Goal: Transaction & Acquisition: Purchase product/service

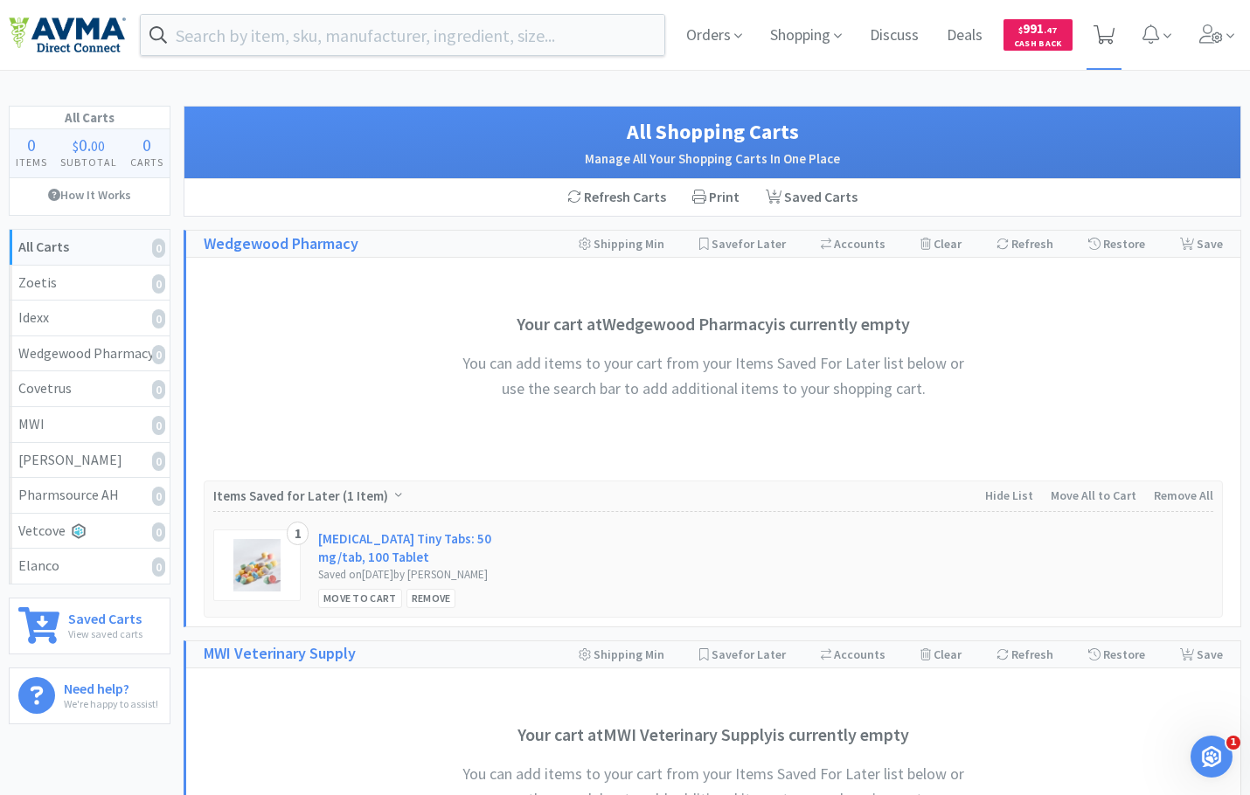
click at [1113, 27] on icon at bounding box center [1104, 34] width 22 height 19
click at [731, 35] on span "Orders" at bounding box center [714, 35] width 70 height 70
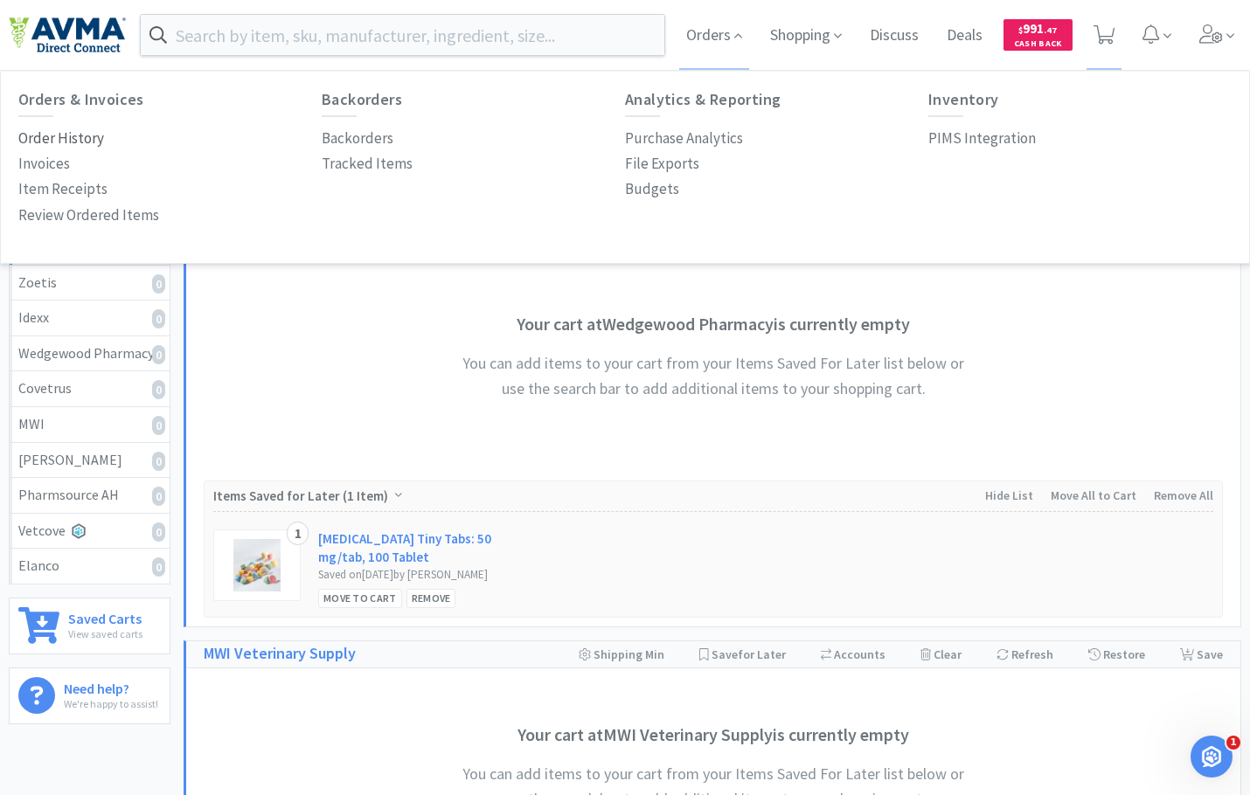
click at [32, 135] on p "Order History" at bounding box center [61, 139] width 86 height 24
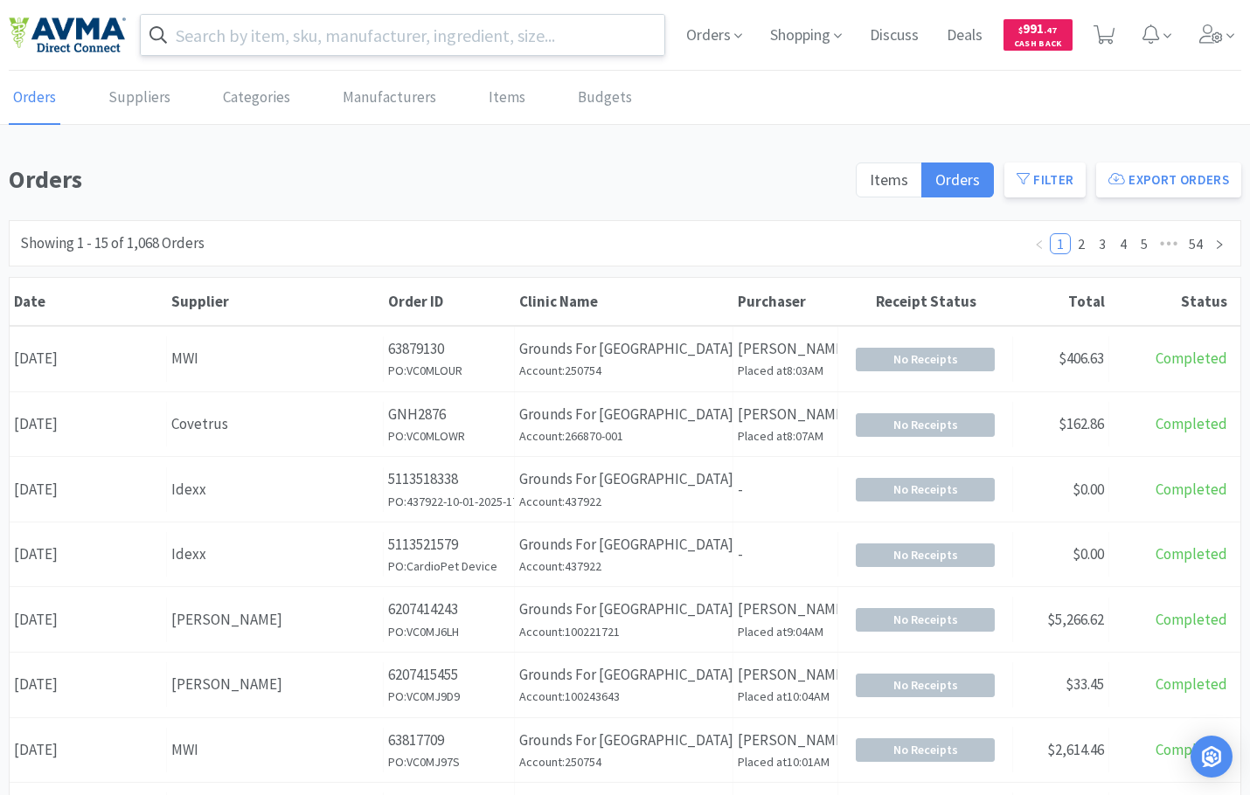
click at [283, 45] on input "text" at bounding box center [402, 35] width 523 height 40
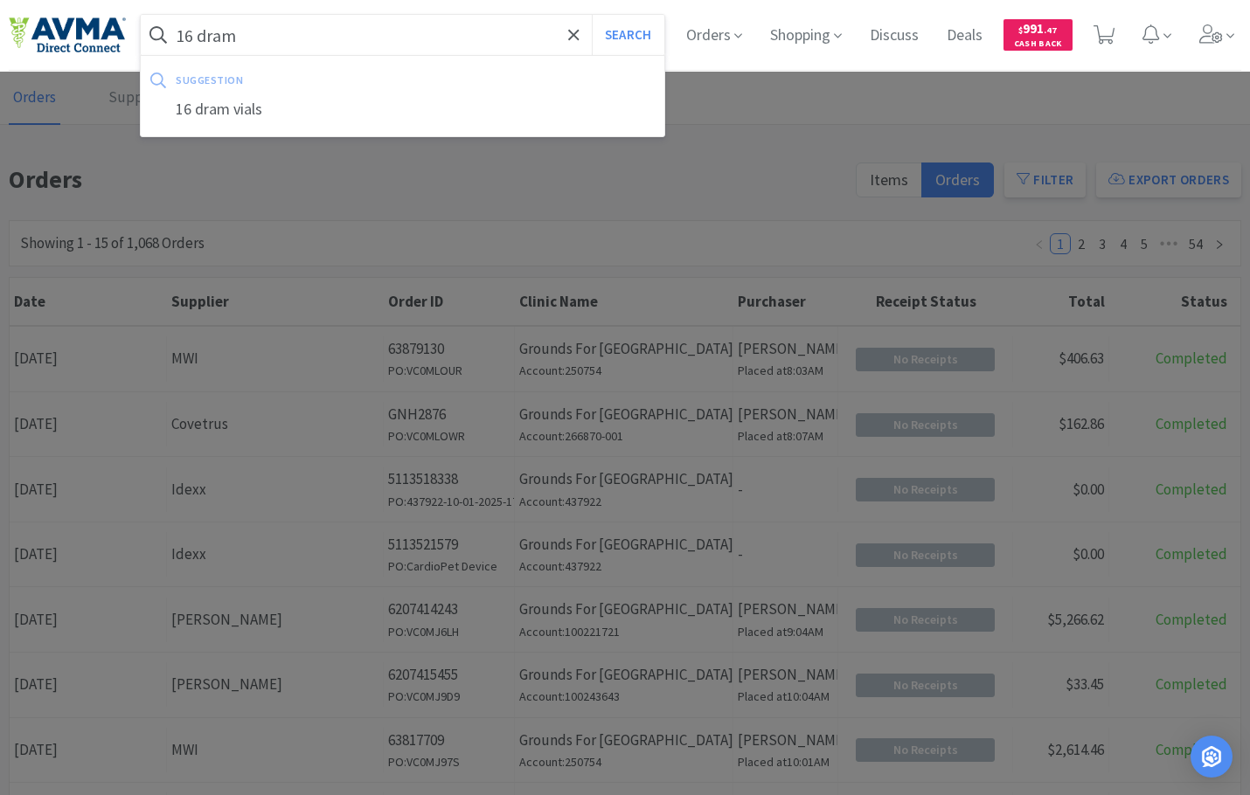
type input "16 dram"
click at [592, 15] on button "Search" at bounding box center [628, 35] width 73 height 40
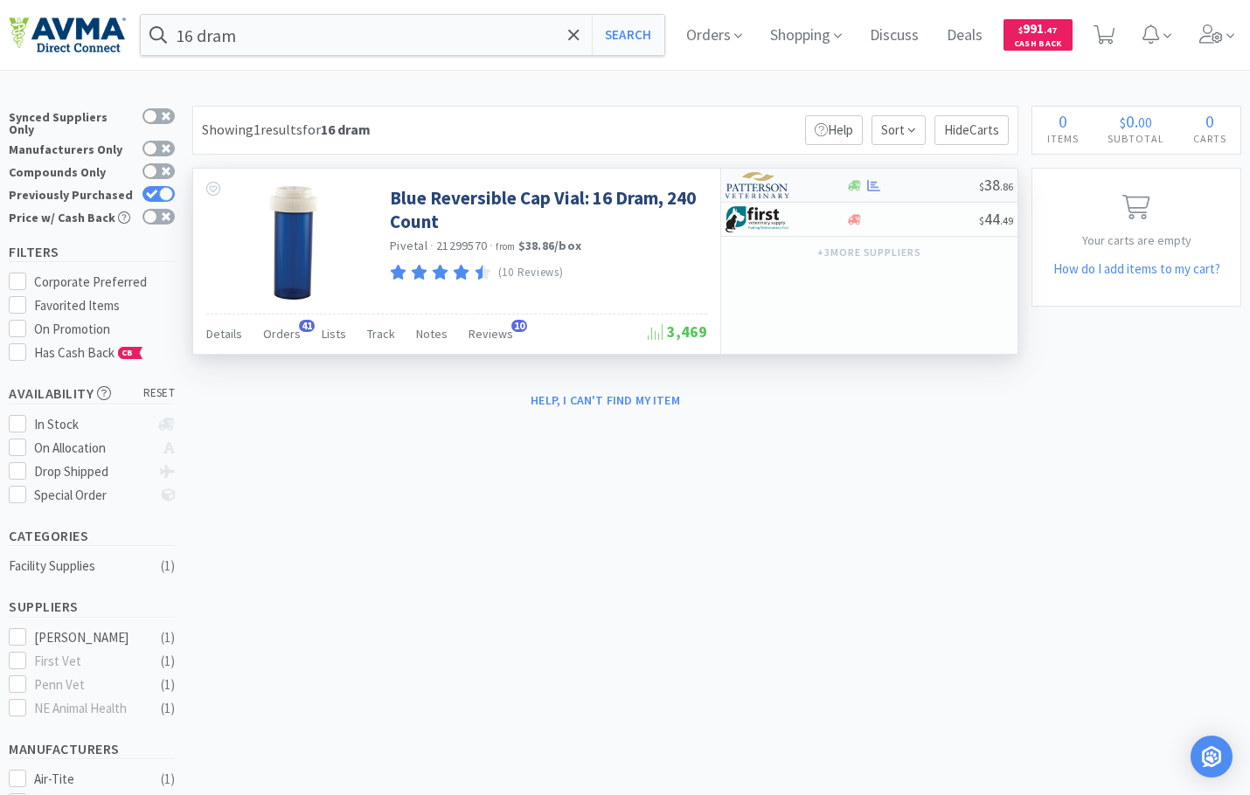
click at [865, 183] on div at bounding box center [872, 185] width 17 height 13
select select "1"
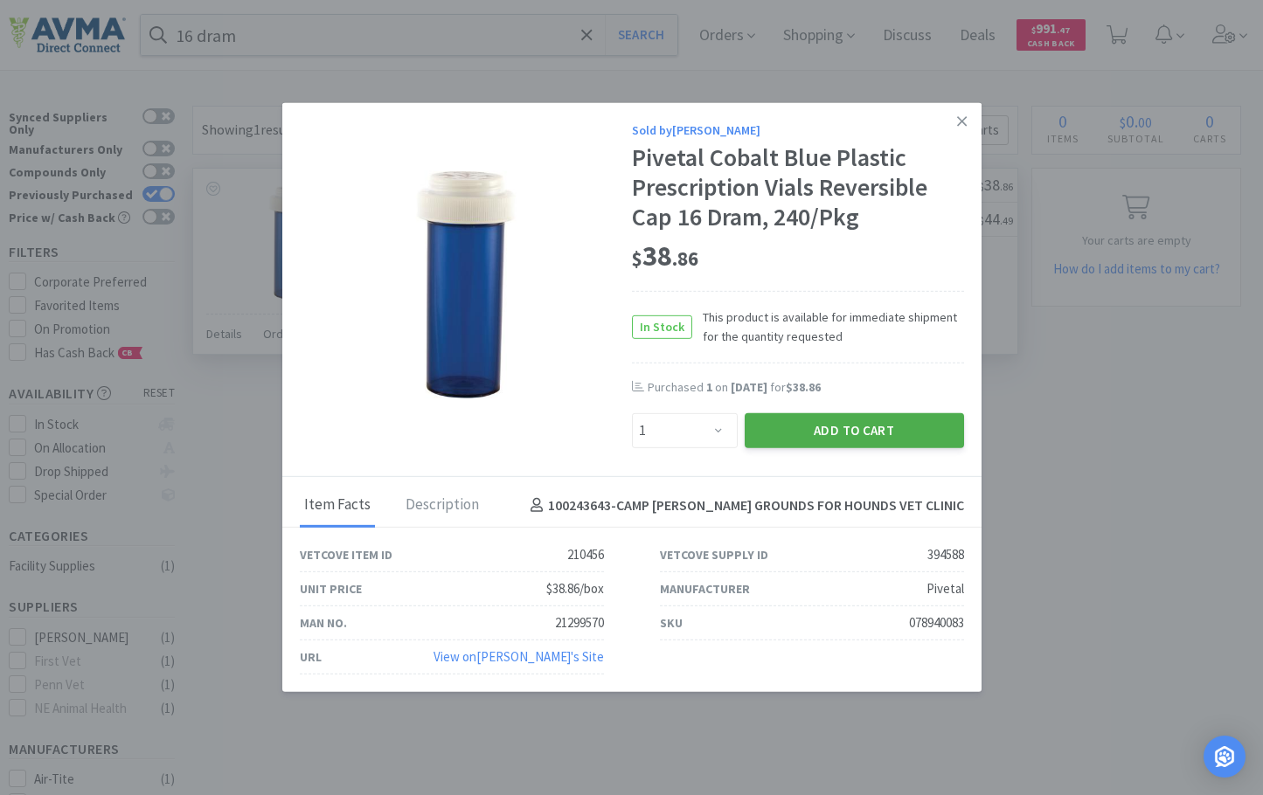
click at [796, 431] on button "Add to Cart" at bounding box center [854, 430] width 219 height 35
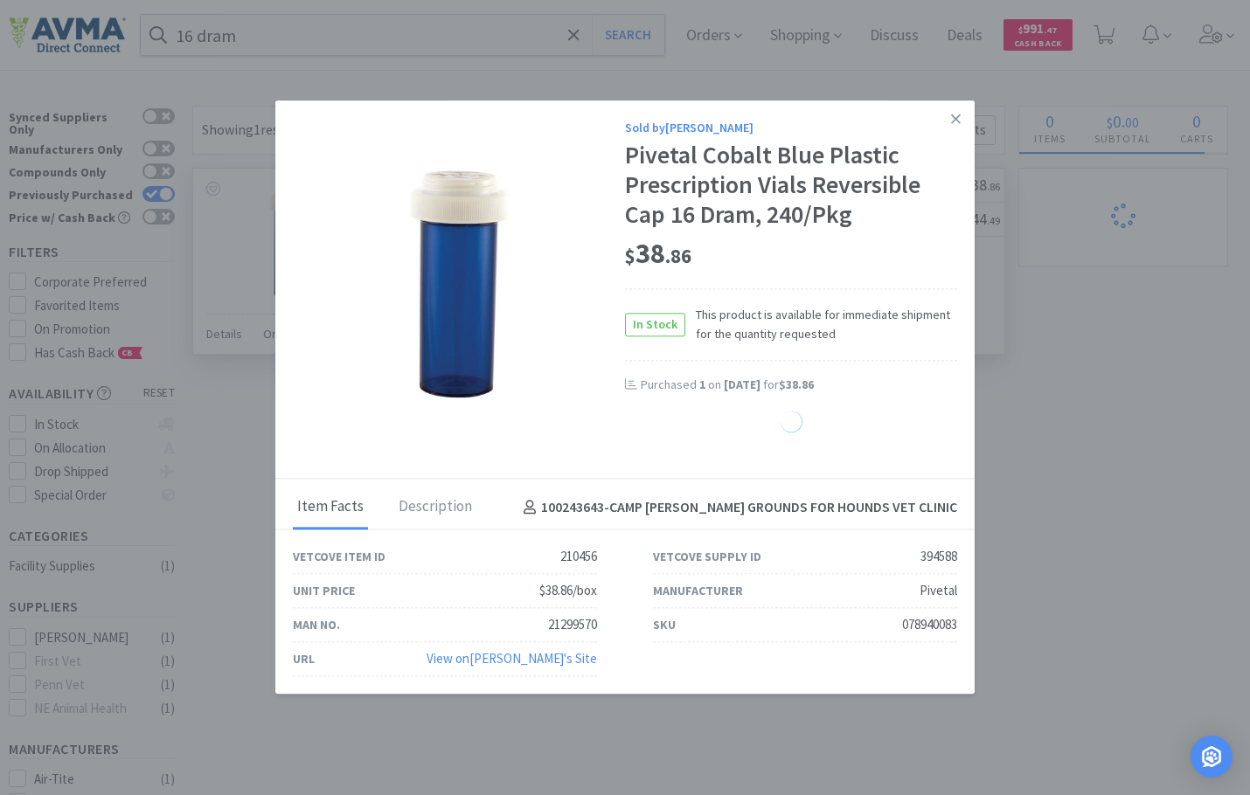
select select "1"
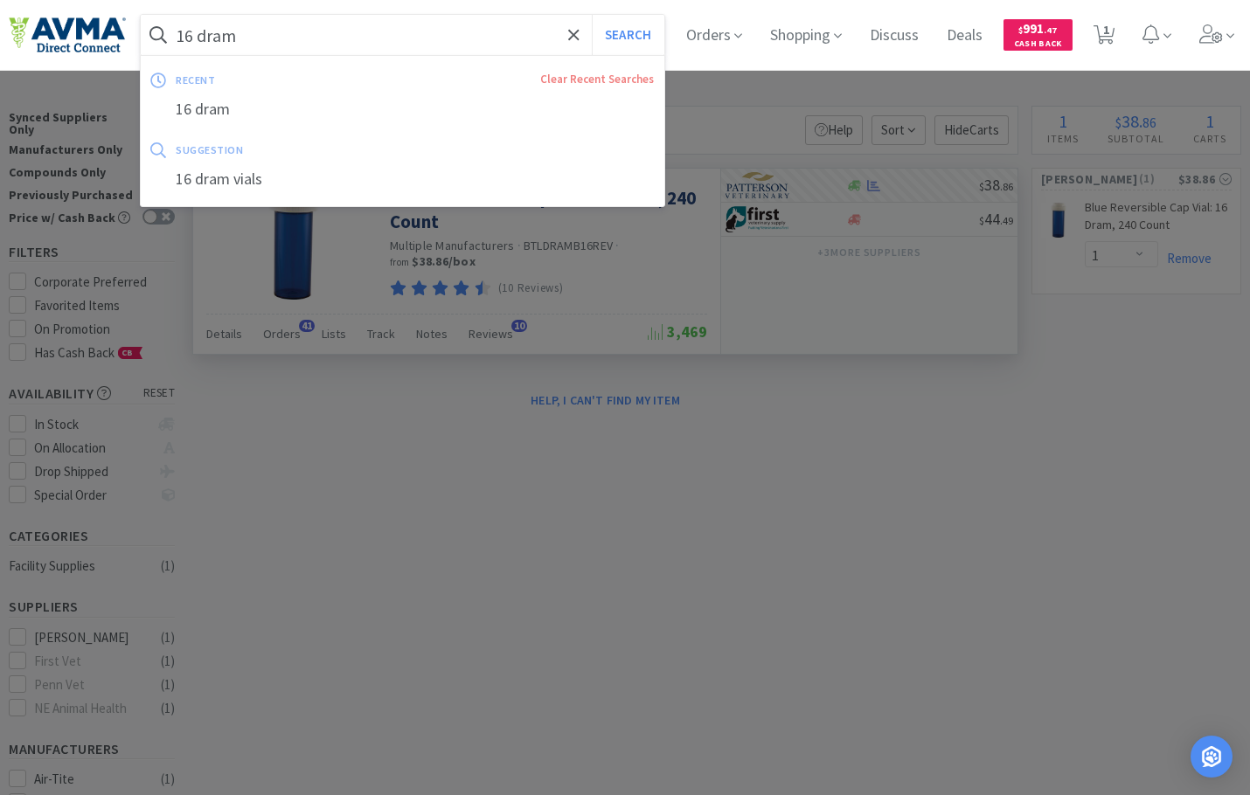
click at [356, 31] on input "16 dram" at bounding box center [402, 35] width 523 height 40
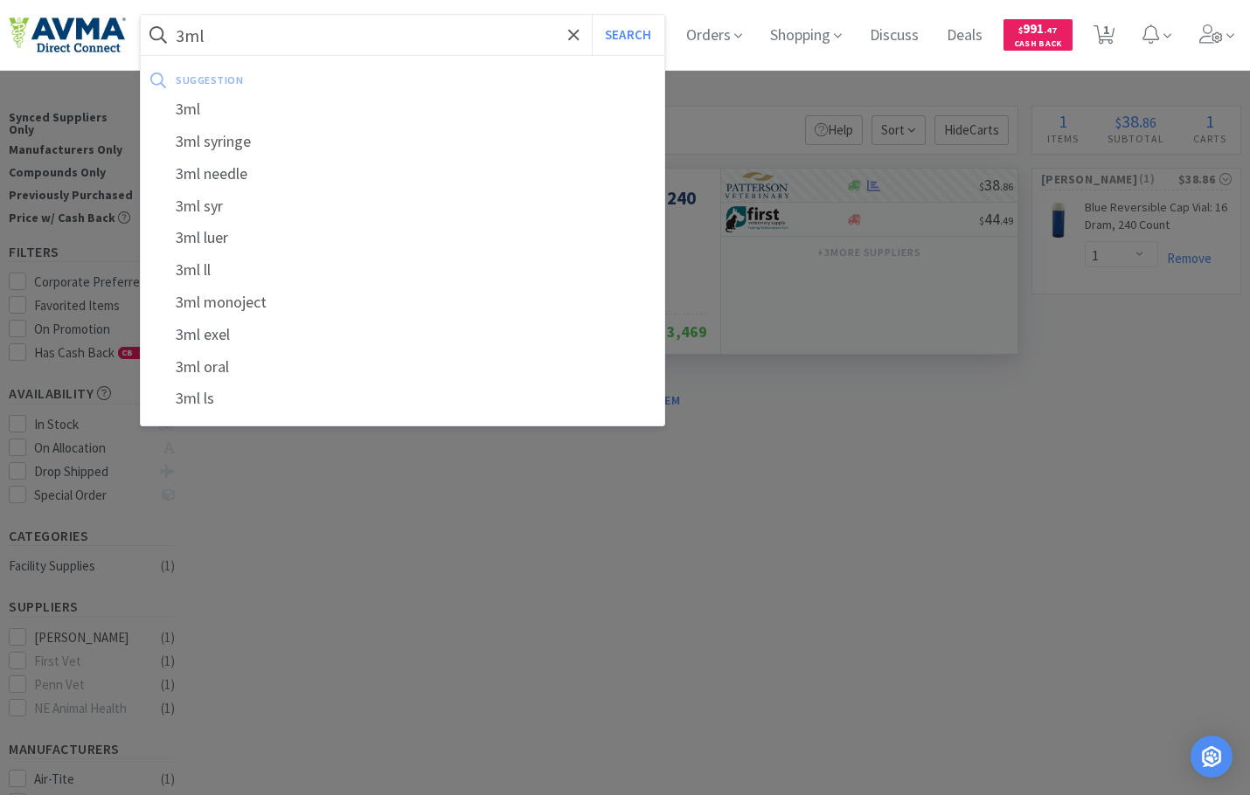
click at [271, 135] on div "3ml syringe" at bounding box center [402, 142] width 523 height 32
type input "3ml syringe"
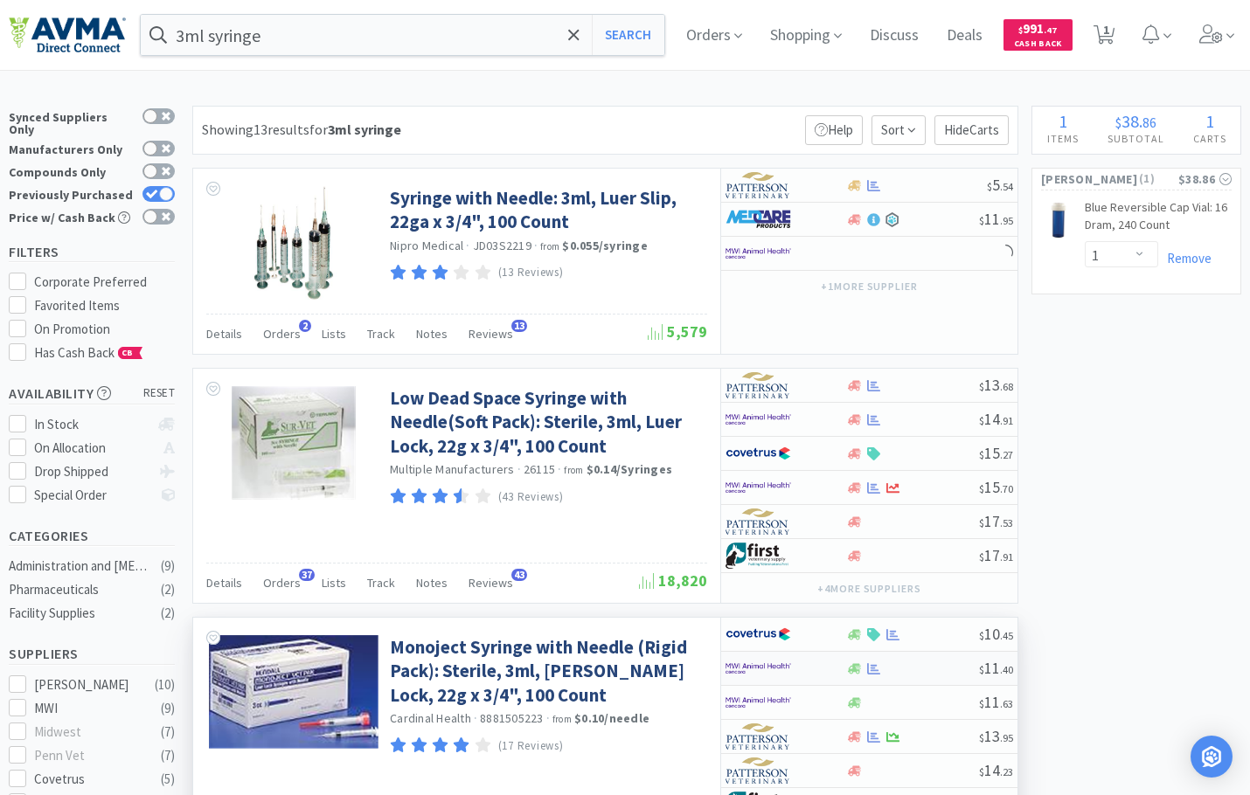
click at [759, 663] on img at bounding box center [758, 668] width 66 height 26
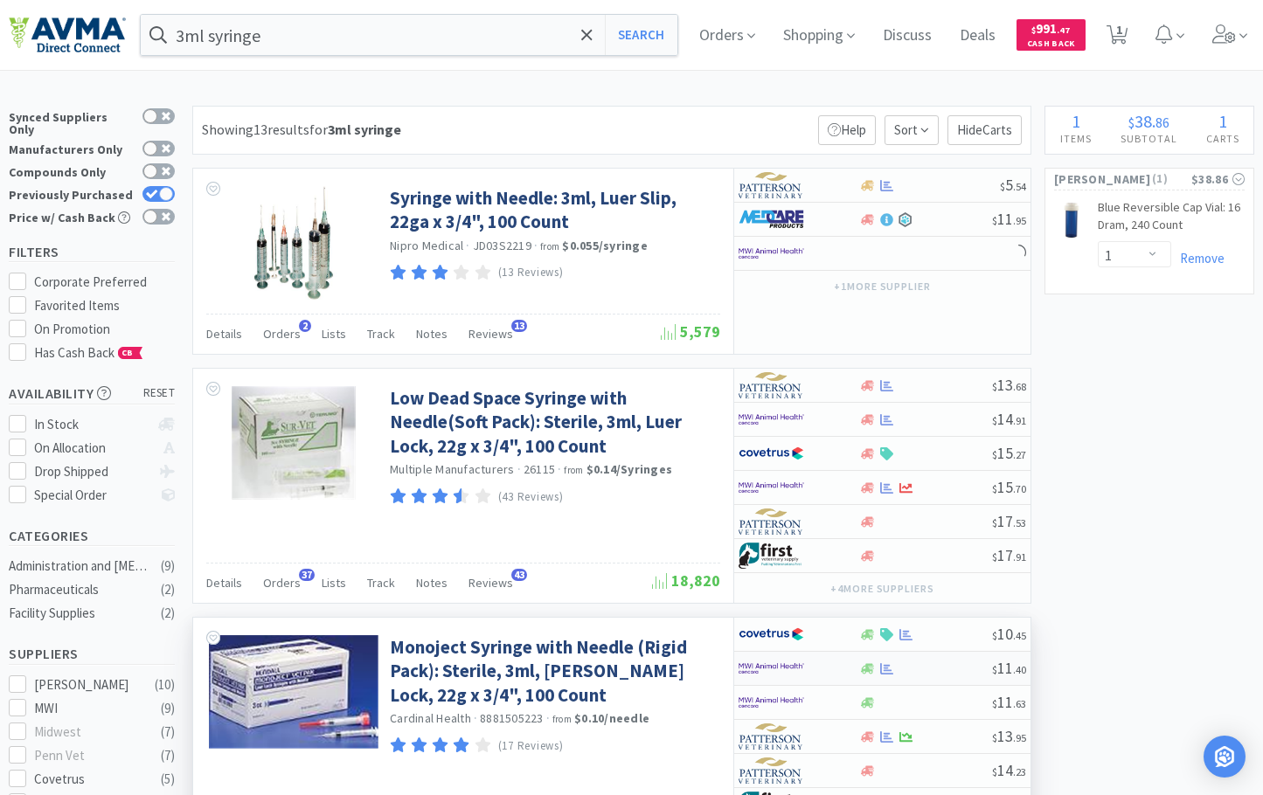
select select "1"
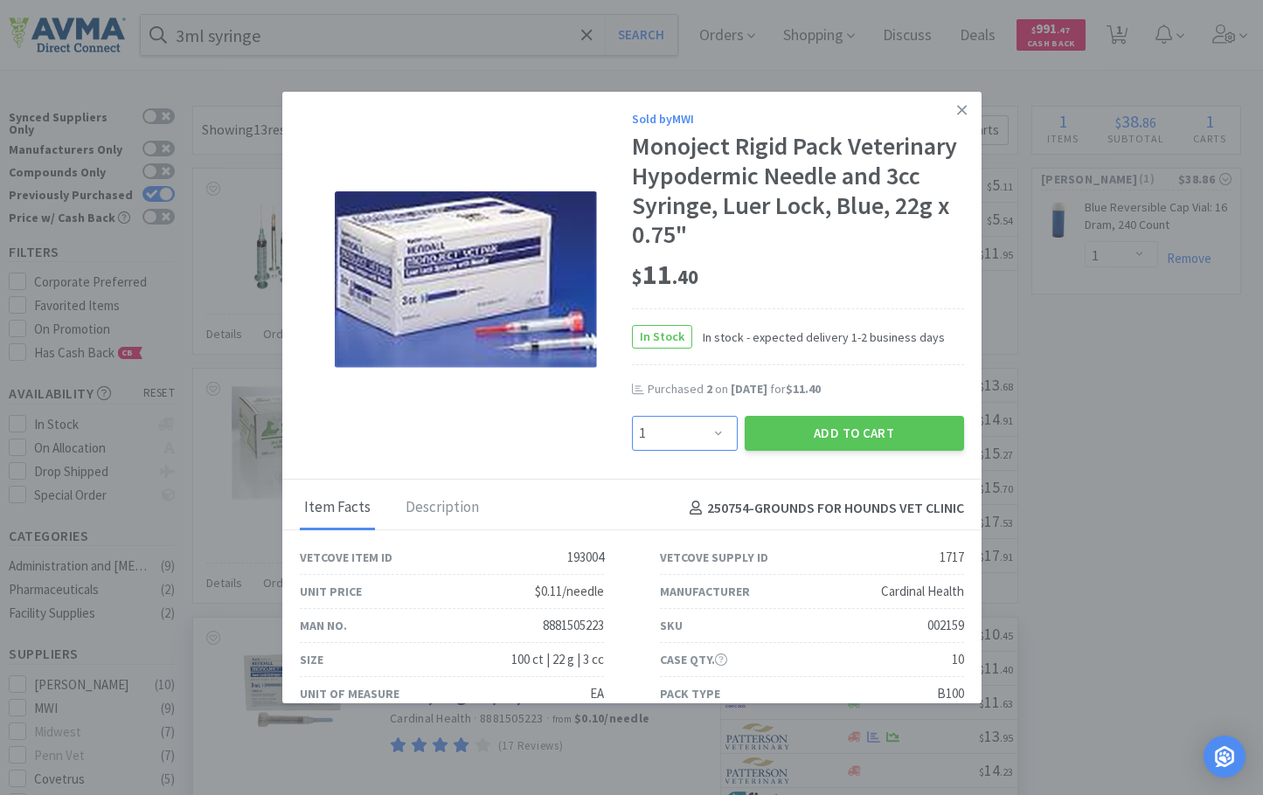
click at [712, 433] on select "Enter Quantity 1 2 3 4 5 6 7 8 9 10 11 12 13 14 15 16 17 18 19 20 Enter Quantity" at bounding box center [685, 433] width 106 height 35
click at [864, 460] on div "Sold by MWI Monoject Rigid Pack Veterinary Hypodermic Needle and 3cc Syringe, L…" at bounding box center [631, 286] width 699 height 388
click at [864, 432] on button "Add to Cart" at bounding box center [854, 433] width 219 height 35
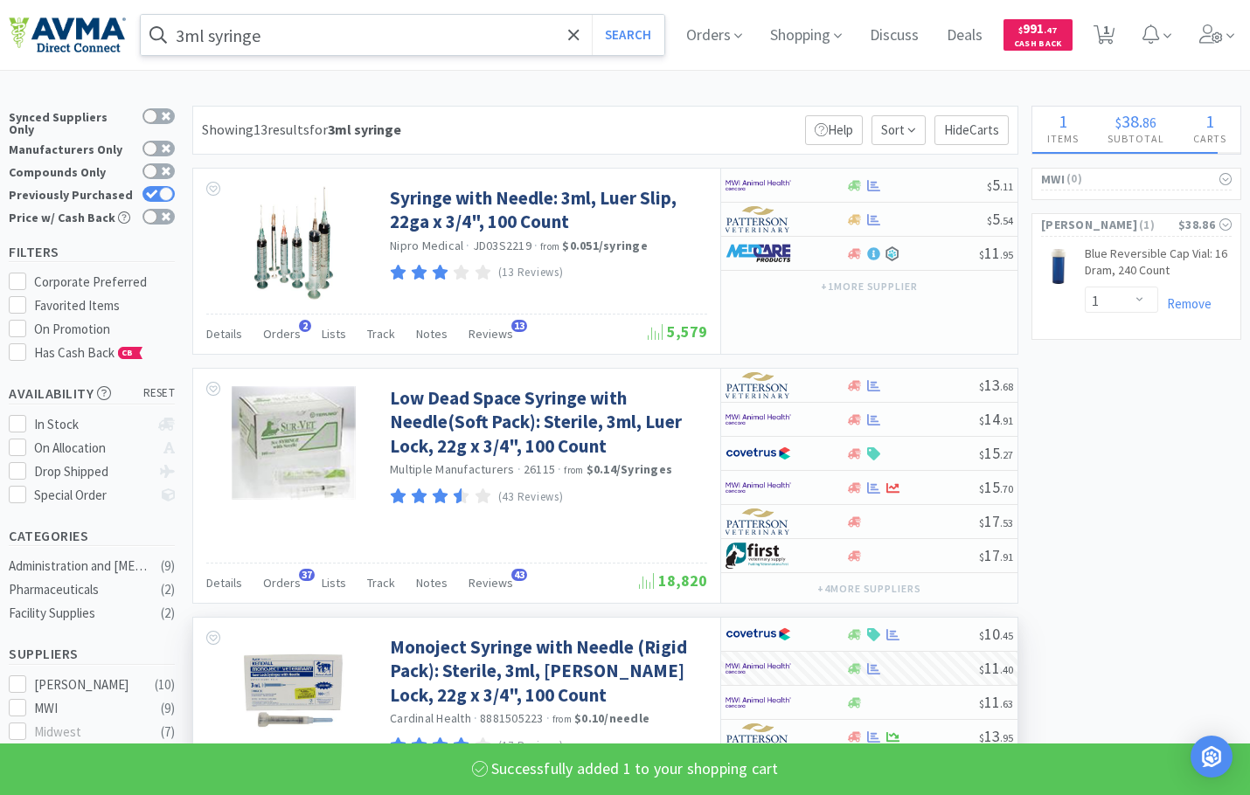
click at [452, 23] on input "3ml syringe" at bounding box center [402, 35] width 523 height 40
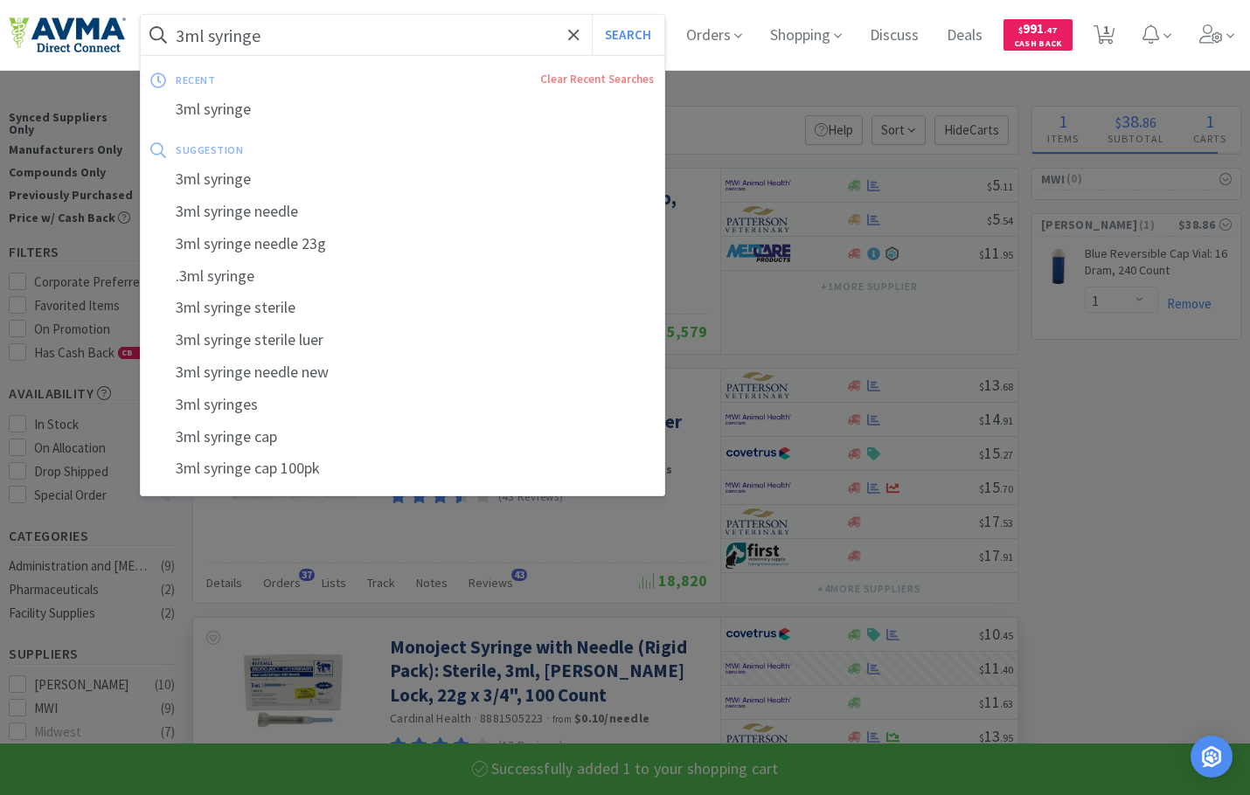
select select "1"
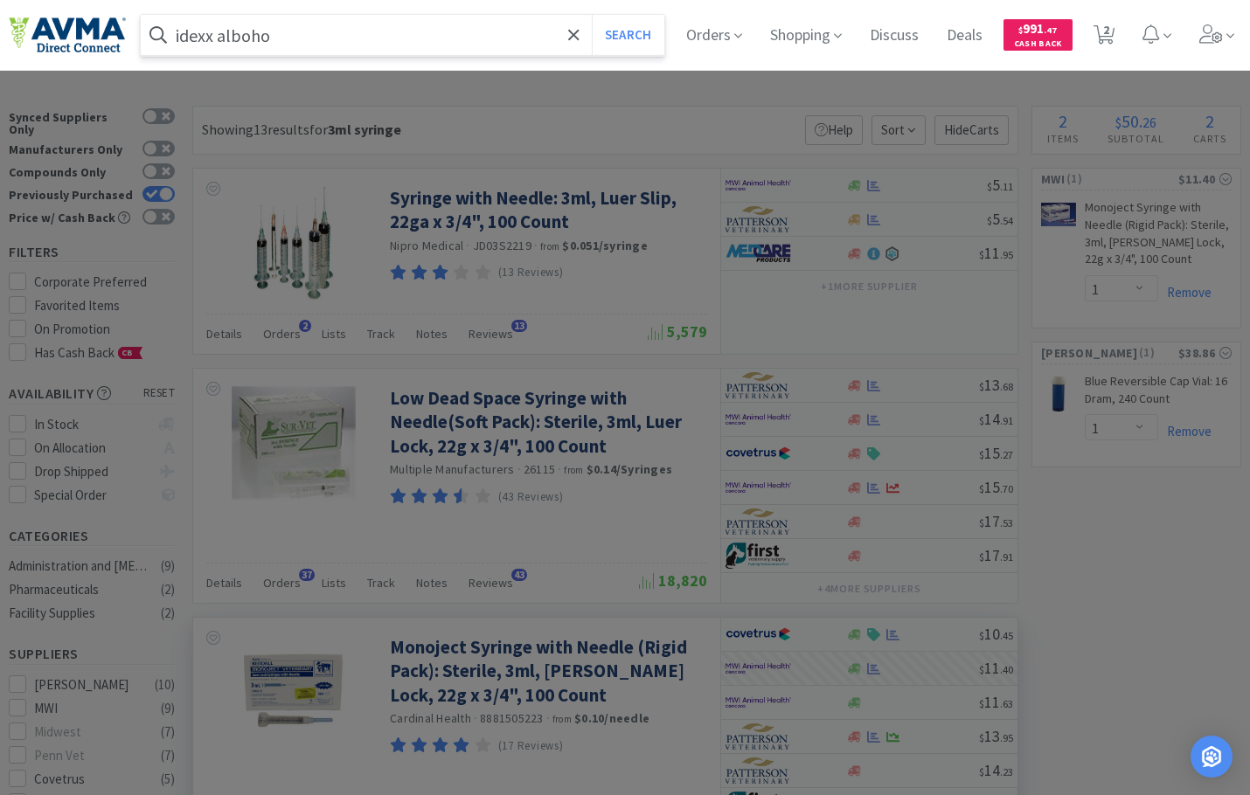
click at [444, 31] on input "idexx alboho" at bounding box center [402, 35] width 523 height 40
click at [592, 15] on button "Search" at bounding box center [628, 35] width 73 height 40
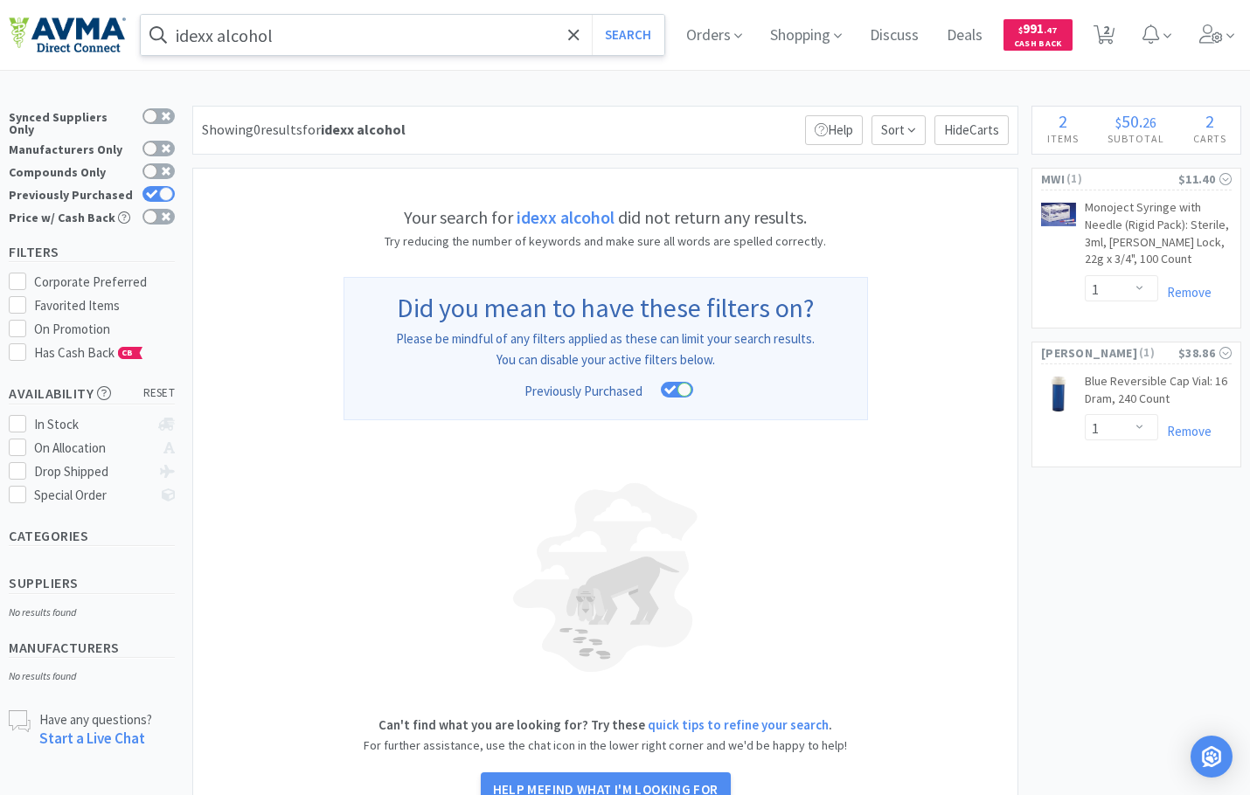
click at [353, 27] on input "idexx alcohol" at bounding box center [402, 35] width 523 height 40
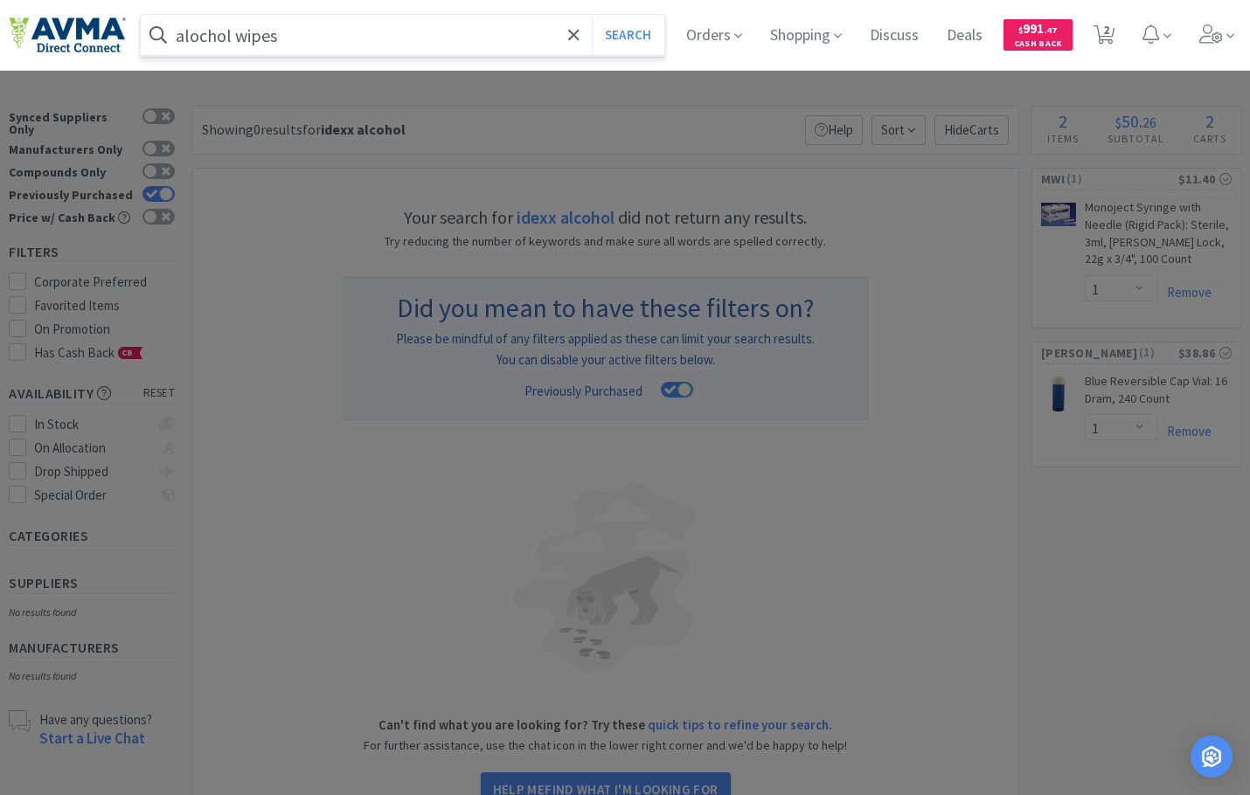
type input "alochol wipes"
click at [592, 15] on button "Search" at bounding box center [628, 35] width 73 height 40
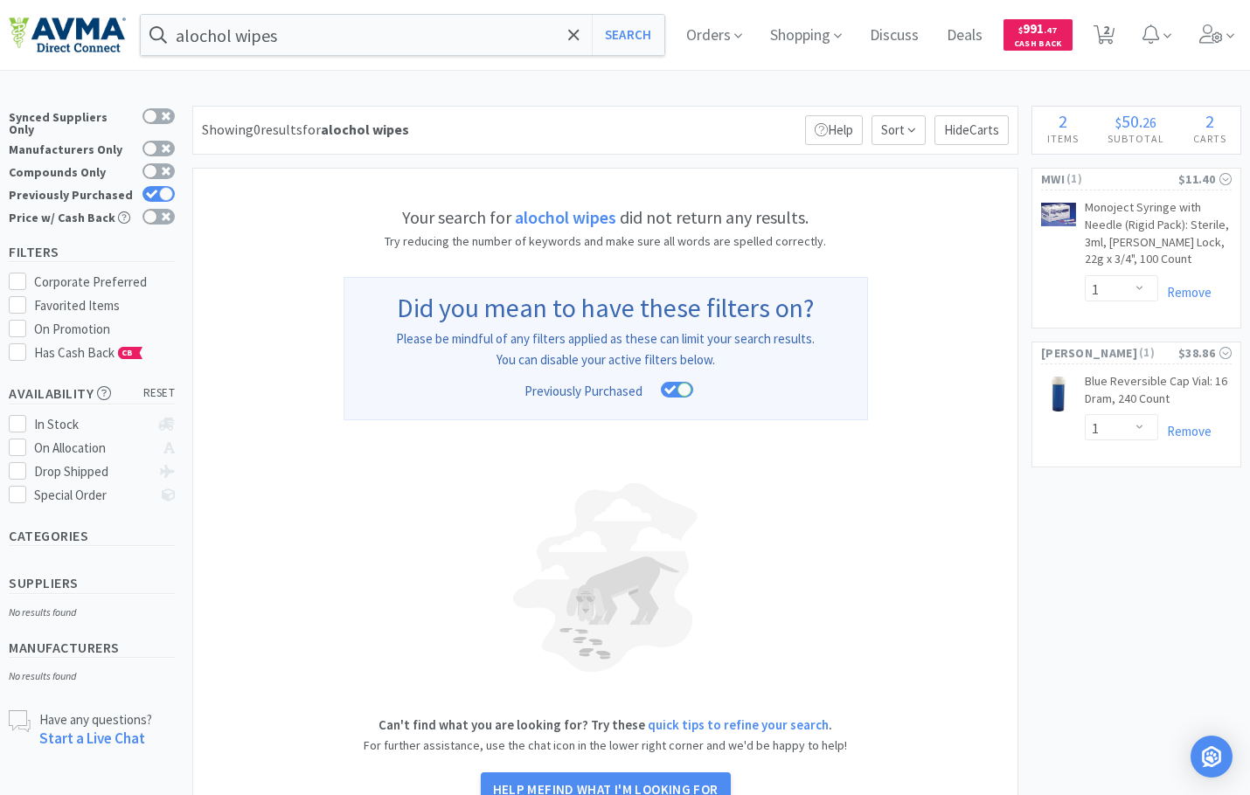
click at [563, 215] on strong "alochol wipes" at bounding box center [565, 217] width 101 height 22
click at [155, 173] on div "Synced Suppliers Only Manufacturers Only Compounds Only Previously Purchased Pr…" at bounding box center [96, 170] width 175 height 128
click at [158, 186] on div at bounding box center [158, 194] width 32 height 16
checkbox input "false"
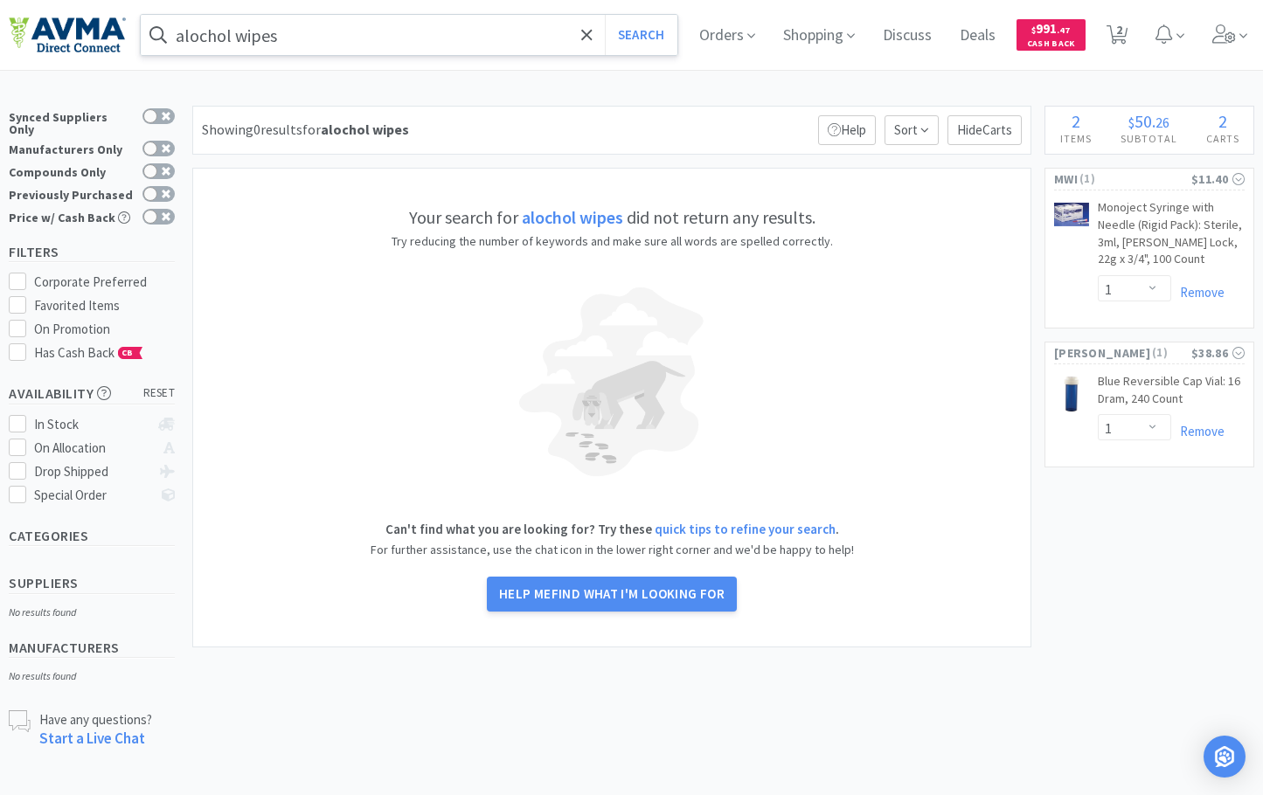
click at [302, 18] on input "alochol wipes" at bounding box center [409, 35] width 537 height 40
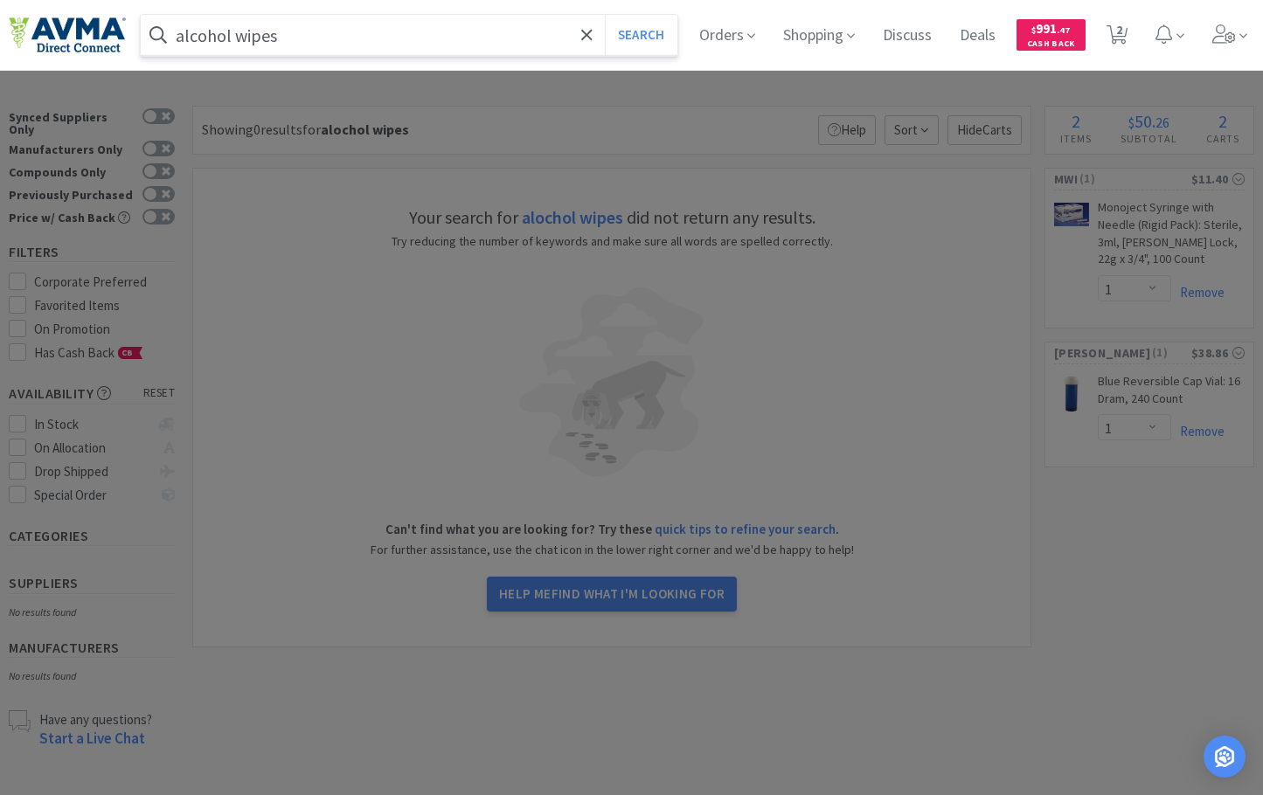
type input "alcohol wipes"
click at [605, 15] on button "Search" at bounding box center [641, 35] width 73 height 40
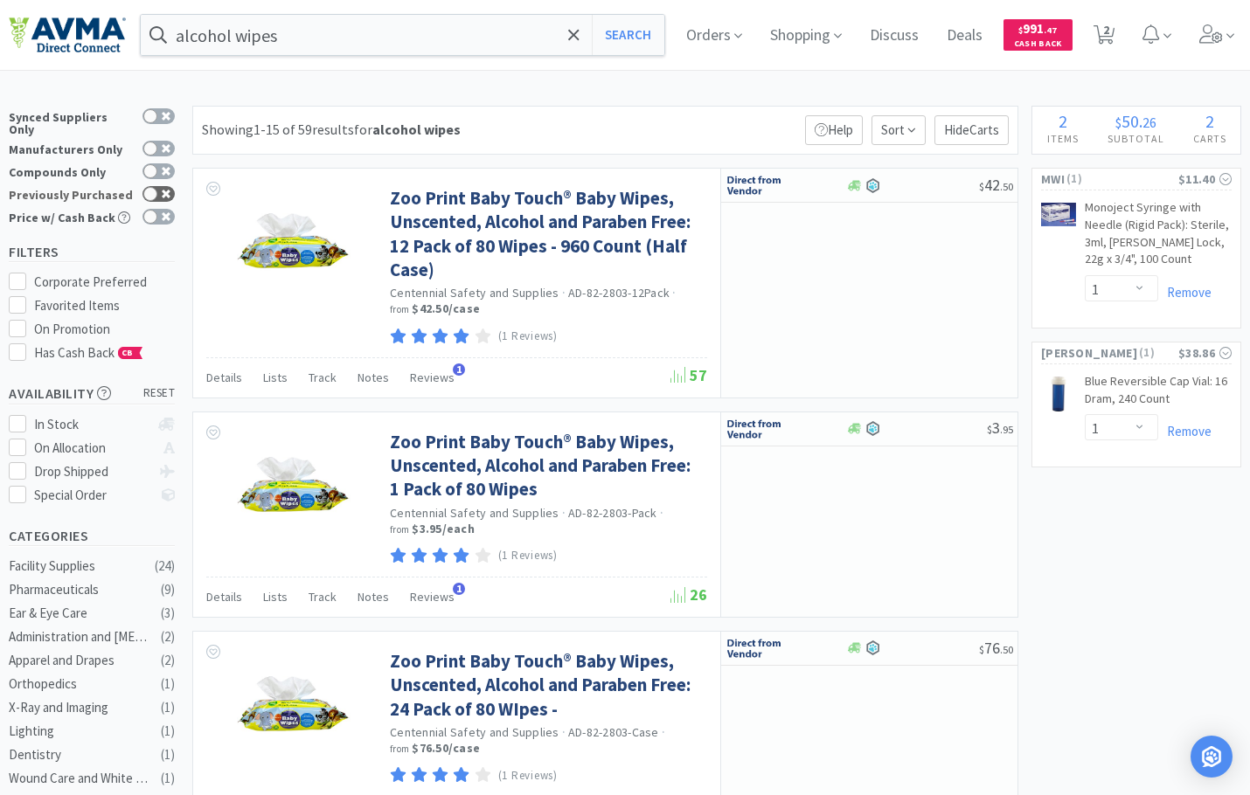
click at [163, 190] on icon at bounding box center [166, 194] width 9 height 9
checkbox input "true"
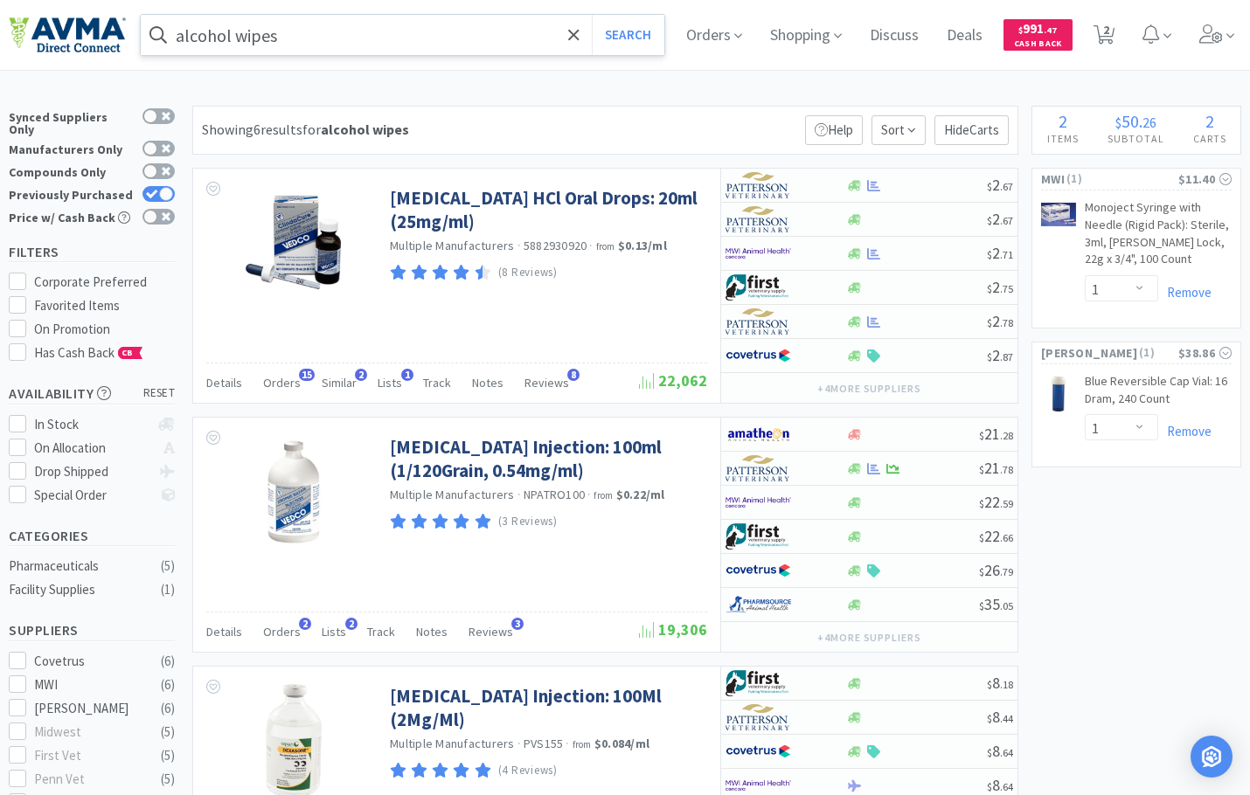
click at [295, 27] on input "alcohol wipes" at bounding box center [402, 35] width 523 height 40
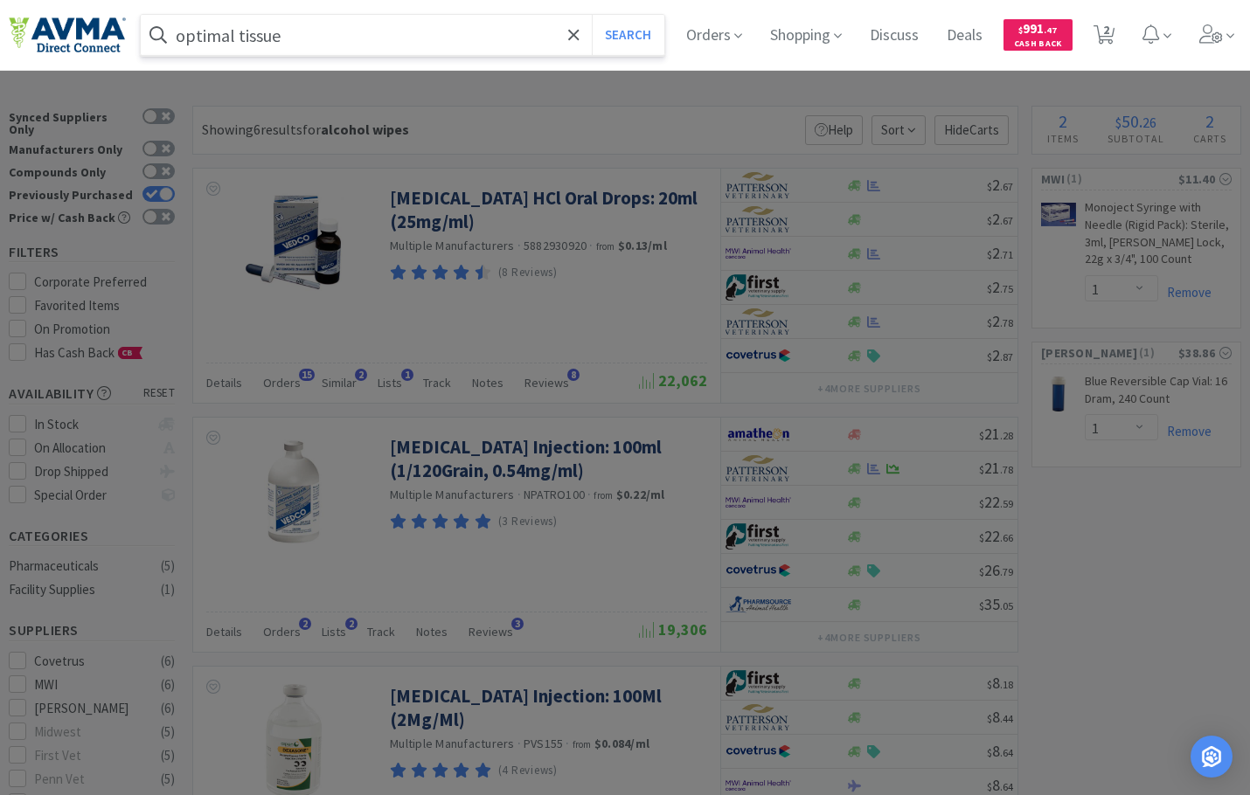
type input "optimal tissue"
click at [592, 15] on button "Search" at bounding box center [628, 35] width 73 height 40
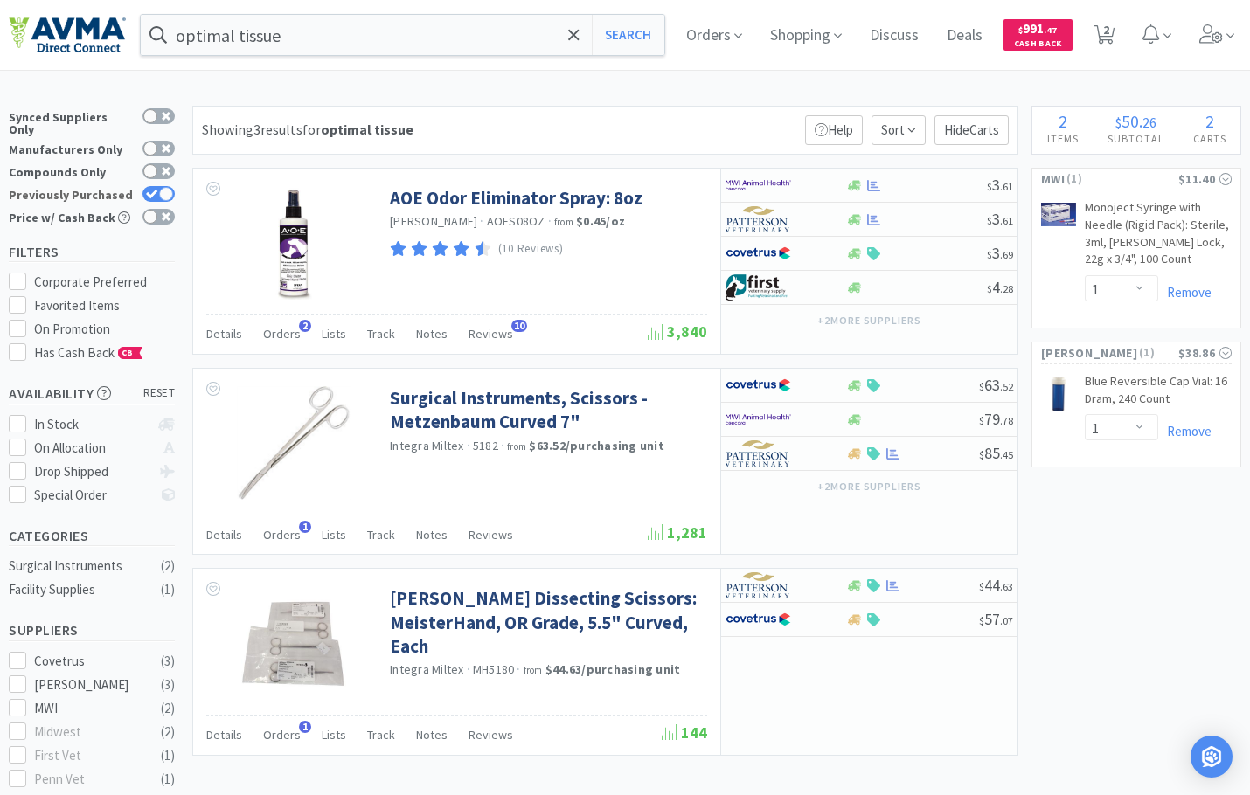
click at [163, 187] on div at bounding box center [166, 194] width 14 height 14
checkbox input "false"
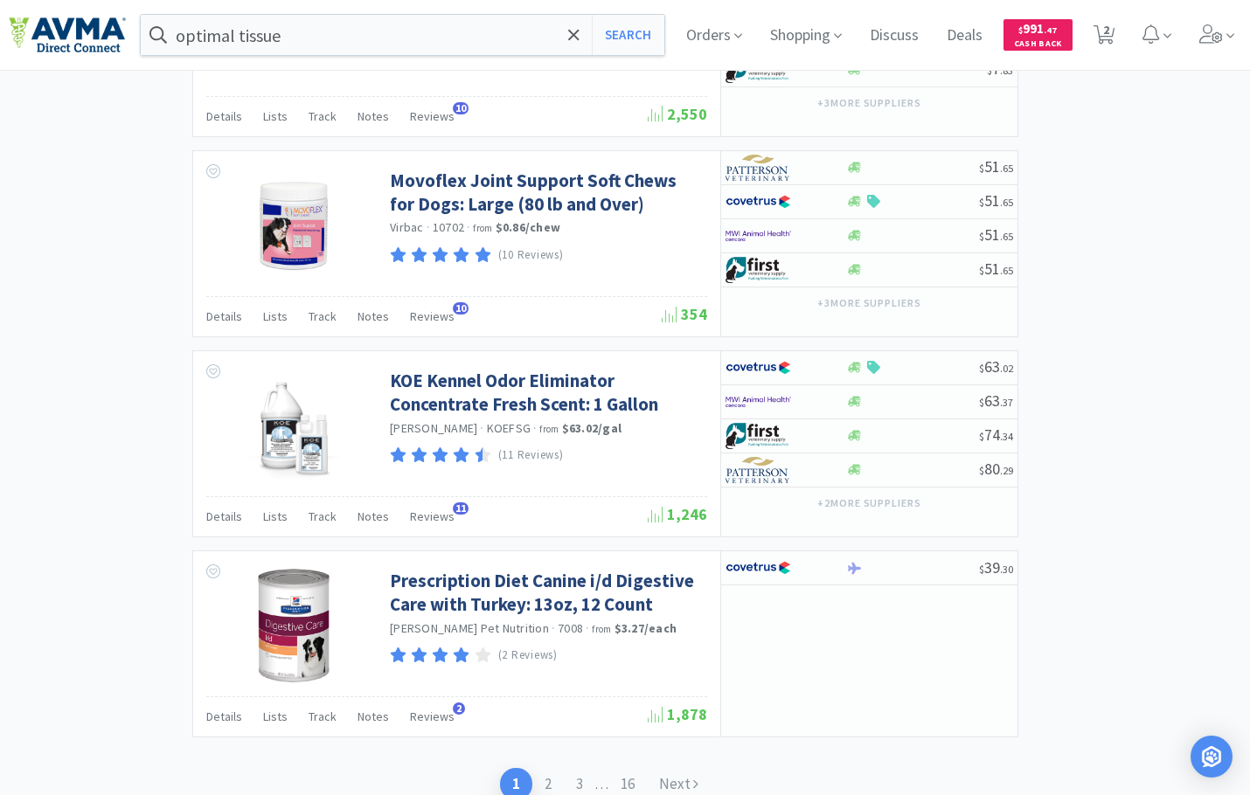
scroll to position [2672, 0]
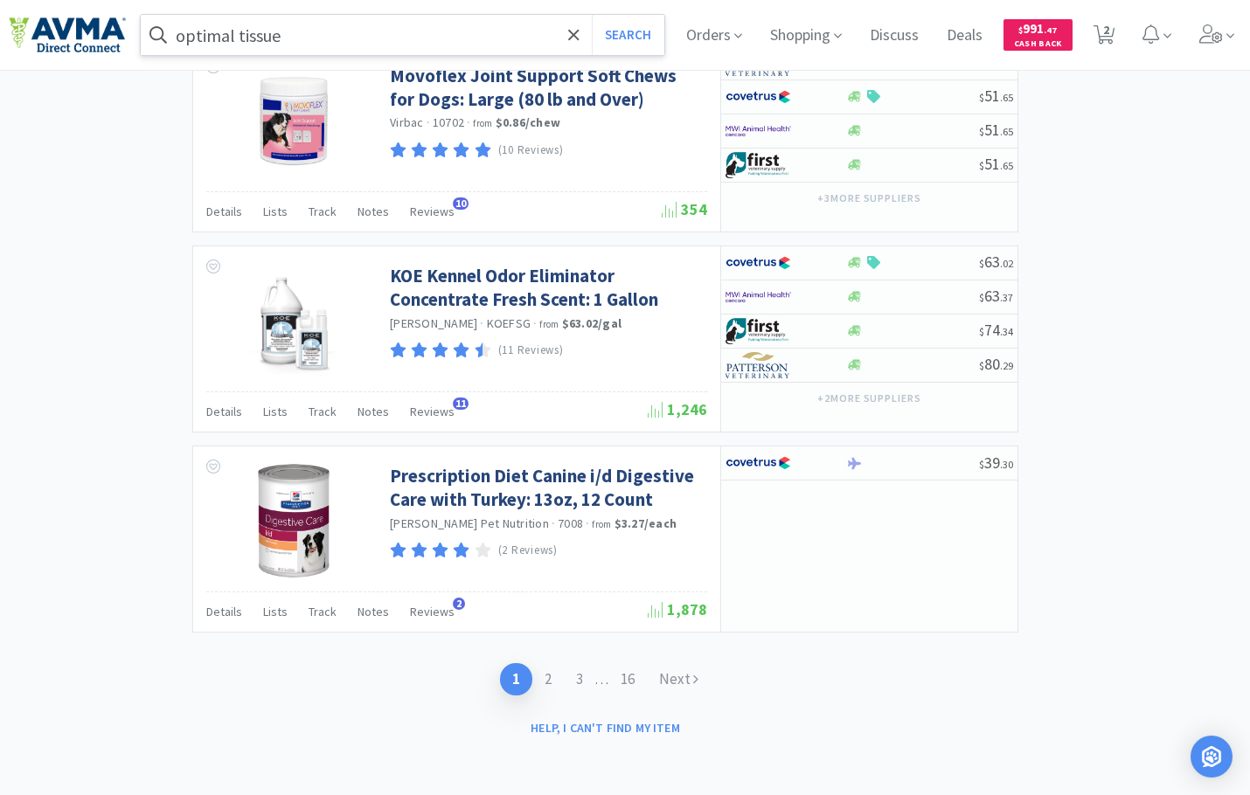
click at [329, 25] on input "optimal tissue" at bounding box center [402, 35] width 523 height 40
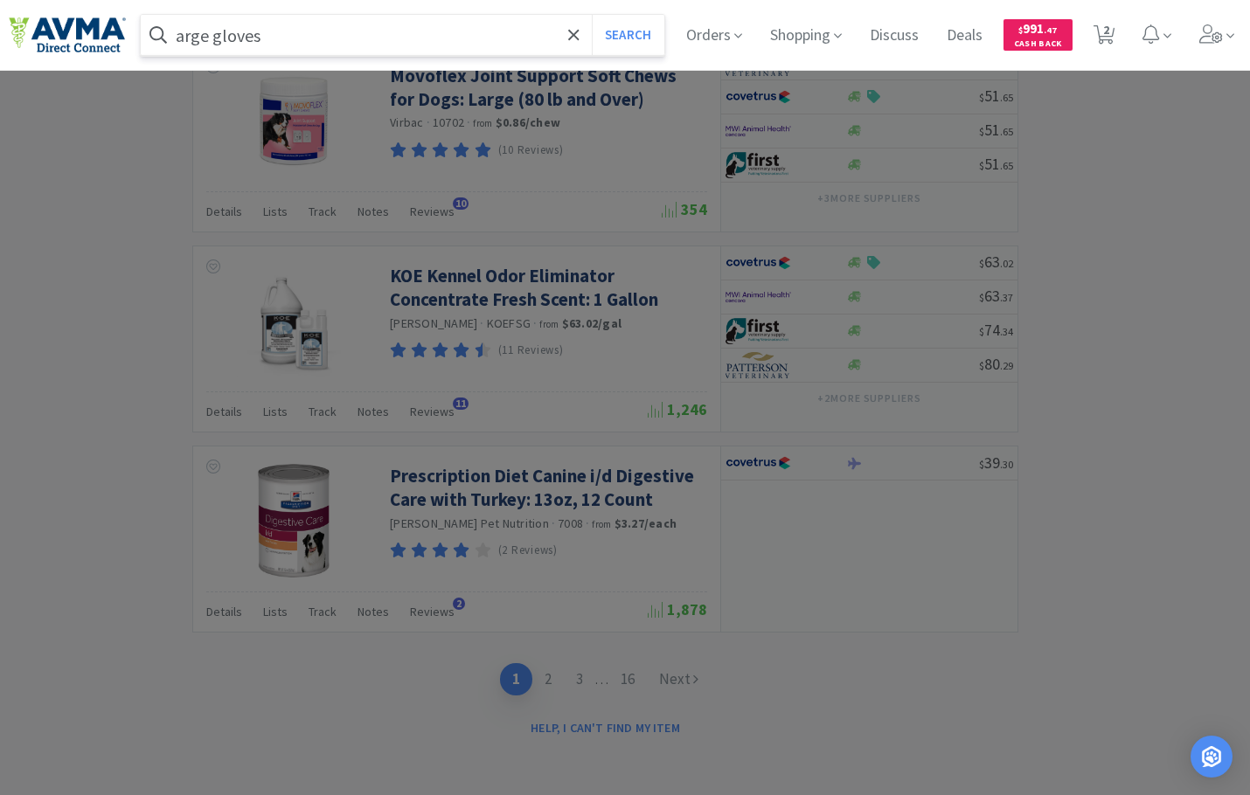
click at [592, 15] on button "Search" at bounding box center [628, 35] width 73 height 40
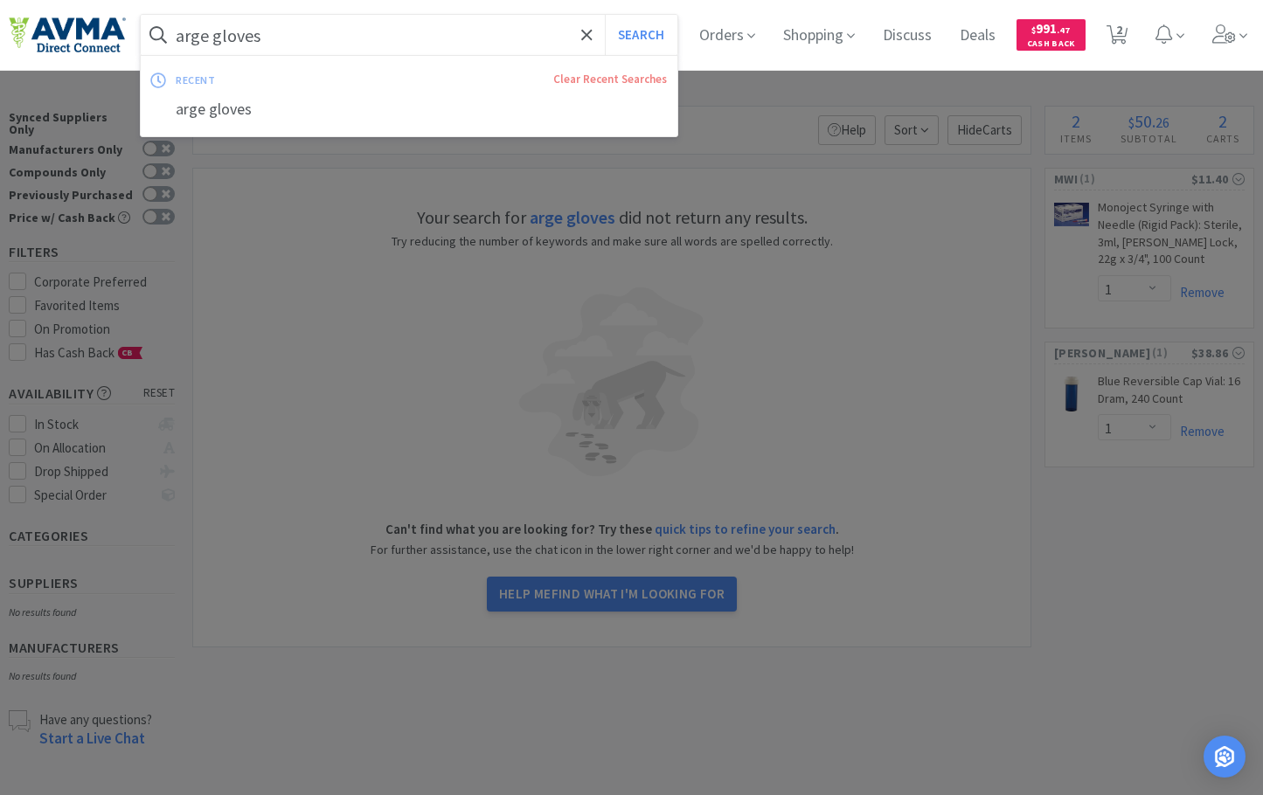
click at [175, 36] on form "arge gloves Search" at bounding box center [409, 35] width 537 height 40
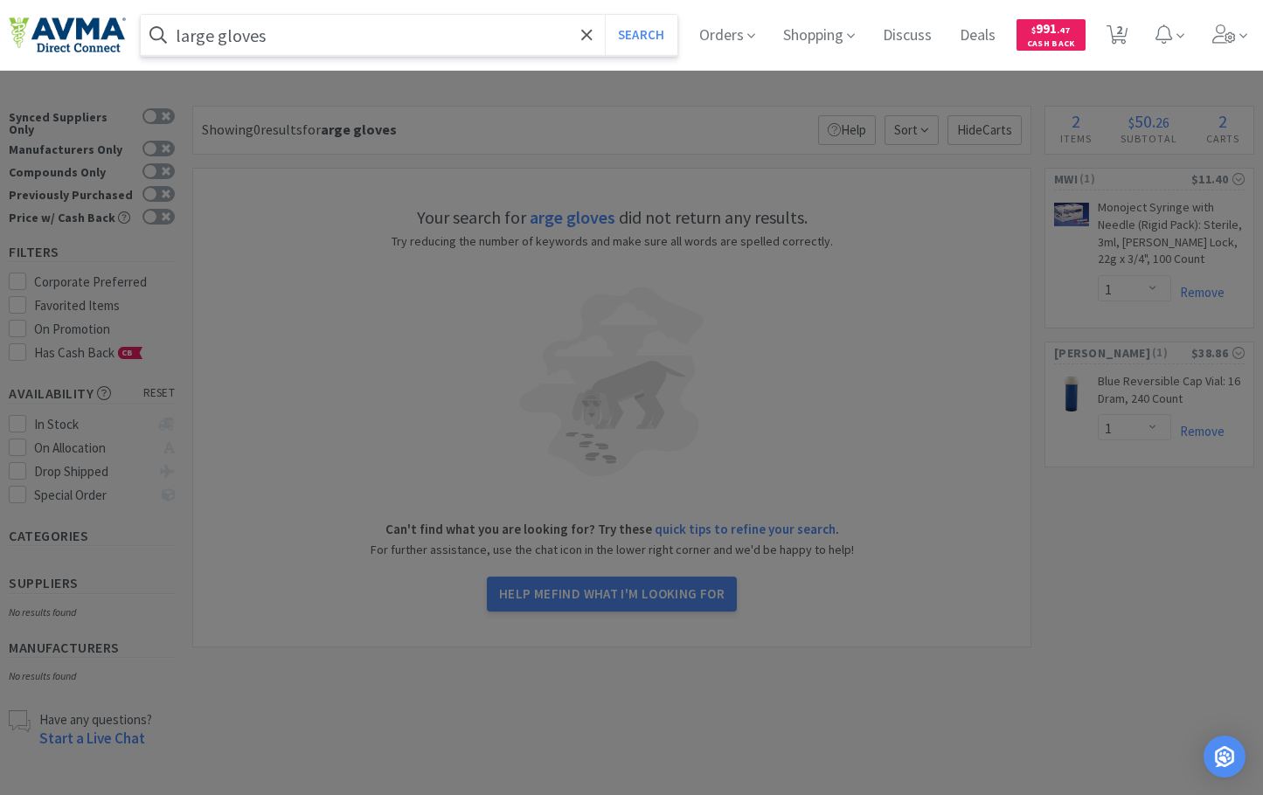
type input "large gloves"
click at [605, 15] on button "Search" at bounding box center [641, 35] width 73 height 40
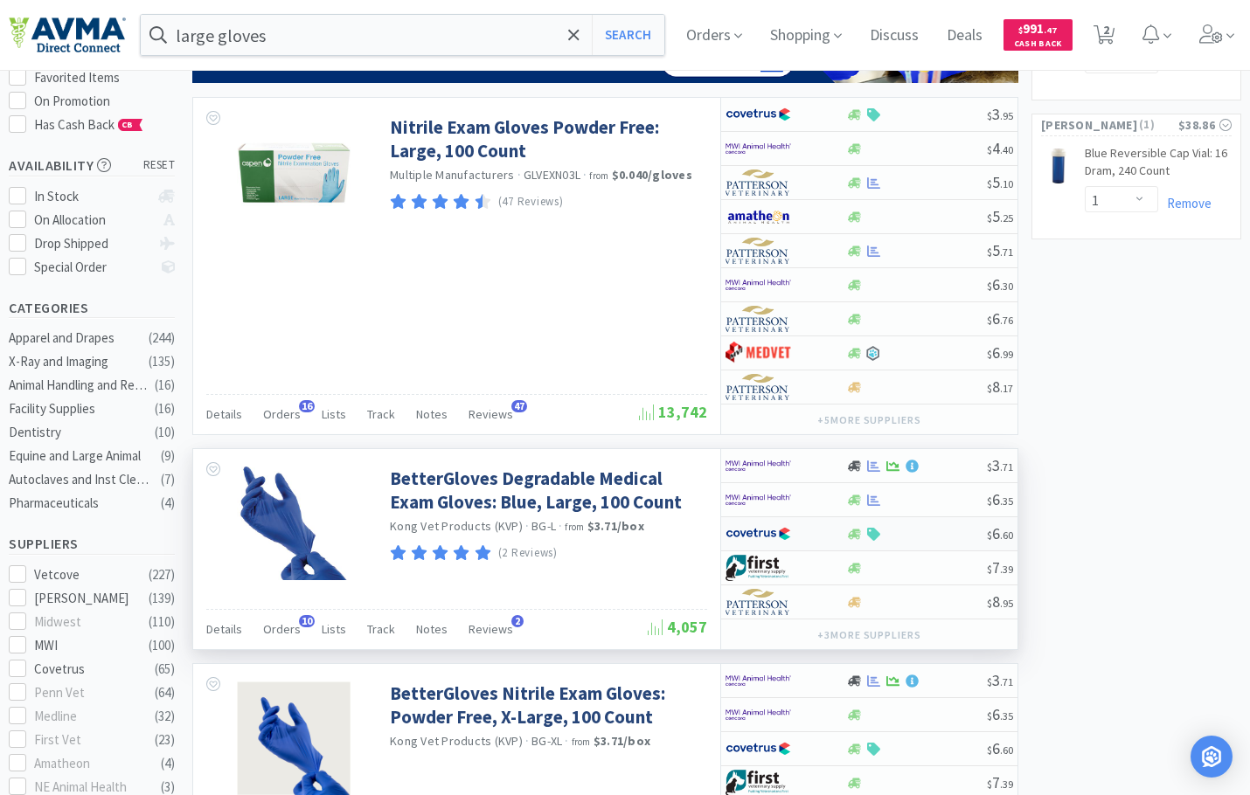
scroll to position [262, 0]
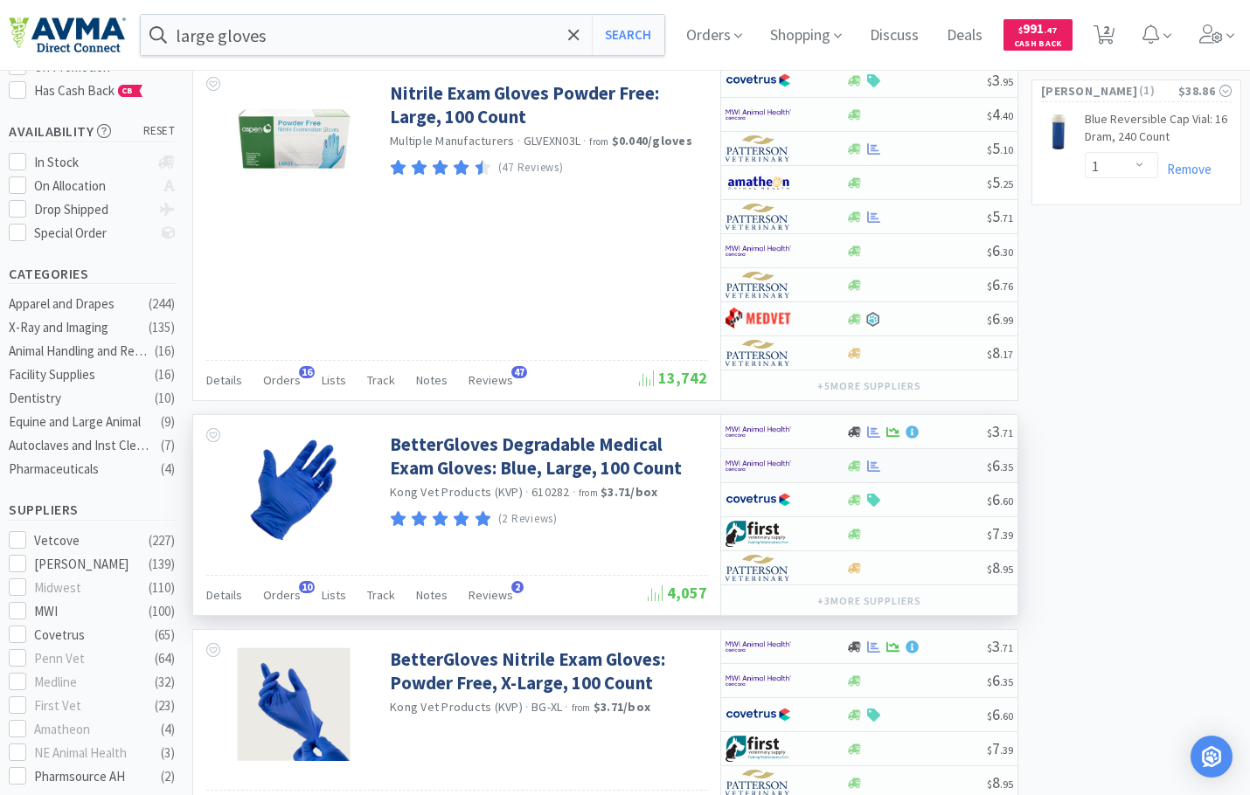
click at [752, 461] on img at bounding box center [758, 466] width 66 height 26
select select "1"
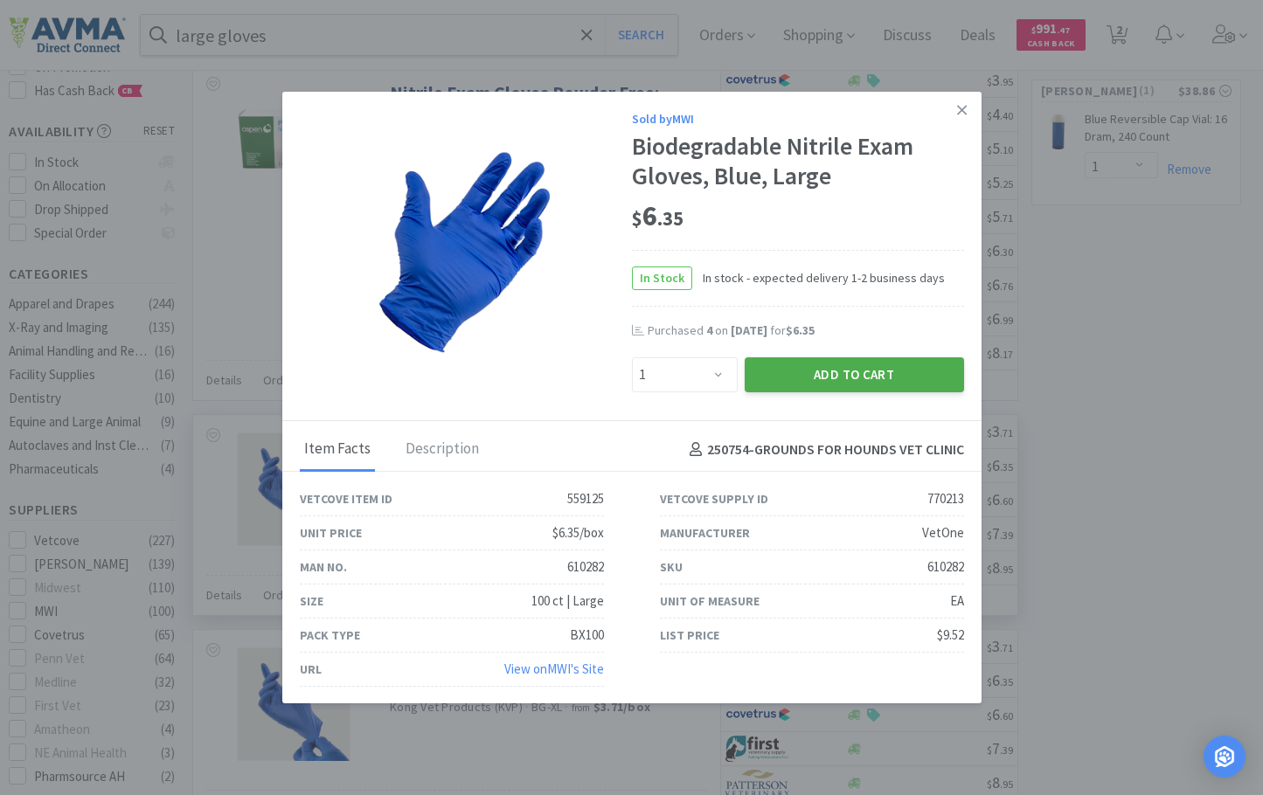
click at [815, 368] on button "Add to Cart" at bounding box center [854, 374] width 219 height 35
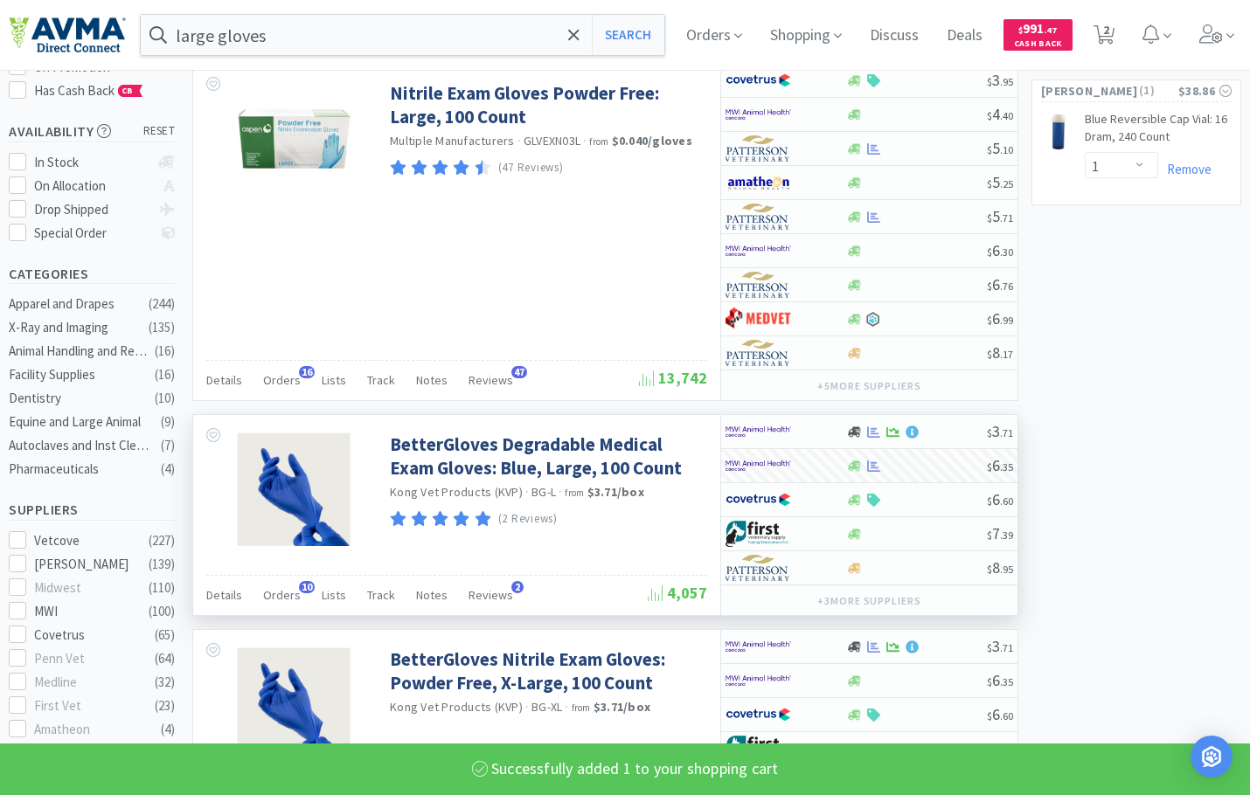
select select "1"
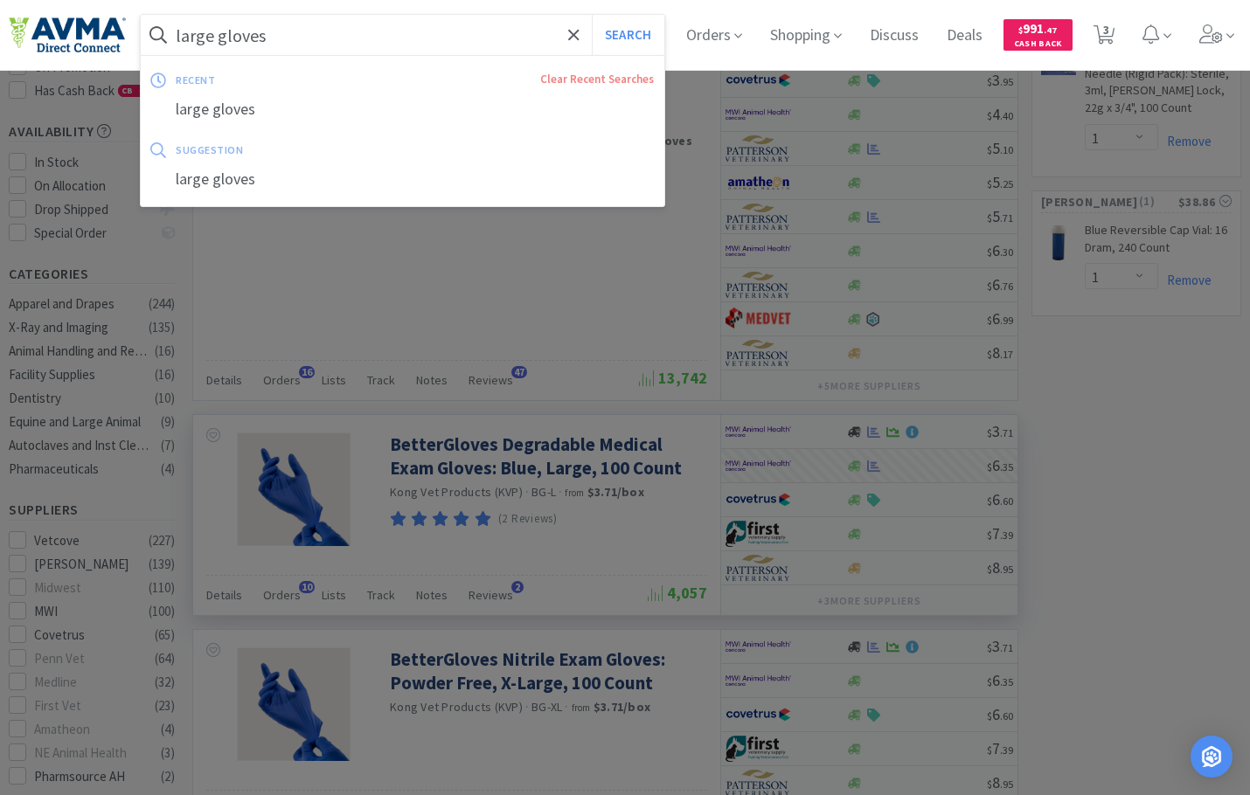
click at [254, 20] on input "large gloves" at bounding box center [402, 35] width 523 height 40
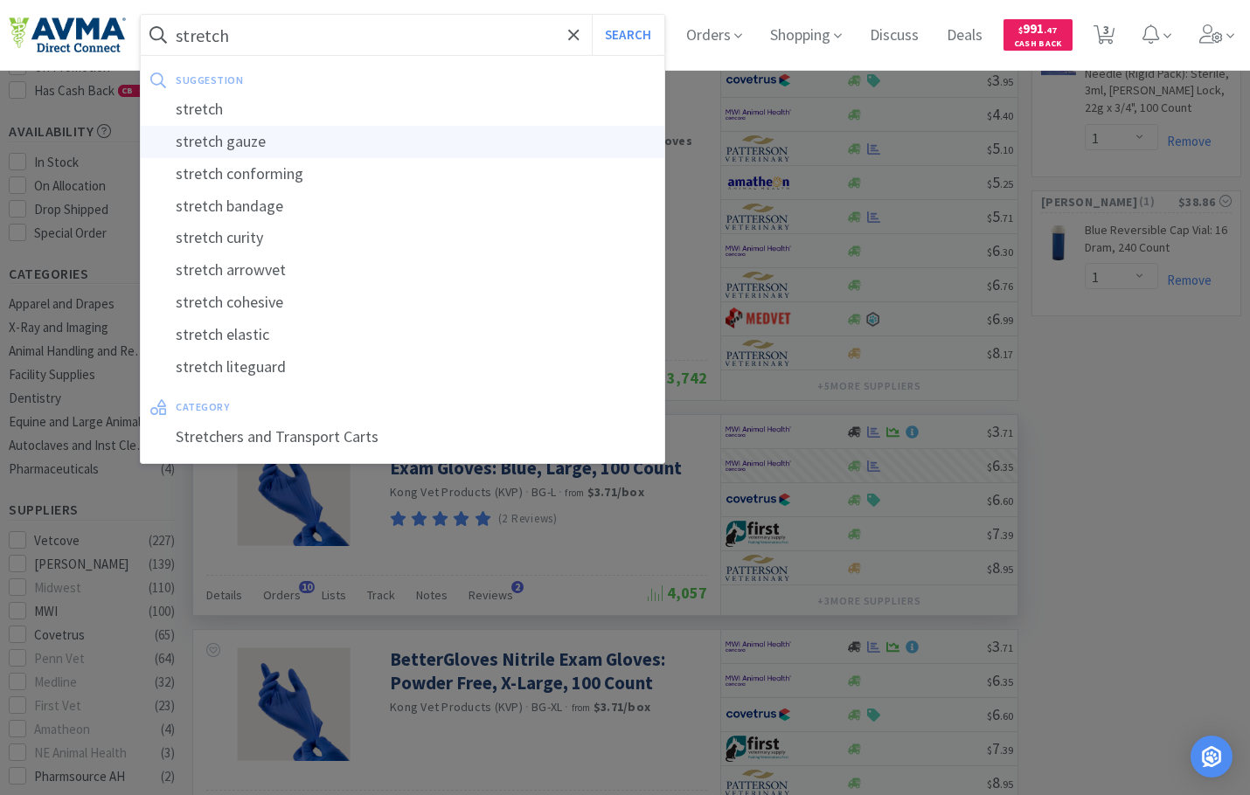
click at [287, 134] on div "stretch gauze" at bounding box center [402, 142] width 523 height 32
type input "stretch gauze"
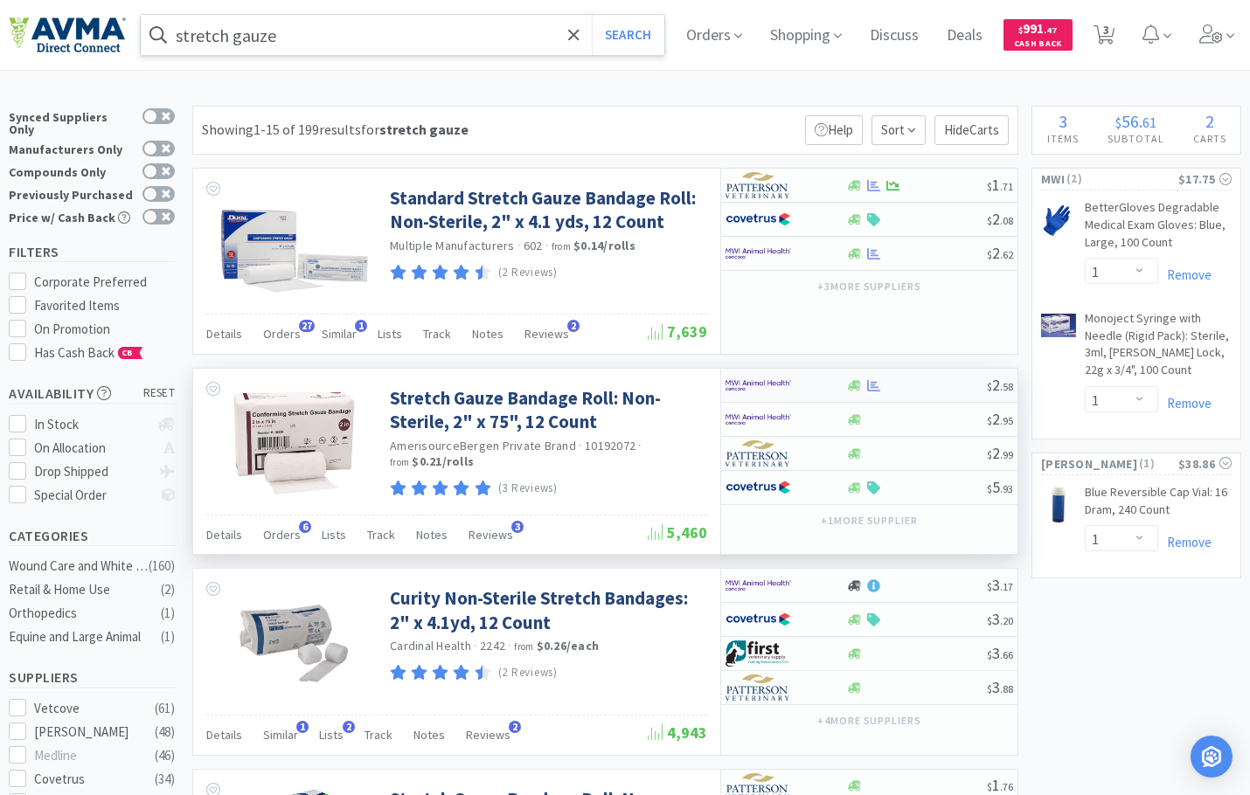
click at [767, 392] on img at bounding box center [758, 385] width 66 height 26
select select "1"
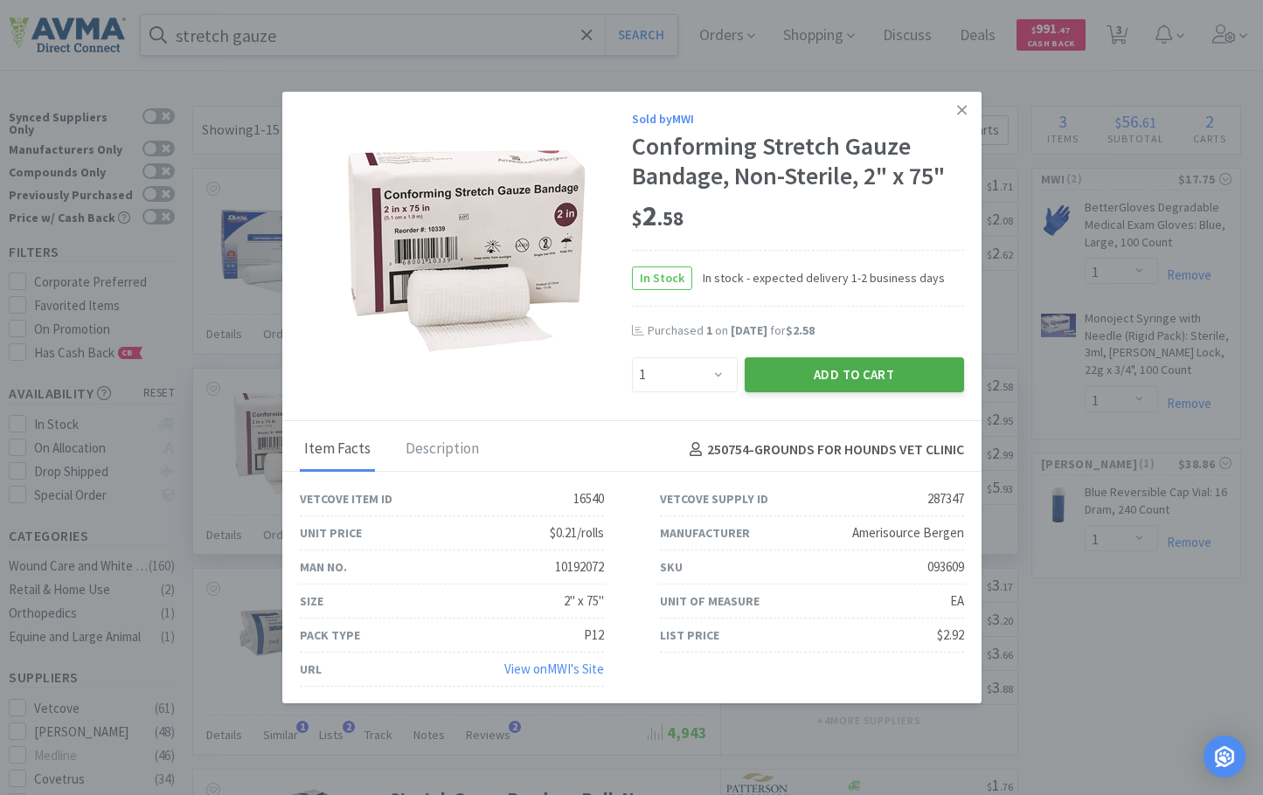
click at [791, 373] on button "Add to Cart" at bounding box center [854, 374] width 219 height 35
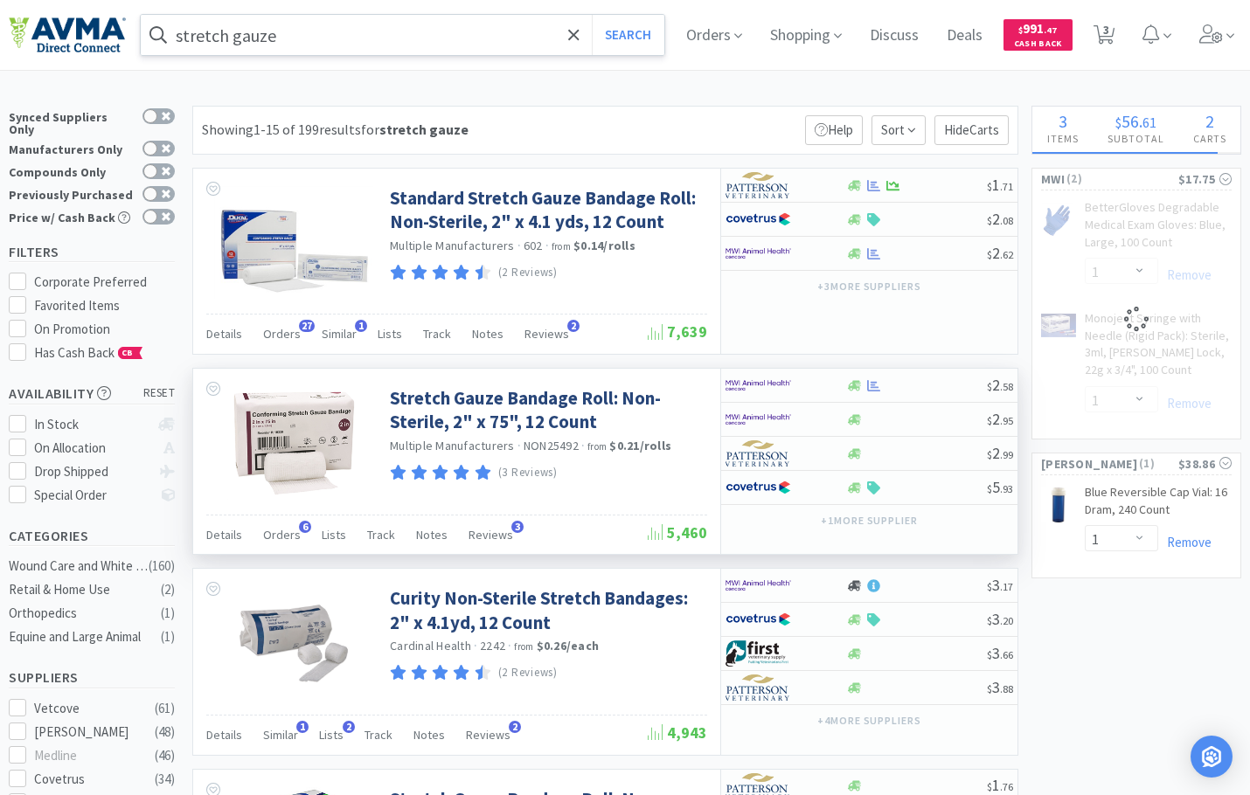
click at [322, 38] on input "stretch gauze" at bounding box center [402, 35] width 523 height 40
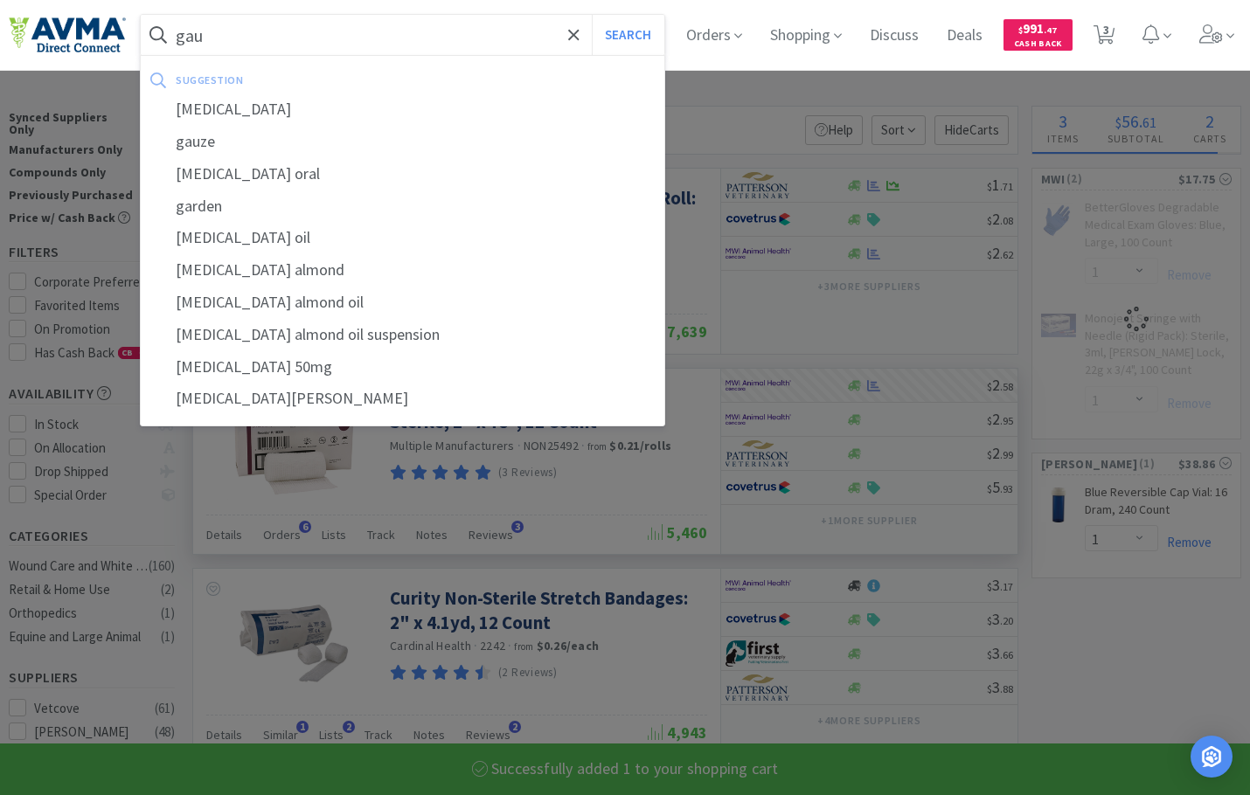
type input "gauz"
select select "1"
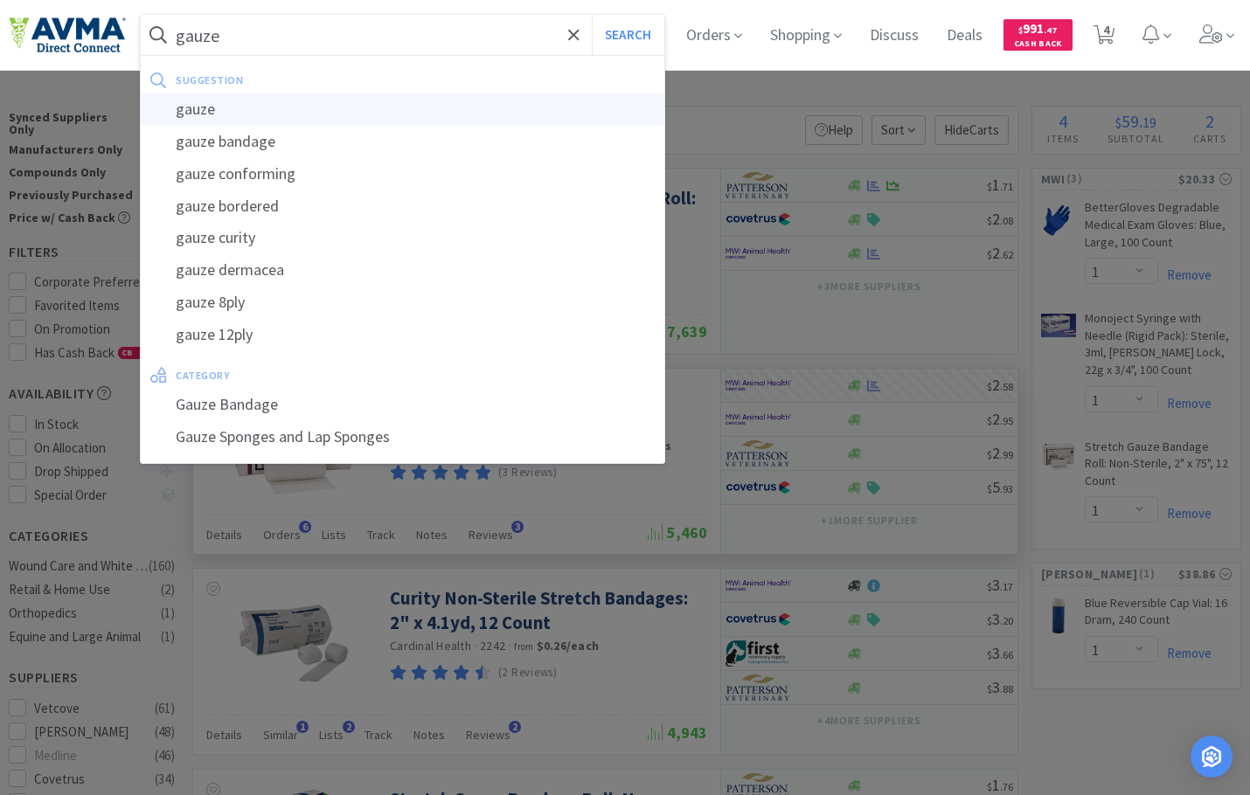
type input "gauze"
click at [317, 118] on div "gauze" at bounding box center [402, 110] width 523 height 32
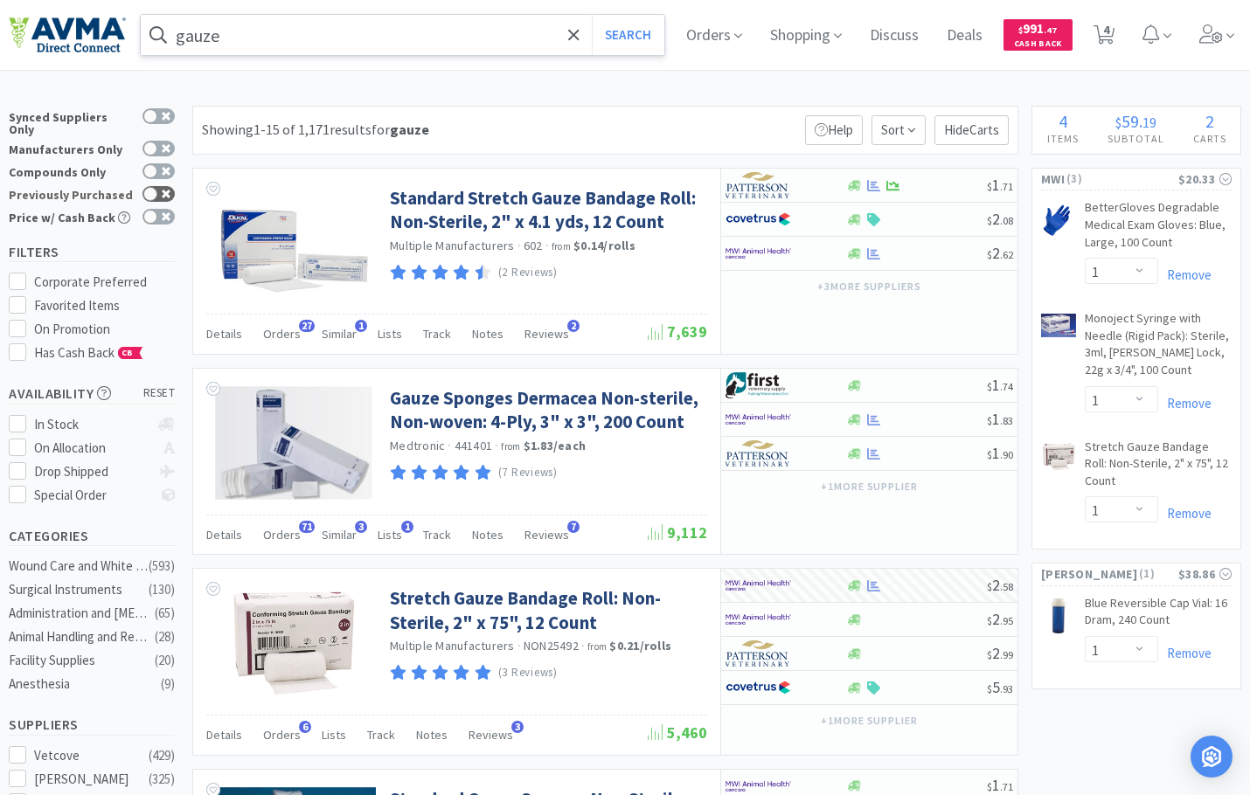
click at [156, 187] on div at bounding box center [150, 194] width 14 height 14
checkbox input "true"
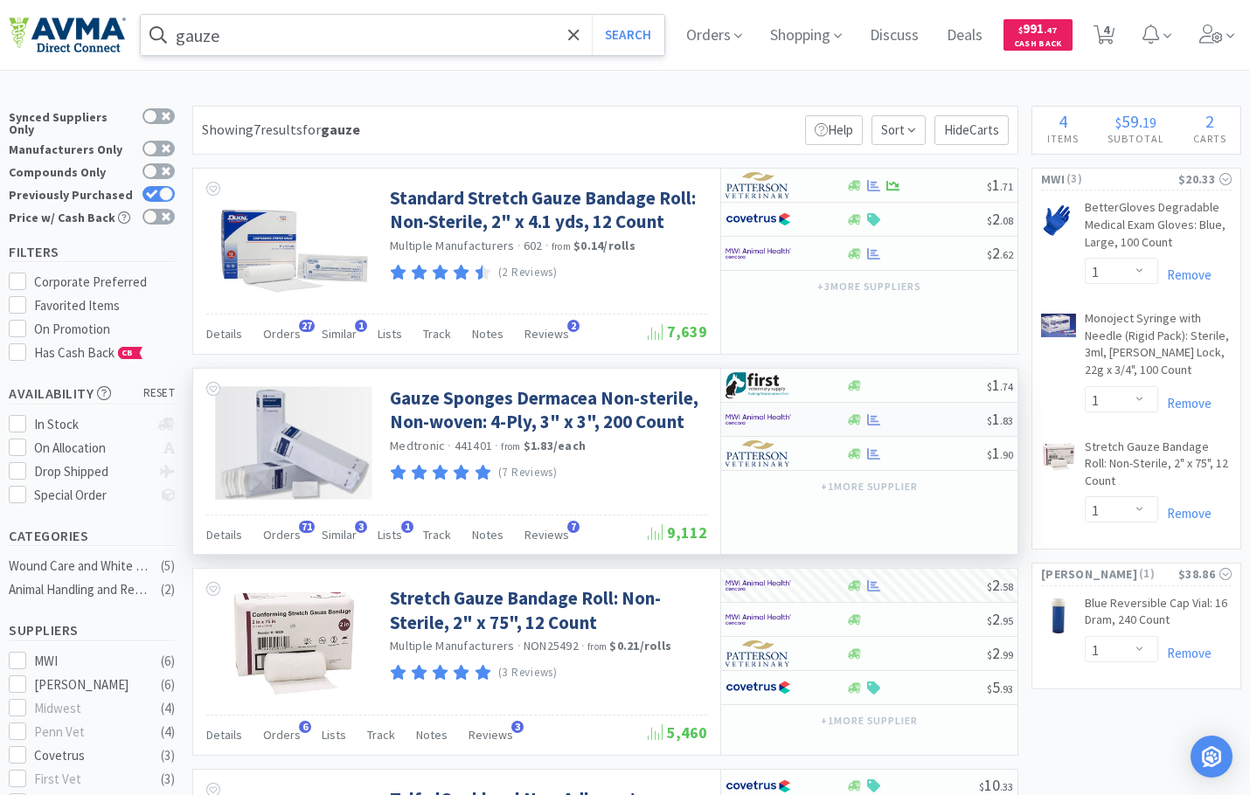
click at [780, 419] on img at bounding box center [758, 419] width 66 height 26
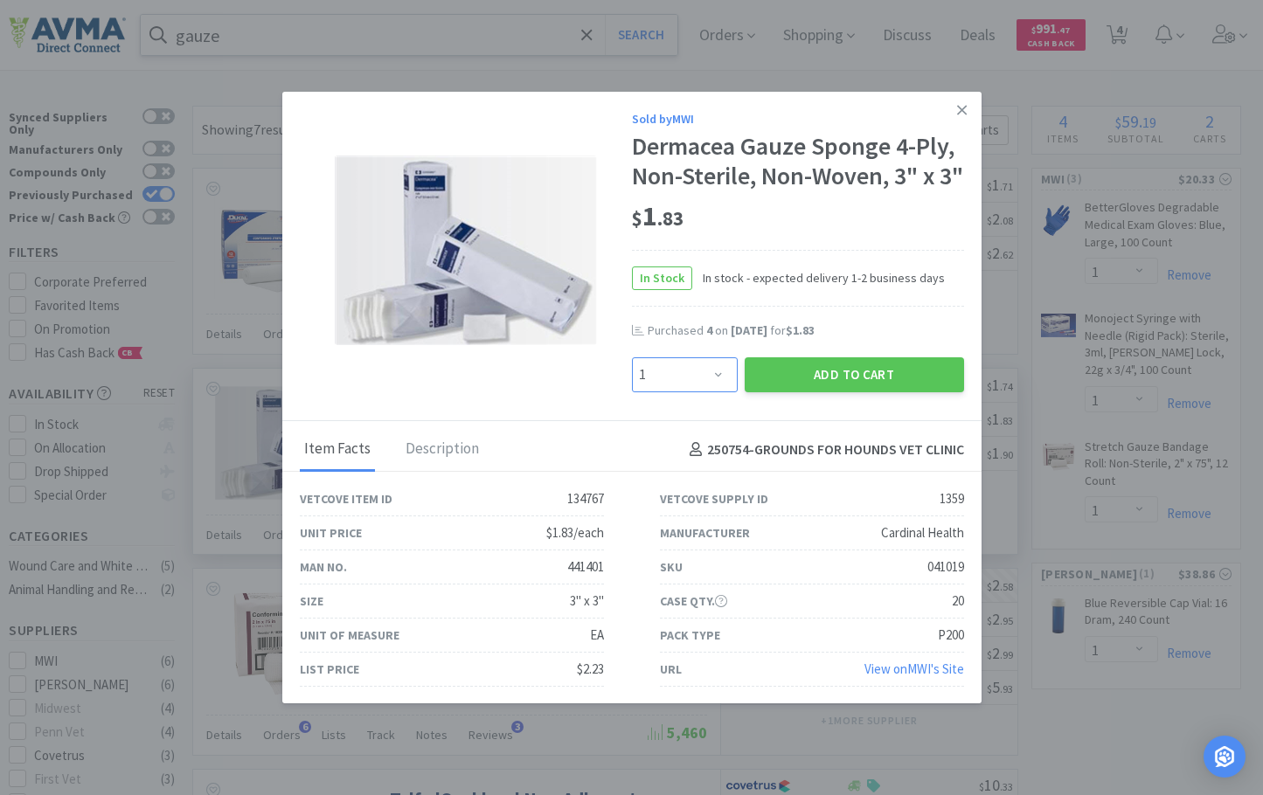
click at [706, 392] on select "Enter Quantity 1 2 3 4 5 6 7 8 9 10 11 12 13 14 15 16 17 18 19 20 Enter Quantity" at bounding box center [685, 374] width 106 height 35
select select "4"
click at [632, 386] on select "Enter Quantity 1 2 3 4 5 6 7 8 9 10 11 12 13 14 15 16 17 18 19 20 Enter Quantity" at bounding box center [685, 374] width 106 height 35
click at [822, 392] on button "Add to Cart" at bounding box center [854, 374] width 219 height 35
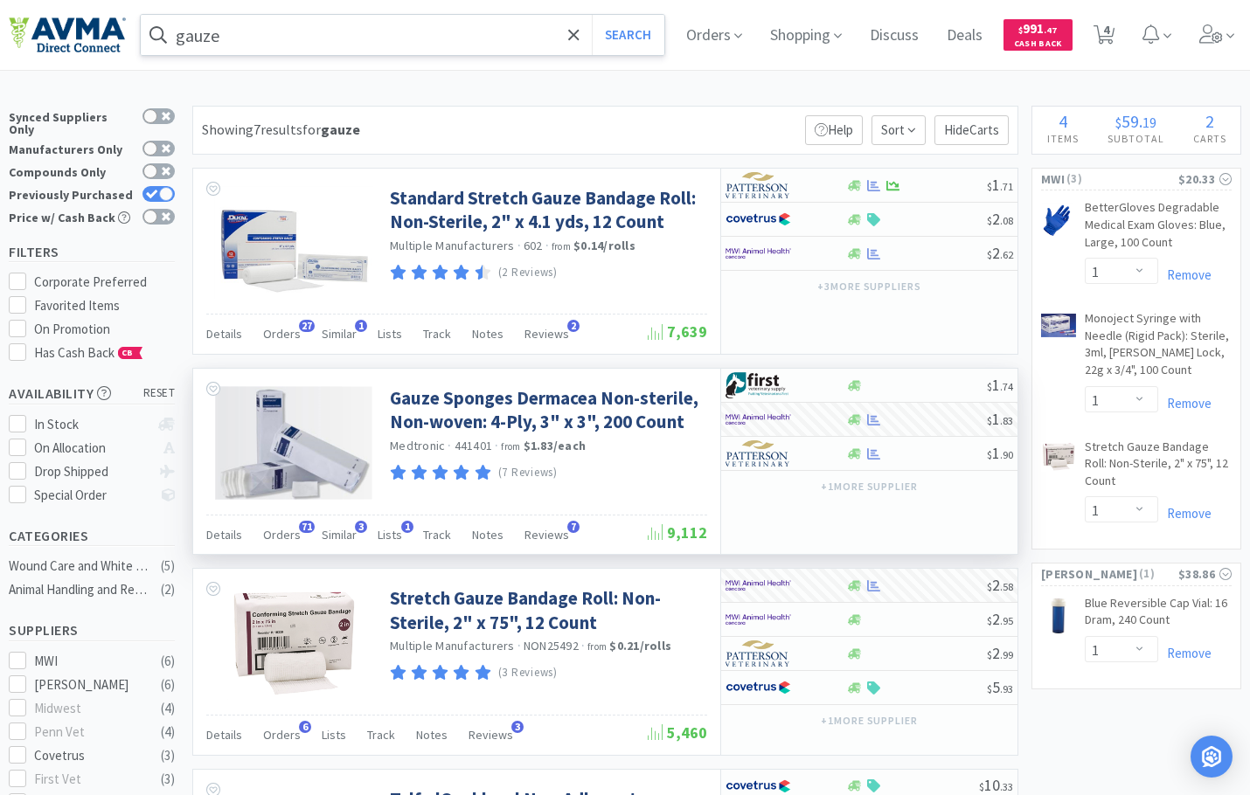
click at [353, 25] on input "gauze" at bounding box center [402, 35] width 523 height 40
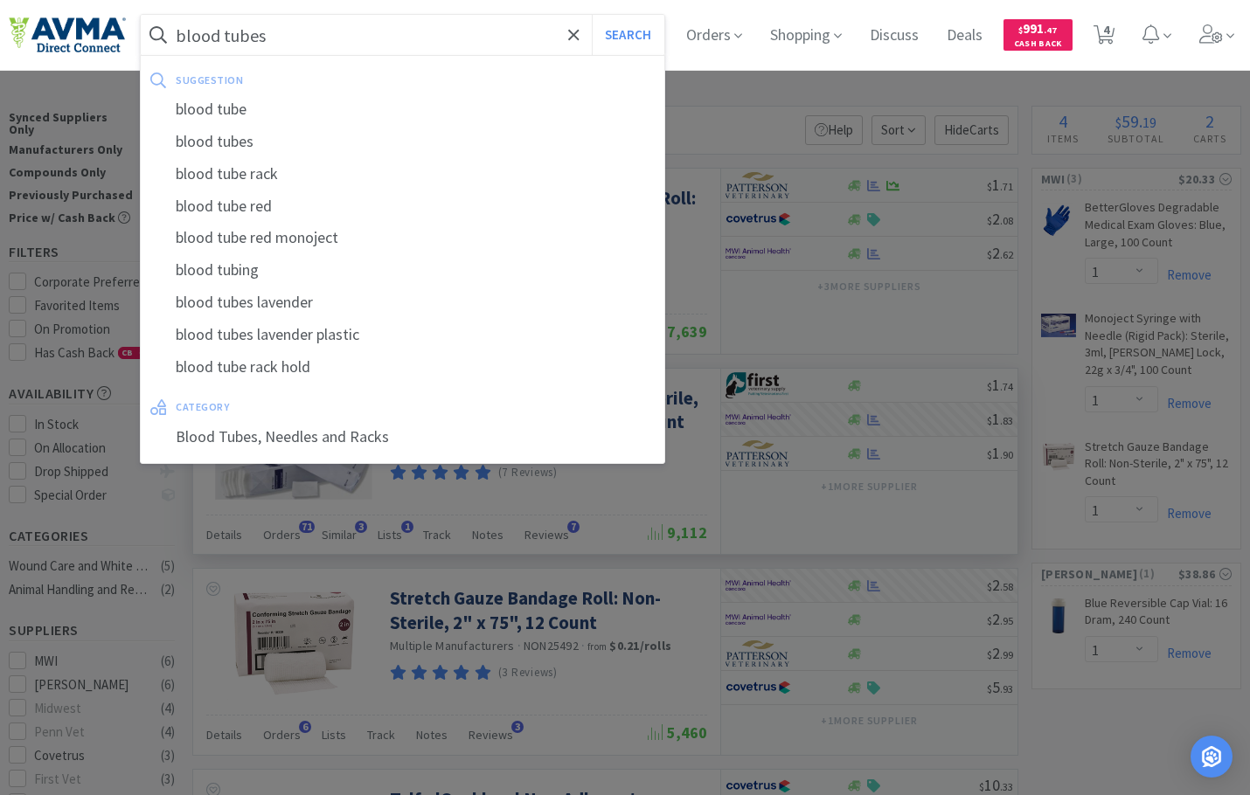
type input "blood tubes"
click at [592, 15] on button "Search" at bounding box center [628, 35] width 73 height 40
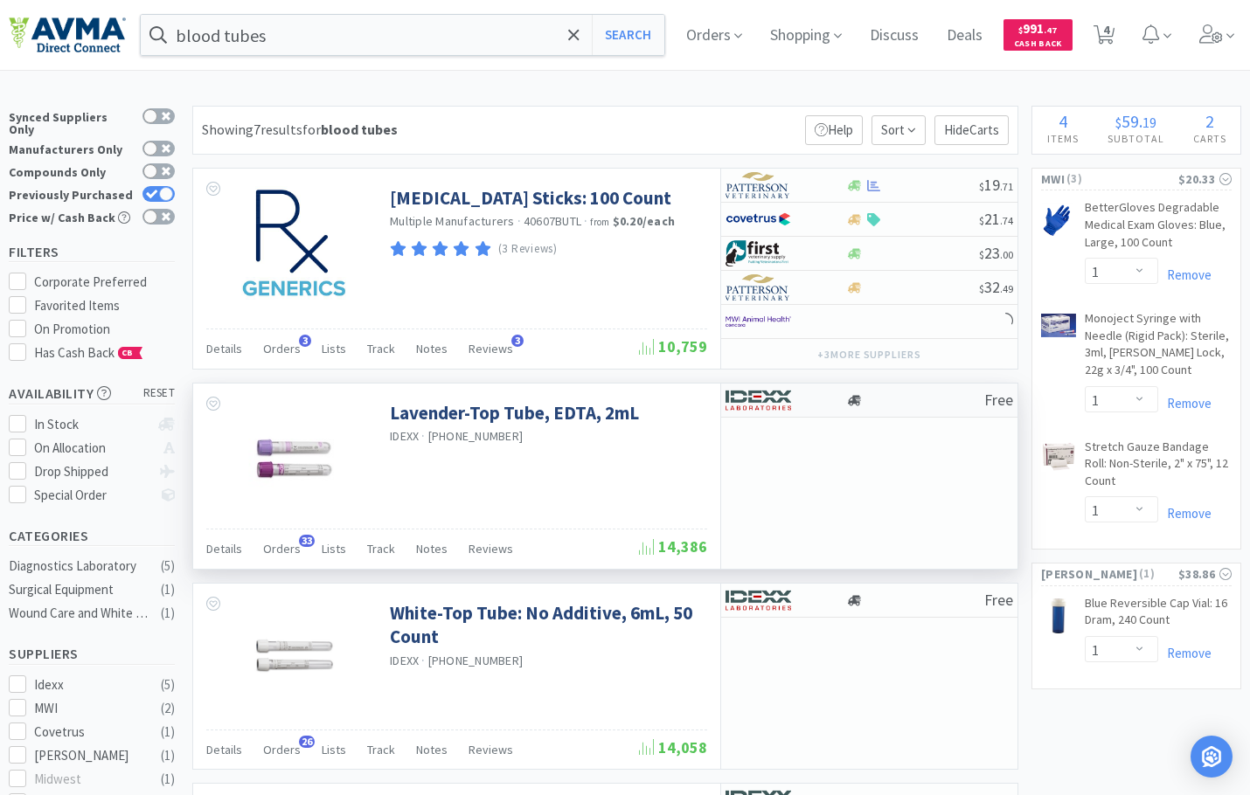
click at [766, 403] on img at bounding box center [758, 400] width 66 height 26
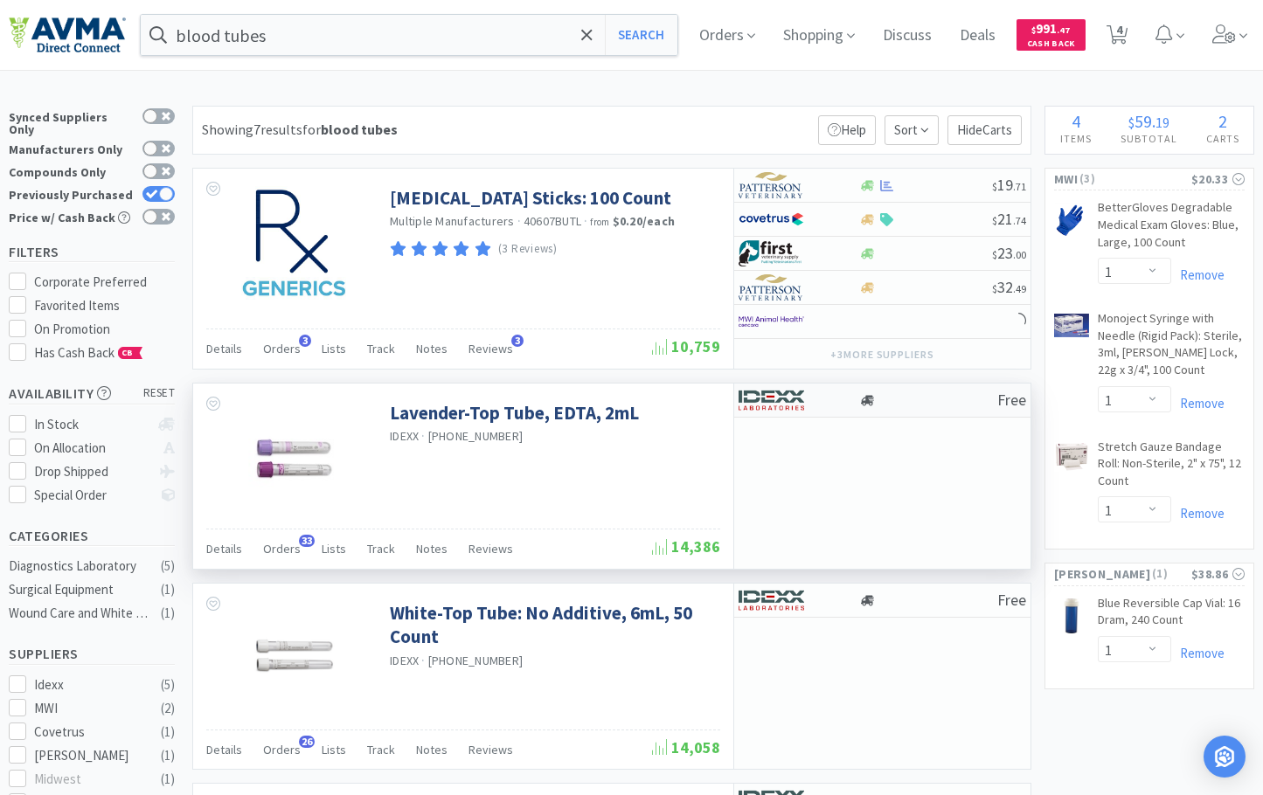
select select "1"
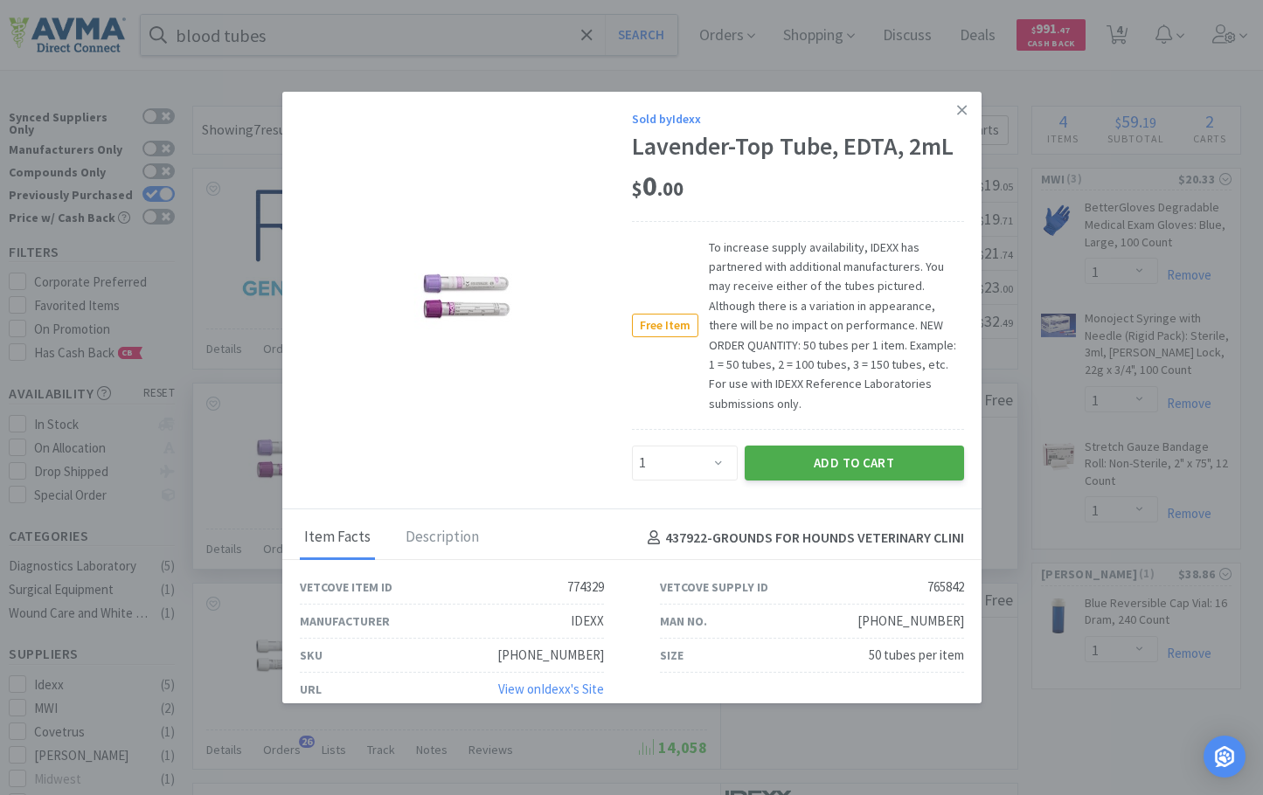
click at [840, 458] on button "Add to Cart" at bounding box center [854, 463] width 219 height 35
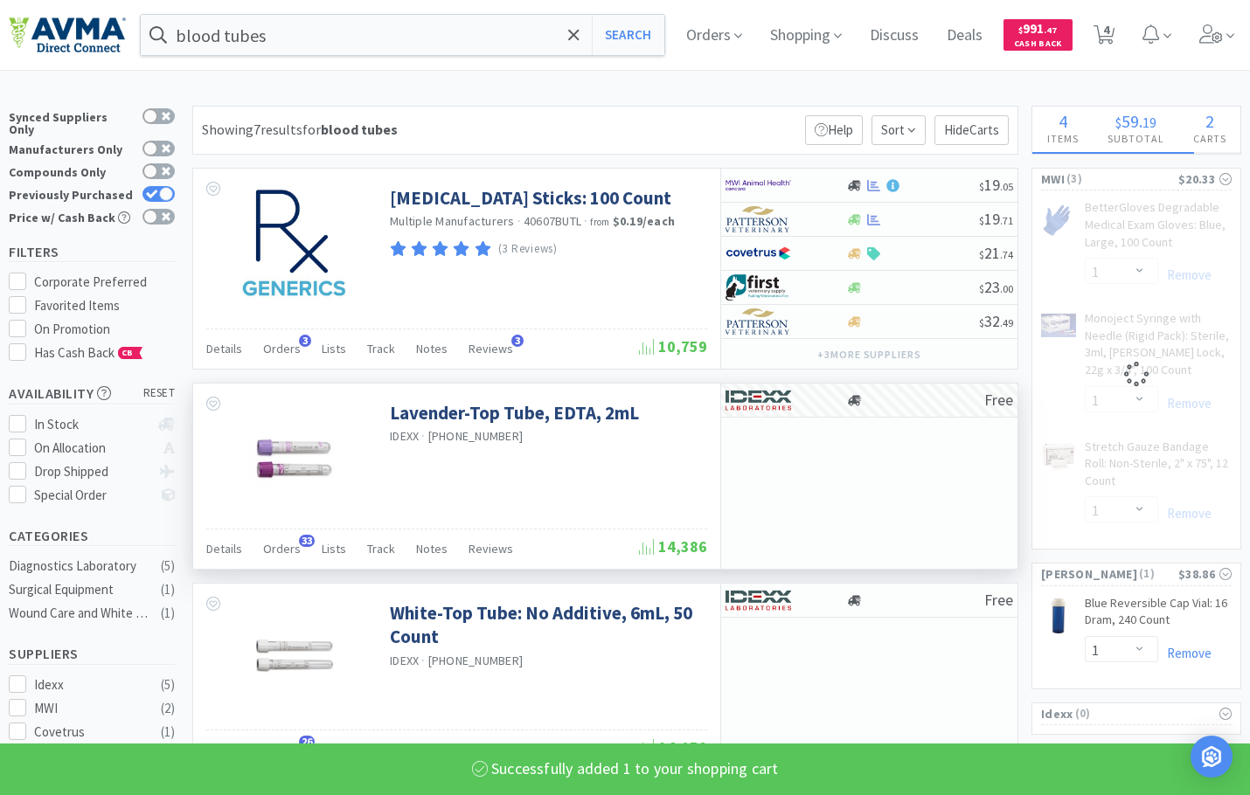
select select "1"
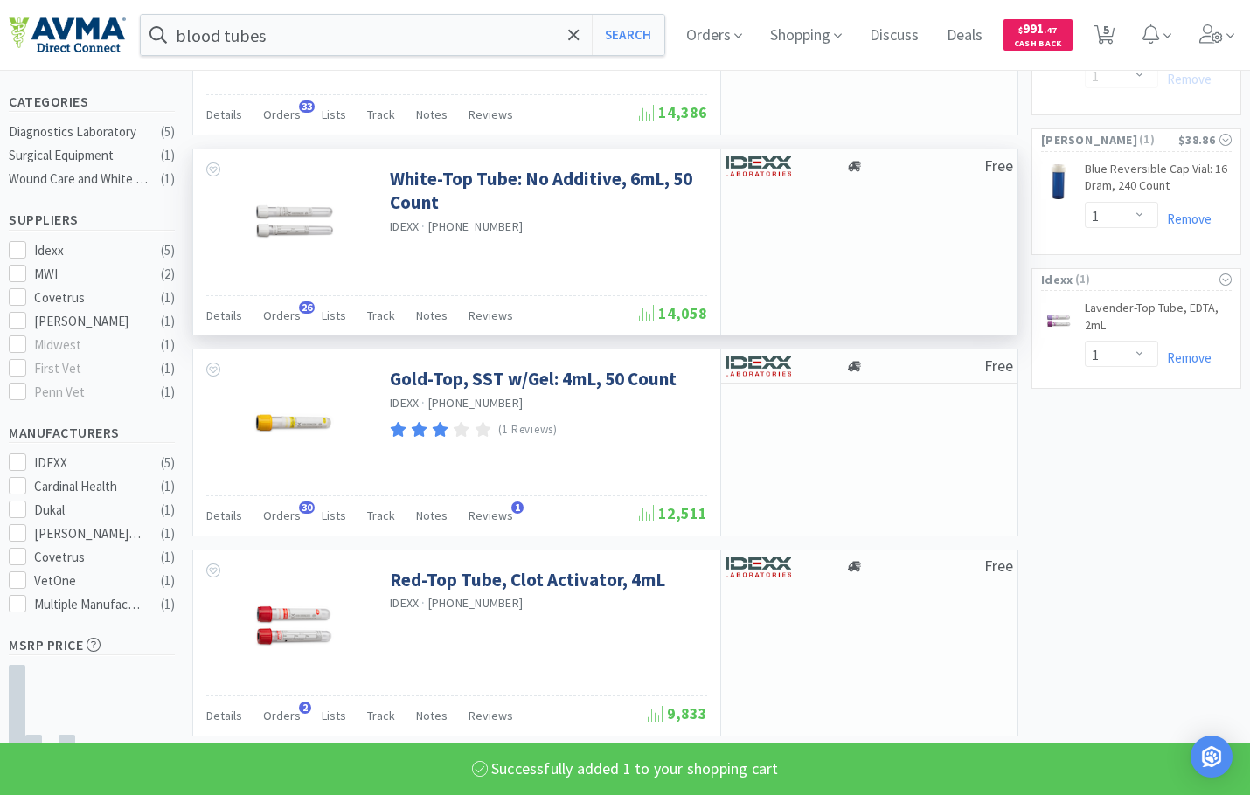
scroll to position [437, 0]
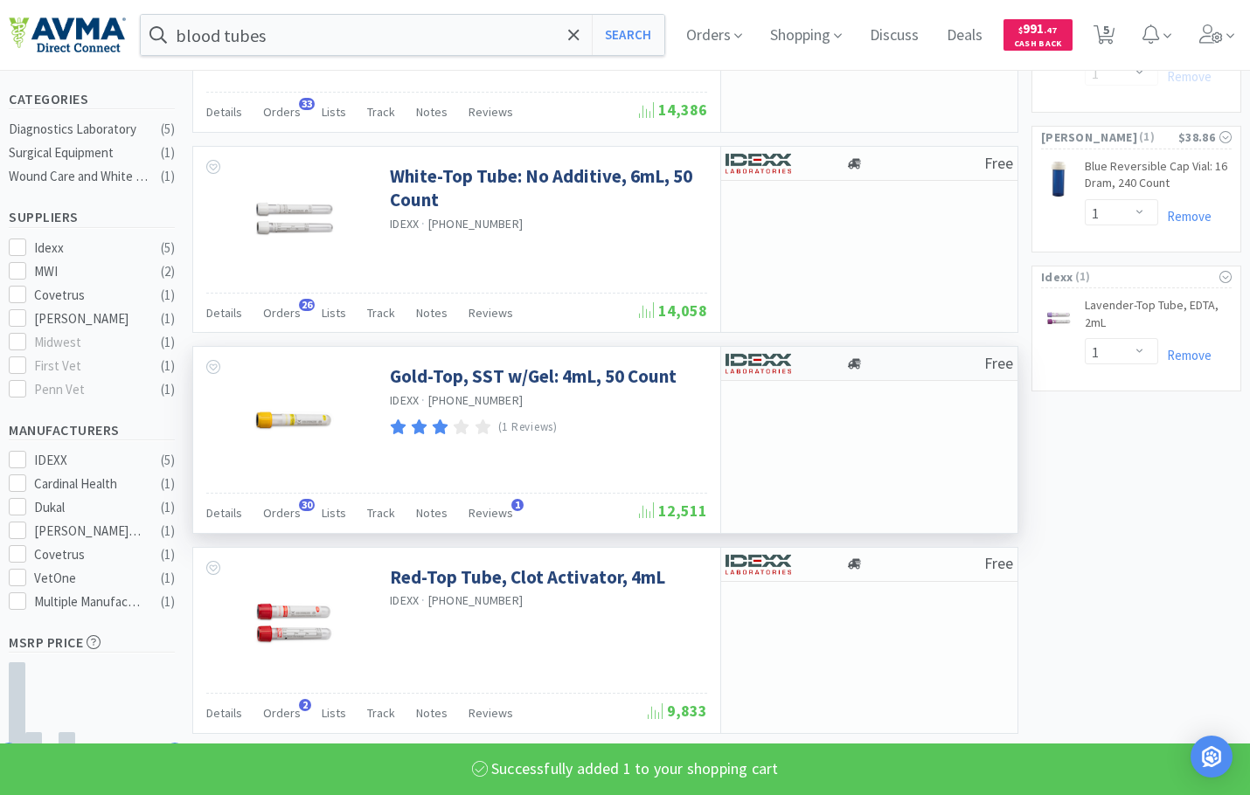
click at [815, 365] on div at bounding box center [773, 364] width 96 height 30
select select "4"
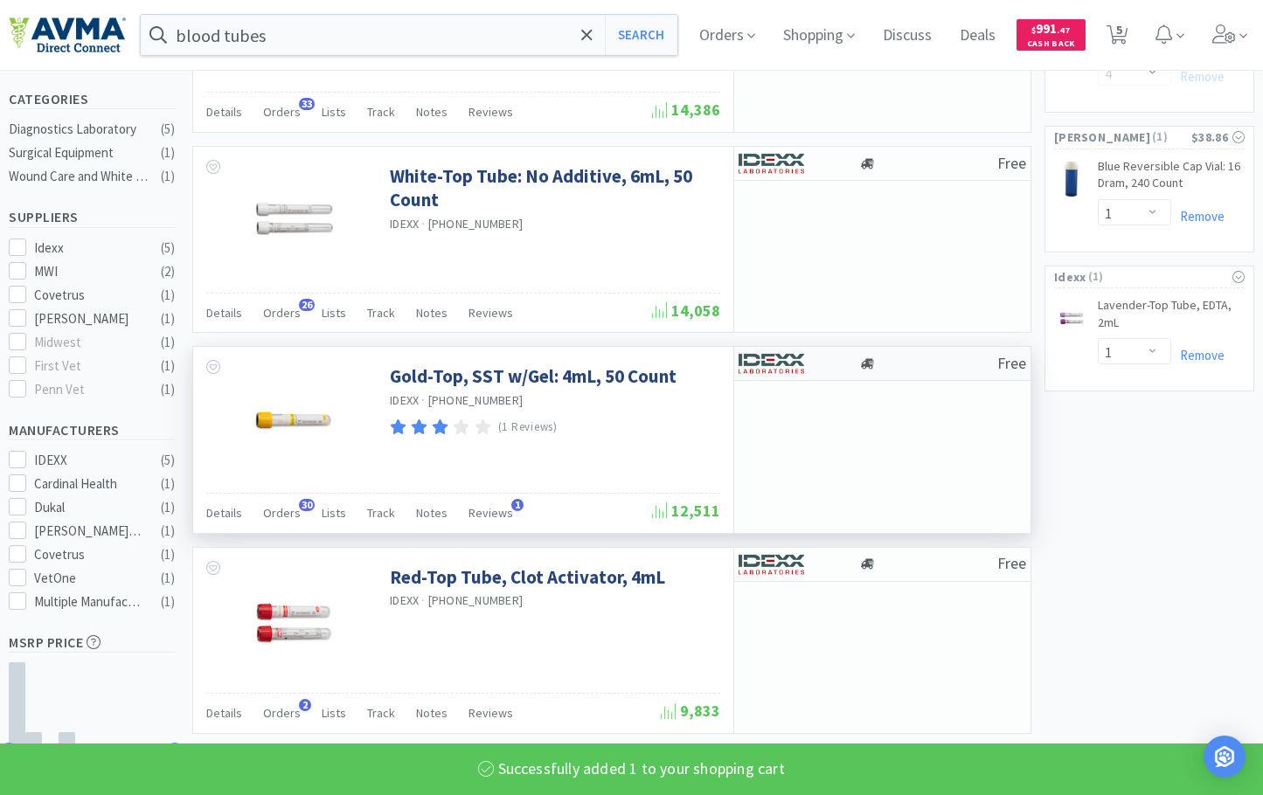
select select "1"
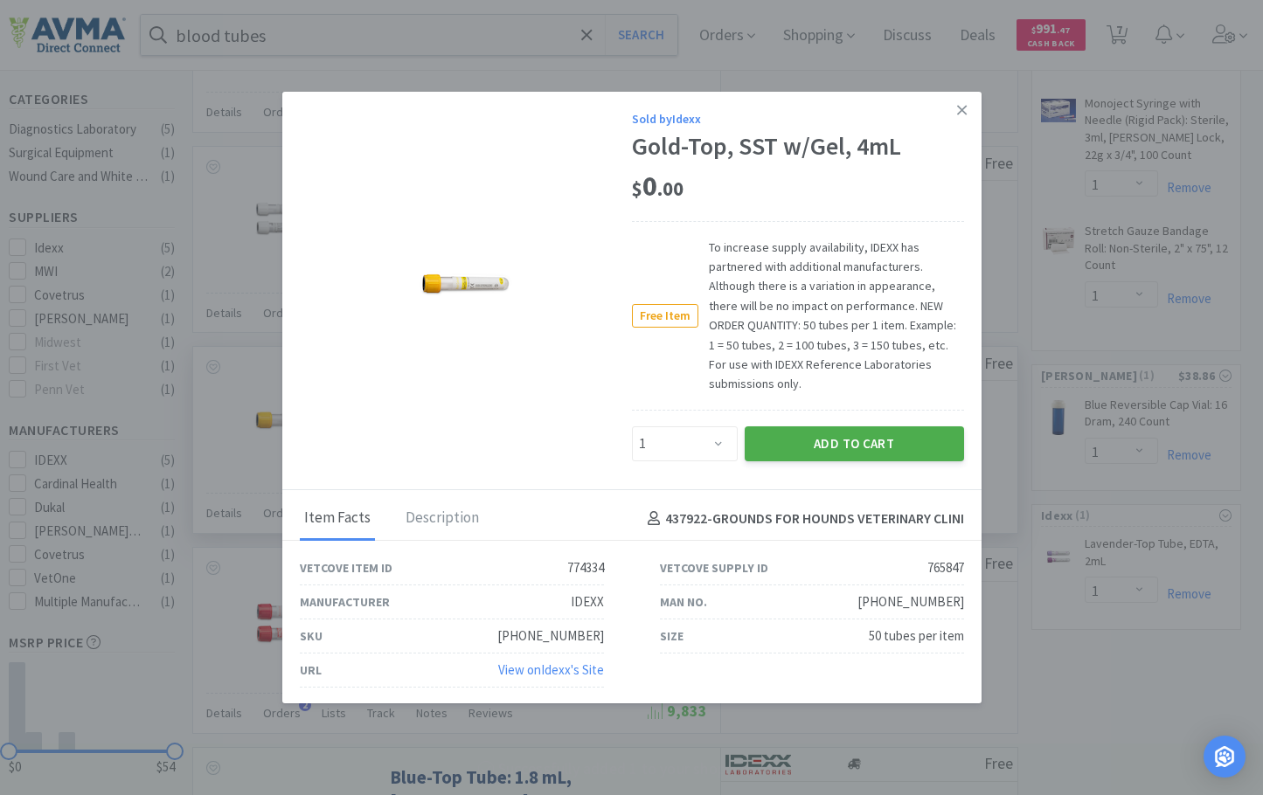
click at [883, 438] on button "Add to Cart" at bounding box center [854, 443] width 219 height 35
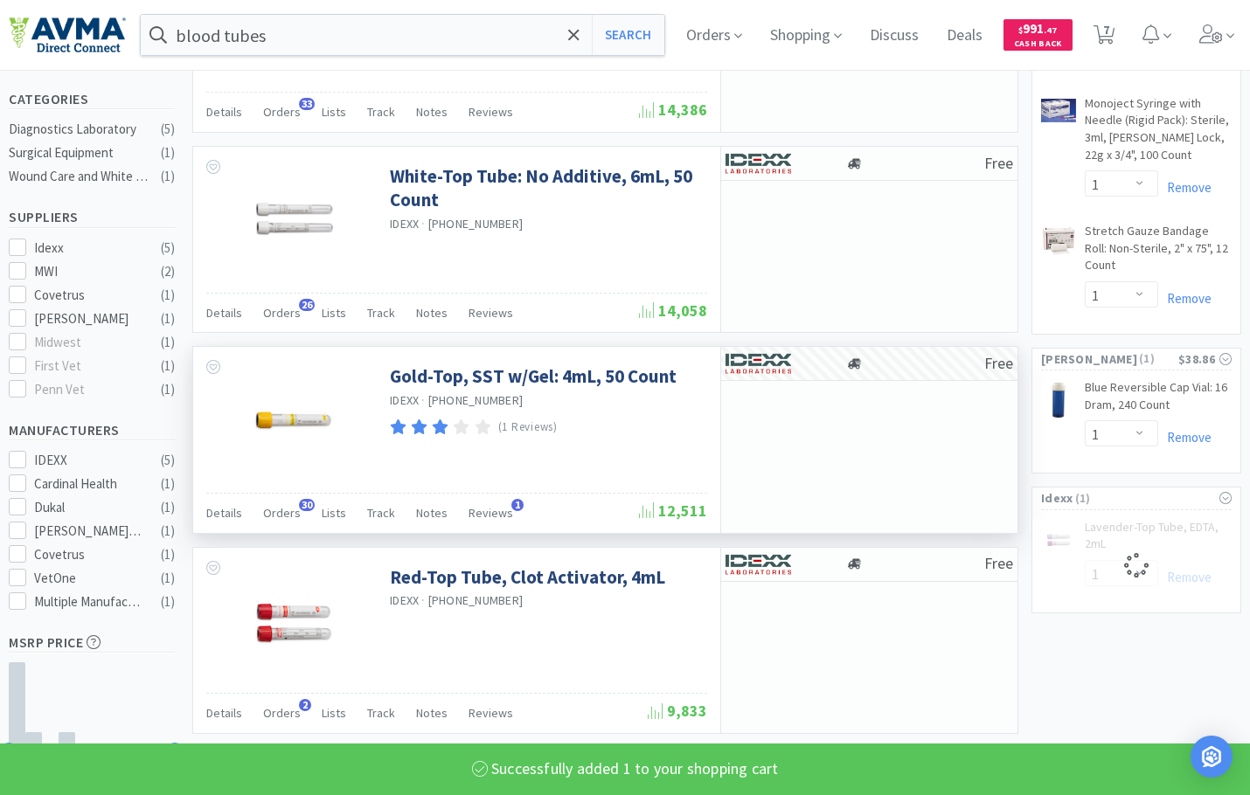
select select "1"
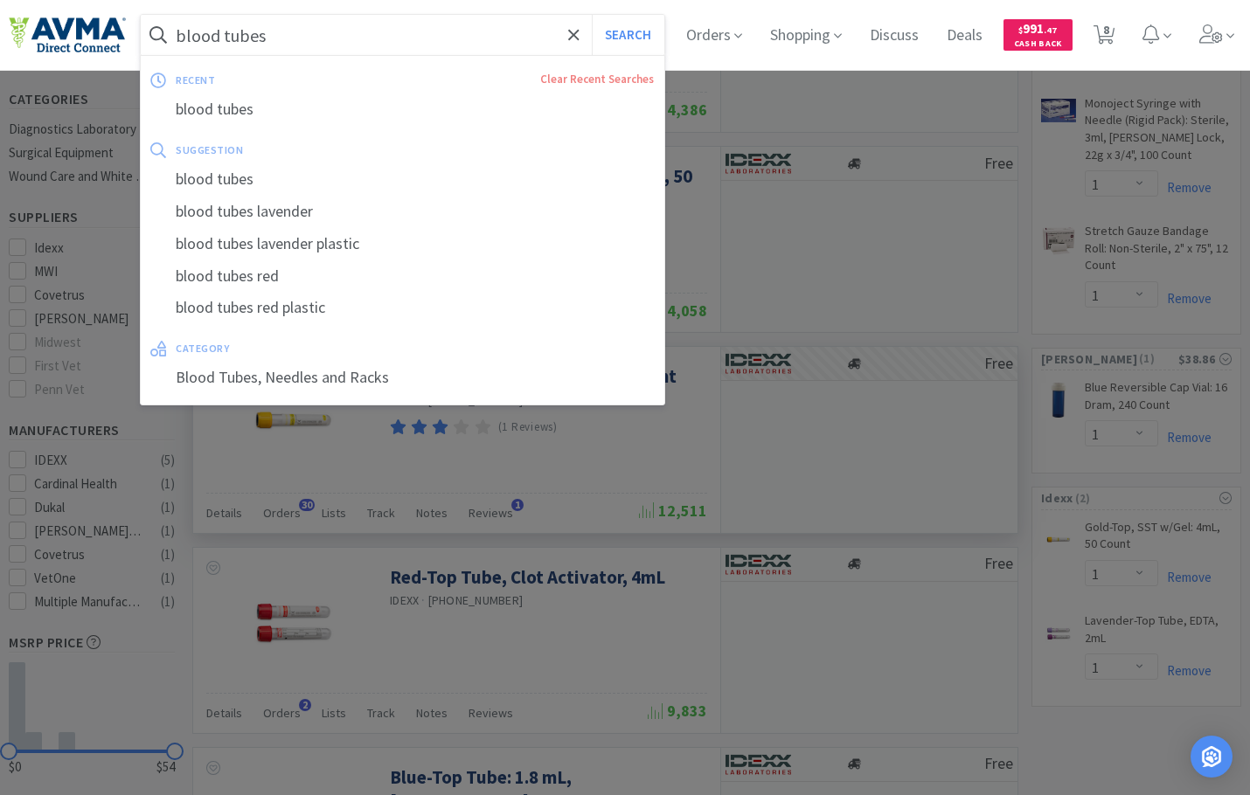
click at [296, 31] on input "blood tubes" at bounding box center [402, 35] width 523 height 40
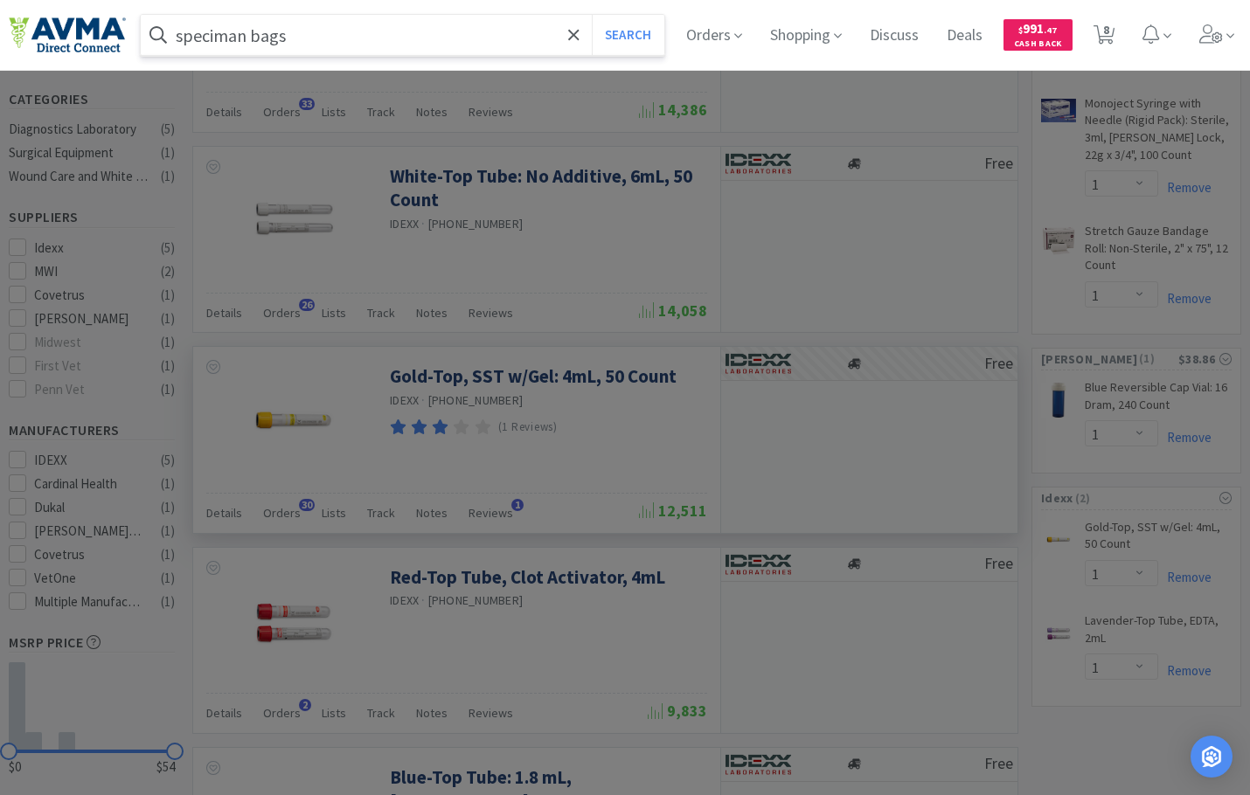
click at [592, 15] on button "Search" at bounding box center [628, 35] width 73 height 40
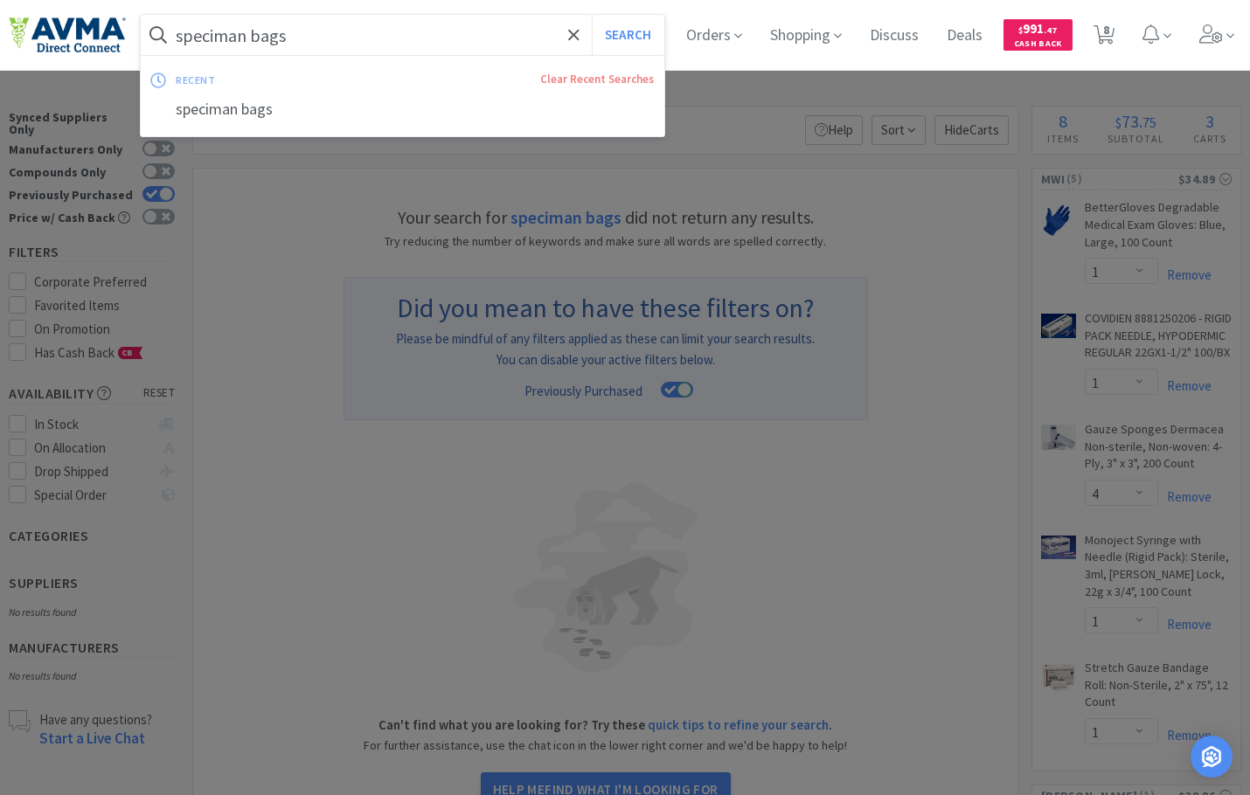
click at [237, 31] on input "speciman bags" at bounding box center [402, 35] width 523 height 40
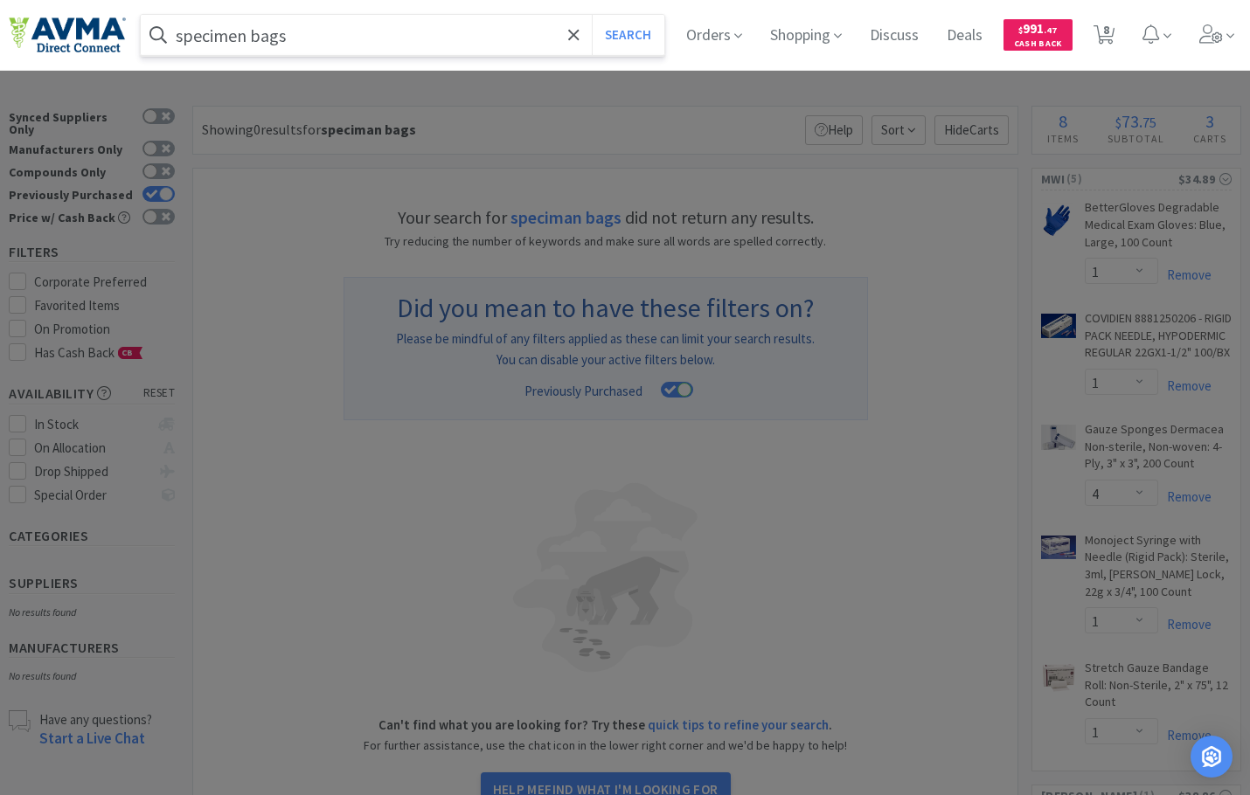
click at [592, 15] on button "Search" at bounding box center [628, 35] width 73 height 40
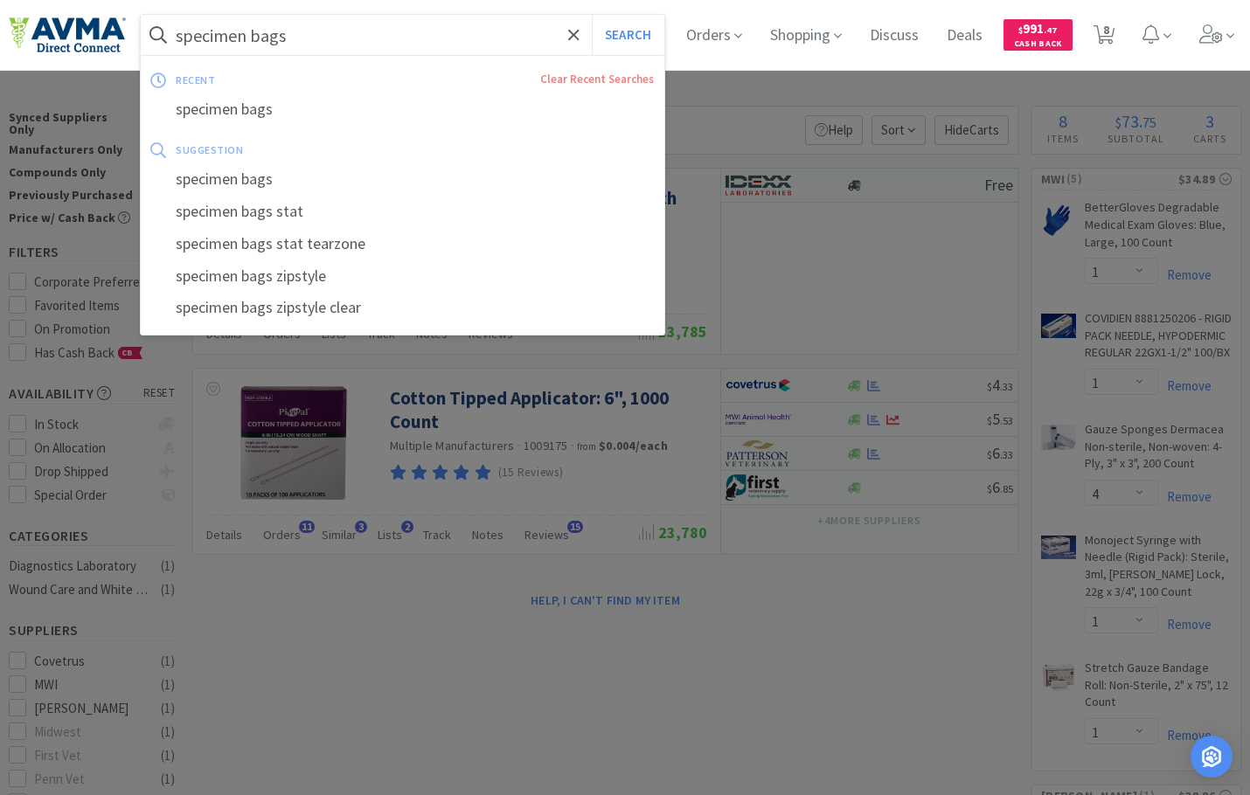
click at [180, 31] on input "specimen bags" at bounding box center [402, 35] width 523 height 40
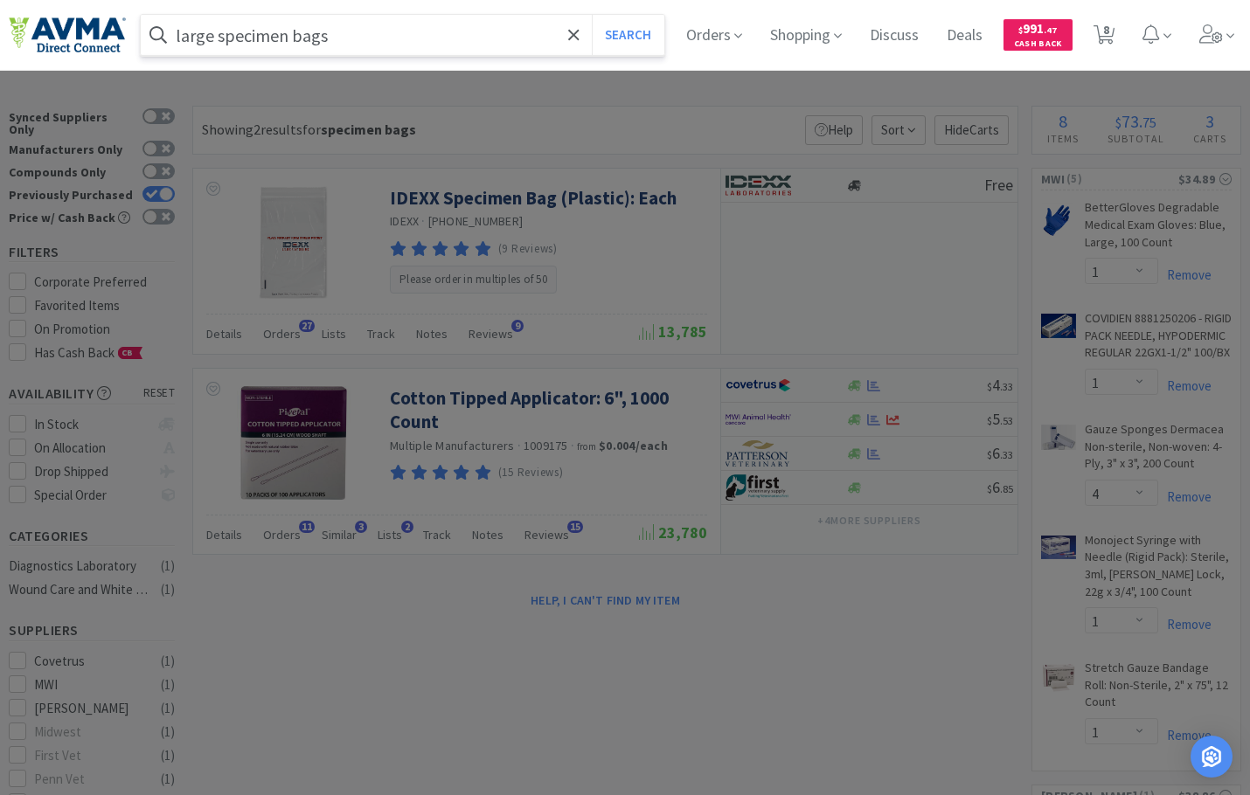
type input "large specimen bags"
click at [592, 15] on button "Search" at bounding box center [628, 35] width 73 height 40
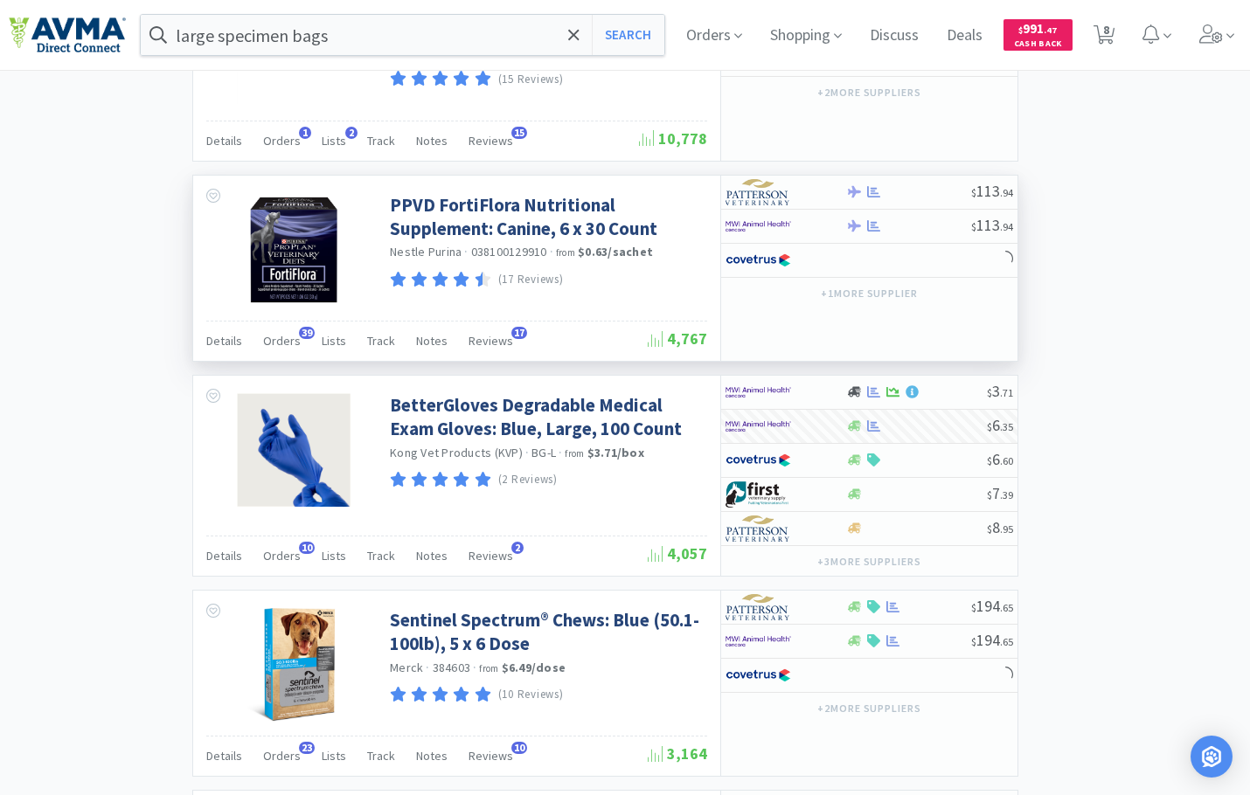
select select "15"
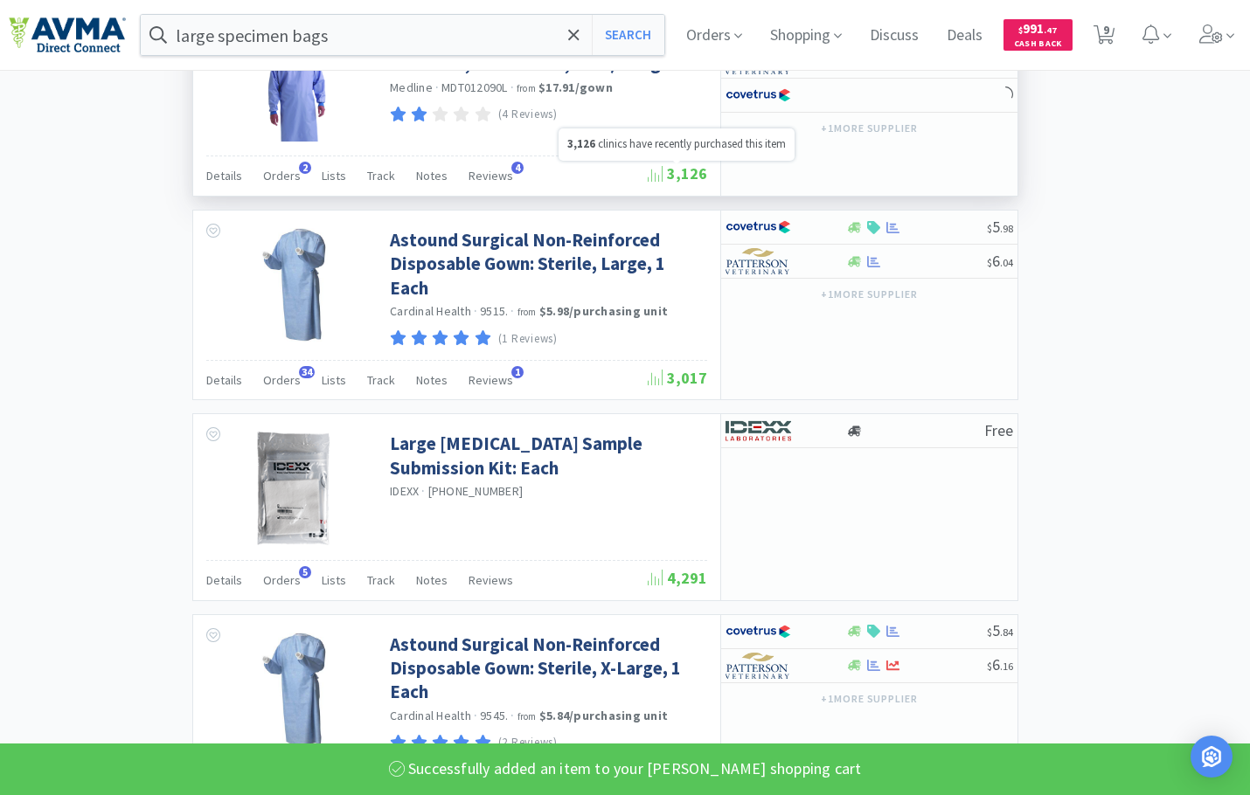
scroll to position [2534, 0]
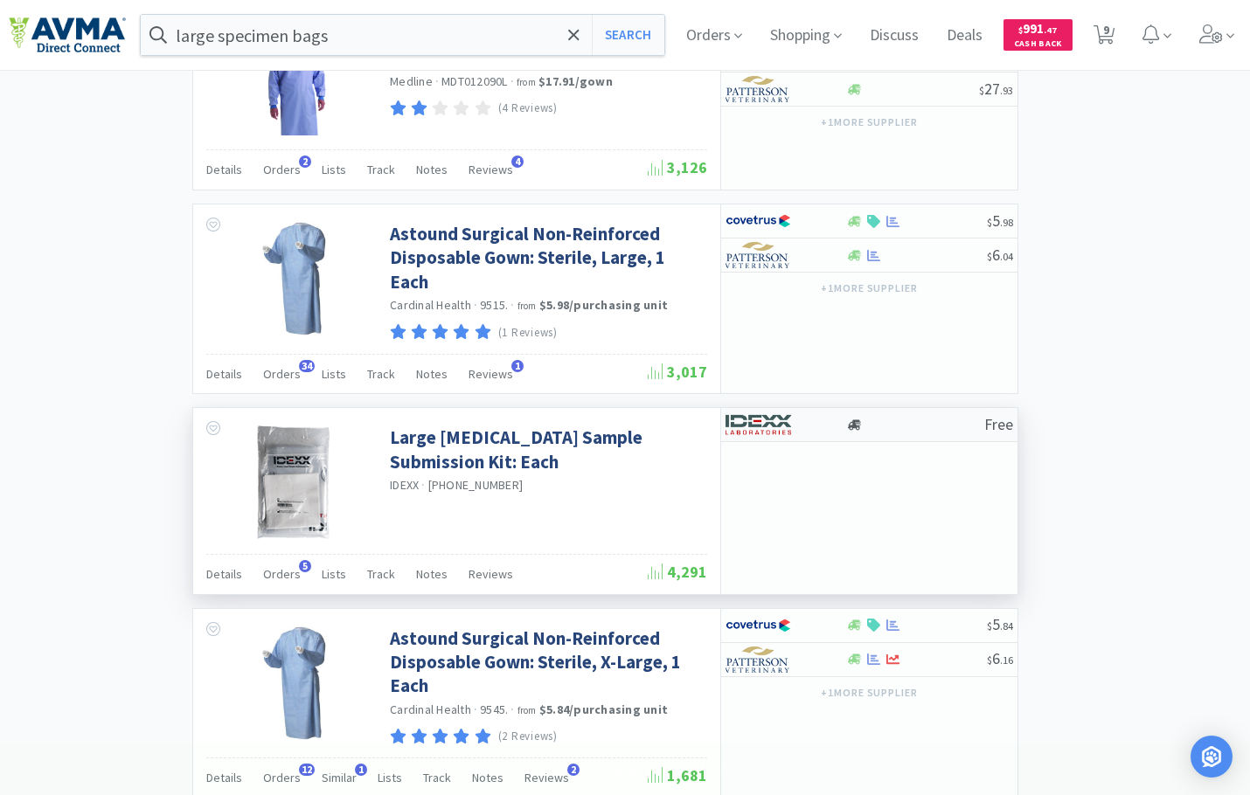
click at [884, 424] on div at bounding box center [914, 425] width 139 height 13
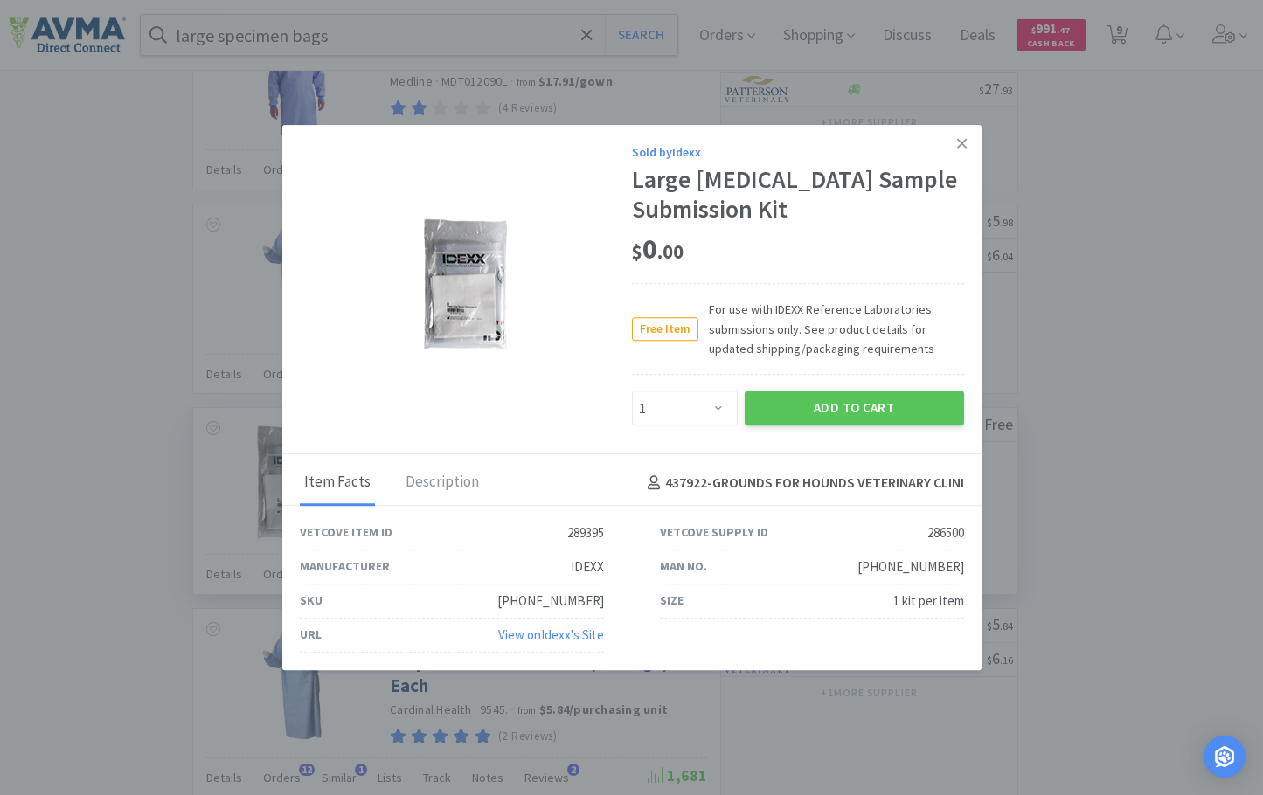
click at [743, 413] on div "Add to Cart" at bounding box center [854, 409] width 226 height 42
click at [728, 410] on select "Enter Quantity 1 2 3 4 5 6 7 8 9 10 11 12 13 14 15 16 17 18 19 20 Enter Quantity" at bounding box center [685, 409] width 106 height 35
select select "2"
click at [632, 392] on select "Enter Quantity 1 2 3 4 5 6 7 8 9 10 11 12 13 14 15 16 17 18 19 20 Enter Quantity" at bounding box center [685, 409] width 106 height 35
click at [783, 371] on div "Free Item For use with IDEXX Reference Laboratories submissions only. See produ…" at bounding box center [798, 329] width 332 height 92
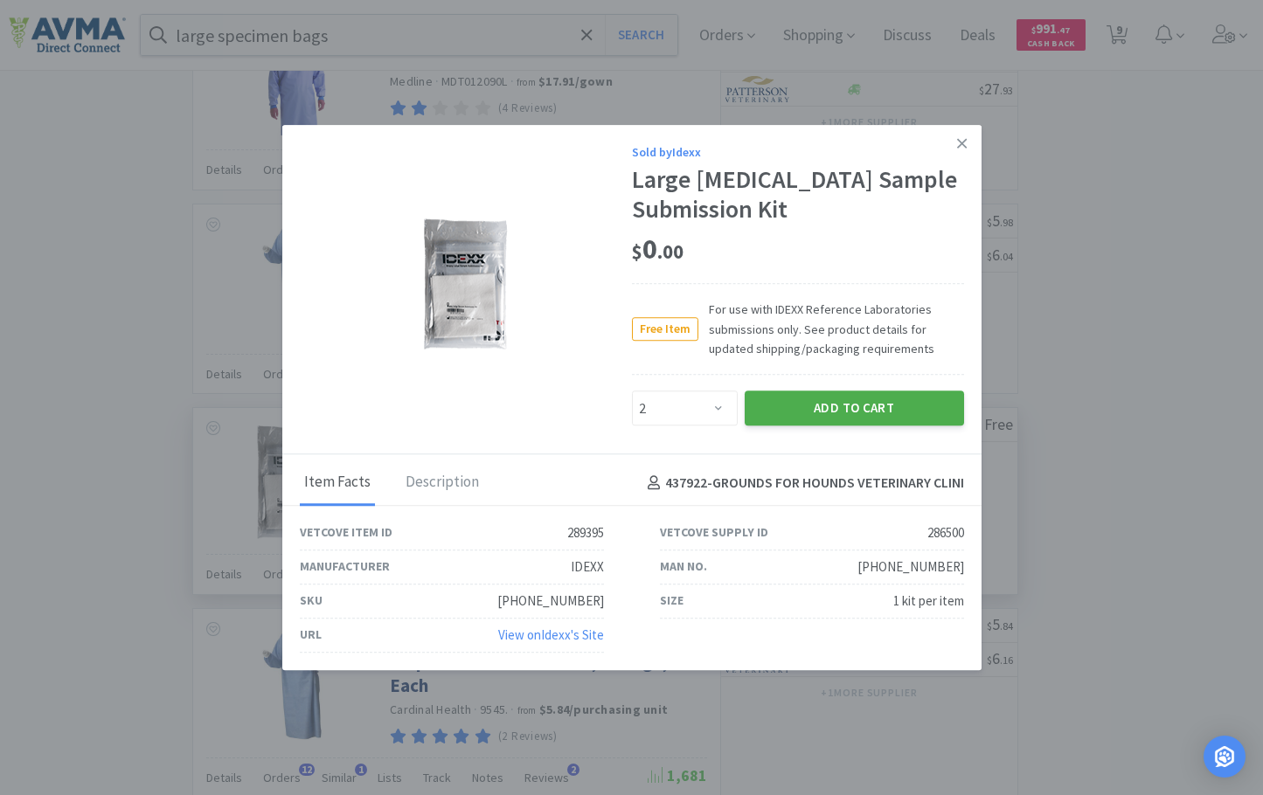
click at [801, 401] on button "Add to Cart" at bounding box center [854, 409] width 219 height 35
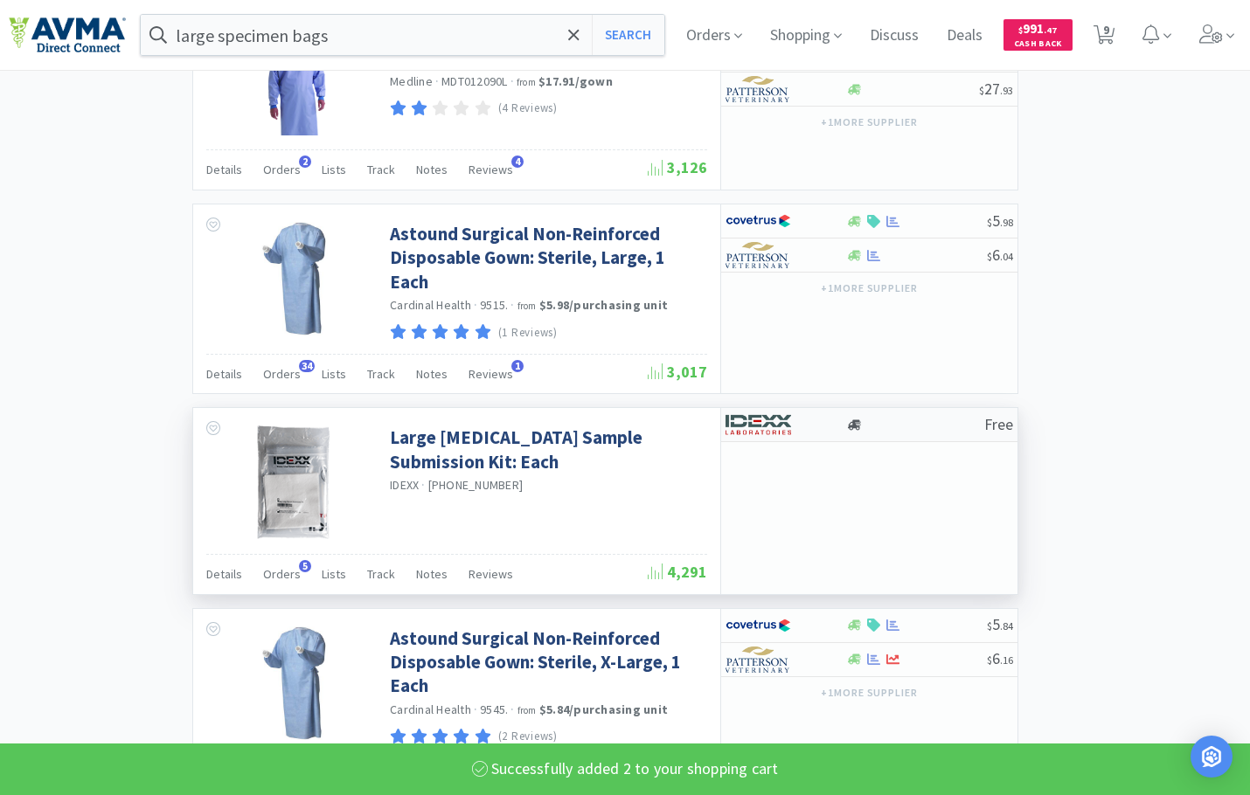
select select "2"
select select "1"
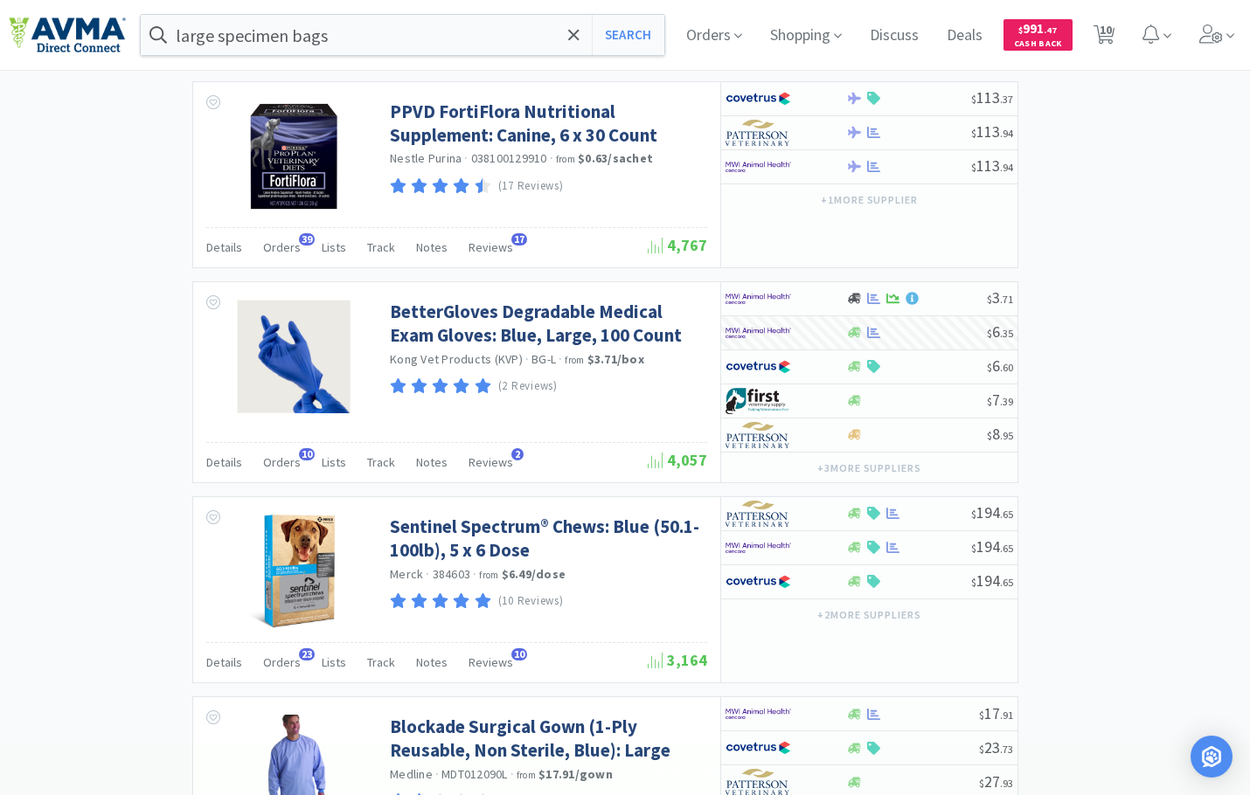
scroll to position [1573, 0]
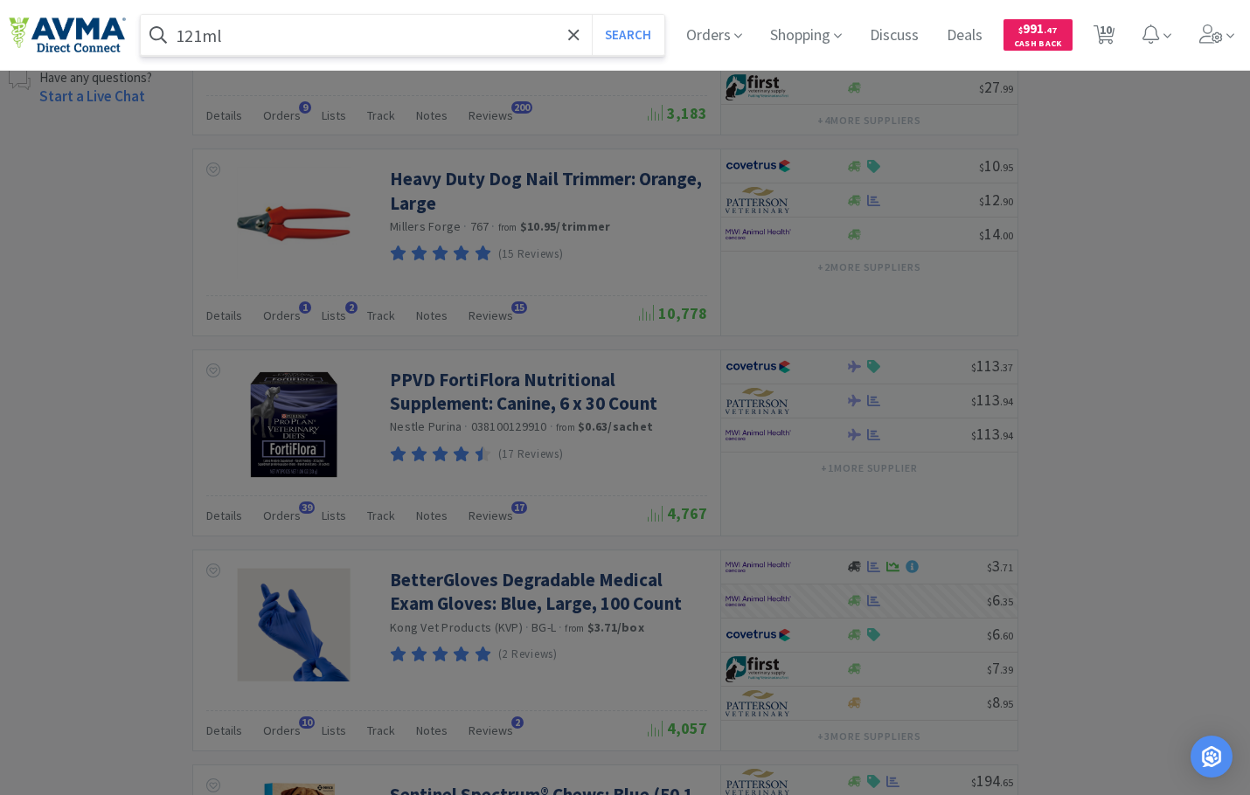
click at [592, 15] on button "Search" at bounding box center [628, 35] width 73 height 40
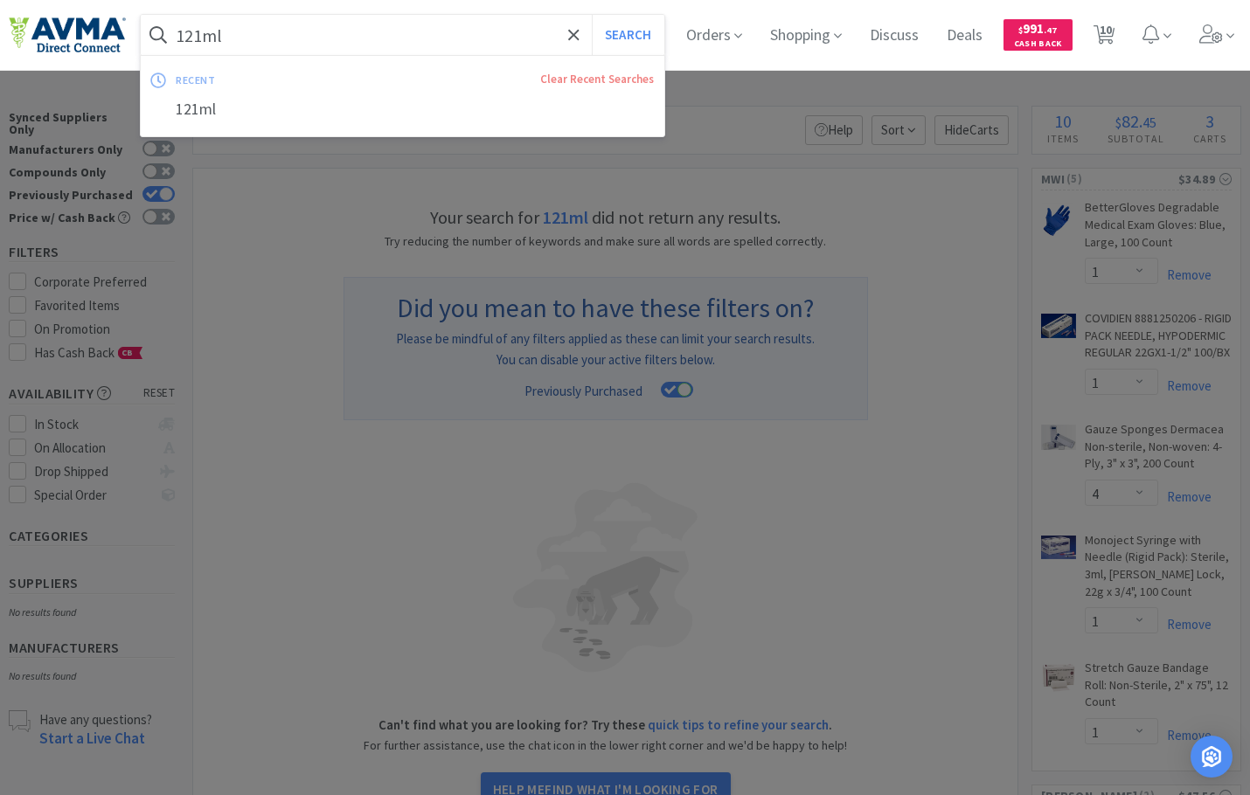
click at [295, 34] on input "121ml" at bounding box center [402, 35] width 523 height 40
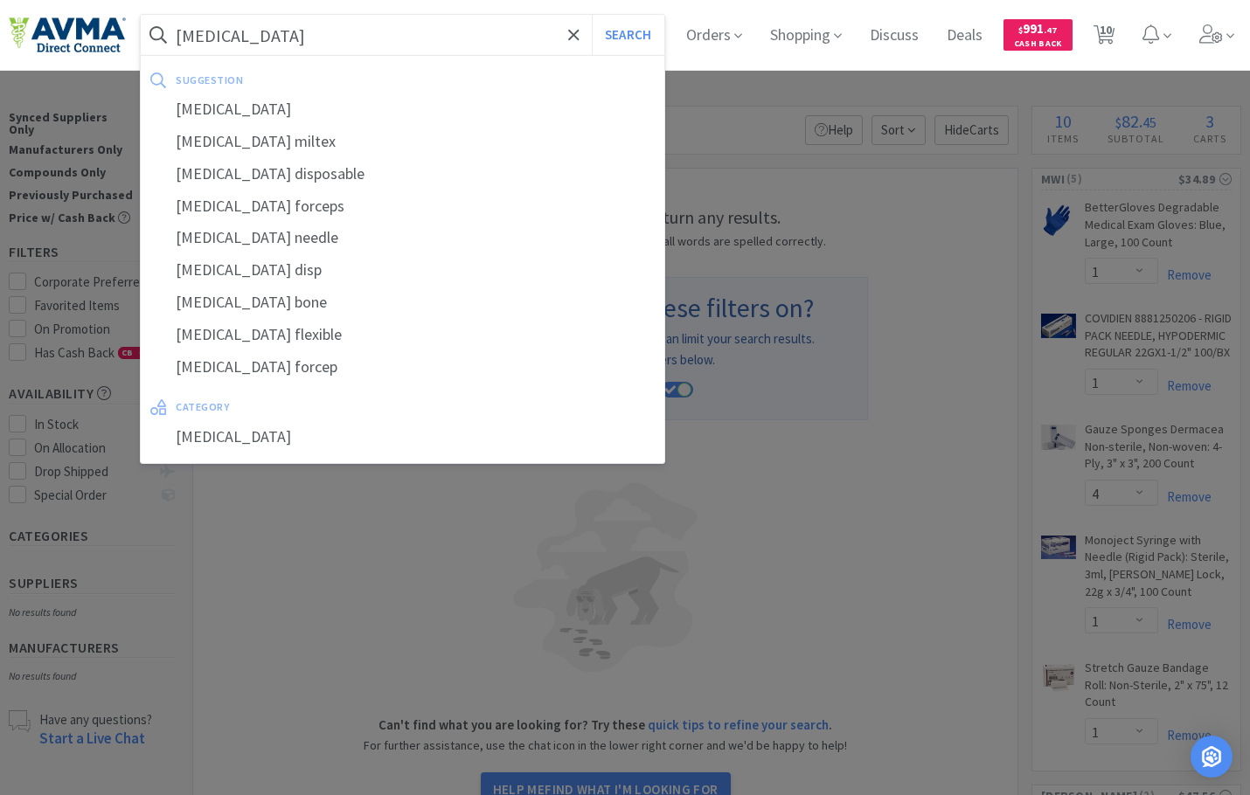
type input "[MEDICAL_DATA]"
click at [592, 15] on button "Search" at bounding box center [628, 35] width 73 height 40
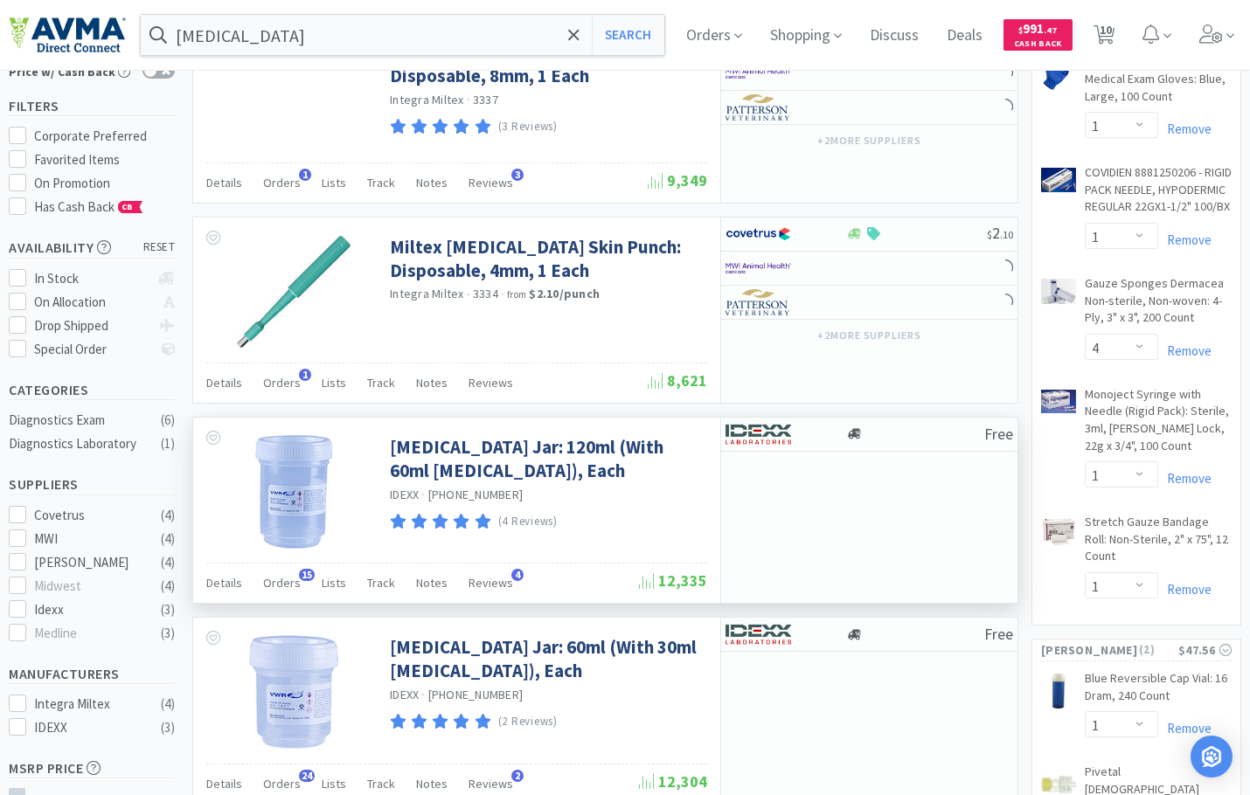
scroll to position [175, 0]
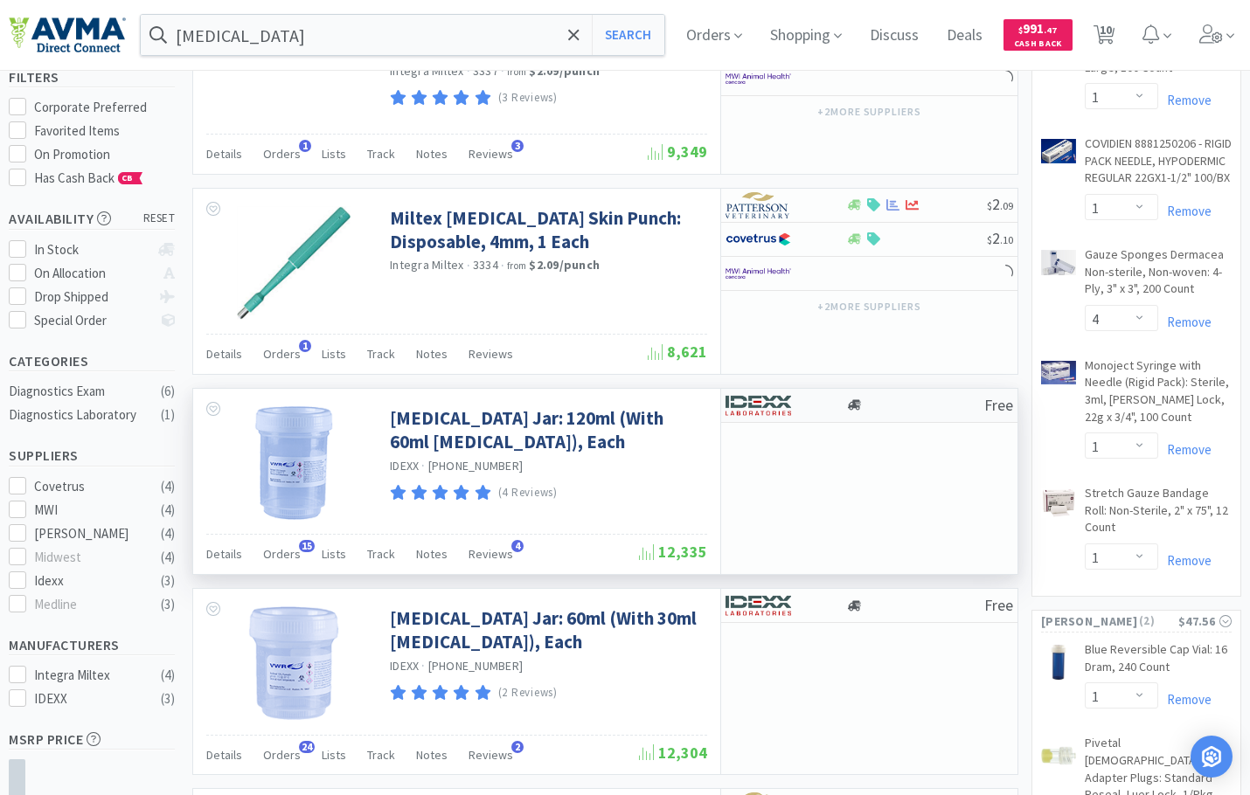
click at [782, 405] on img at bounding box center [758, 405] width 66 height 26
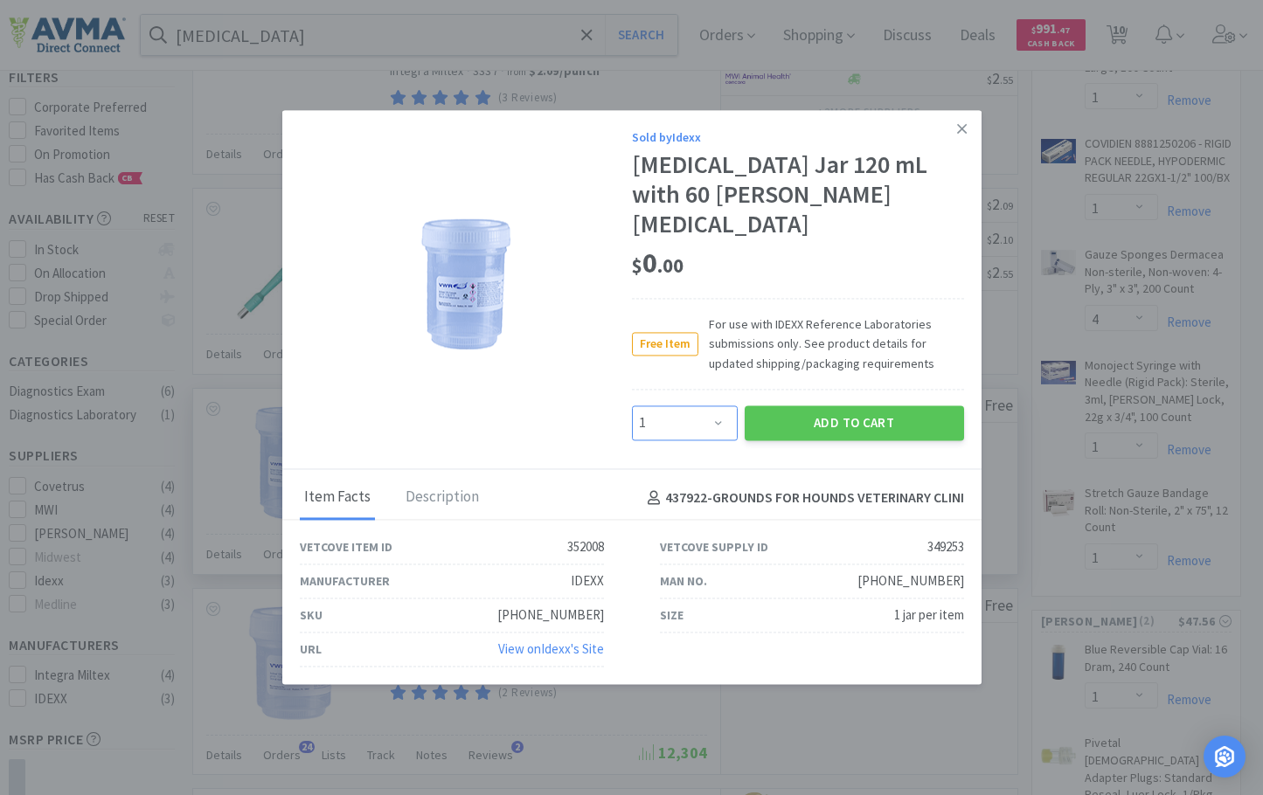
click at [716, 411] on select "Enter Quantity 1 2 3 4 5 6 7 8 9 10 11 12 13 14 15 16 17 18 19 20 Enter Quantity" at bounding box center [685, 422] width 106 height 35
select select "2"
click at [632, 405] on select "Enter Quantity 1 2 3 4 5 6 7 8 9 10 11 12 13 14 15 16 17 18 19 20 Enter Quantity" at bounding box center [685, 422] width 106 height 35
click at [840, 405] on button "Add to Cart" at bounding box center [854, 422] width 219 height 35
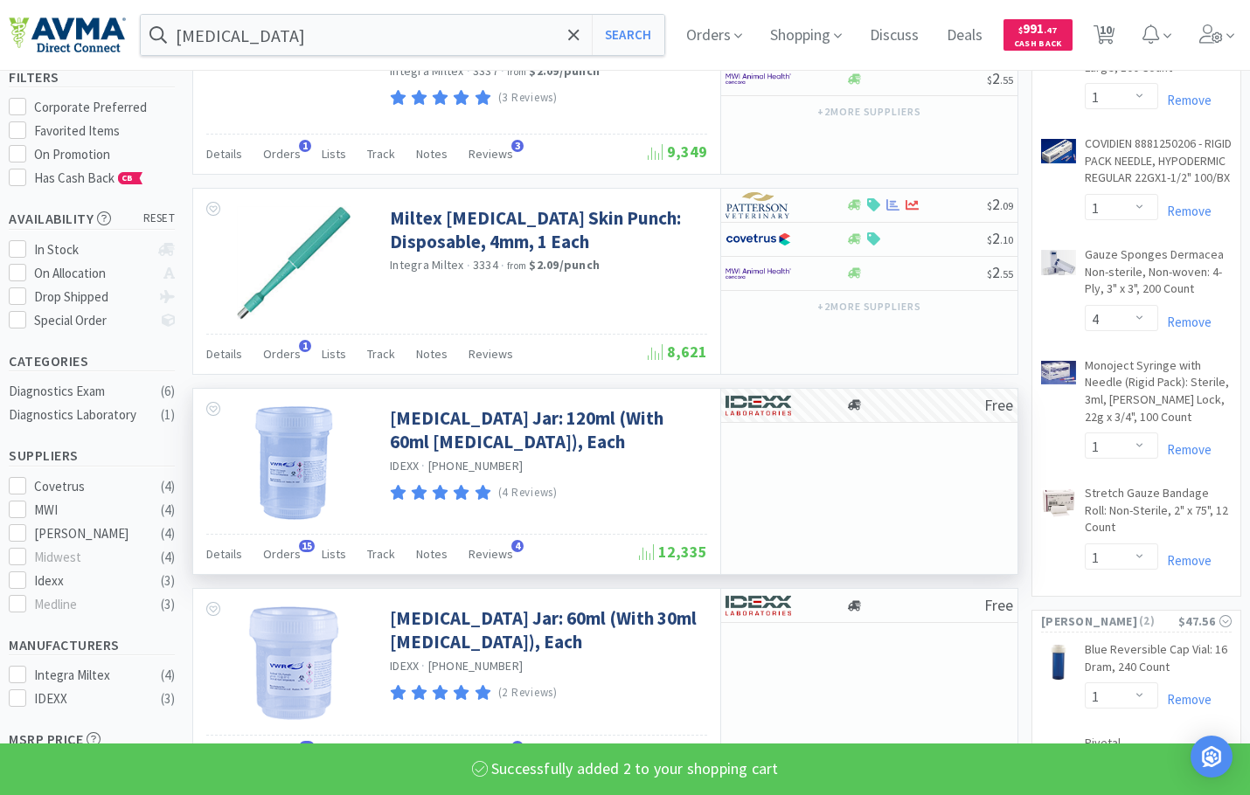
select select "2"
select select "1"
select select "2"
select select "1"
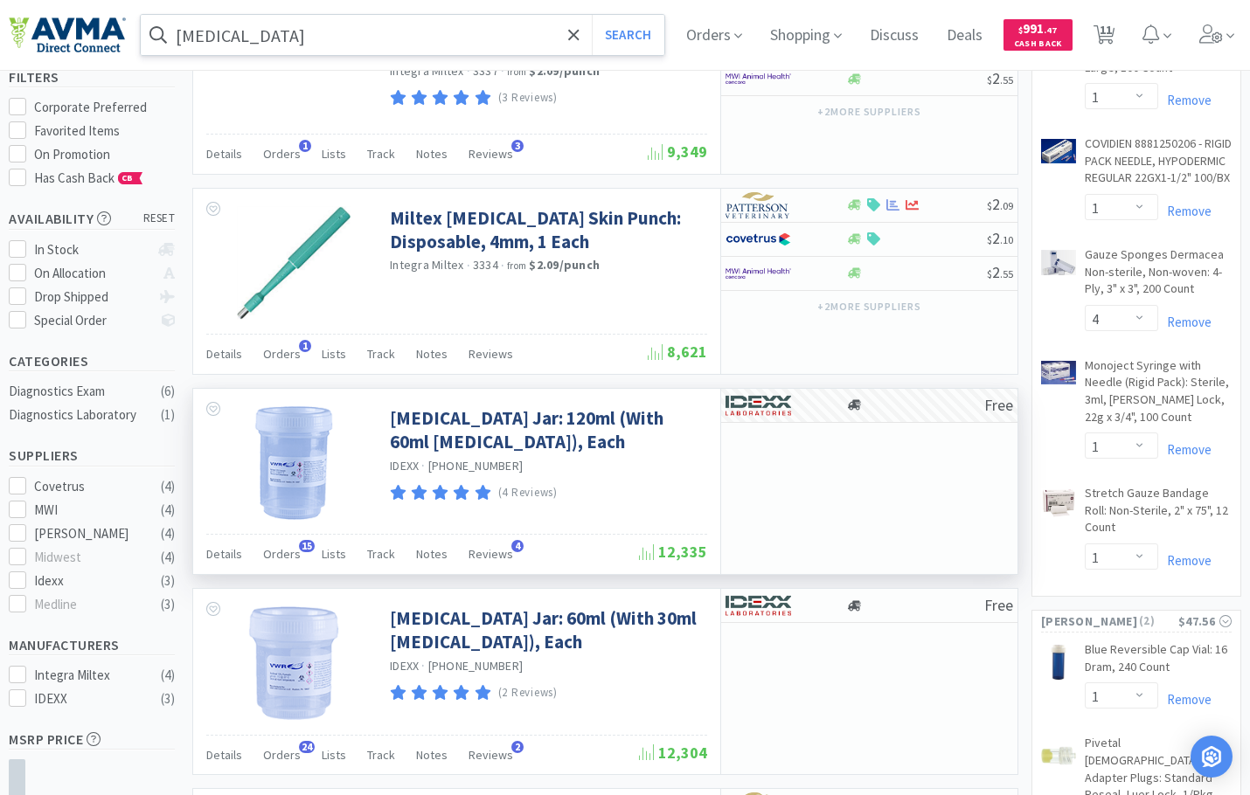
click at [422, 35] on input "[MEDICAL_DATA]" at bounding box center [402, 35] width 523 height 40
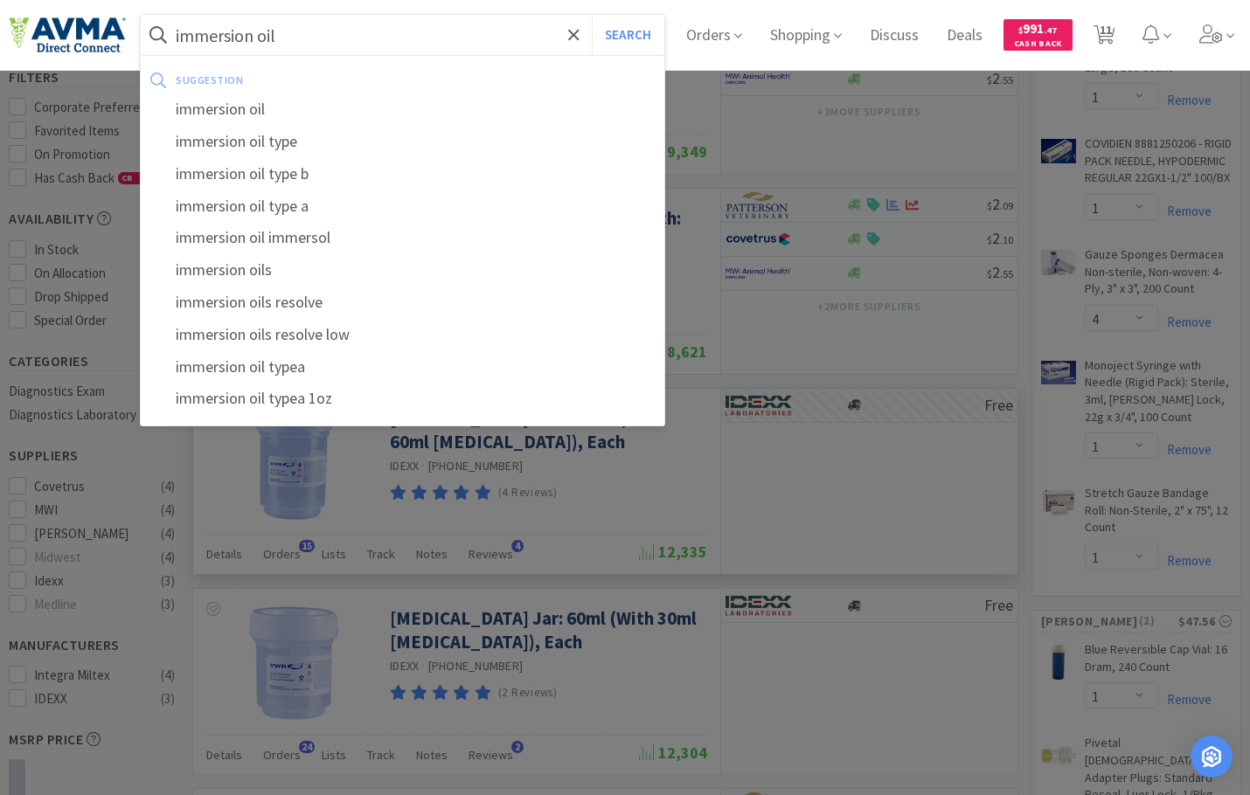
type input "immersion oil"
click at [592, 15] on button "Search" at bounding box center [628, 35] width 73 height 40
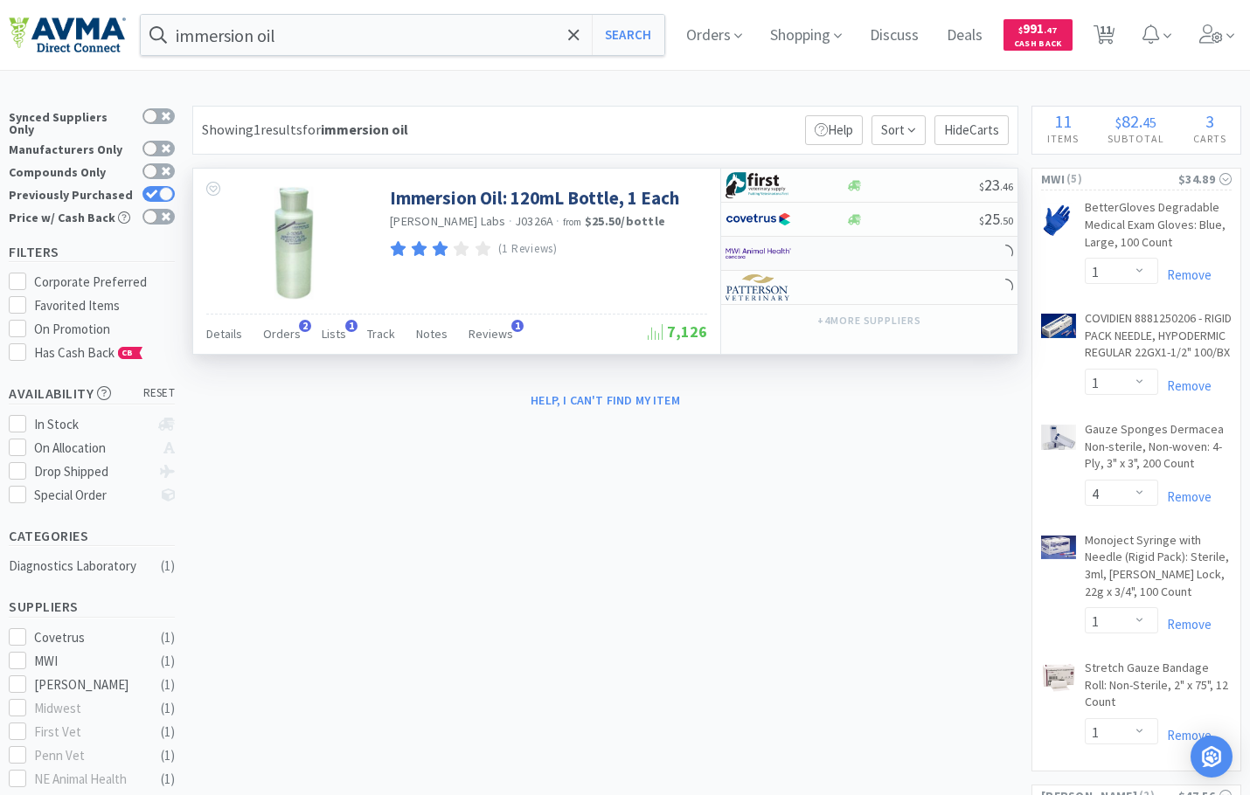
click at [785, 246] on img at bounding box center [758, 253] width 66 height 26
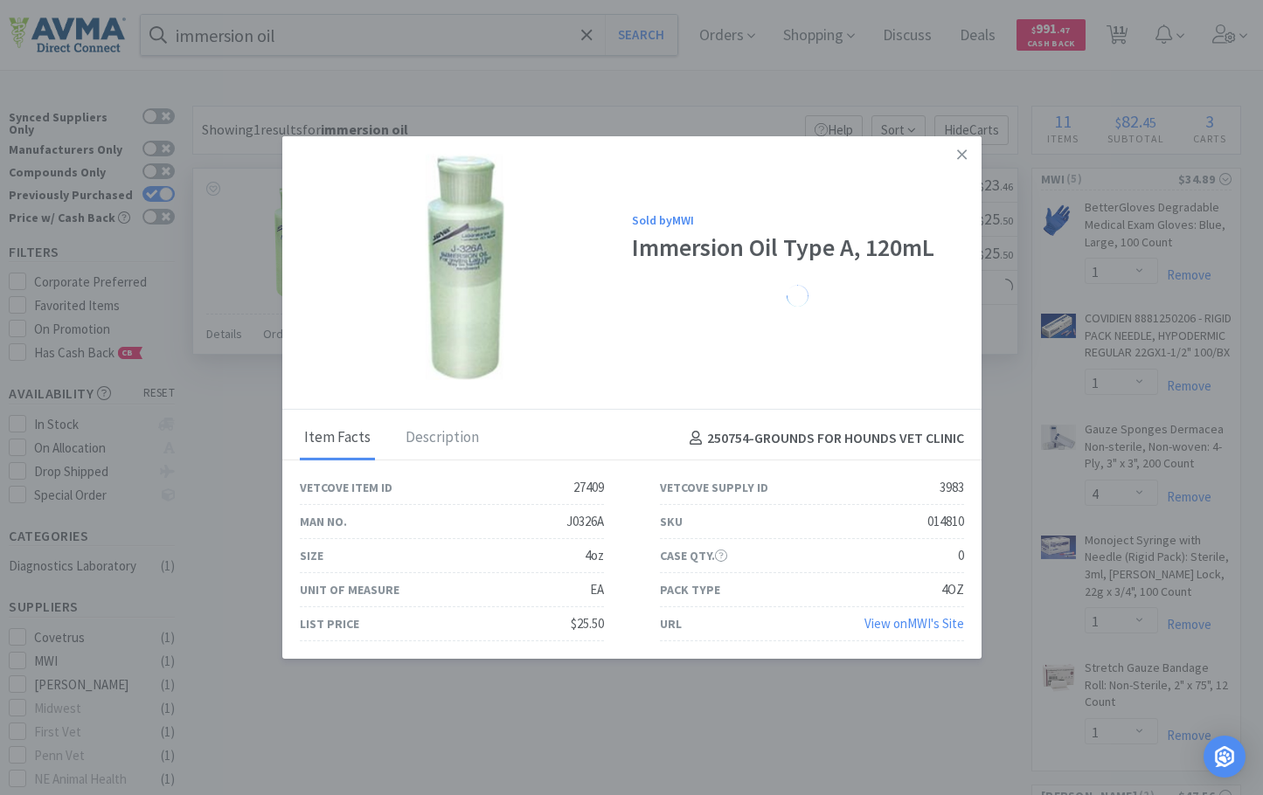
select select "1"
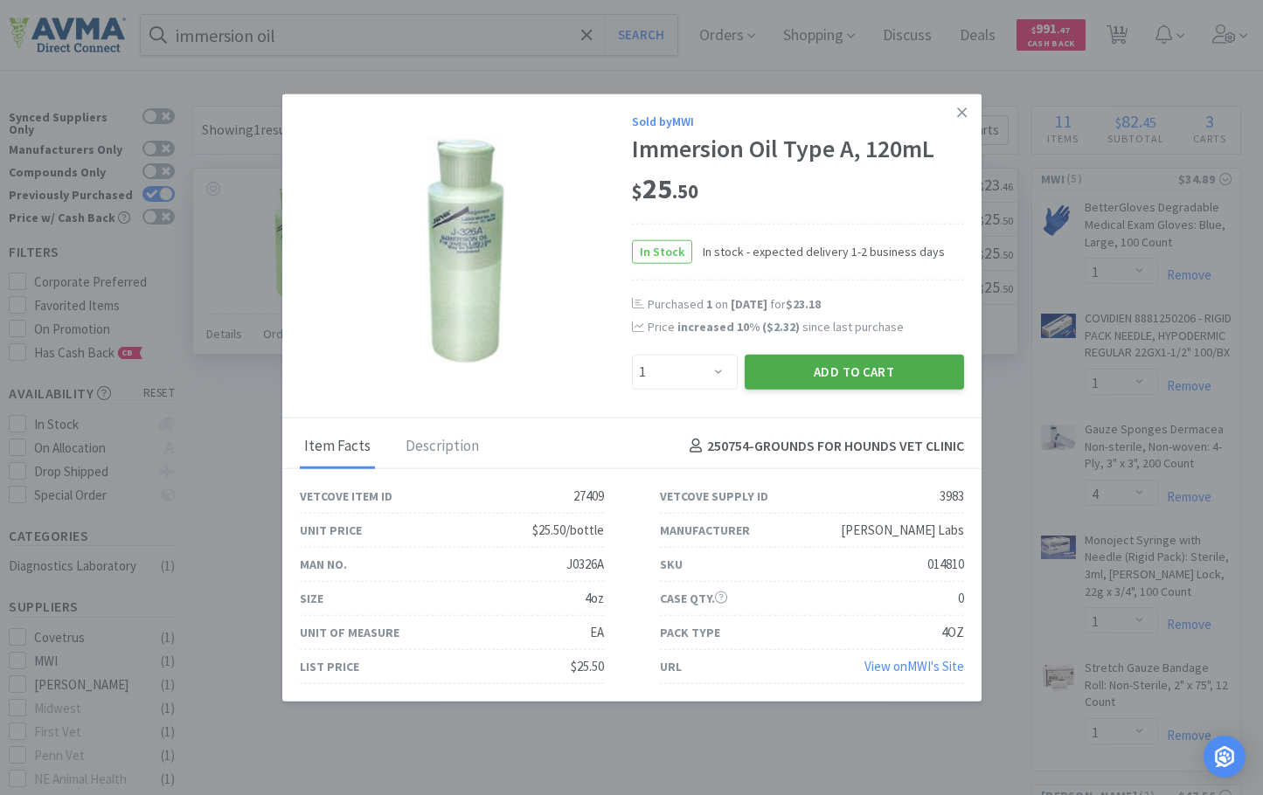
click at [811, 368] on button "Add to Cart" at bounding box center [854, 371] width 219 height 35
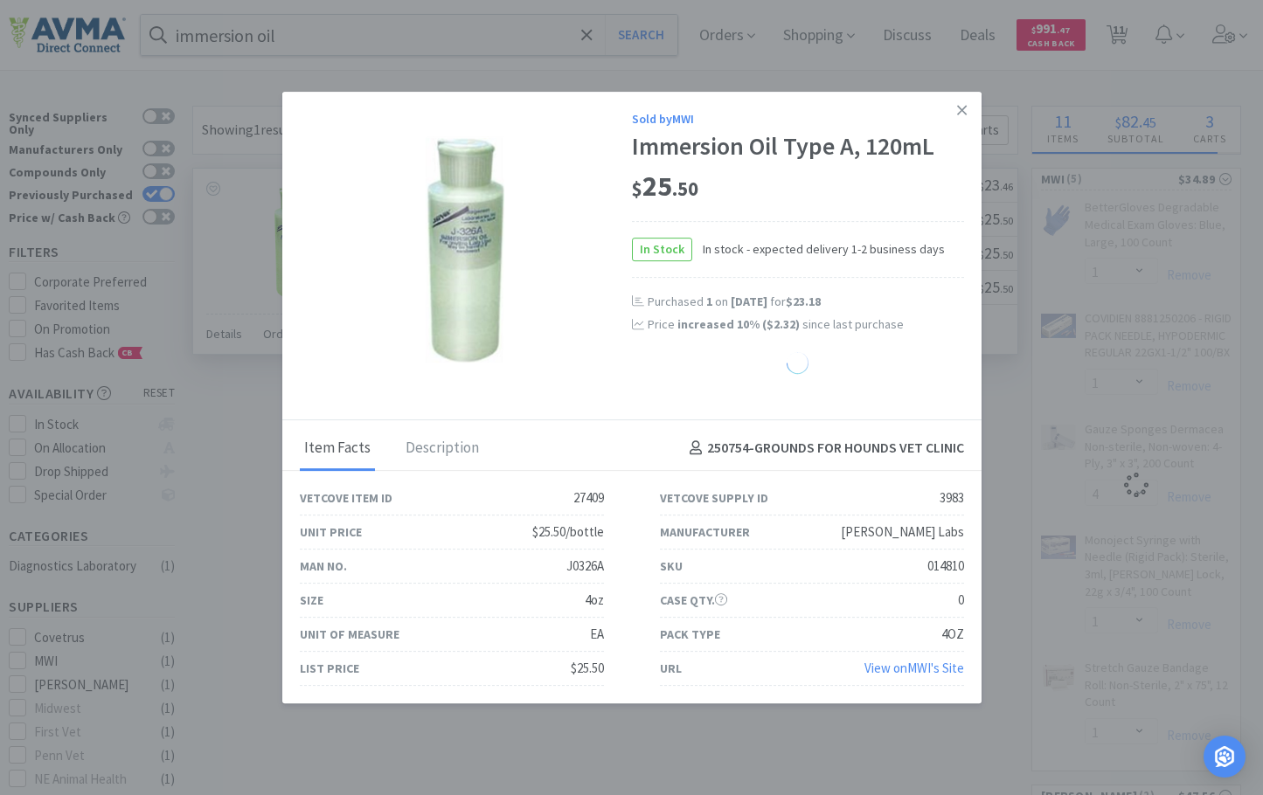
select select "10"
select select "15"
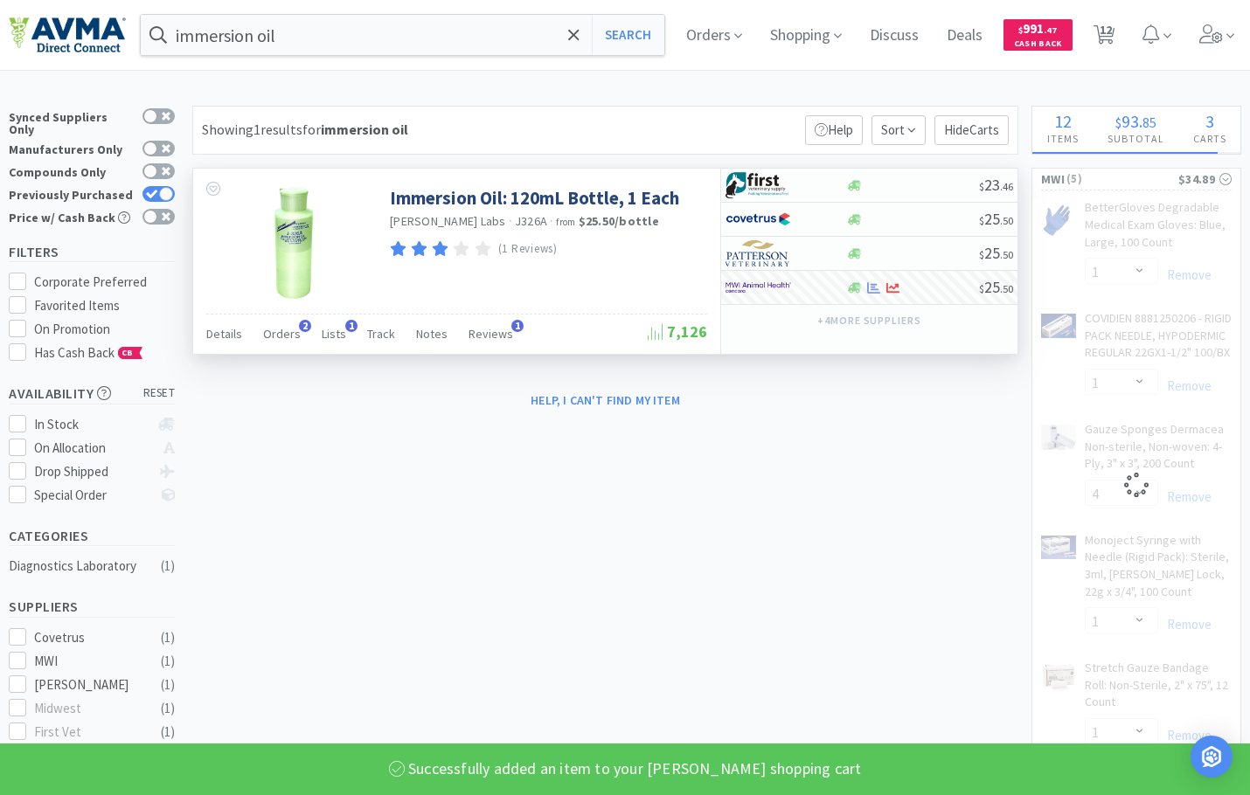
click at [297, 8] on div "immersion oil Search Orders Shopping Discuss Discuss Deals Deals $ 991 . 47 Cas…" at bounding box center [625, 35] width 1232 height 70
click at [297, 27] on input "immersion oil" at bounding box center [402, 35] width 523 height 40
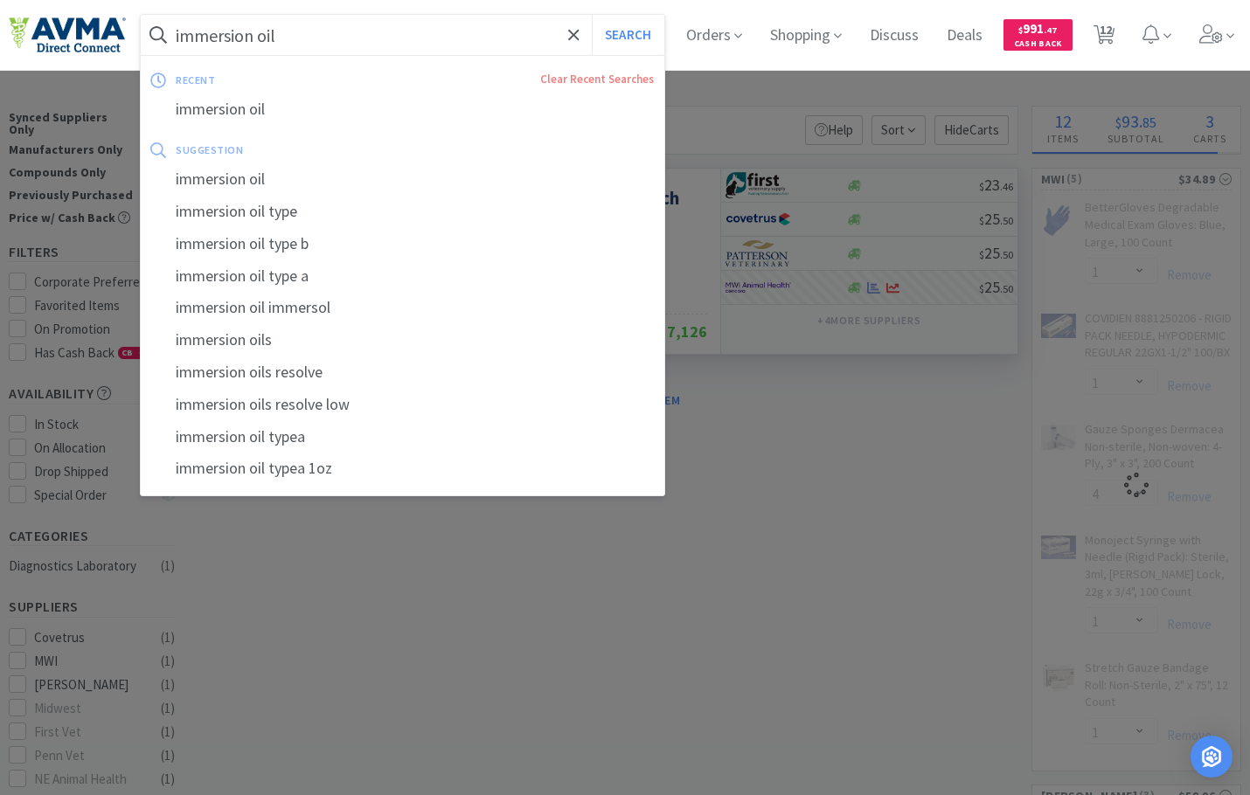
select select "1"
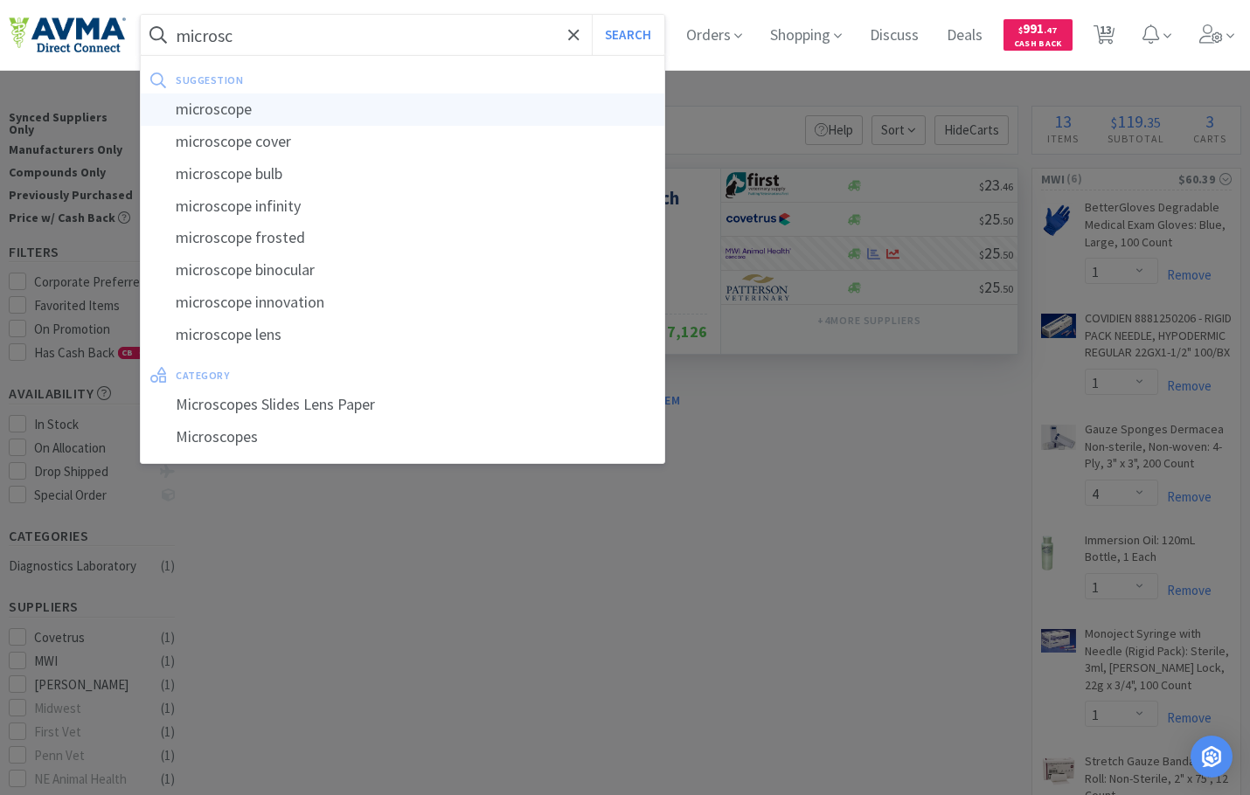
type input "microscope"
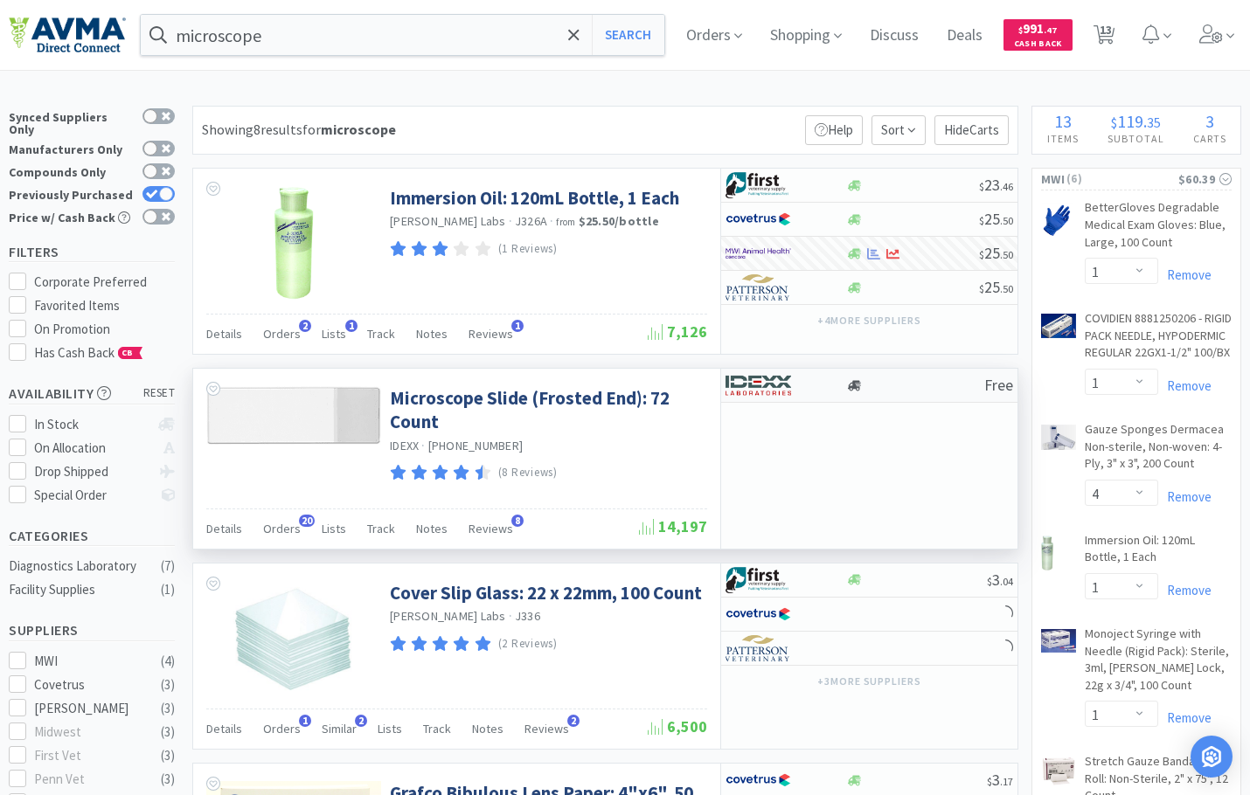
click at [788, 385] on img at bounding box center [758, 385] width 66 height 26
select select "1"
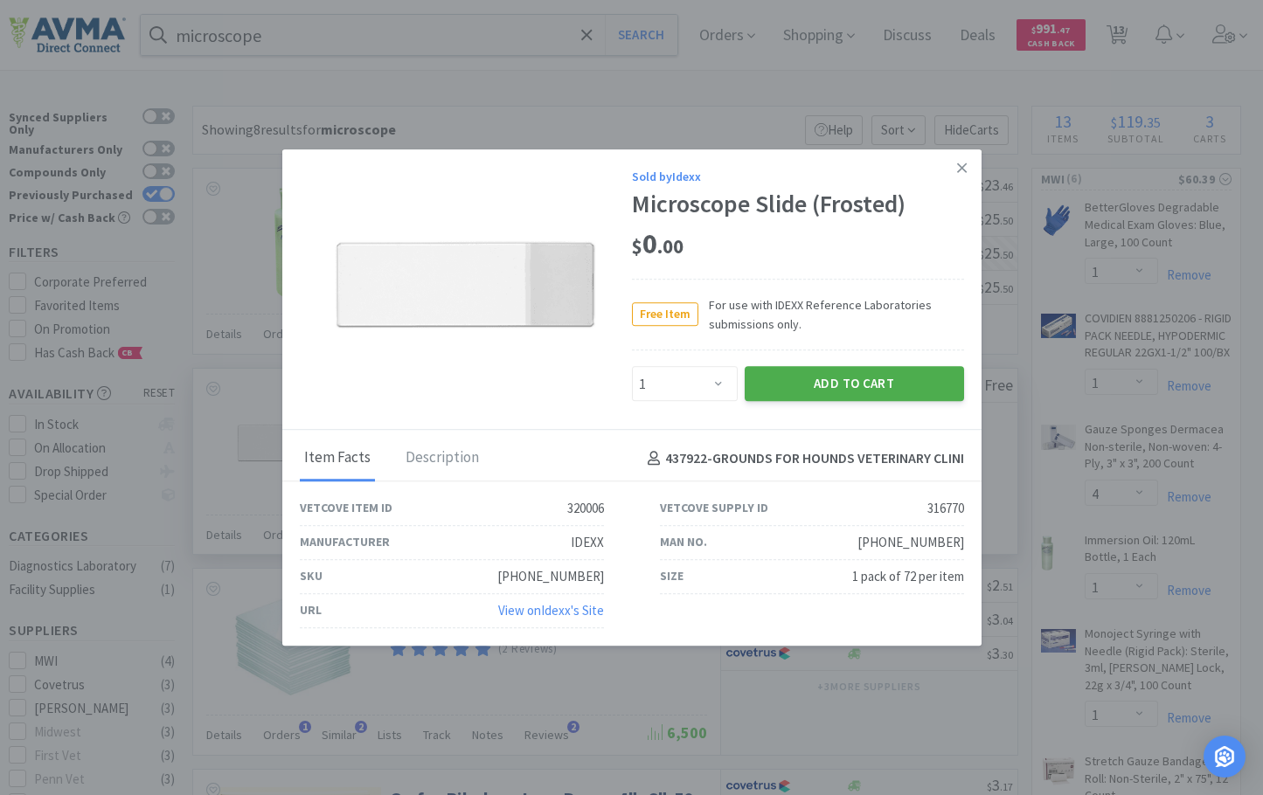
click at [838, 385] on button "Add to Cart" at bounding box center [854, 384] width 219 height 35
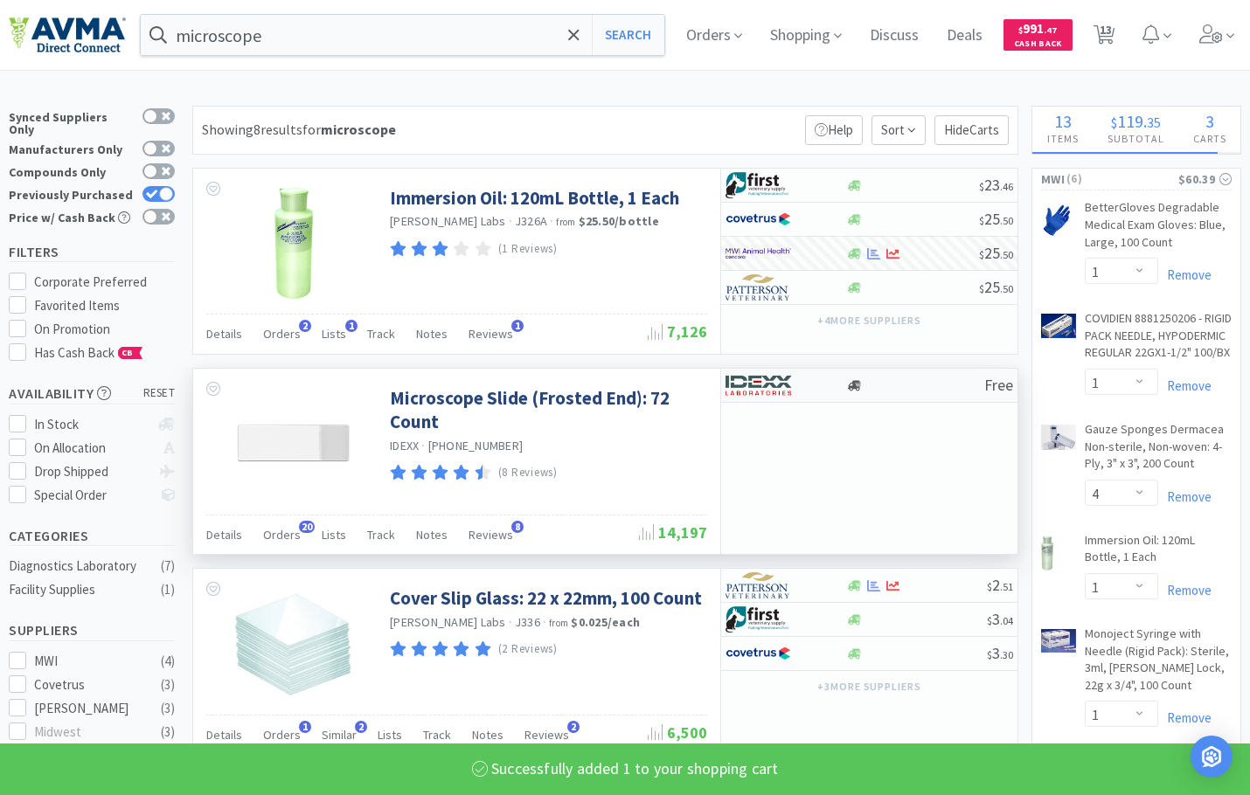
select select "1"
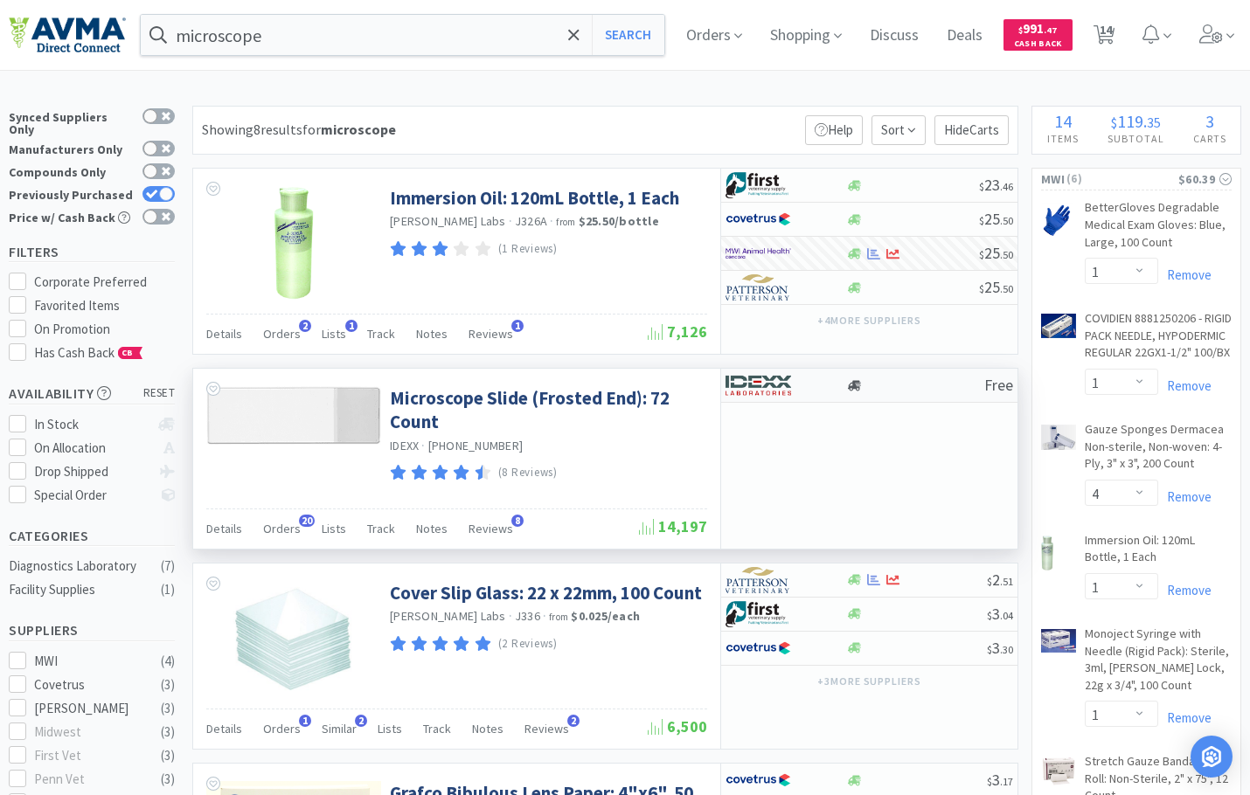
click at [805, 394] on div at bounding box center [773, 386] width 96 height 30
select select "1"
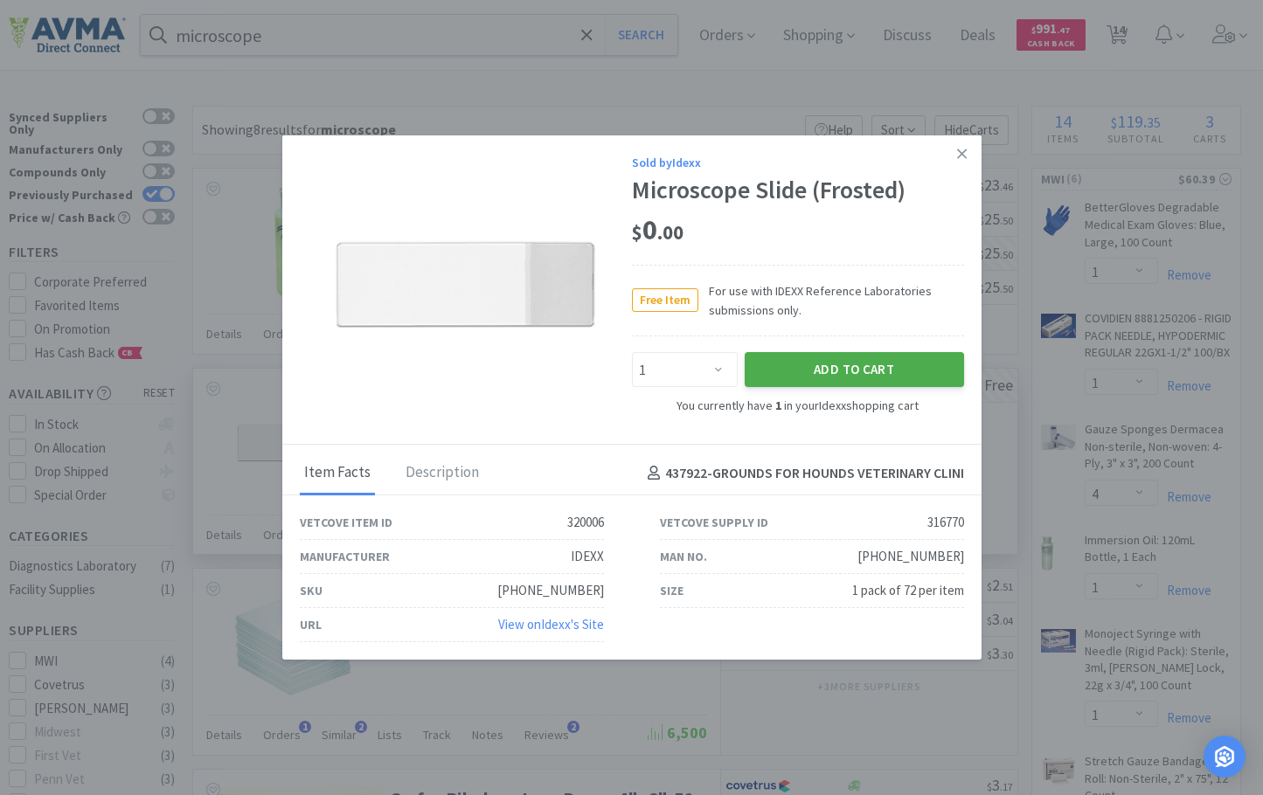
click at [832, 378] on button "Add to Cart" at bounding box center [854, 369] width 219 height 35
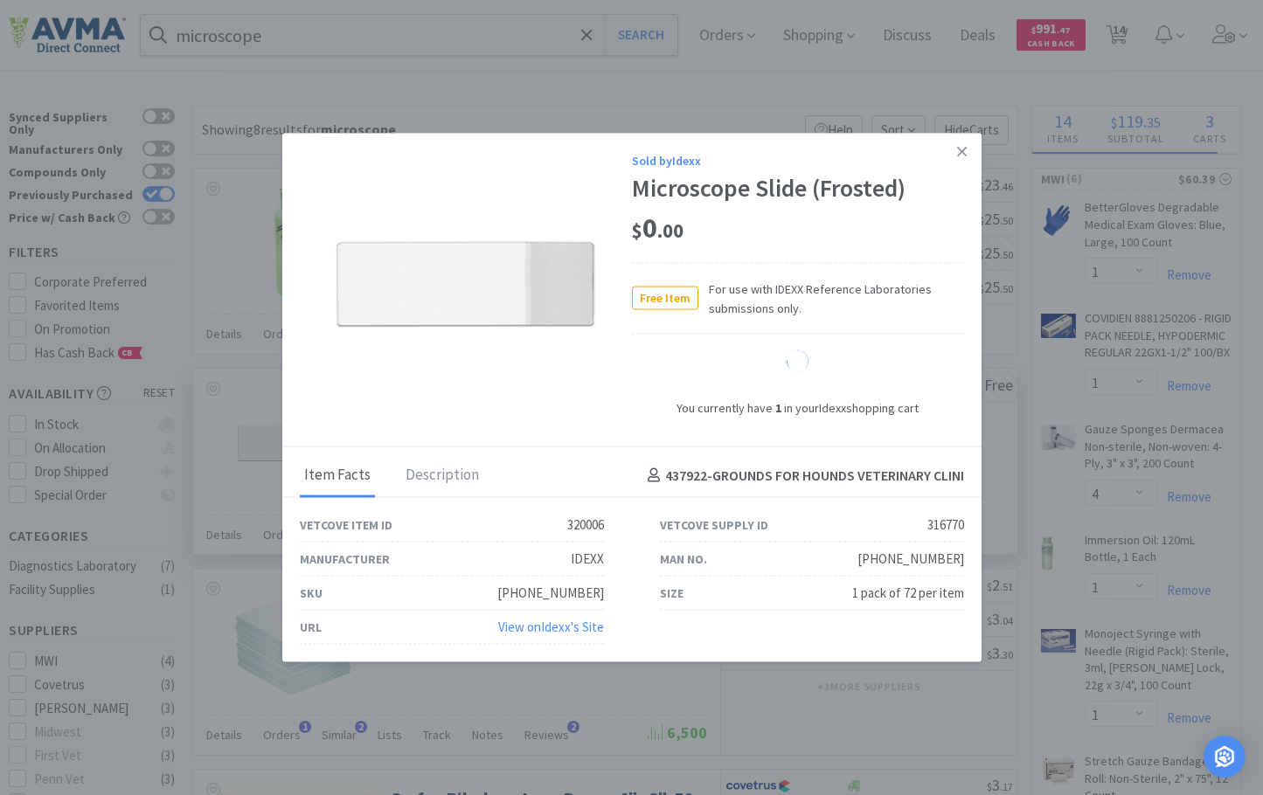
select select "15"
select select "10"
select select "15"
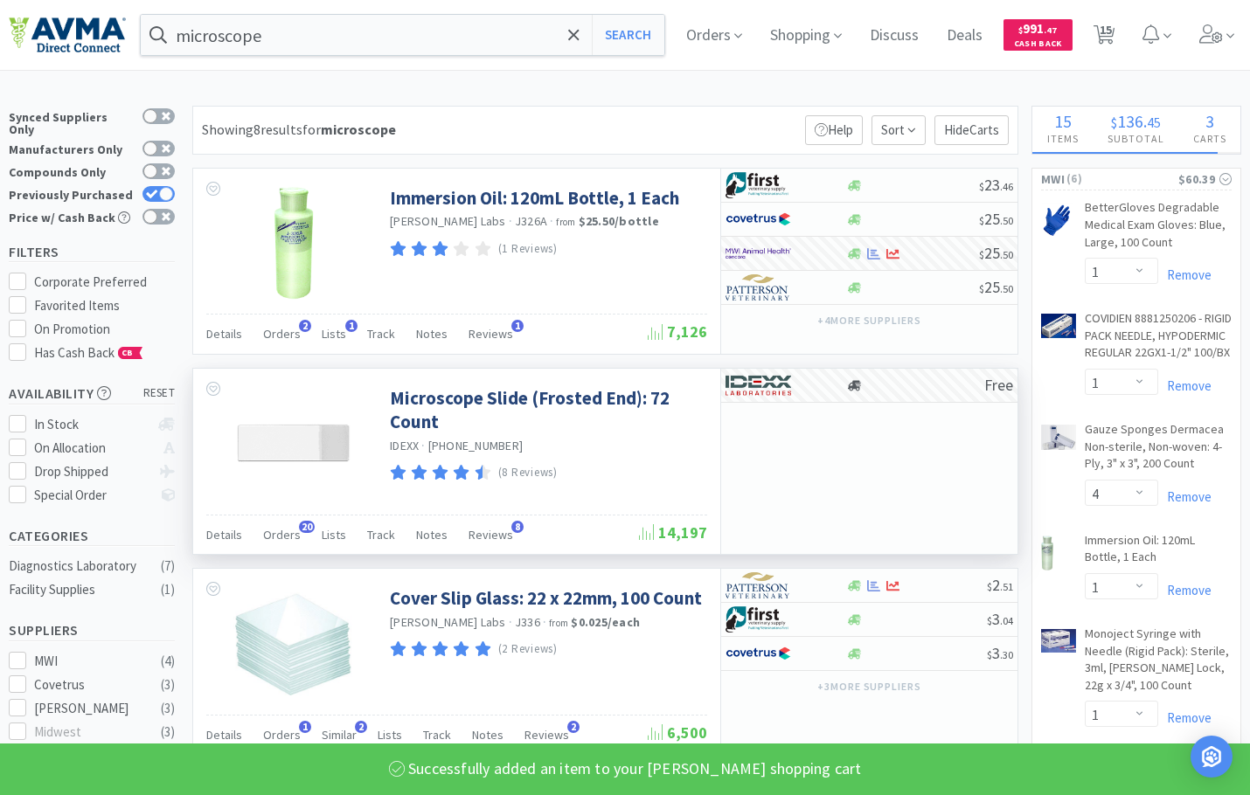
select select "1"
click at [354, 45] on input "microscope" at bounding box center [402, 35] width 523 height 40
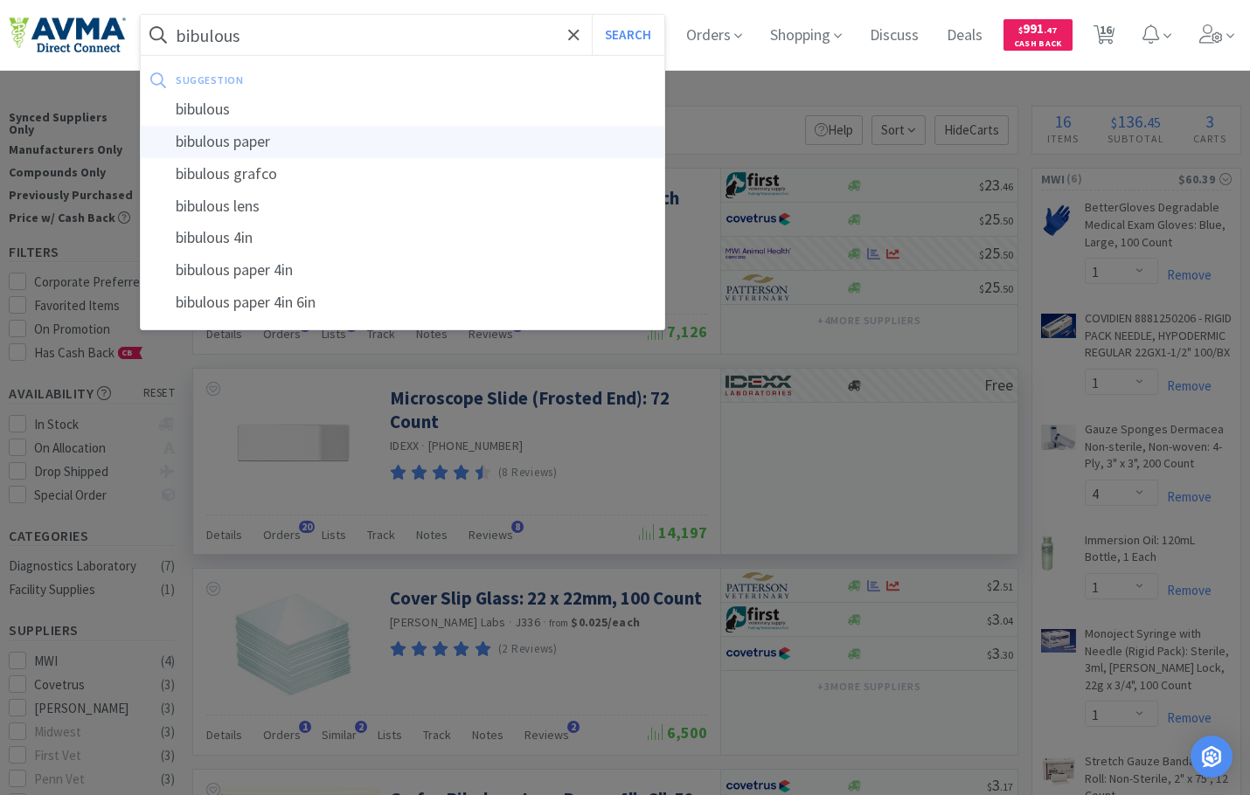
type input "bibulous paper"
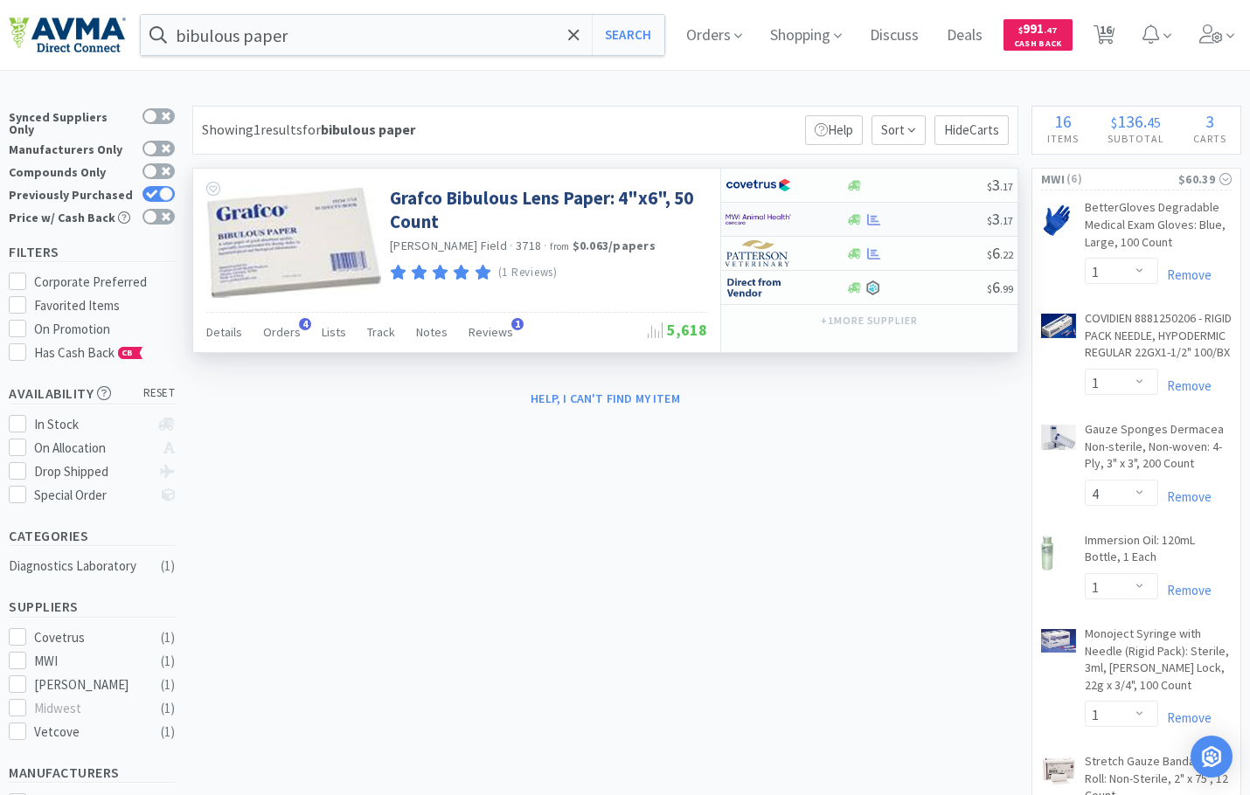
click at [766, 216] on img at bounding box center [758, 219] width 66 height 26
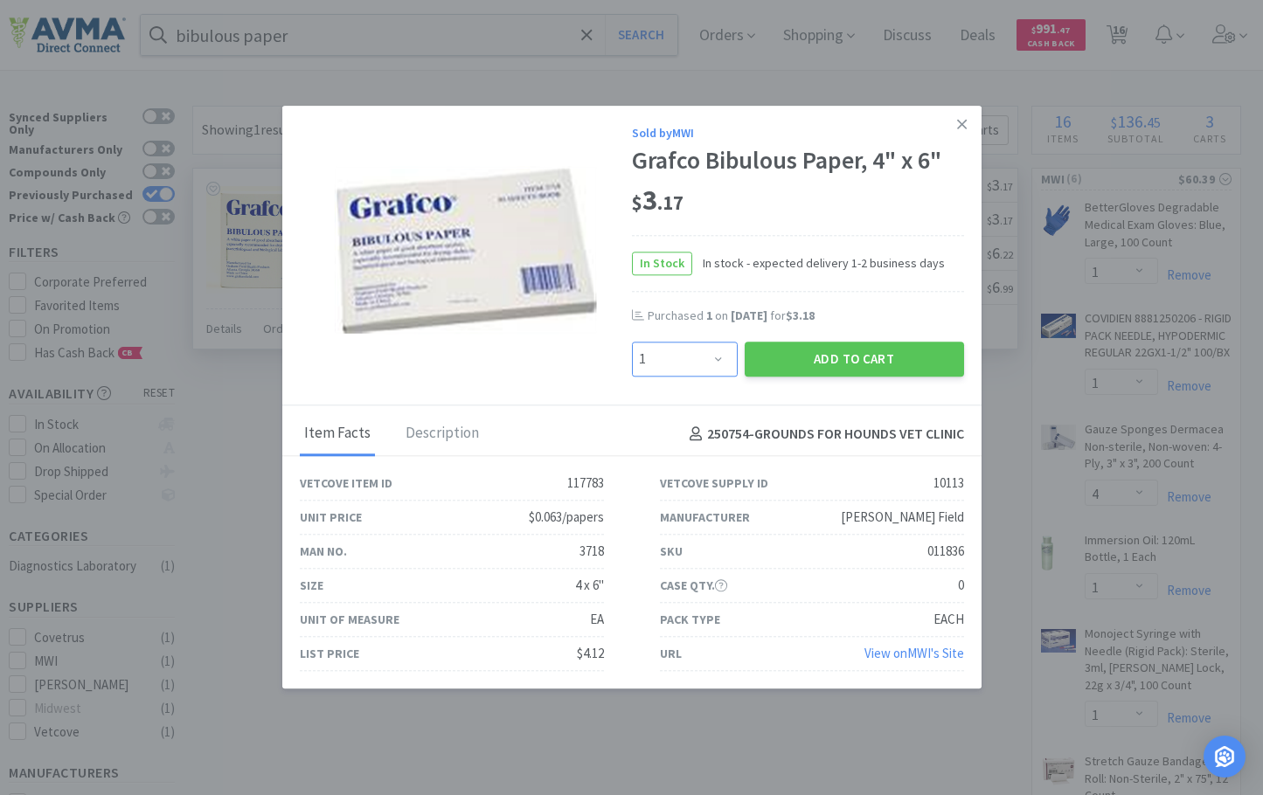
click at [714, 364] on select "Enter Quantity 1 2 3 4 5 6 7 8 9 10 11 12 13 14 15 16 17 18 19 20 Enter Quantity" at bounding box center [685, 359] width 106 height 35
select select "2"
click at [632, 342] on select "Enter Quantity 1 2 3 4 5 6 7 8 9 10 11 12 13 14 15 16 17 18 19 20 Enter Quantity" at bounding box center [685, 359] width 106 height 35
click at [791, 350] on button "Add to Cart" at bounding box center [854, 359] width 219 height 35
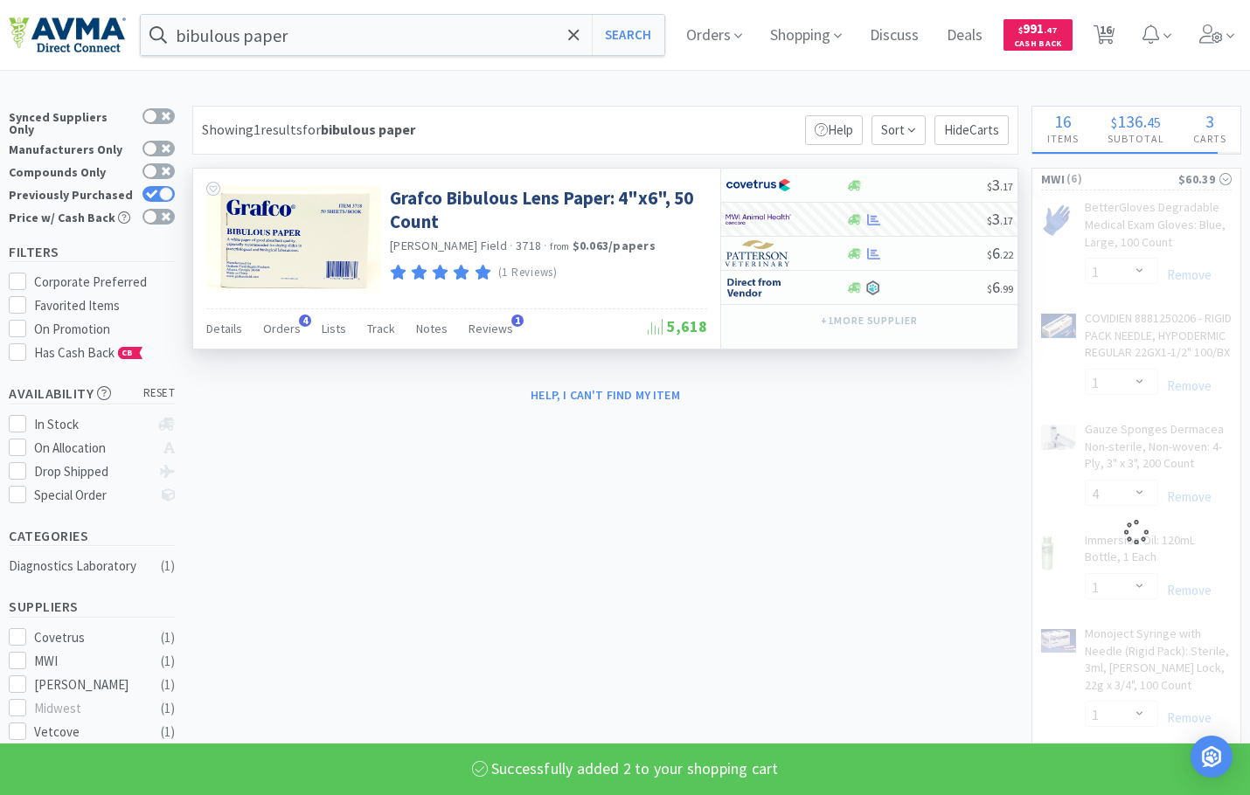
click at [278, 56] on div "bibulous paper Search Orders Shopping Discuss Discuss Deals Deals $ 991 . 47 Ca…" at bounding box center [625, 35] width 1232 height 70
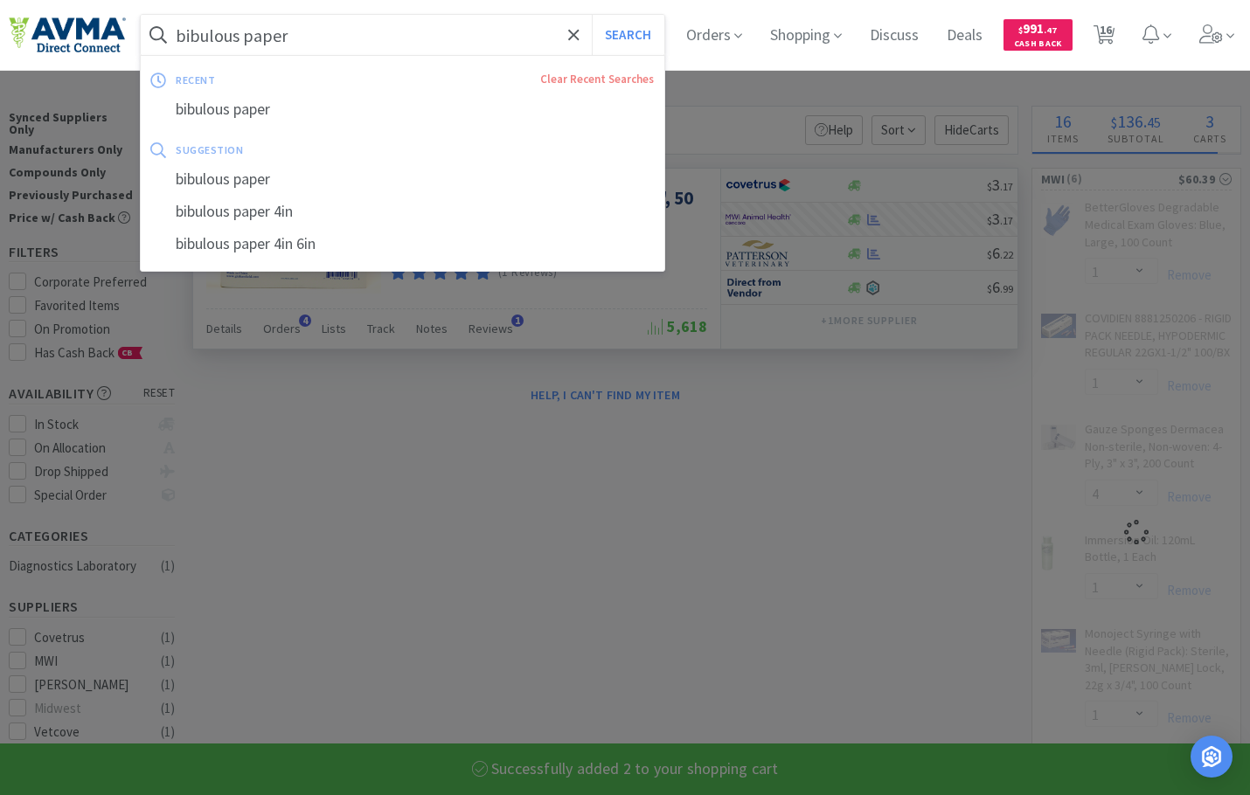
click at [280, 45] on input "bibulous paper" at bounding box center [402, 35] width 523 height 40
select select "2"
type input "am"
select select "1"
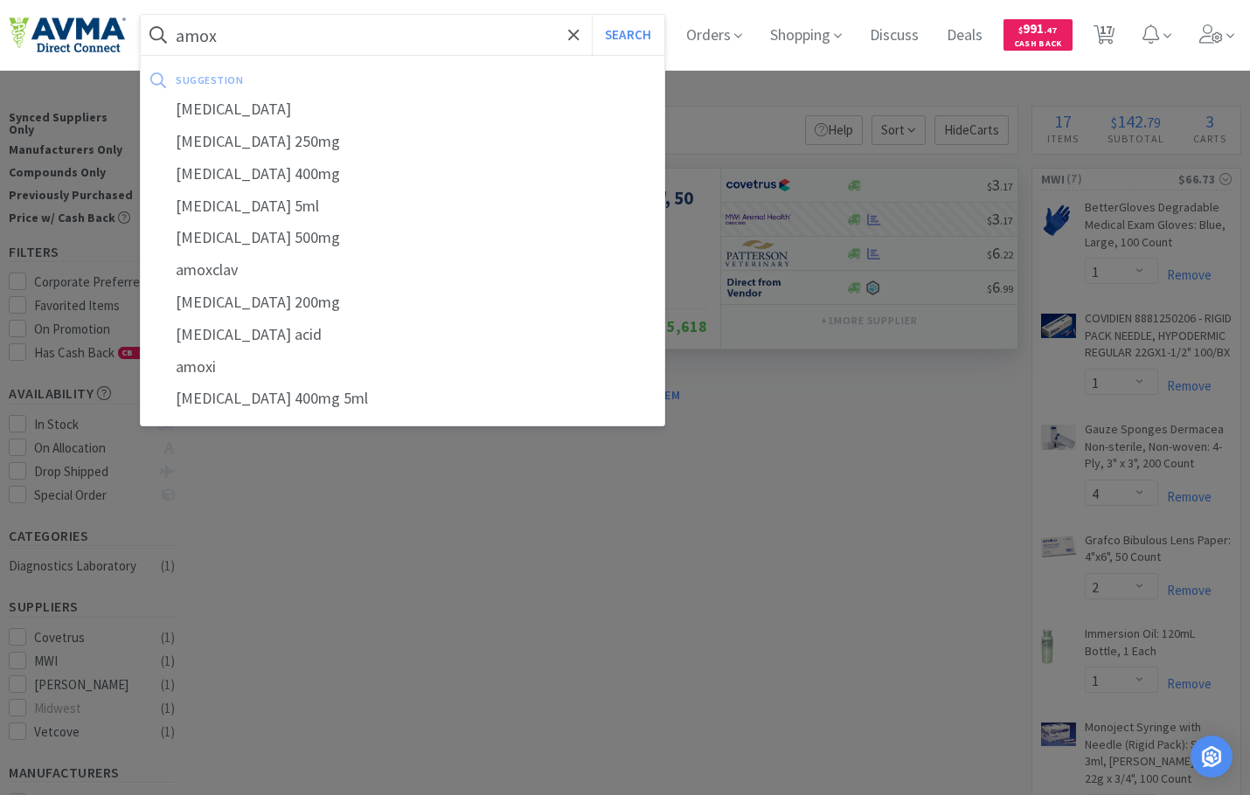
click at [271, 109] on div "[MEDICAL_DATA]" at bounding box center [402, 110] width 523 height 32
type input "[MEDICAL_DATA]"
select select "5"
select select "15"
select select "10"
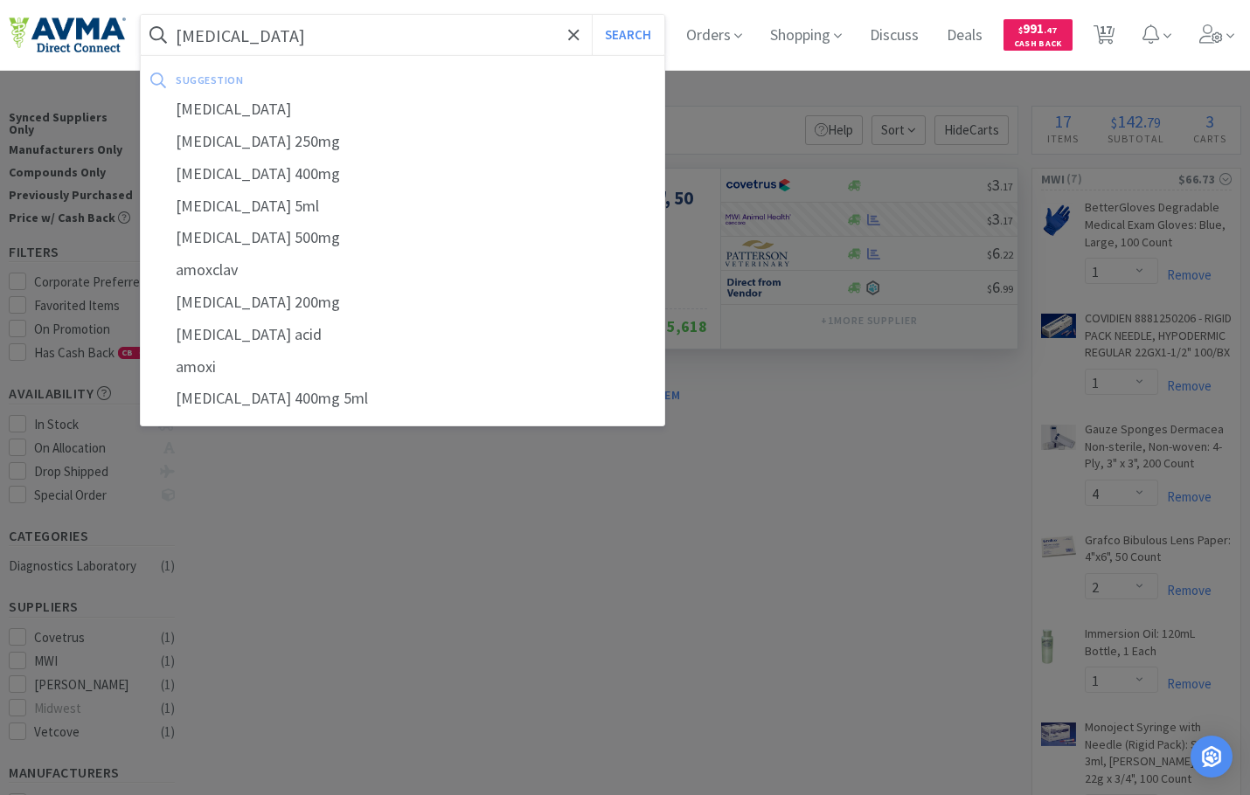
select select "15"
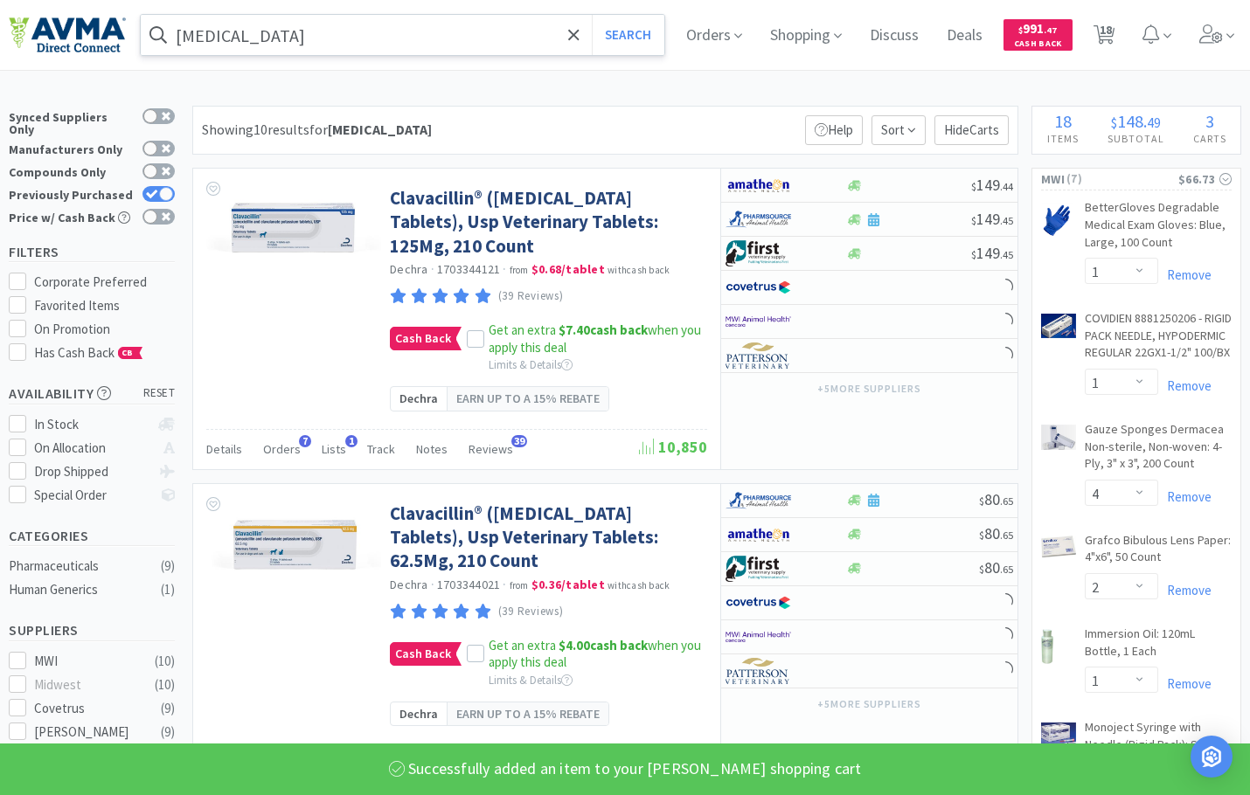
click at [315, 36] on input "[MEDICAL_DATA]" at bounding box center [402, 35] width 523 height 40
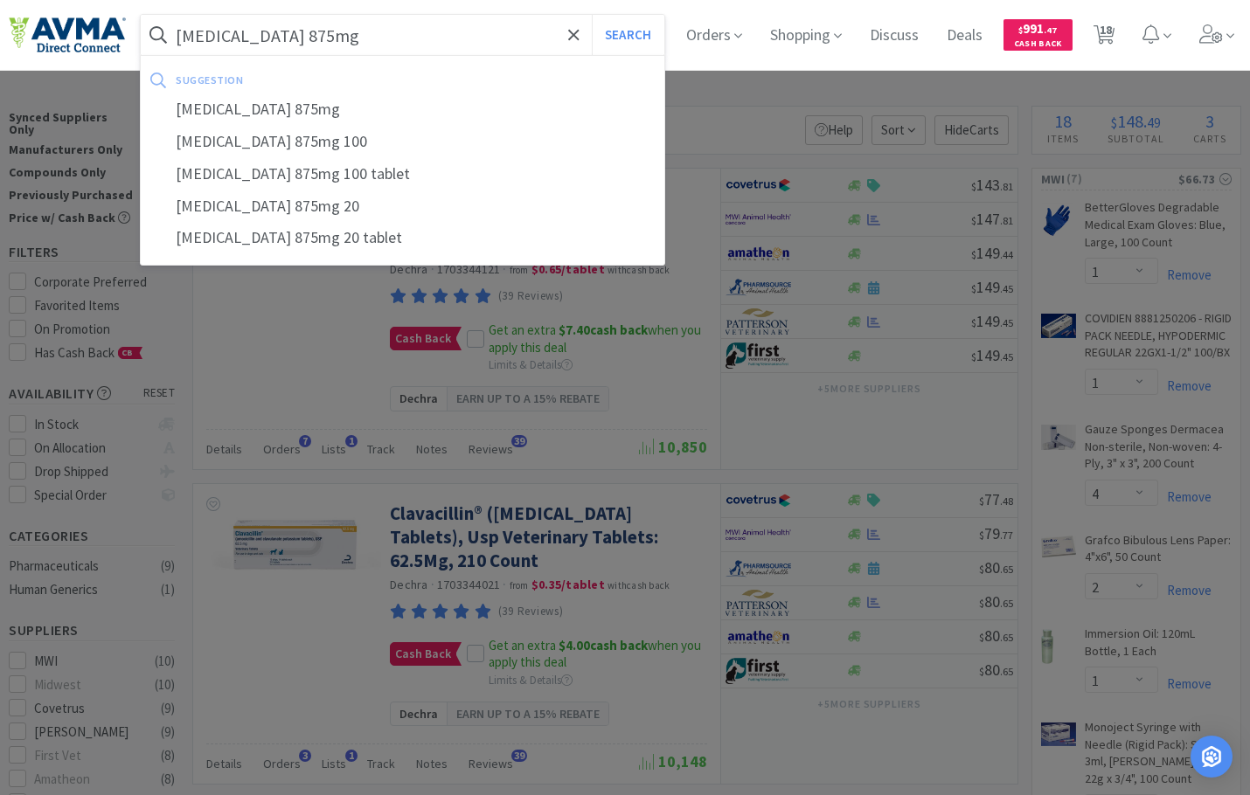
type input "[MEDICAL_DATA] 875mg"
click at [592, 15] on button "Search" at bounding box center [628, 35] width 73 height 40
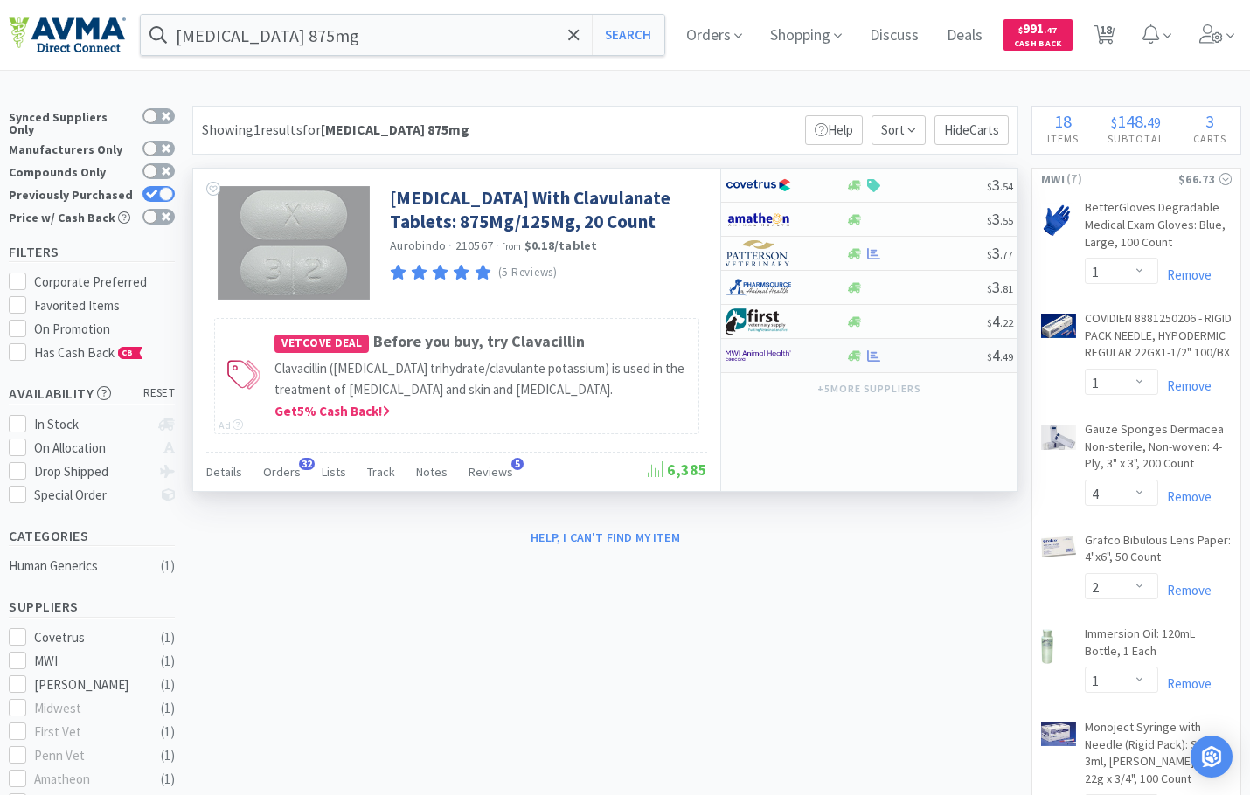
click at [755, 357] on img at bounding box center [758, 356] width 66 height 26
select select "1"
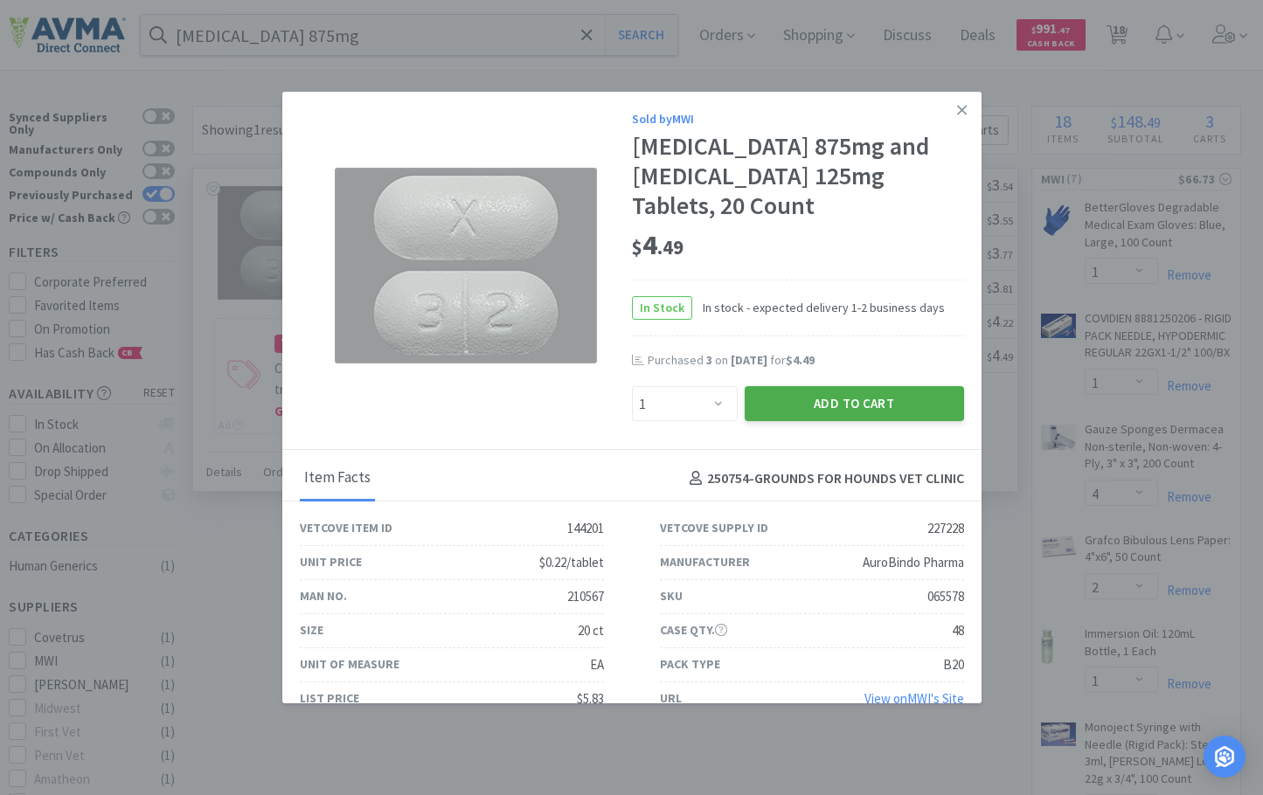
click at [793, 399] on button "Add to Cart" at bounding box center [854, 403] width 219 height 35
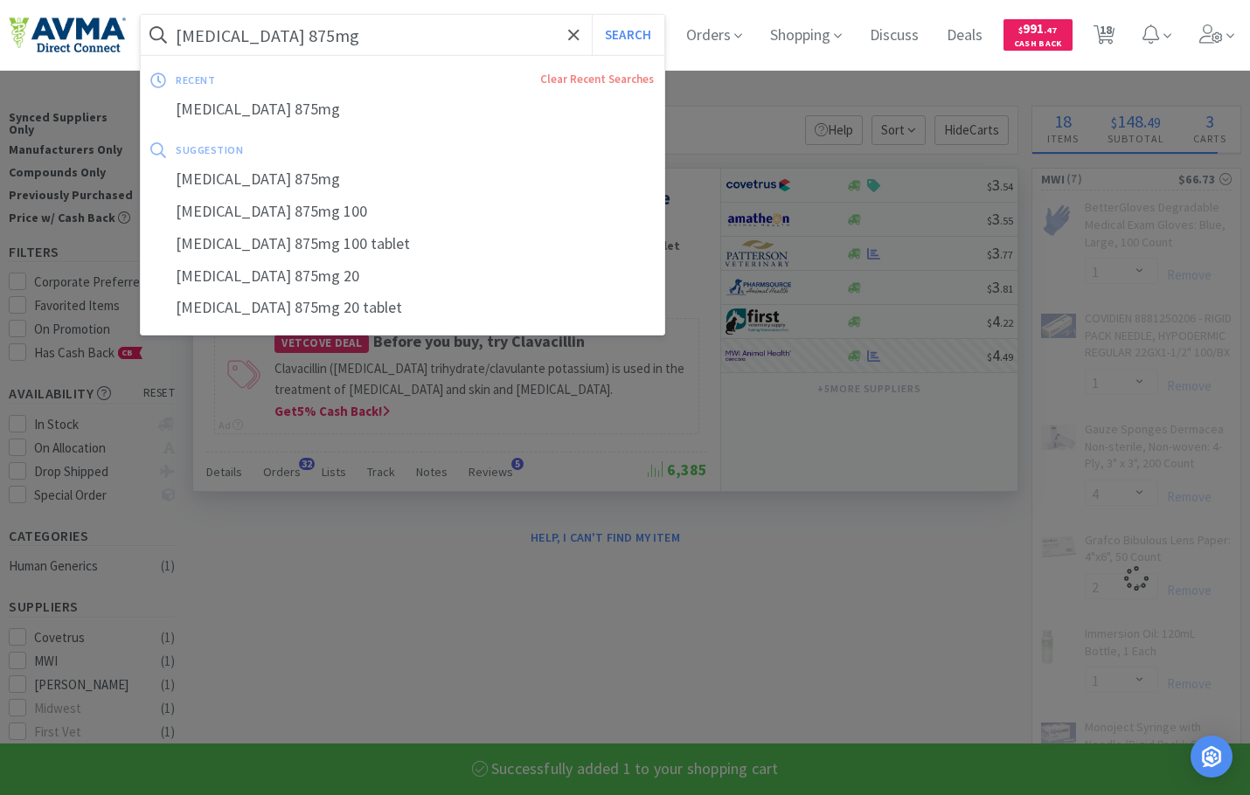
type input "c"
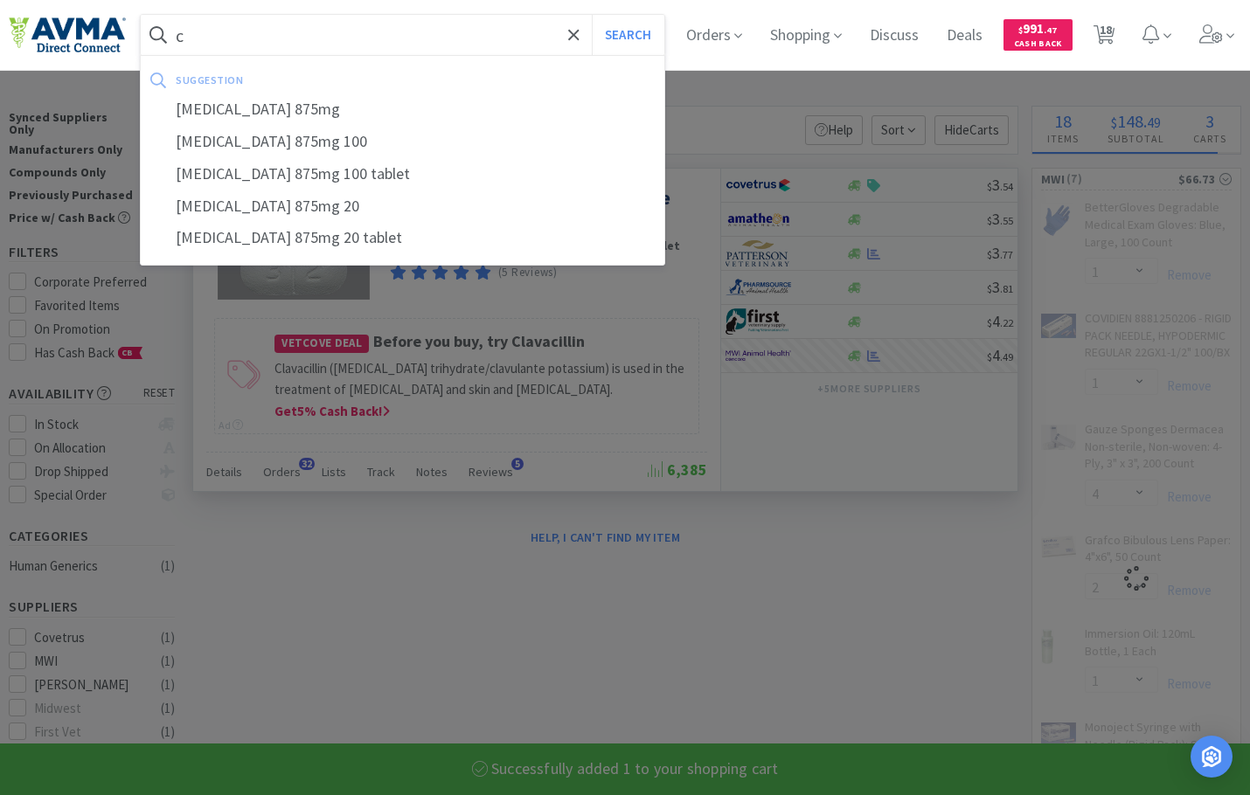
select select "1"
select select "4"
select select "2"
type input "ce"
select select "1"
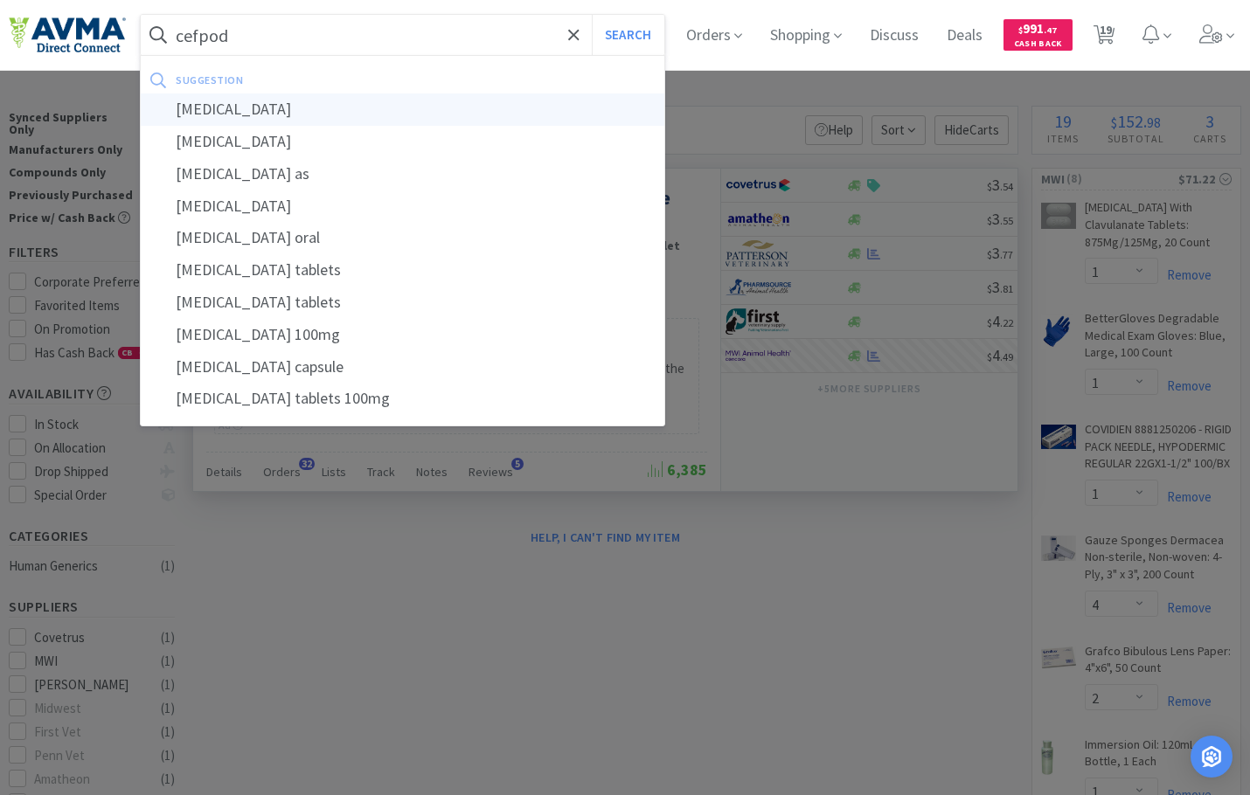
type input "[MEDICAL_DATA]"
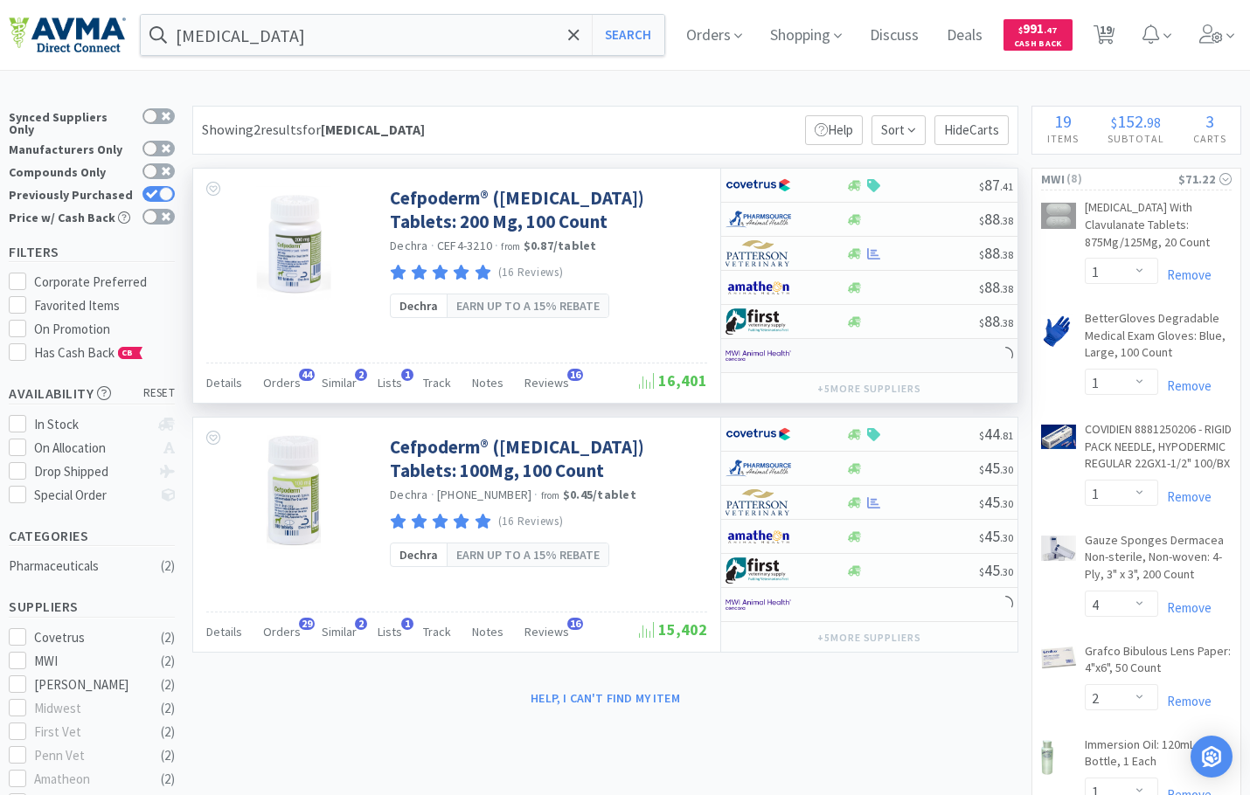
click at [765, 360] on img at bounding box center [758, 356] width 66 height 26
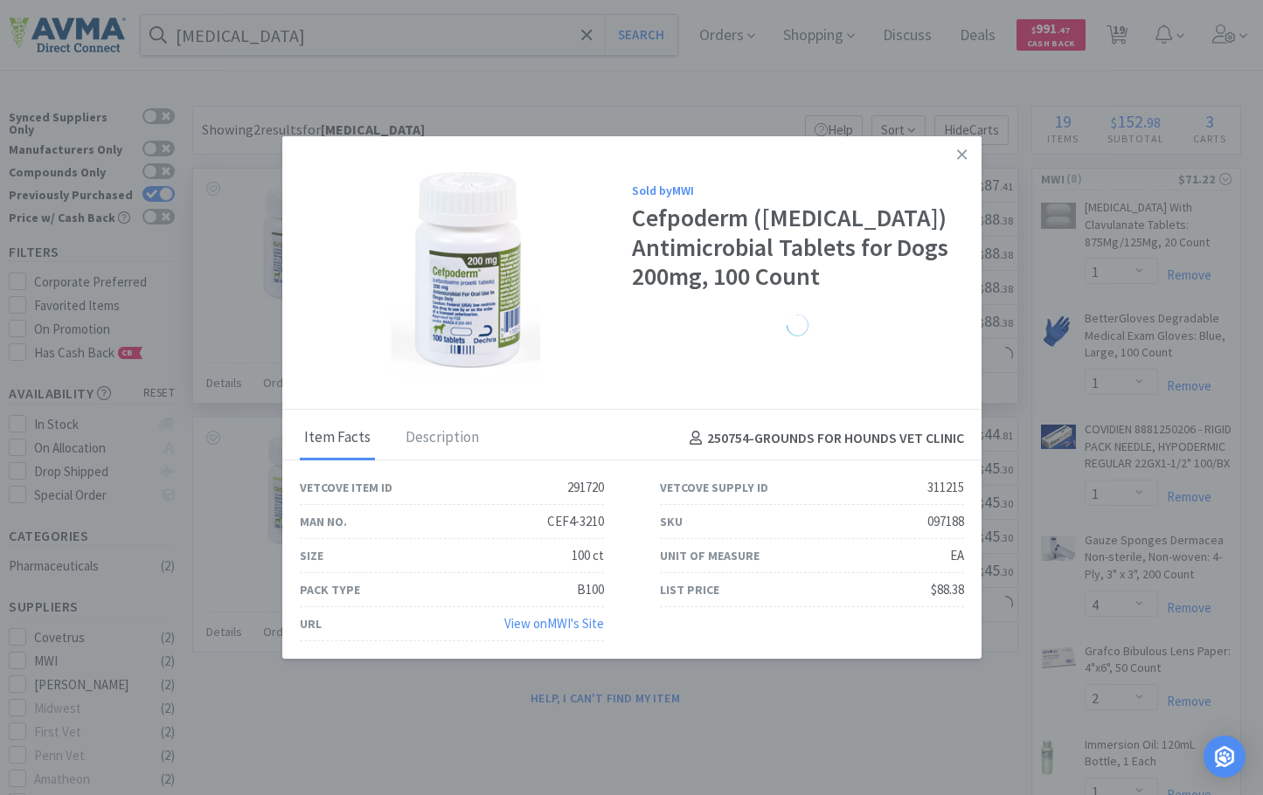
select select "1"
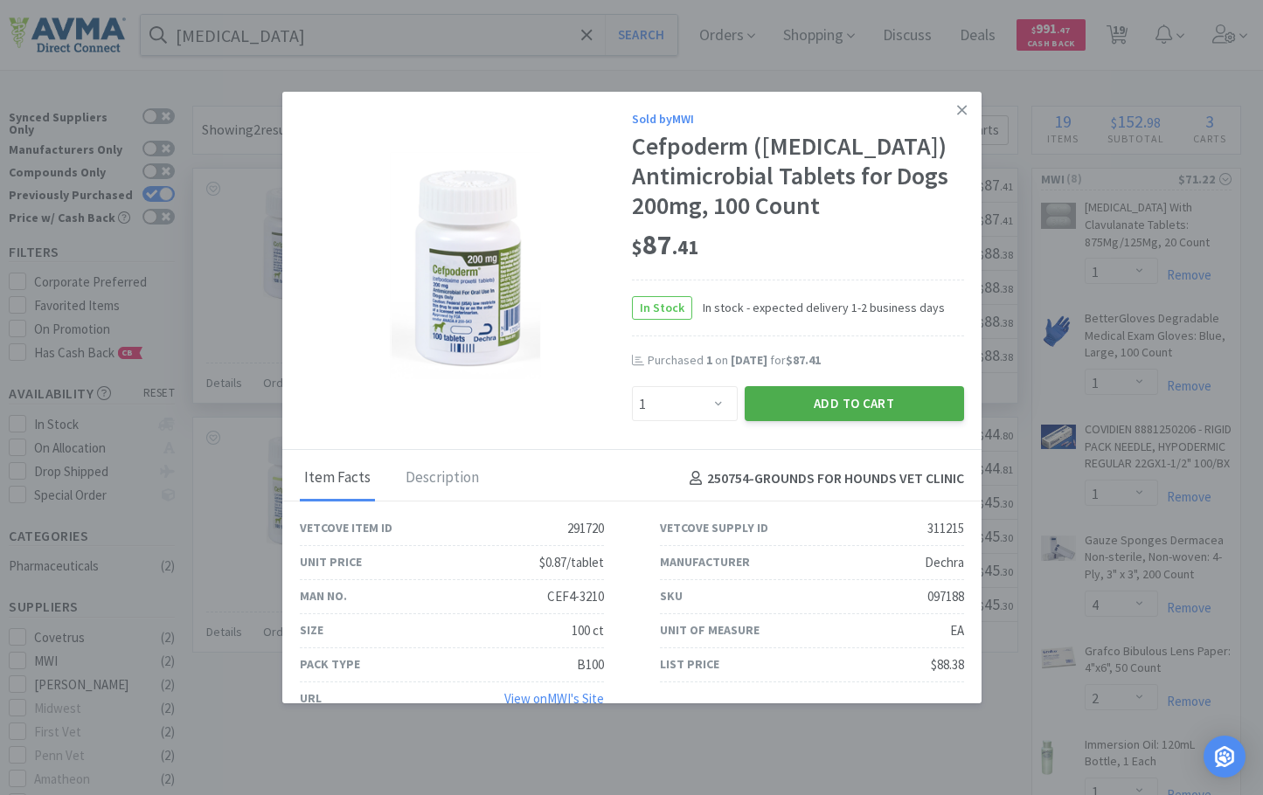
click at [794, 397] on button "Add to Cart" at bounding box center [854, 403] width 219 height 35
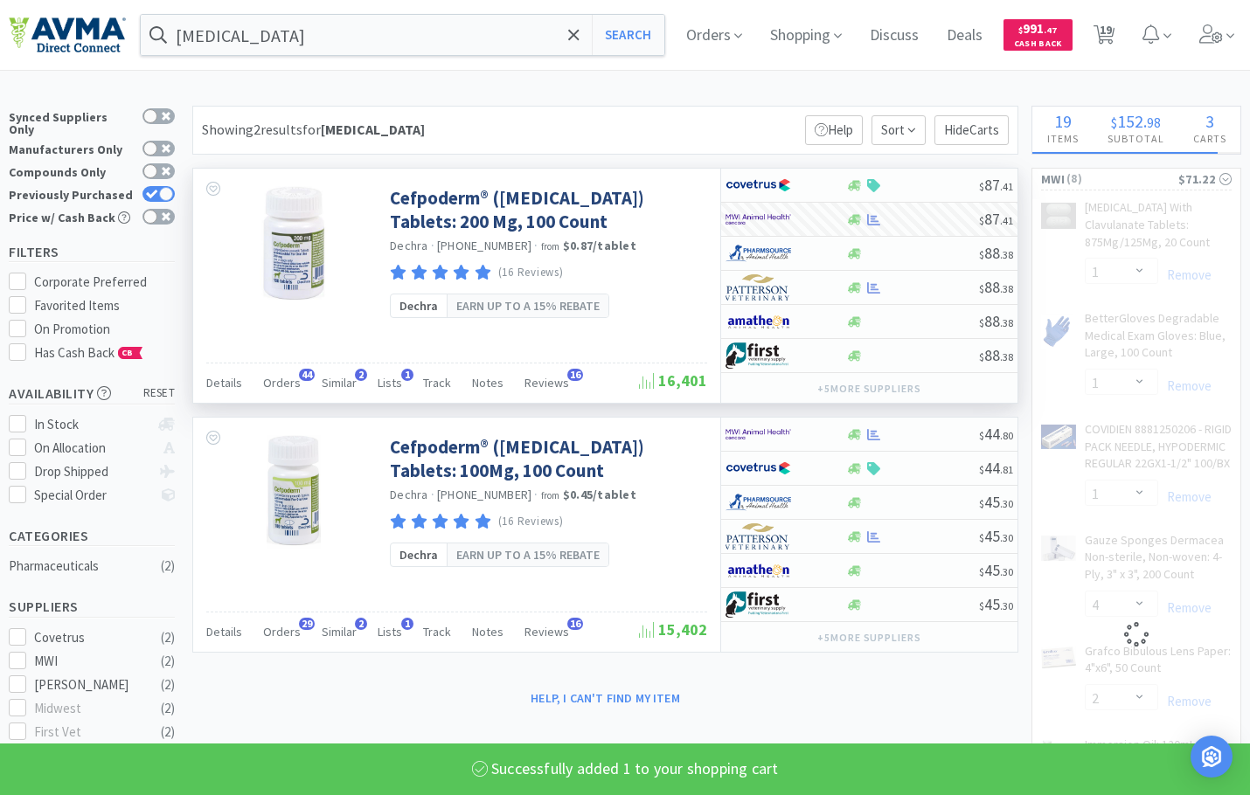
select select "1"
select select "4"
select select "2"
select select "1"
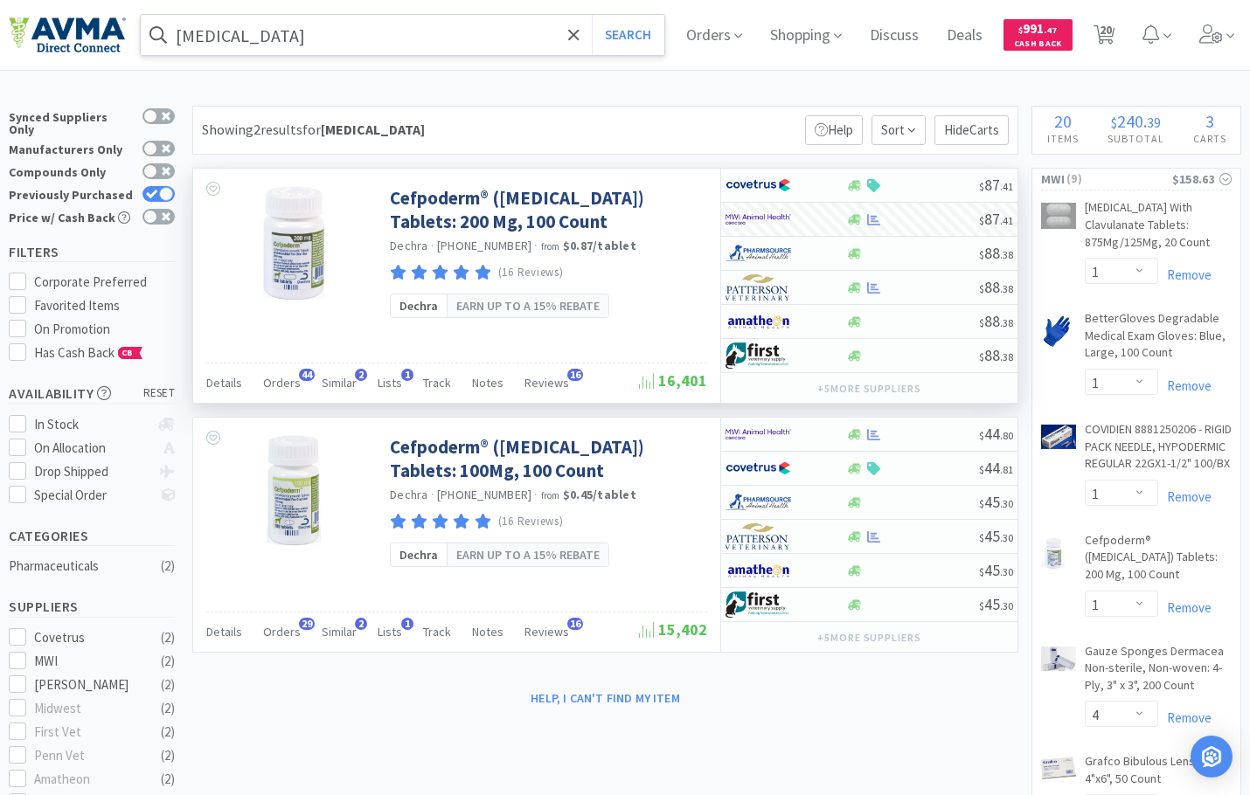
click at [398, 19] on input "[MEDICAL_DATA]" at bounding box center [402, 35] width 523 height 40
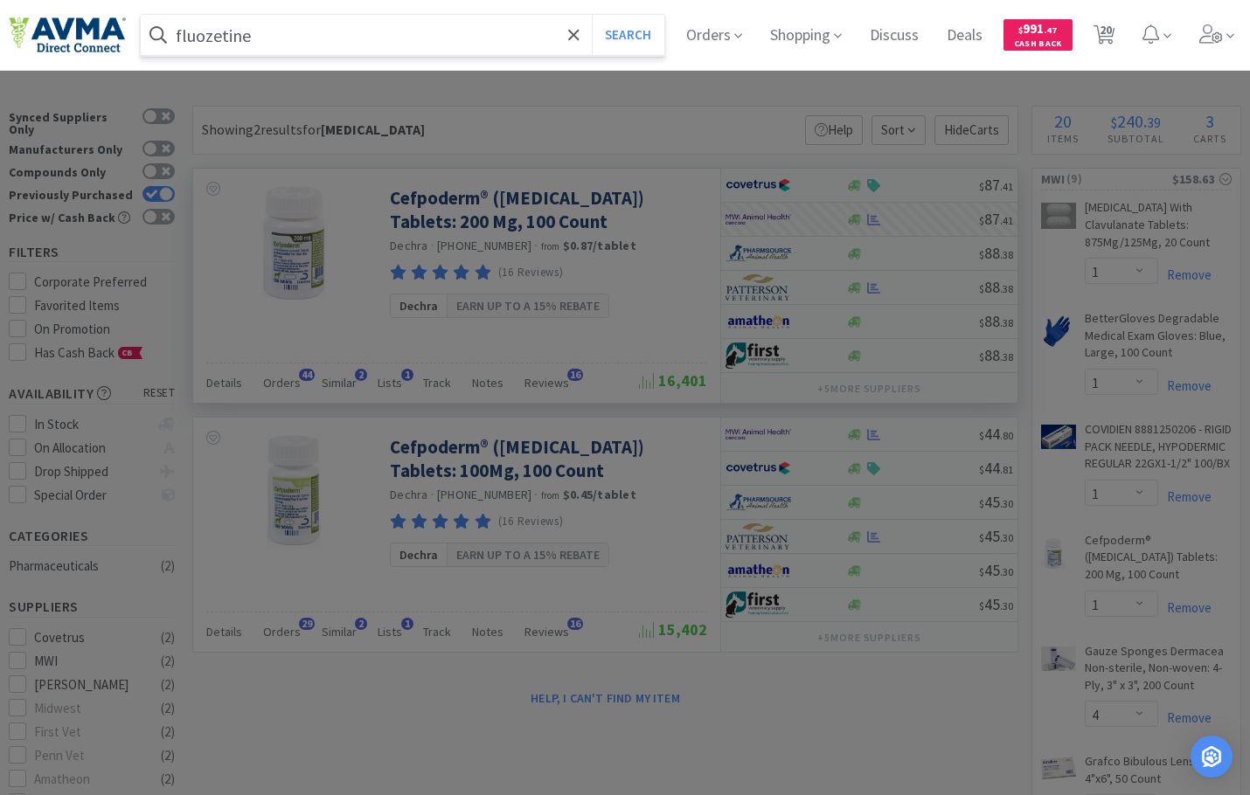
type input "fluozetine"
click at [592, 15] on button "Search" at bounding box center [628, 35] width 73 height 40
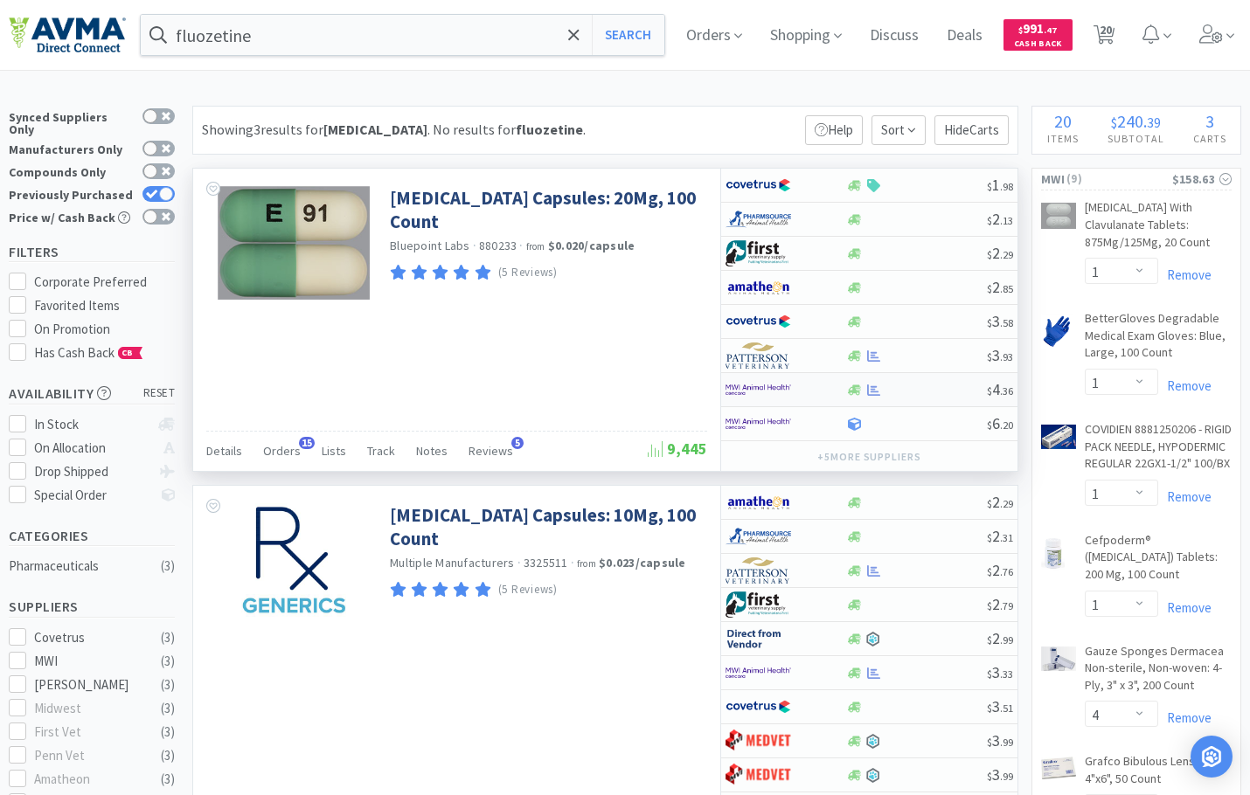
click at [765, 385] on img at bounding box center [758, 390] width 66 height 26
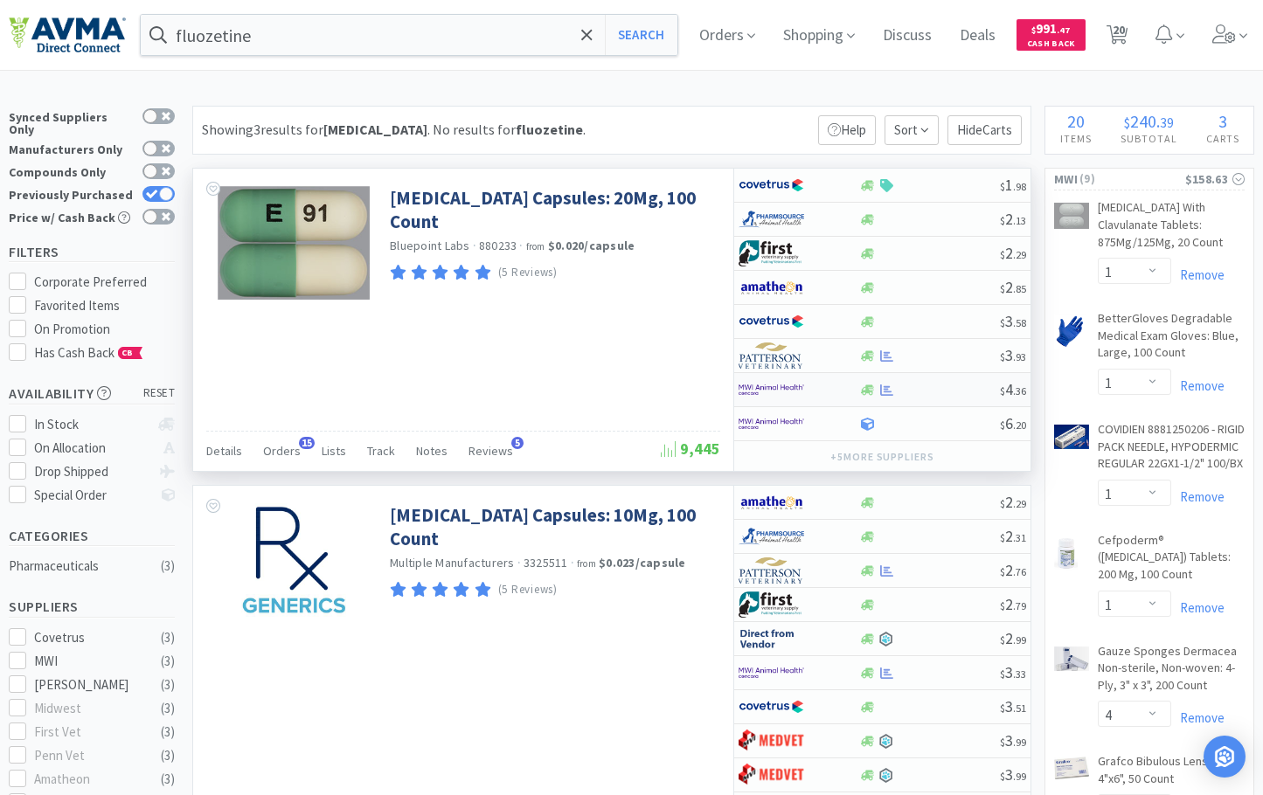
select select "1"
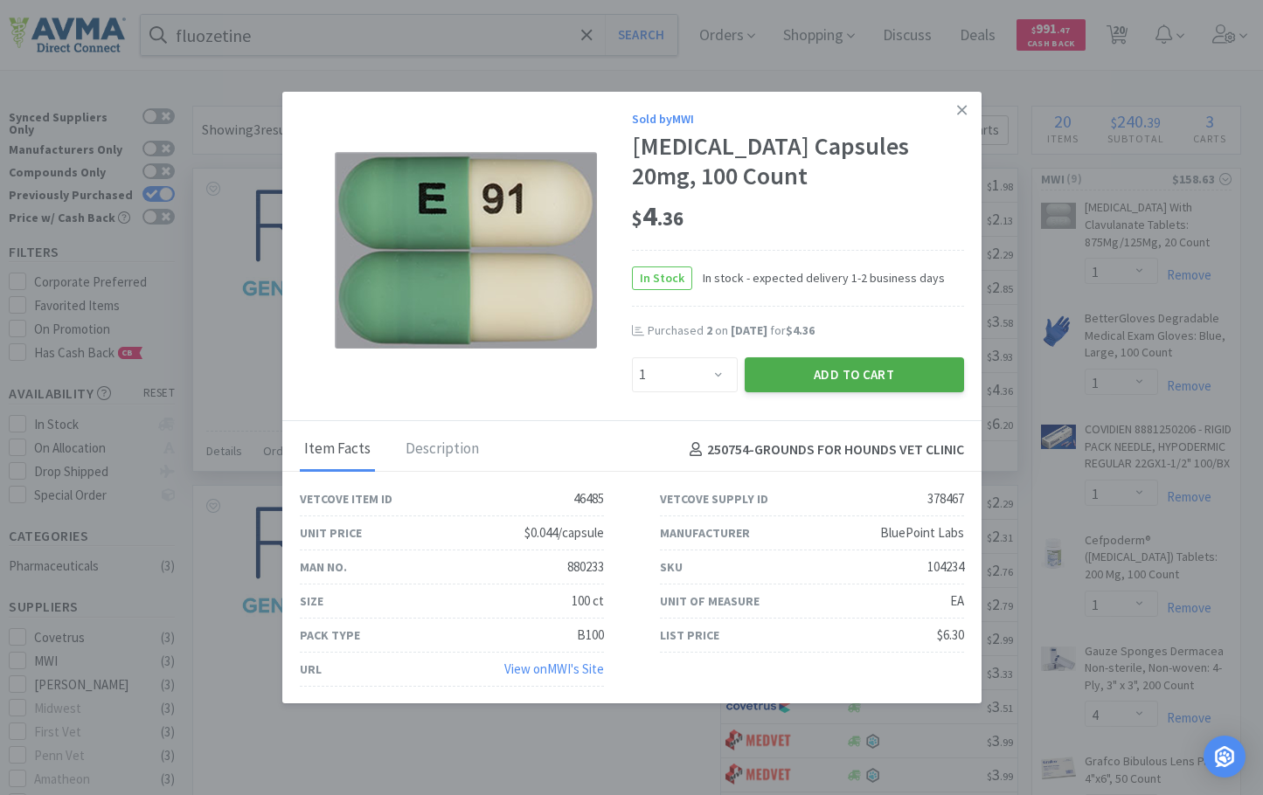
click at [842, 367] on button "Add to Cart" at bounding box center [854, 374] width 219 height 35
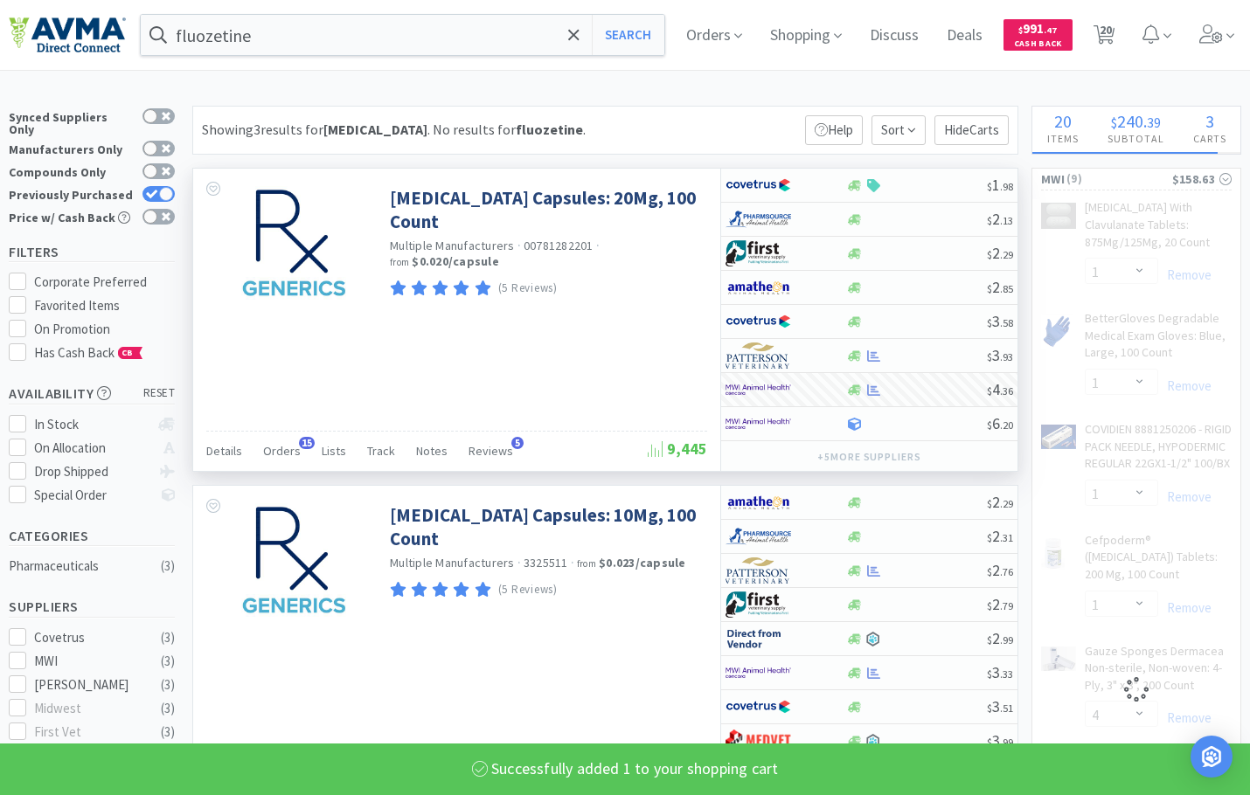
select select "1"
select select "4"
select select "2"
select select "1"
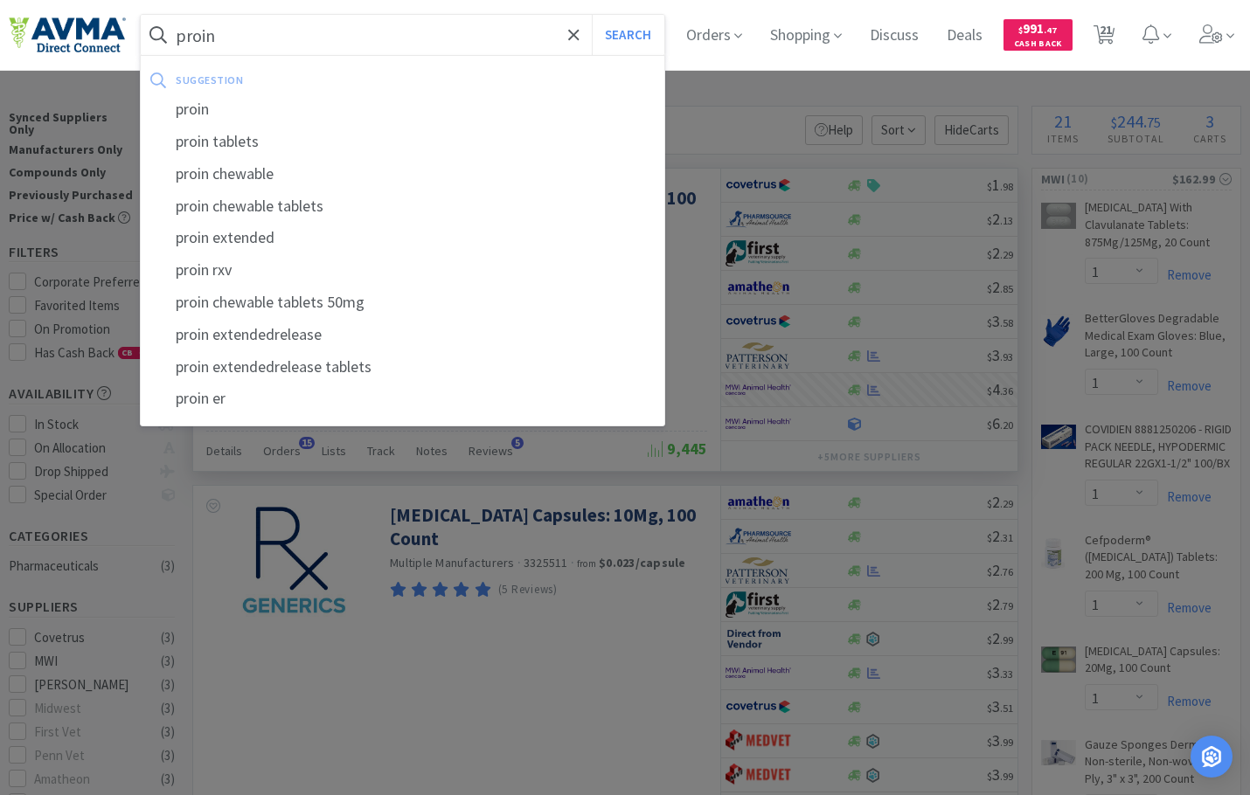
type input "proin"
click at [592, 15] on button "Search" at bounding box center [628, 35] width 73 height 40
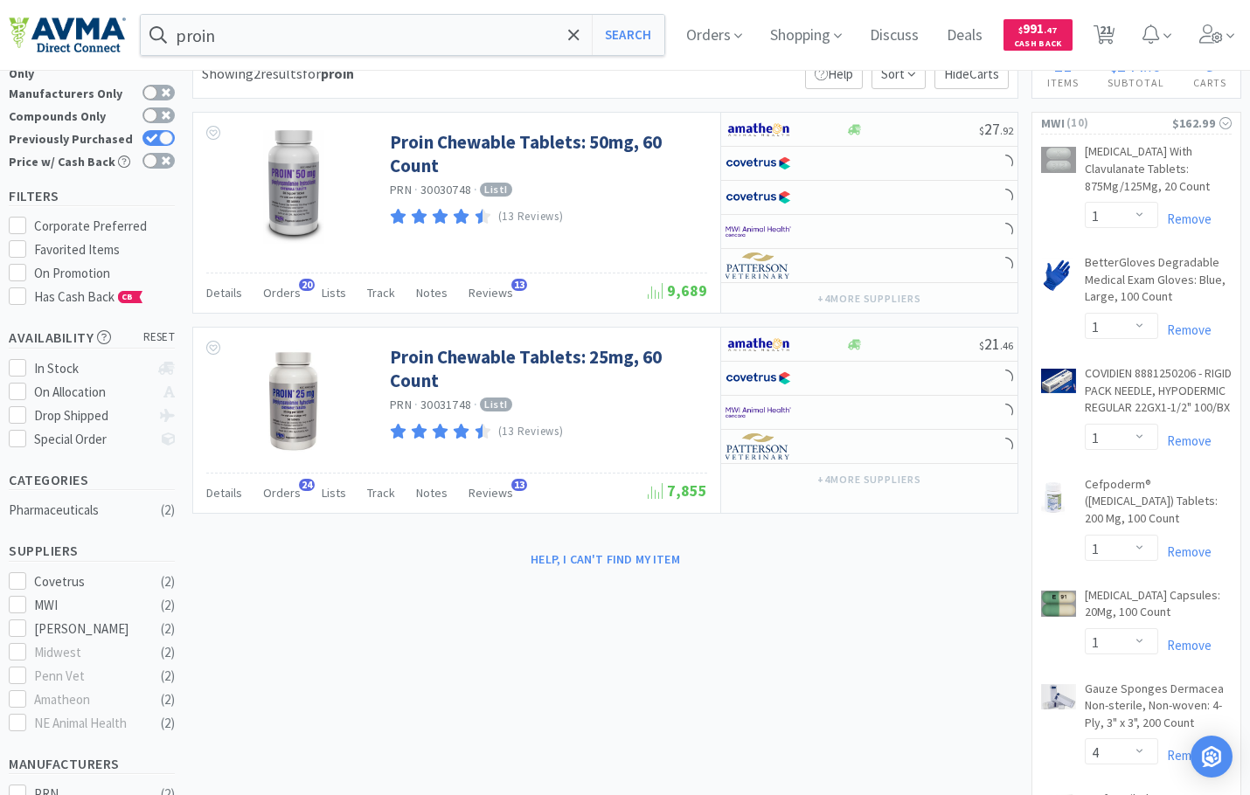
scroll to position [87, 0]
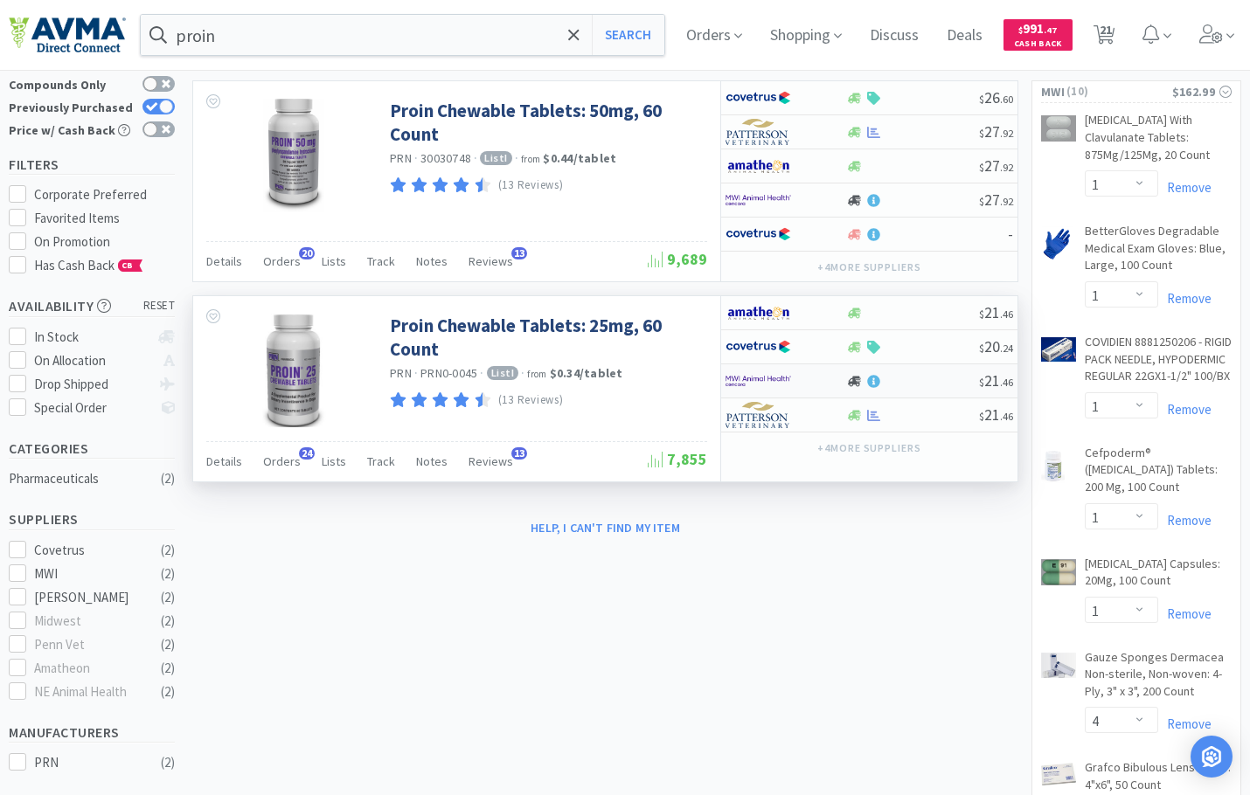
click at [780, 383] on img at bounding box center [758, 381] width 66 height 26
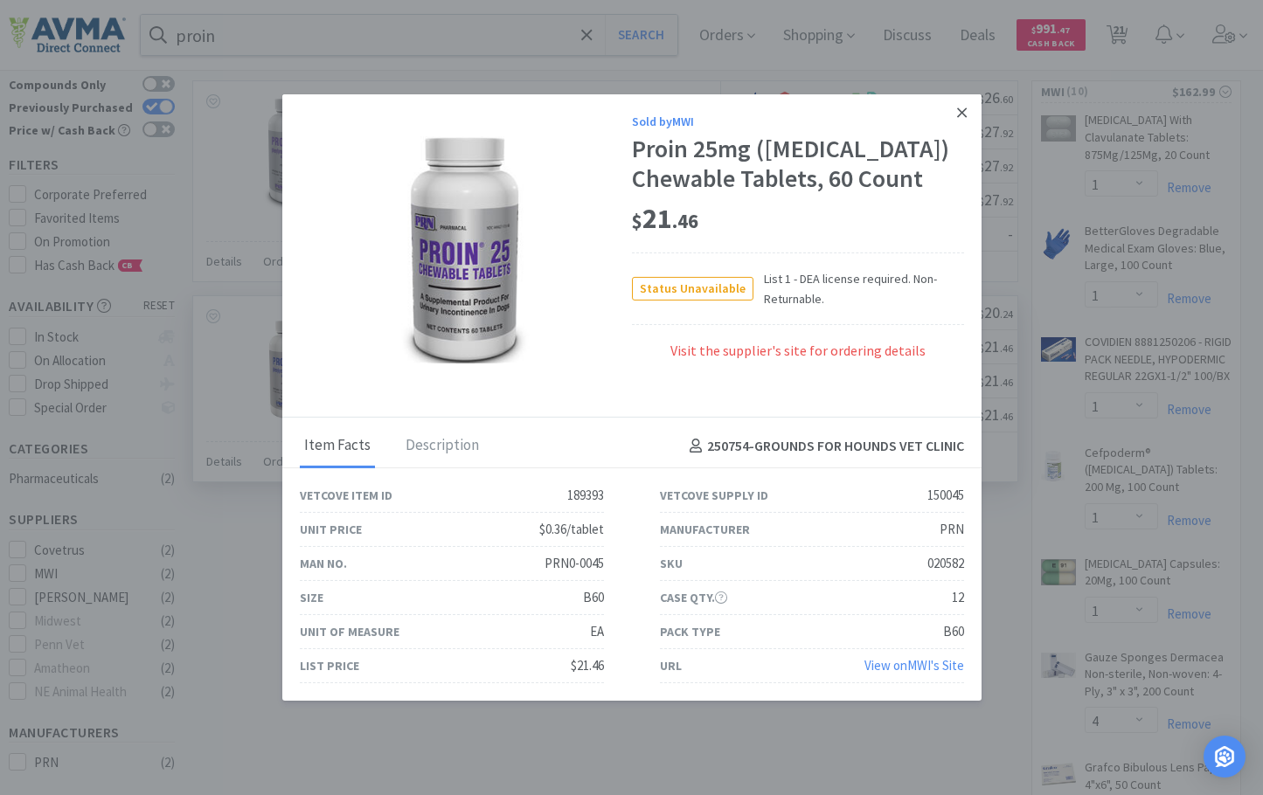
click at [956, 109] on link at bounding box center [961, 113] width 31 height 38
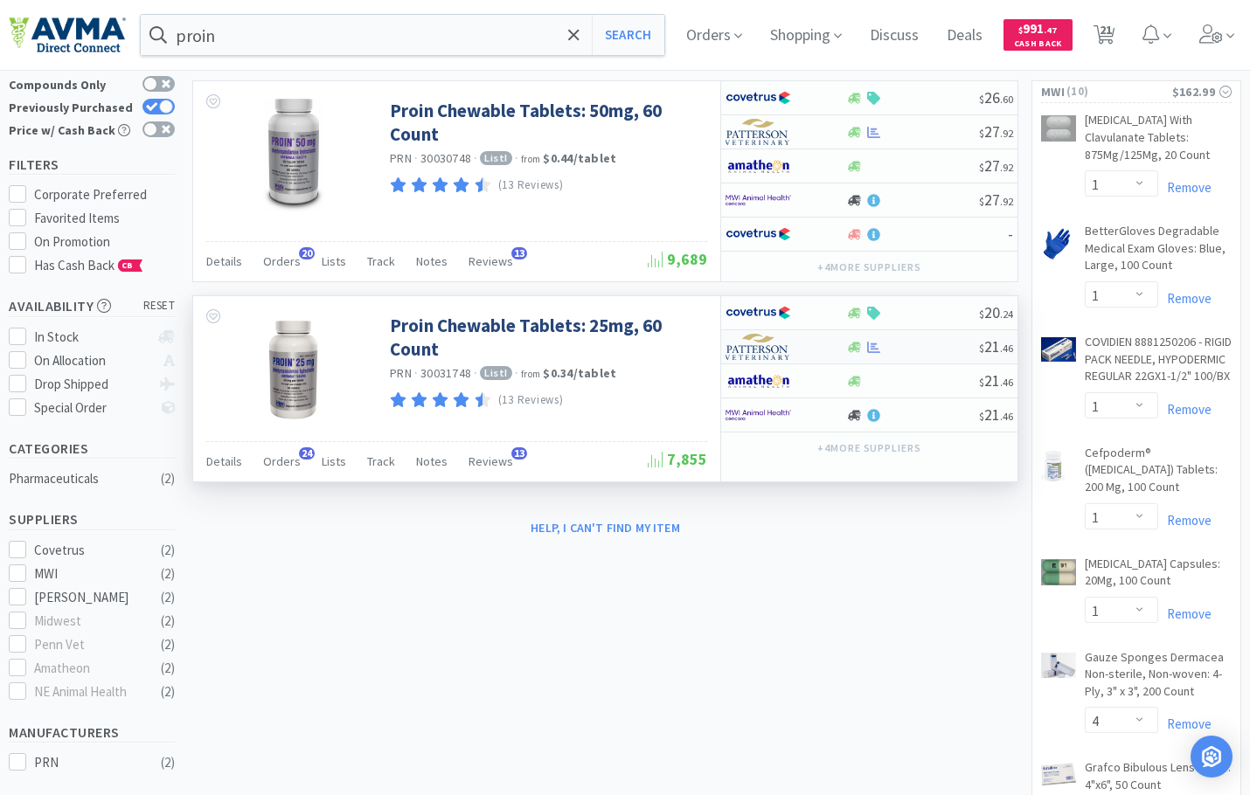
click at [771, 351] on img at bounding box center [758, 347] width 66 height 26
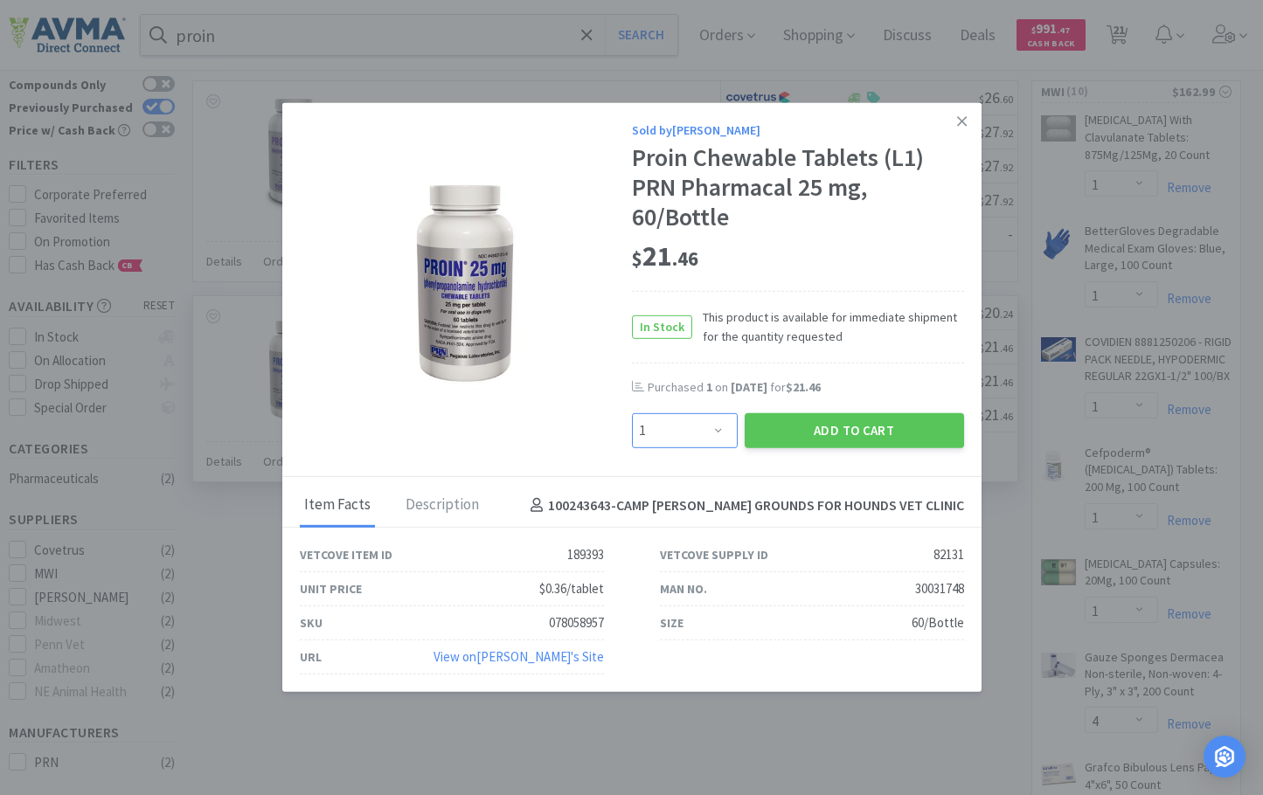
drag, startPoint x: 718, startPoint y: 433, endPoint x: 717, endPoint y: 420, distance: 13.1
click at [718, 433] on select "Enter Quantity 1 2 3 4 5 6 7 8 9 10 11 12 13 14 15 16 17 18 19 20 Enter Quantity" at bounding box center [685, 430] width 106 height 35
select select "2"
click at [632, 413] on select "Enter Quantity 1 2 3 4 5 6 7 8 9 10 11 12 13 14 15 16 17 18 19 20 Enter Quantity" at bounding box center [685, 430] width 106 height 35
click at [799, 458] on div "Sold by [PERSON_NAME] Proin Chewable Tablets (L1) PRN Pharmacal 25 mg, 60/Bottl…" at bounding box center [631, 290] width 699 height 374
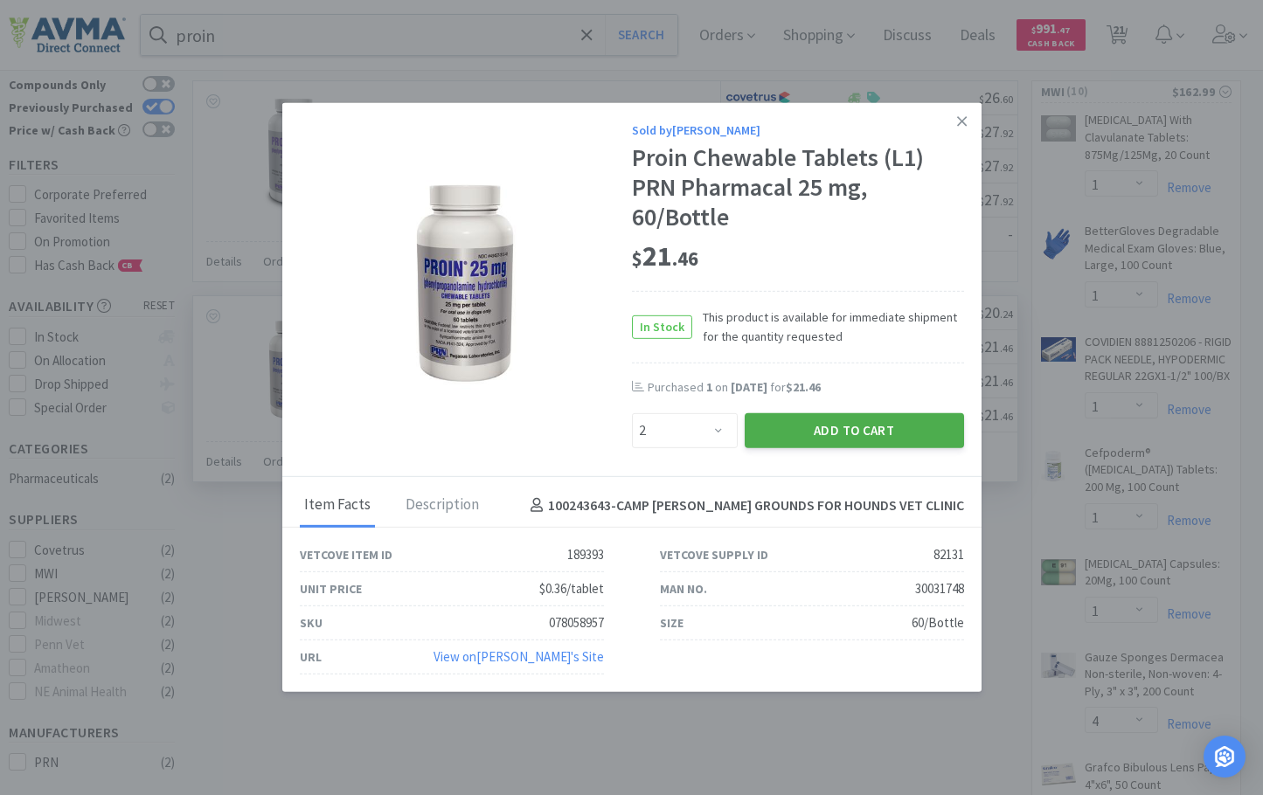
click at [820, 435] on button "Add to Cart" at bounding box center [854, 430] width 219 height 35
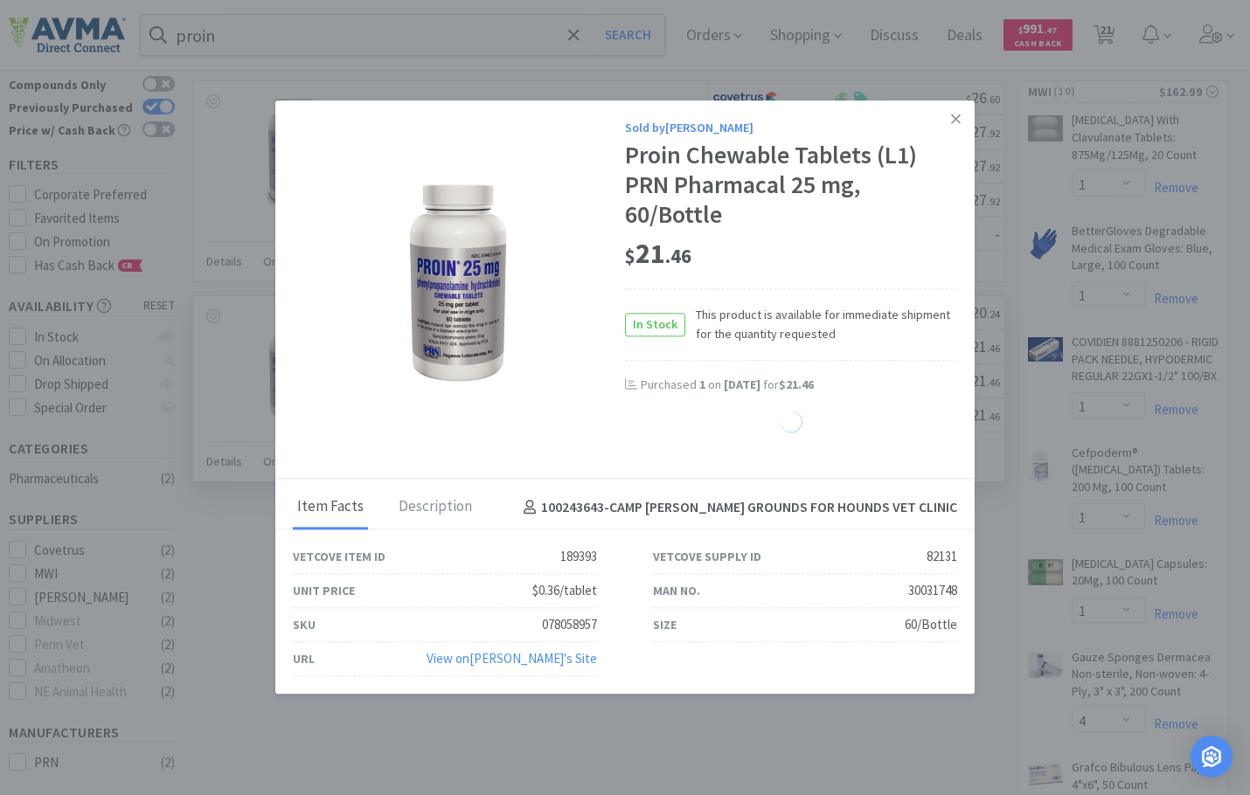
select select "2"
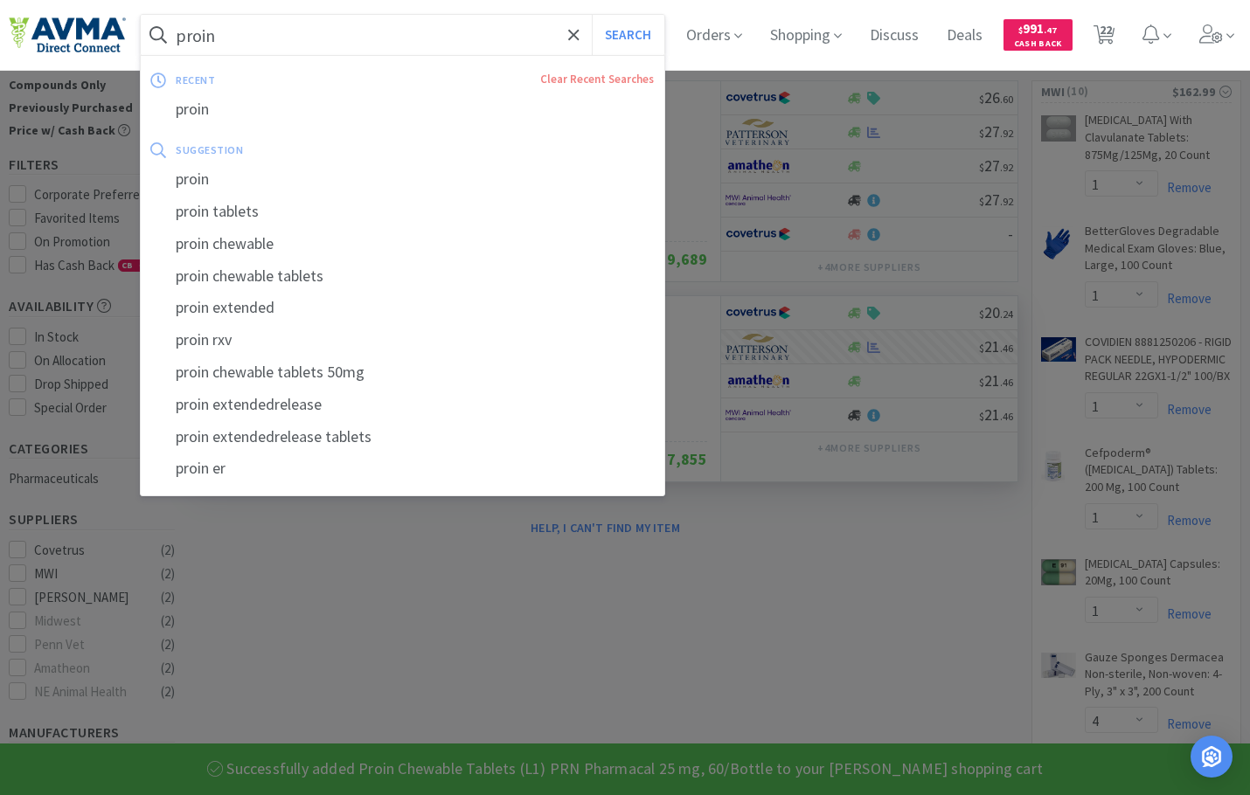
click at [364, 38] on input "proin" at bounding box center [402, 35] width 523 height 40
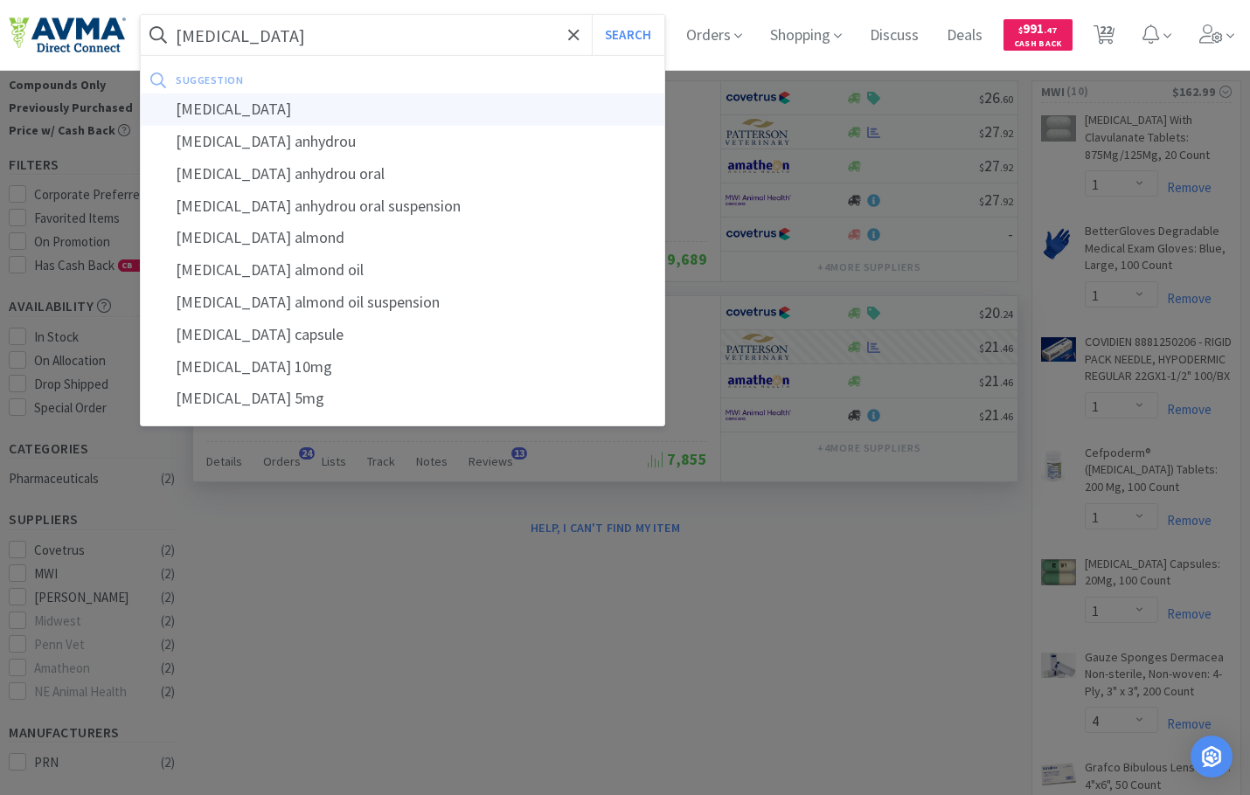
type input "[MEDICAL_DATA]"
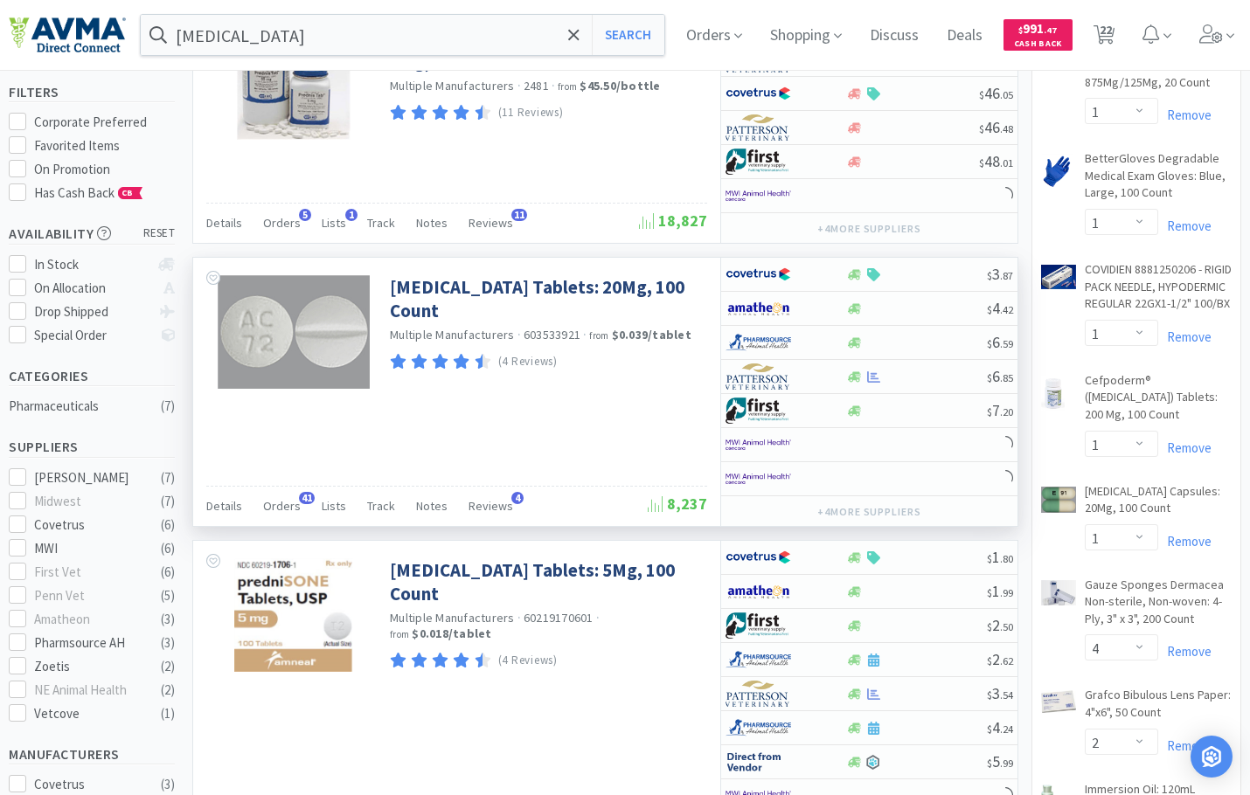
scroll to position [175, 0]
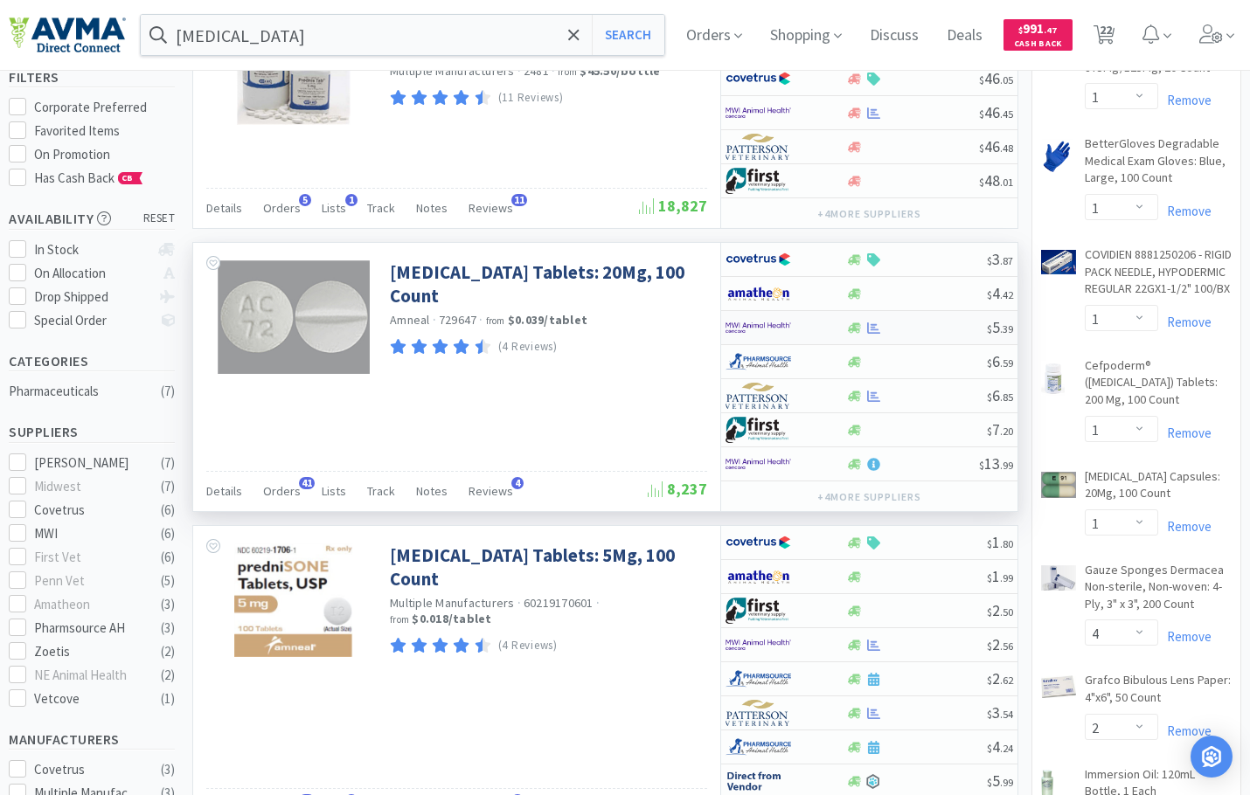
click at [759, 326] on img at bounding box center [758, 328] width 66 height 26
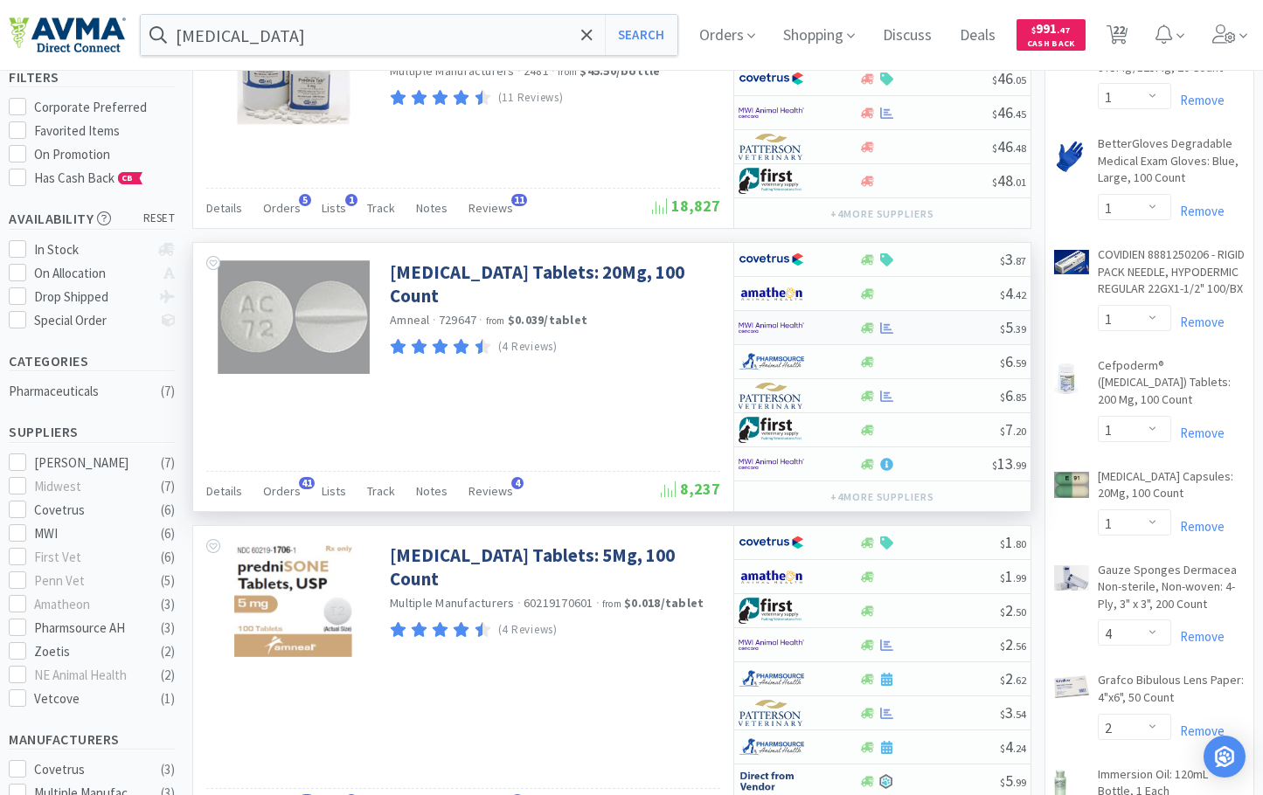
select select "1"
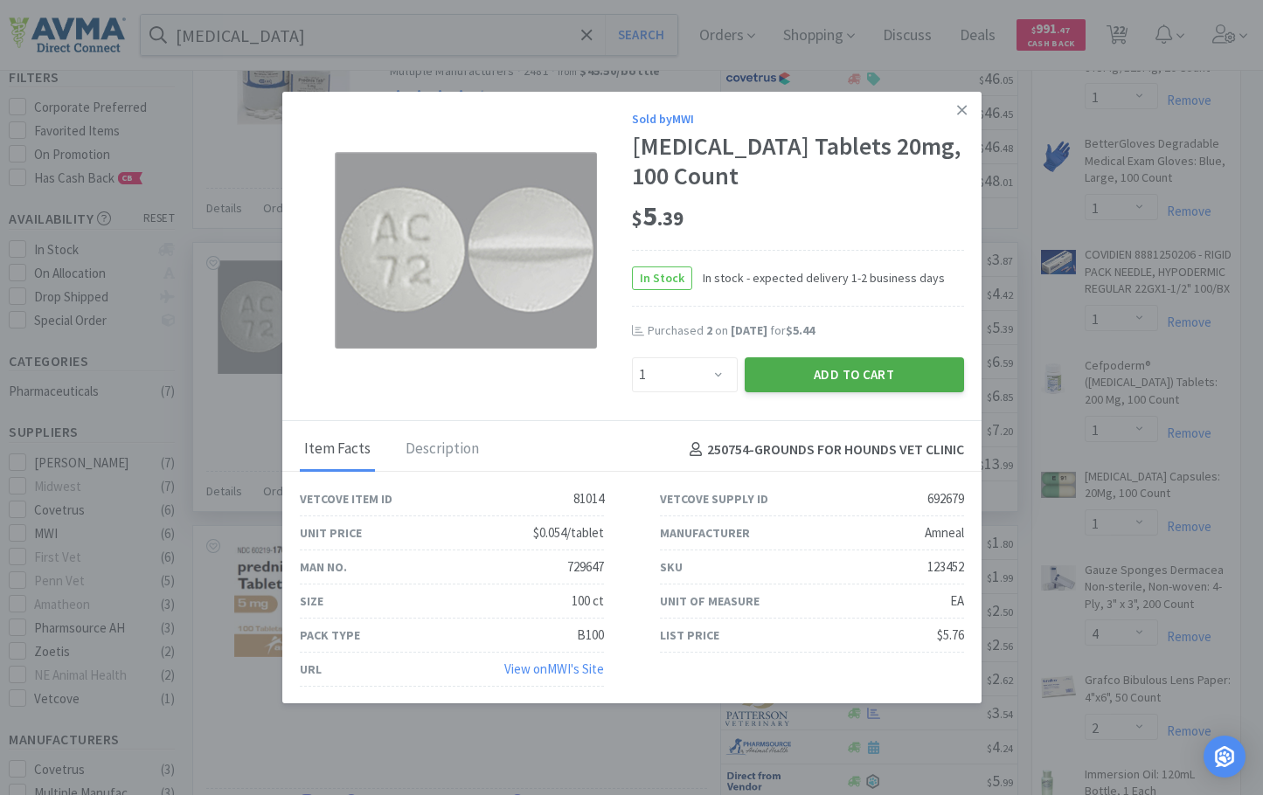
click at [843, 367] on button "Add to Cart" at bounding box center [854, 374] width 219 height 35
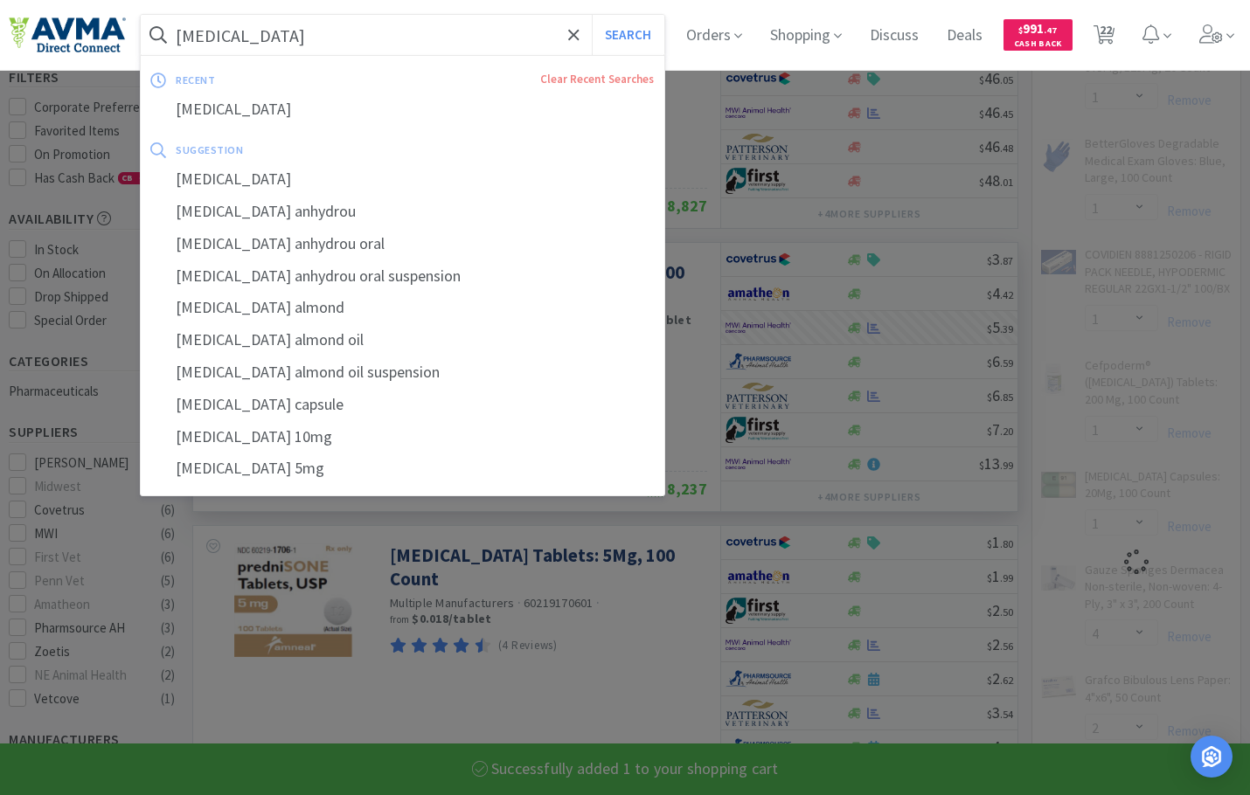
click at [359, 40] on input "[MEDICAL_DATA]" at bounding box center [402, 35] width 523 height 40
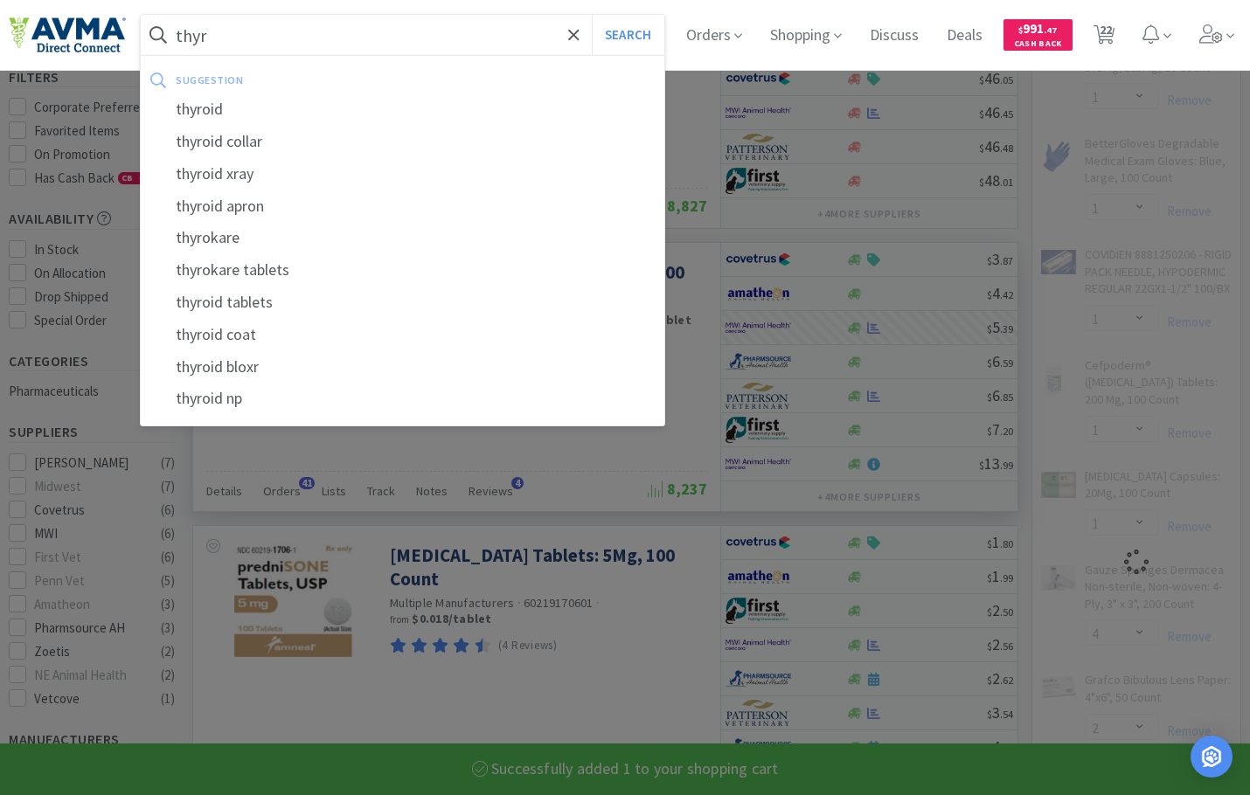
type input "thyro"
select select "1"
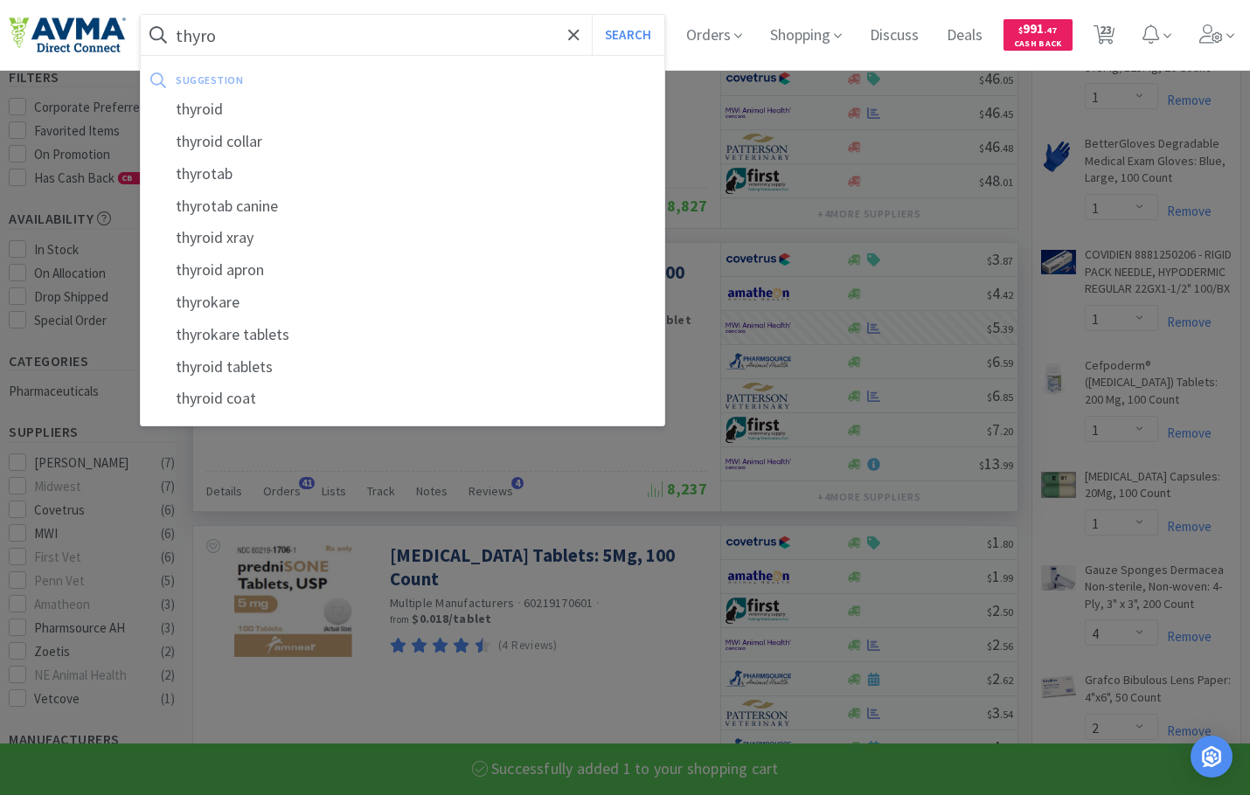
type input "thyro"
click at [592, 15] on button "Search" at bounding box center [628, 35] width 73 height 40
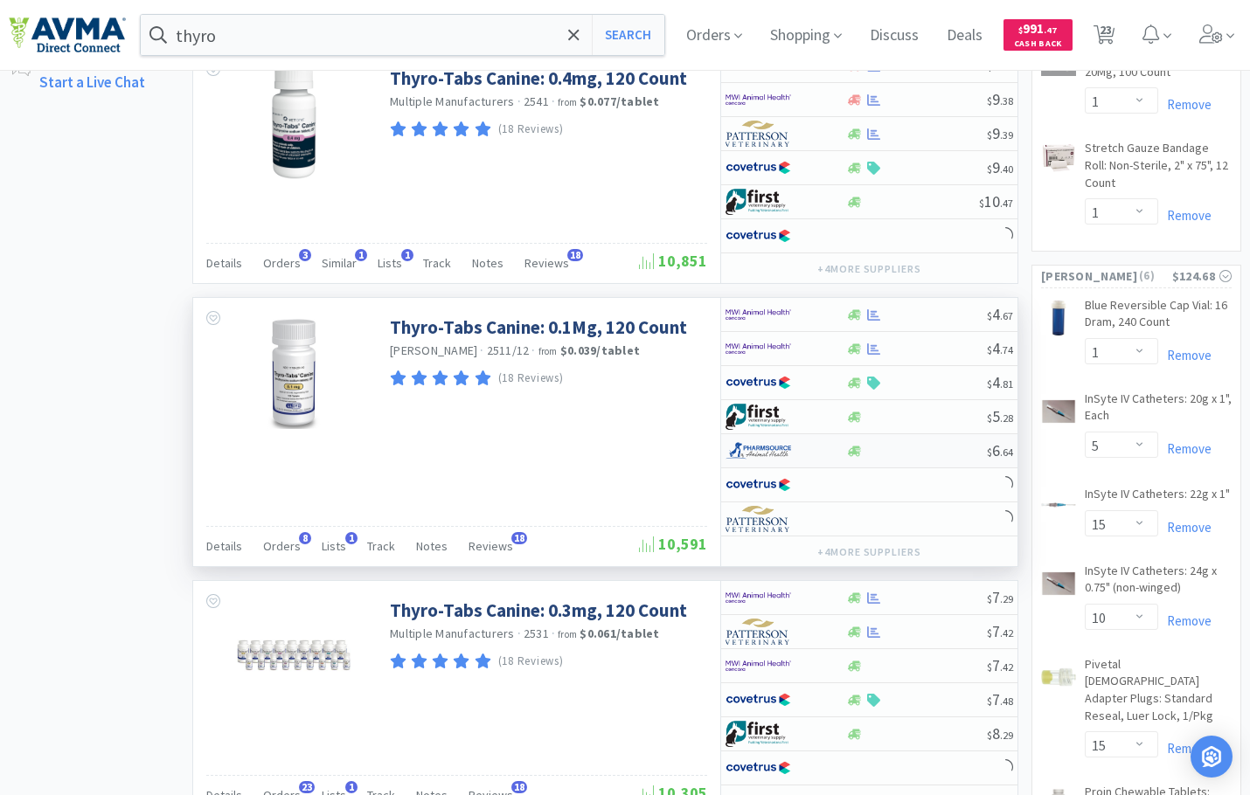
scroll to position [1136, 0]
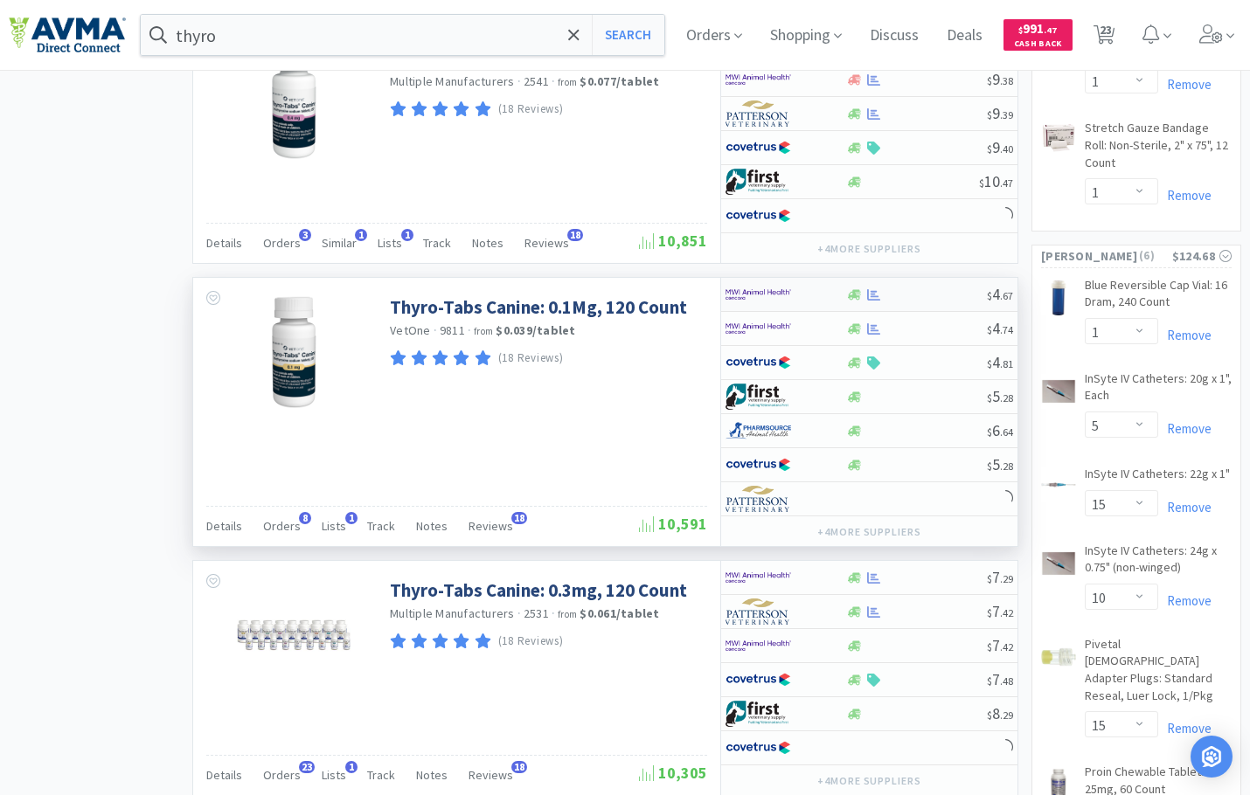
click at [750, 285] on img at bounding box center [758, 294] width 66 height 26
select select "1"
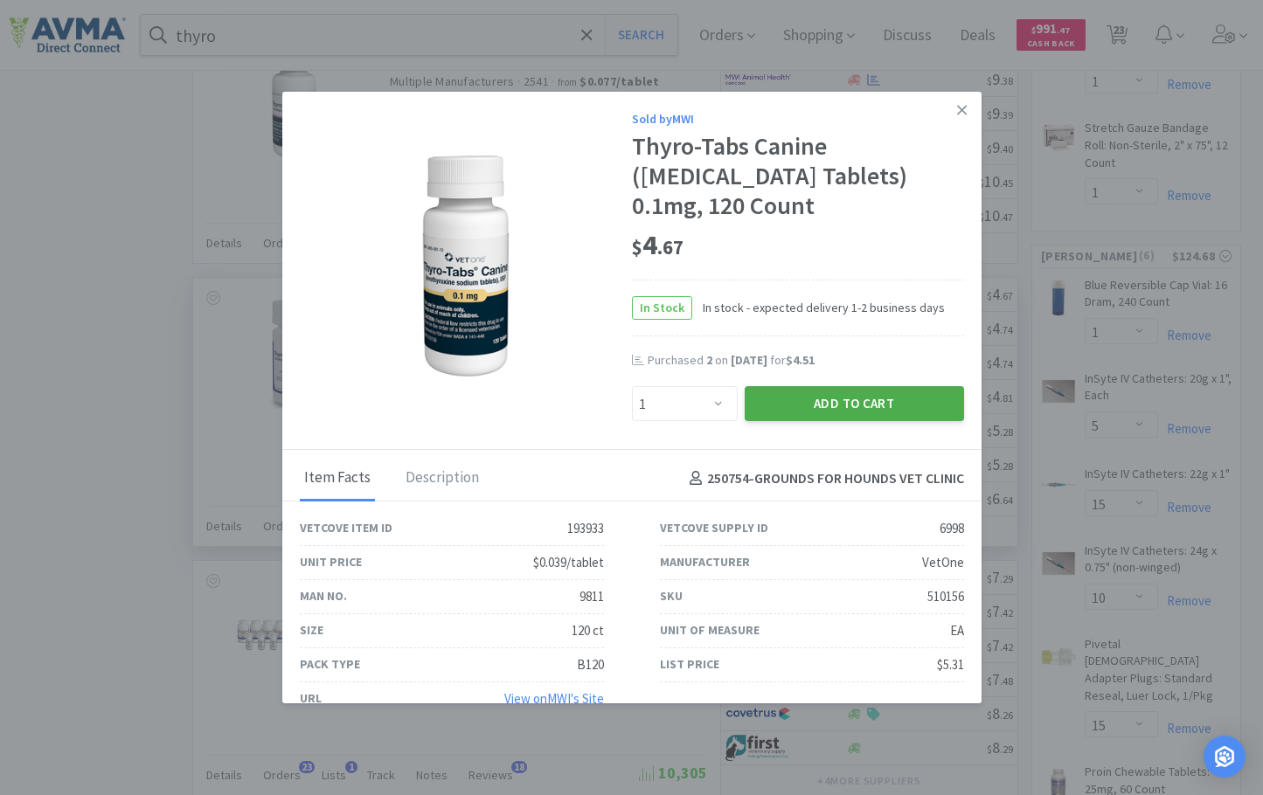
click at [827, 399] on button "Add to Cart" at bounding box center [854, 403] width 219 height 35
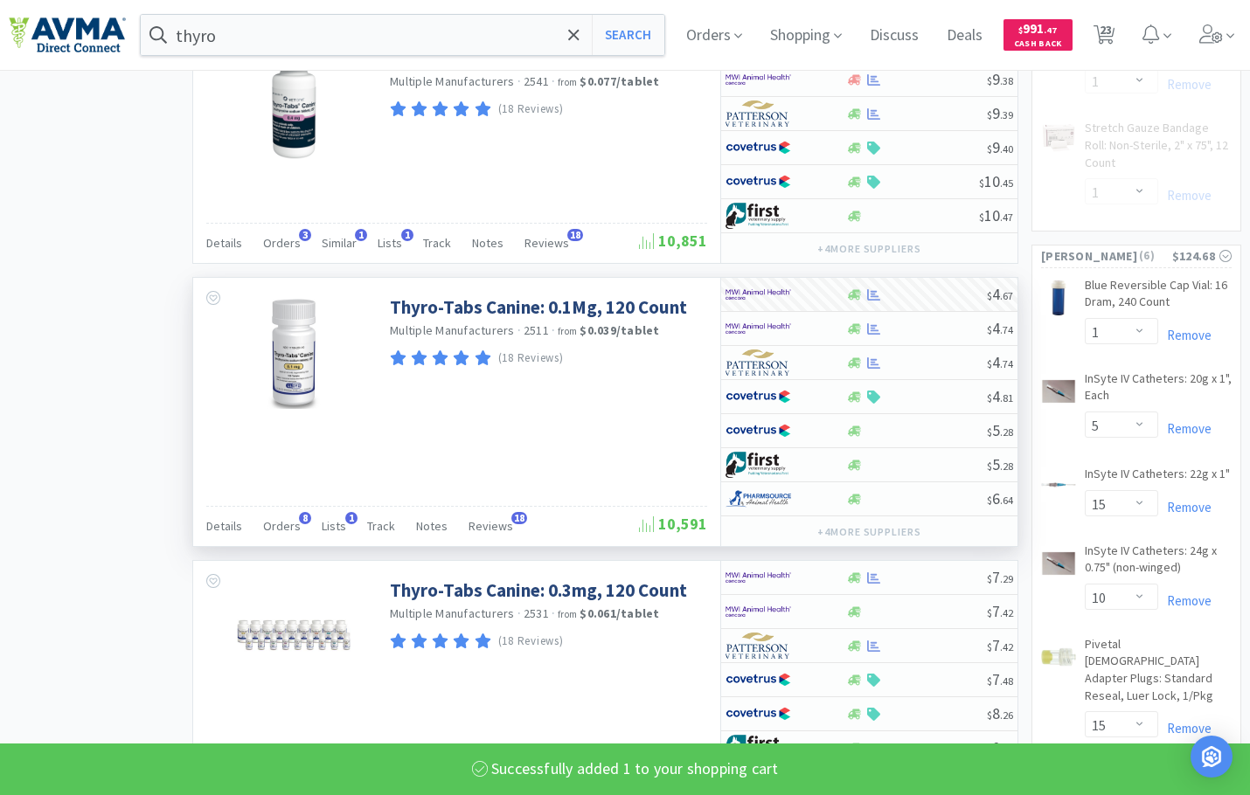
select select "1"
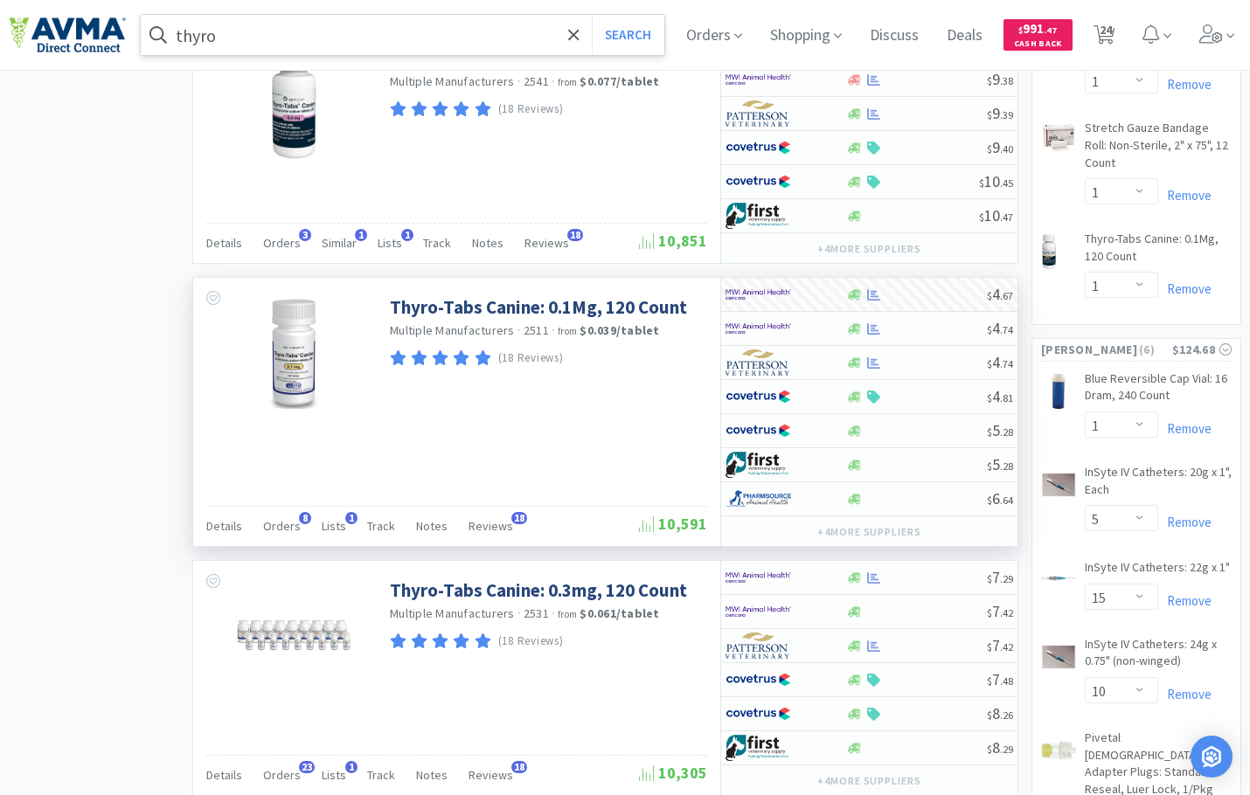
click at [446, 34] on input "thyro" at bounding box center [402, 35] width 523 height 40
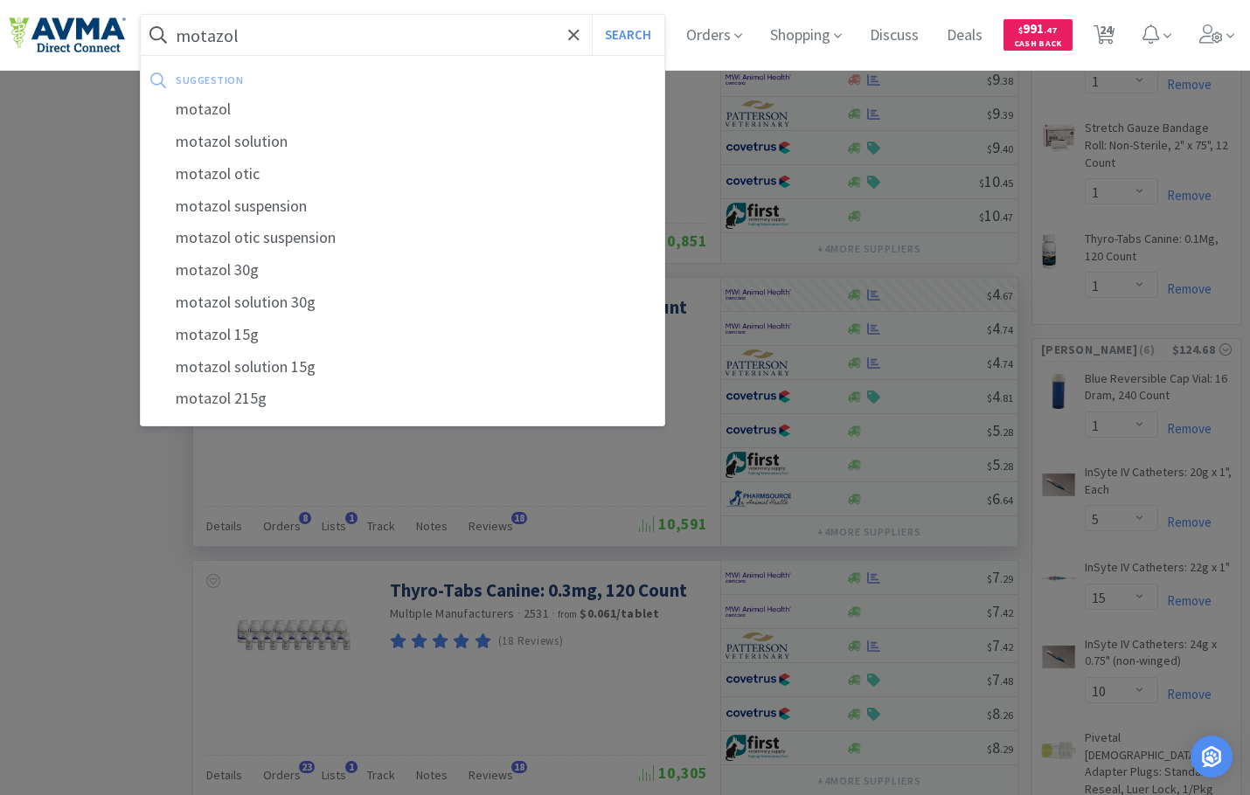
type input "motazol"
click at [592, 15] on button "Search" at bounding box center [628, 35] width 73 height 40
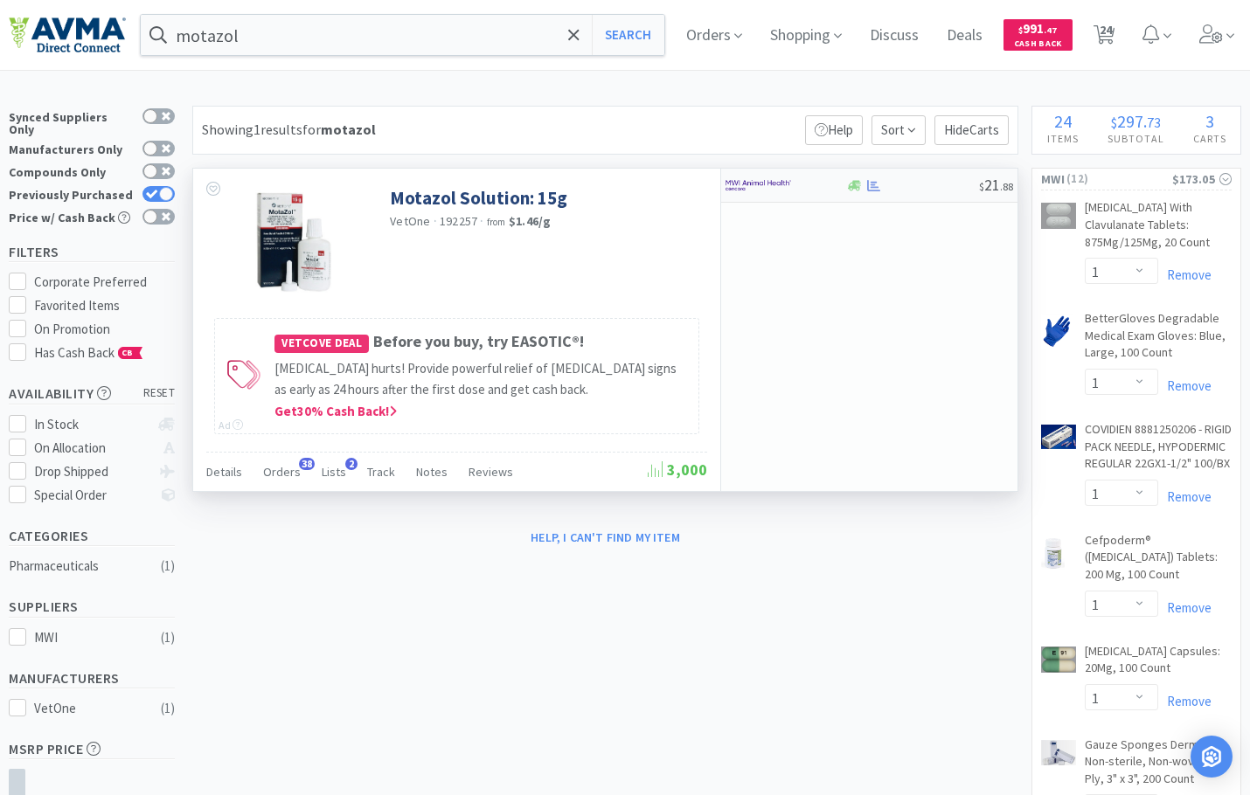
click at [768, 184] on img at bounding box center [758, 185] width 66 height 26
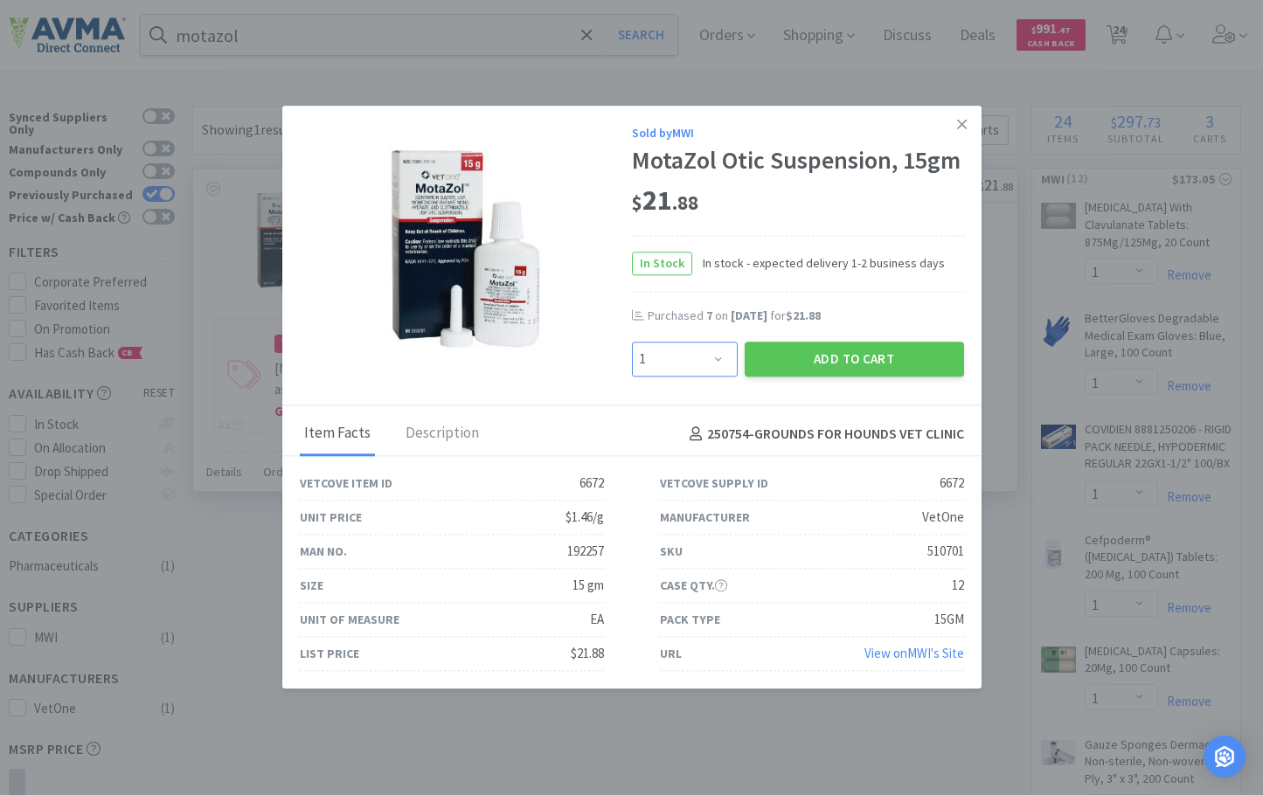
click at [725, 364] on select "Enter Quantity 1 2 3 4 5 6 7 8 9 10 11 12 13 14 15 16 17 18 19 20 Enter Quantity" at bounding box center [685, 359] width 106 height 35
select select "4"
click at [632, 342] on select "Enter Quantity 1 2 3 4 5 6 7 8 9 10 11 12 13 14 15 16 17 18 19 20 Enter Quantity" at bounding box center [685, 359] width 106 height 35
click at [813, 354] on button "Add to Cart" at bounding box center [854, 359] width 219 height 35
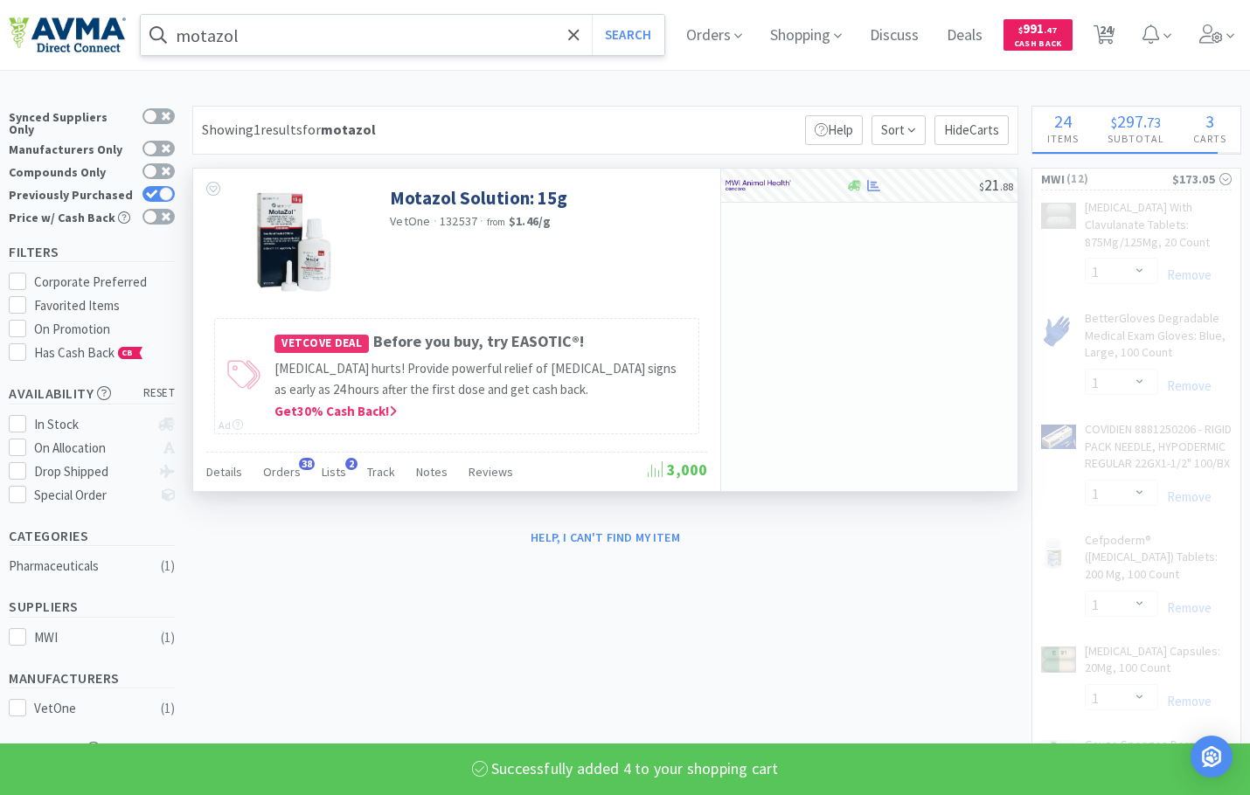
click at [336, 26] on input "motazol" at bounding box center [402, 35] width 523 height 40
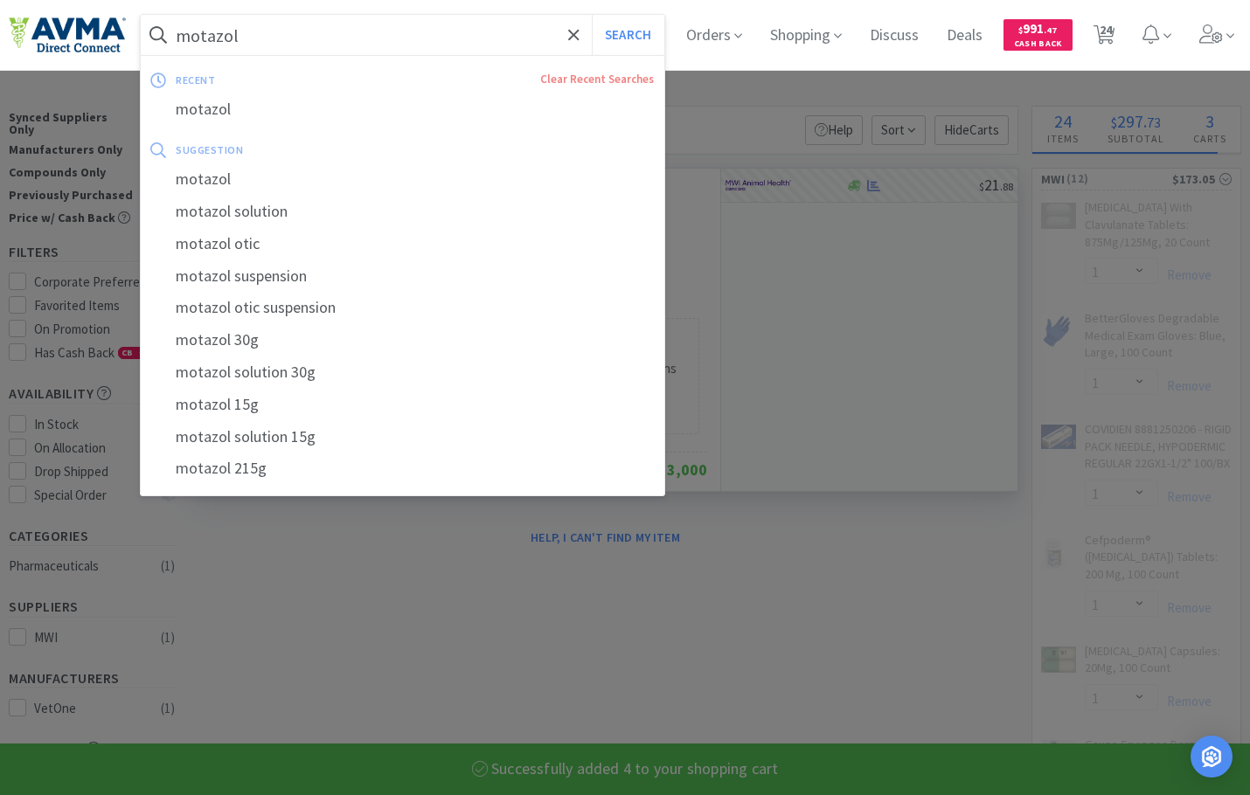
select select "4"
select select "1"
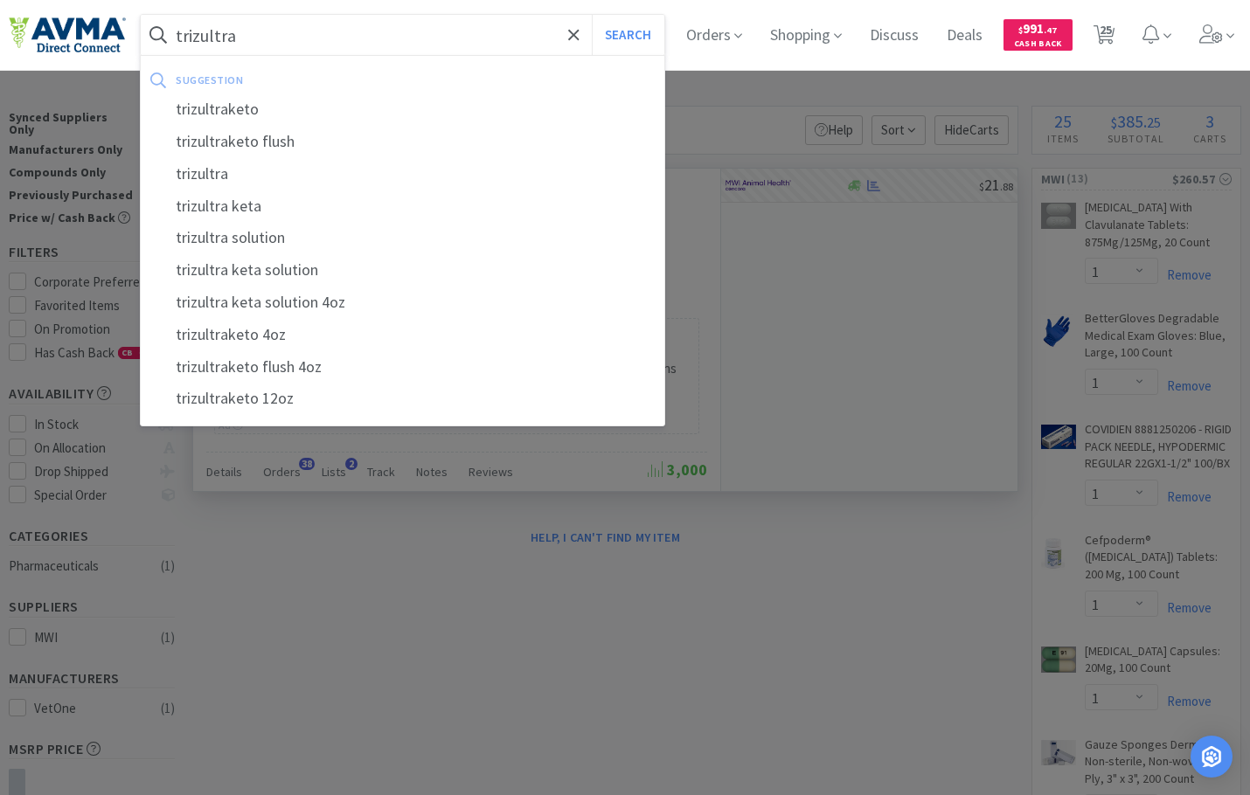
type input "trizultra"
click at [592, 15] on button "Search" at bounding box center [628, 35] width 73 height 40
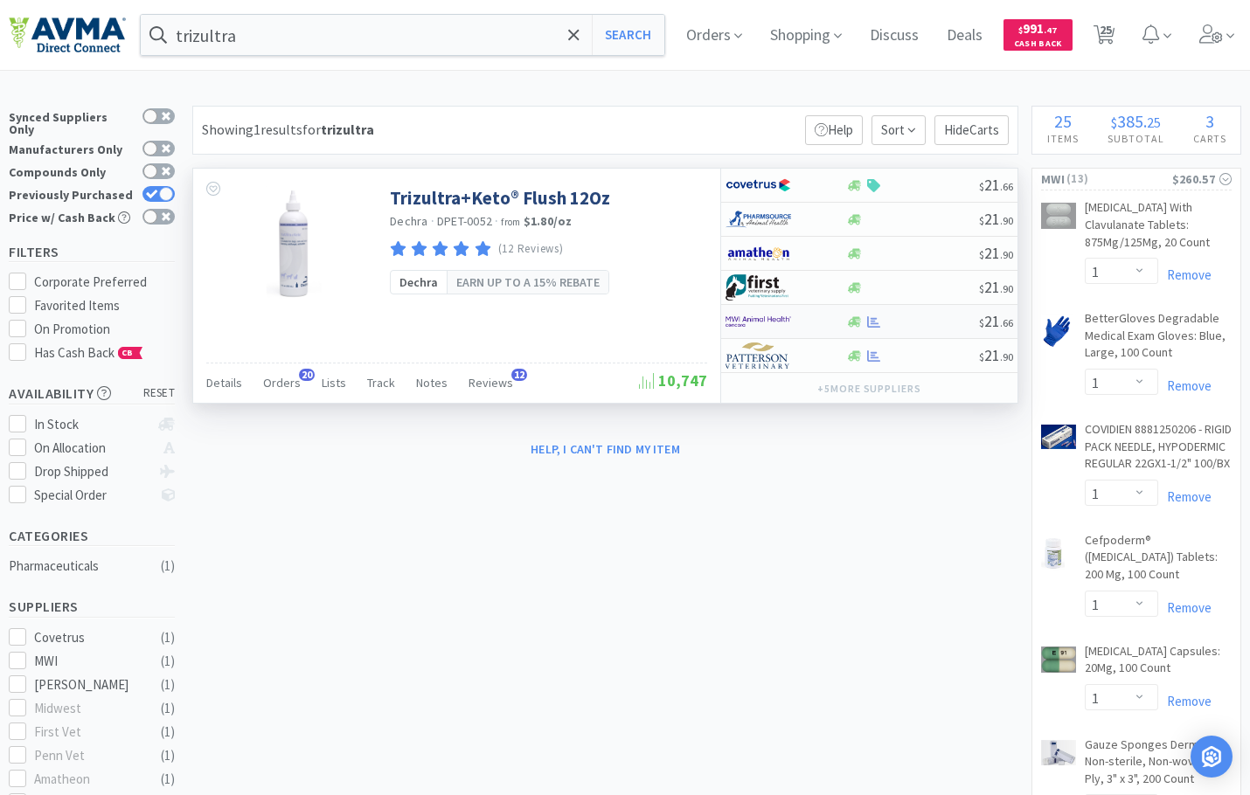
click at [769, 315] on img at bounding box center [758, 321] width 66 height 26
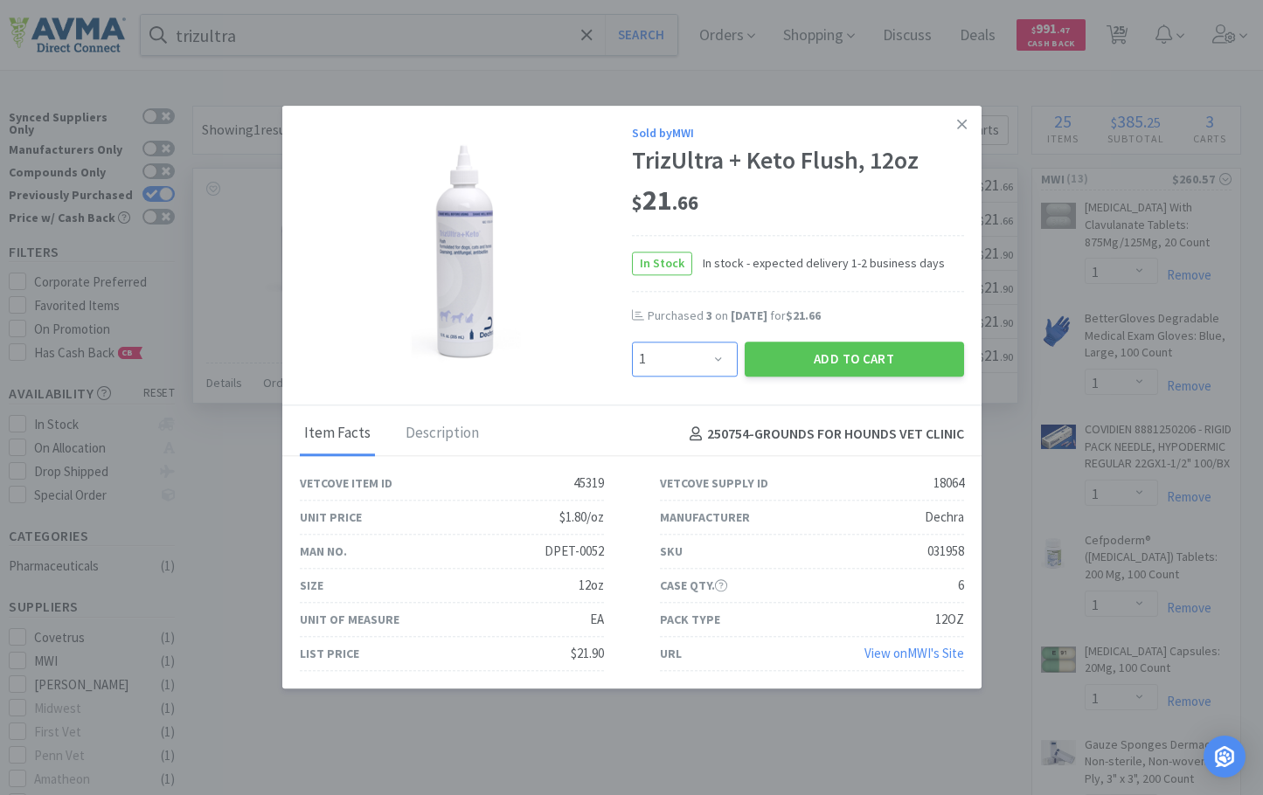
click at [725, 355] on select "Enter Quantity 1 2 3 4 5 6 7 8 9 10 11 12 13 14 15 16 17 18 19 20 Enter Quantity" at bounding box center [685, 359] width 106 height 35
select select "3"
click at [632, 342] on select "Enter Quantity 1 2 3 4 5 6 7 8 9 10 11 12 13 14 15 16 17 18 19 20 Enter Quantity" at bounding box center [685, 359] width 106 height 35
click at [883, 369] on button "Add to Cart" at bounding box center [854, 359] width 219 height 35
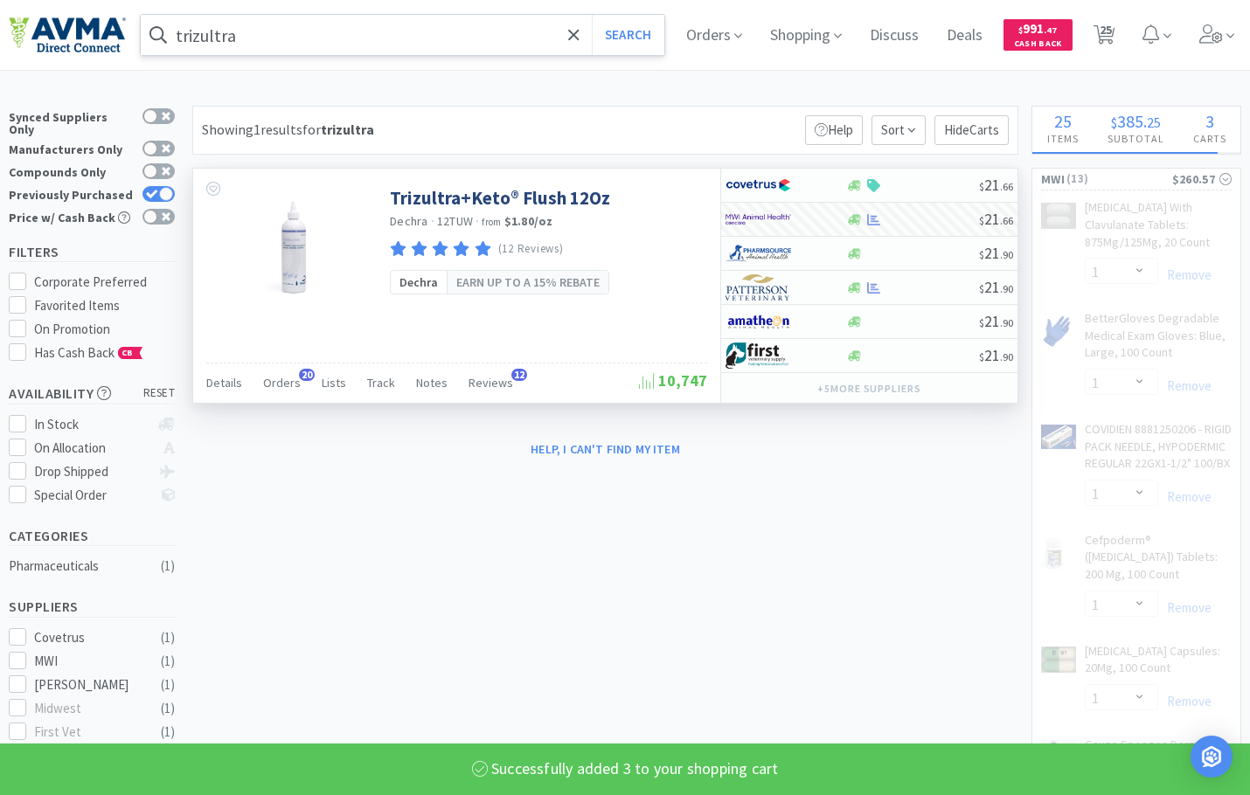
click at [386, 49] on input "trizultra" at bounding box center [402, 35] width 523 height 40
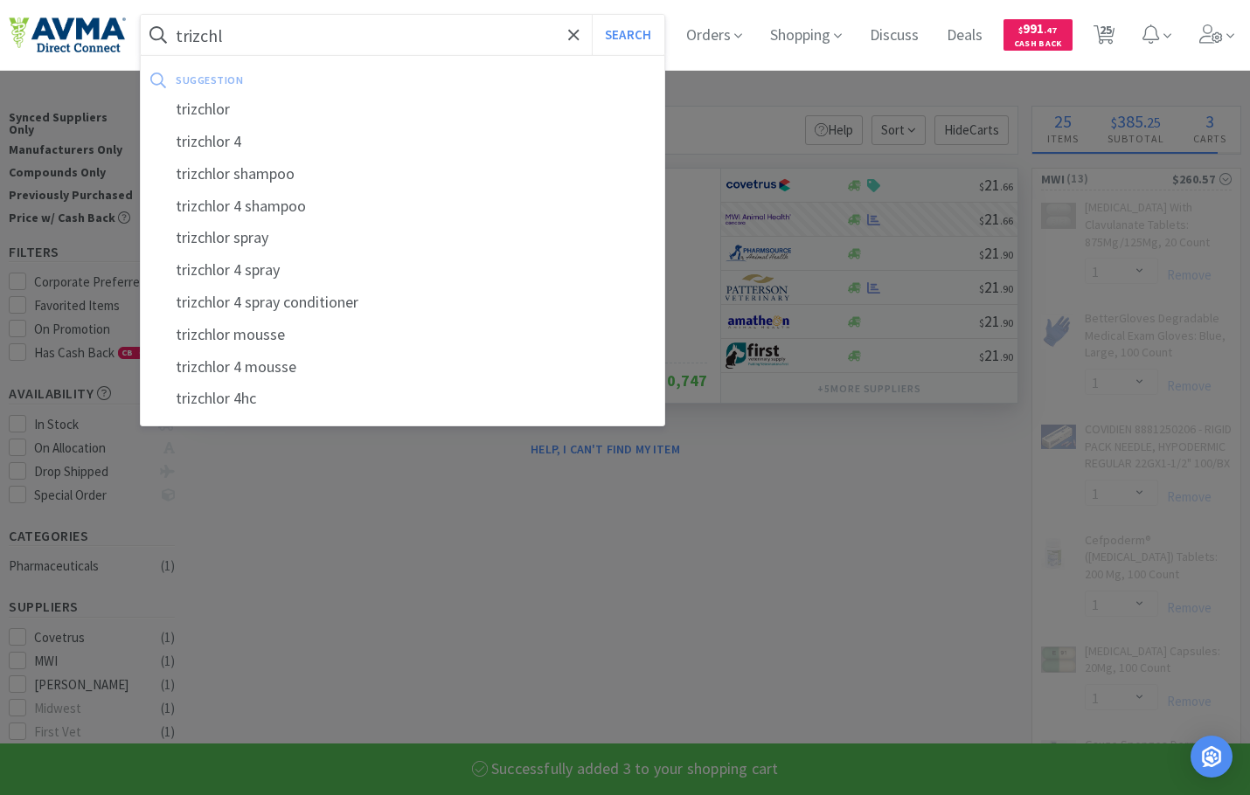
type input "trizchlo"
select select "3"
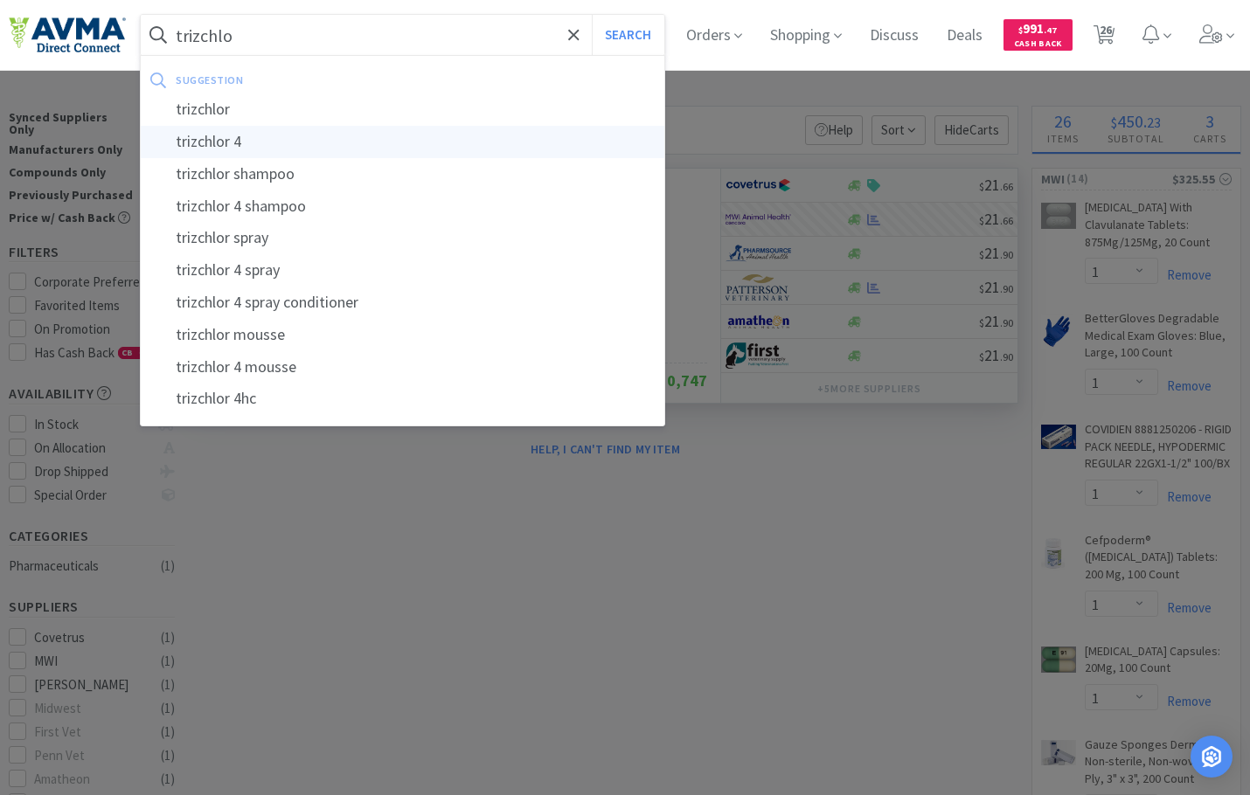
click at [280, 130] on div "trizchlor 4" at bounding box center [402, 142] width 523 height 32
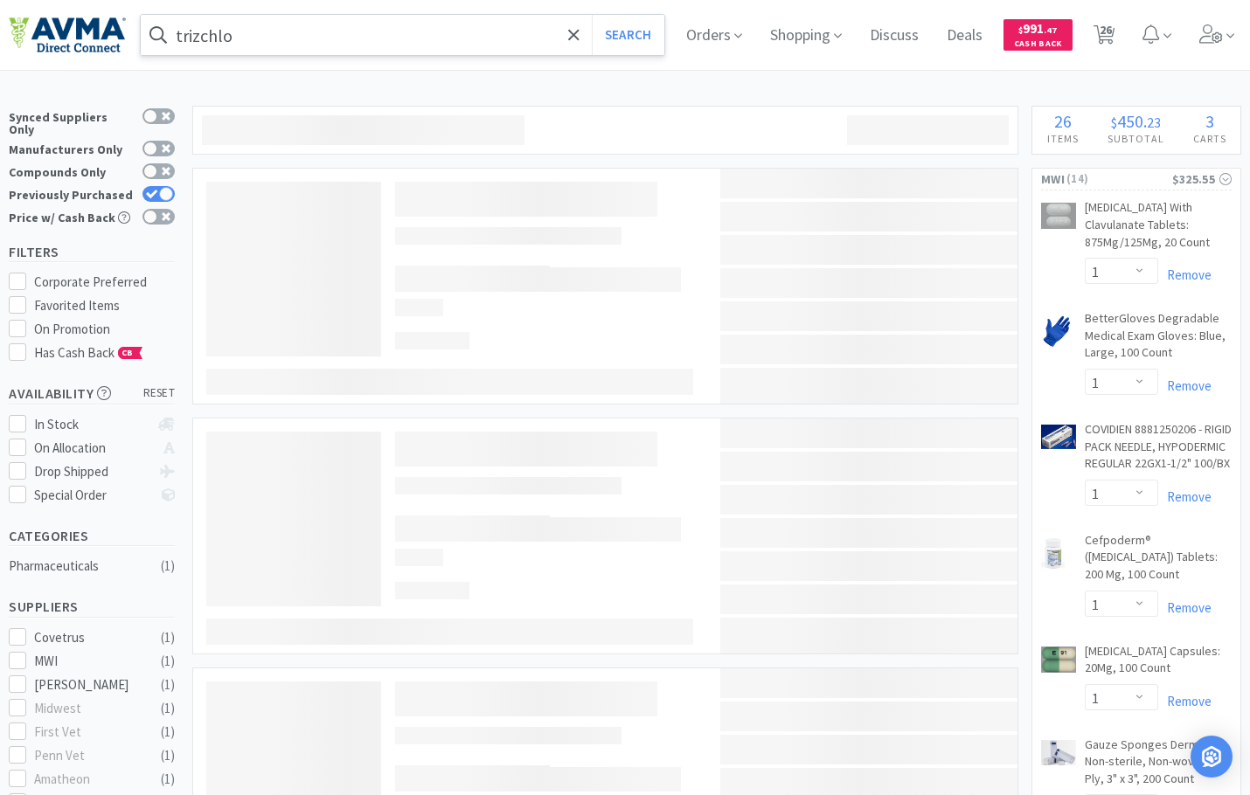
type input "trizchlor 4"
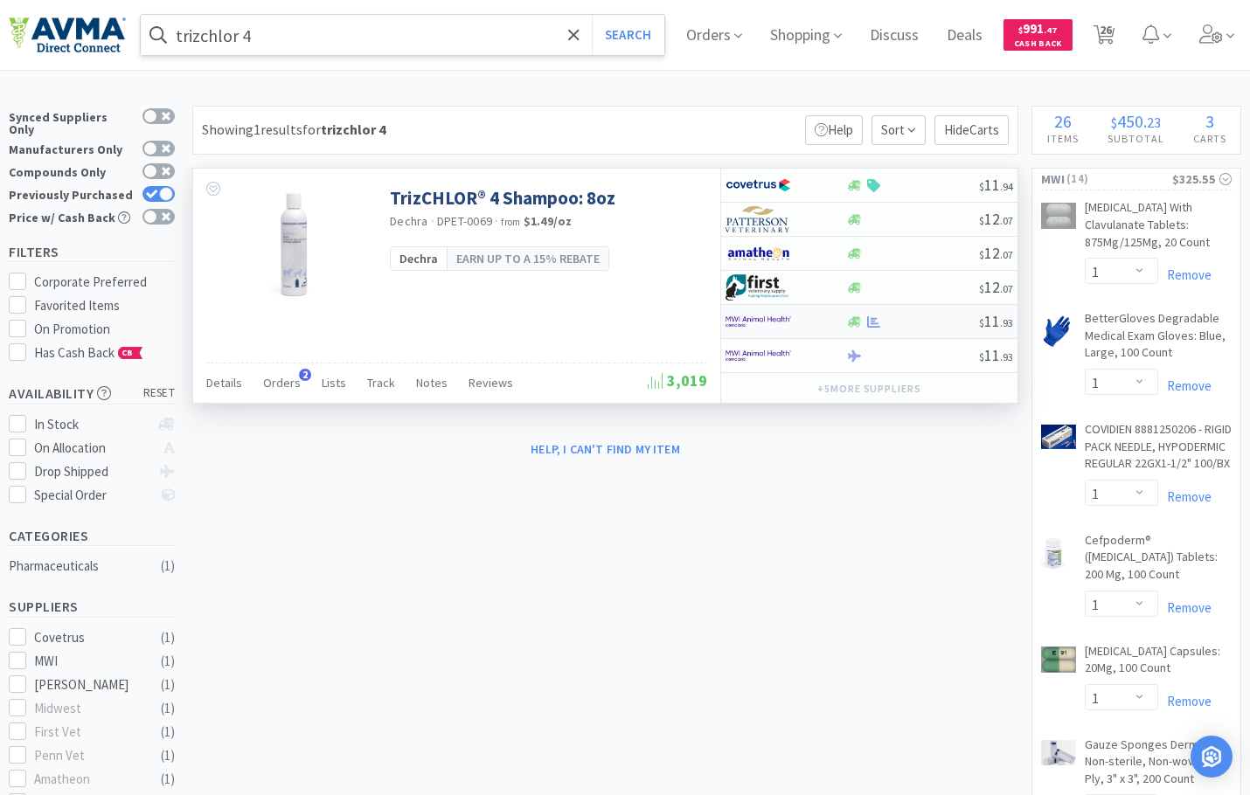
click at [771, 324] on img at bounding box center [758, 321] width 66 height 26
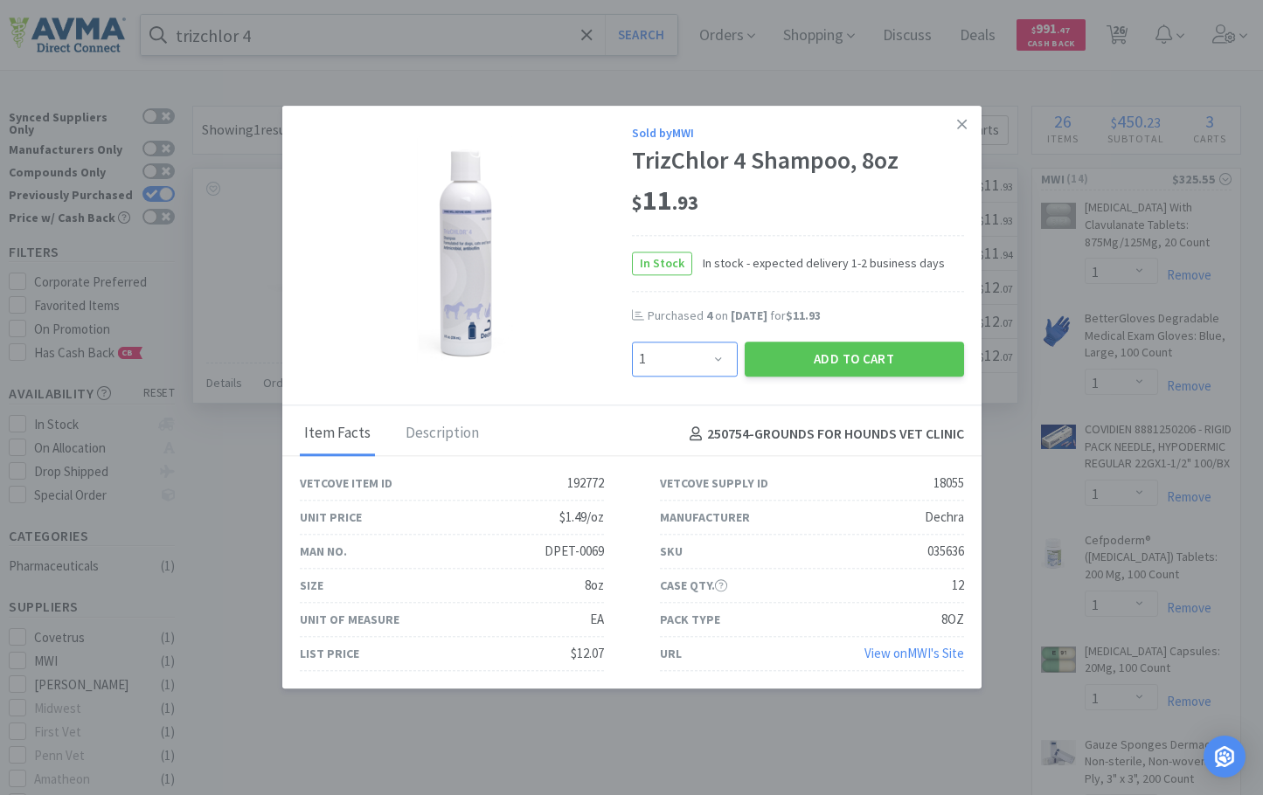
click at [704, 363] on select "Enter Quantity 1 2 3 4 5 6 7 8 9 10 11 12 13 14 15 16 17 18 19 20 Enter Quantity" at bounding box center [685, 359] width 106 height 35
select select "3"
click at [632, 342] on select "Enter Quantity 1 2 3 4 5 6 7 8 9 10 11 12 13 14 15 16 17 18 19 20 Enter Quantity" at bounding box center [685, 359] width 106 height 35
click at [805, 352] on button "Add to Cart" at bounding box center [854, 359] width 219 height 35
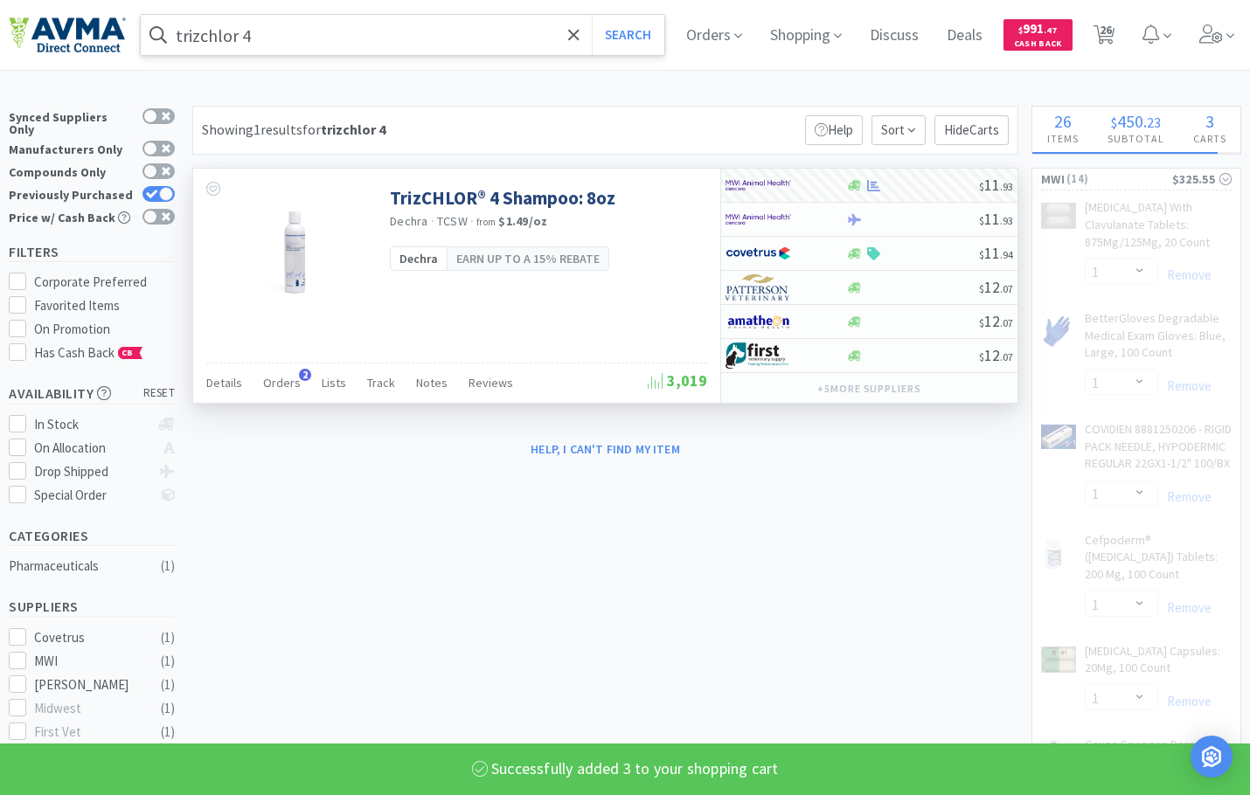
click at [293, 24] on input "trizchlor 4" at bounding box center [402, 35] width 523 height 40
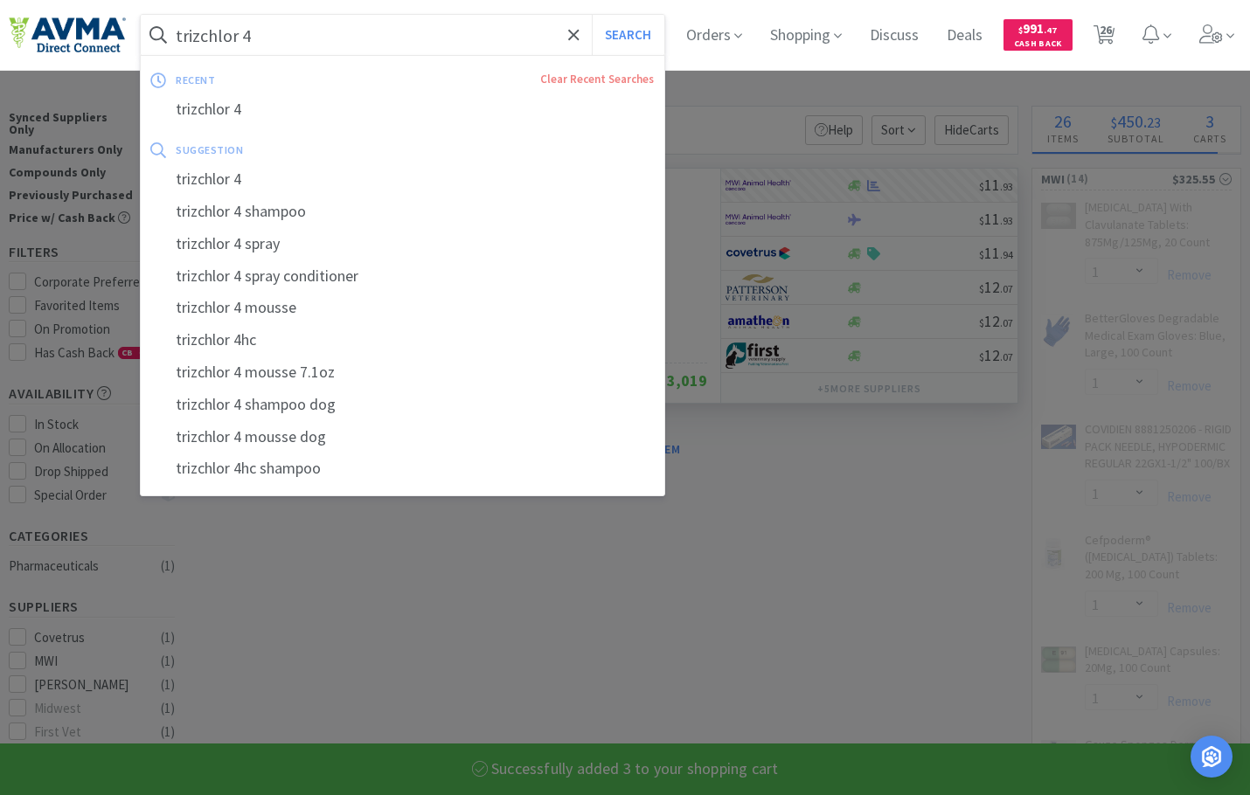
select select "6"
select select "3"
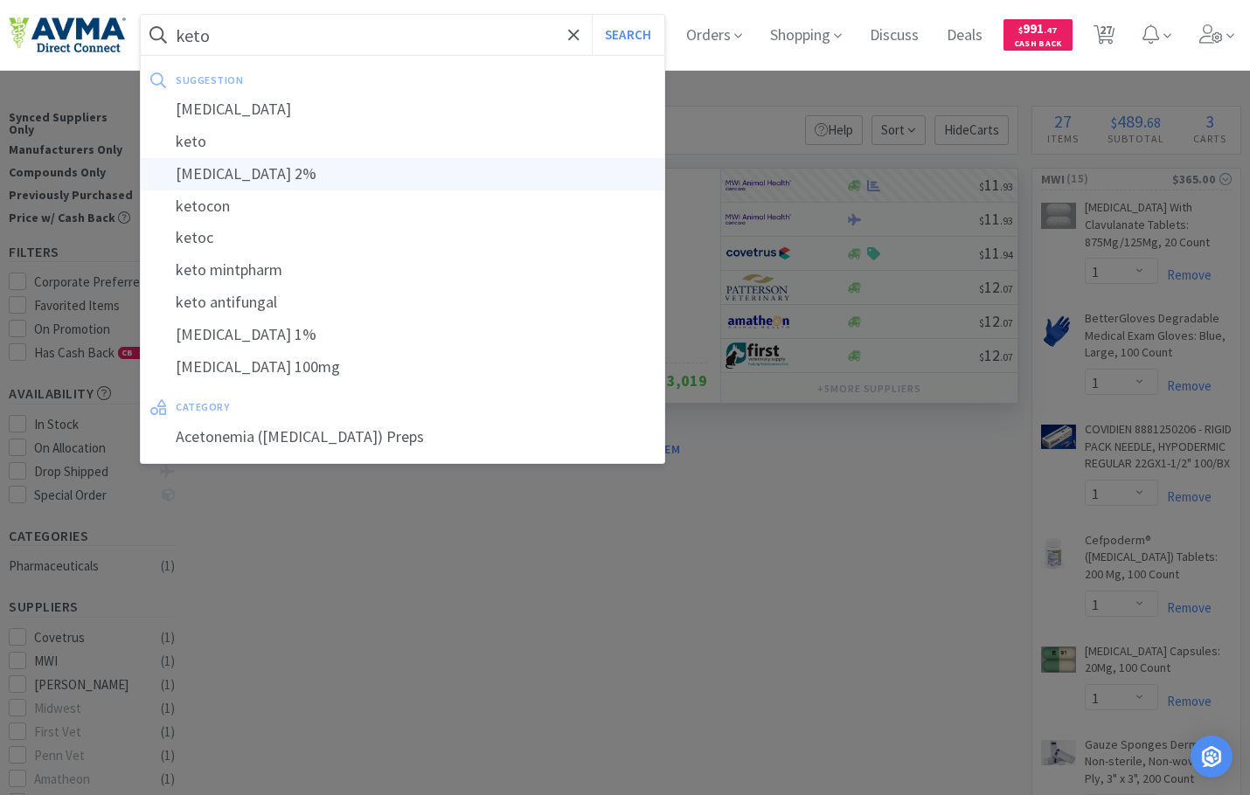
click at [279, 170] on div "[MEDICAL_DATA] 2%" at bounding box center [402, 174] width 523 height 32
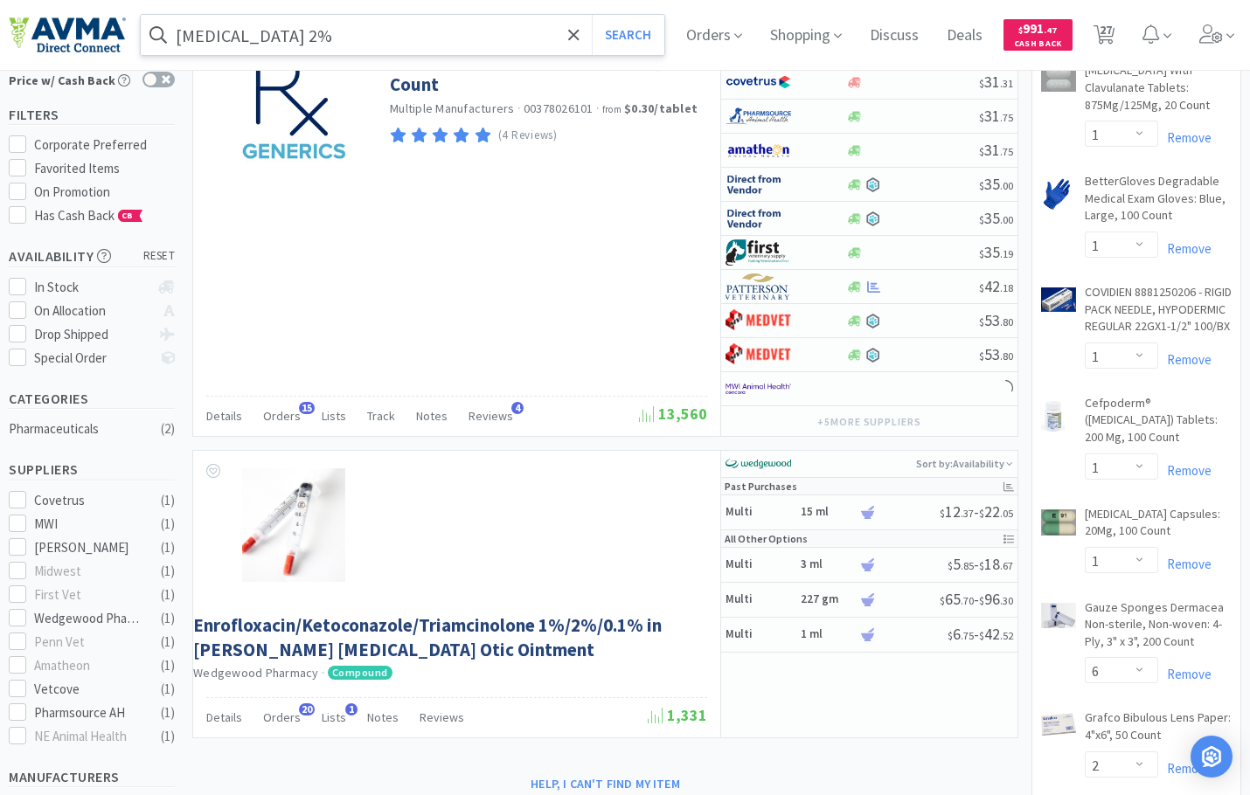
scroll to position [87, 0]
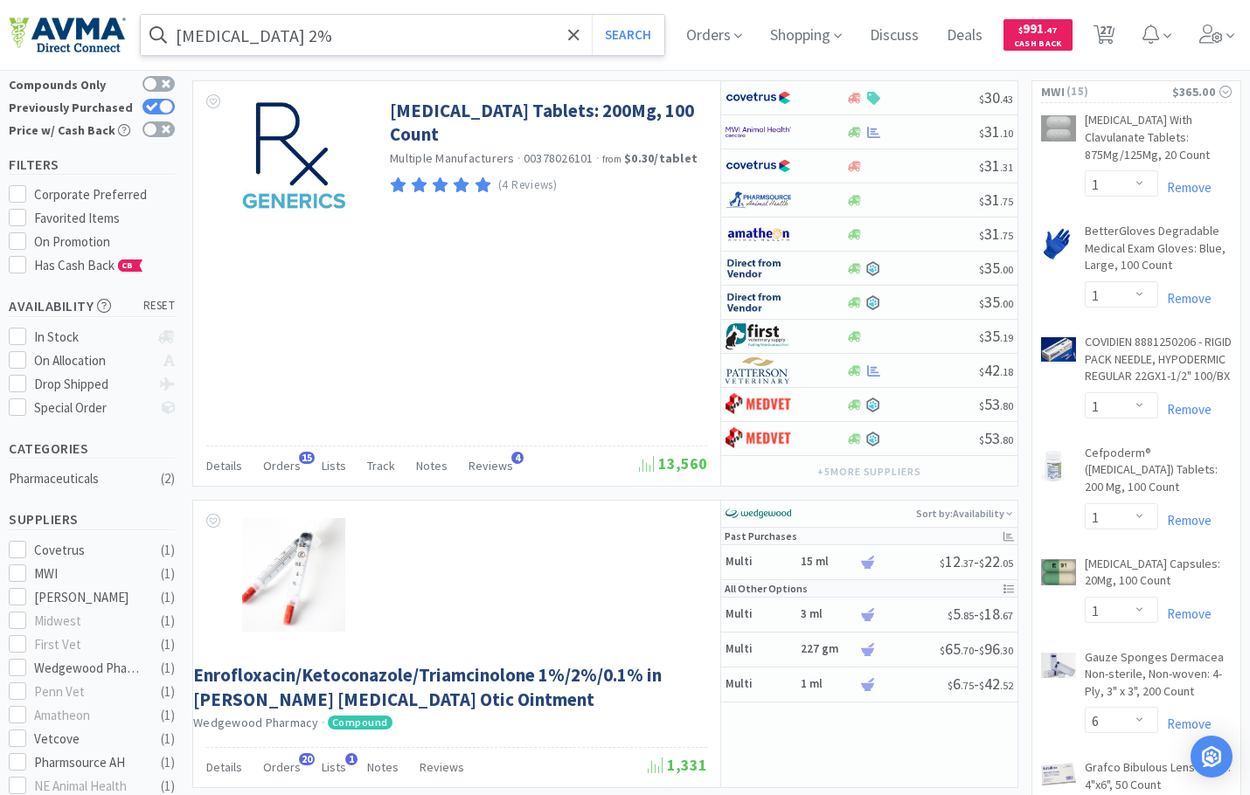
click at [353, 35] on input "[MEDICAL_DATA] 2%" at bounding box center [402, 35] width 523 height 40
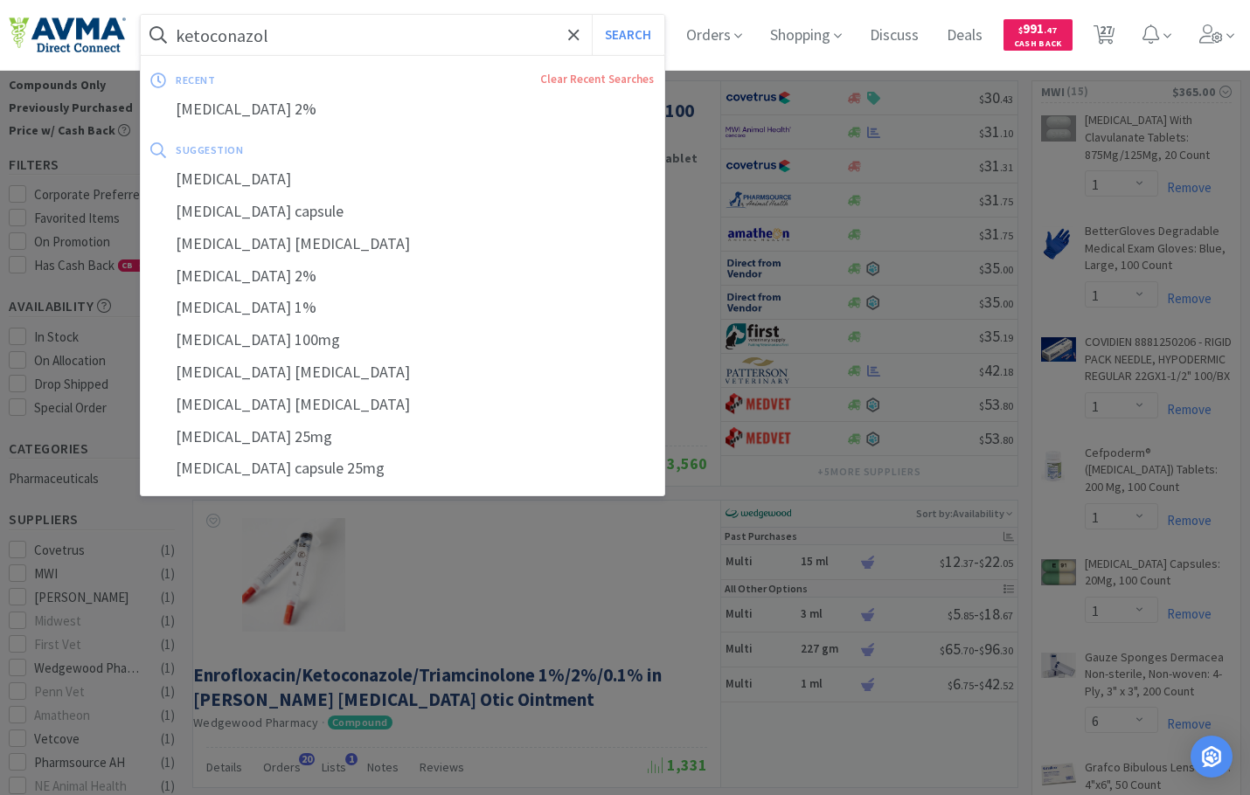
click at [592, 15] on button "Search" at bounding box center [628, 35] width 73 height 40
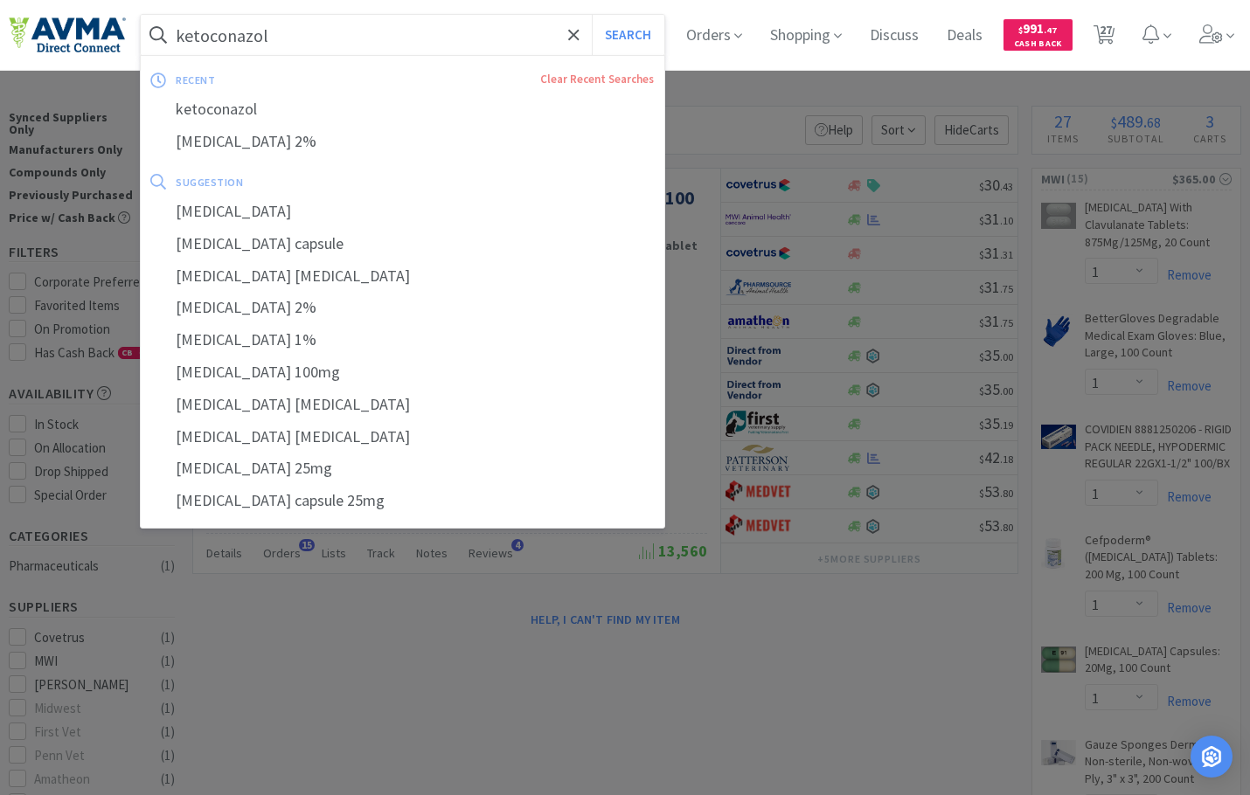
click at [314, 35] on input "ketoconazol" at bounding box center [402, 35] width 523 height 40
click at [315, 33] on input "ketoconazol" at bounding box center [402, 35] width 523 height 40
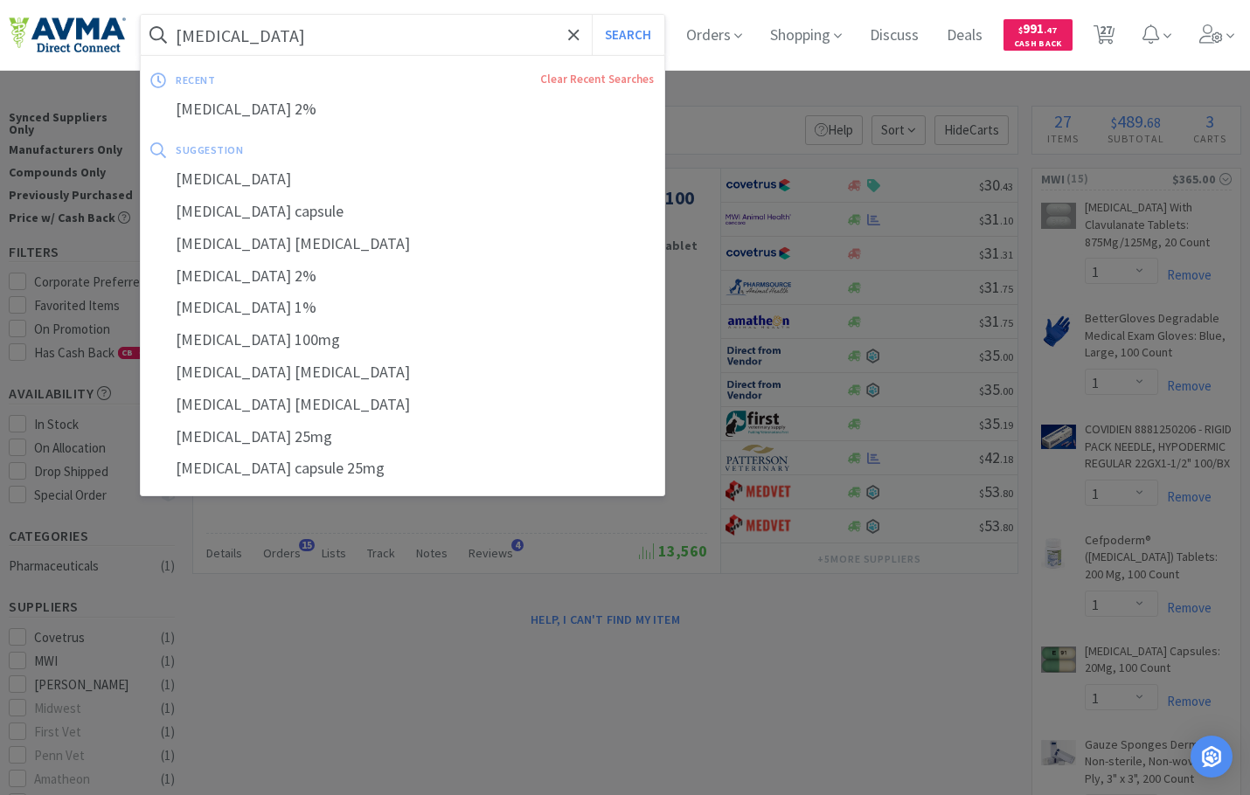
click at [592, 15] on button "Search" at bounding box center [628, 35] width 73 height 40
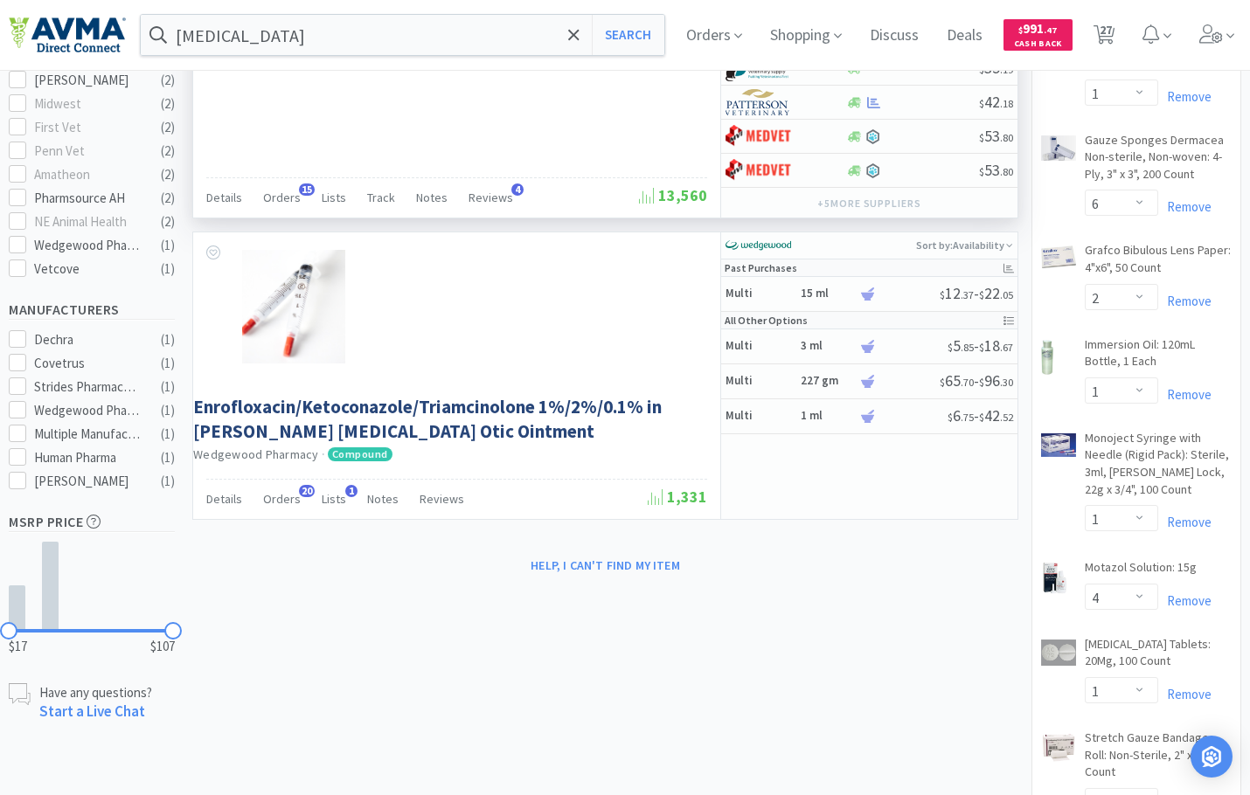
scroll to position [612, 0]
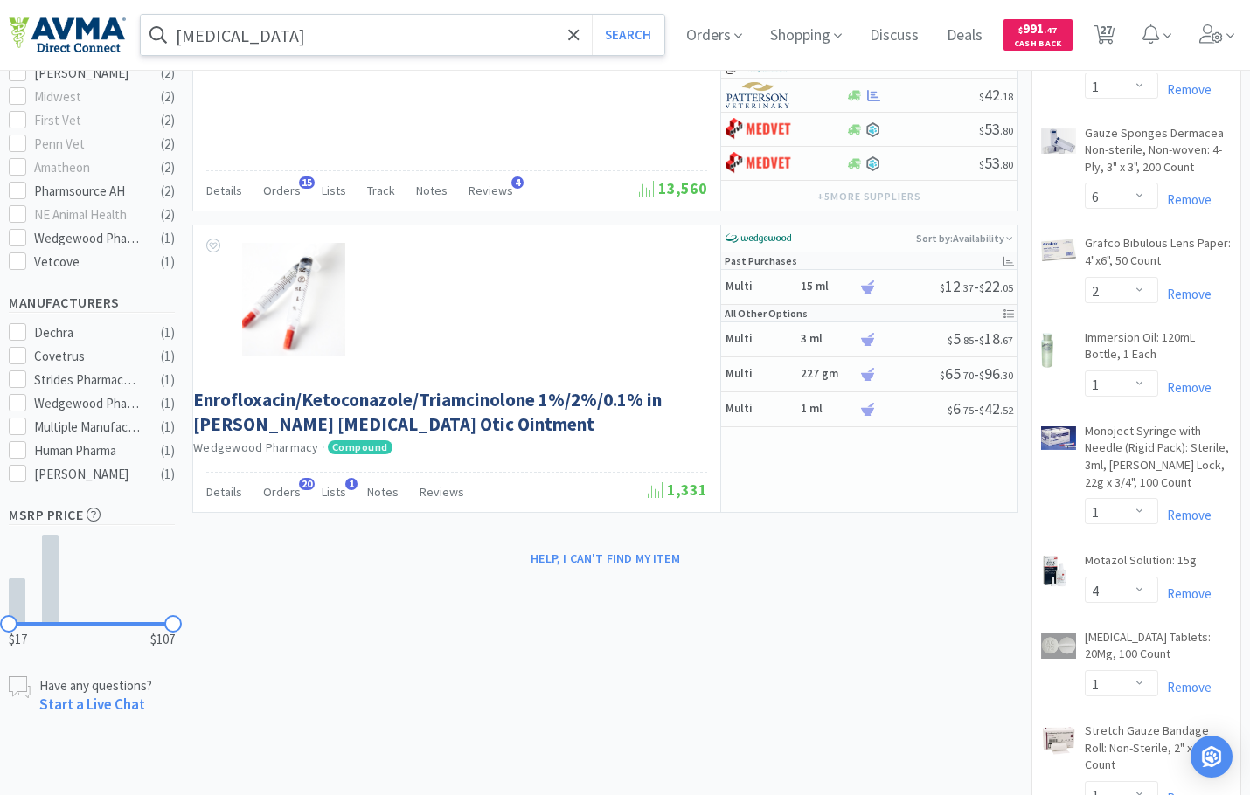
click at [331, 40] on input "[MEDICAL_DATA]" at bounding box center [402, 35] width 523 height 40
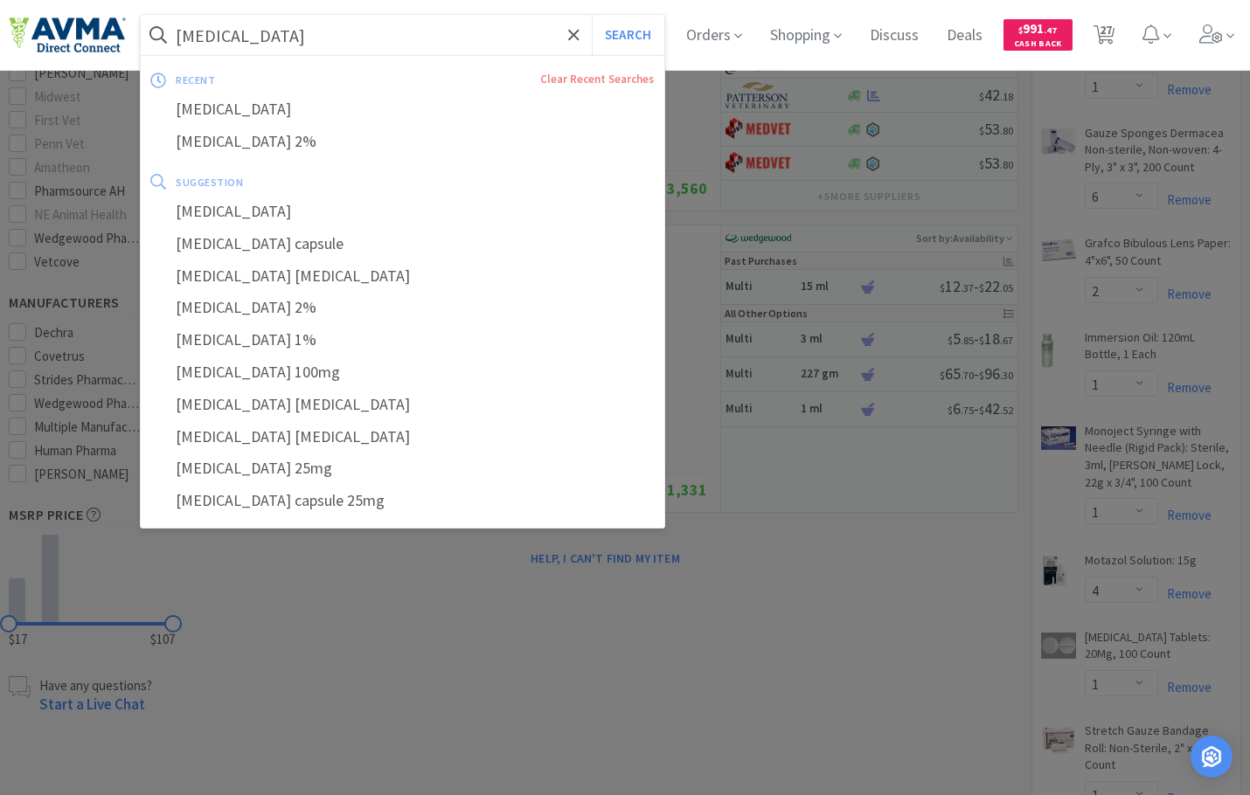
type input "b"
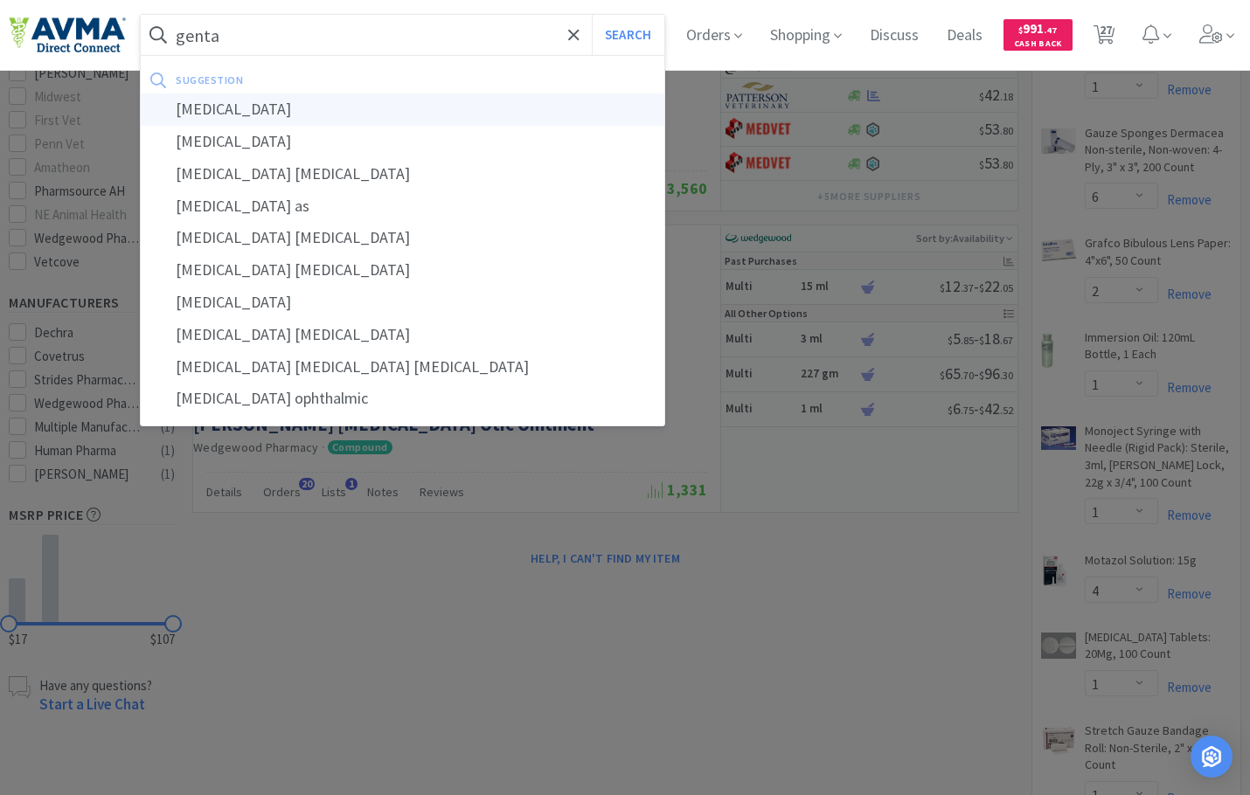
type input "[MEDICAL_DATA]"
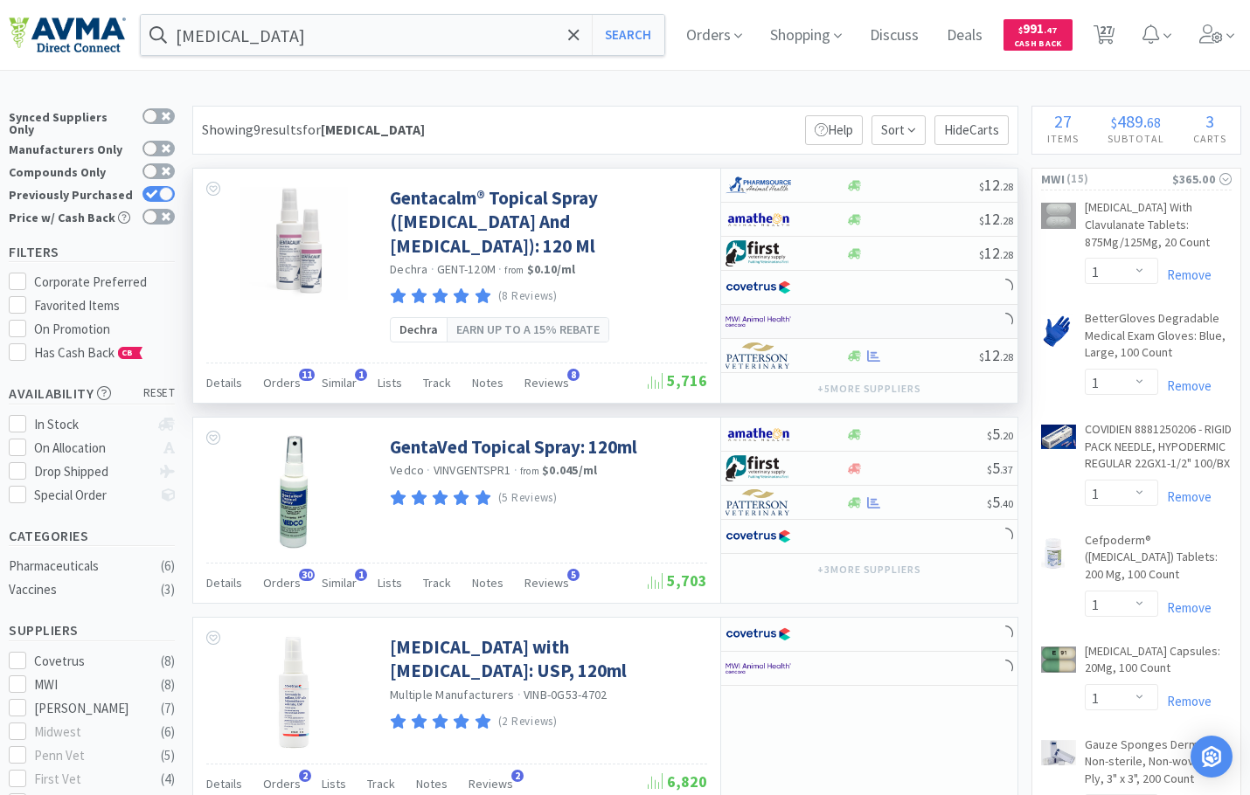
click at [753, 324] on img at bounding box center [758, 321] width 66 height 26
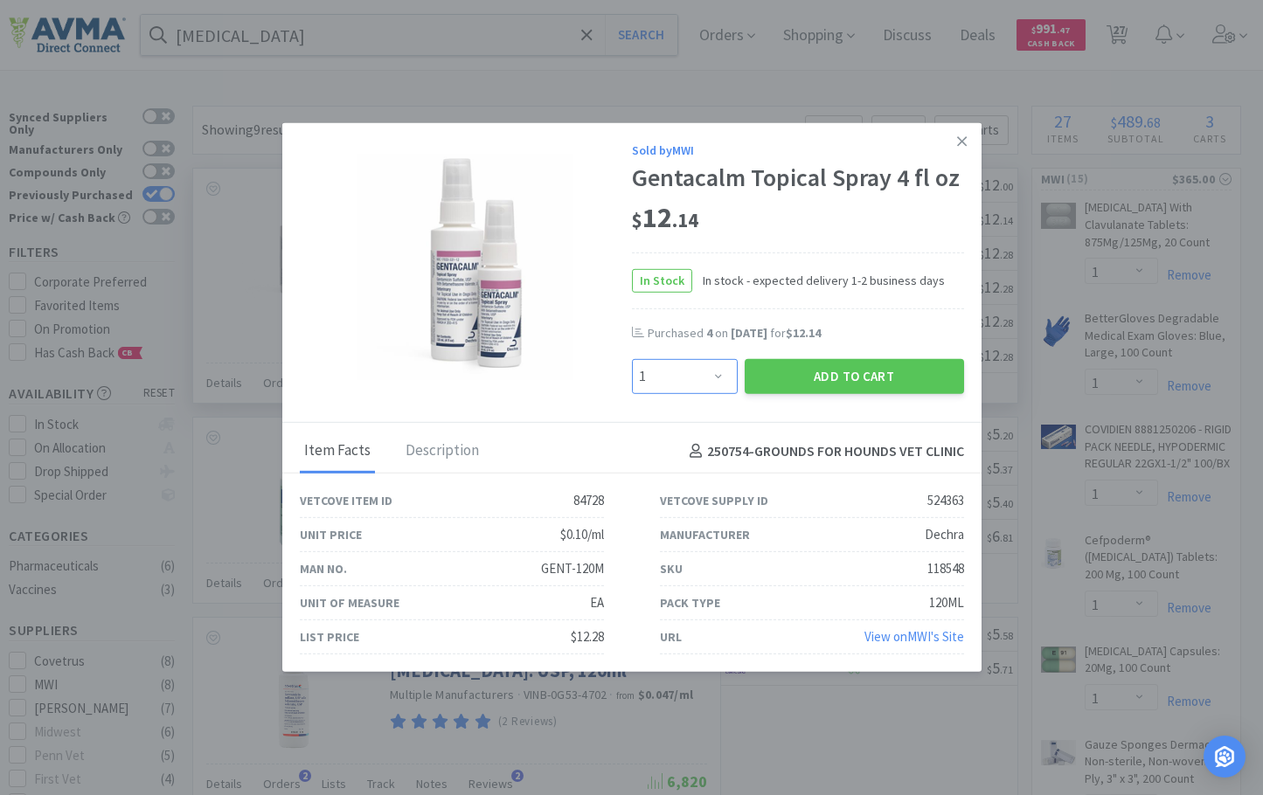
click at [723, 365] on select "Enter Quantity 1 2 3 4 5 6 7 8 9 10 11 12 13 14 15 16 17 18 19 20 Enter Quantity" at bounding box center [685, 376] width 106 height 35
select select "4"
click at [632, 359] on select "Enter Quantity 1 2 3 4 5 6 7 8 9 10 11 12 13 14 15 16 17 18 19 20 Enter Quantity" at bounding box center [685, 376] width 106 height 35
click at [802, 378] on button "Add to Cart" at bounding box center [854, 376] width 219 height 35
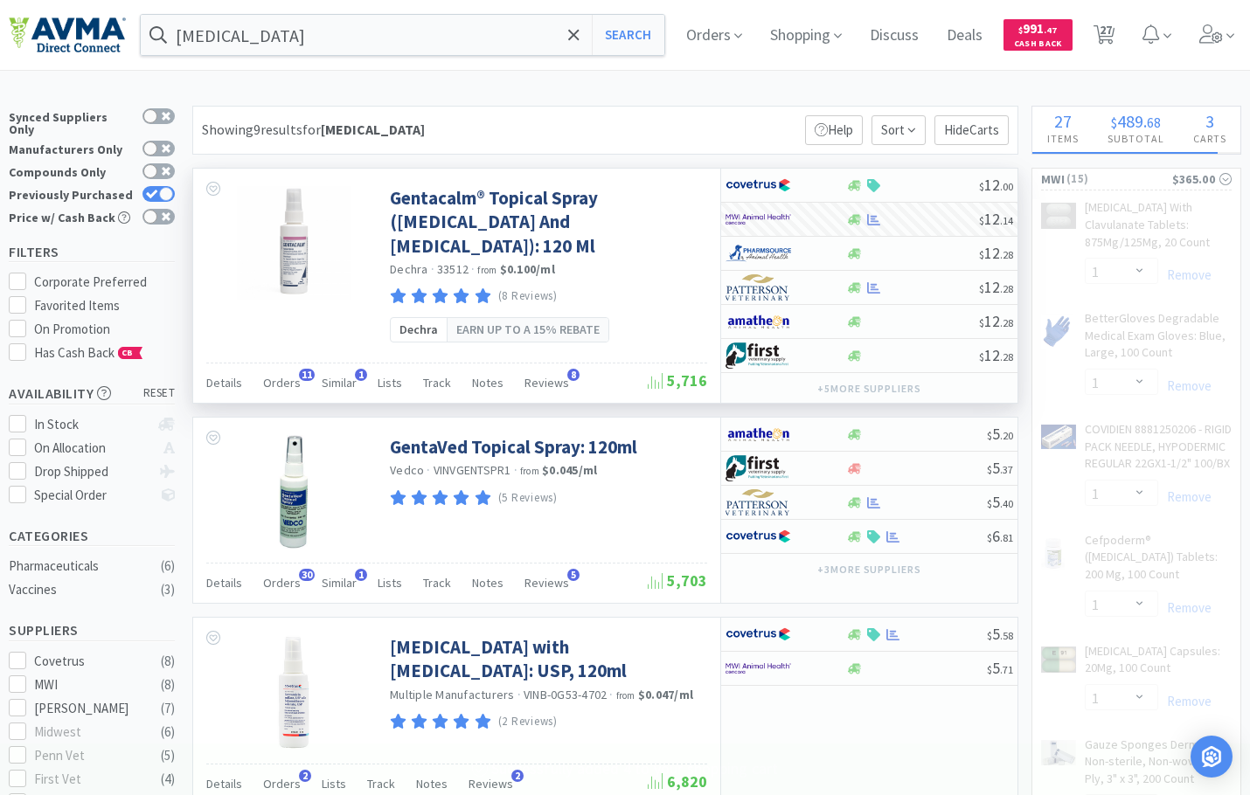
select select "4"
select select "2"
select select "1"
select select "4"
select select "1"
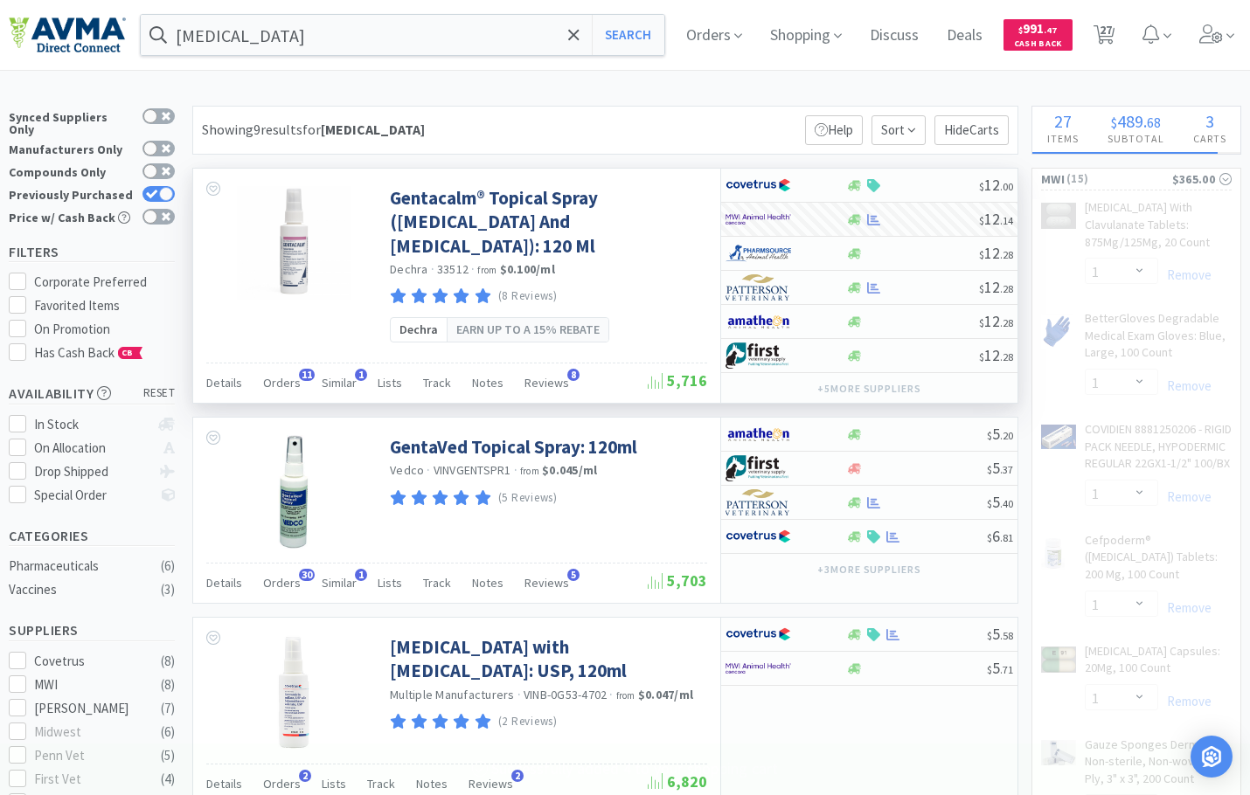
select select "3"
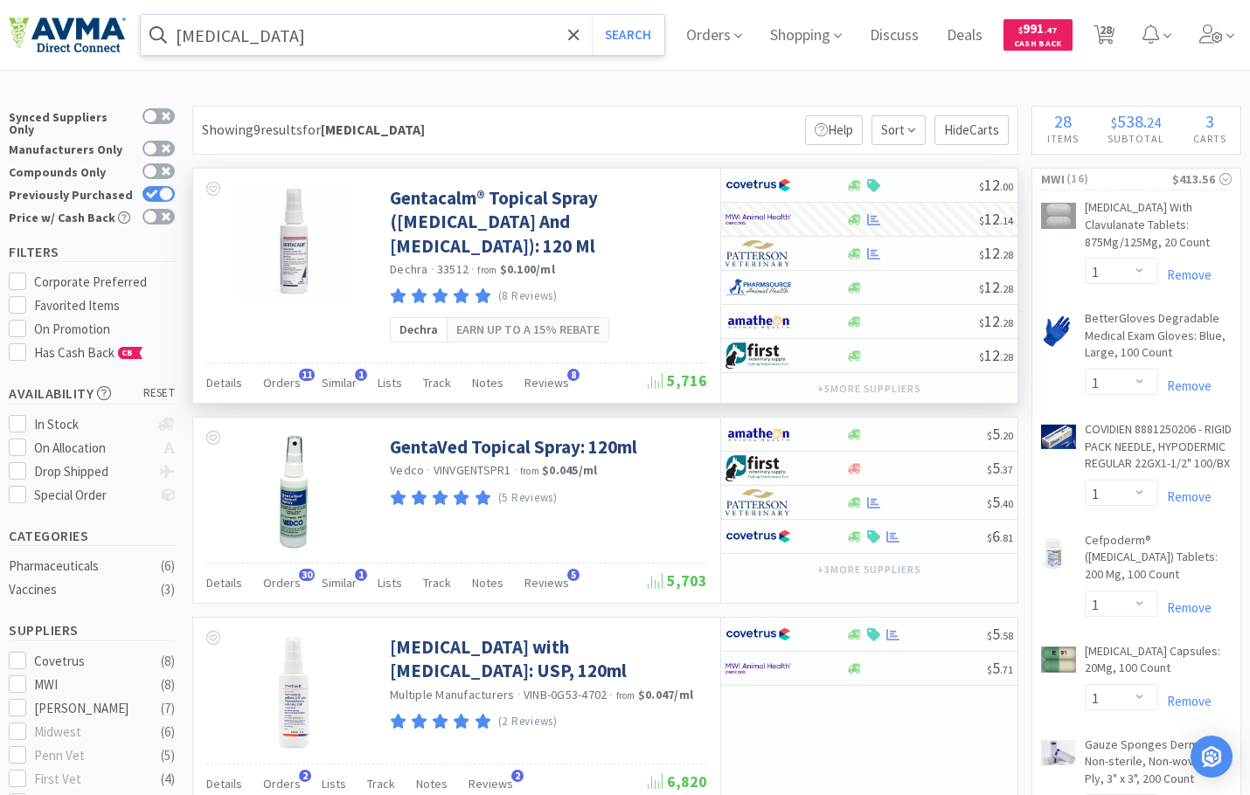
click at [303, 29] on input "[MEDICAL_DATA]" at bounding box center [402, 35] width 523 height 40
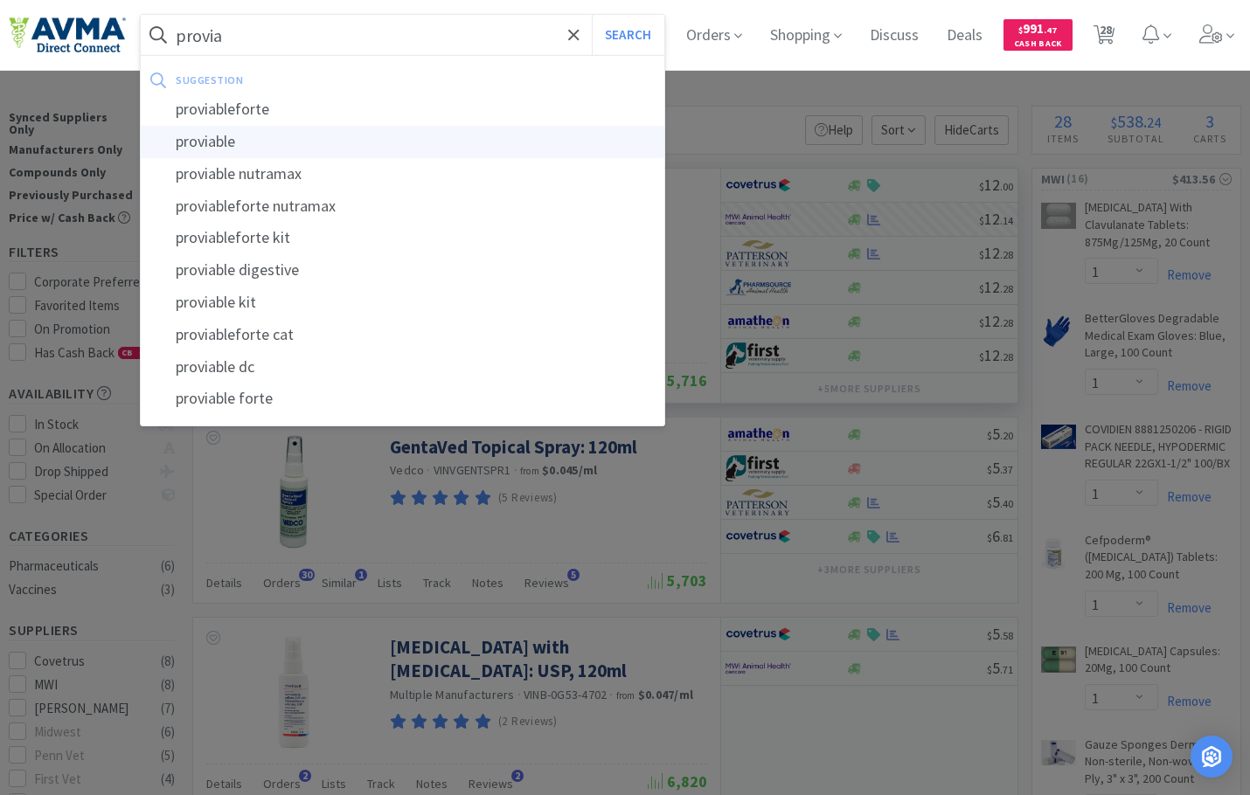
click at [267, 137] on div "proviable" at bounding box center [402, 142] width 523 height 32
type input "proviable"
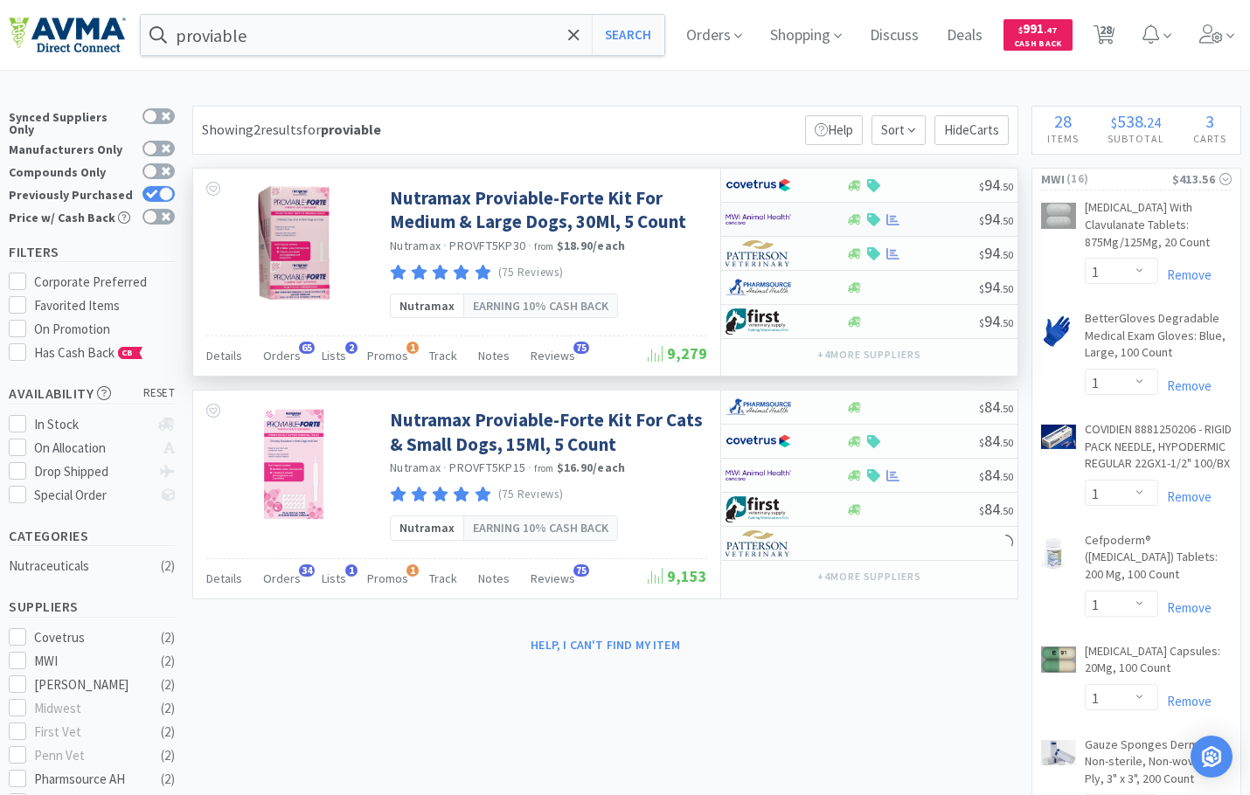
click at [773, 212] on img at bounding box center [758, 219] width 66 height 26
select select "1"
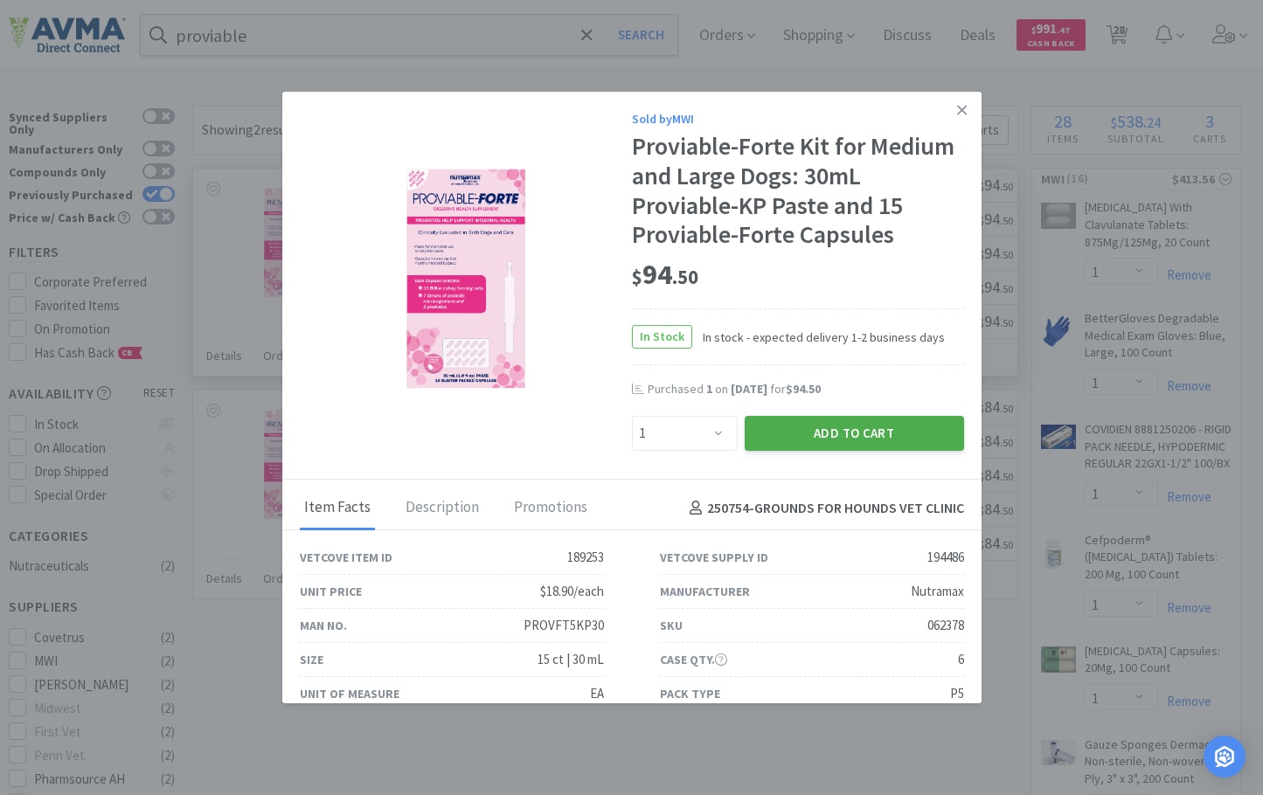
click at [786, 429] on button "Add to Cart" at bounding box center [854, 433] width 219 height 35
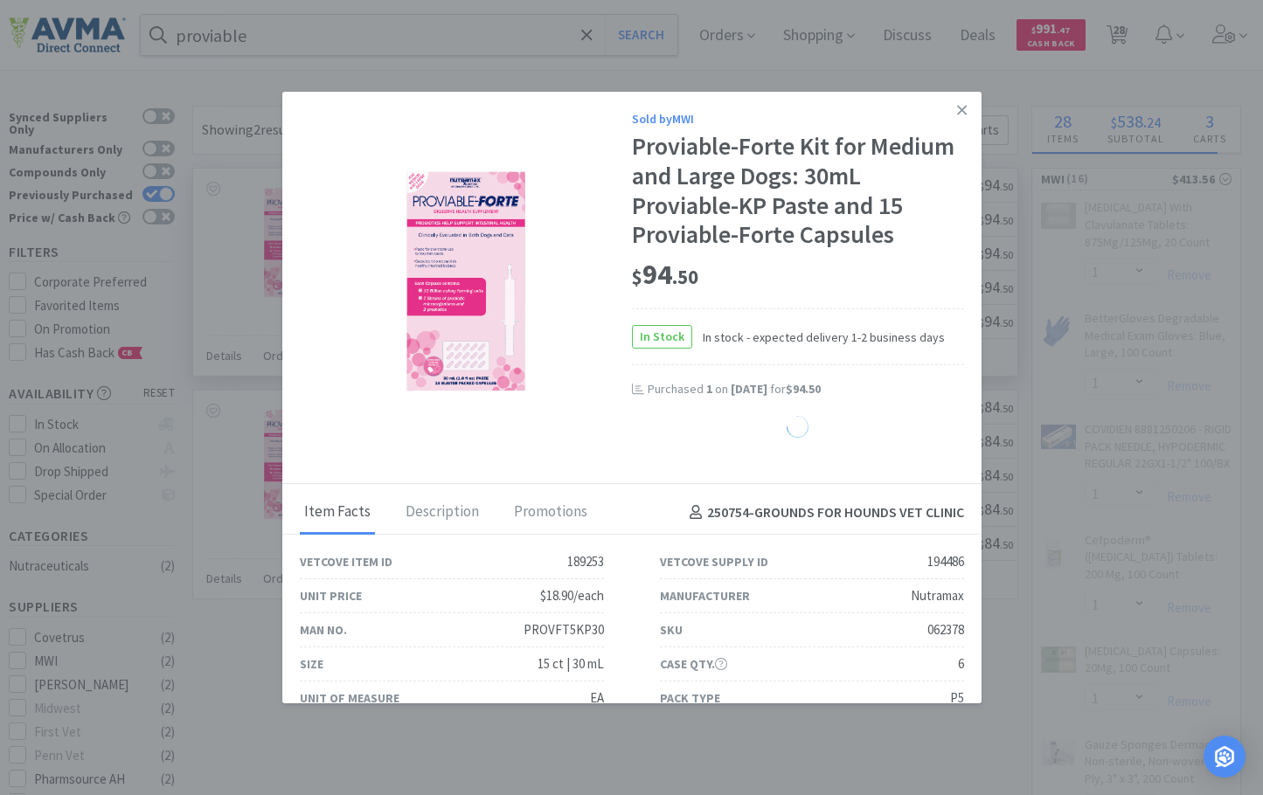
select select "5"
select select "1"
select select "5"
select select "15"
select select "10"
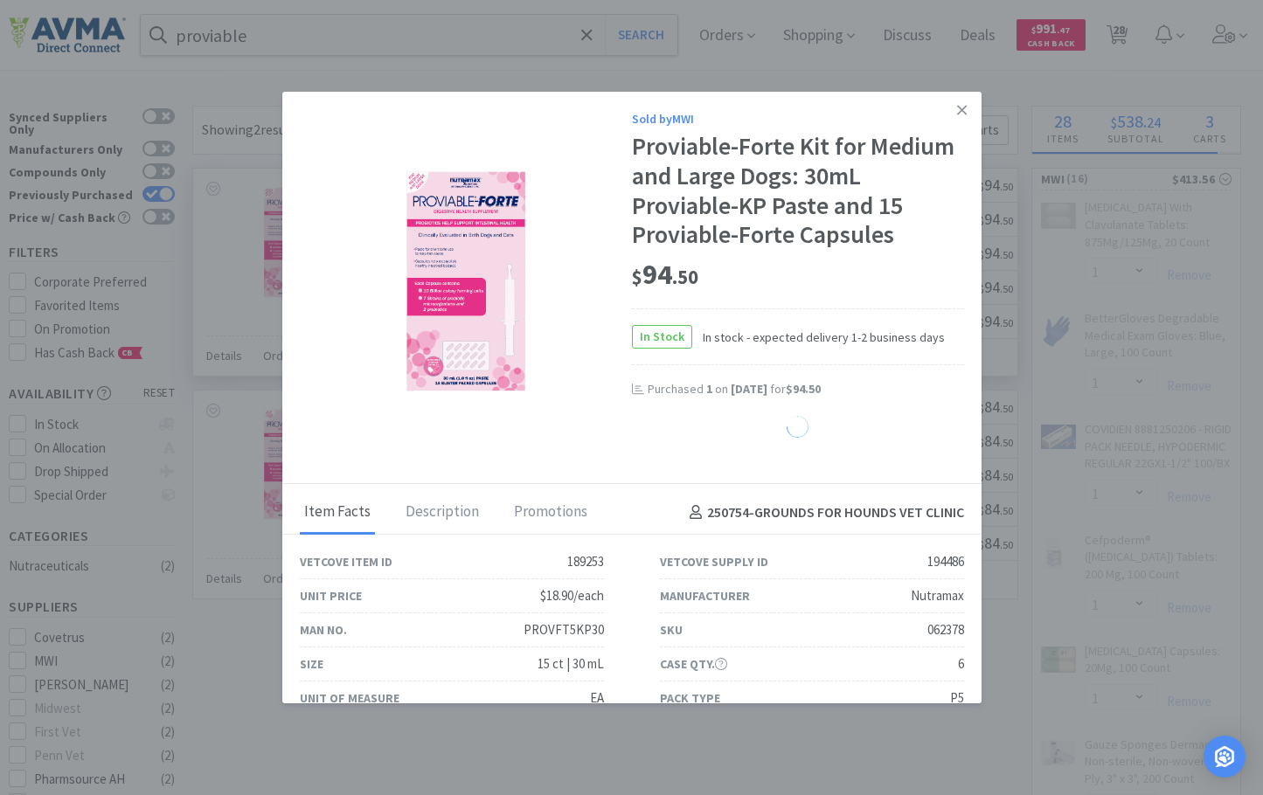
select select "15"
select select "2"
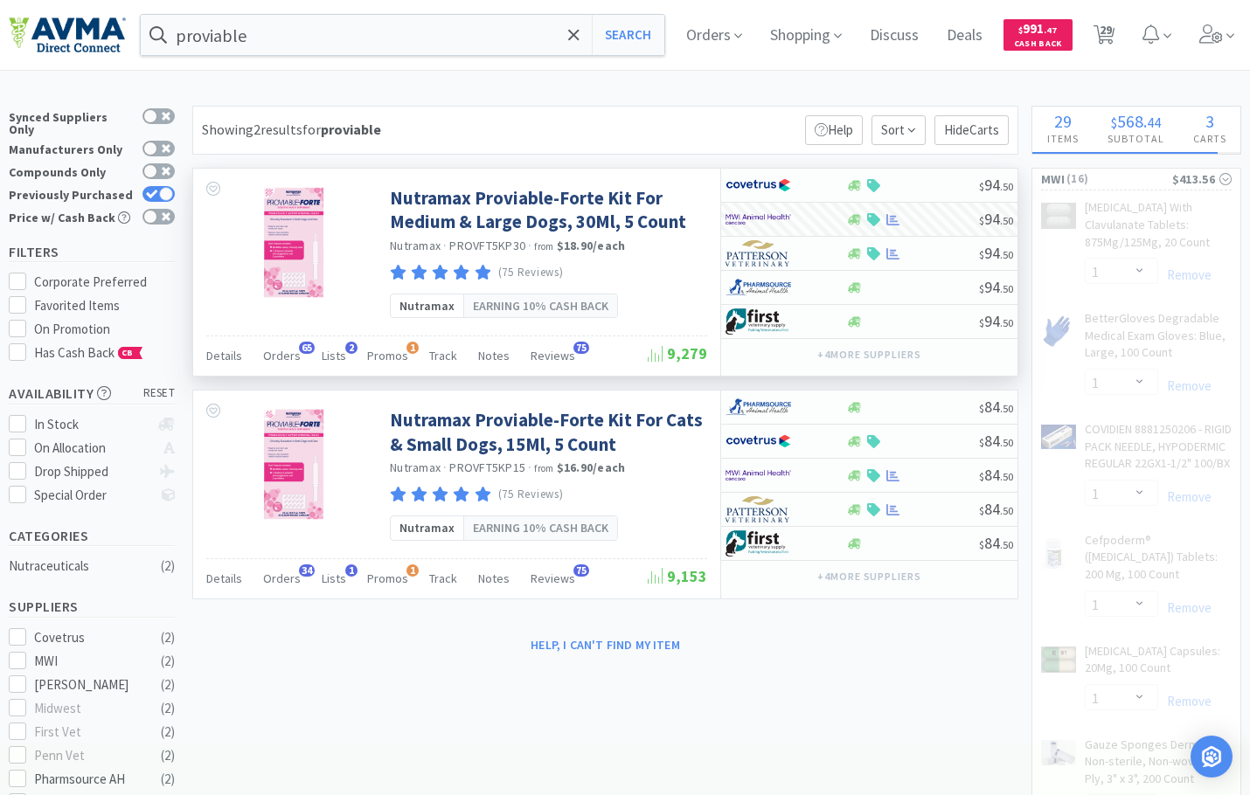
select select "1"
select select "3"
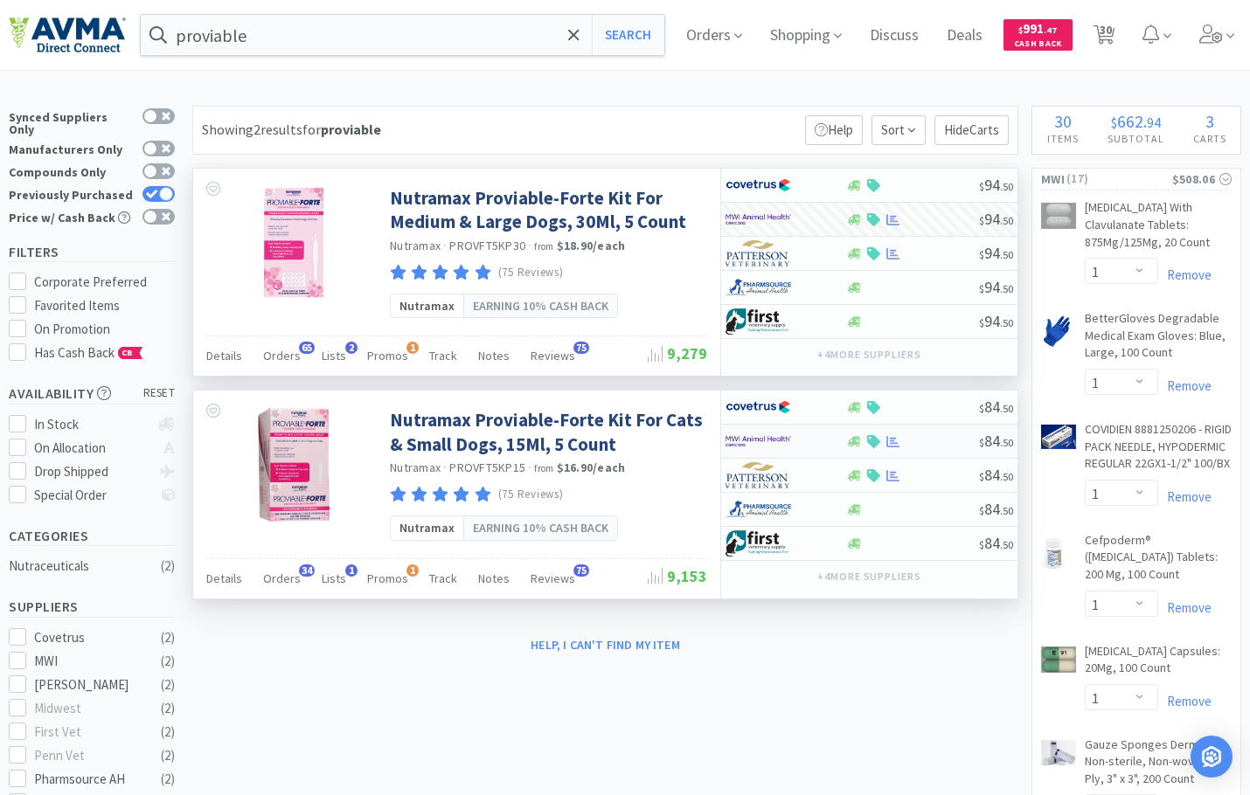
click at [784, 444] on img at bounding box center [758, 441] width 66 height 26
select select "1"
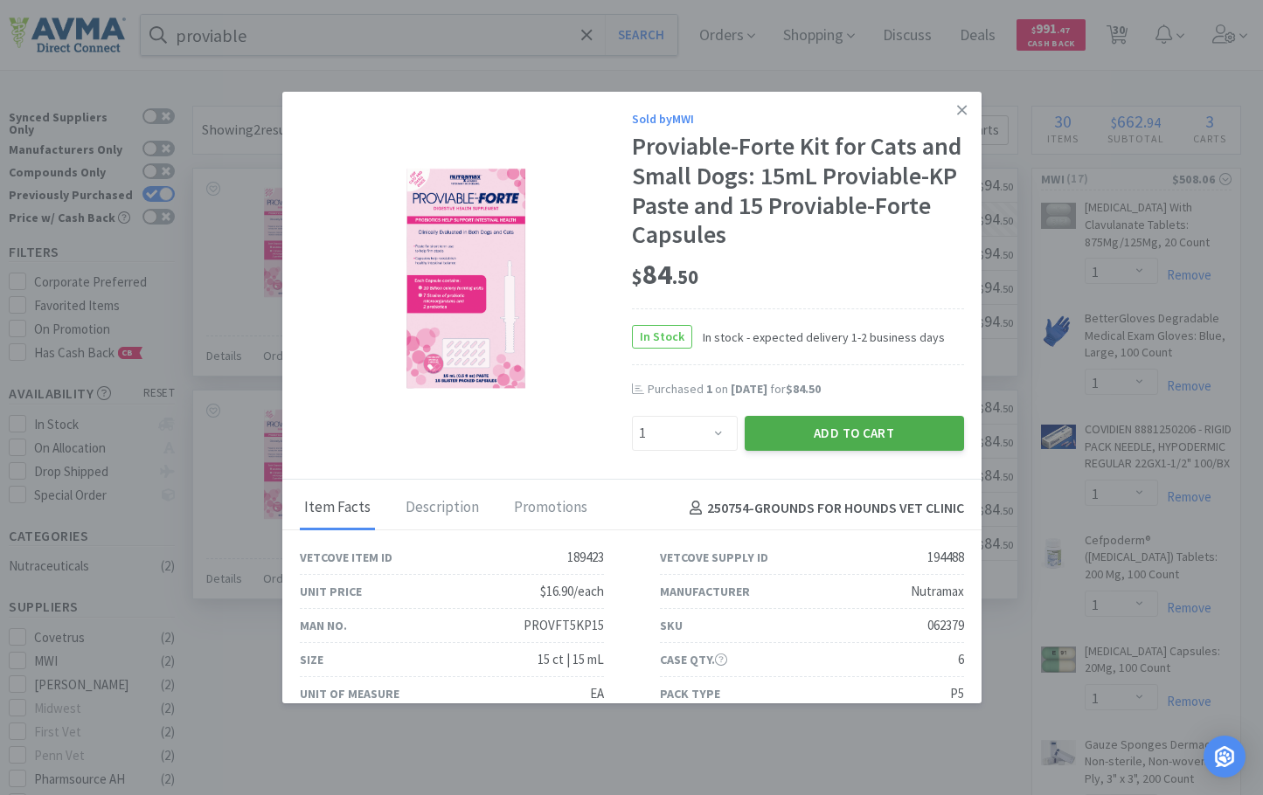
click at [844, 432] on button "Add to Cart" at bounding box center [854, 433] width 219 height 35
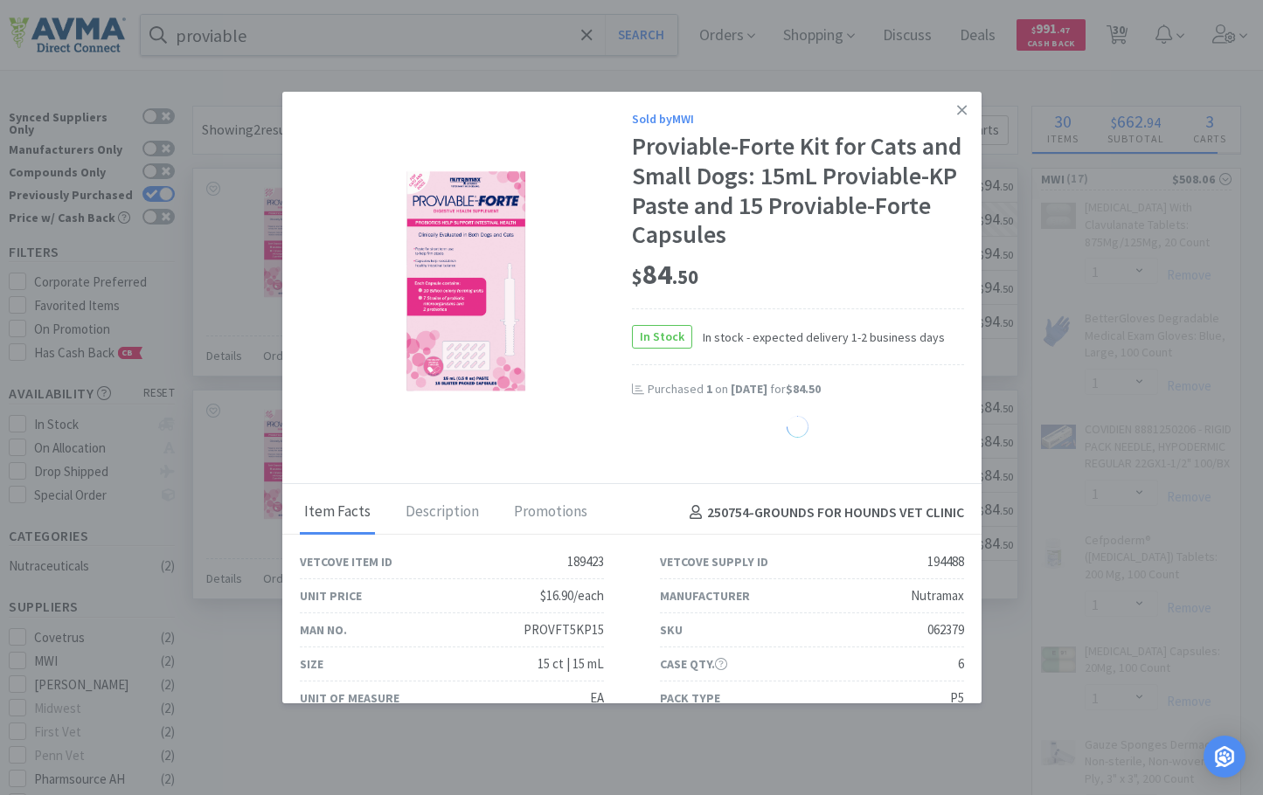
select select "4"
select select "1"
select select "5"
select select "15"
select select "10"
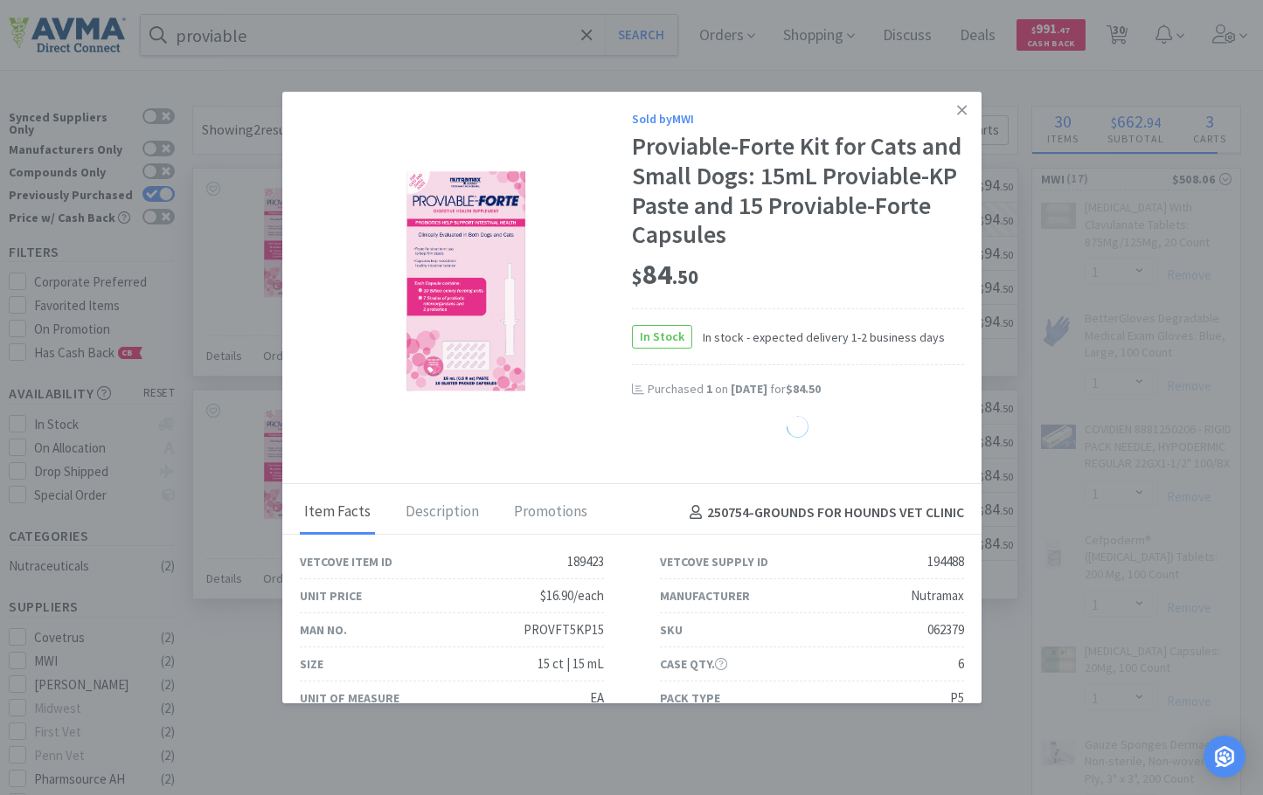
select select "15"
select select "2"
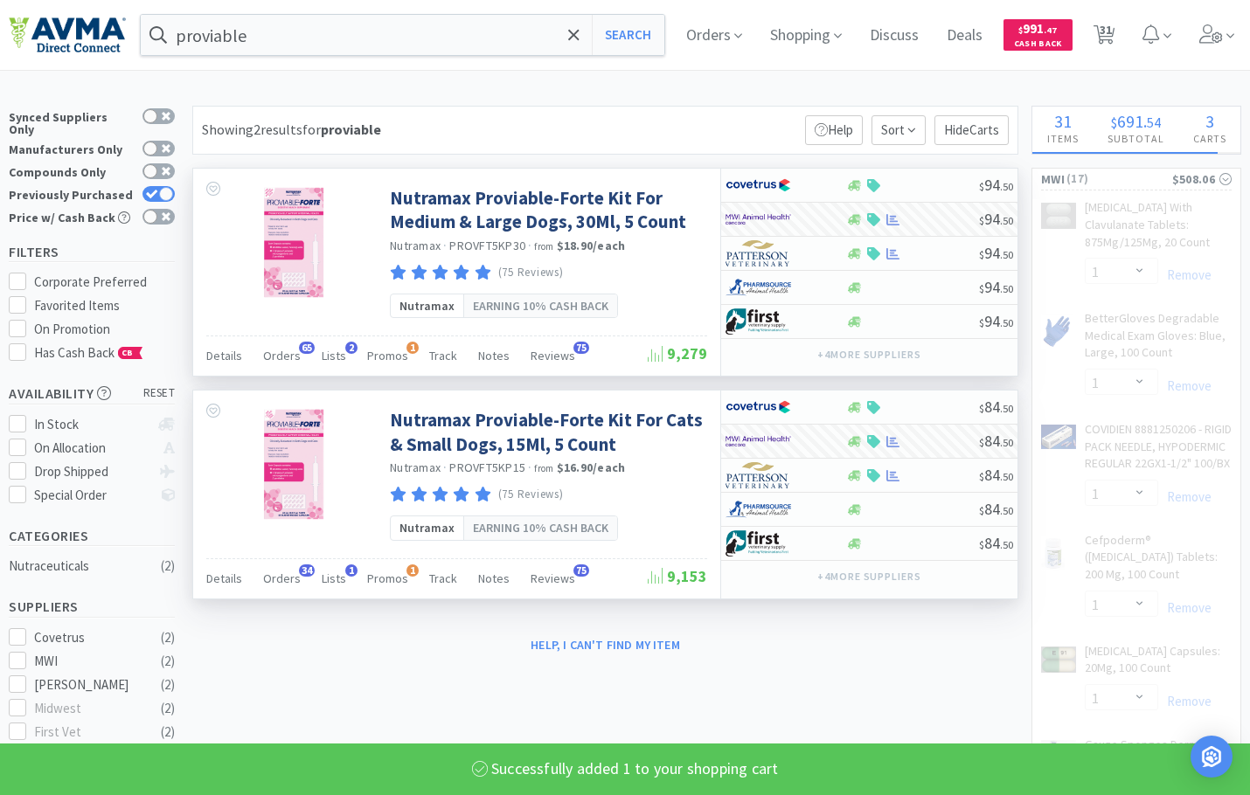
select select "1"
select select "3"
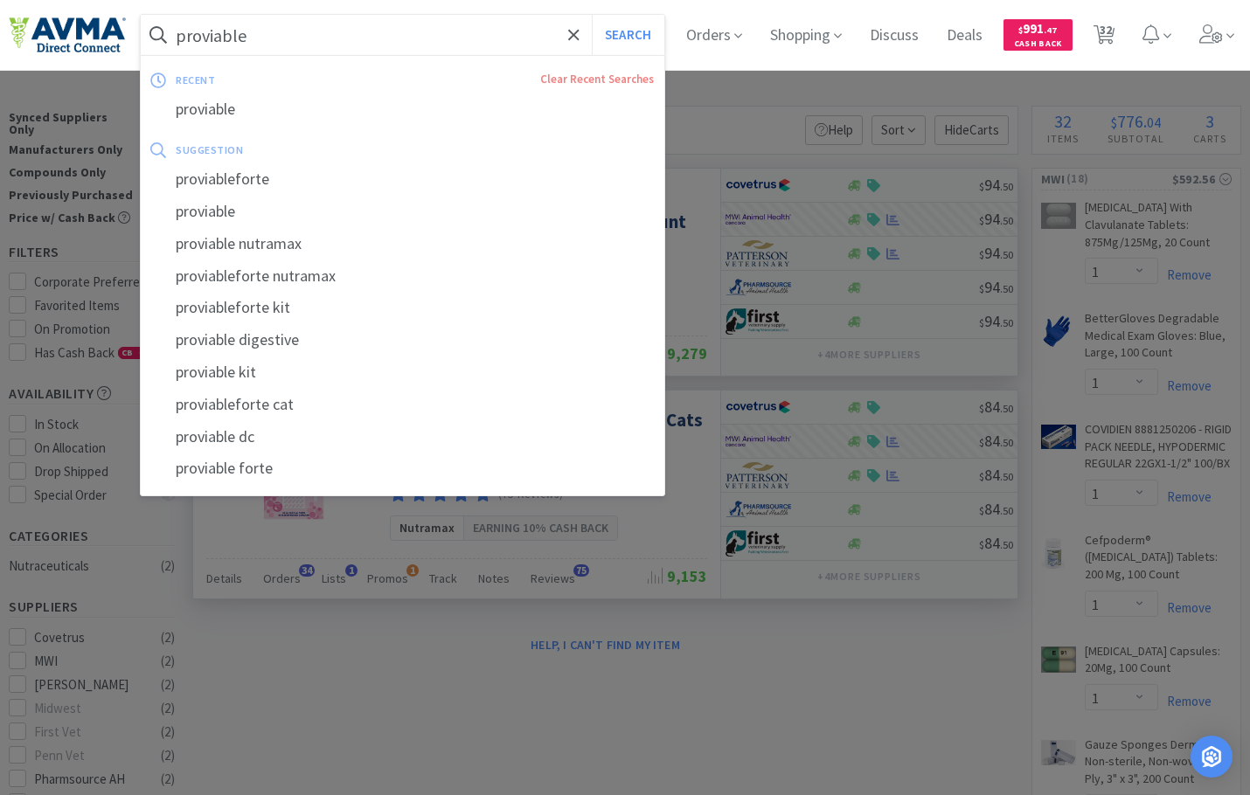
click at [367, 44] on input "proviable" at bounding box center [402, 35] width 523 height 40
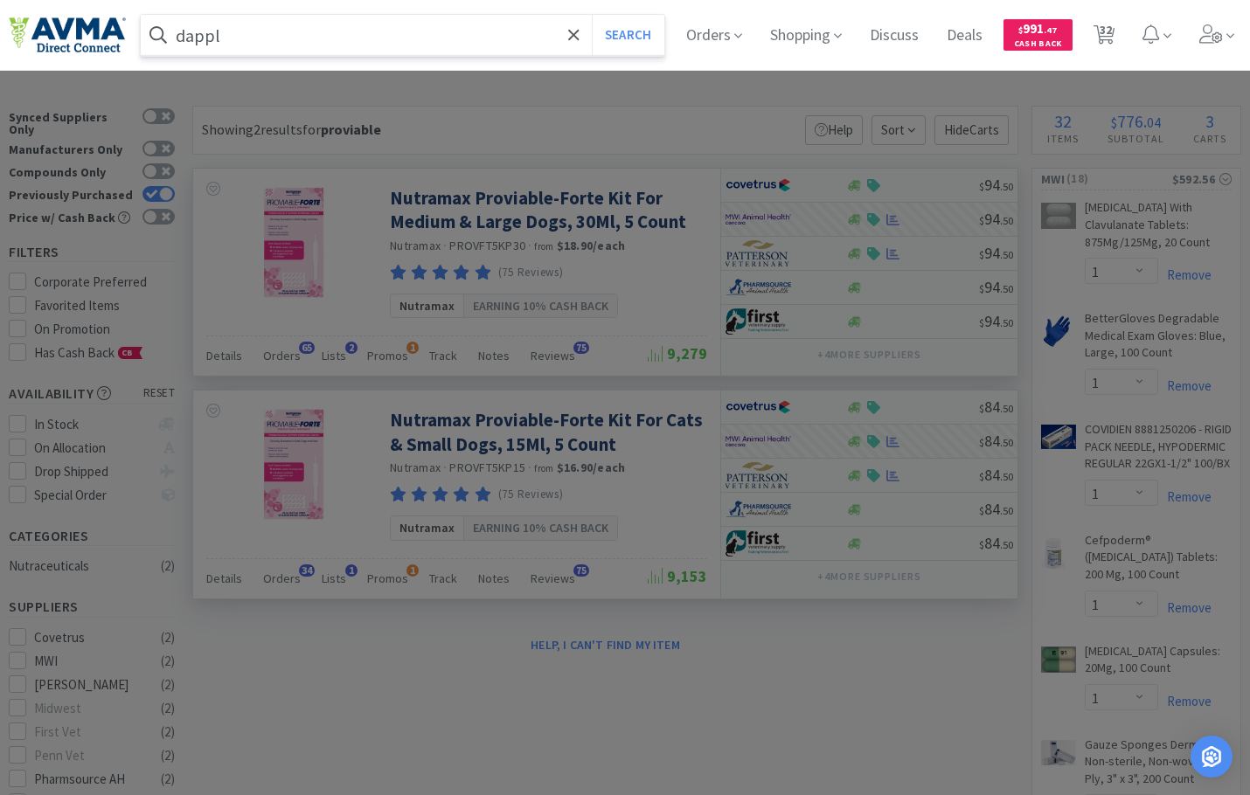
type input "dappl"
click at [592, 15] on button "Search" at bounding box center [628, 35] width 73 height 40
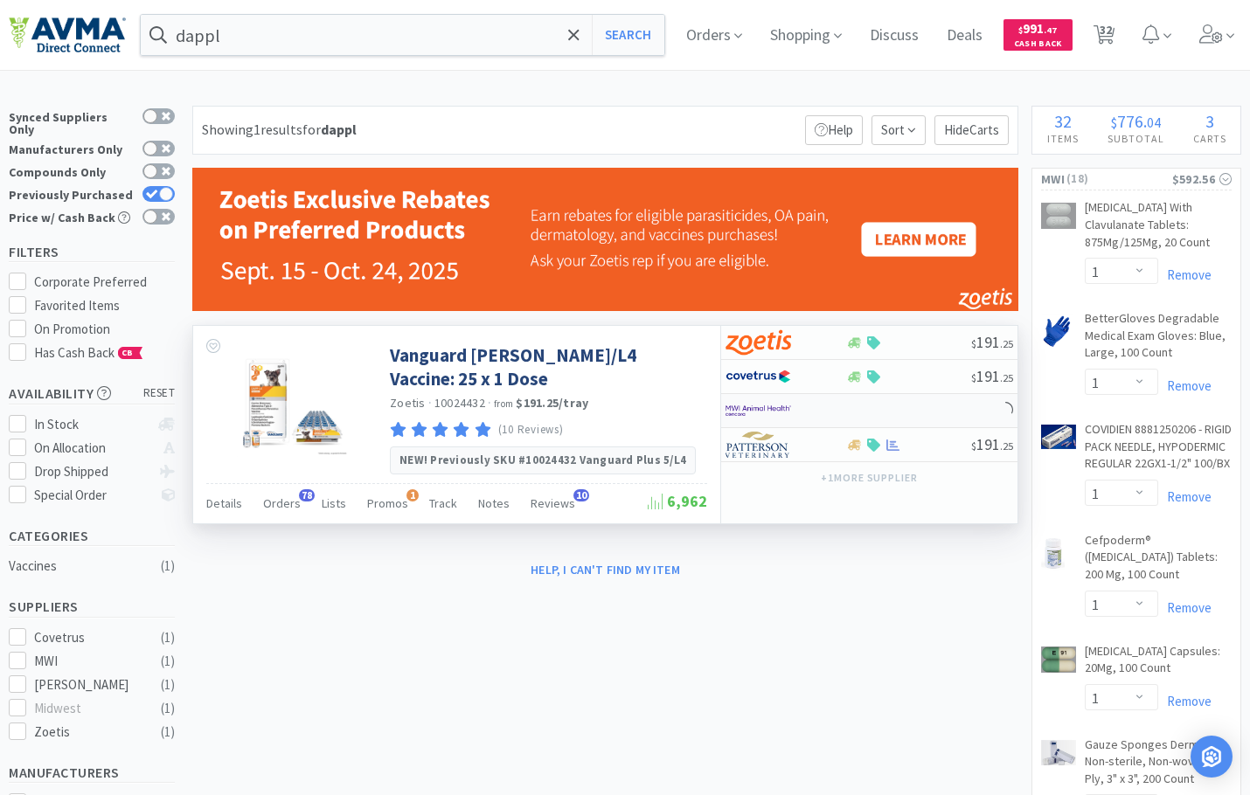
click at [758, 407] on img at bounding box center [758, 411] width 66 height 26
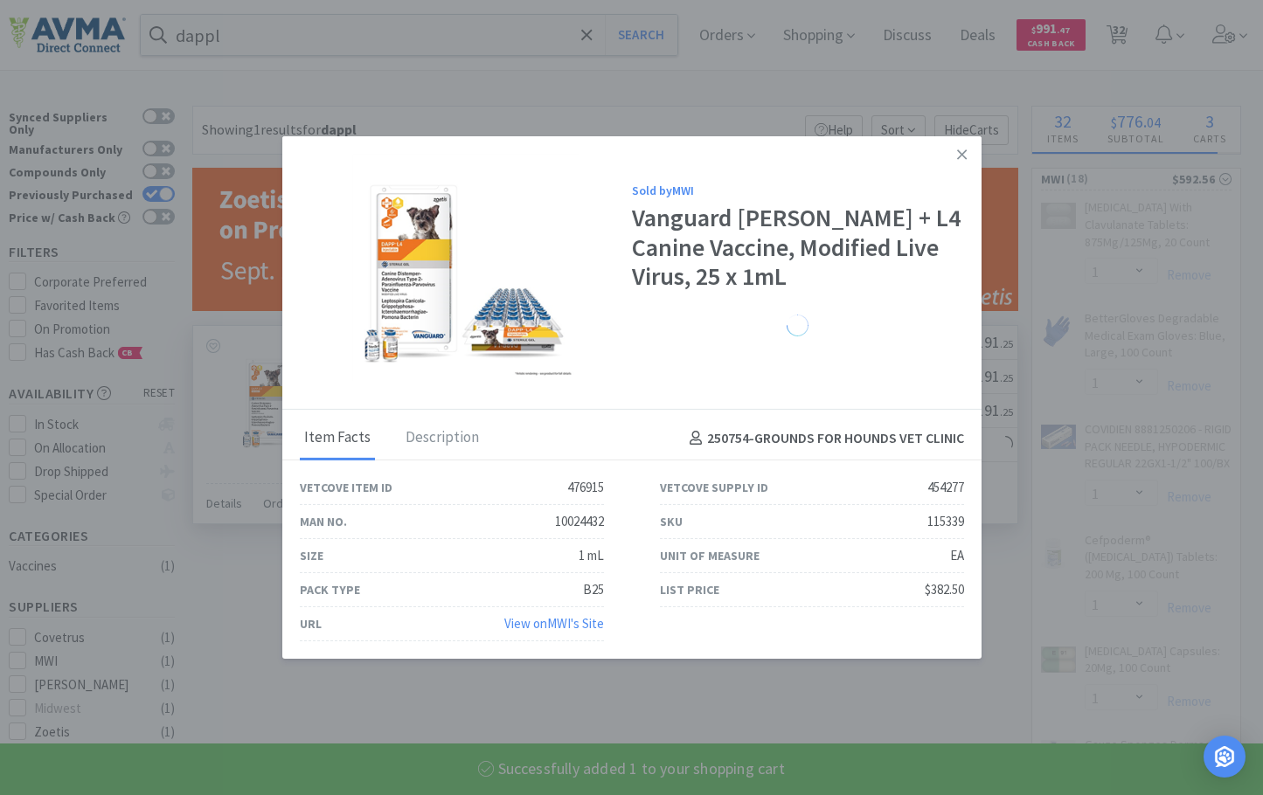
select select "1"
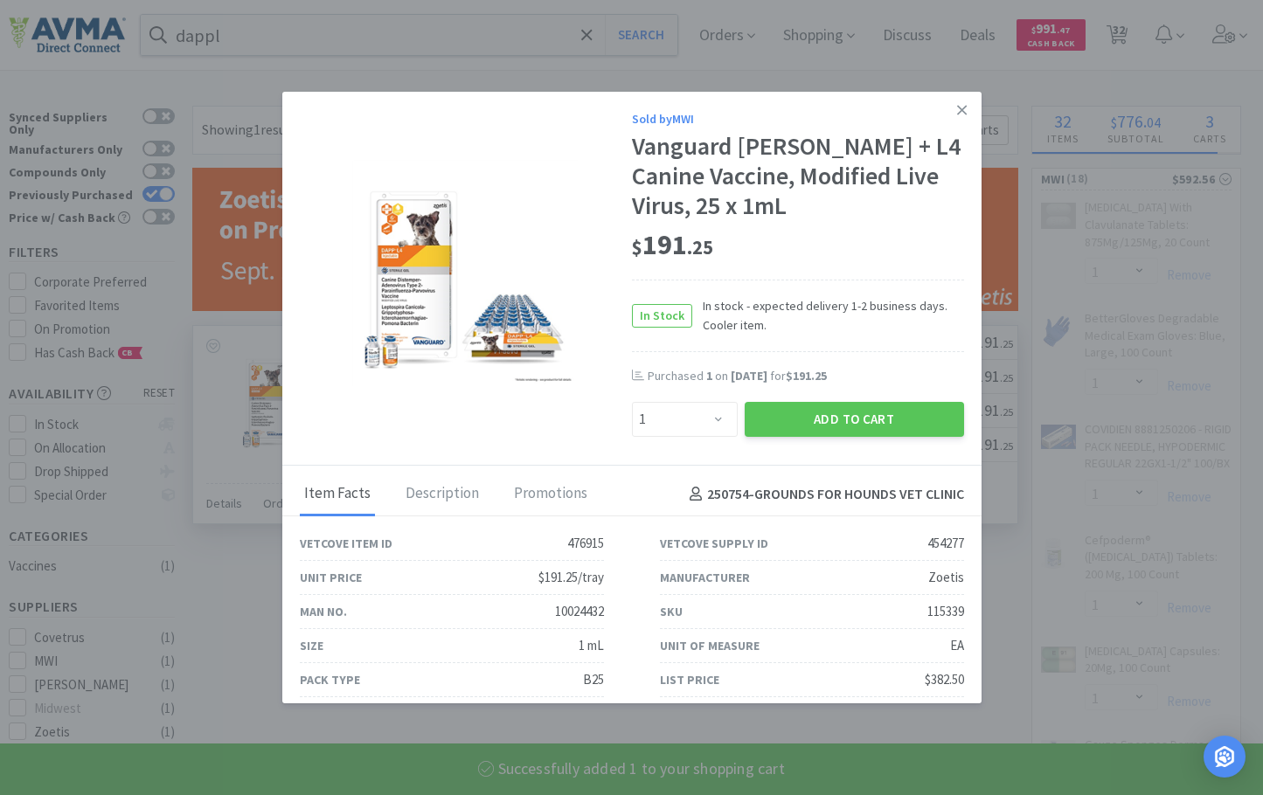
select select "1"
select select "3"
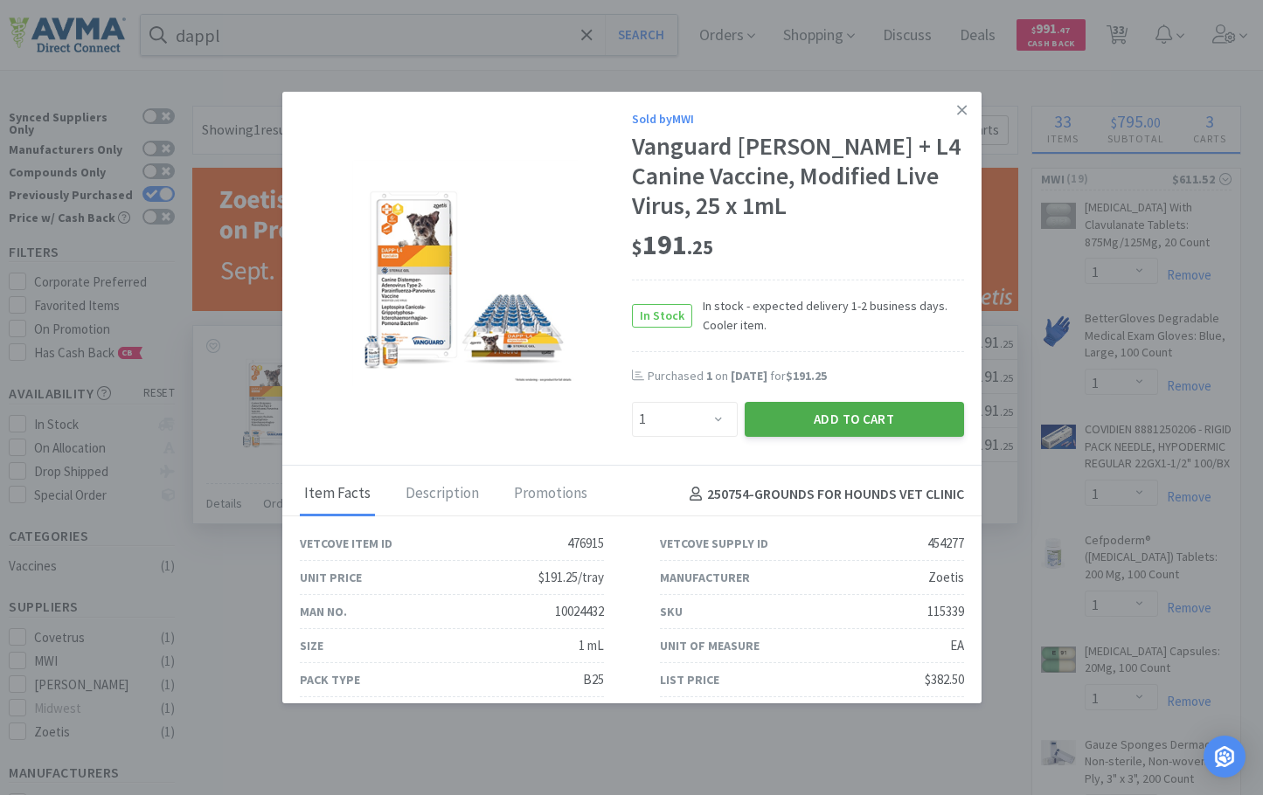
click at [822, 423] on button "Add to Cart" at bounding box center [854, 419] width 219 height 35
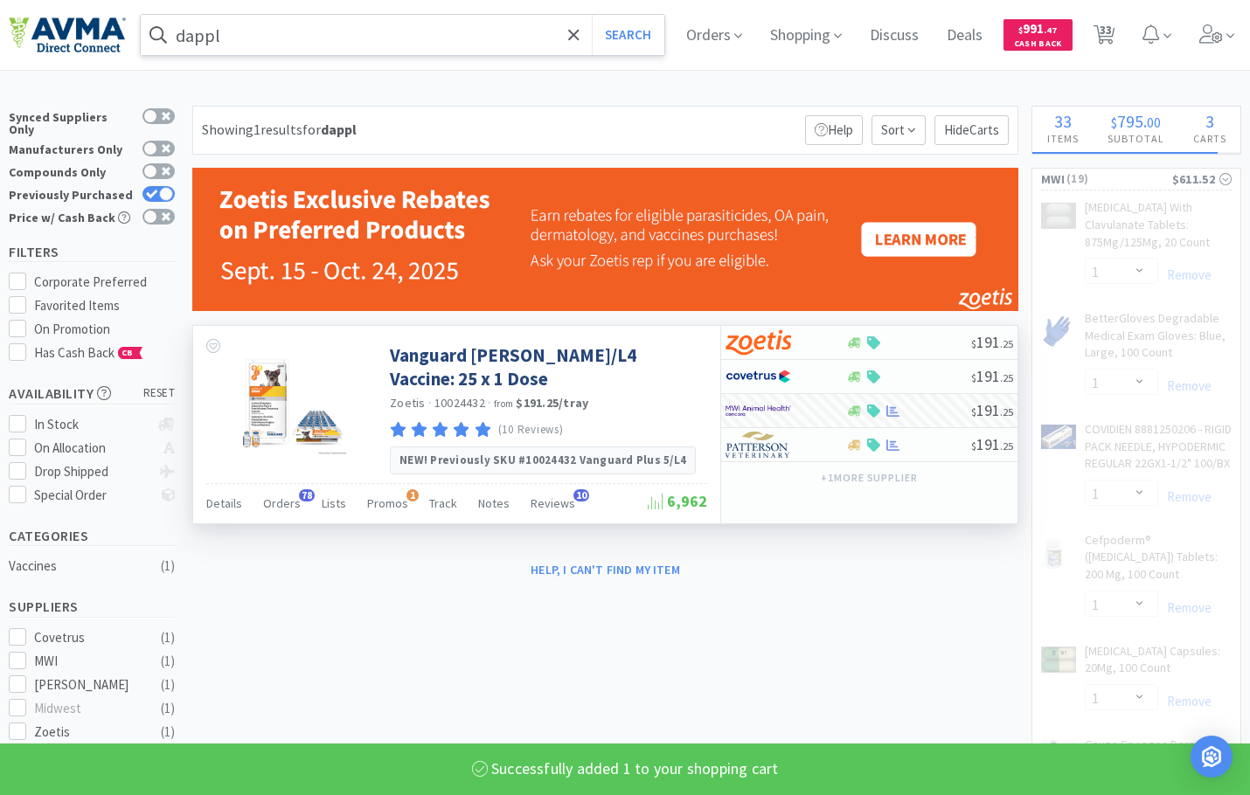
click at [242, 34] on input "dappl" at bounding box center [402, 35] width 523 height 40
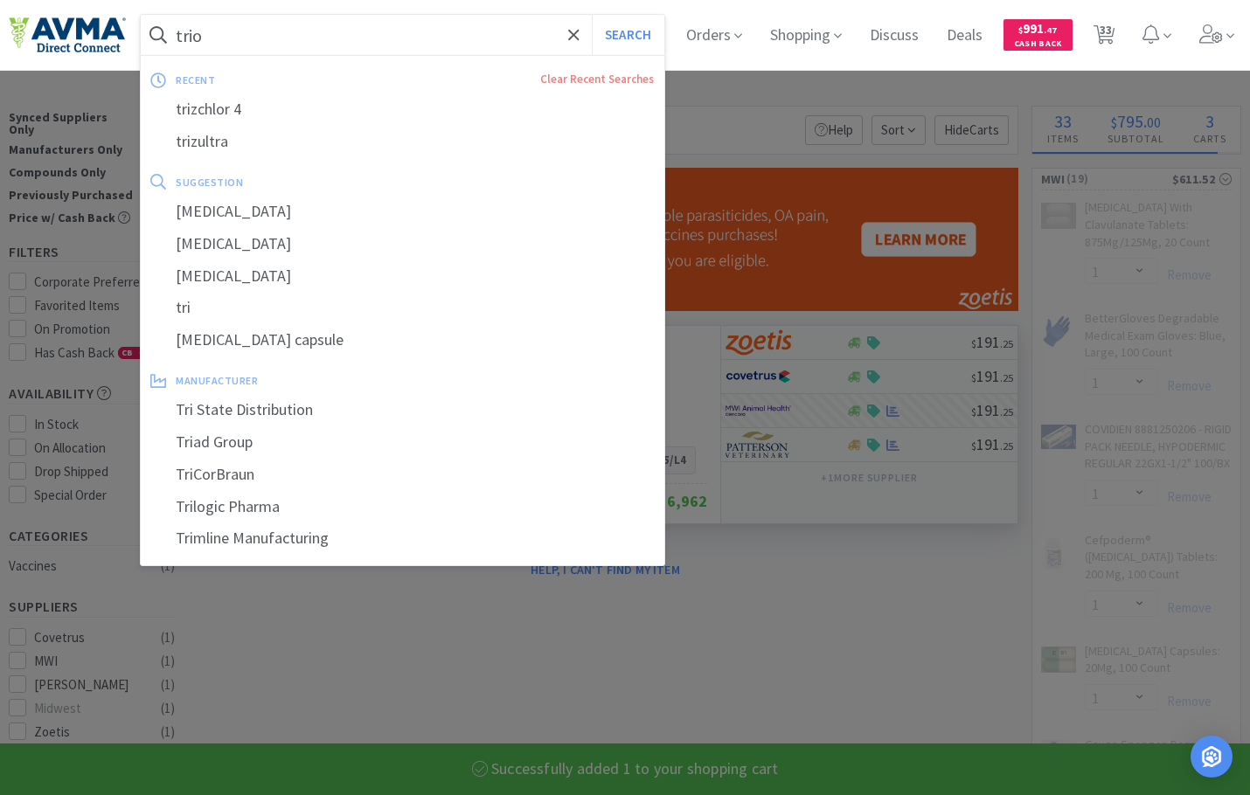
type input "trio"
click at [592, 15] on button "Search" at bounding box center [628, 35] width 73 height 40
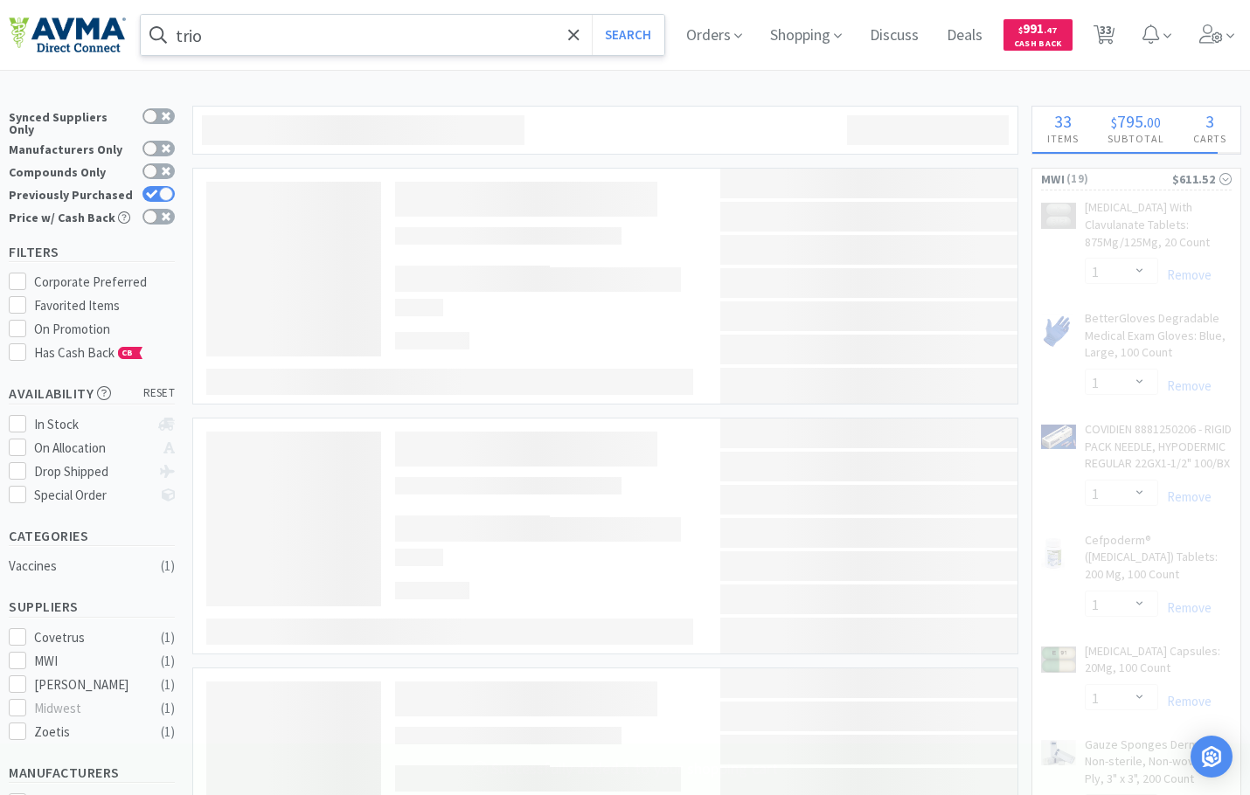
select select "1"
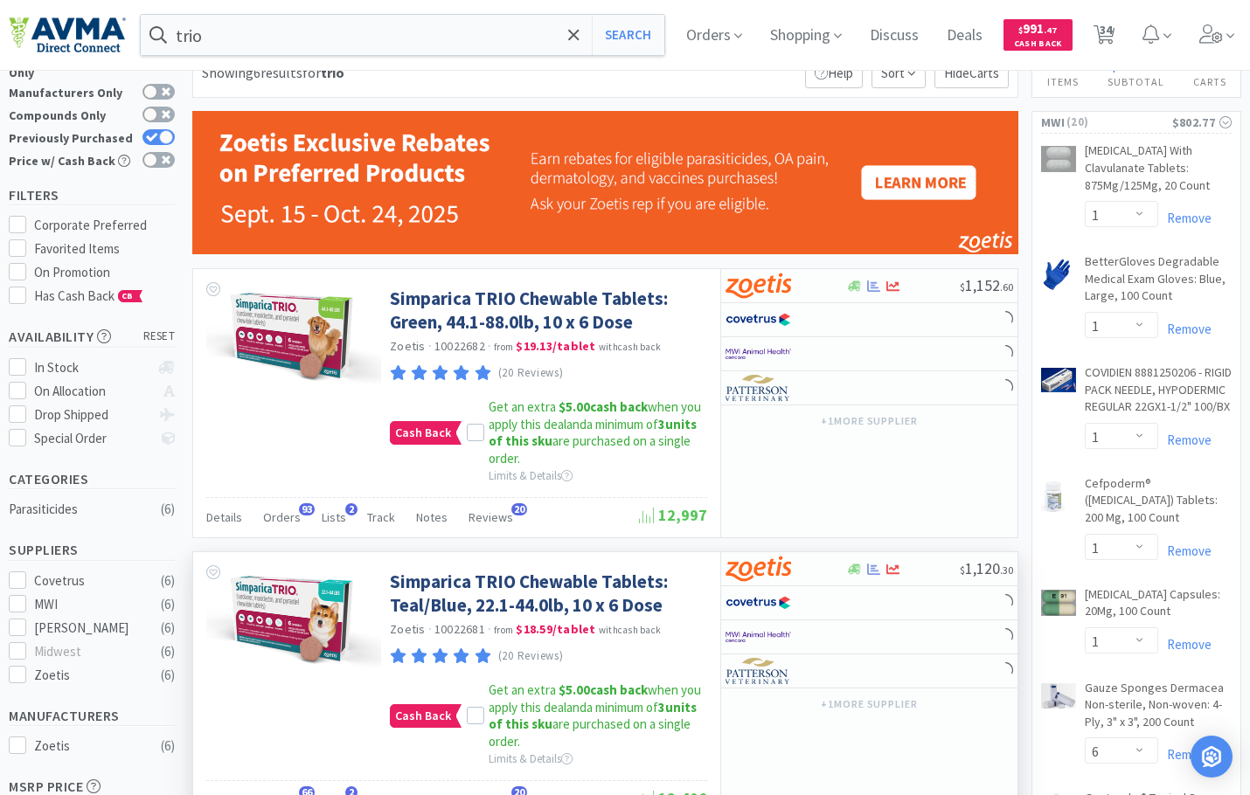
scroll to position [175, 0]
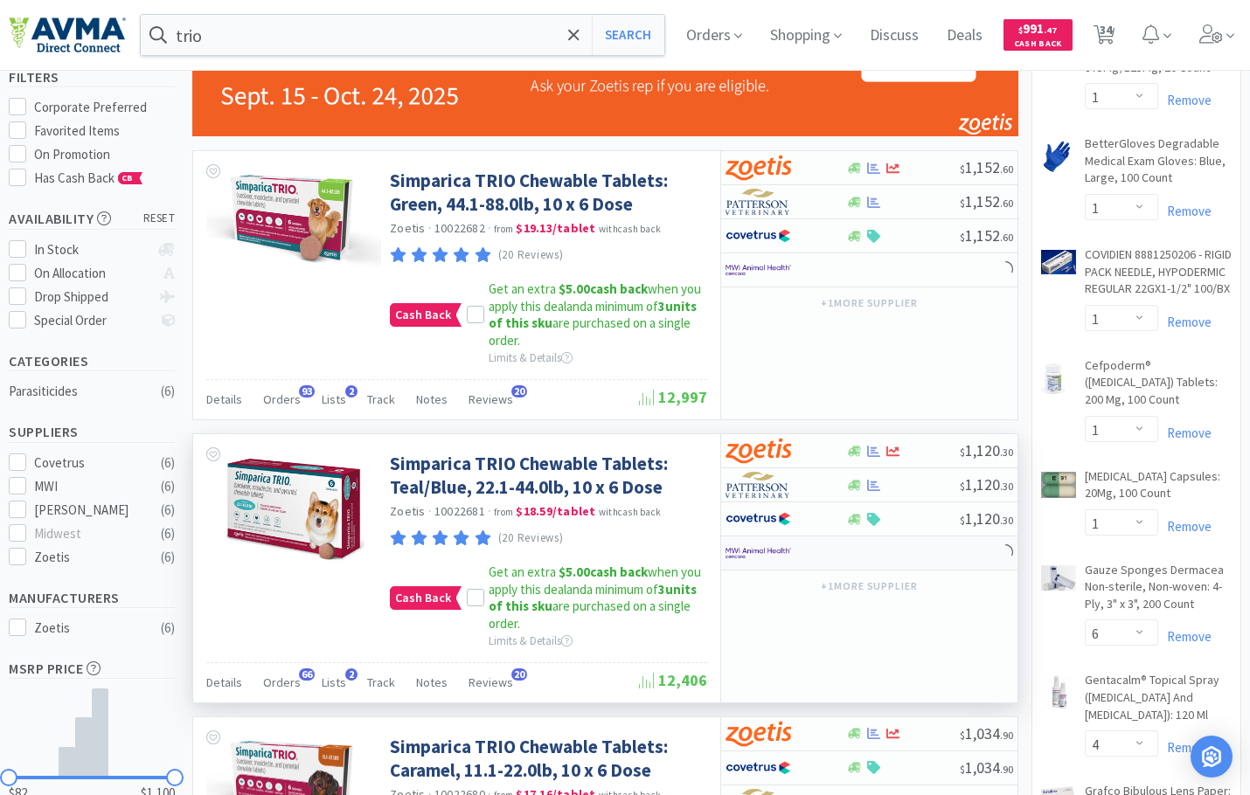
click at [762, 551] on img at bounding box center [758, 553] width 66 height 26
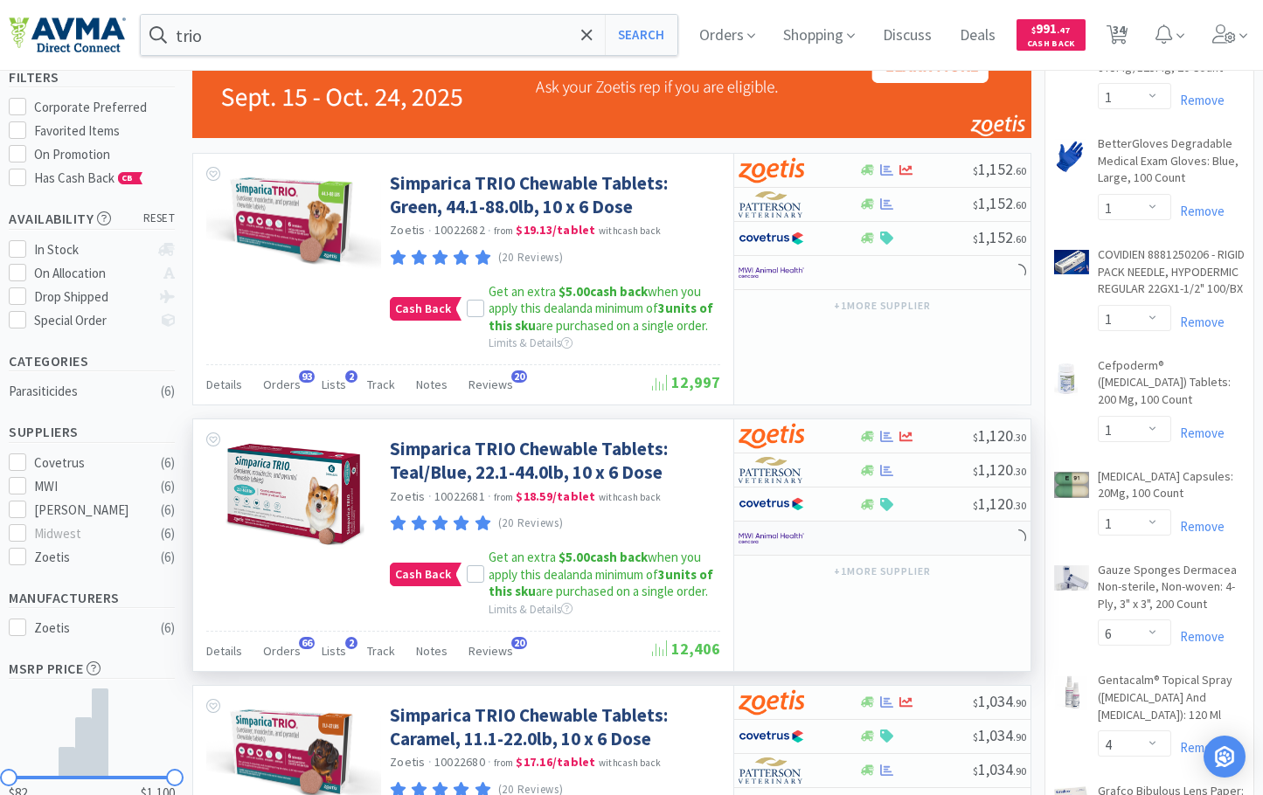
select select "1"
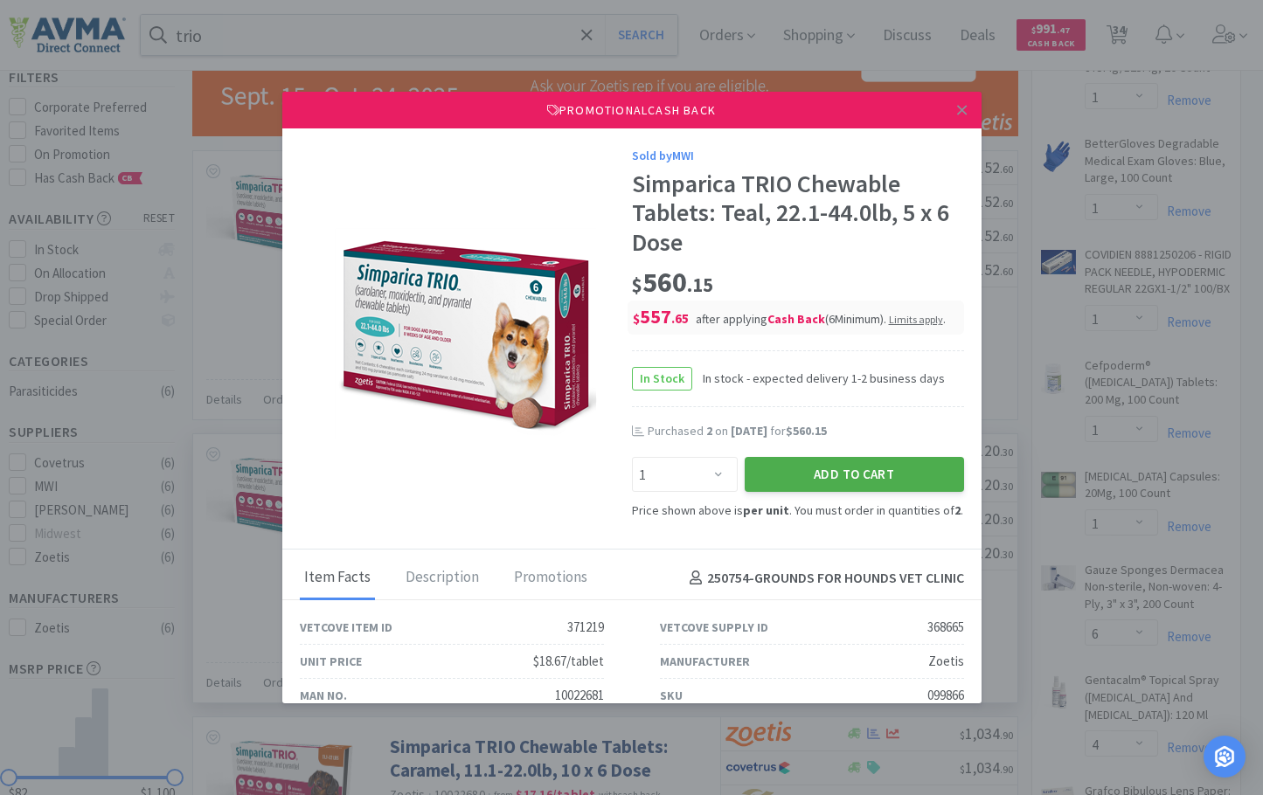
click at [865, 480] on button "Add to Cart" at bounding box center [854, 474] width 219 height 35
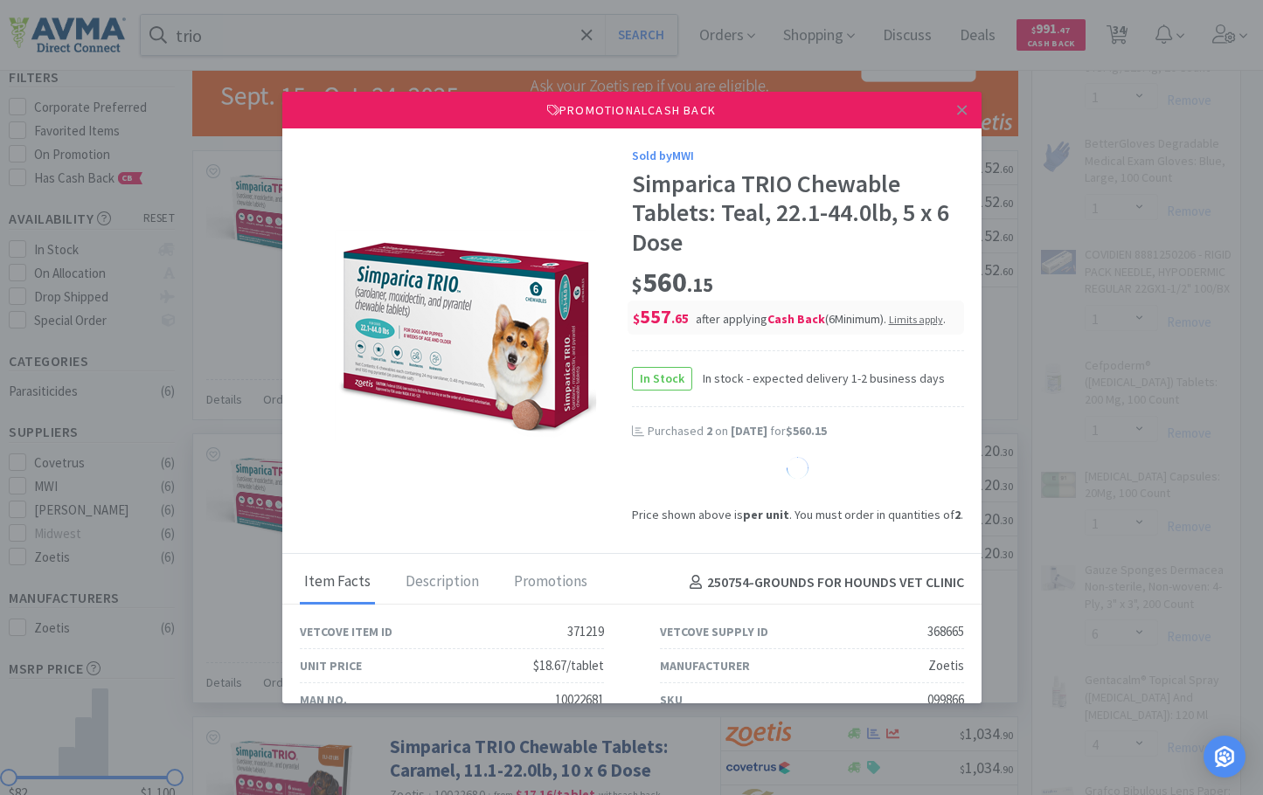
select select "1"
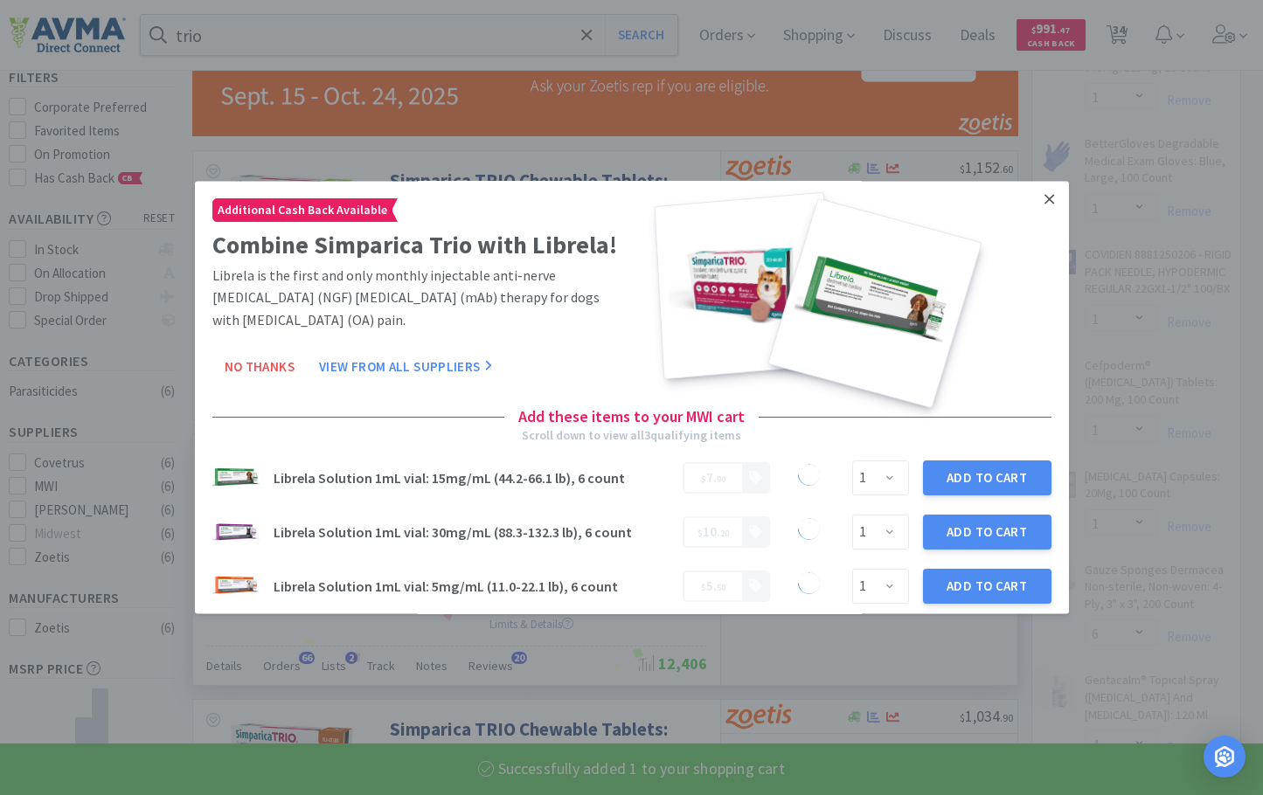
click at [1044, 200] on icon at bounding box center [1049, 200] width 10 height 10
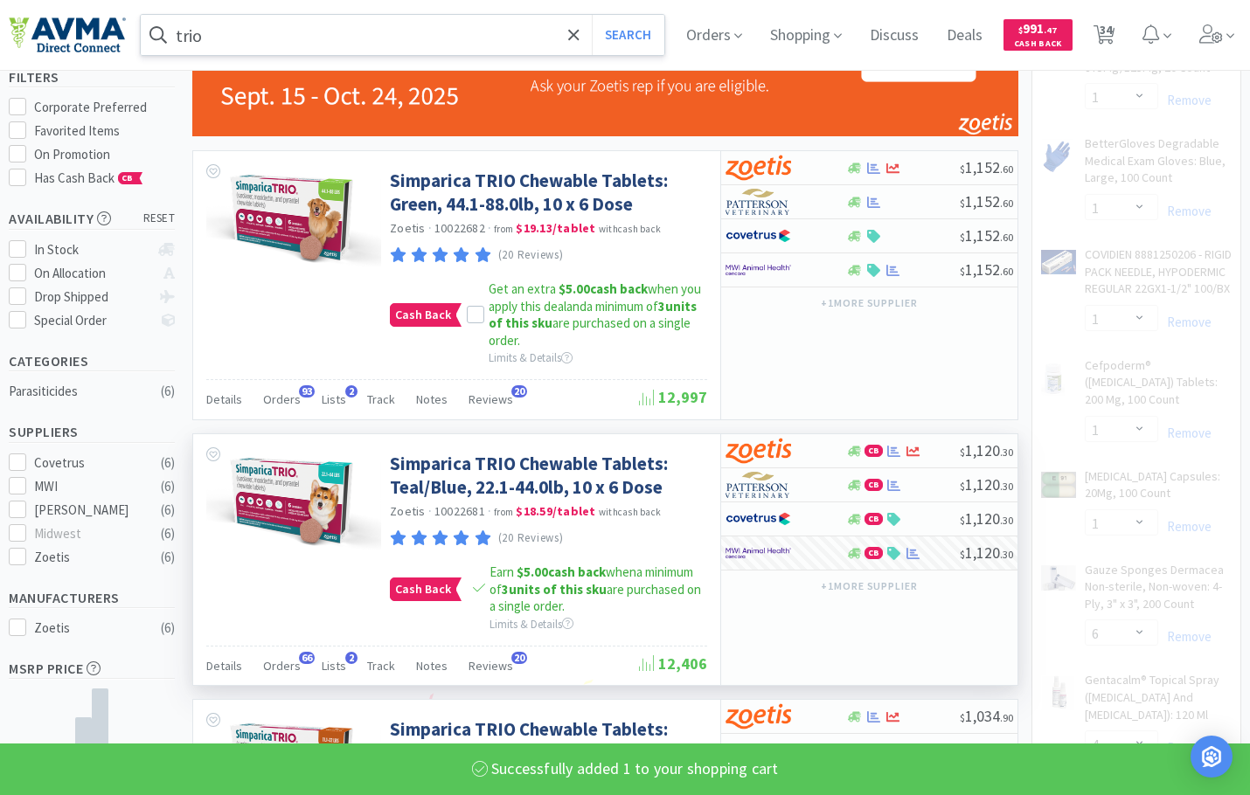
click at [399, 26] on input "trio" at bounding box center [402, 35] width 523 height 40
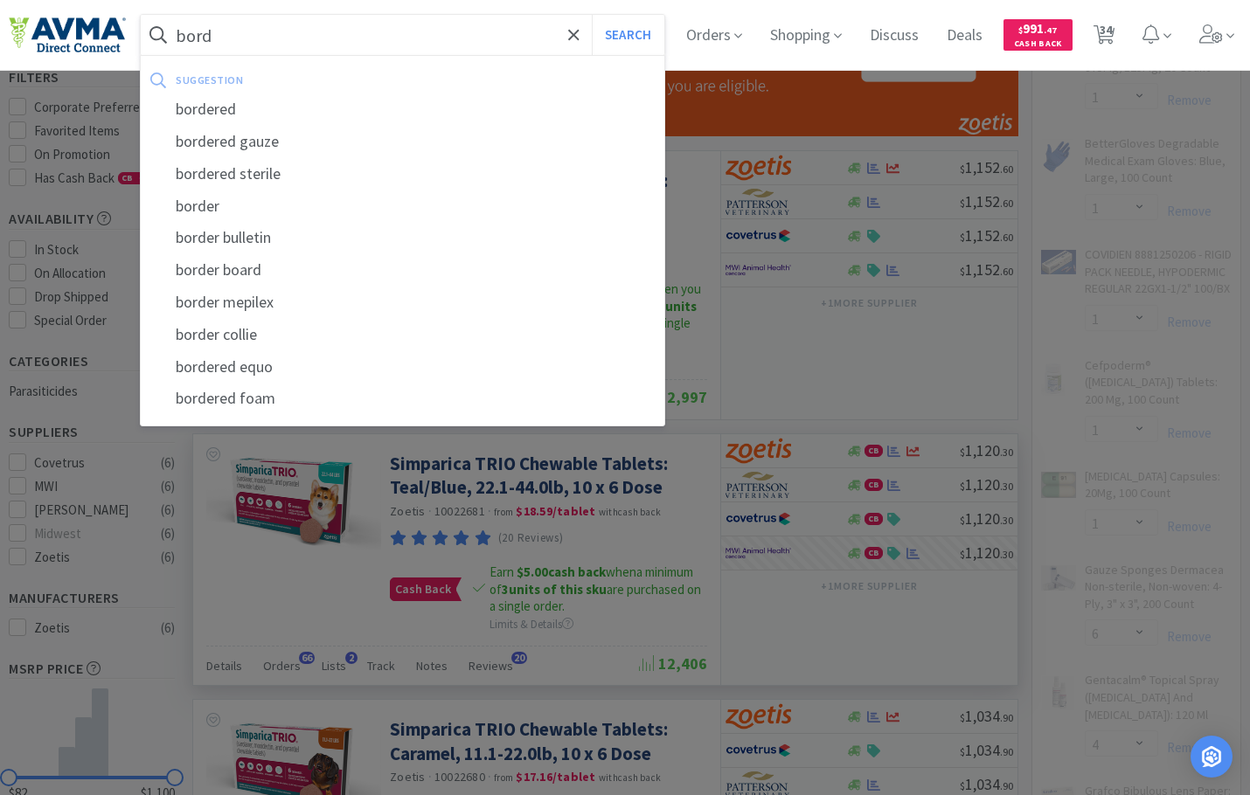
type input "borde"
select select "1"
select select "3"
select select "1"
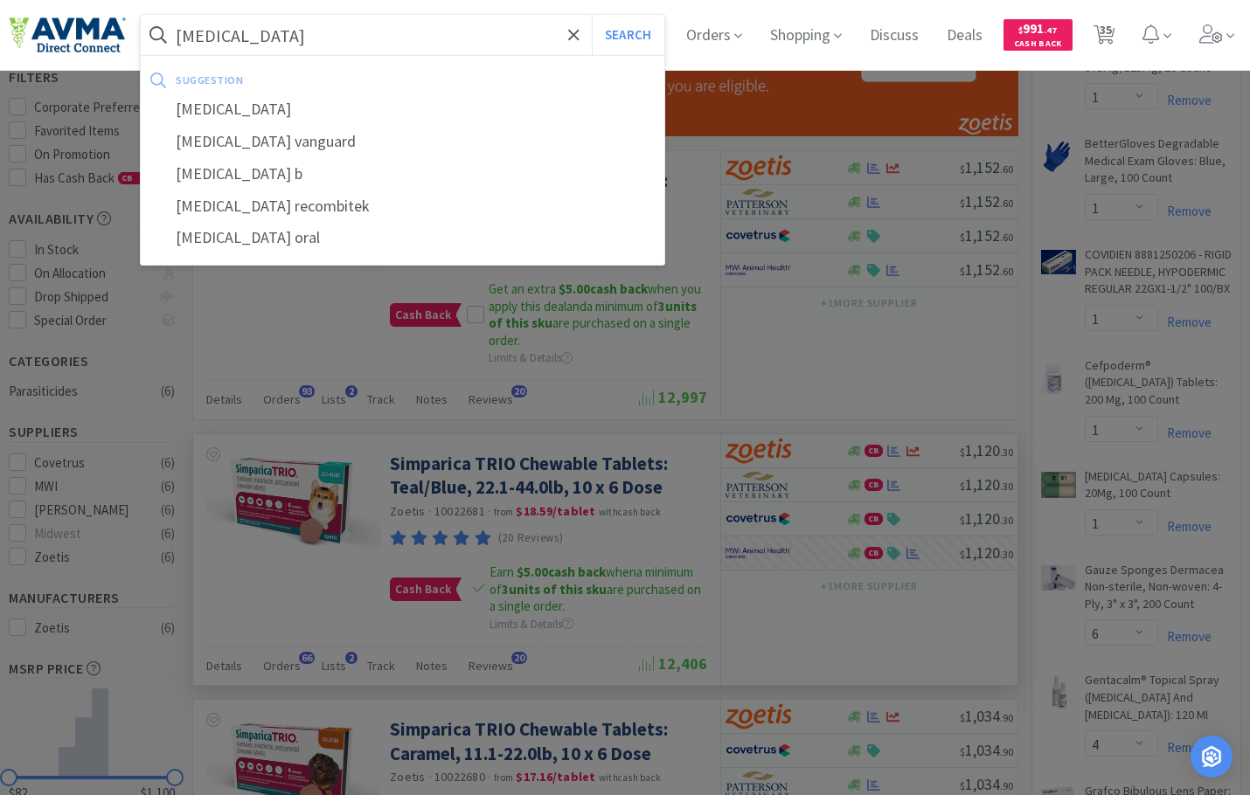
type input "[MEDICAL_DATA]"
click at [592, 15] on button "Search" at bounding box center [628, 35] width 73 height 40
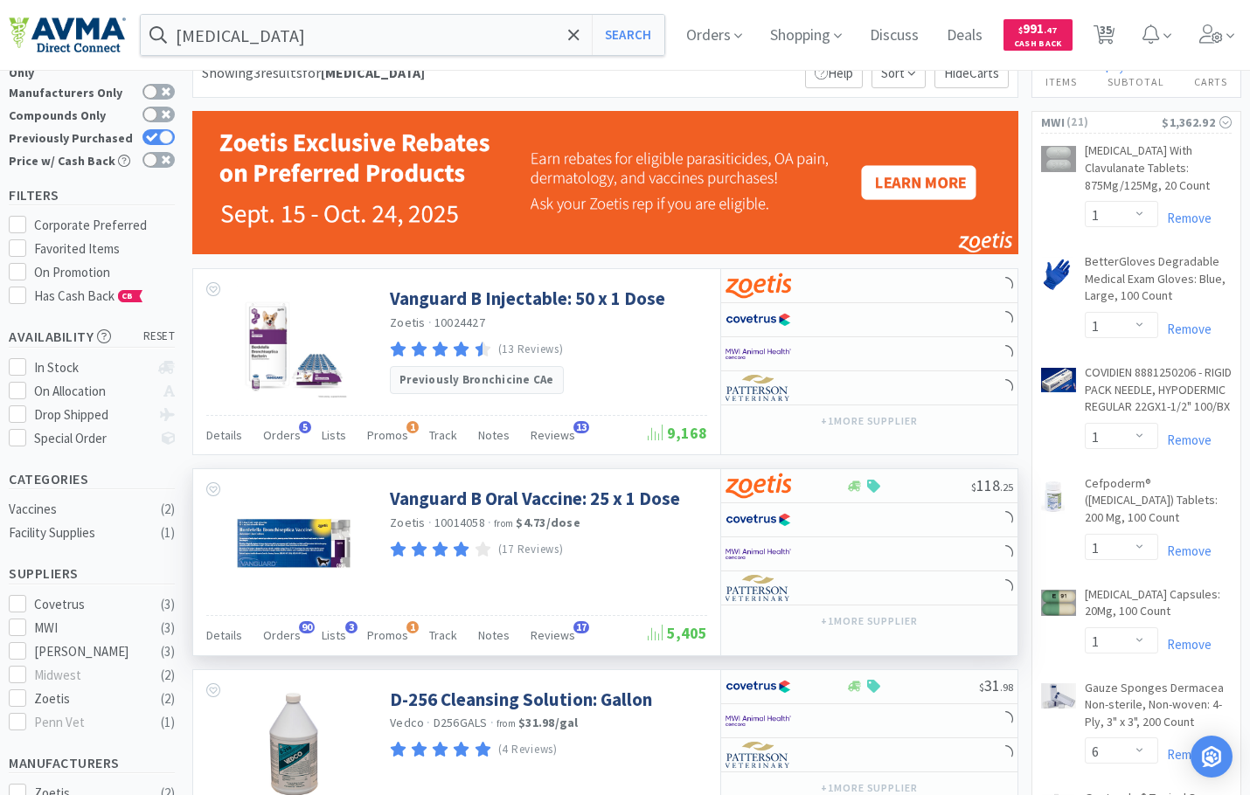
scroll to position [87, 0]
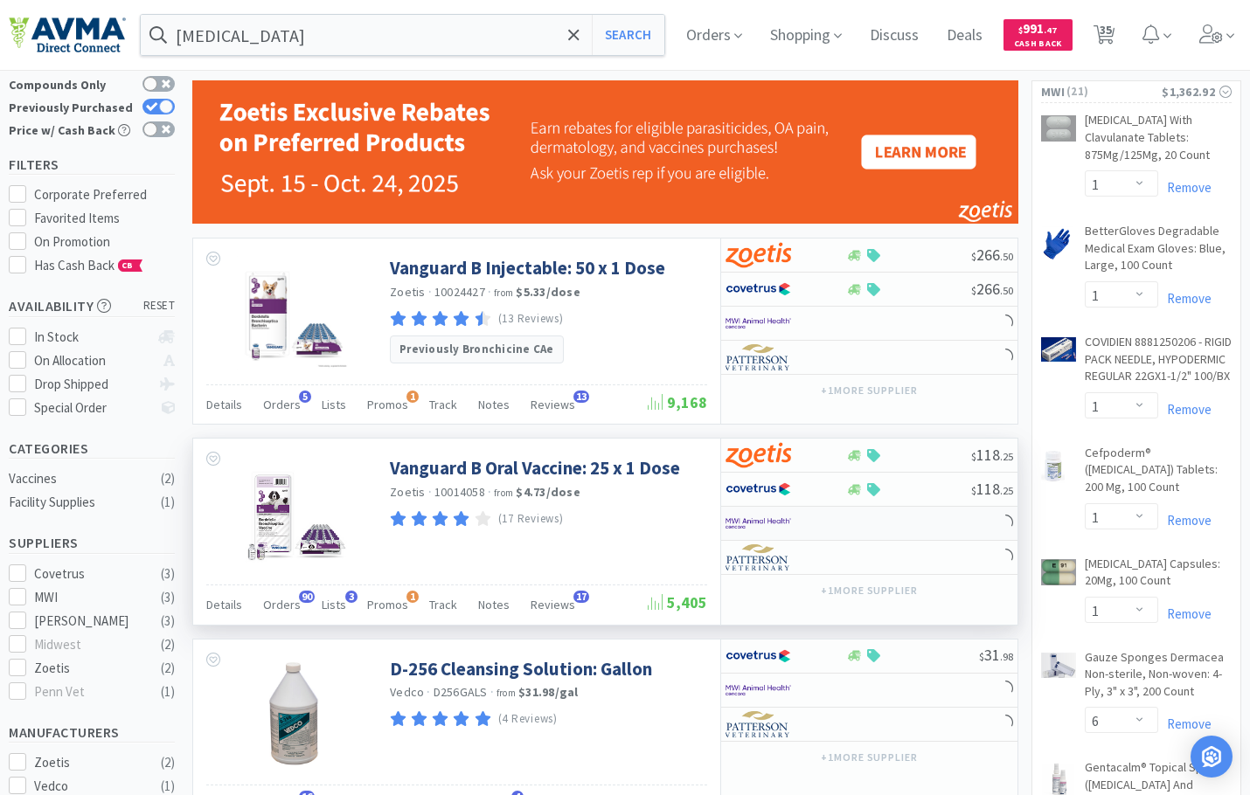
select select "15"
select select "2"
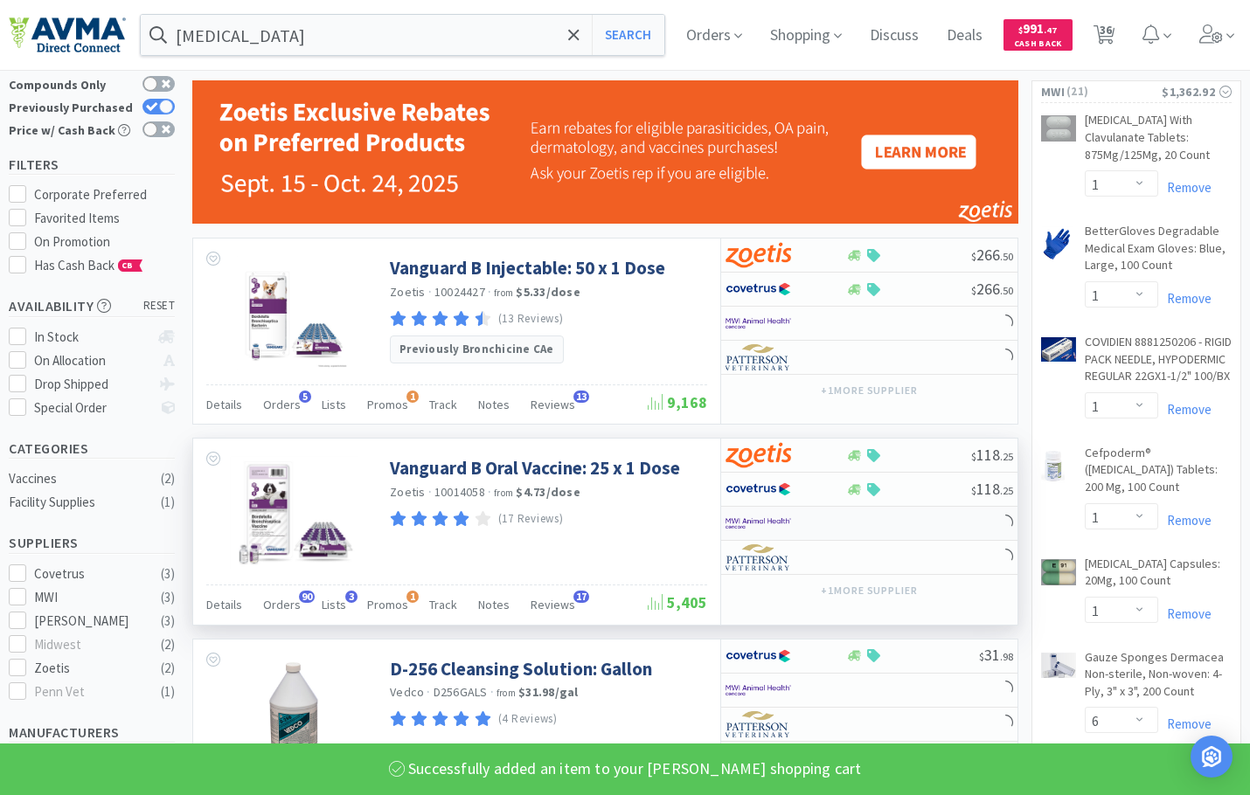
click at [750, 518] on img at bounding box center [758, 523] width 66 height 26
select select "1"
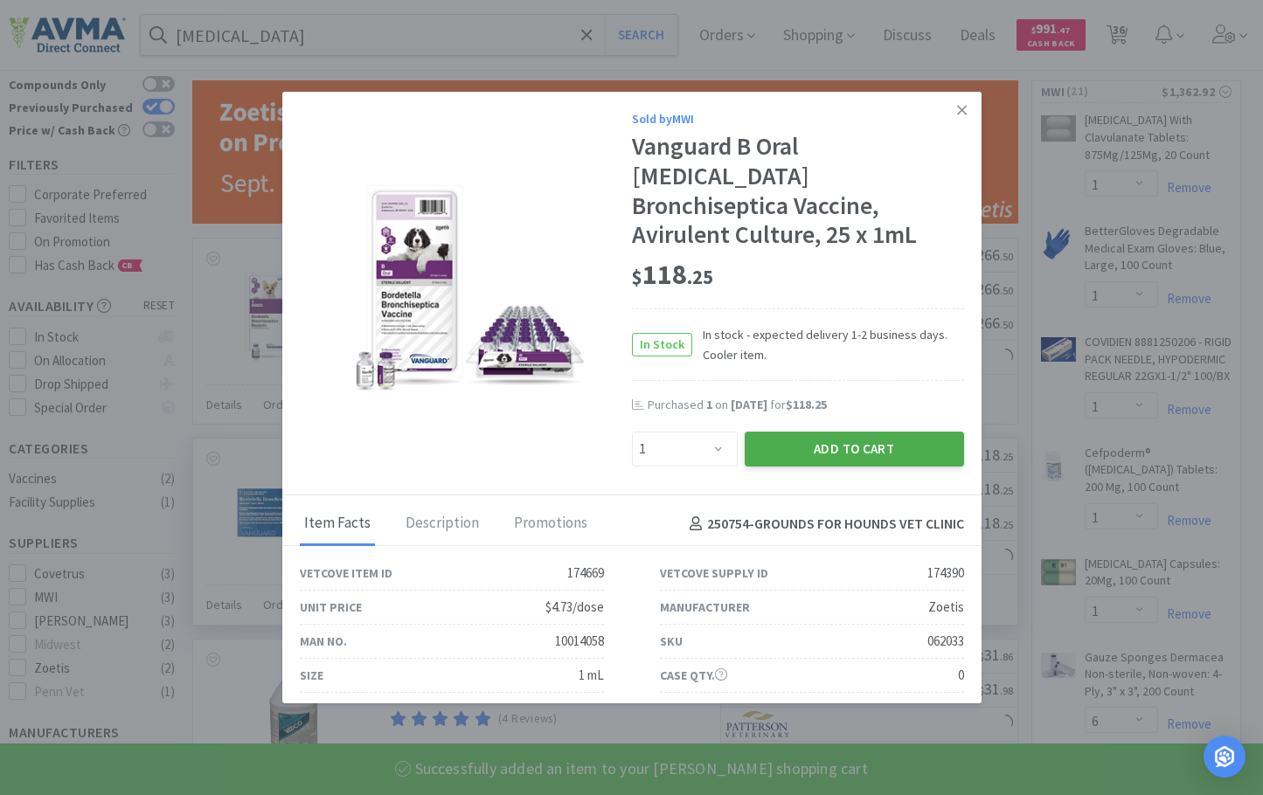
click at [801, 432] on button "Add to Cart" at bounding box center [854, 449] width 219 height 35
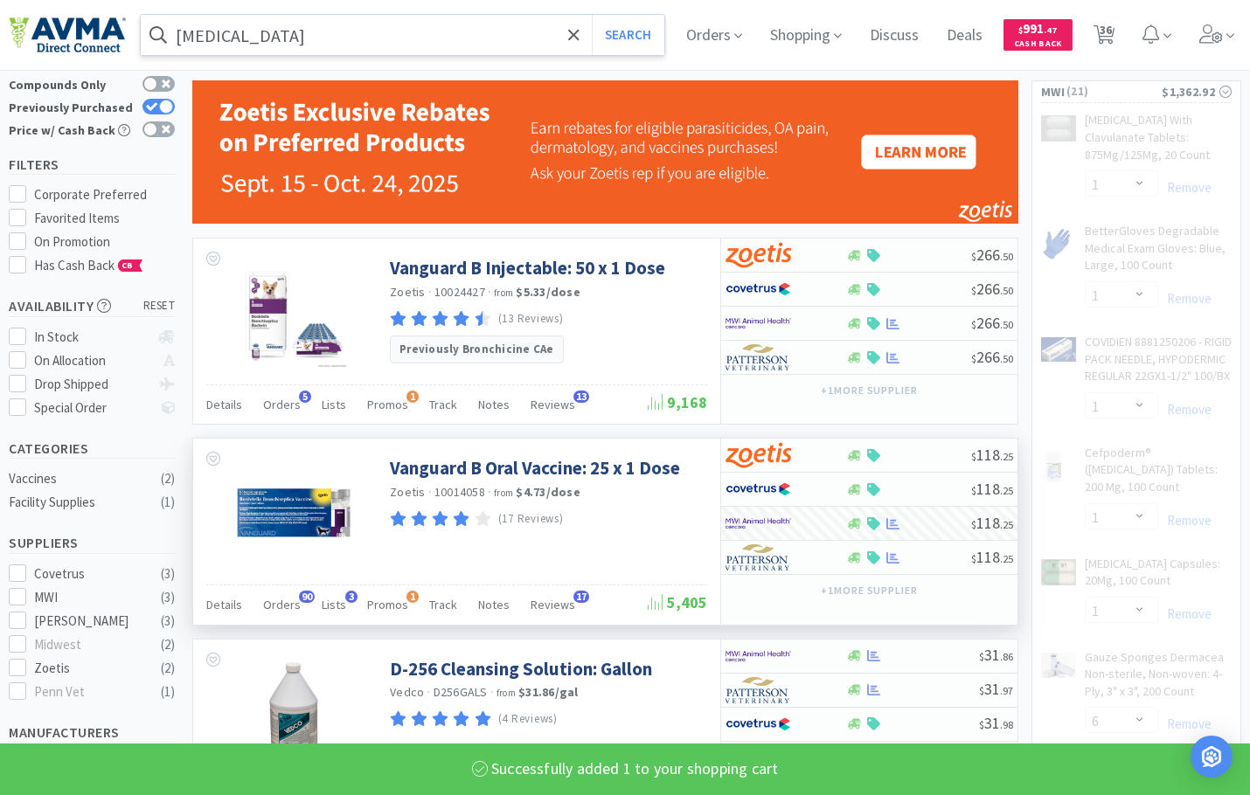
click at [315, 41] on input "[MEDICAL_DATA]" at bounding box center [402, 35] width 523 height 40
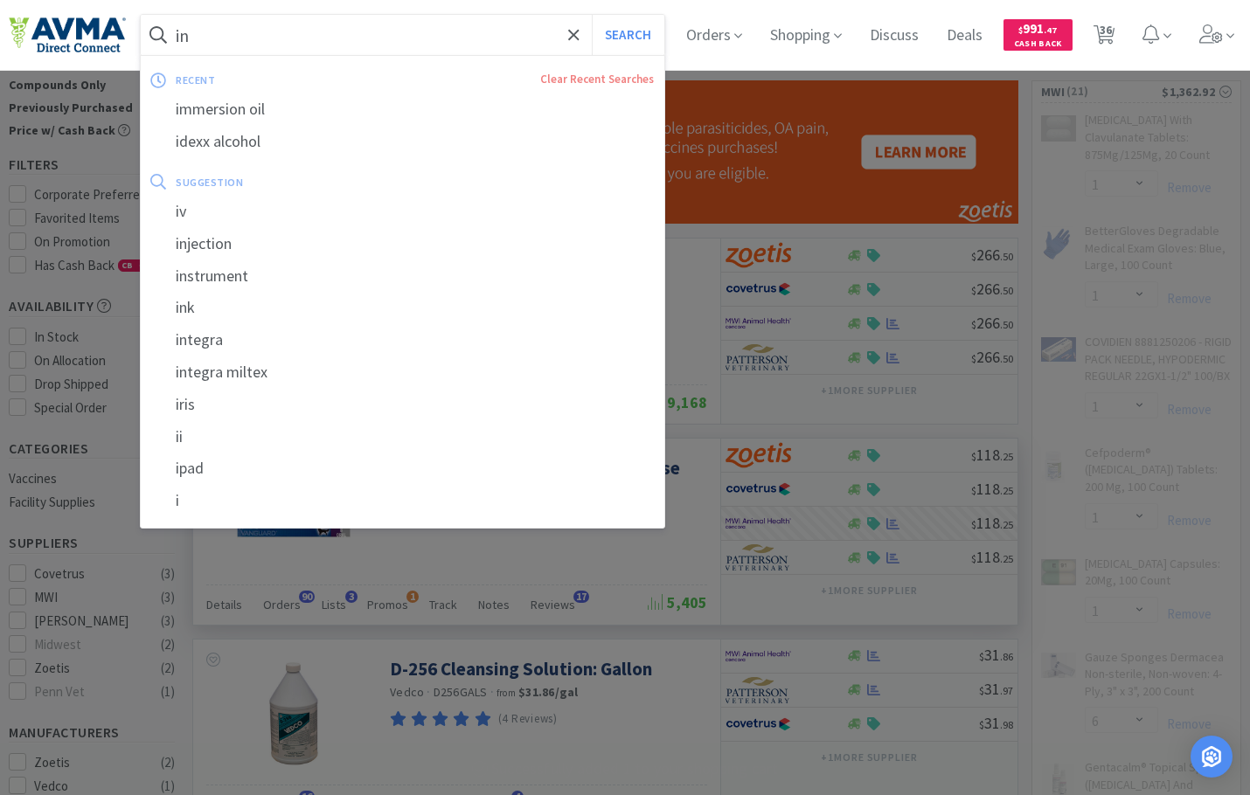
type input "inf"
select select "1"
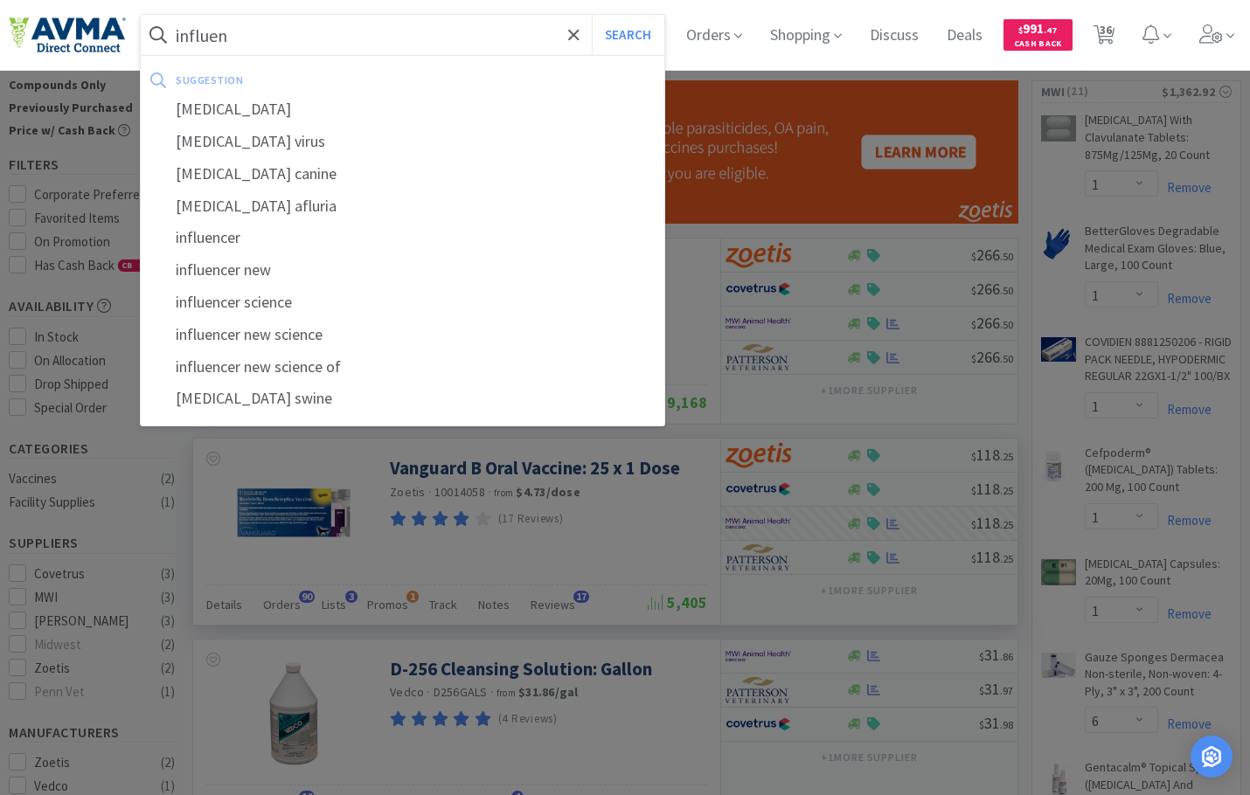
click at [315, 122] on div "[MEDICAL_DATA]" at bounding box center [402, 110] width 523 height 32
type input "[MEDICAL_DATA]"
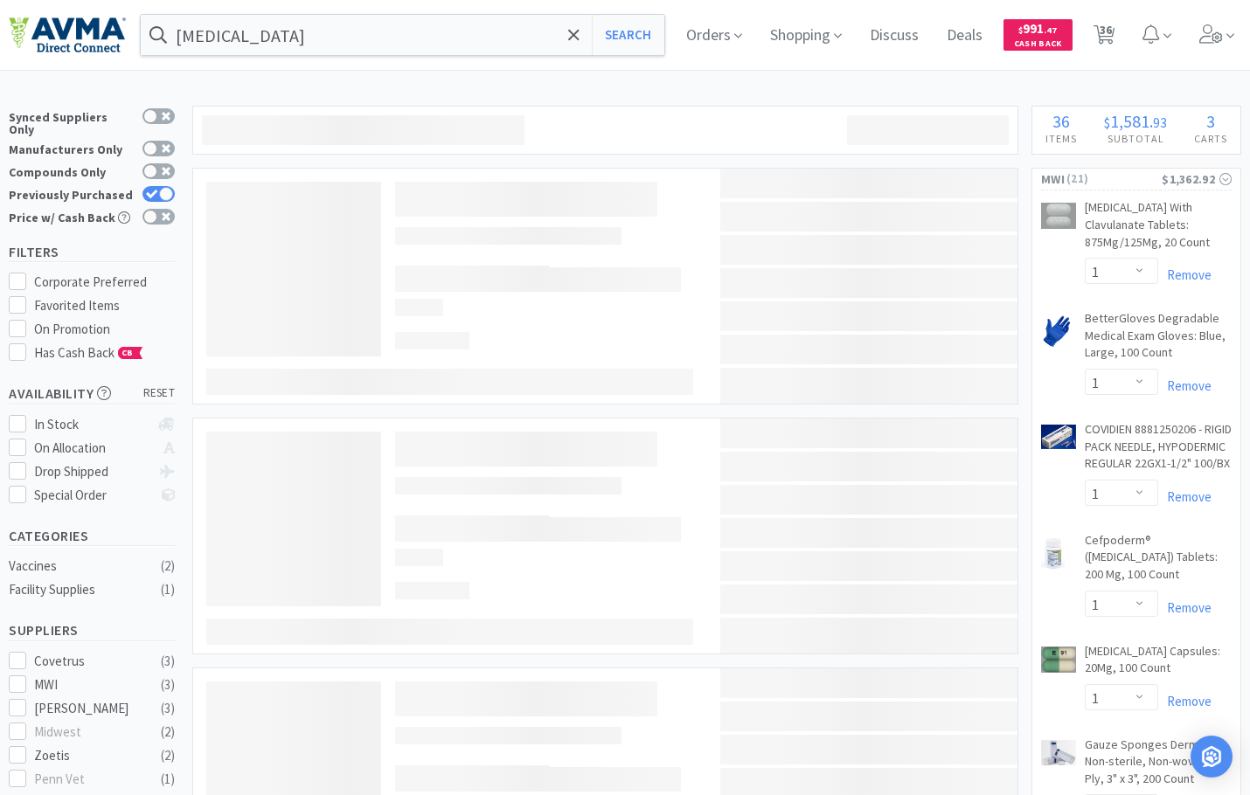
select select "1"
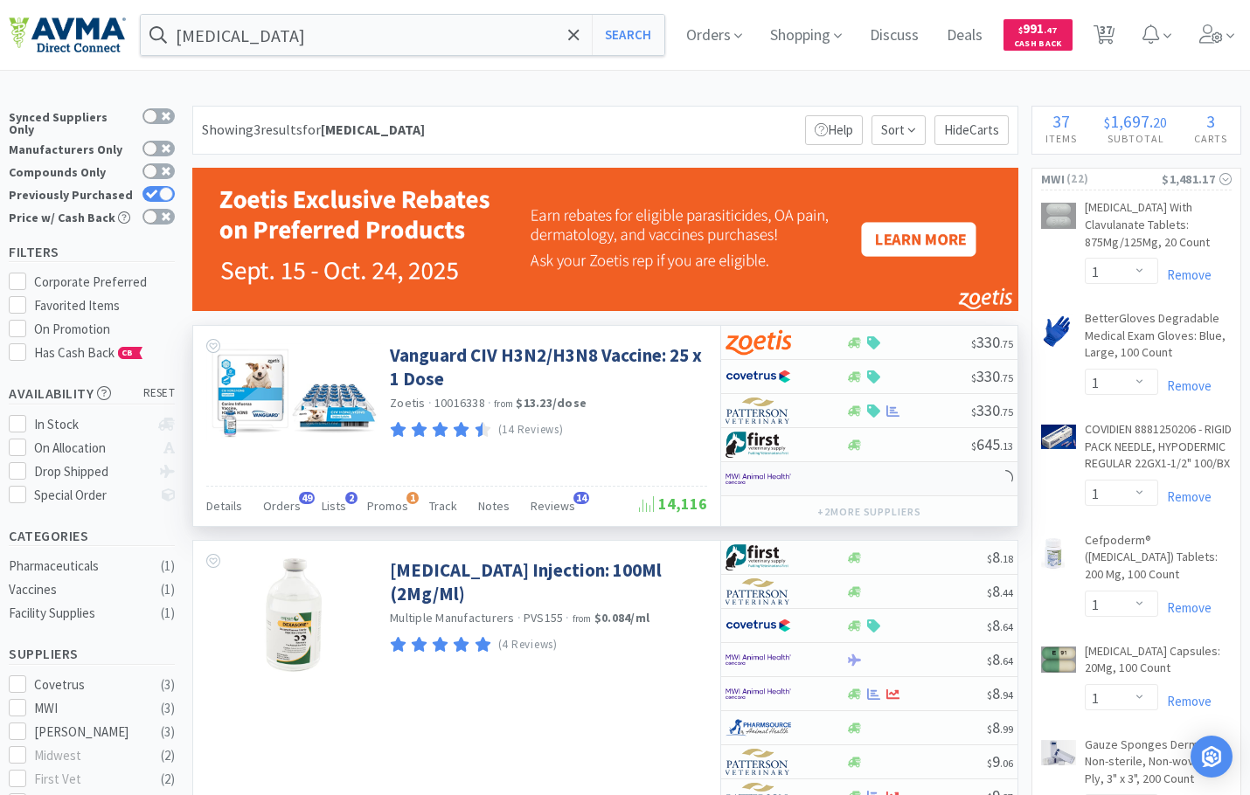
click at [776, 482] on img at bounding box center [758, 479] width 66 height 26
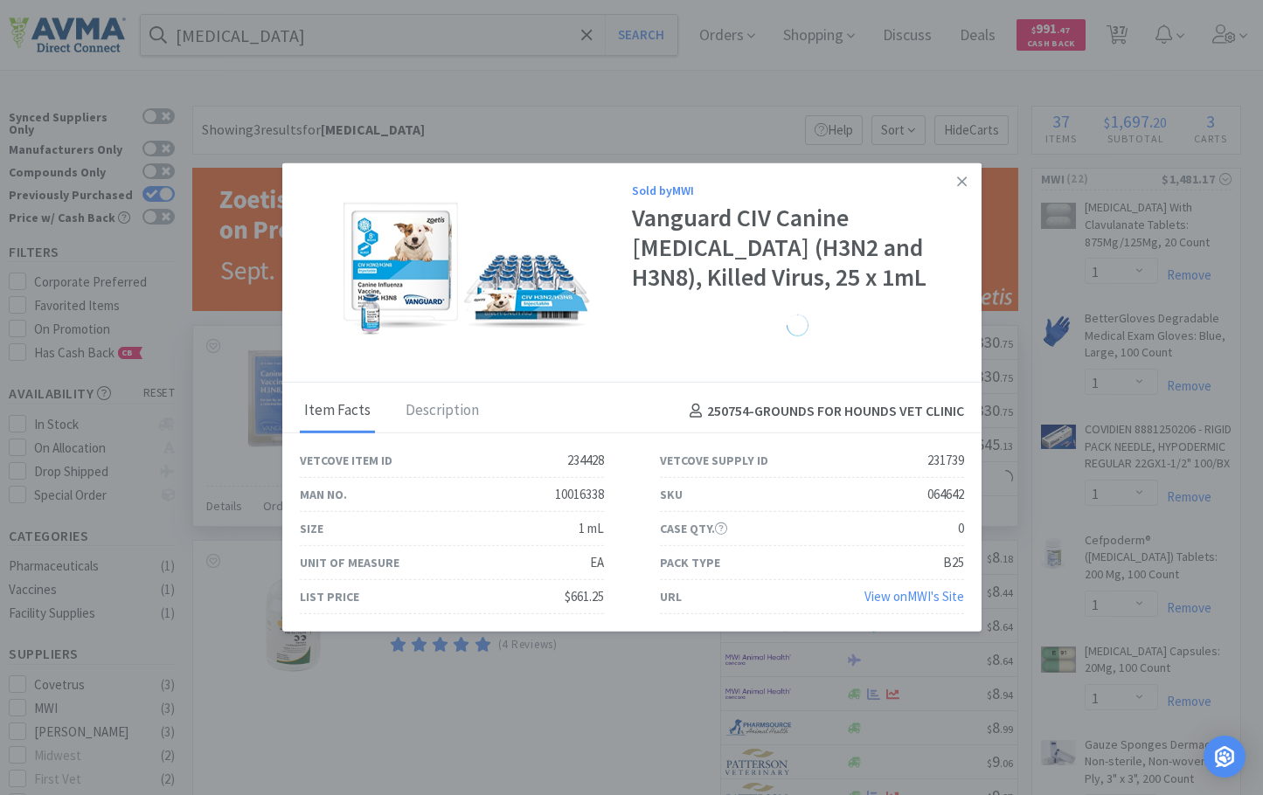
select select "1"
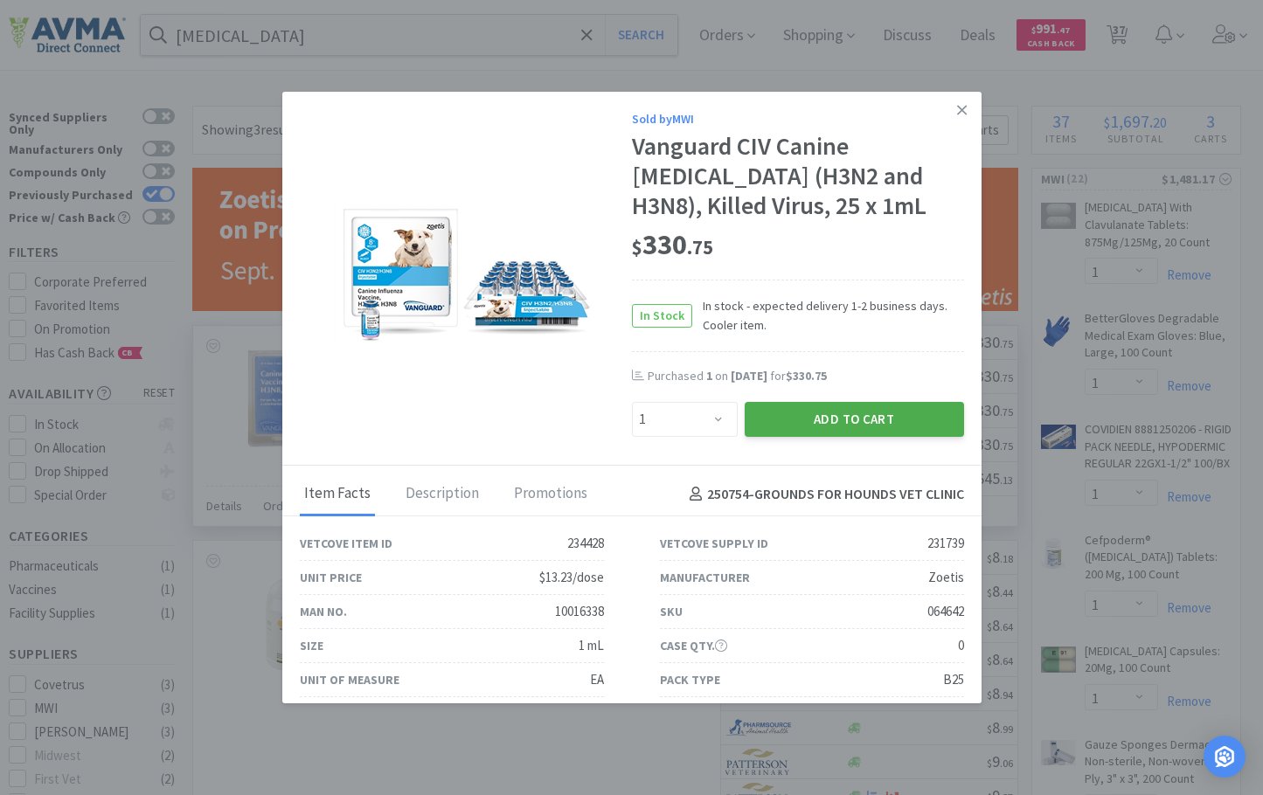
click at [804, 422] on button "Add to Cart" at bounding box center [854, 419] width 219 height 35
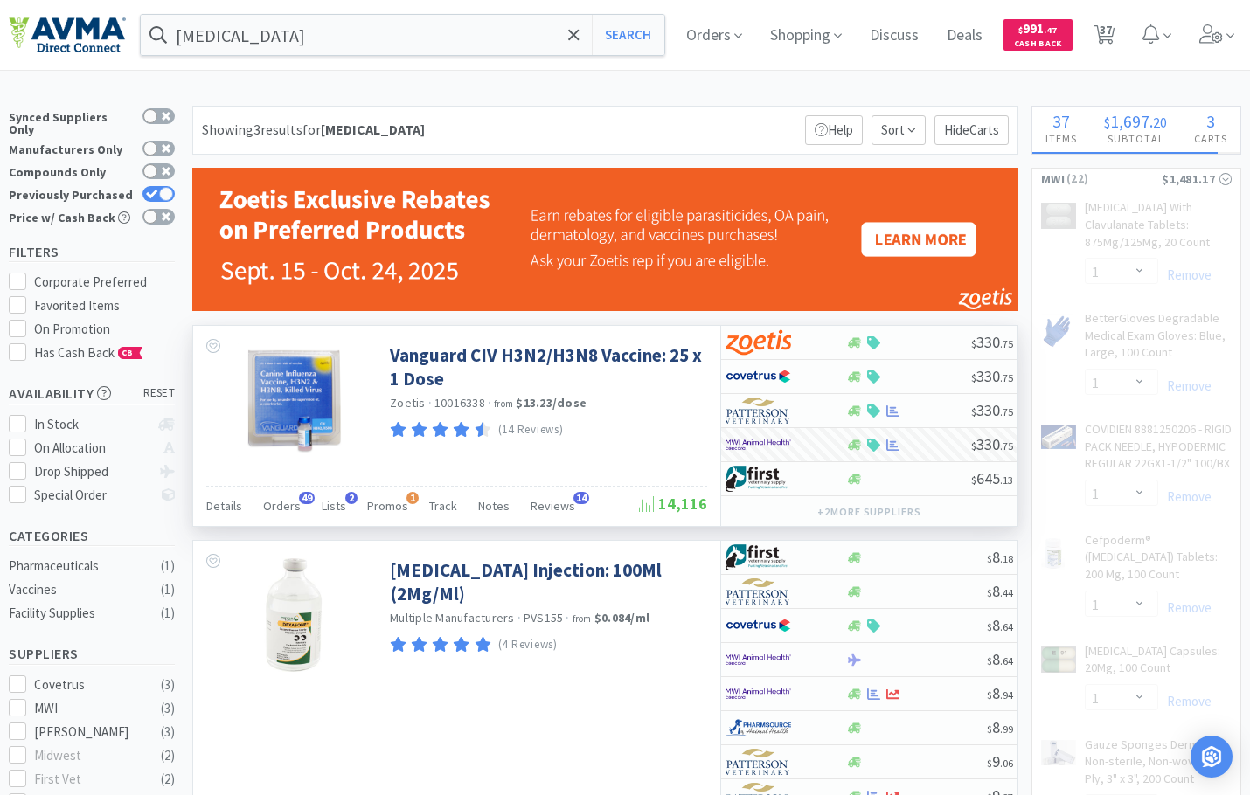
select select "1"
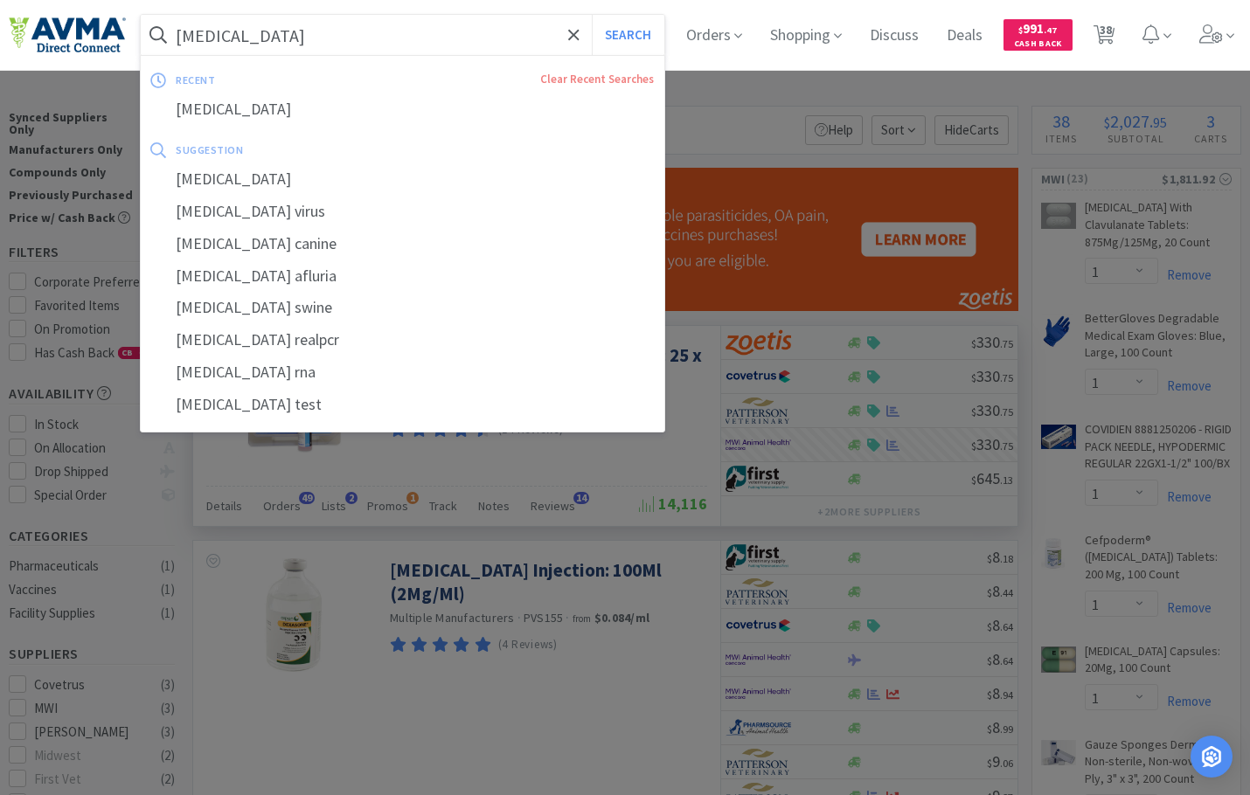
click at [210, 28] on input "[MEDICAL_DATA]" at bounding box center [402, 35] width 523 height 40
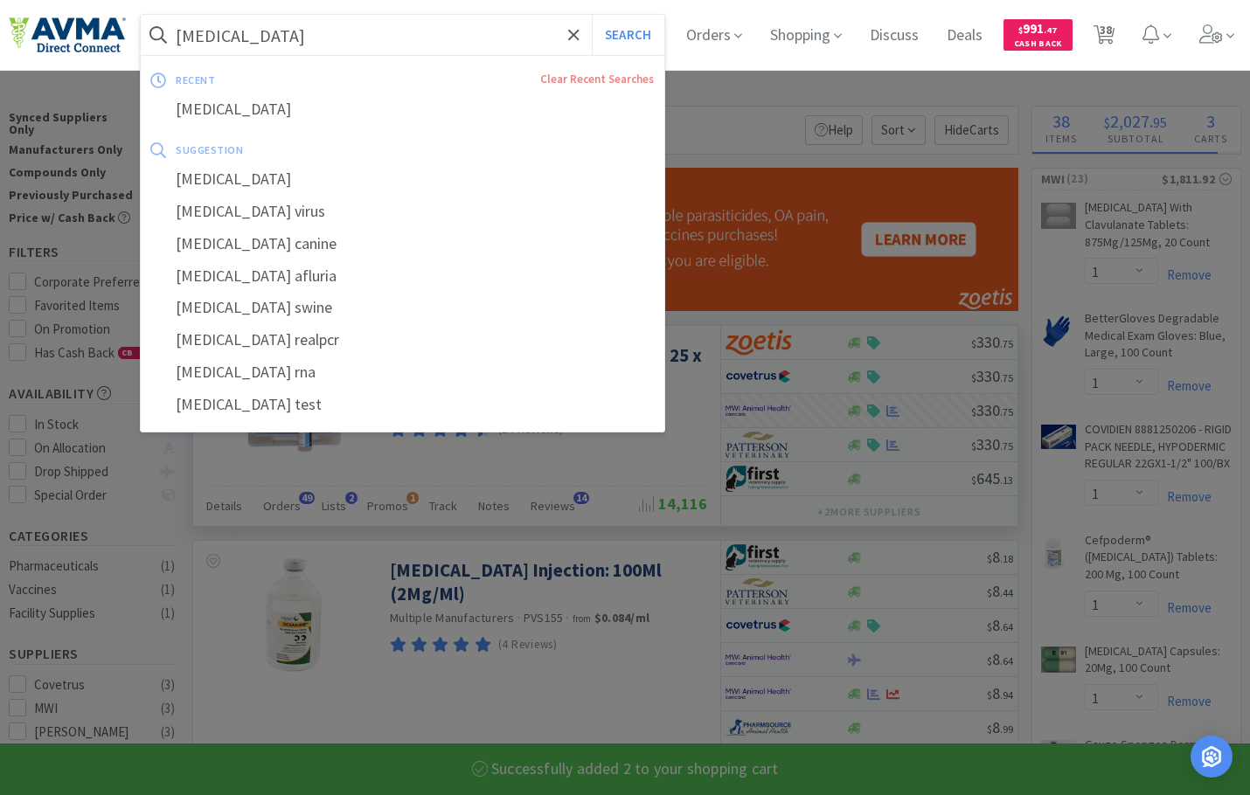
select select "2"
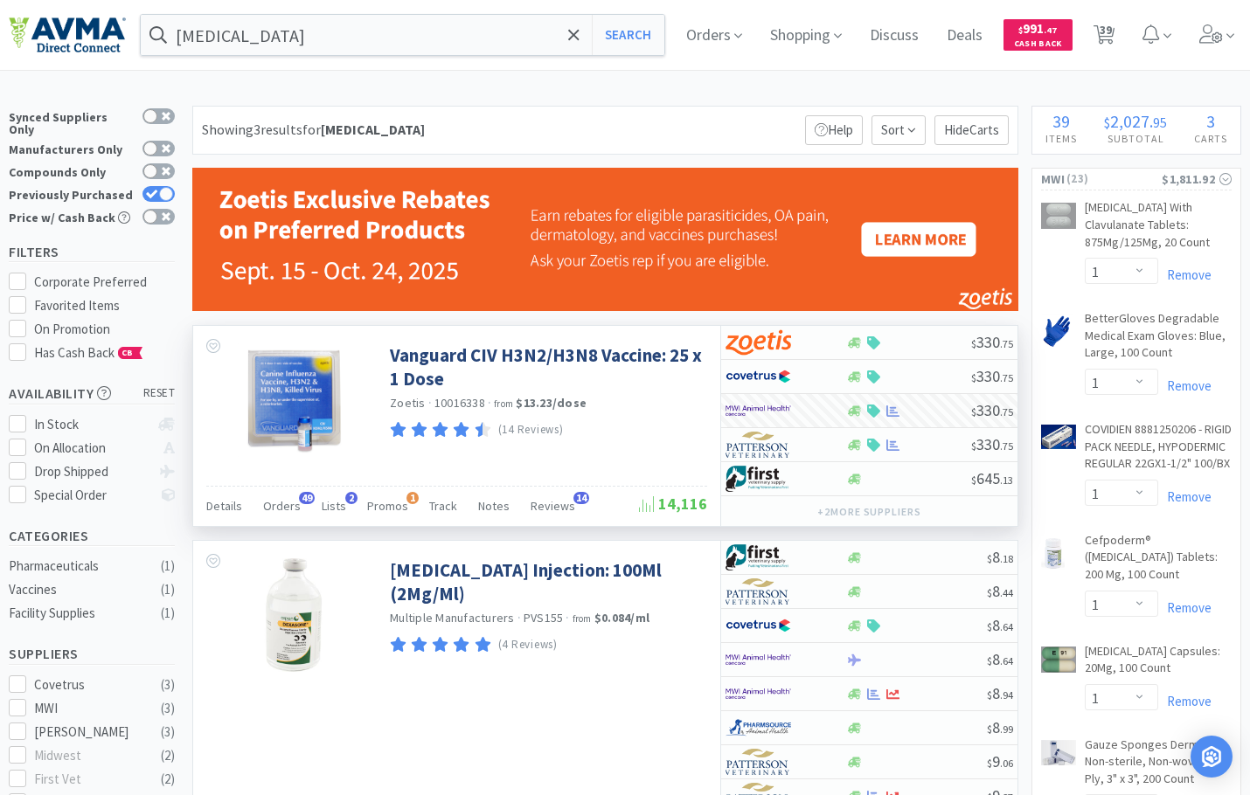
click at [1037, 84] on div at bounding box center [625, 397] width 1250 height 795
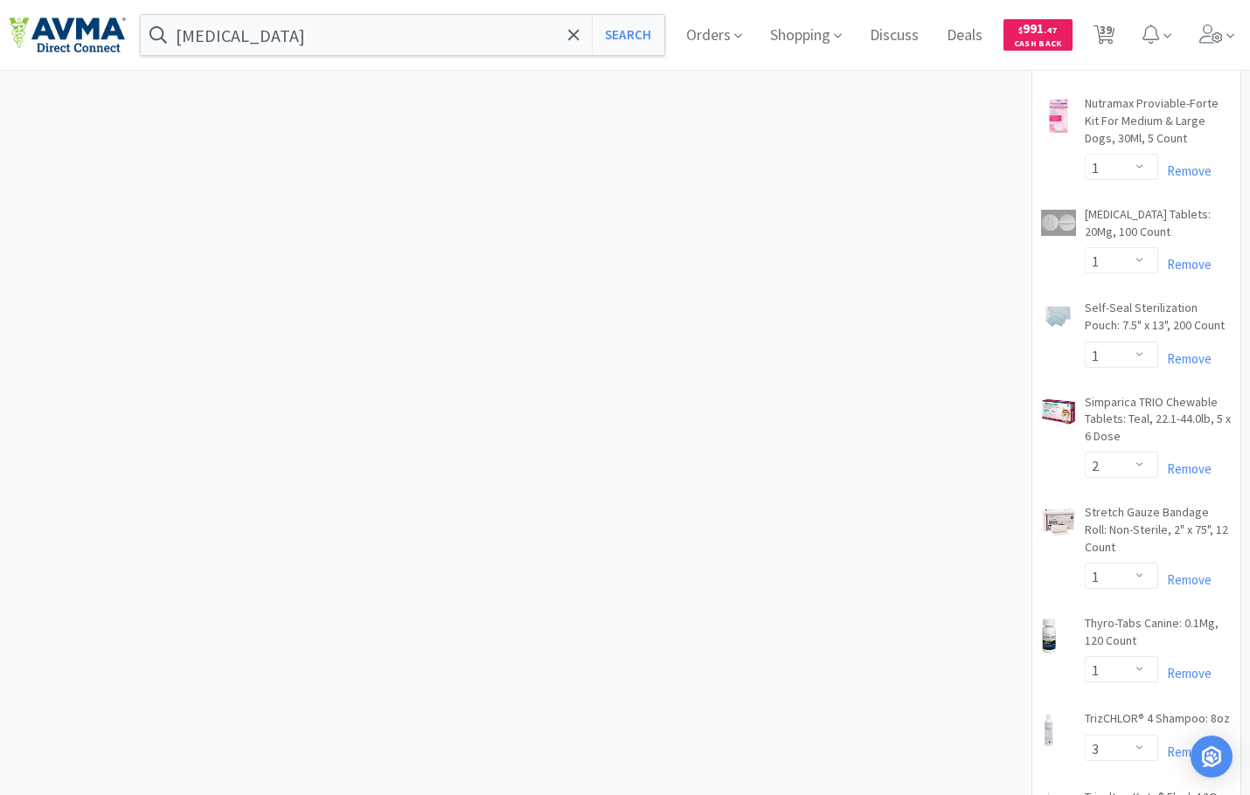
scroll to position [1398, 0]
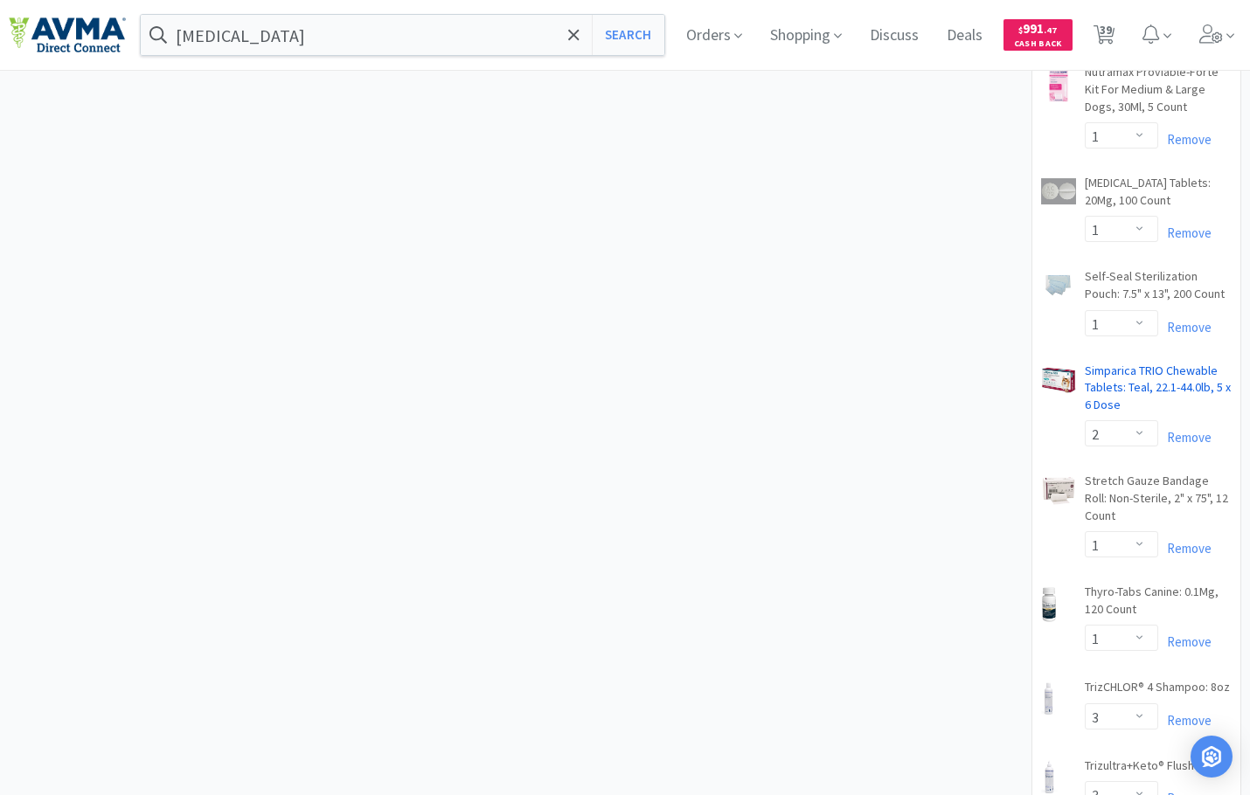
select select "2"
select select "6"
select select "4"
select select "2"
select select "1"
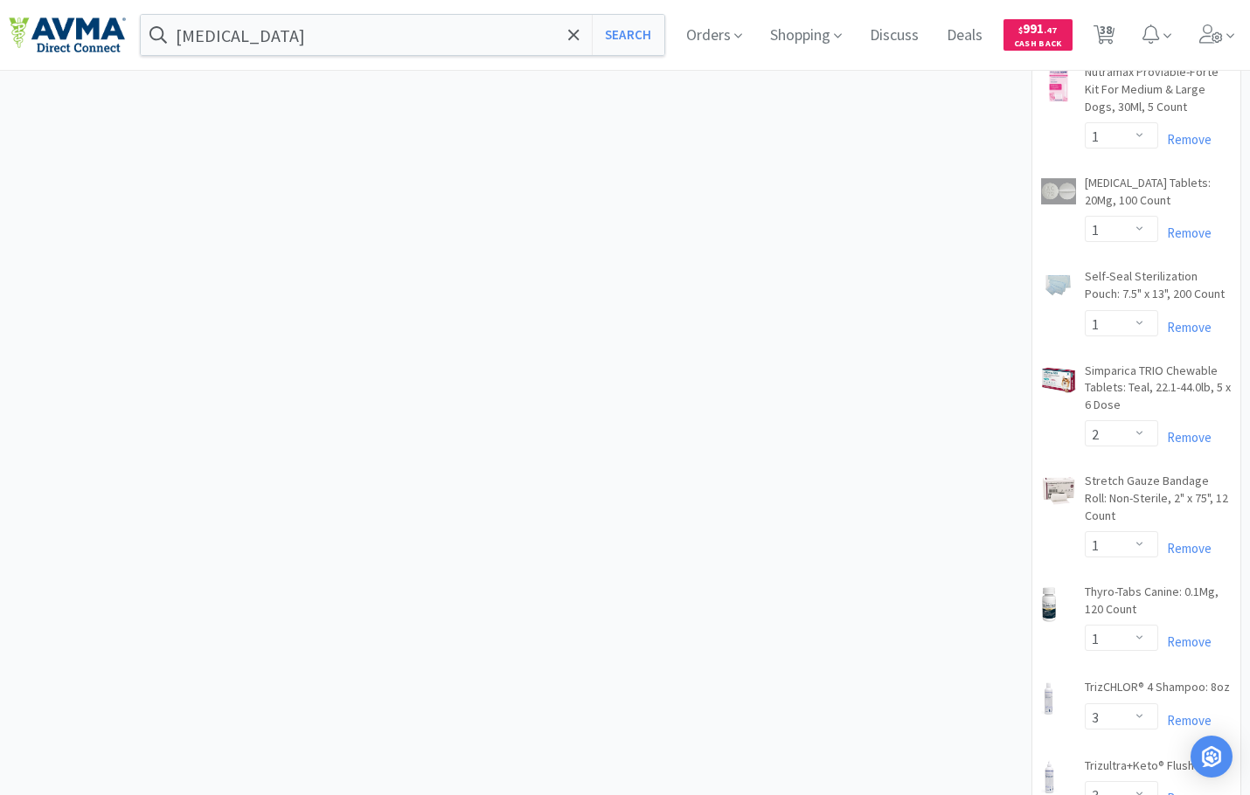
select select "4"
select select "1"
select select "3"
select select "1"
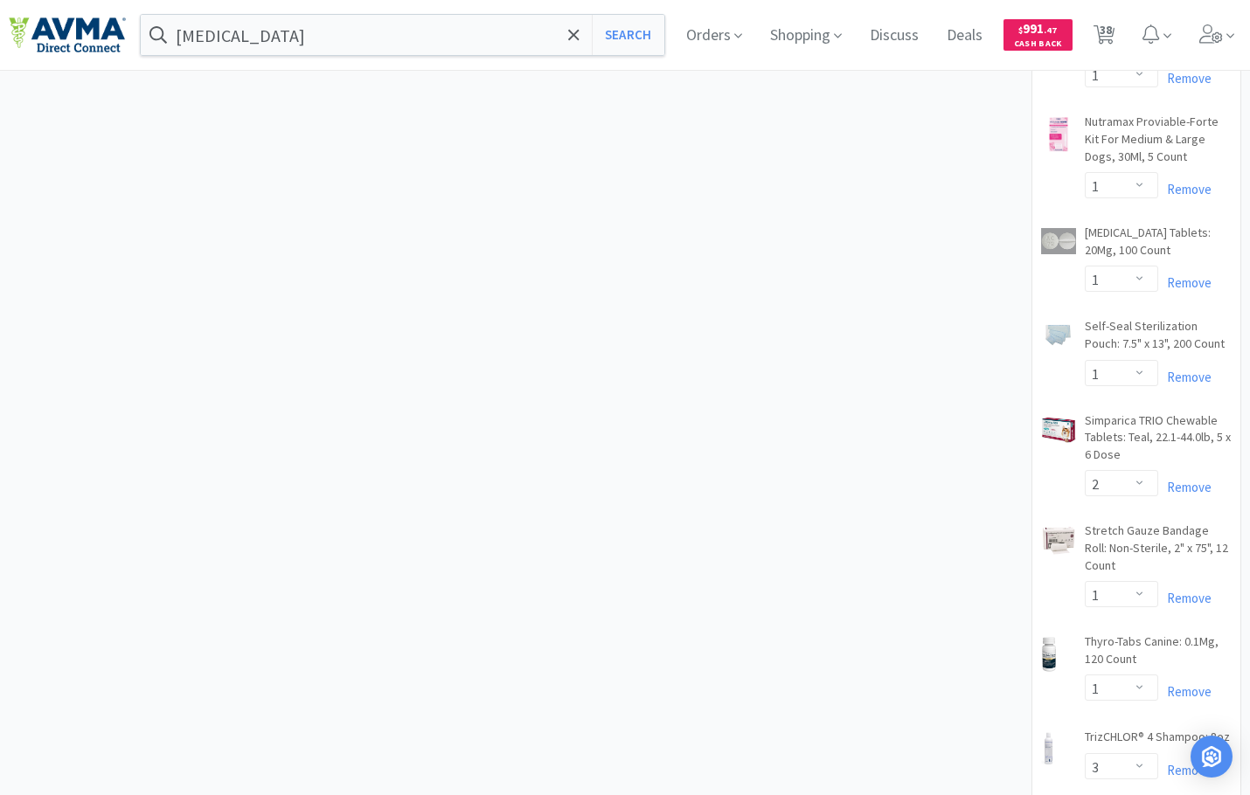
select select "1"
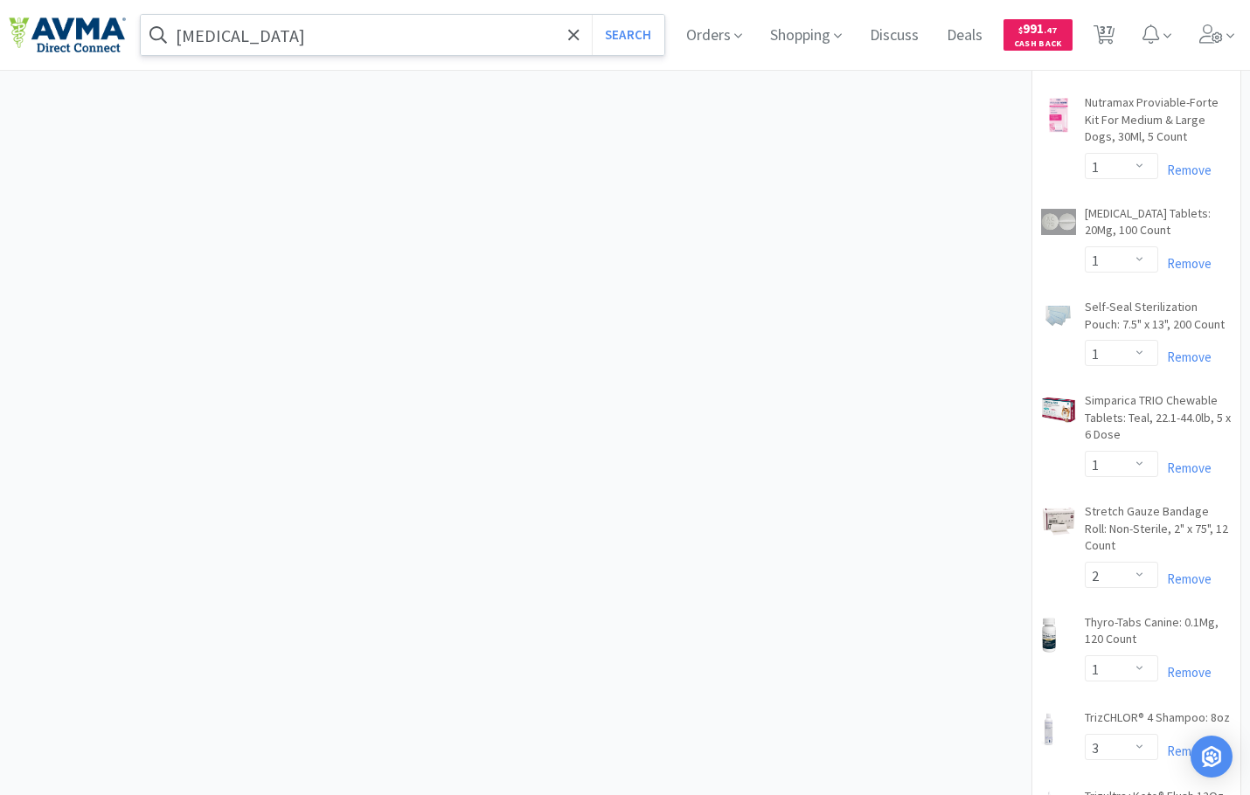
click at [266, 23] on input "[MEDICAL_DATA]" at bounding box center [402, 35] width 523 height 40
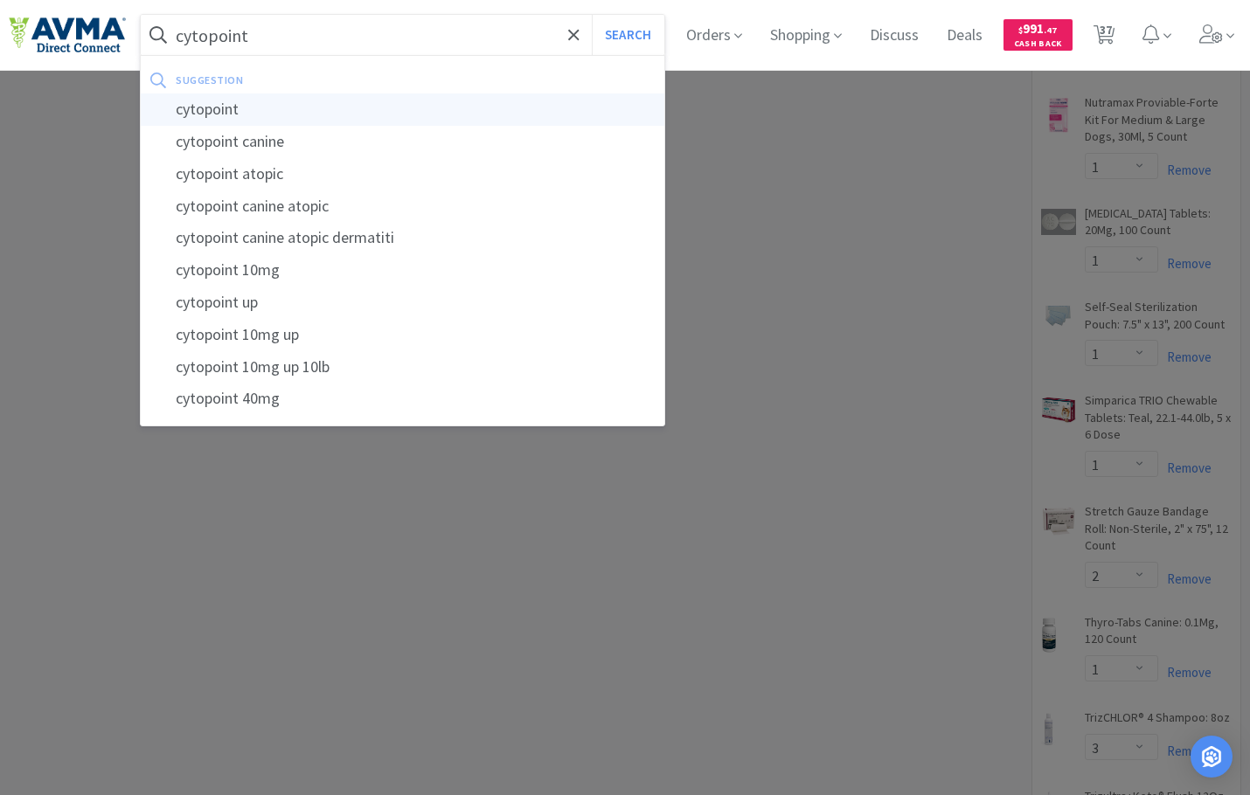
type input "cytopoint"
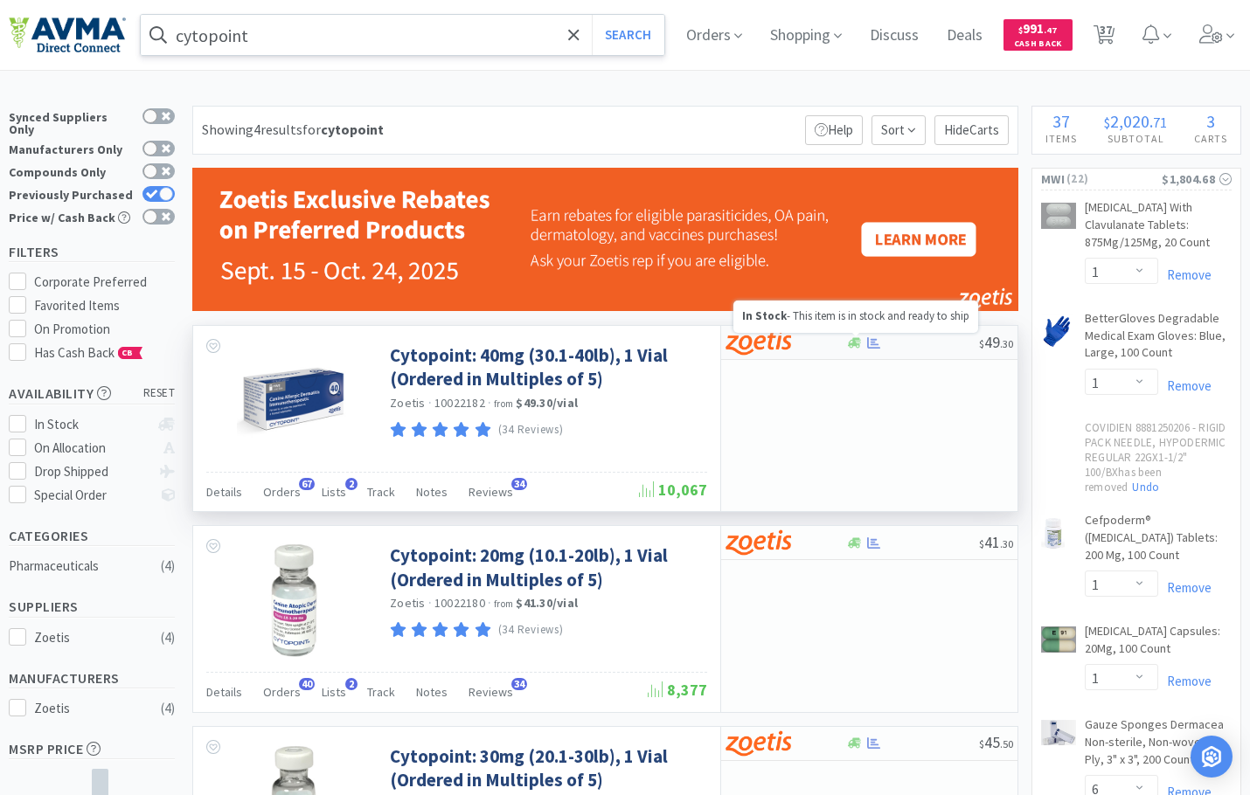
click at [857, 346] on icon at bounding box center [854, 342] width 13 height 13
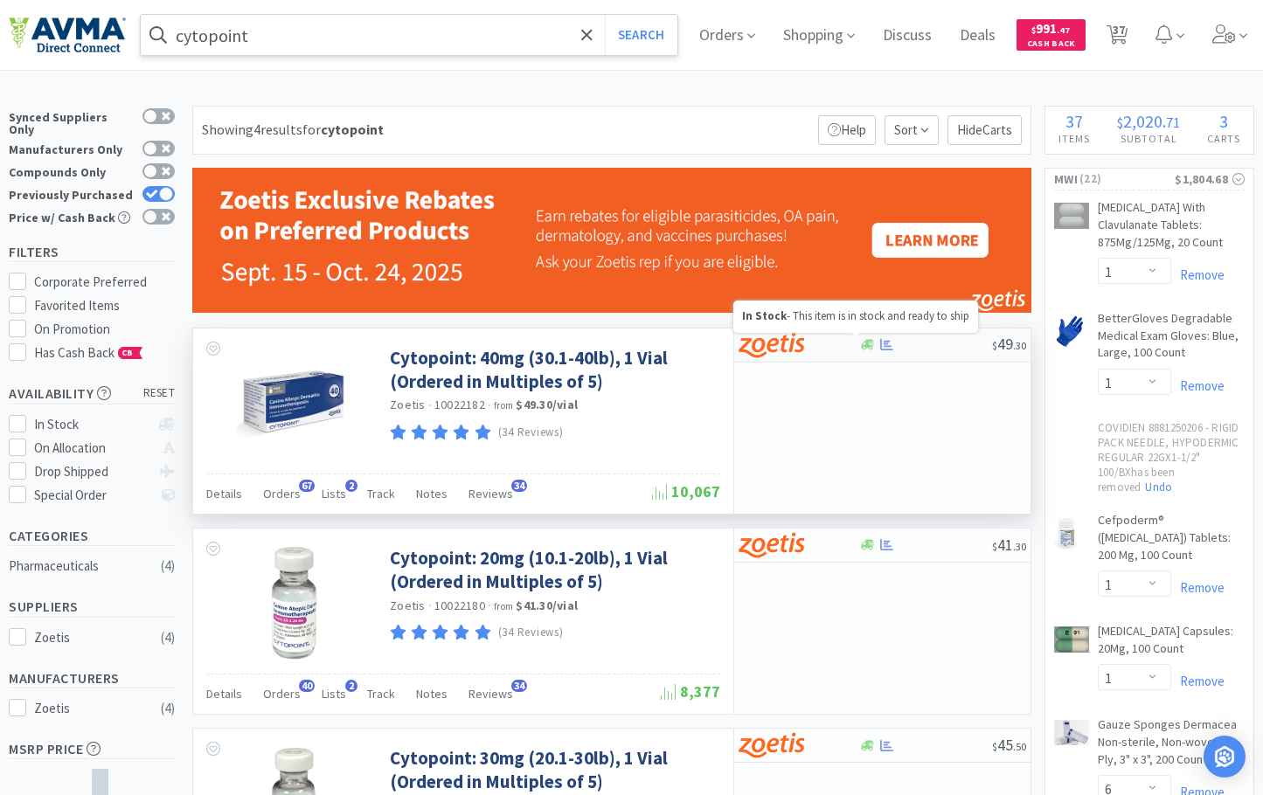
select select "5"
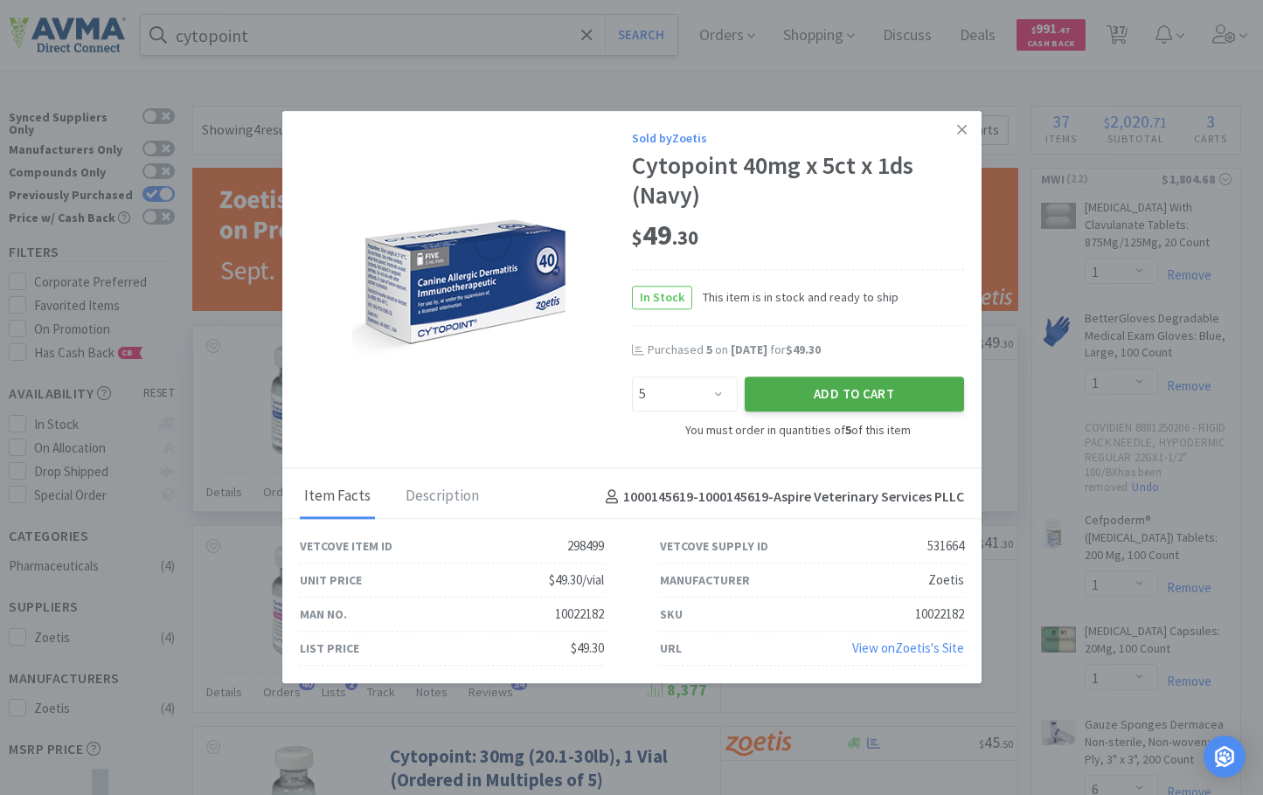
select select "3"
select select "1"
click at [822, 397] on button "Add to Cart" at bounding box center [854, 394] width 219 height 35
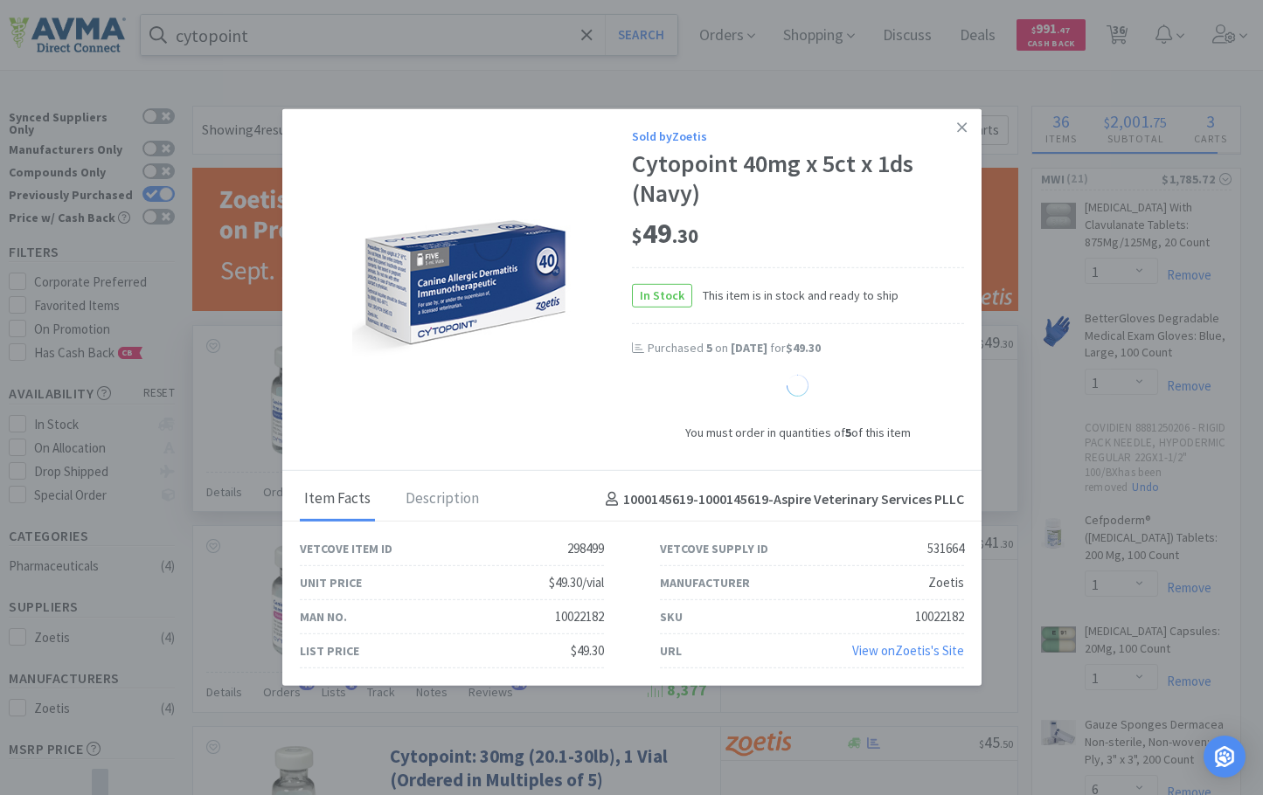
select select "5"
select select "1"
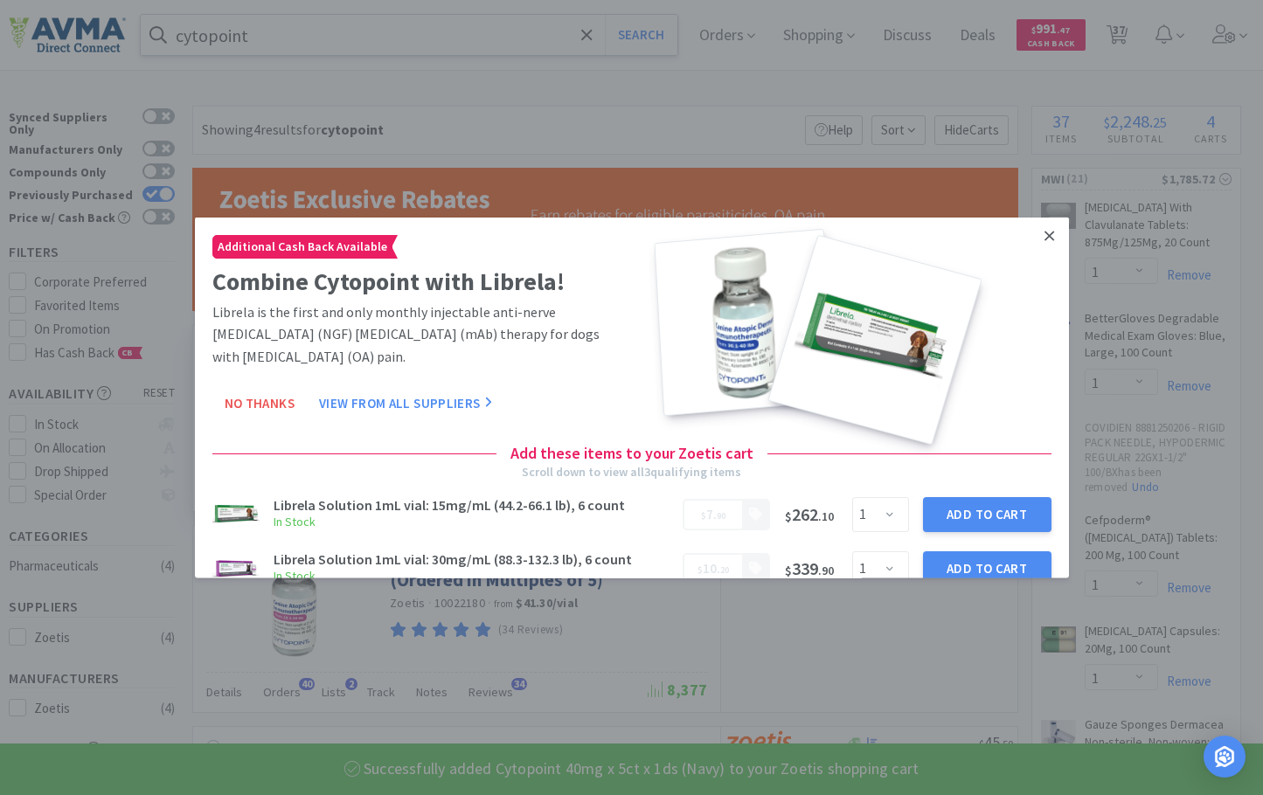
click at [1044, 228] on icon at bounding box center [1049, 236] width 10 height 16
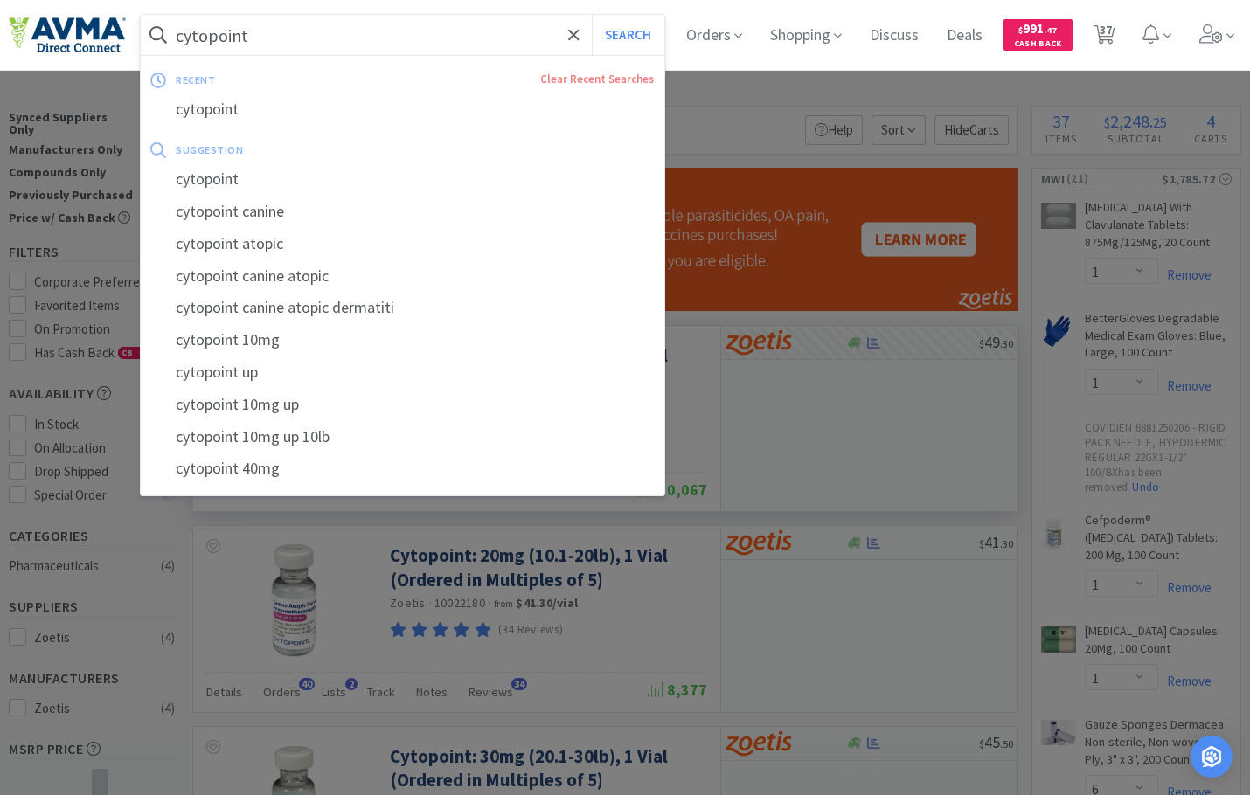
click at [415, 25] on input "cytopoint" at bounding box center [402, 35] width 523 height 40
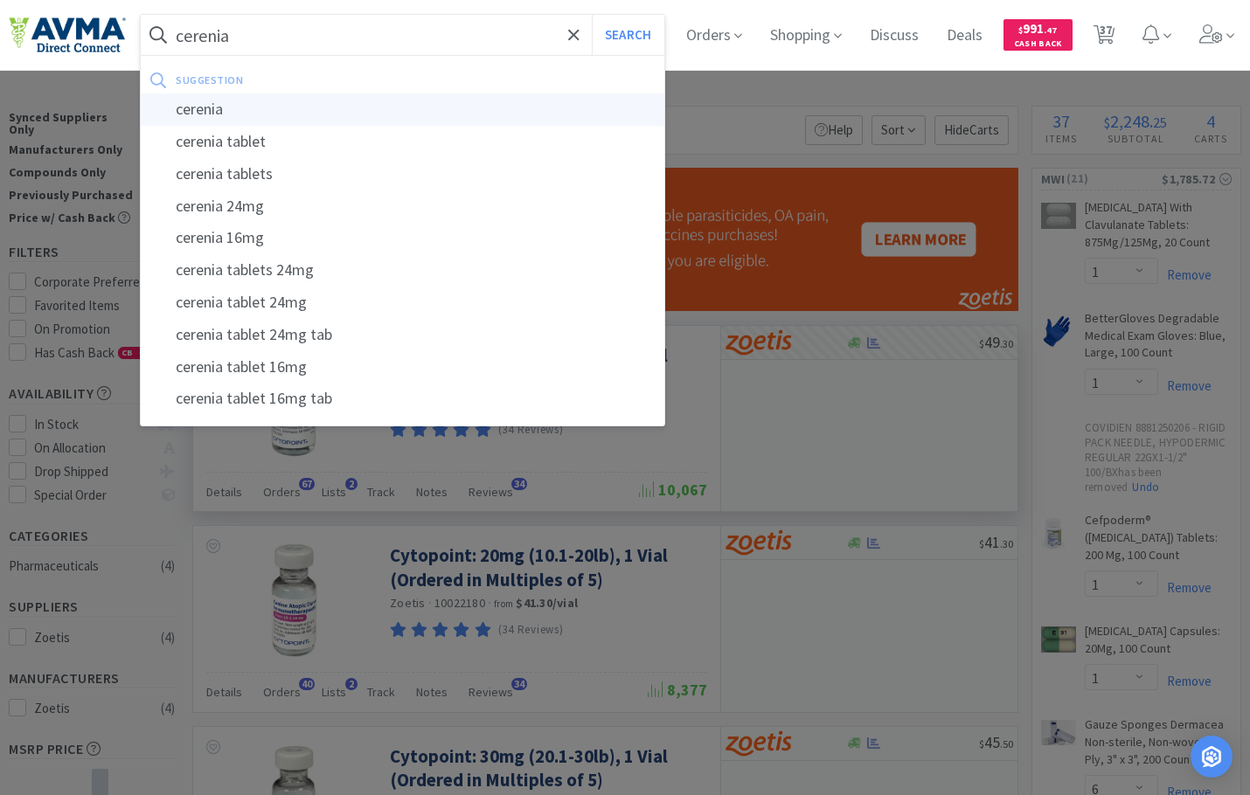
type input "cerenia"
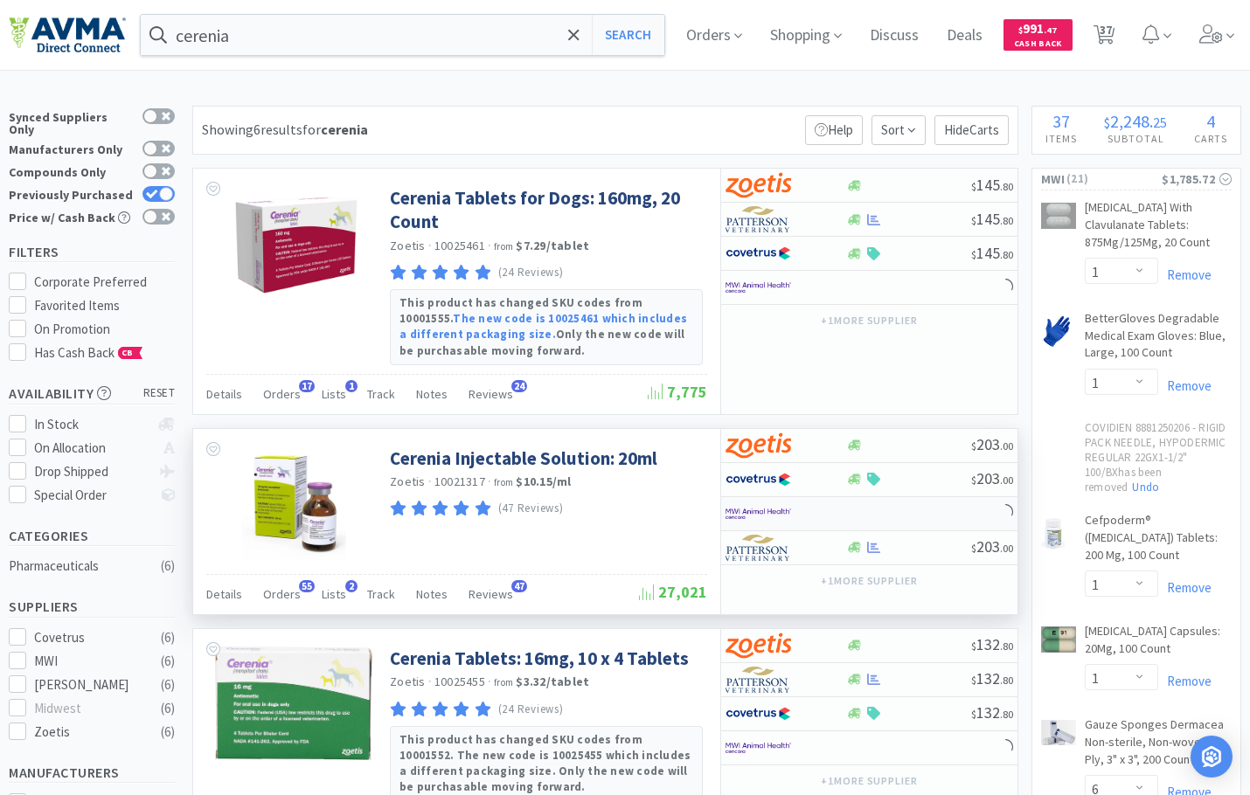
click at [759, 514] on img at bounding box center [758, 514] width 66 height 26
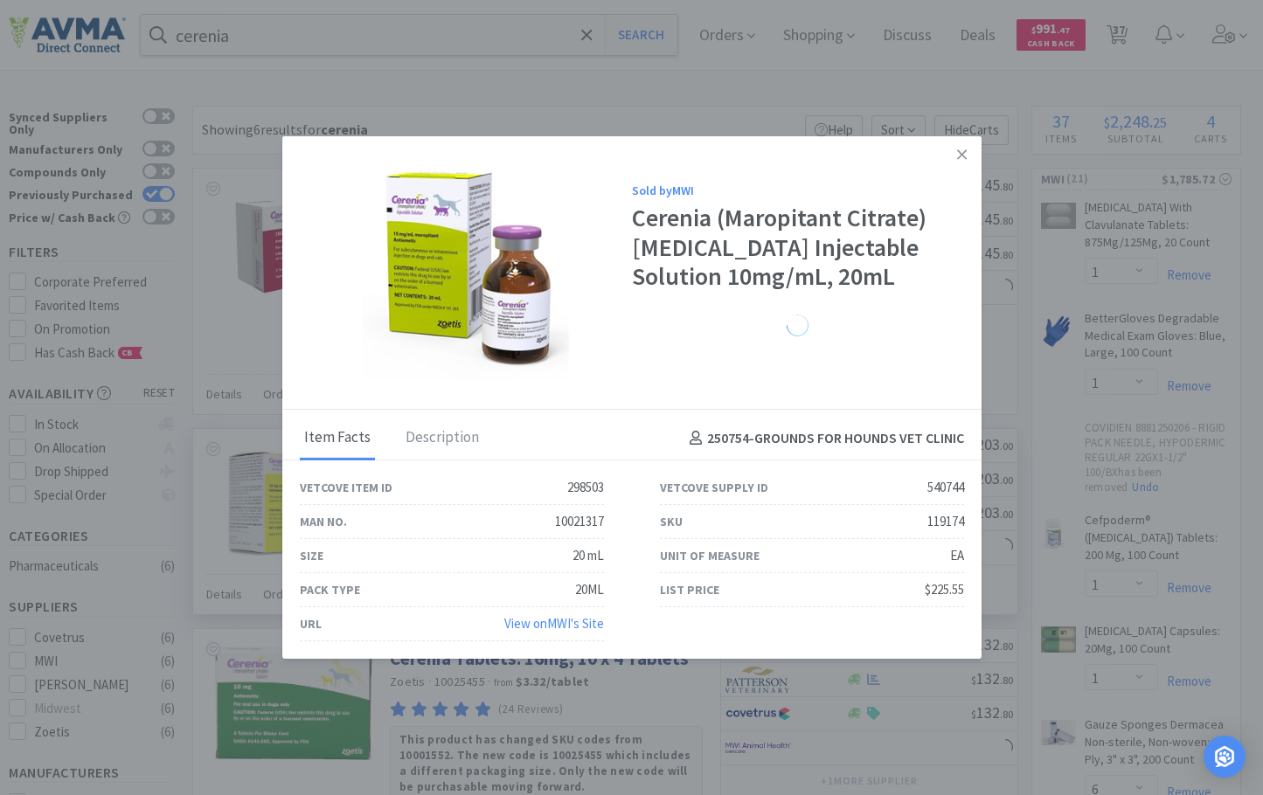
select select "1"
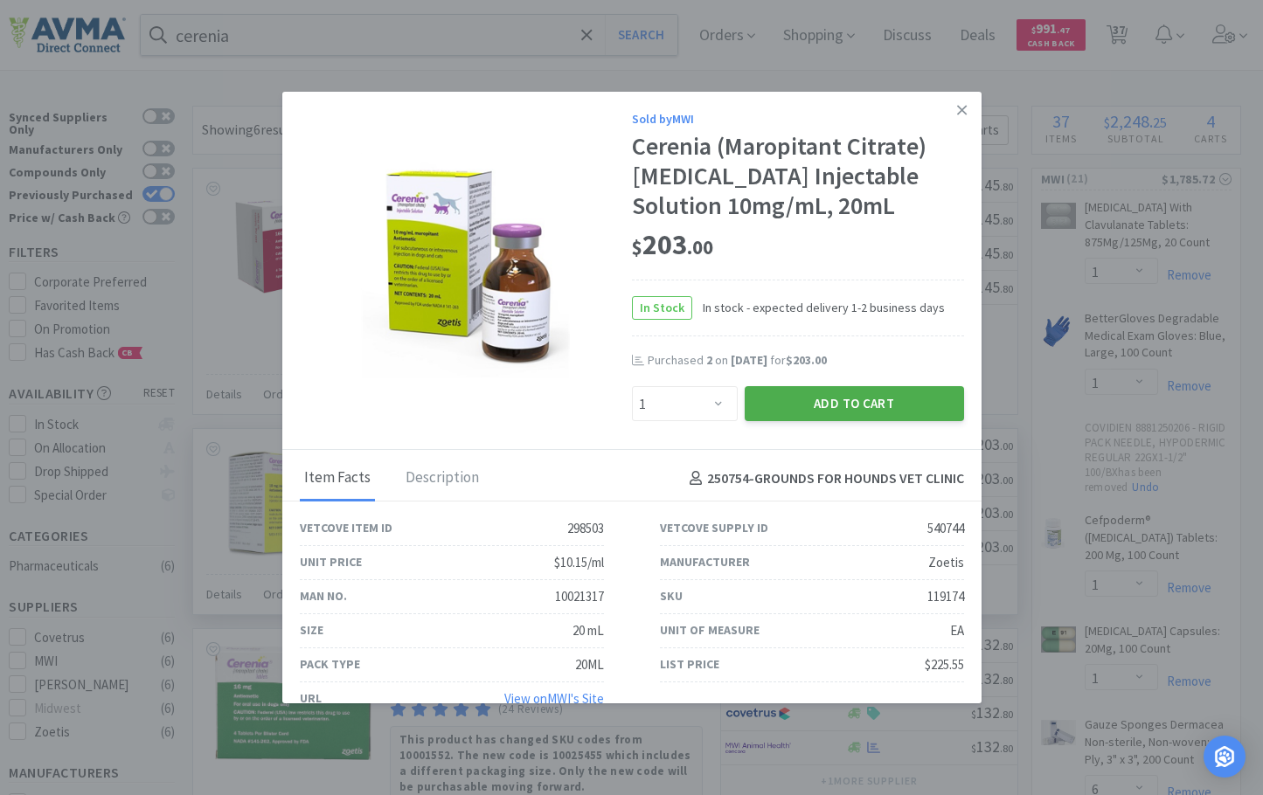
click at [844, 419] on button "Add to Cart" at bounding box center [854, 403] width 219 height 35
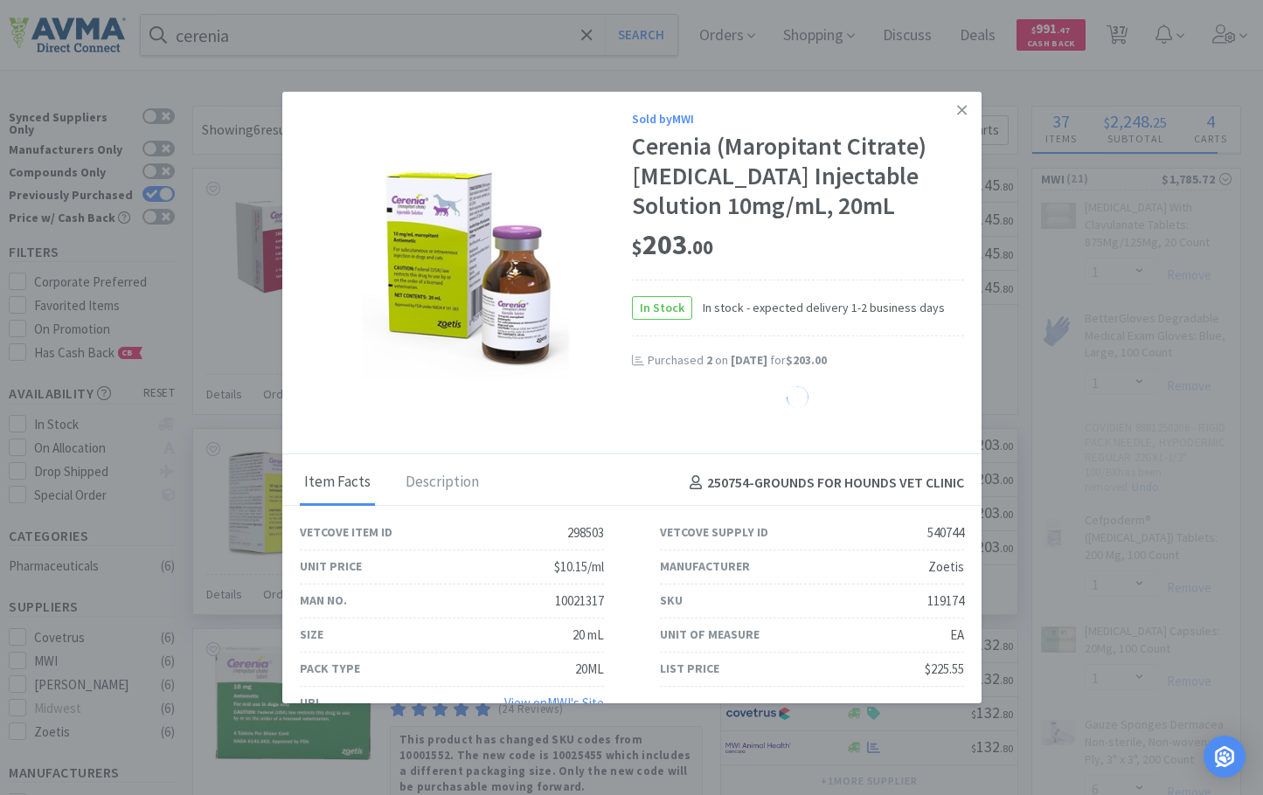
select select "1"
select select "5"
select select "15"
select select "10"
select select "15"
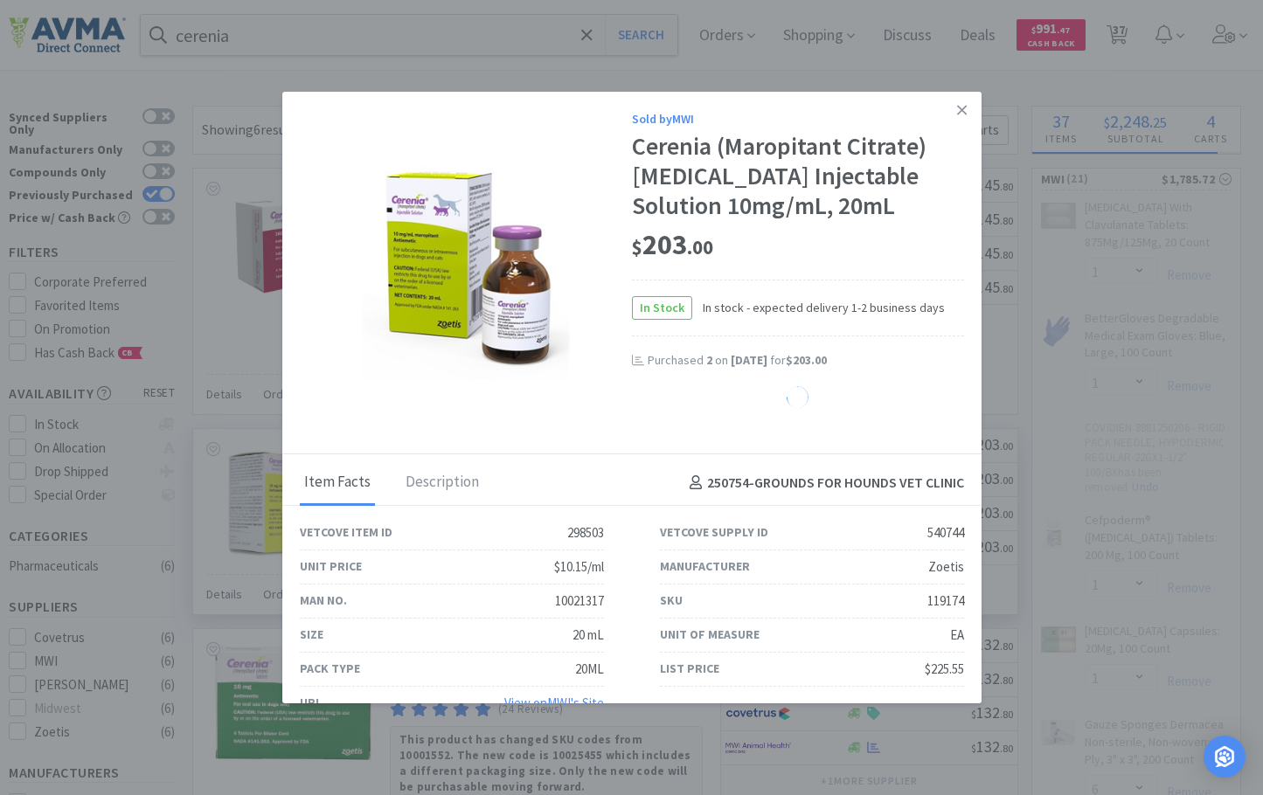
select select "2"
select select "4"
select select "5"
select select "15"
select select "10"
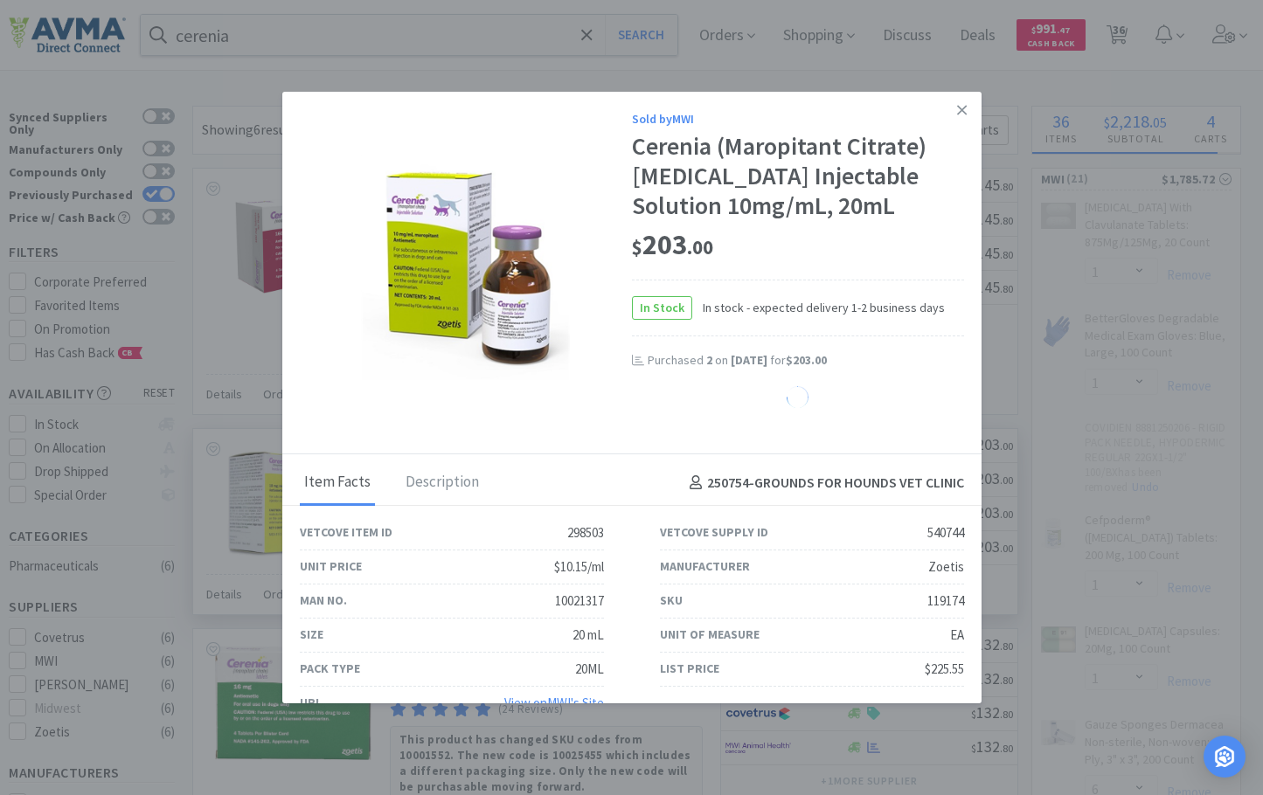
select select "15"
select select "2"
select select "1"
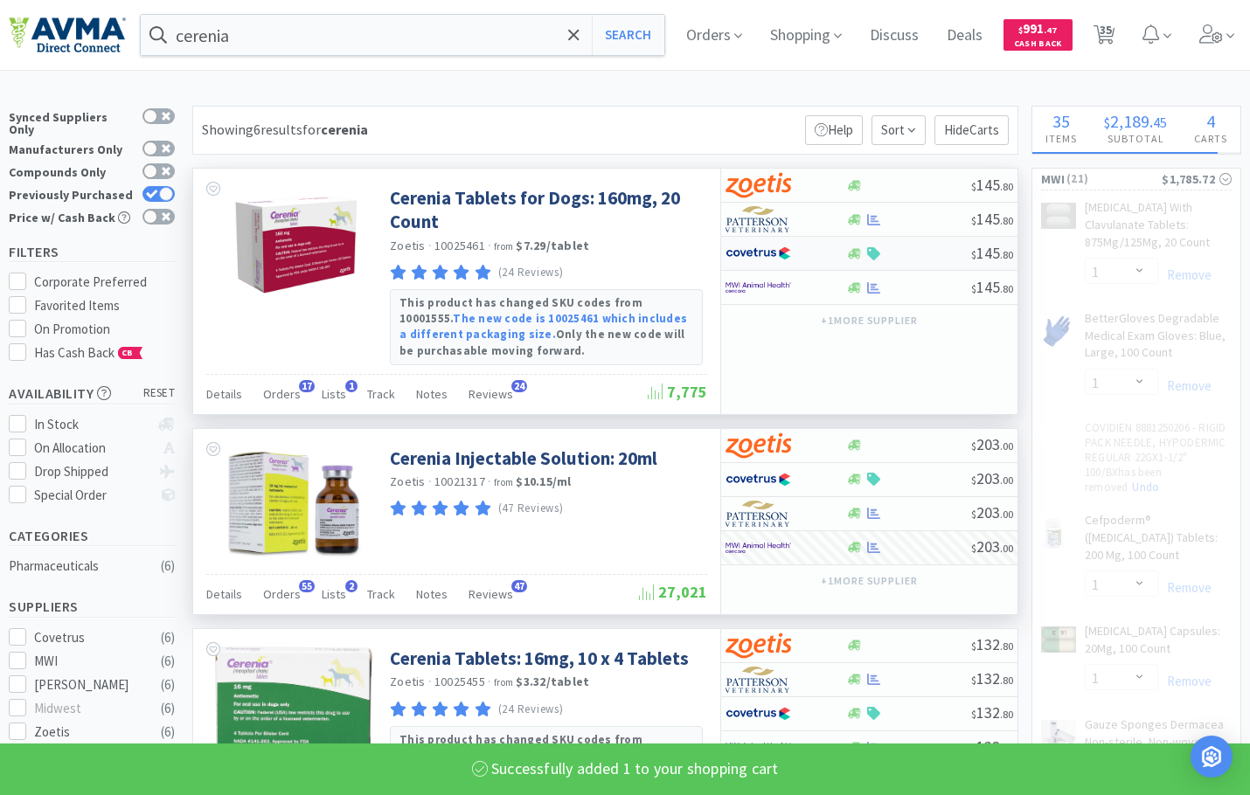
select select "10"
select select "15"
select select "2"
select select "15"
click at [260, 31] on input "cerenia" at bounding box center [402, 35] width 523 height 40
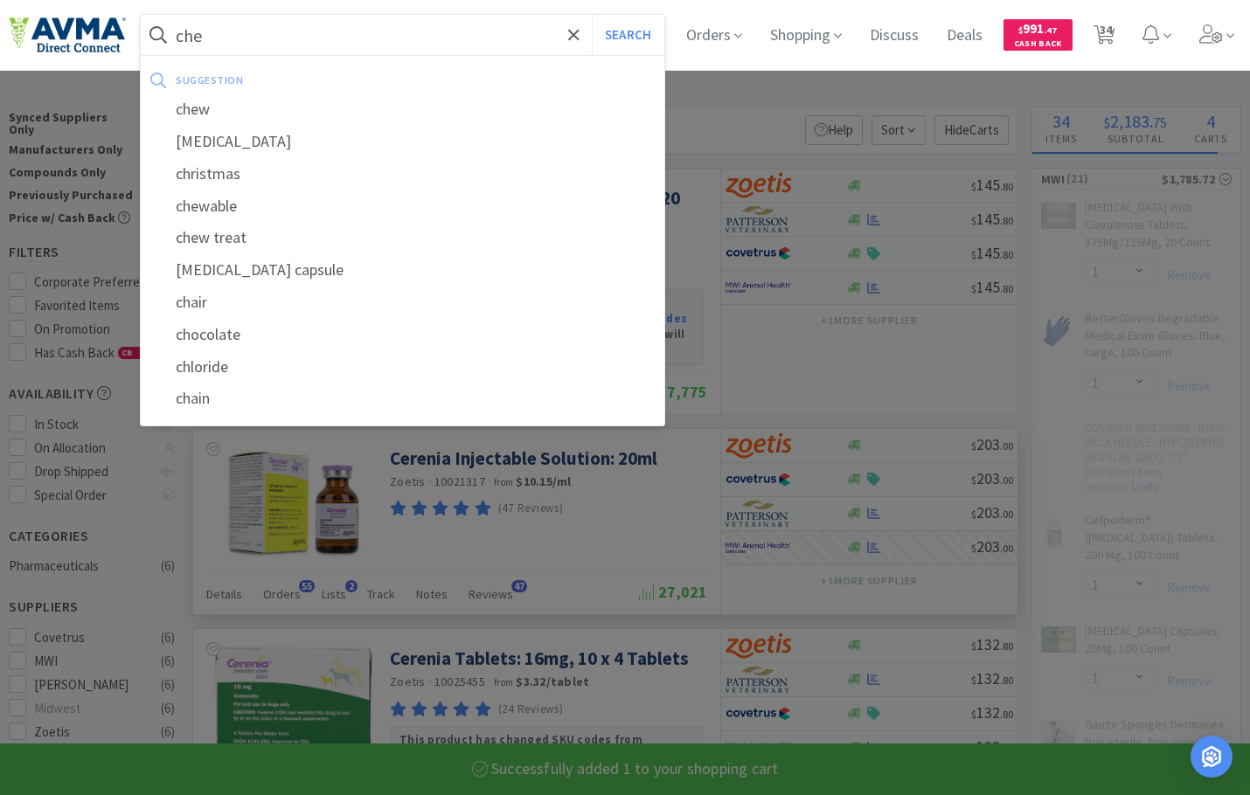
type input "chem"
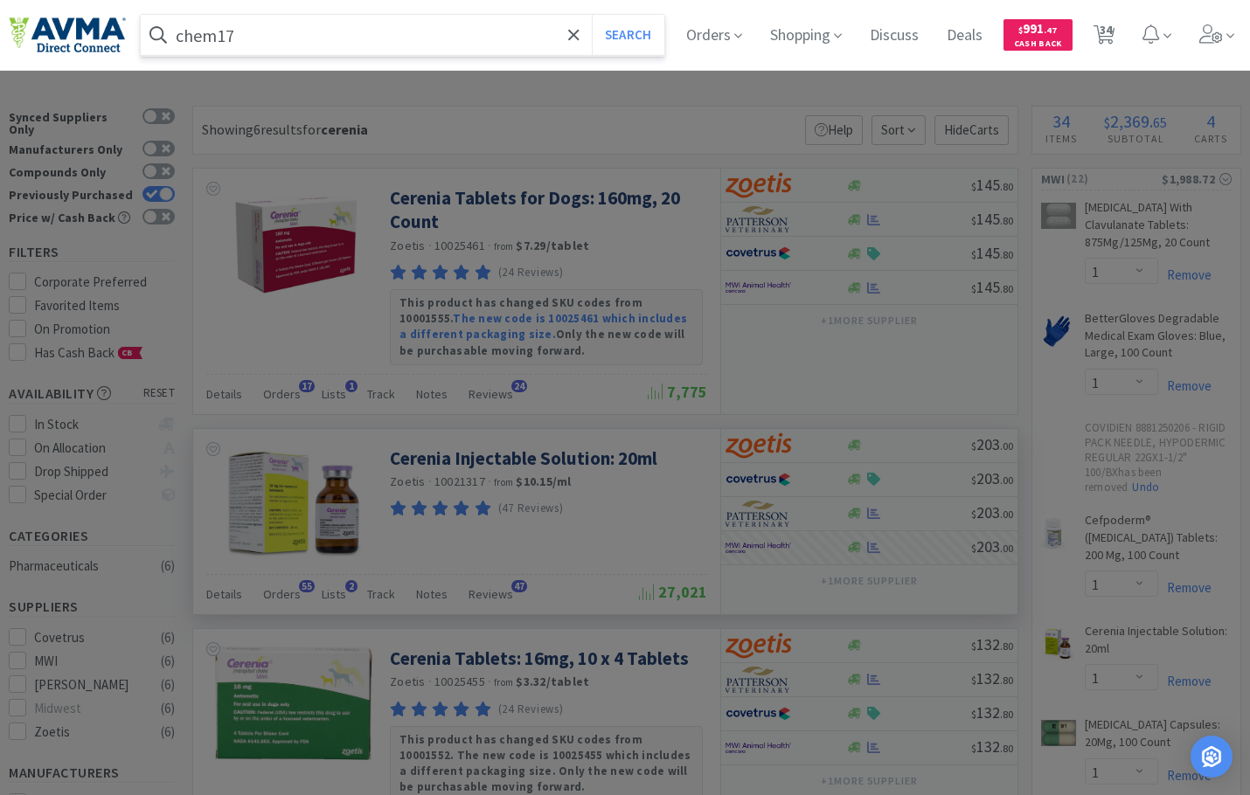
click at [592, 15] on button "Search" at bounding box center [628, 35] width 73 height 40
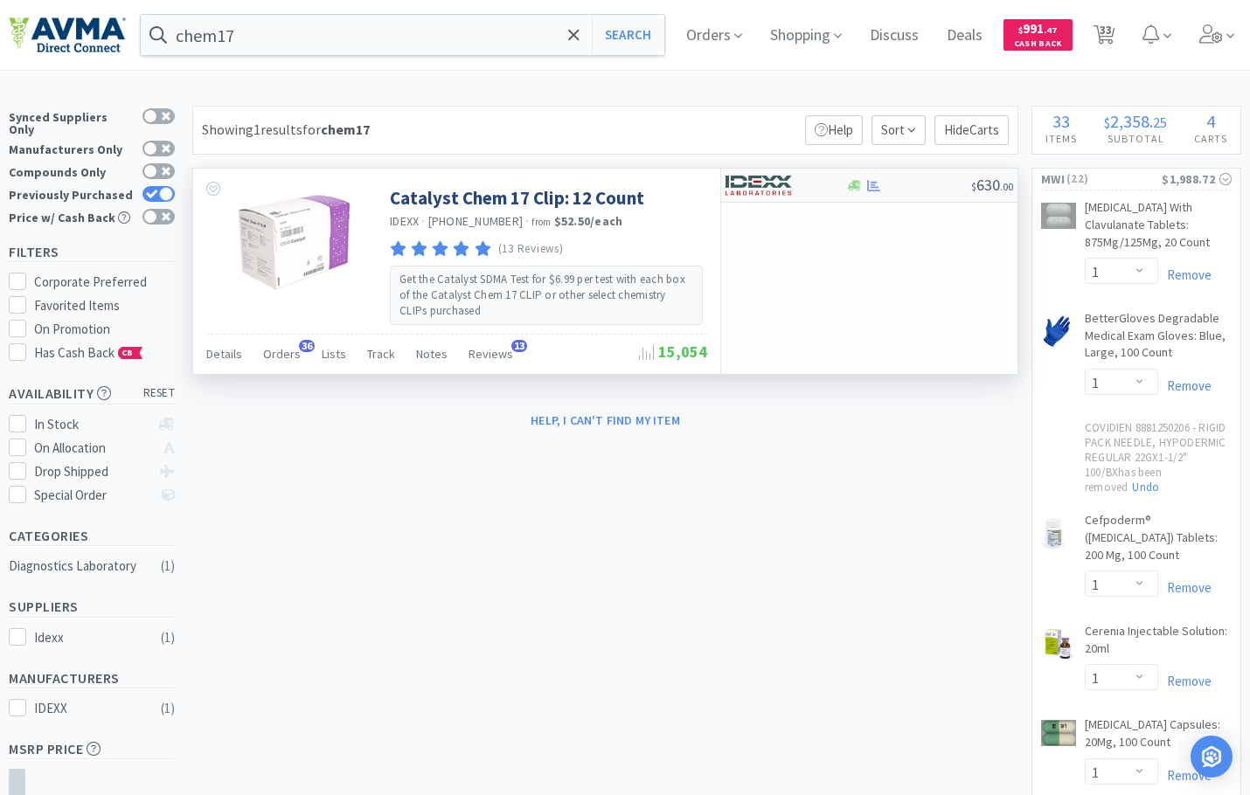
click at [836, 183] on div at bounding box center [785, 185] width 120 height 30
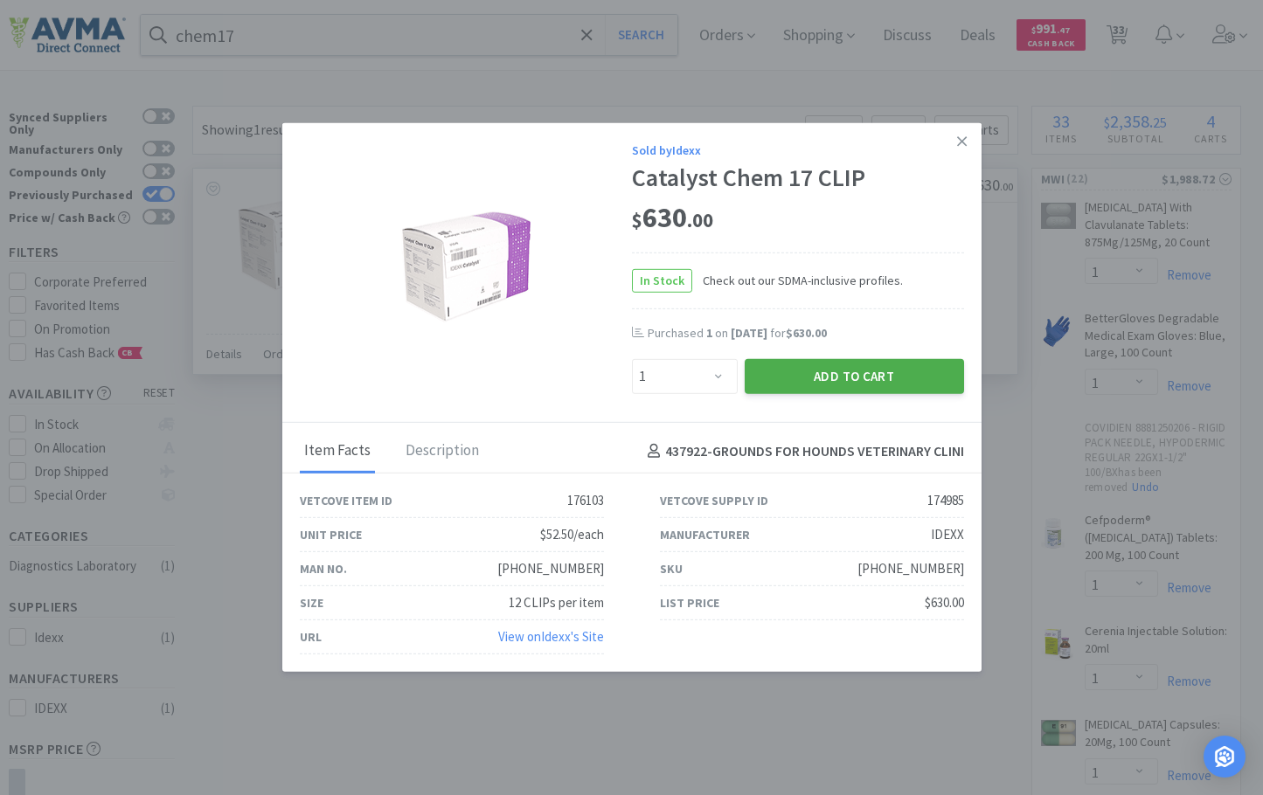
click at [849, 382] on button "Add to Cart" at bounding box center [854, 376] width 219 height 35
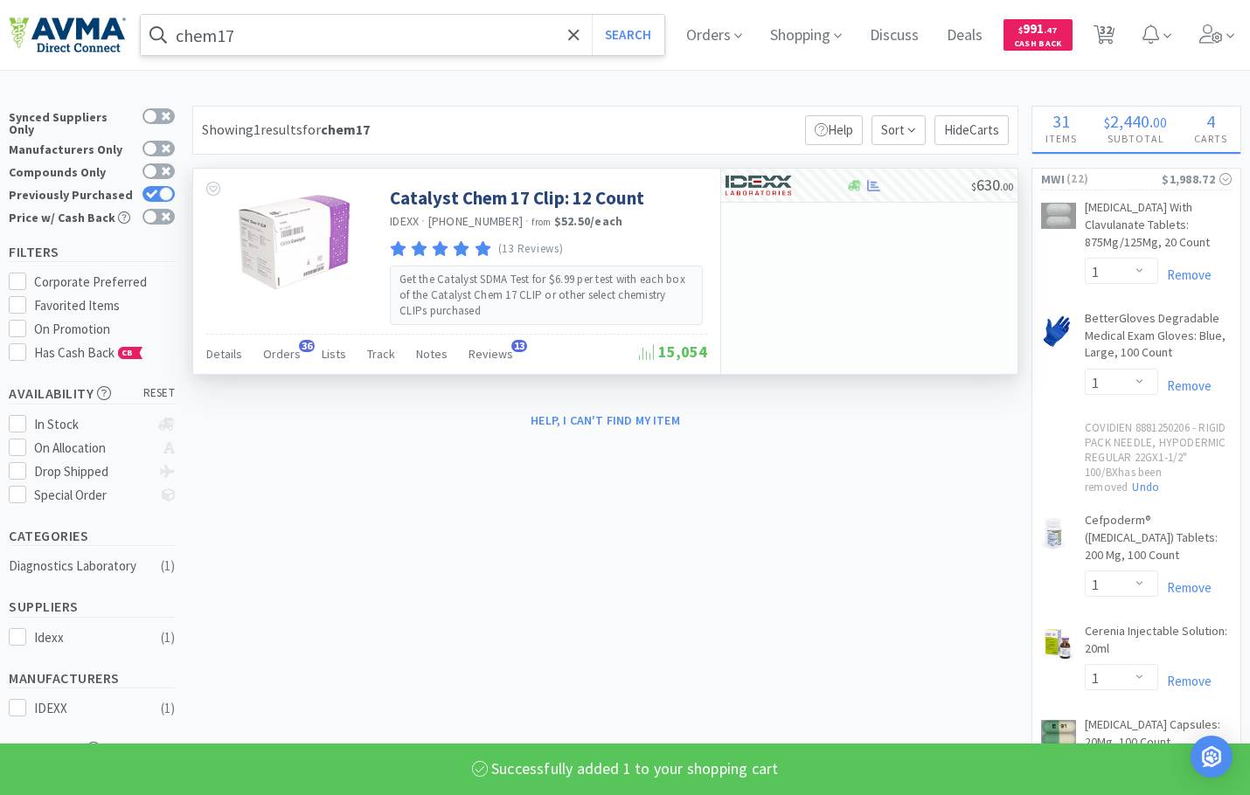
click at [345, 34] on input "chem17" at bounding box center [402, 35] width 523 height 40
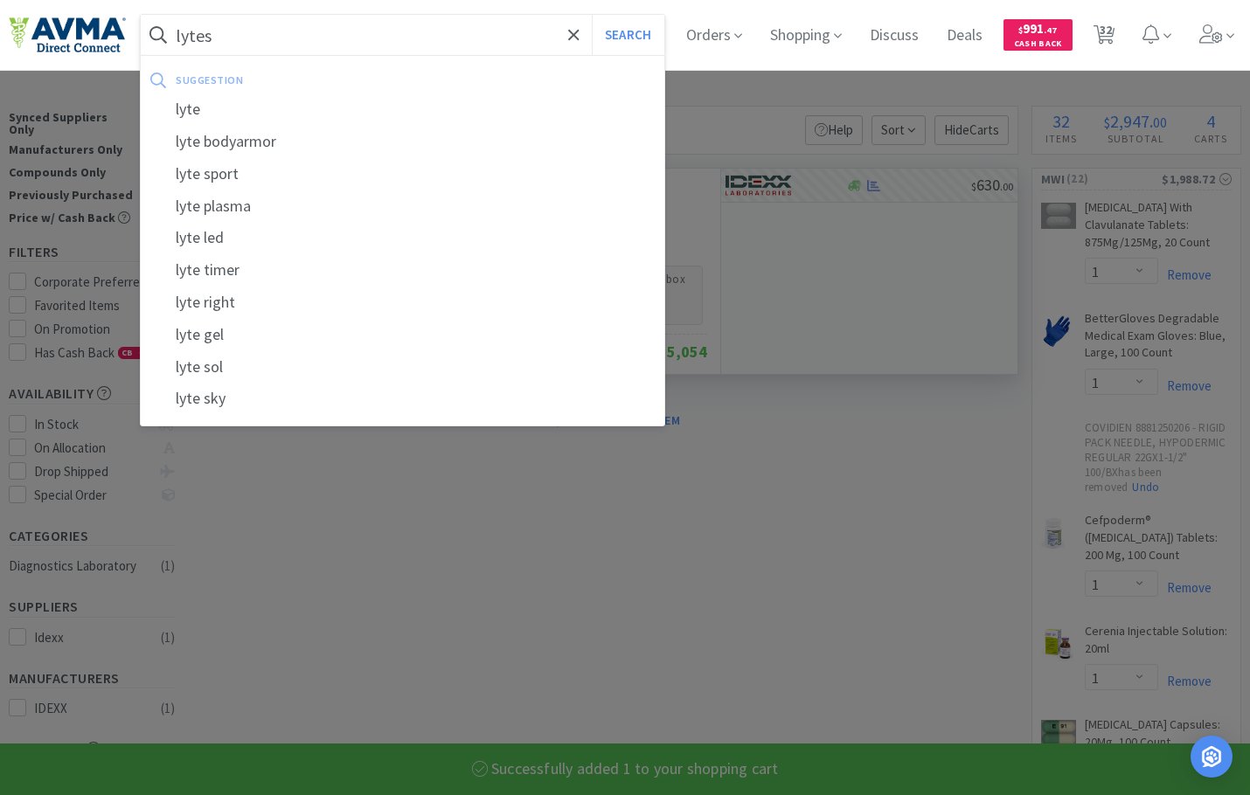
click at [592, 15] on button "Search" at bounding box center [628, 35] width 73 height 40
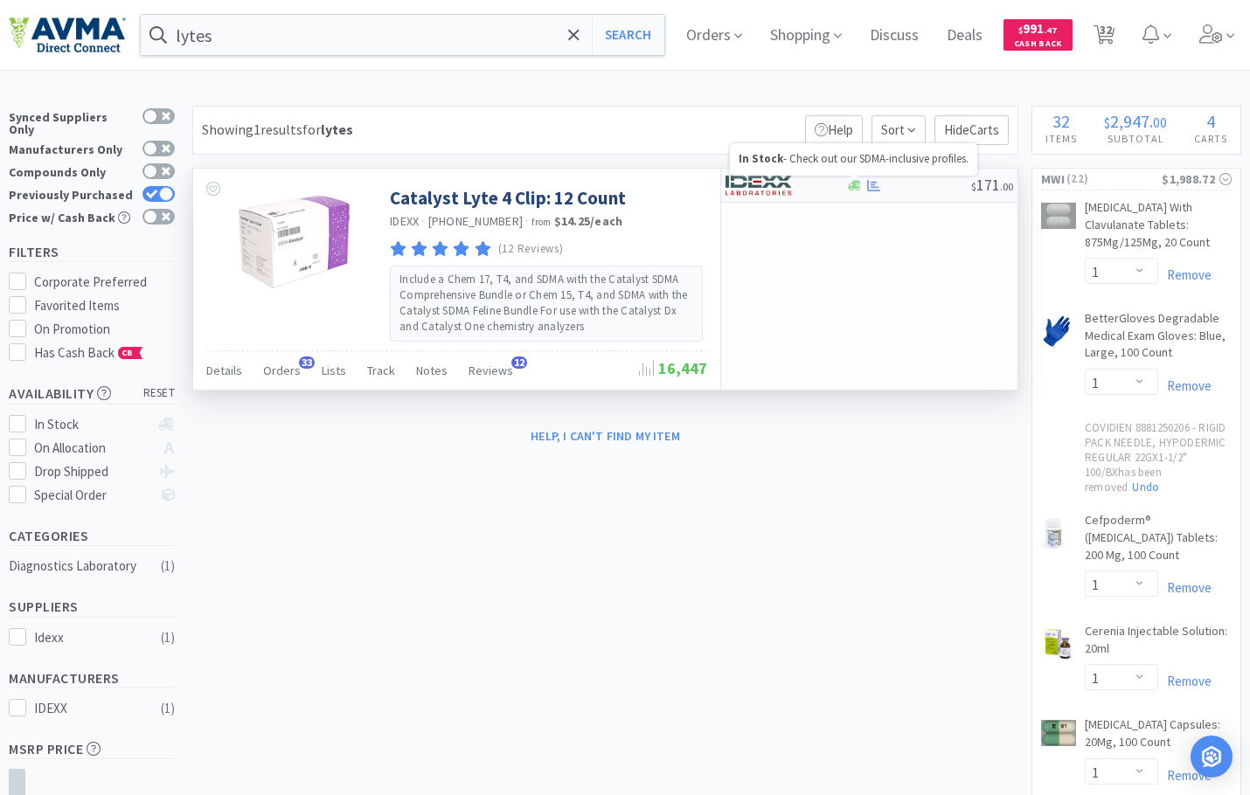
click at [893, 191] on div "$ 171 . 00" at bounding box center [869, 186] width 296 height 34
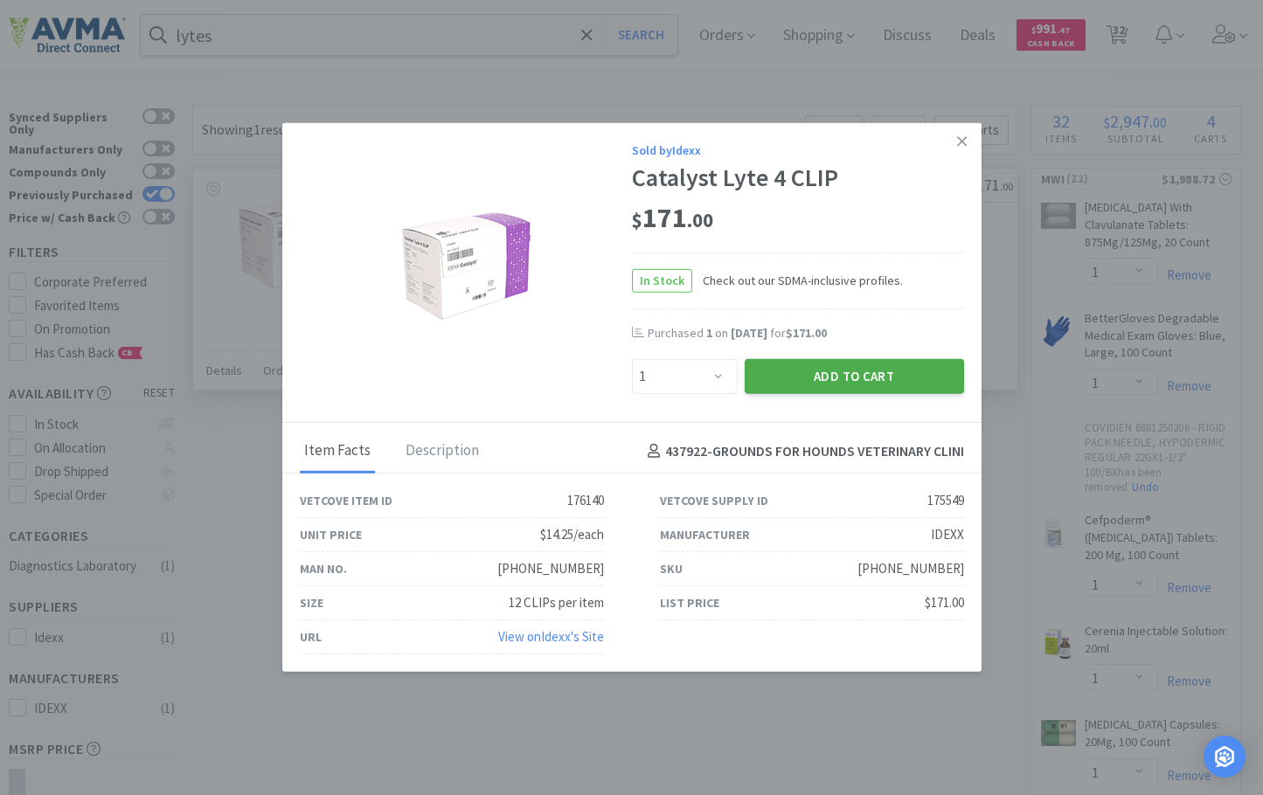
click at [871, 371] on button "Add to Cart" at bounding box center [854, 376] width 219 height 35
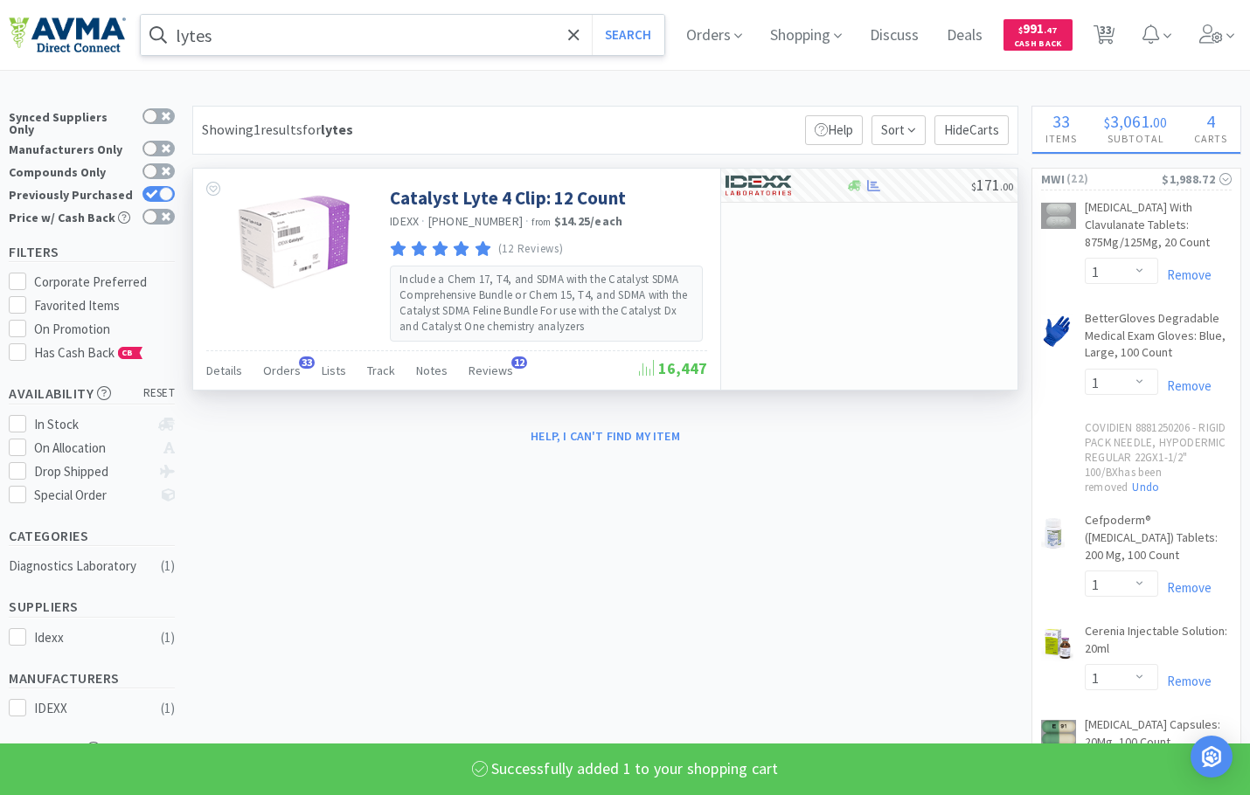
click at [417, 16] on input "lytes" at bounding box center [402, 35] width 523 height 40
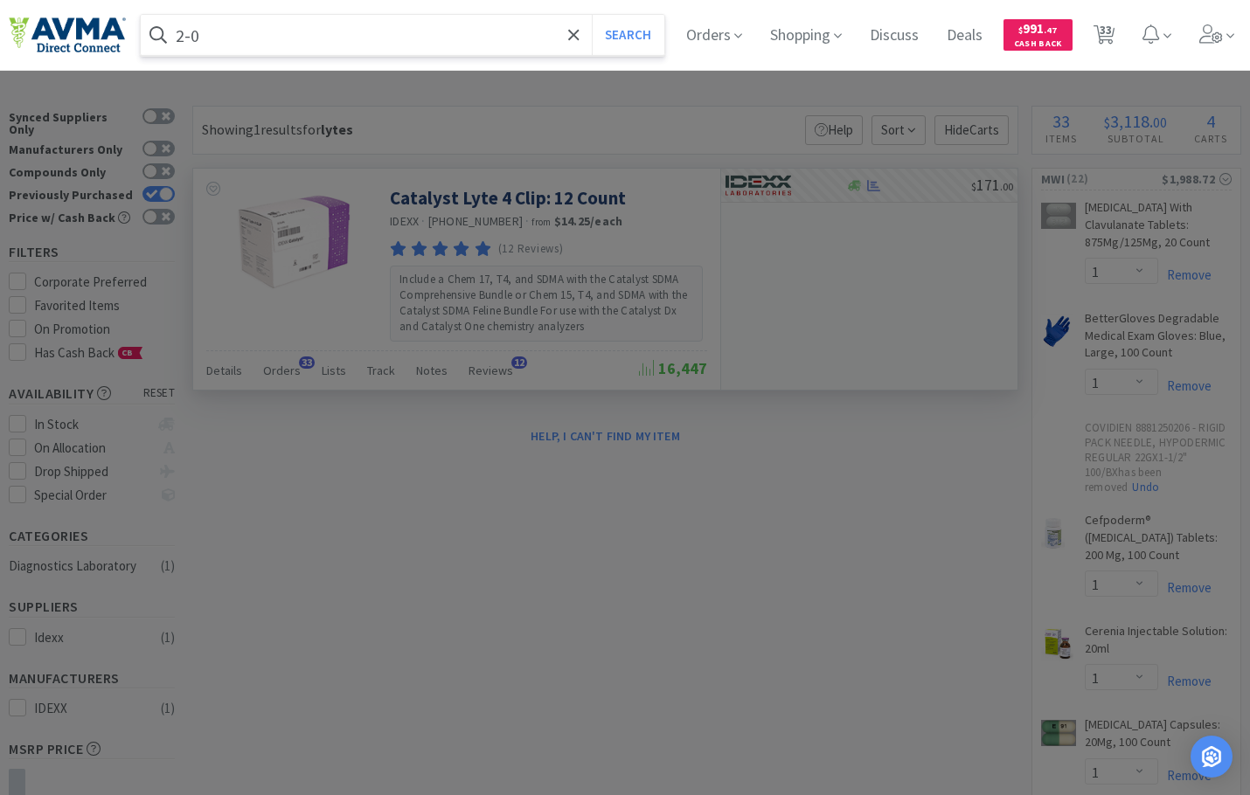
click at [592, 15] on button "Search" at bounding box center [628, 35] width 73 height 40
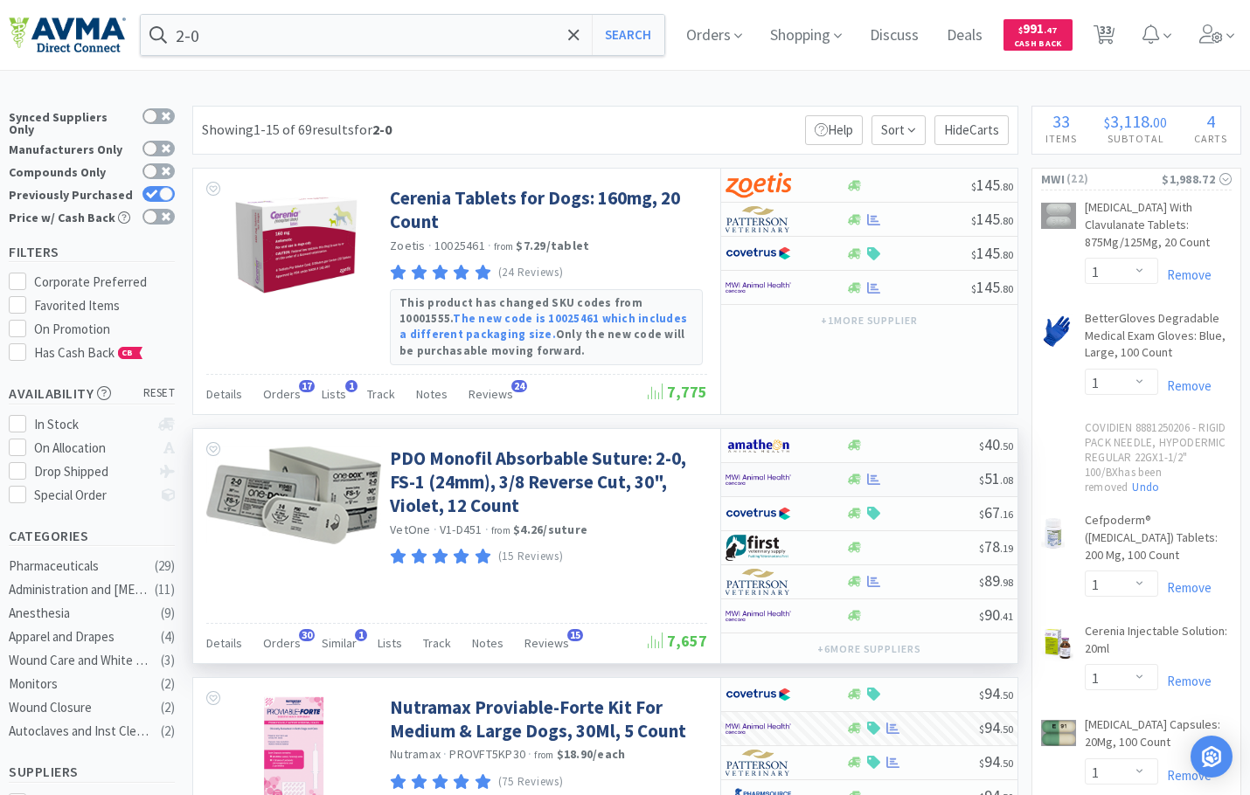
click at [766, 480] on img at bounding box center [758, 480] width 66 height 26
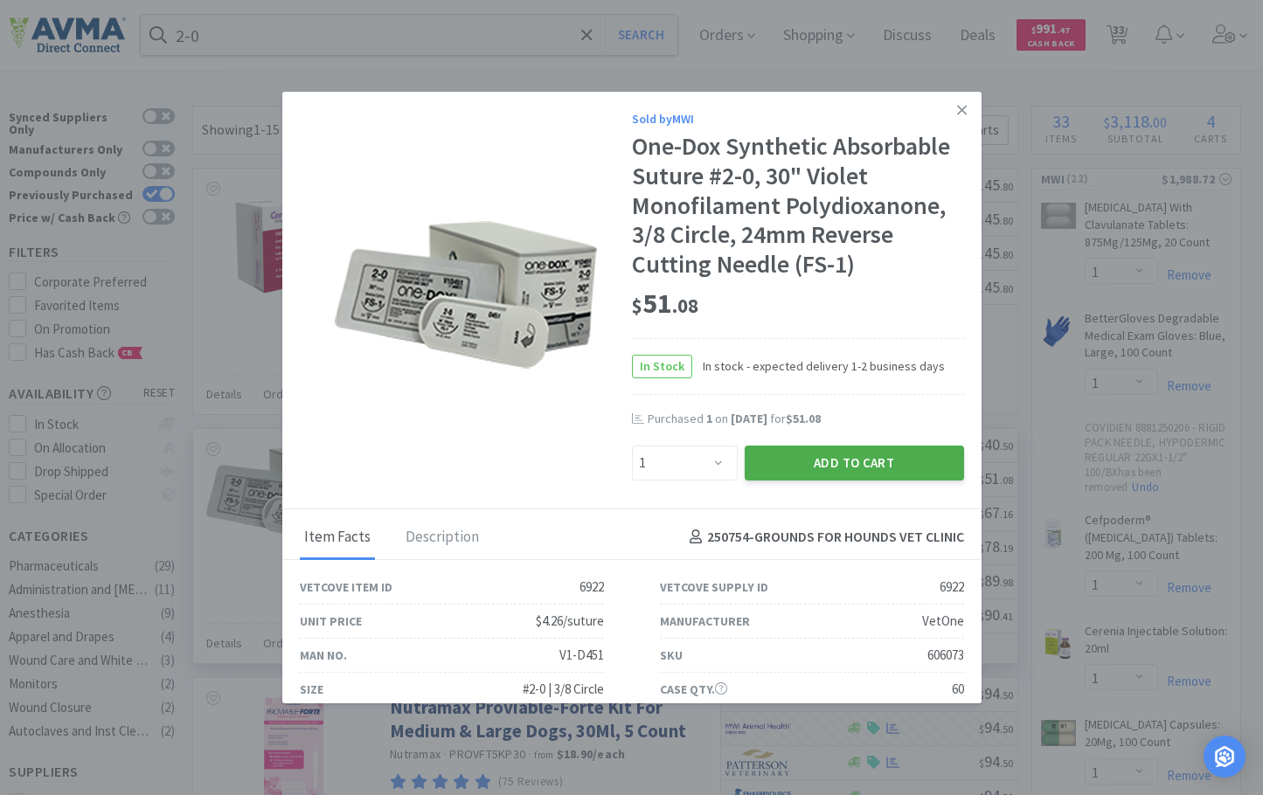
click at [788, 466] on button "Add to Cart" at bounding box center [854, 463] width 219 height 35
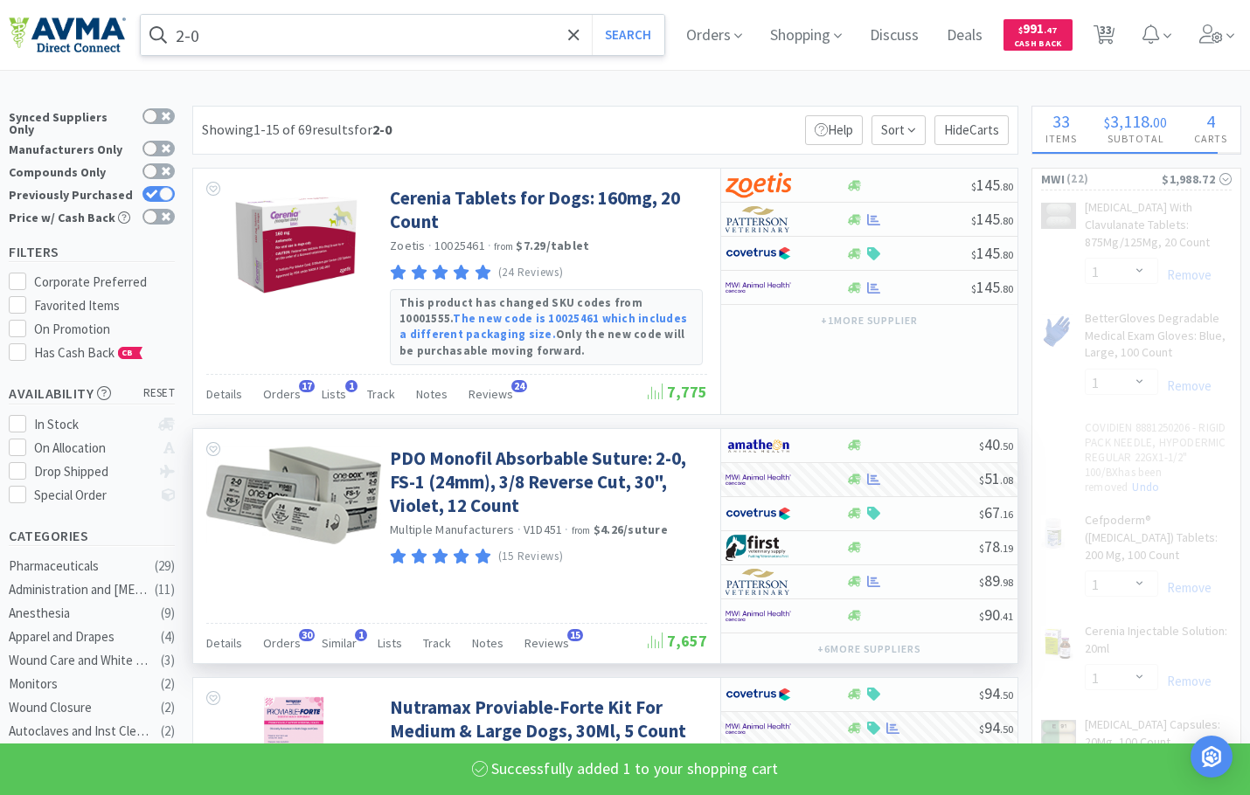
click at [308, 49] on input "2-0" at bounding box center [402, 35] width 523 height 40
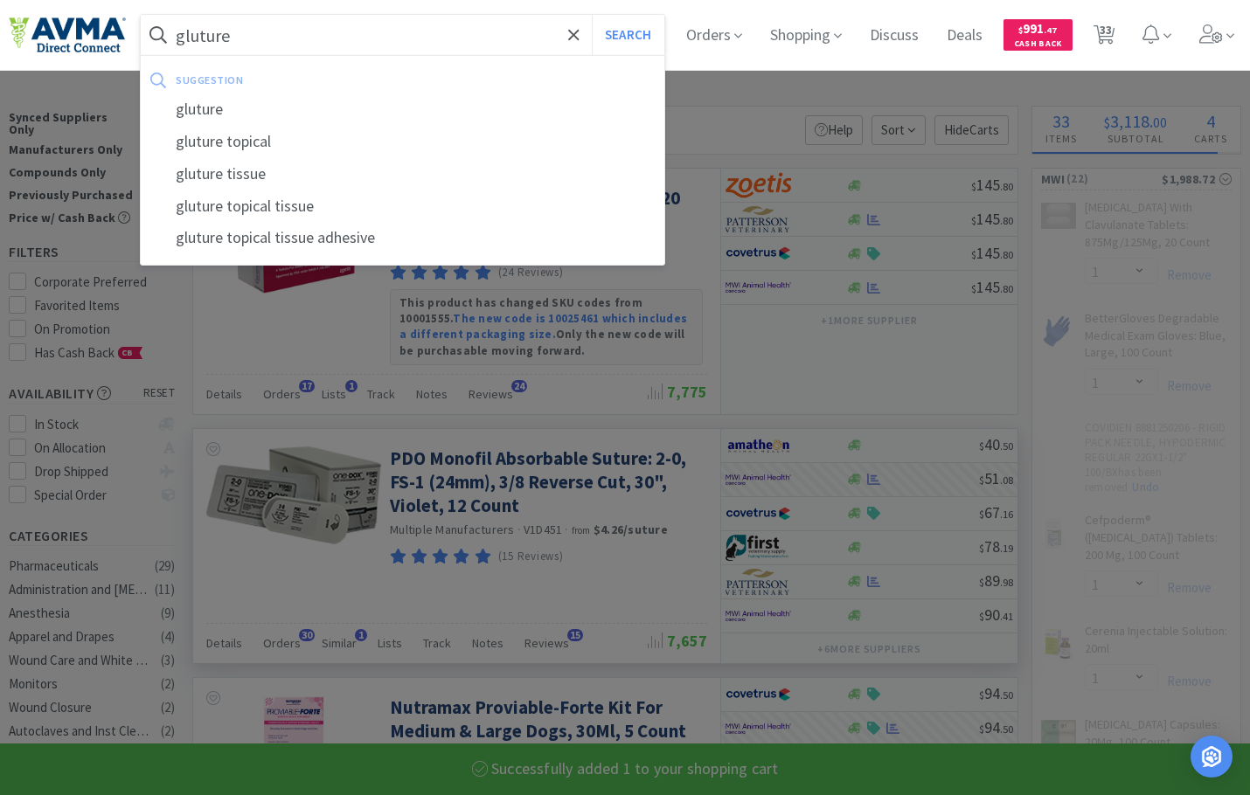
click at [592, 15] on button "Search" at bounding box center [628, 35] width 73 height 40
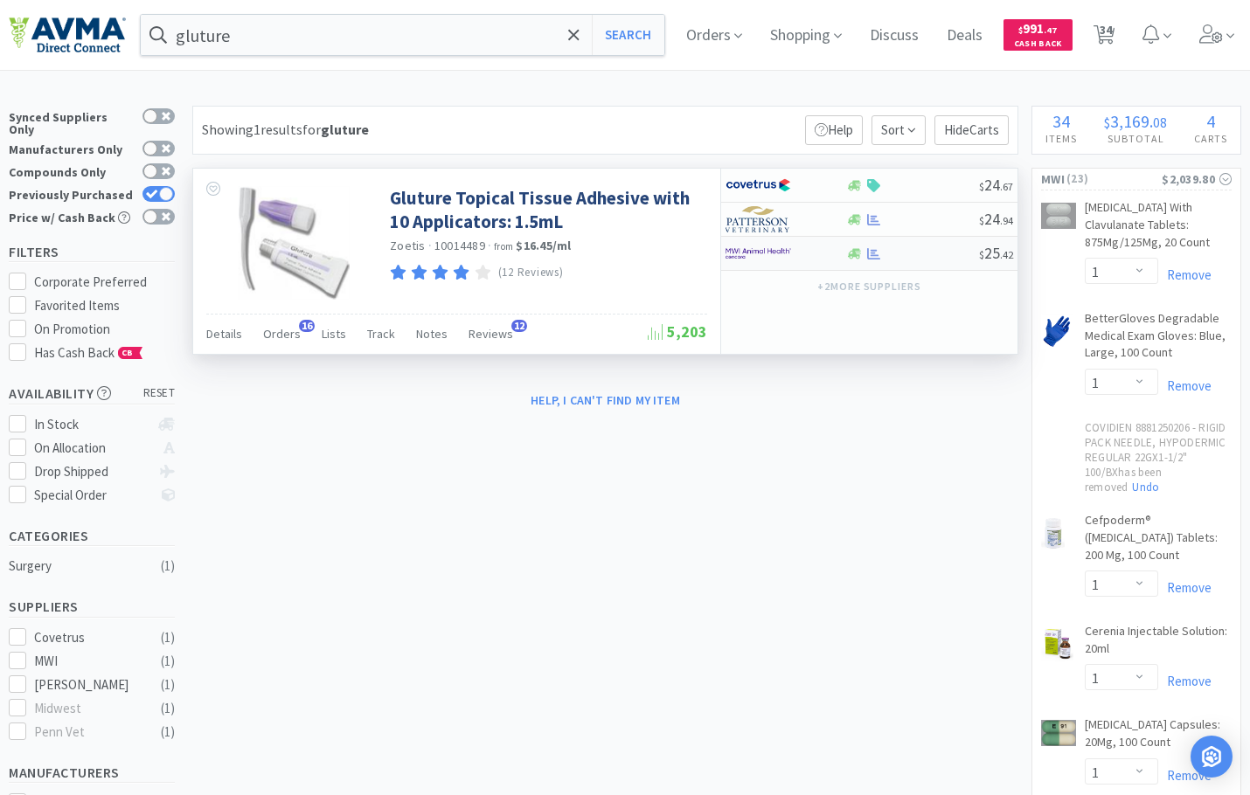
click at [770, 252] on img at bounding box center [758, 253] width 66 height 26
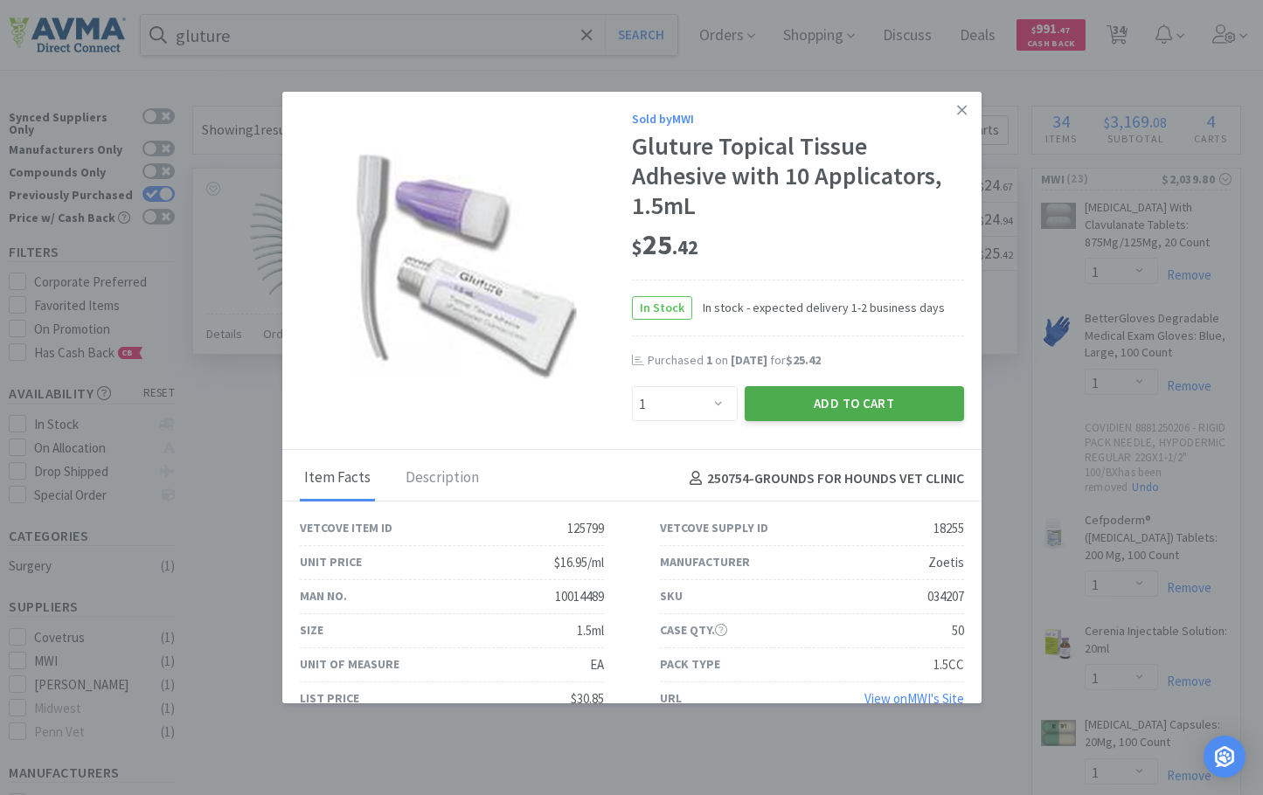
click at [826, 421] on button "Add to Cart" at bounding box center [854, 403] width 219 height 35
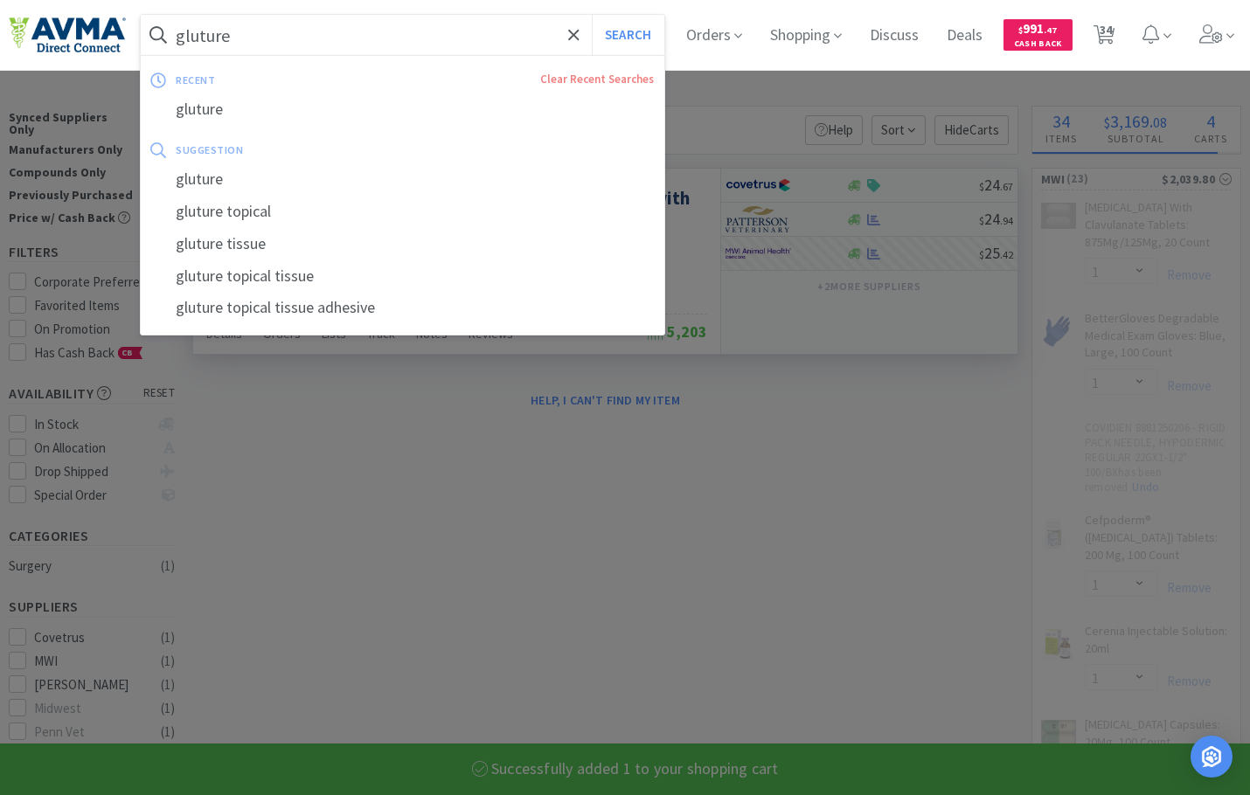
click at [305, 30] on input "gluture" at bounding box center [402, 35] width 523 height 40
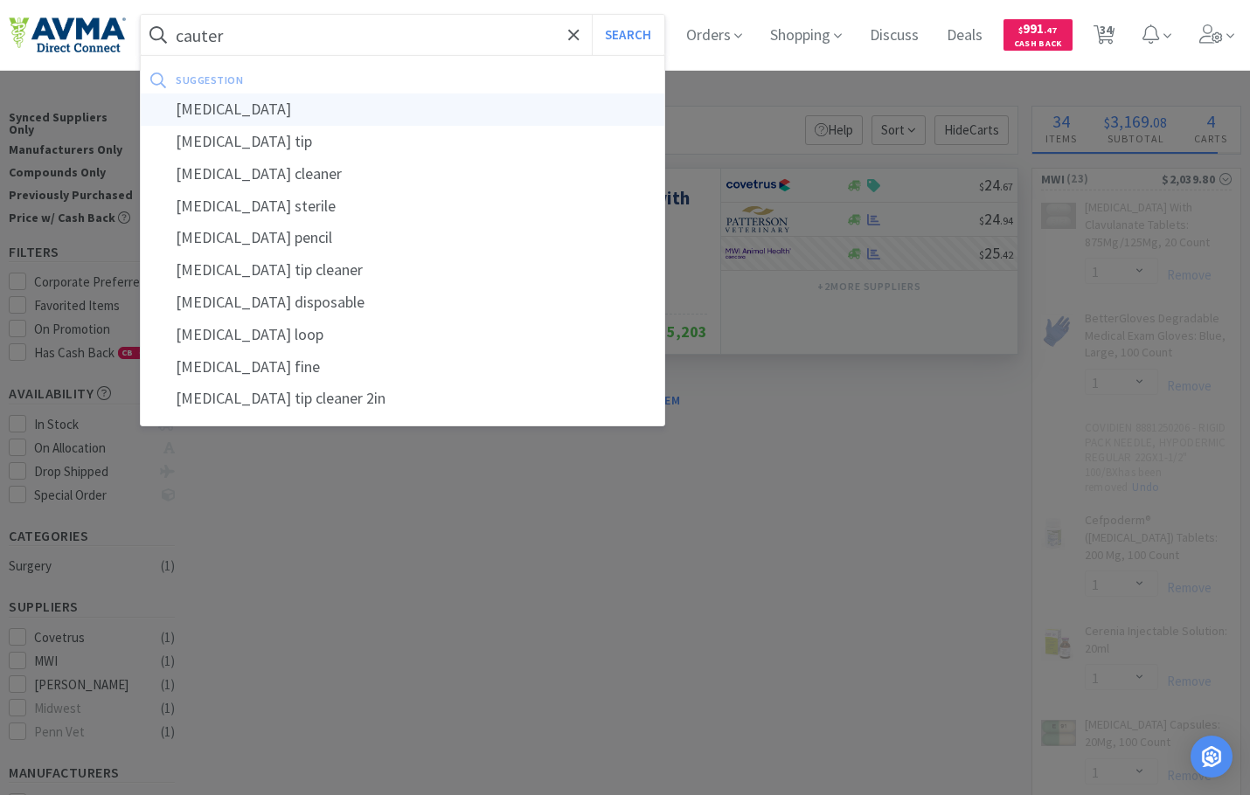
click at [319, 100] on div "[MEDICAL_DATA]" at bounding box center [402, 110] width 523 height 32
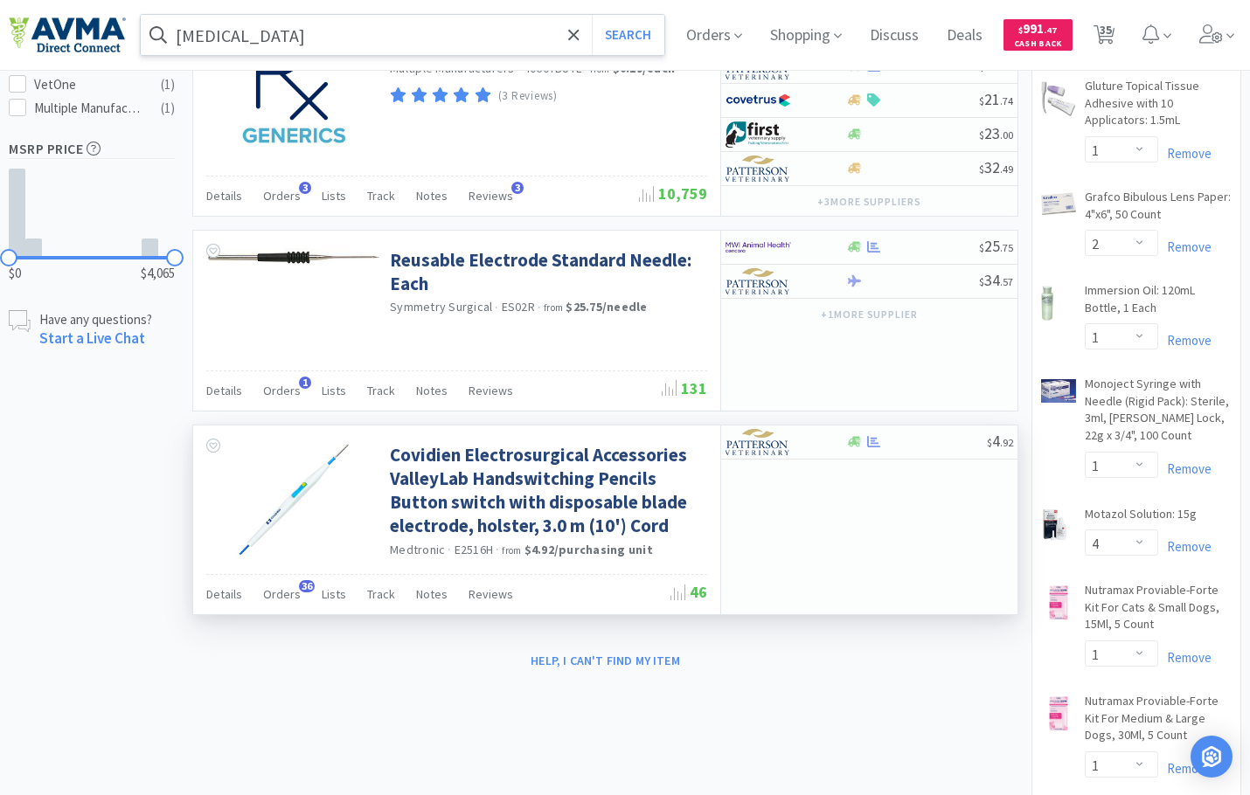
scroll to position [961, 0]
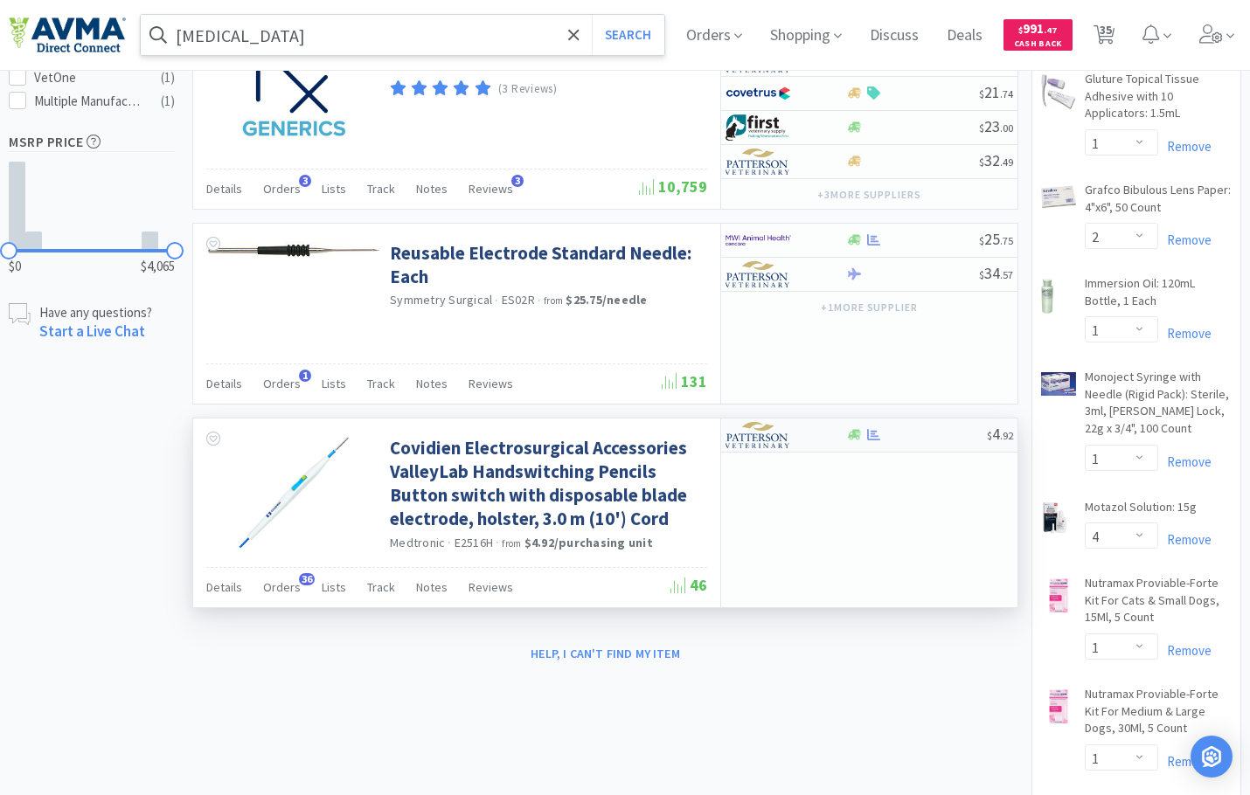
click at [756, 444] on img at bounding box center [758, 435] width 66 height 26
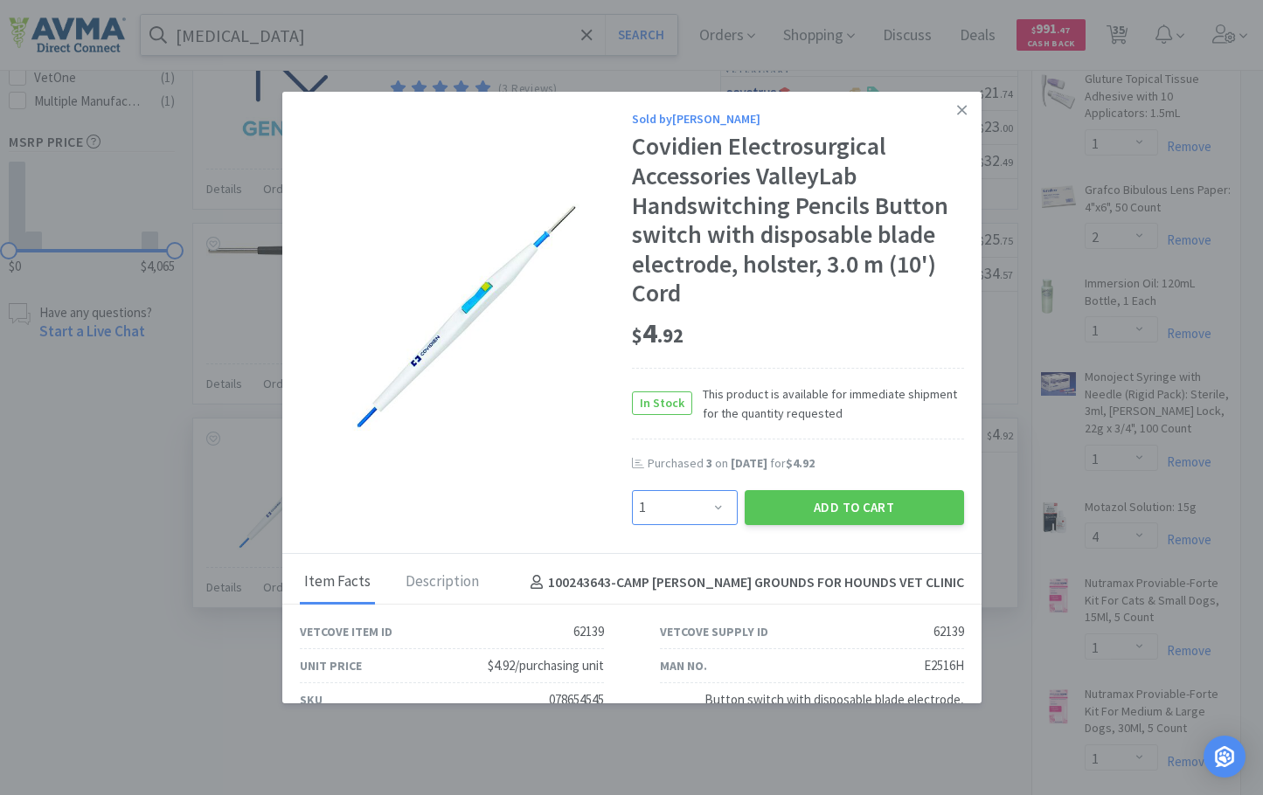
click at [697, 503] on select "Enter Quantity 1 2 3 4 5 6 7 8 9 10 11 12 13 14 15 16 17 18 19 20 Enter Quantity" at bounding box center [685, 507] width 106 height 35
click at [632, 490] on select "Enter Quantity 1 2 3 4 5 6 7 8 9 10 11 12 13 14 15 16 17 18 19 20 Enter Quantity" at bounding box center [685, 507] width 106 height 35
click at [858, 501] on button "Add to Cart" at bounding box center [854, 507] width 219 height 35
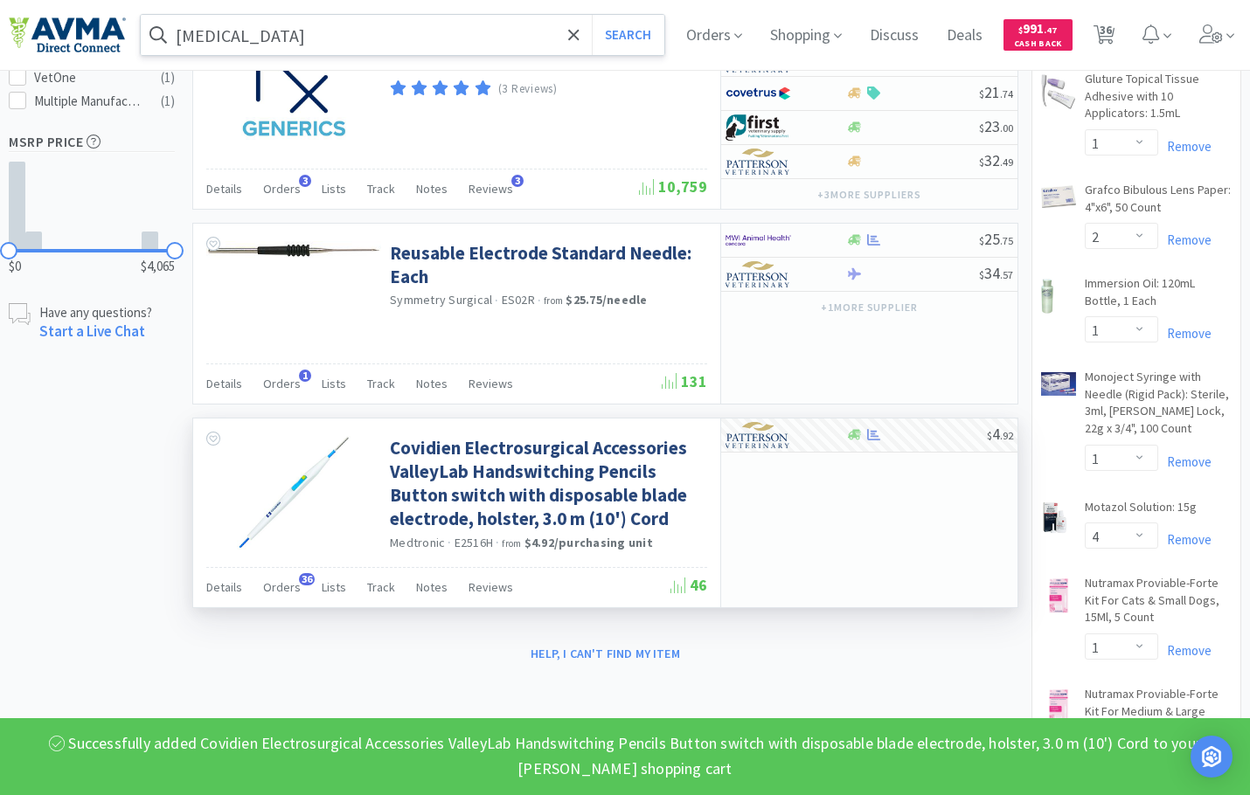
click at [227, 28] on input "[MEDICAL_DATA]" at bounding box center [402, 35] width 523 height 40
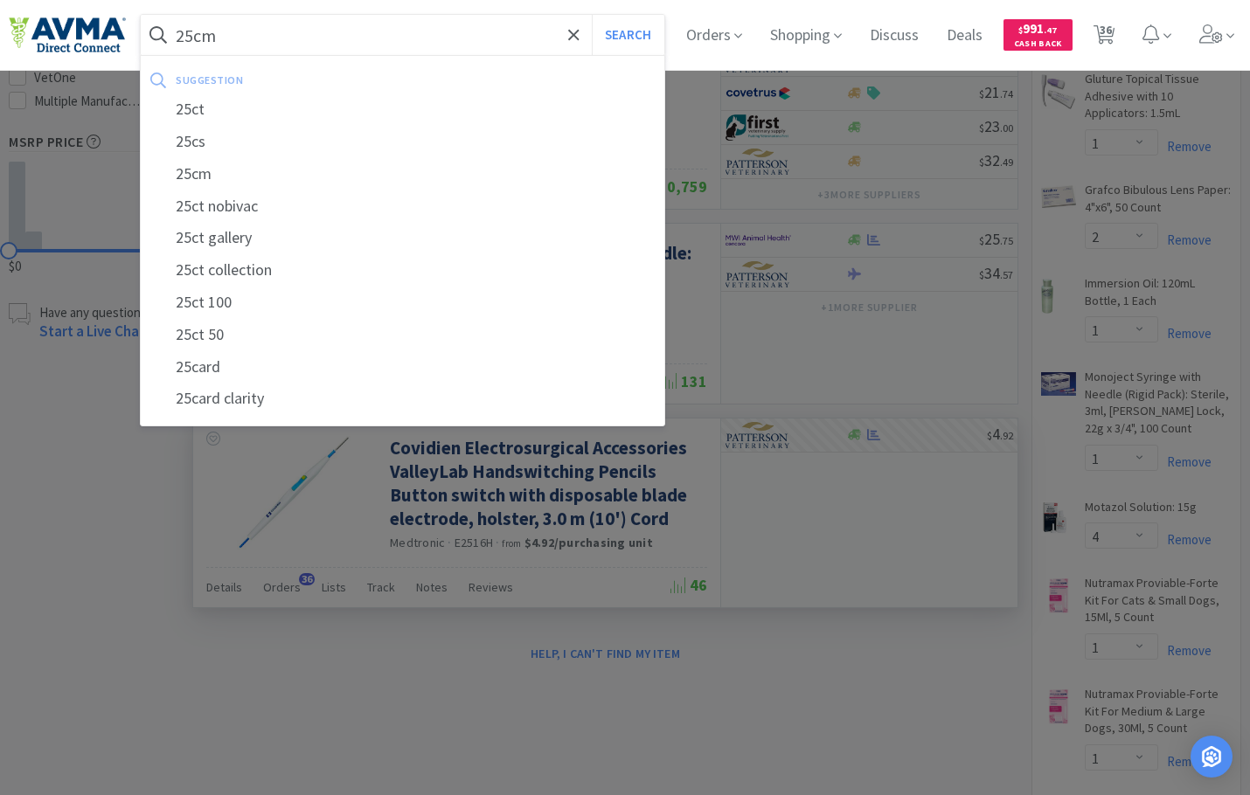
click at [592, 15] on button "Search" at bounding box center [628, 35] width 73 height 40
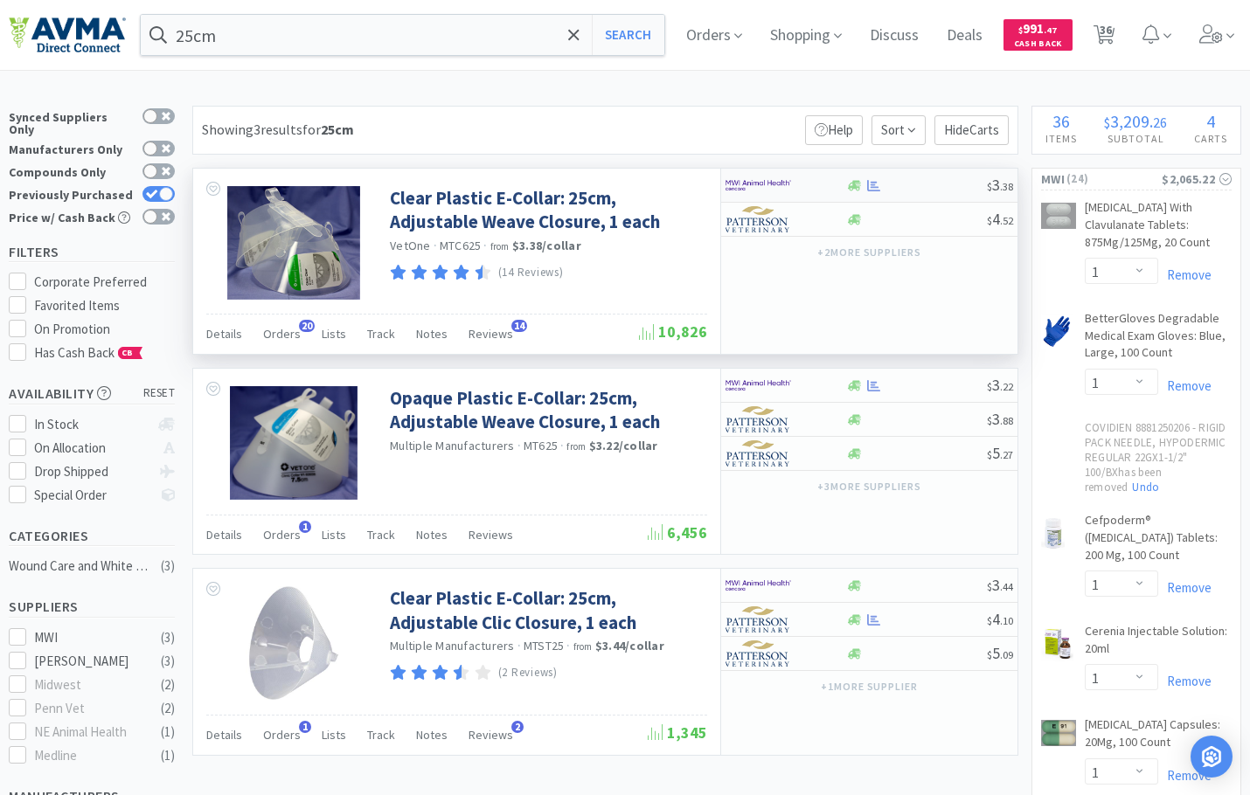
click at [800, 183] on div at bounding box center [773, 185] width 96 height 30
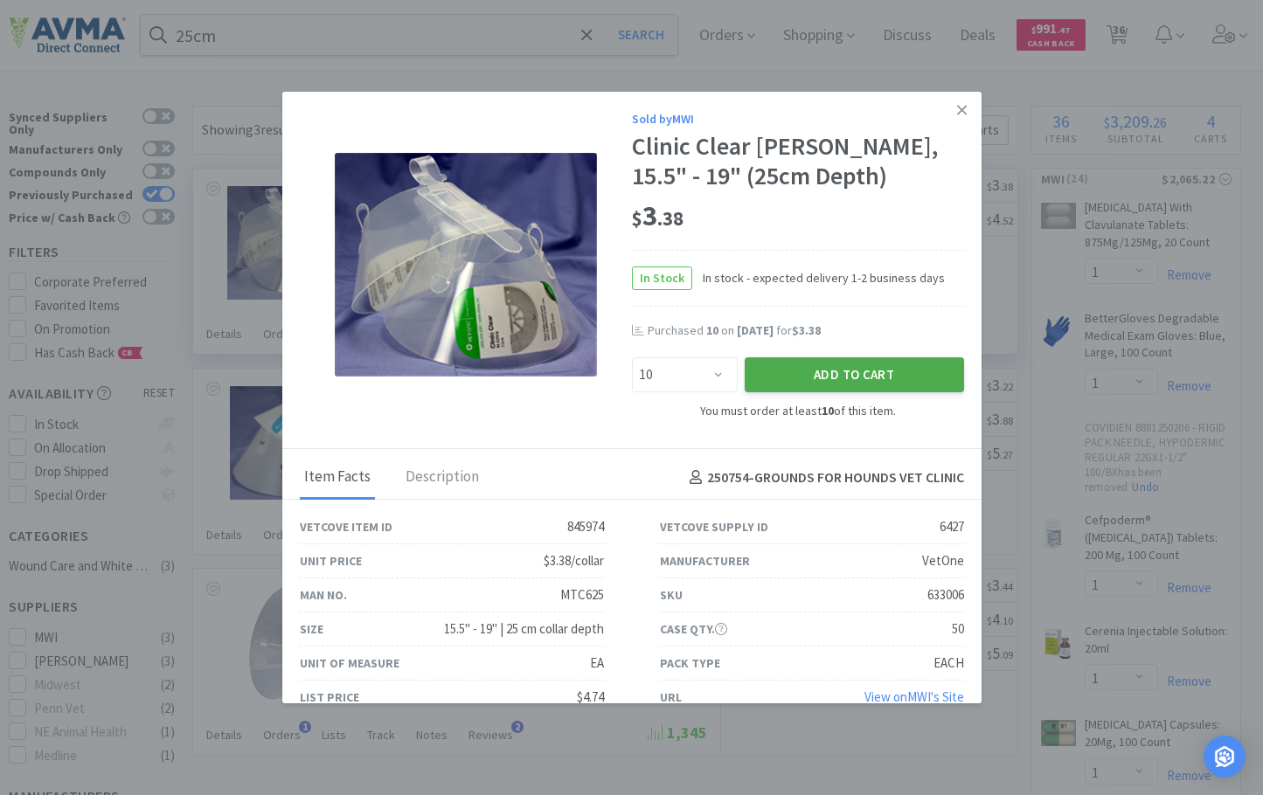
click at [799, 368] on button "Add to Cart" at bounding box center [854, 374] width 219 height 35
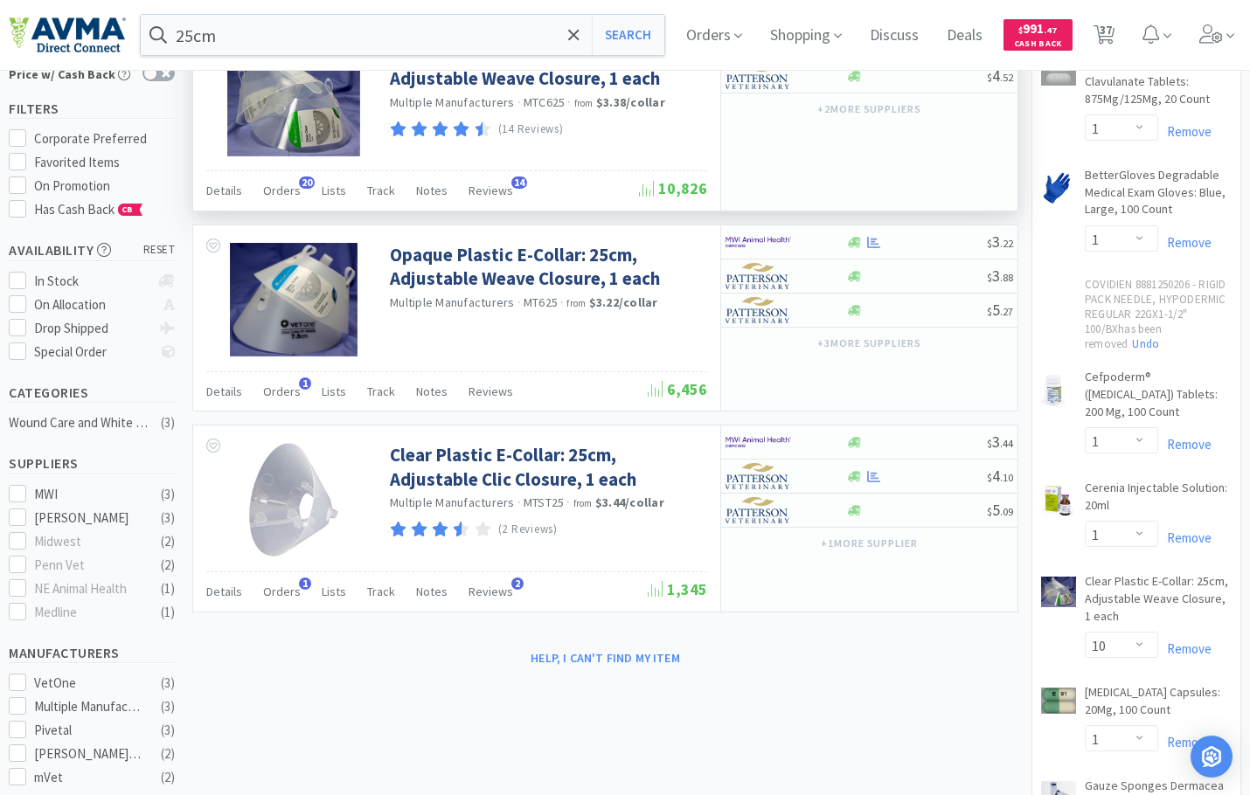
scroll to position [175, 0]
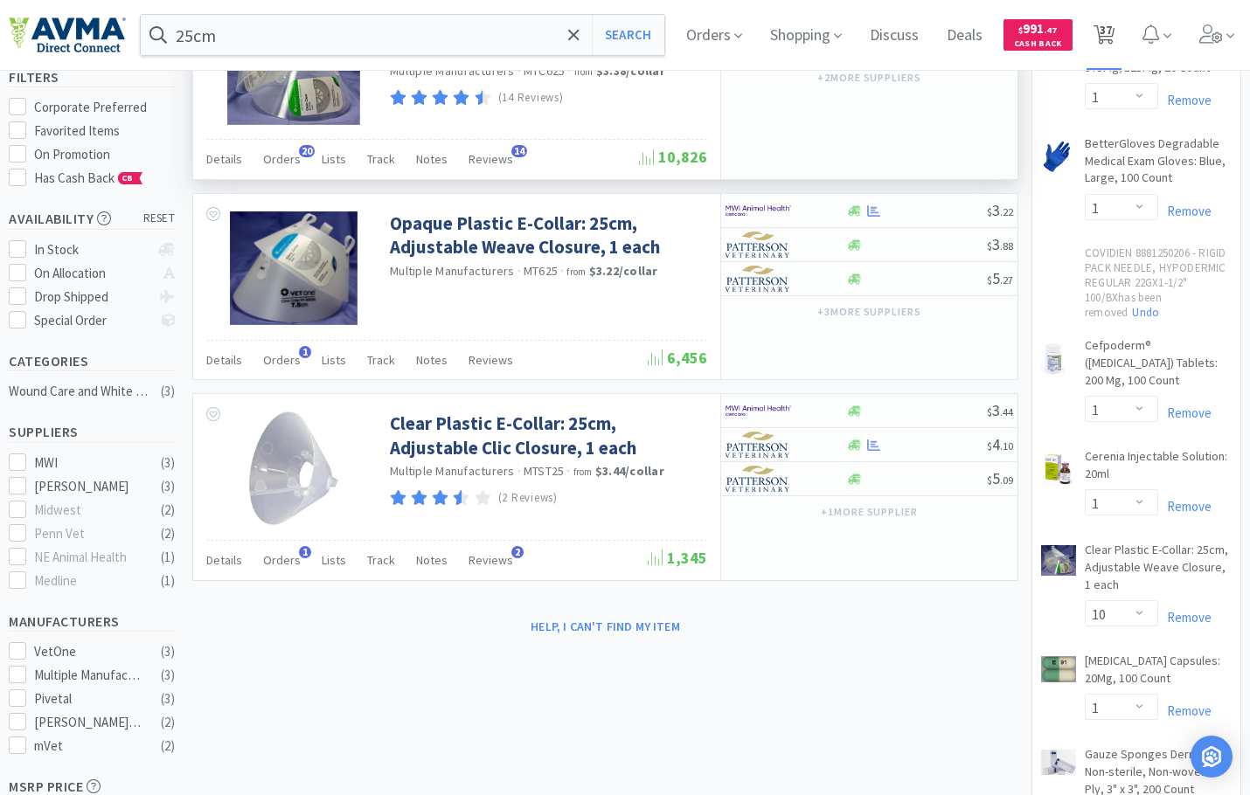
click at [1112, 41] on span "37" at bounding box center [1105, 30] width 12 height 70
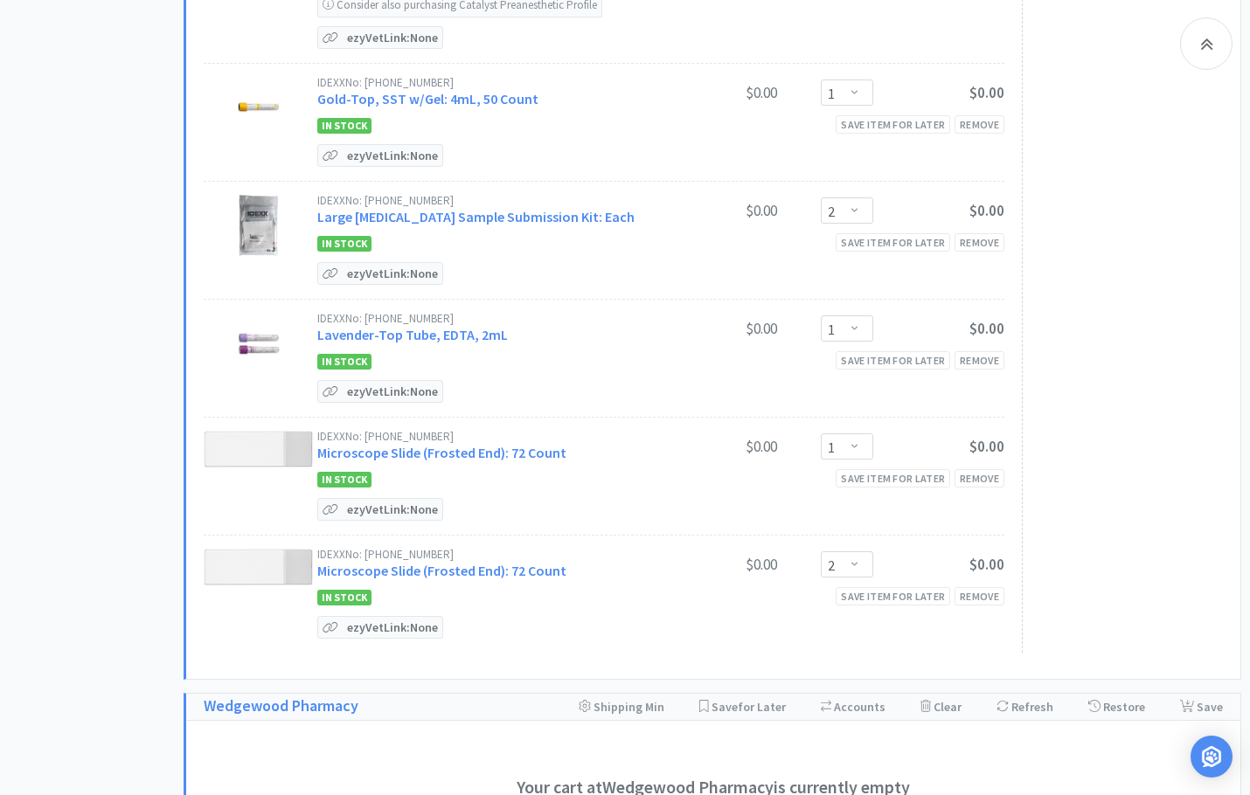
scroll to position [961, 0]
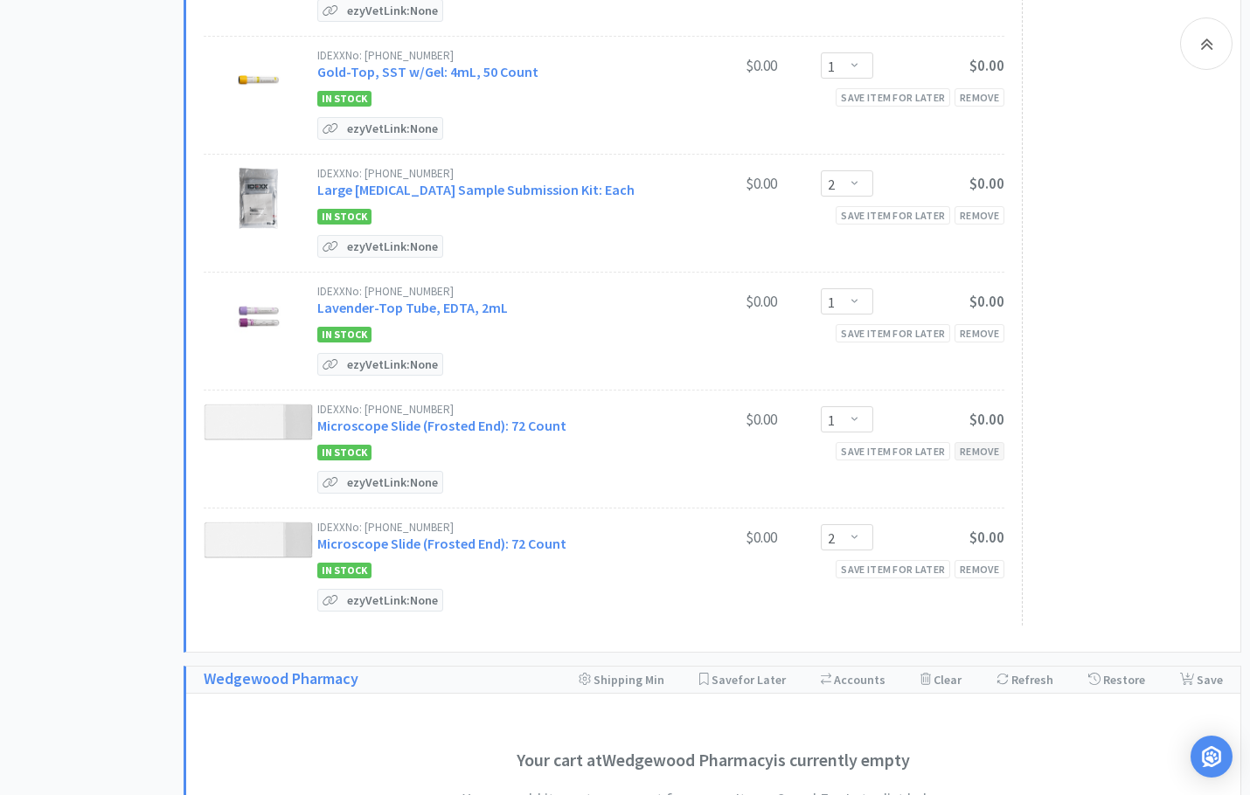
click at [970, 442] on div "Remove" at bounding box center [979, 451] width 50 height 18
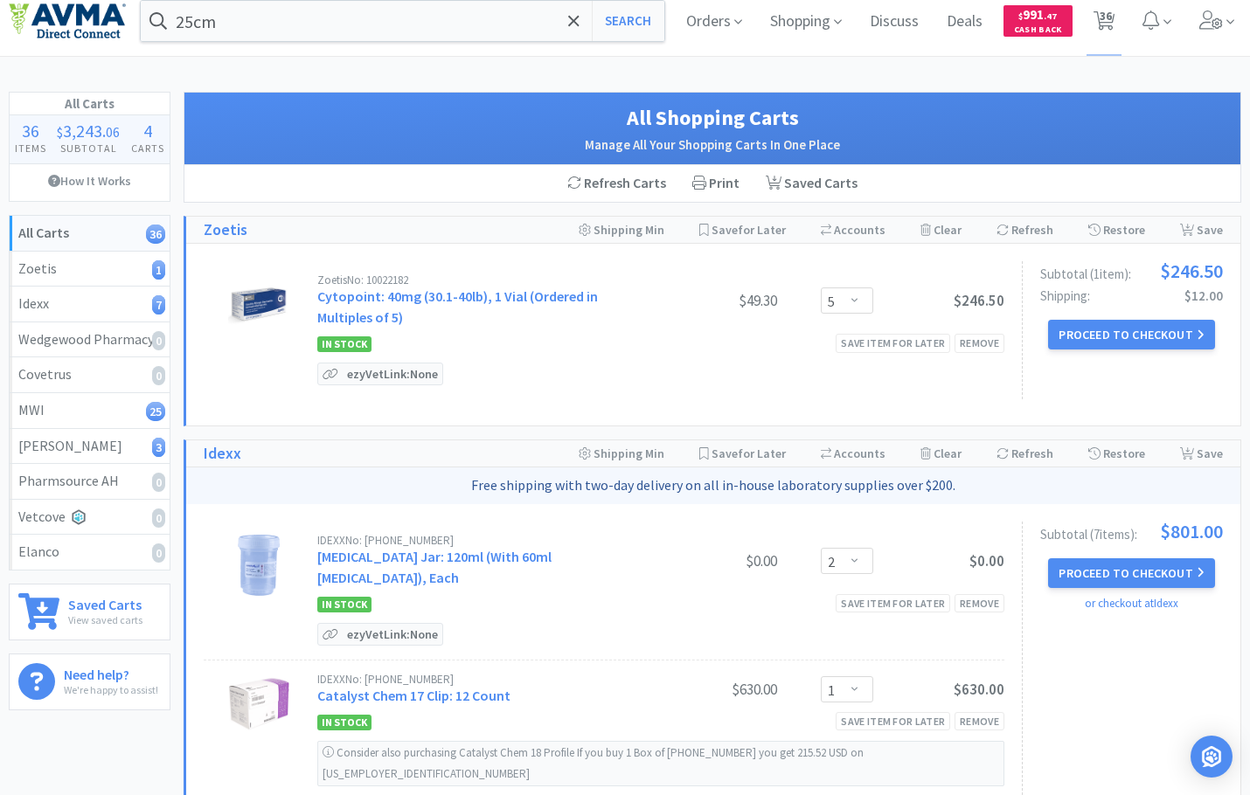
scroll to position [0, 0]
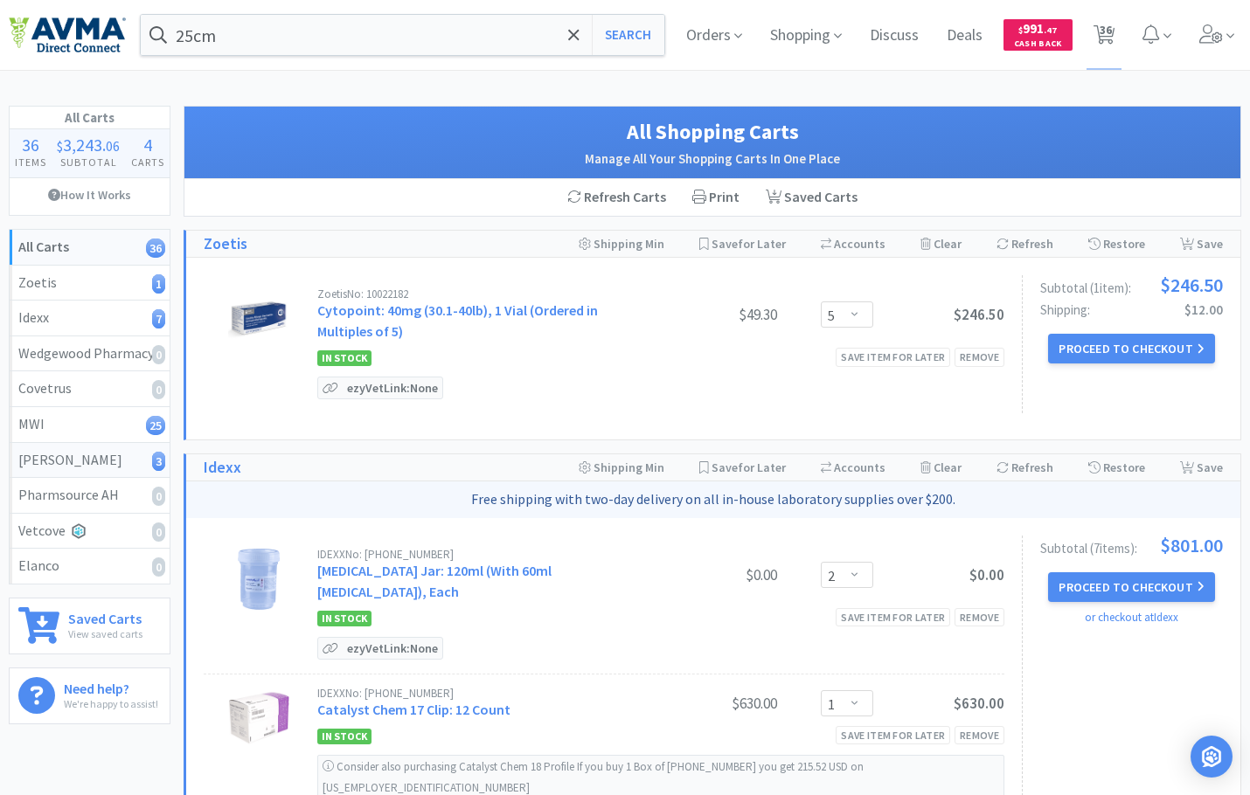
click at [78, 474] on link "[PERSON_NAME] 3" at bounding box center [90, 461] width 160 height 36
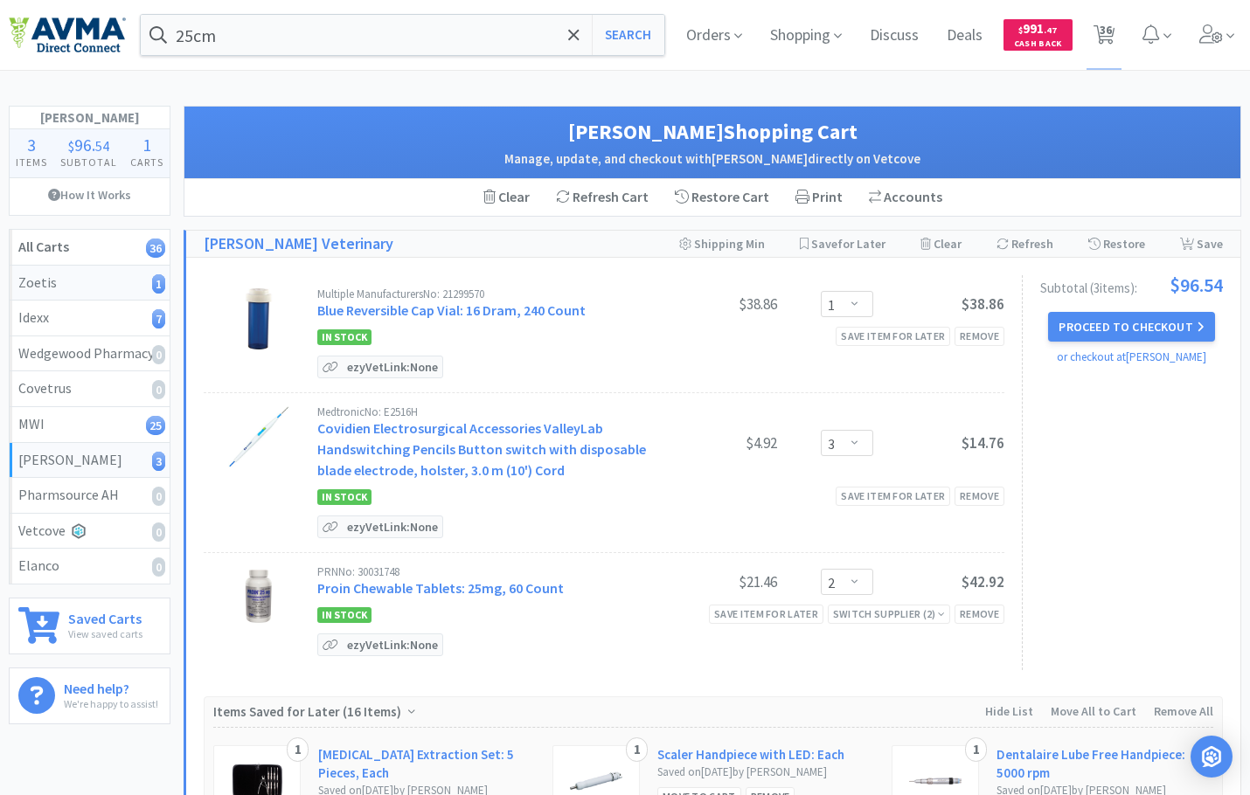
click at [132, 295] on link "Zoetis 1" at bounding box center [90, 284] width 160 height 36
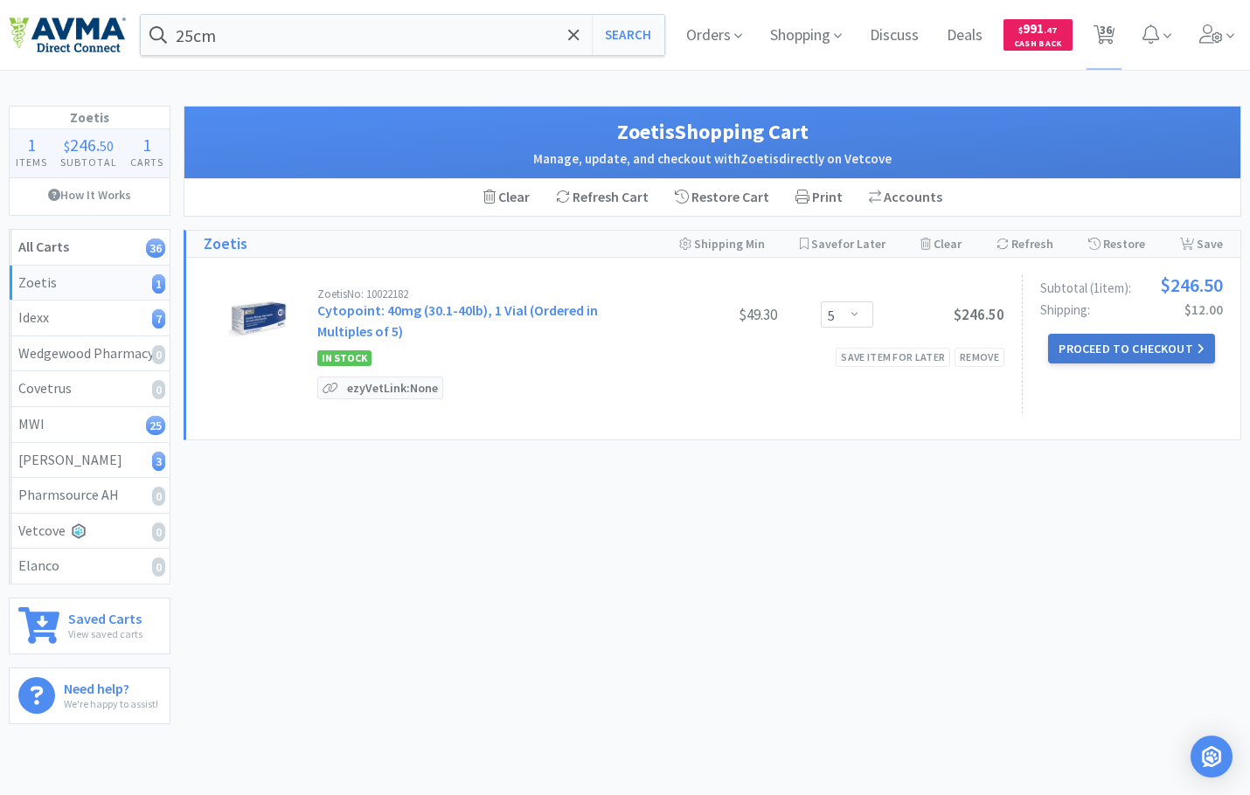
click at [1094, 350] on button "Proceed to Checkout" at bounding box center [1131, 349] width 166 height 30
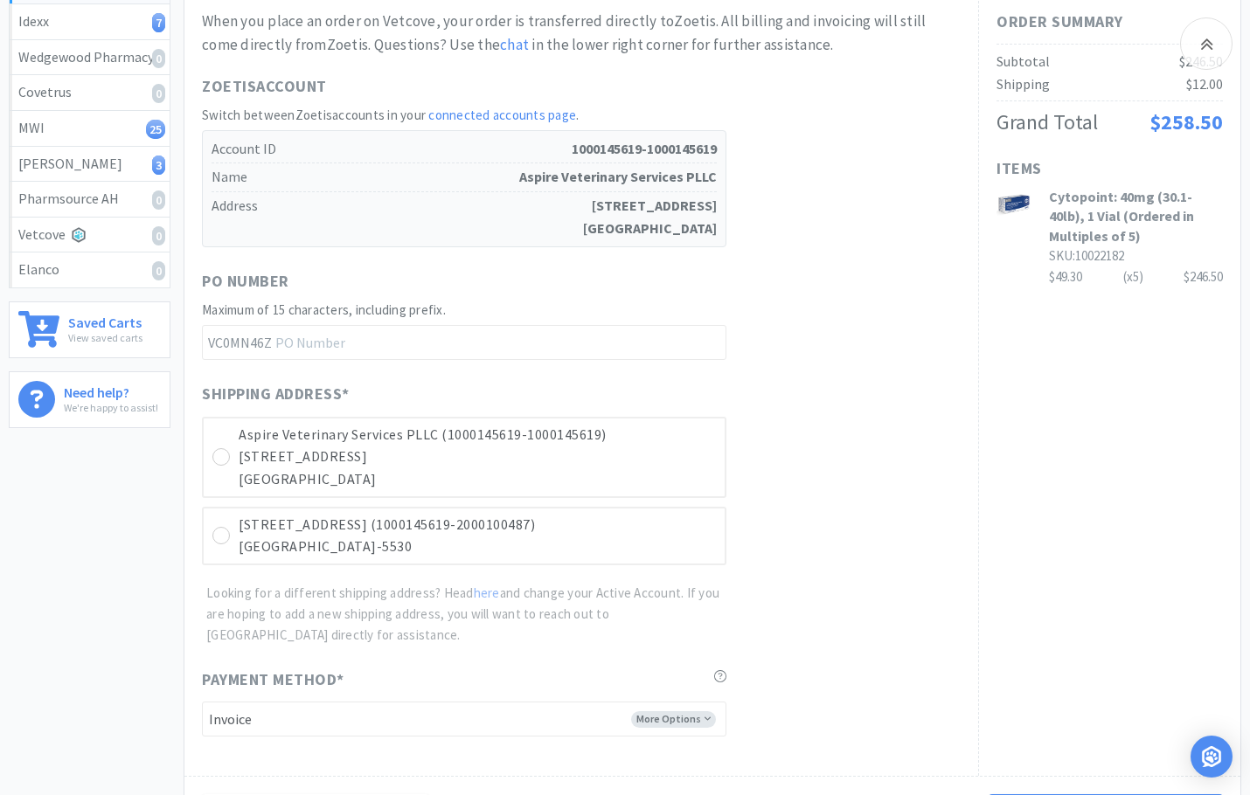
scroll to position [350, 0]
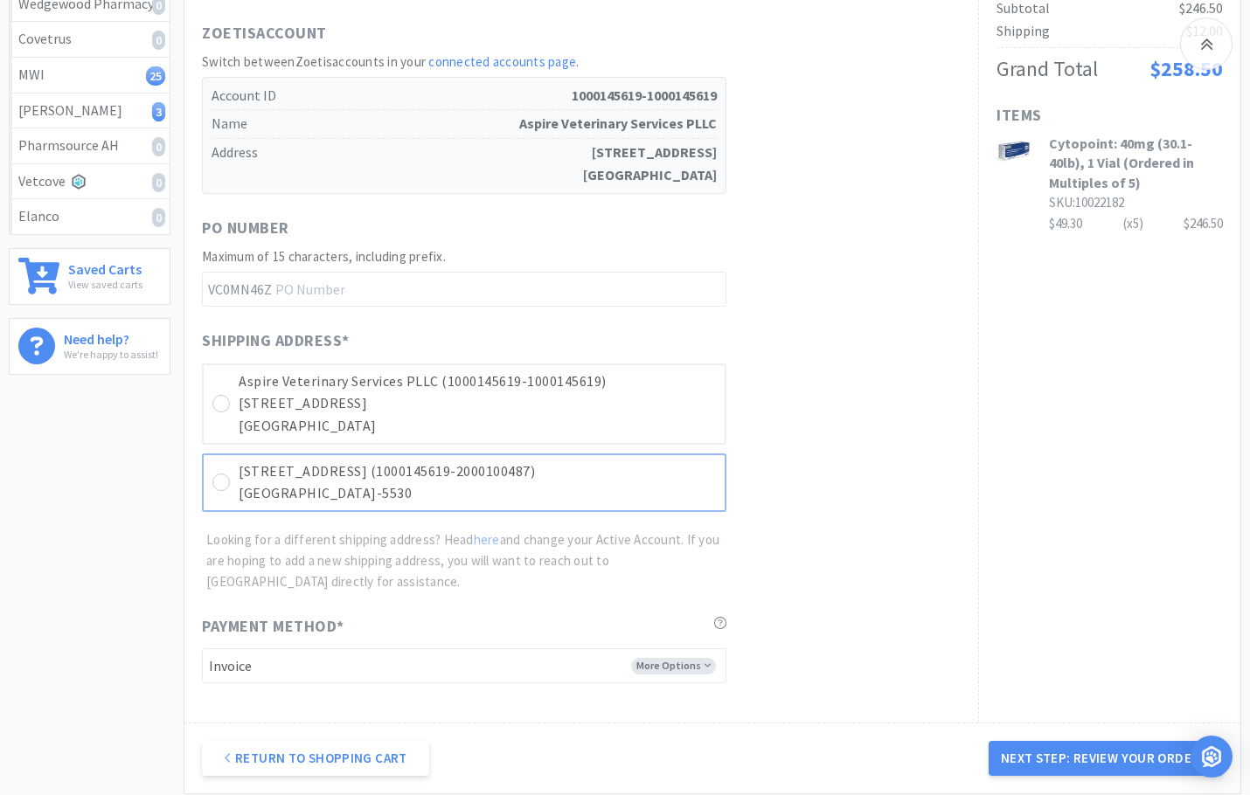
click at [259, 480] on p "[STREET_ADDRESS] (1000145619-2000100487)" at bounding box center [477, 472] width 477 height 23
click at [1092, 754] on button "Next Step: Review Your Order" at bounding box center [1105, 758] width 234 height 35
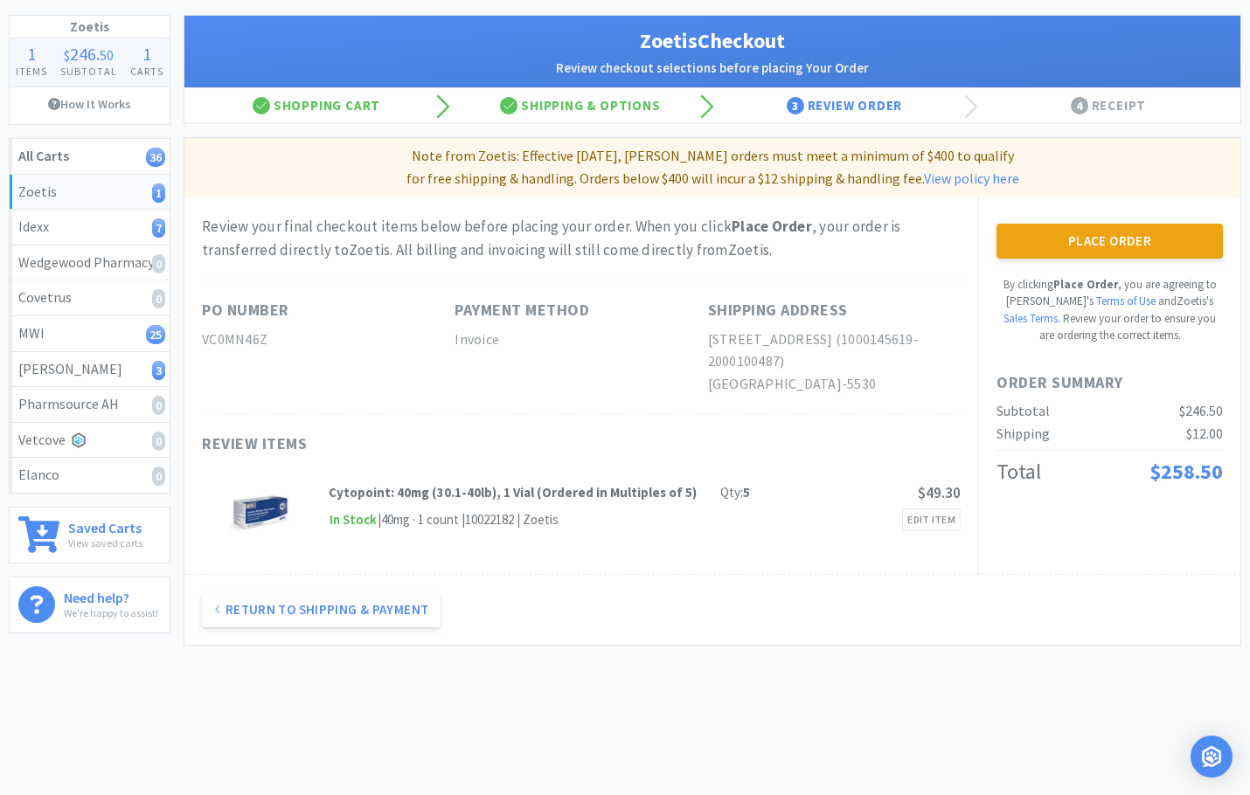
scroll to position [0, 0]
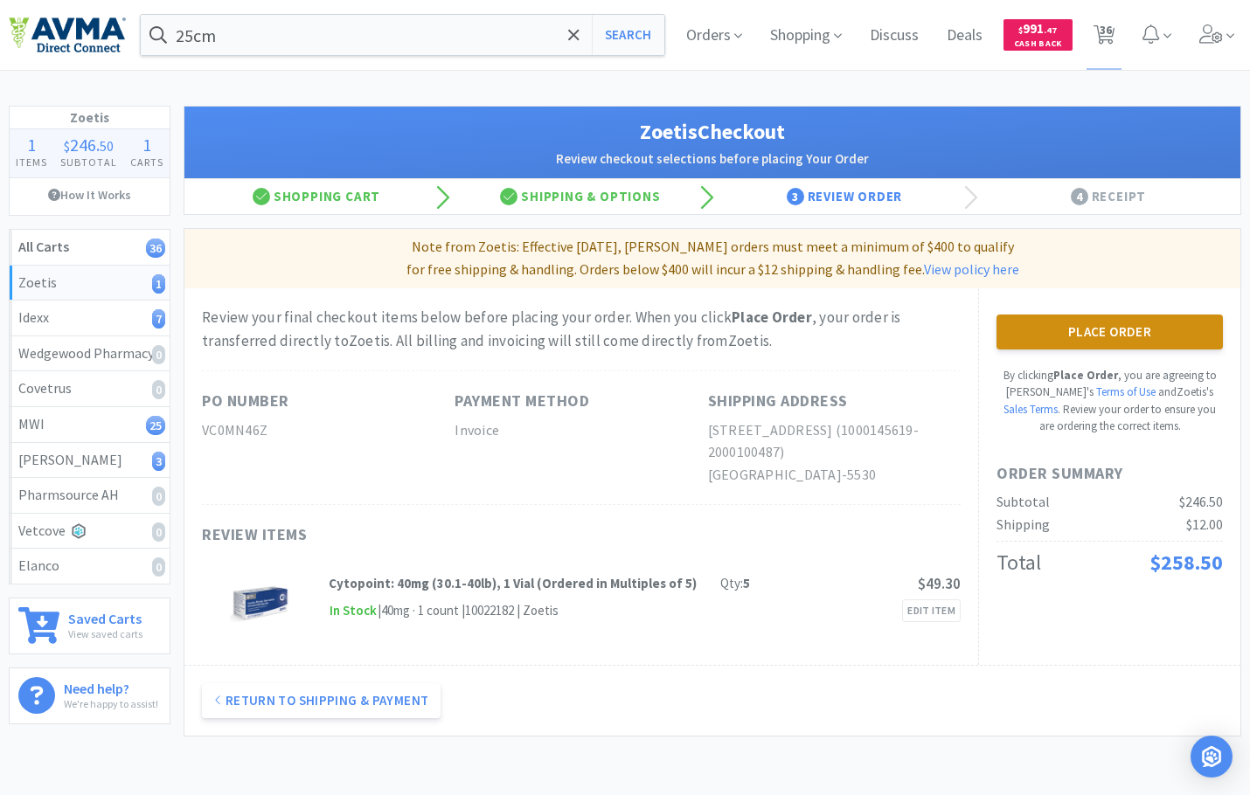
click at [1089, 318] on button "Place Order" at bounding box center [1109, 332] width 226 height 35
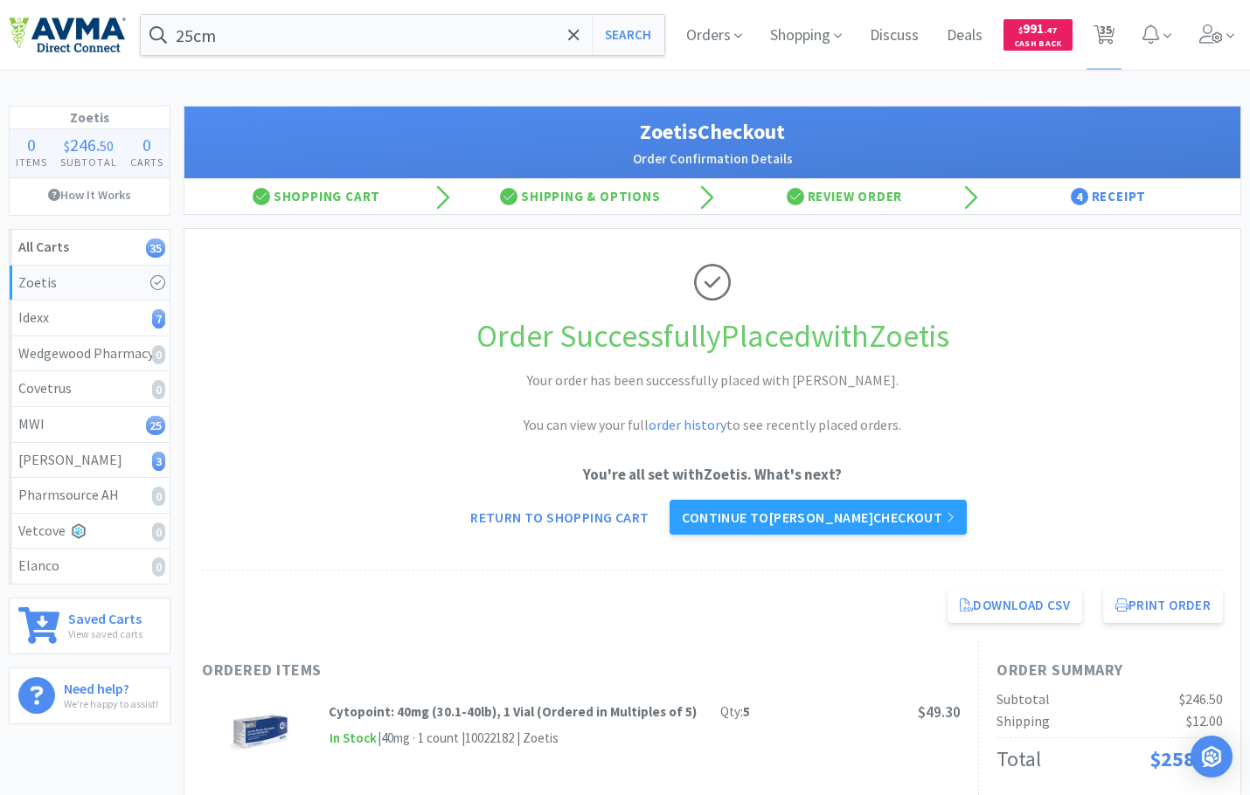
click at [884, 525] on link "Continue to [PERSON_NAME] checkout" at bounding box center [817, 517] width 296 height 35
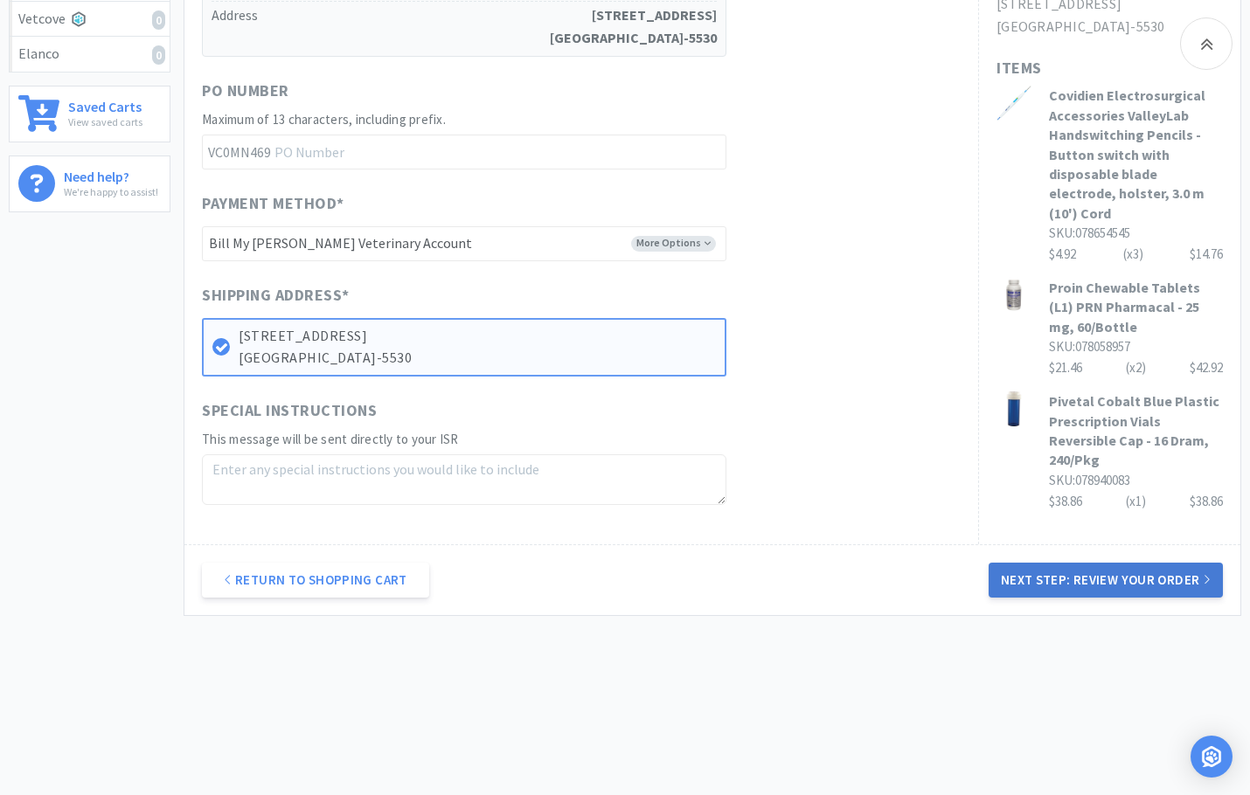
click at [1057, 572] on button "Next Step: Review Your Order" at bounding box center [1105, 580] width 234 height 35
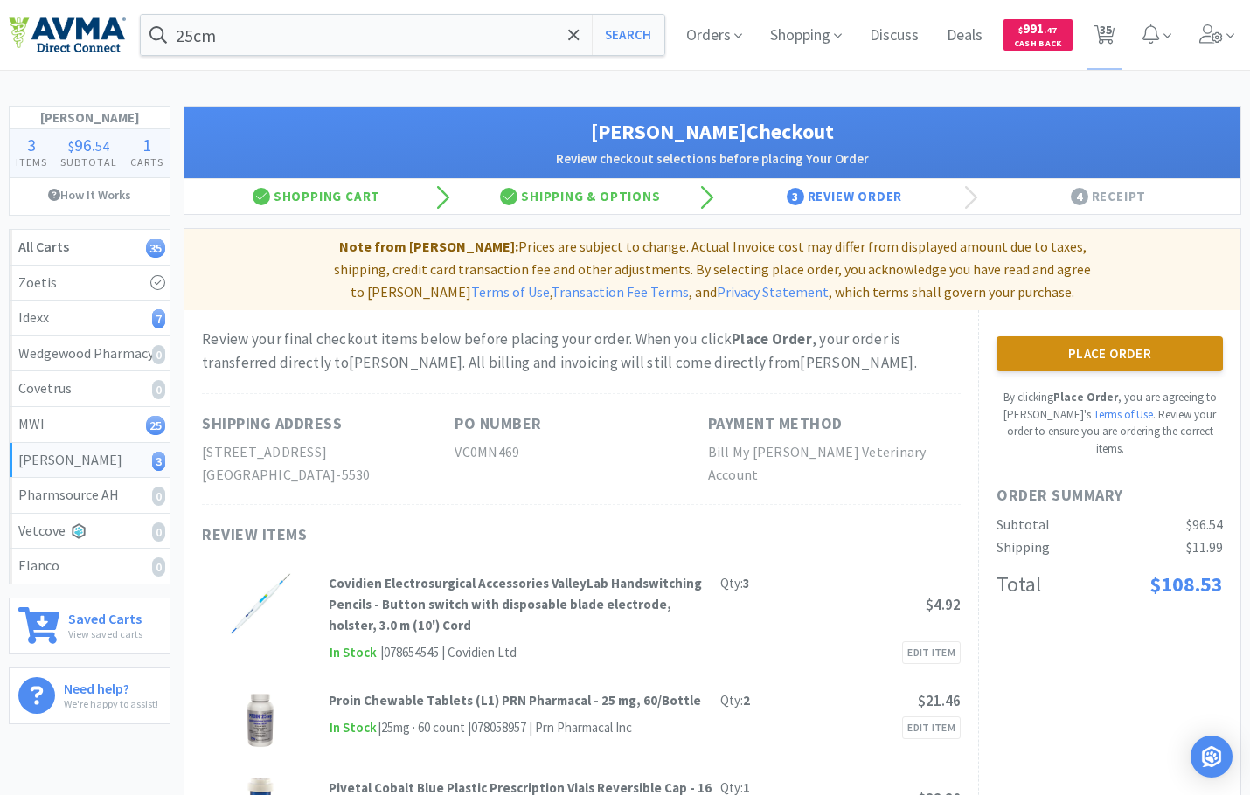
click at [1134, 357] on button "Place Order" at bounding box center [1109, 353] width 226 height 35
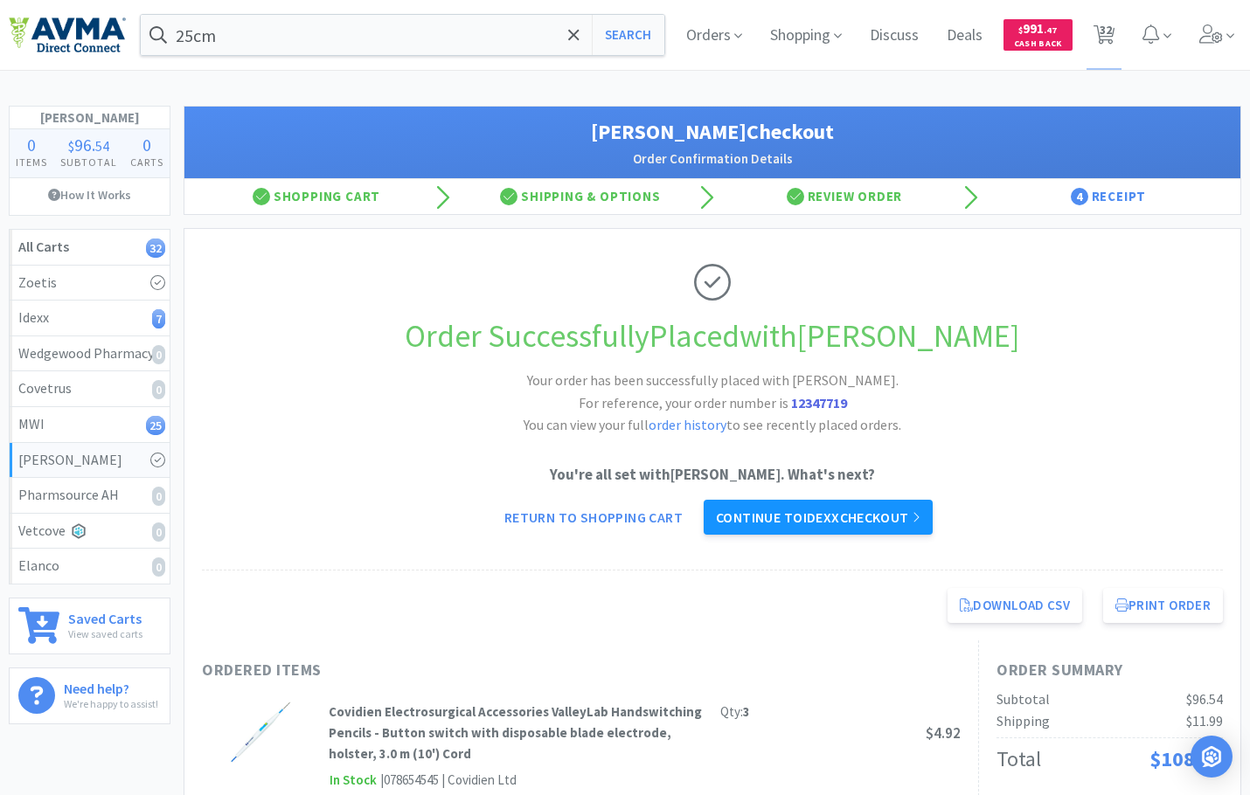
click at [908, 516] on link "Continue to Idexx checkout" at bounding box center [818, 517] width 229 height 35
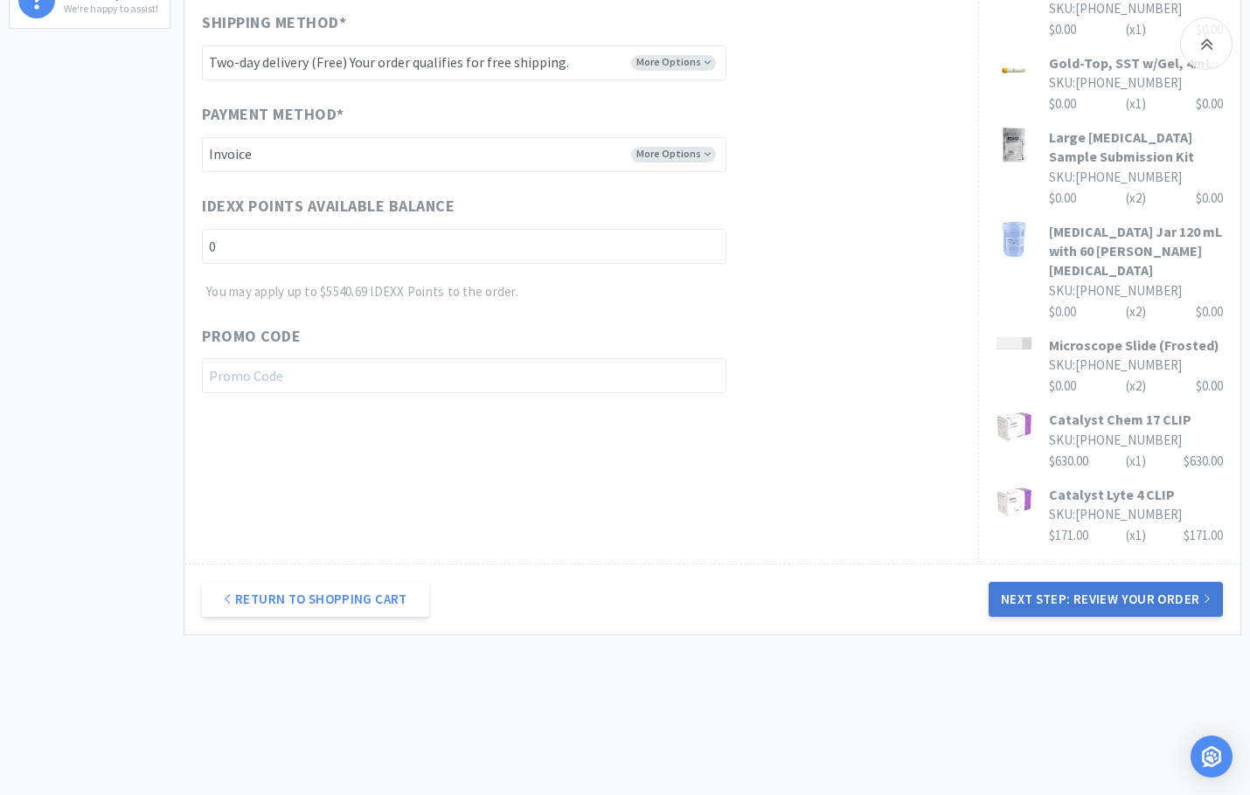
click at [1052, 584] on button "Next Step: Review Your Order" at bounding box center [1105, 599] width 234 height 35
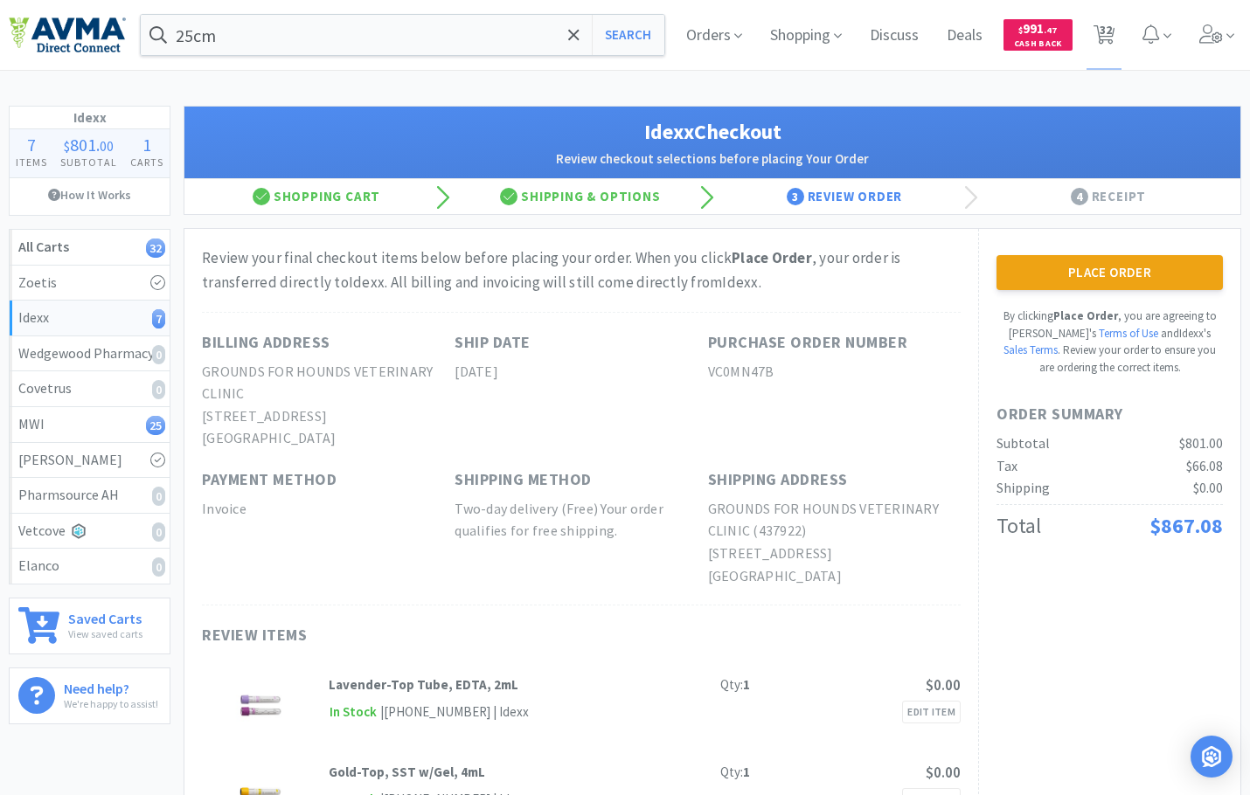
click at [1095, 290] on button "Place Order" at bounding box center [1109, 272] width 226 height 35
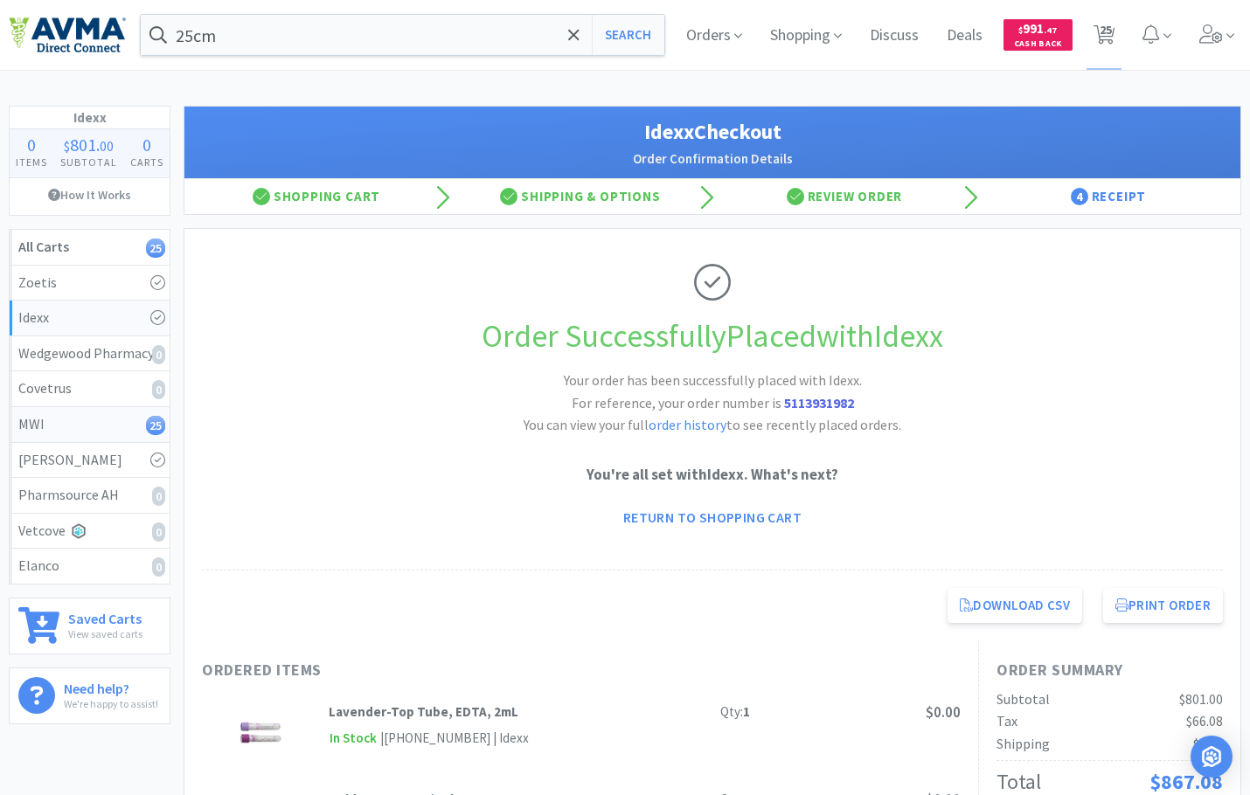
click at [135, 423] on div "MWI 25" at bounding box center [89, 424] width 142 height 23
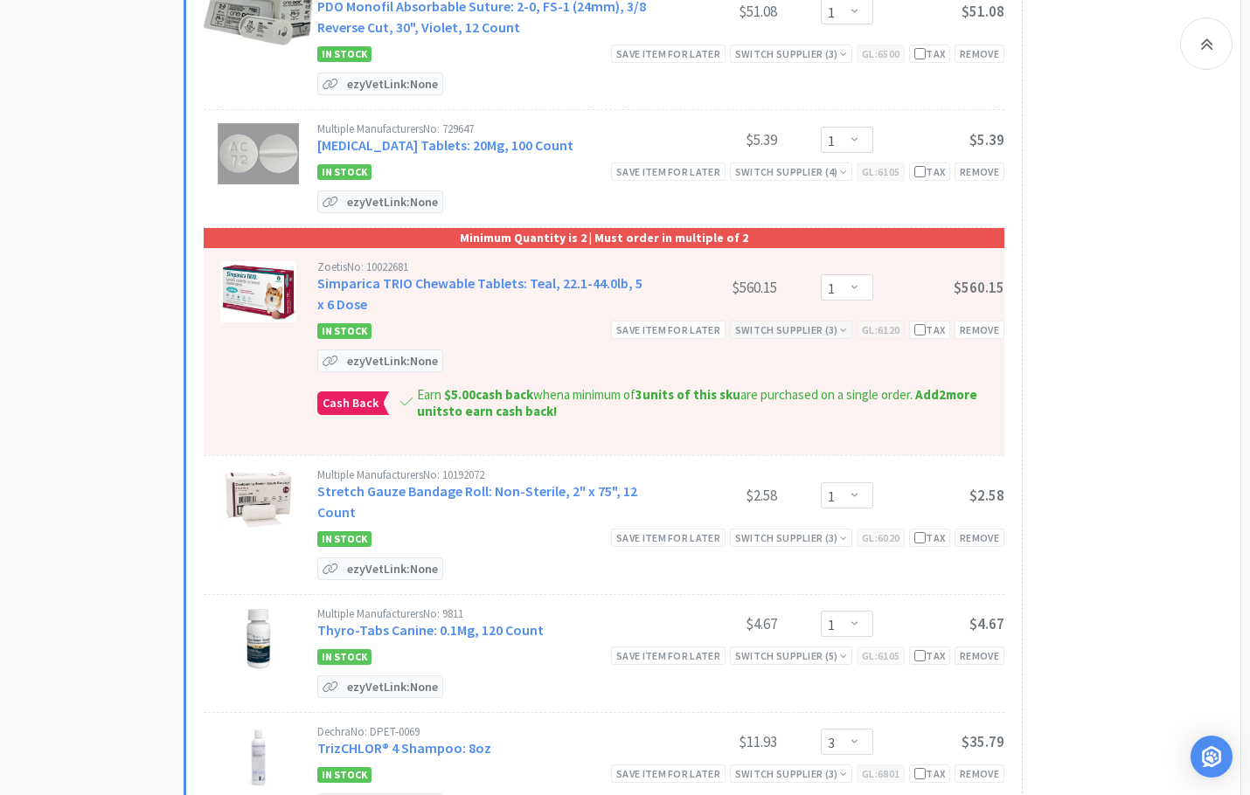
scroll to position [2360, 0]
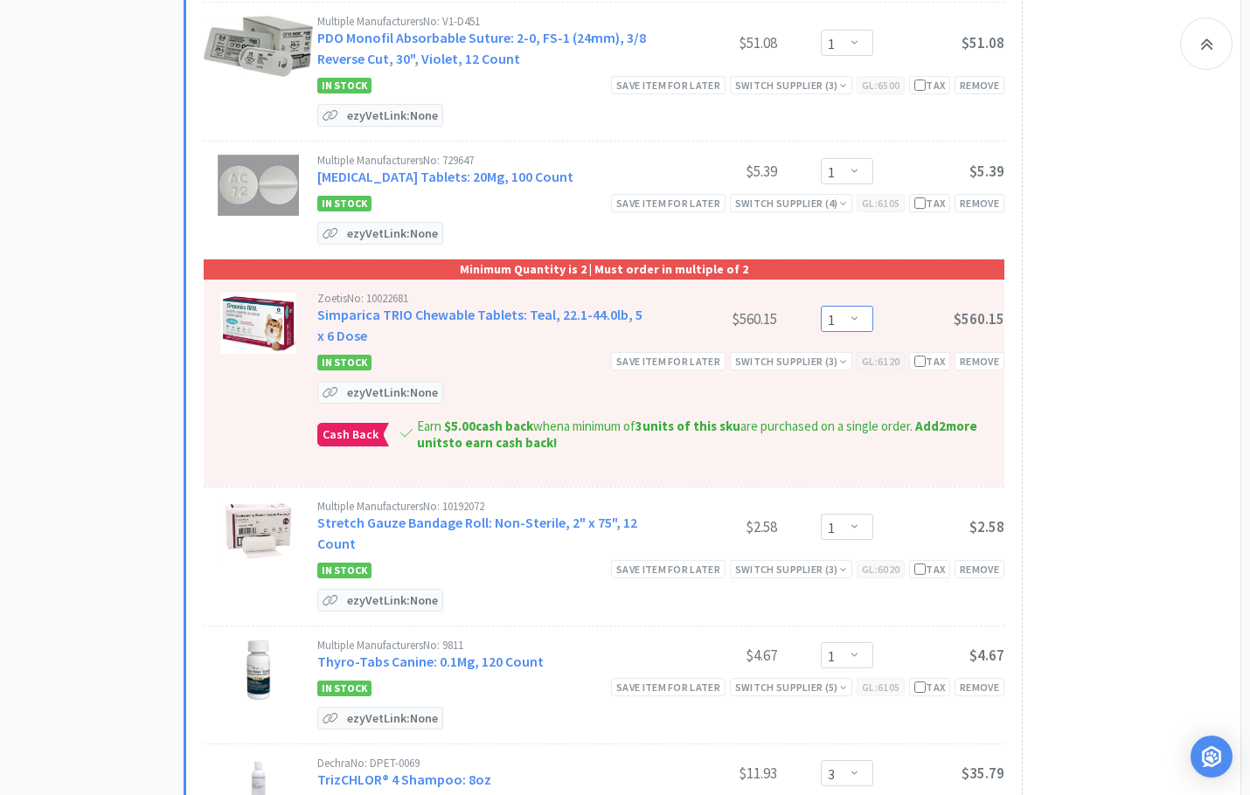
click at [843, 324] on select "Enter Quantity 2 4 6 8 10 12 14 16 18 20 22 24 26 28 30 32 34 36 38 40 1 Enter …" at bounding box center [847, 319] width 52 height 26
click at [821, 306] on select "Enter Quantity 2 4 6 8 10 12 14 16 18 20 22 24 26 28 30 32 34 36 38 40 1 Enter …" at bounding box center [847, 319] width 52 height 26
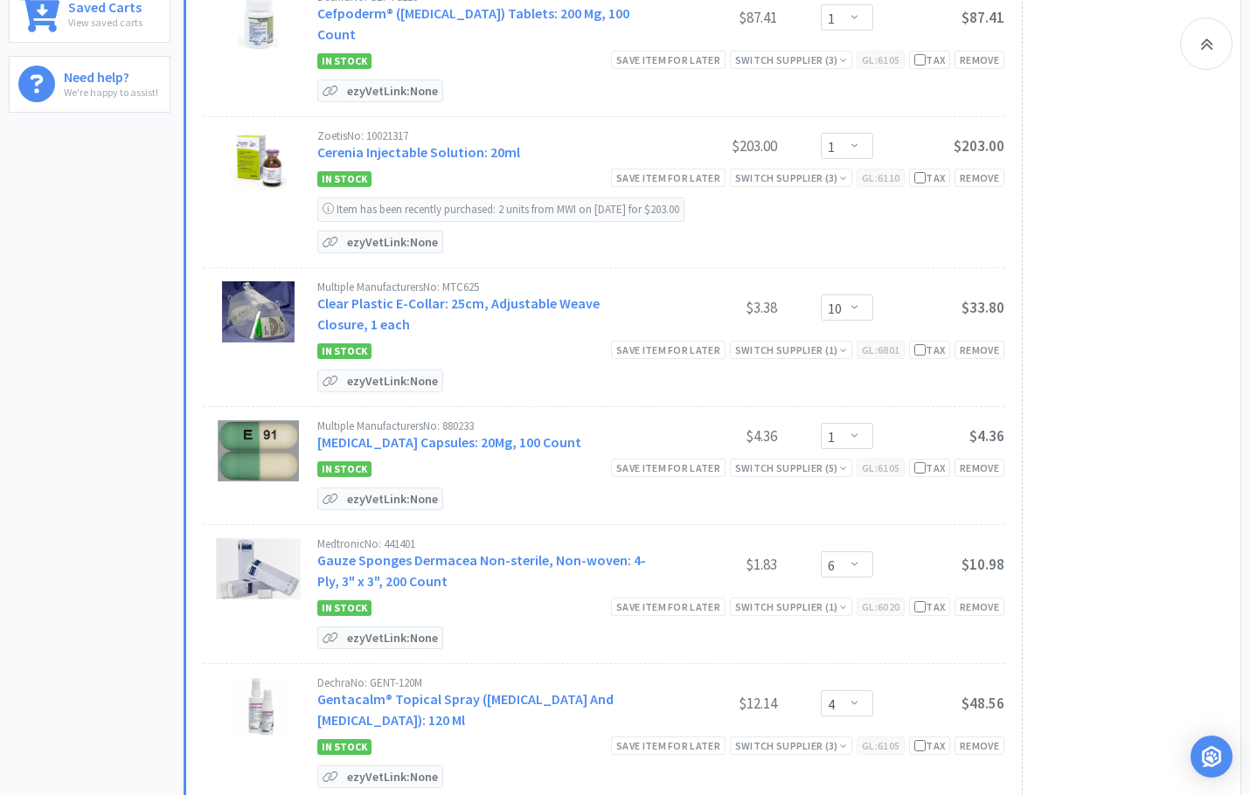
scroll to position [0, 0]
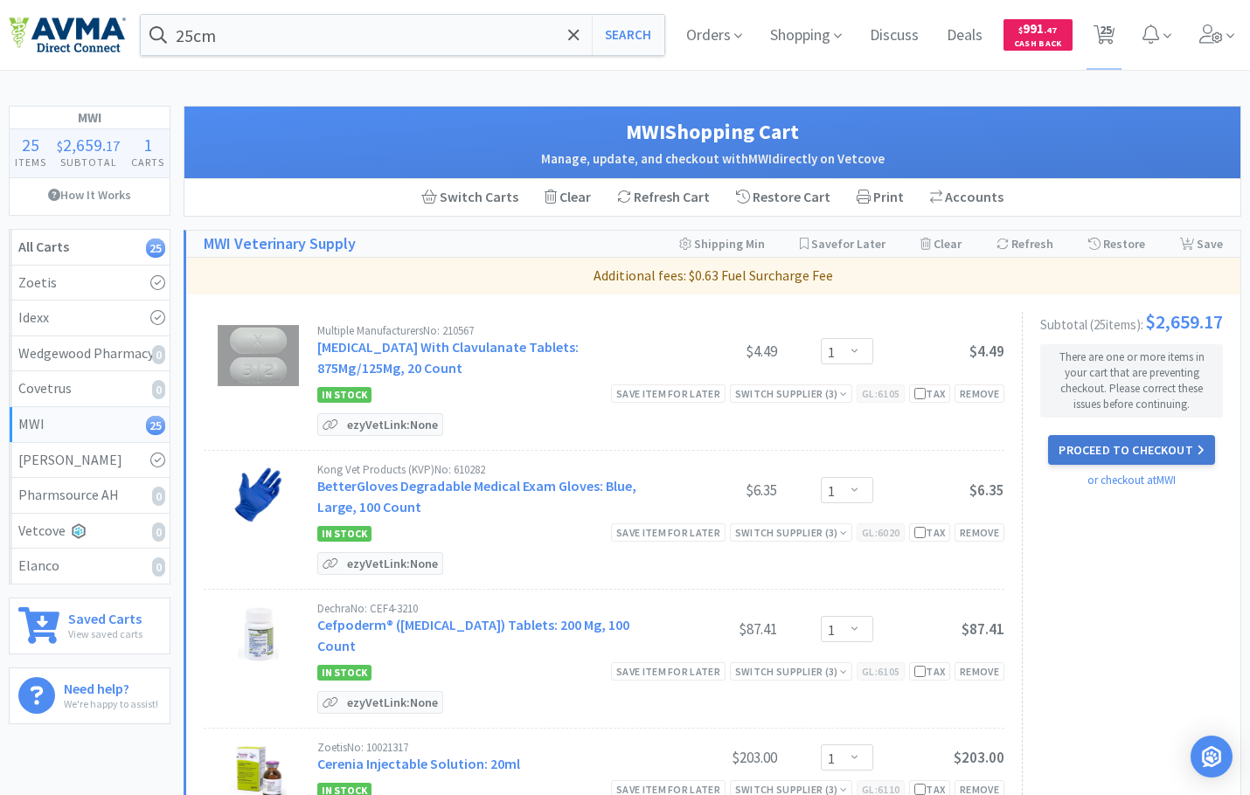
click at [1154, 454] on button "Proceed to Checkout" at bounding box center [1131, 450] width 166 height 30
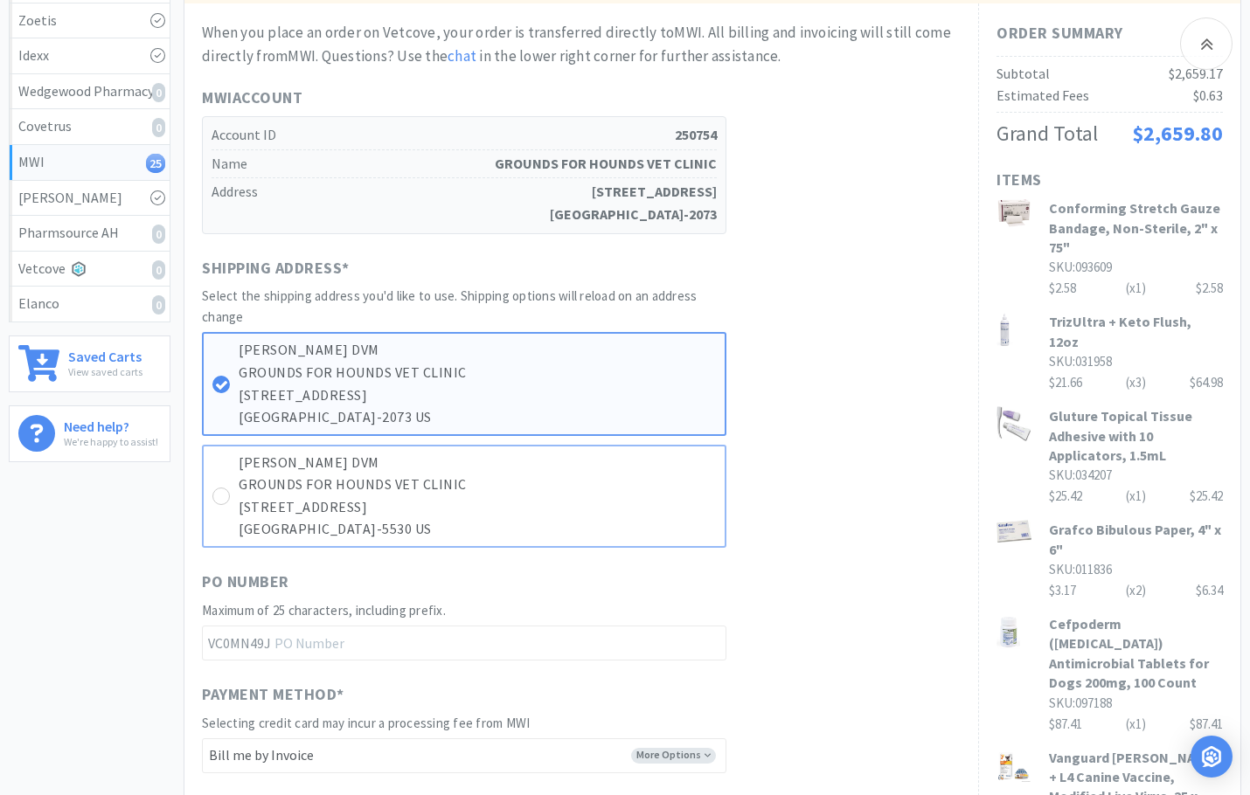
click at [321, 503] on p "[STREET_ADDRESS]" at bounding box center [477, 507] width 477 height 23
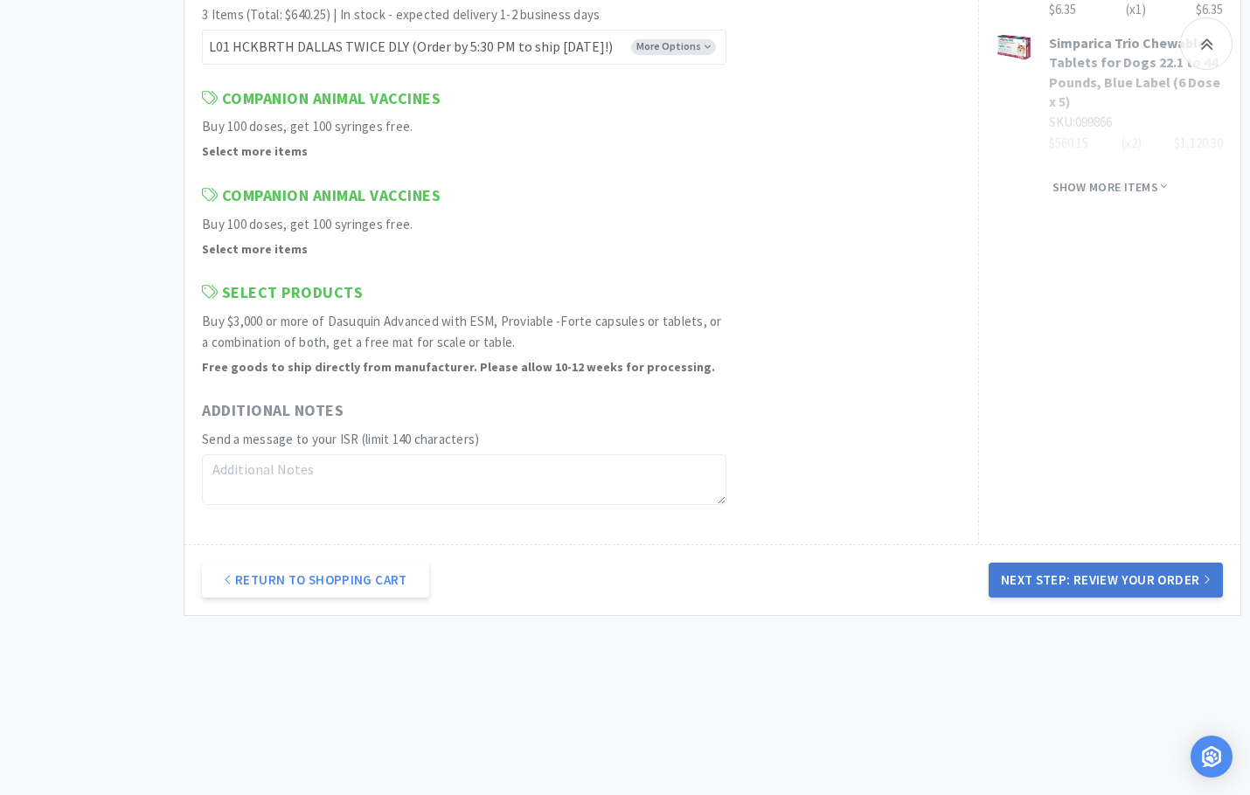
click at [1092, 582] on button "Next Step: Review Your Order" at bounding box center [1105, 580] width 234 height 35
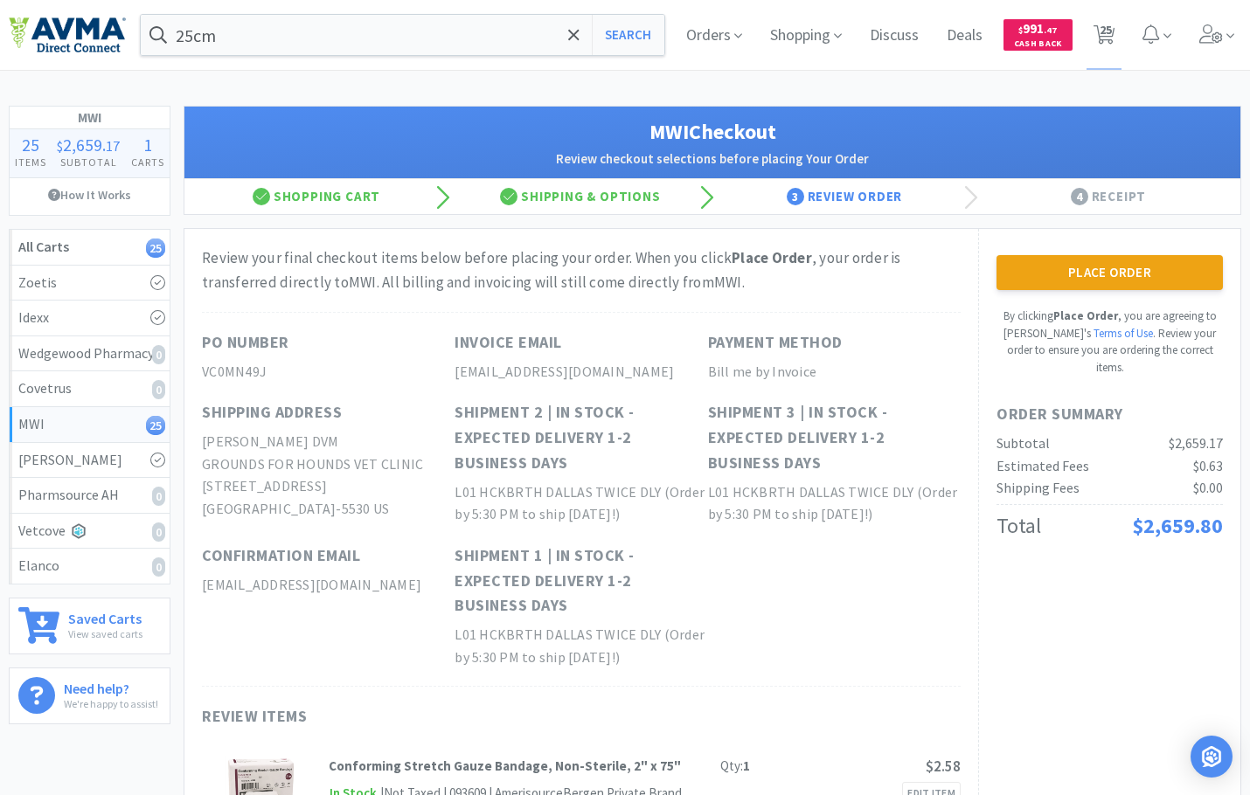
scroll to position [87, 0]
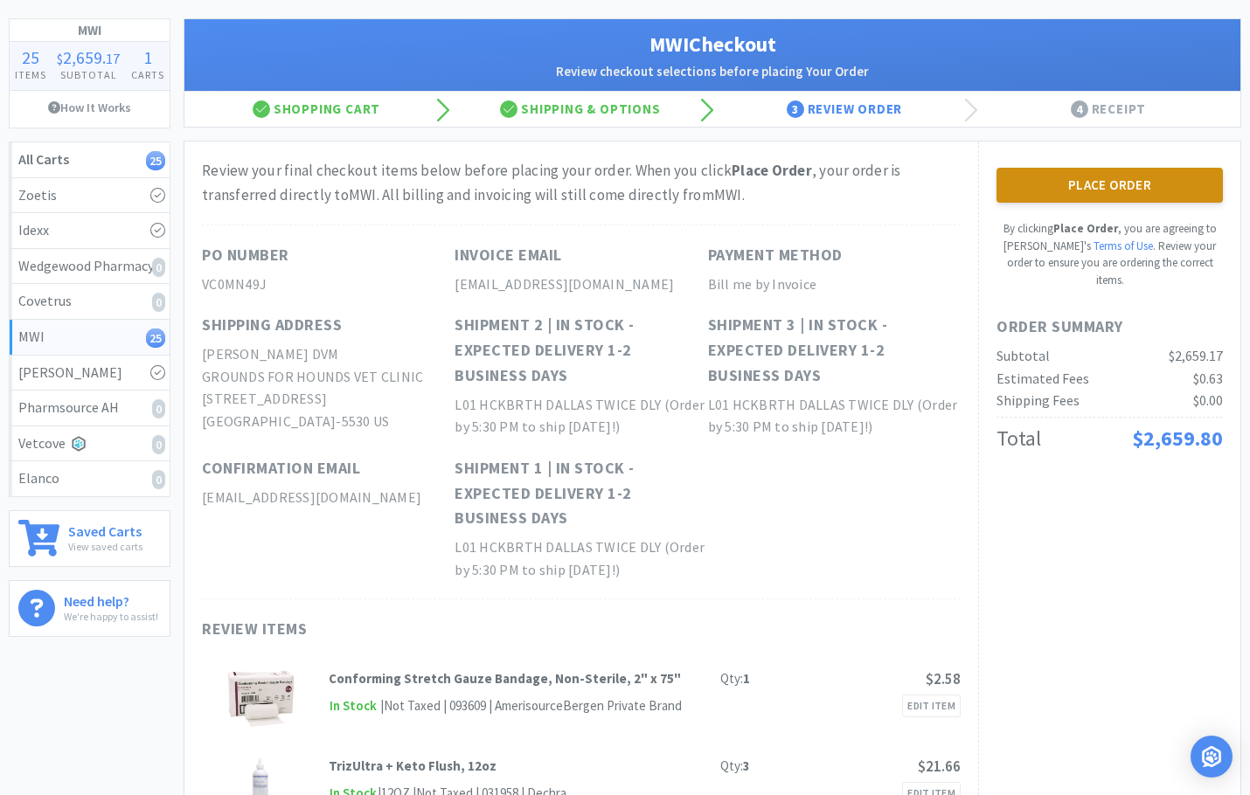
click at [1099, 196] on button "Place Order" at bounding box center [1109, 185] width 226 height 35
